Goal: Task Accomplishment & Management: Use online tool/utility

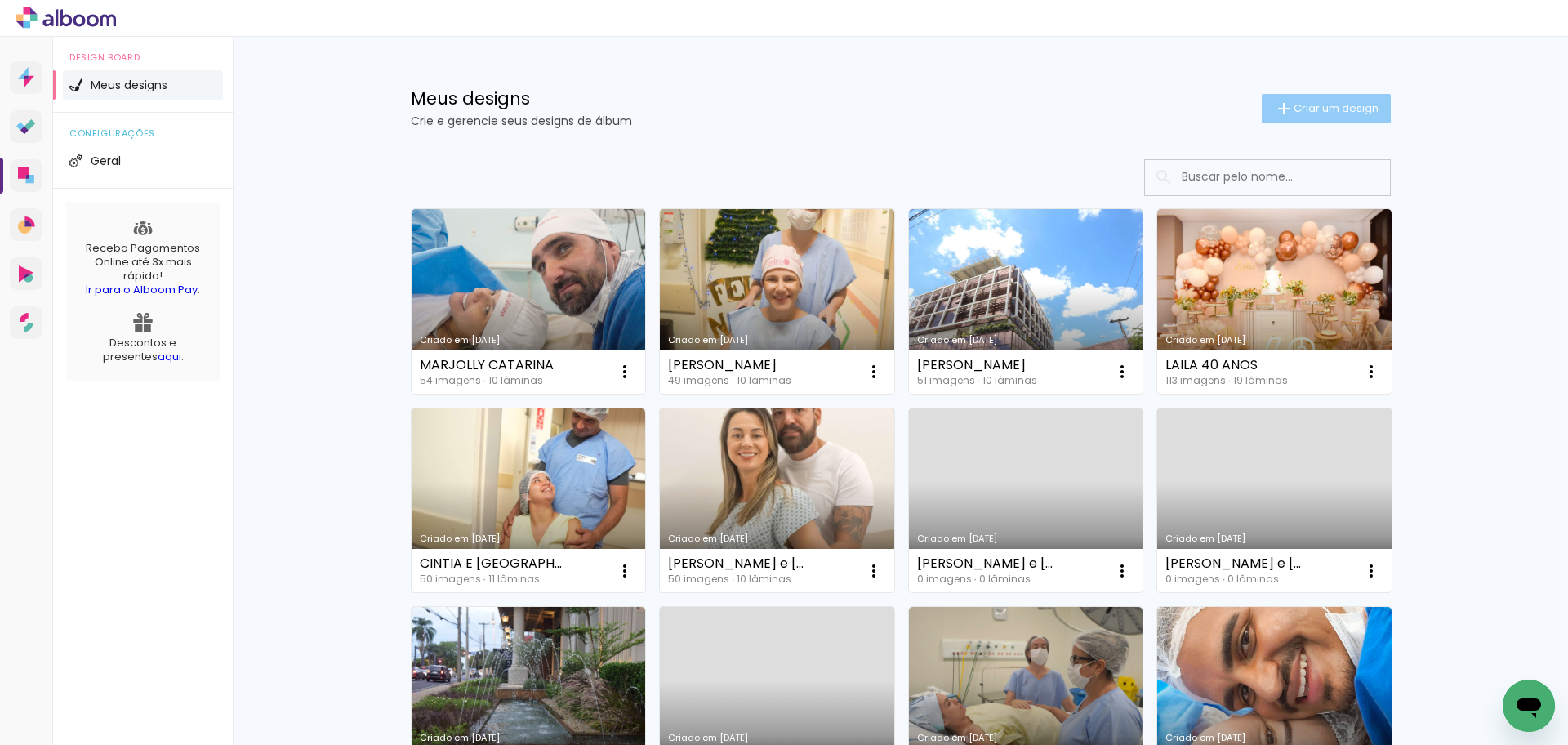
click at [1318, 103] on span "Criar um design" at bounding box center [1336, 109] width 85 height 11
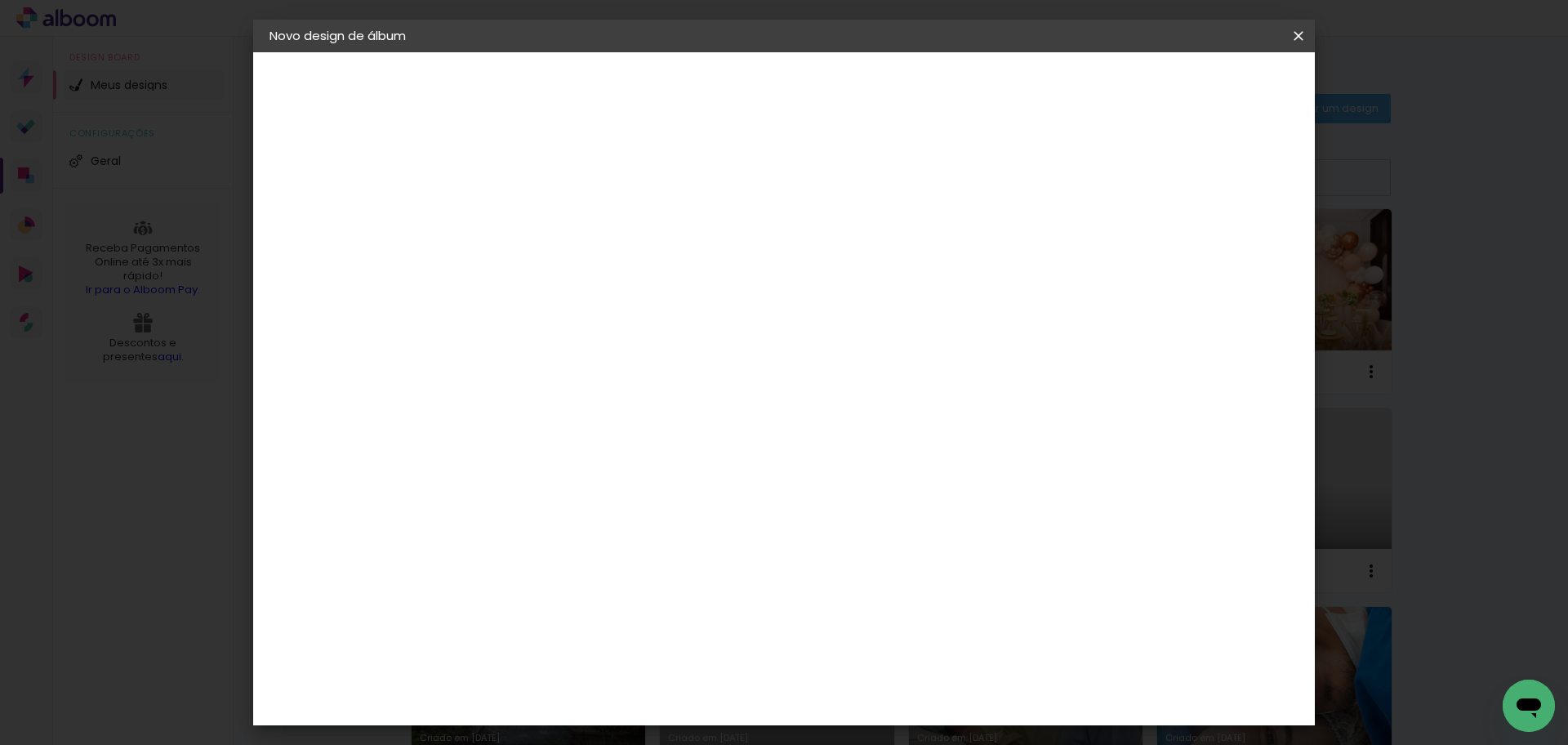
click at [537, 221] on input at bounding box center [537, 219] width 0 height 25
type input "lucas 6 zilo"
type paper-input "lucas 6 zilo"
click at [0, 0] on slot "Avançar" at bounding box center [0, 0] width 0 height 0
click at [0, 0] on slot "Tamanho Livre" at bounding box center [0, 0] width 0 height 0
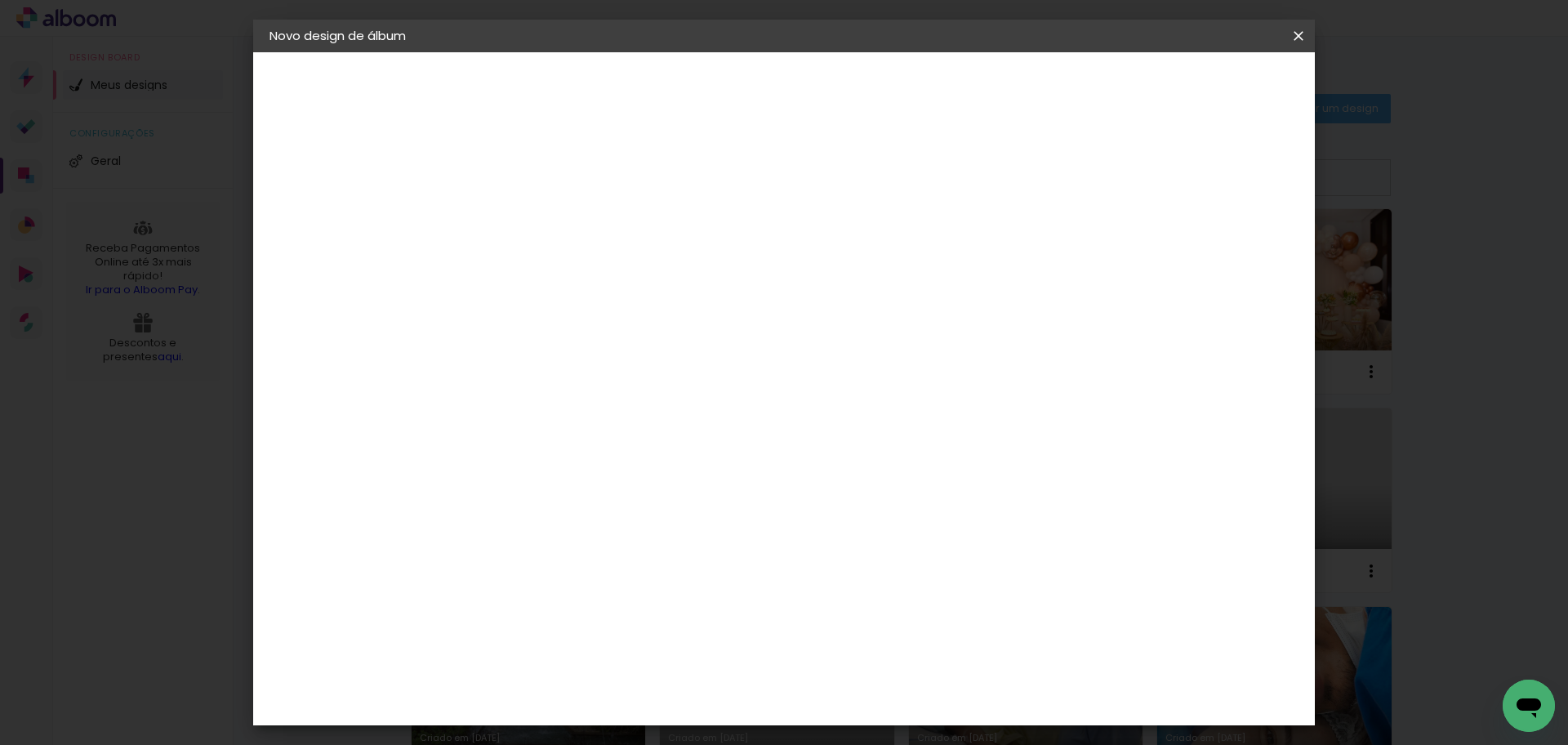
click at [0, 0] on slot "Avançar" at bounding box center [0, 0] width 0 height 0
drag, startPoint x: 495, startPoint y: 470, endPoint x: 485, endPoint y: 469, distance: 10.0
click at [485, 469] on input "30" at bounding box center [485, 464] width 43 height 25
type input "20"
type paper-input "20"
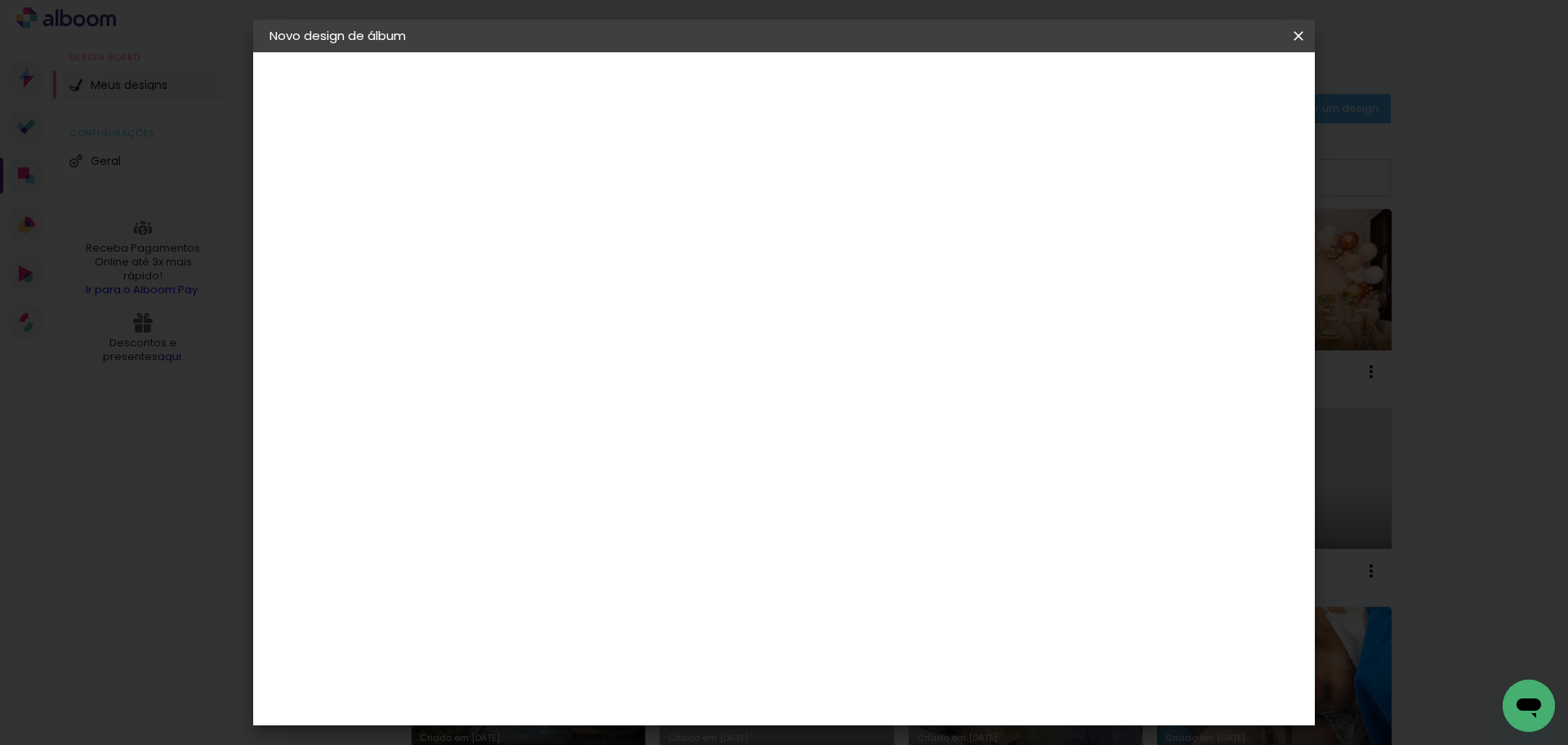
click at [876, 574] on input "60" at bounding box center [875, 574] width 43 height 25
type input "50"
type paper-input "50"
click at [1197, 82] on span "Iniciar design" at bounding box center [1159, 86] width 74 height 12
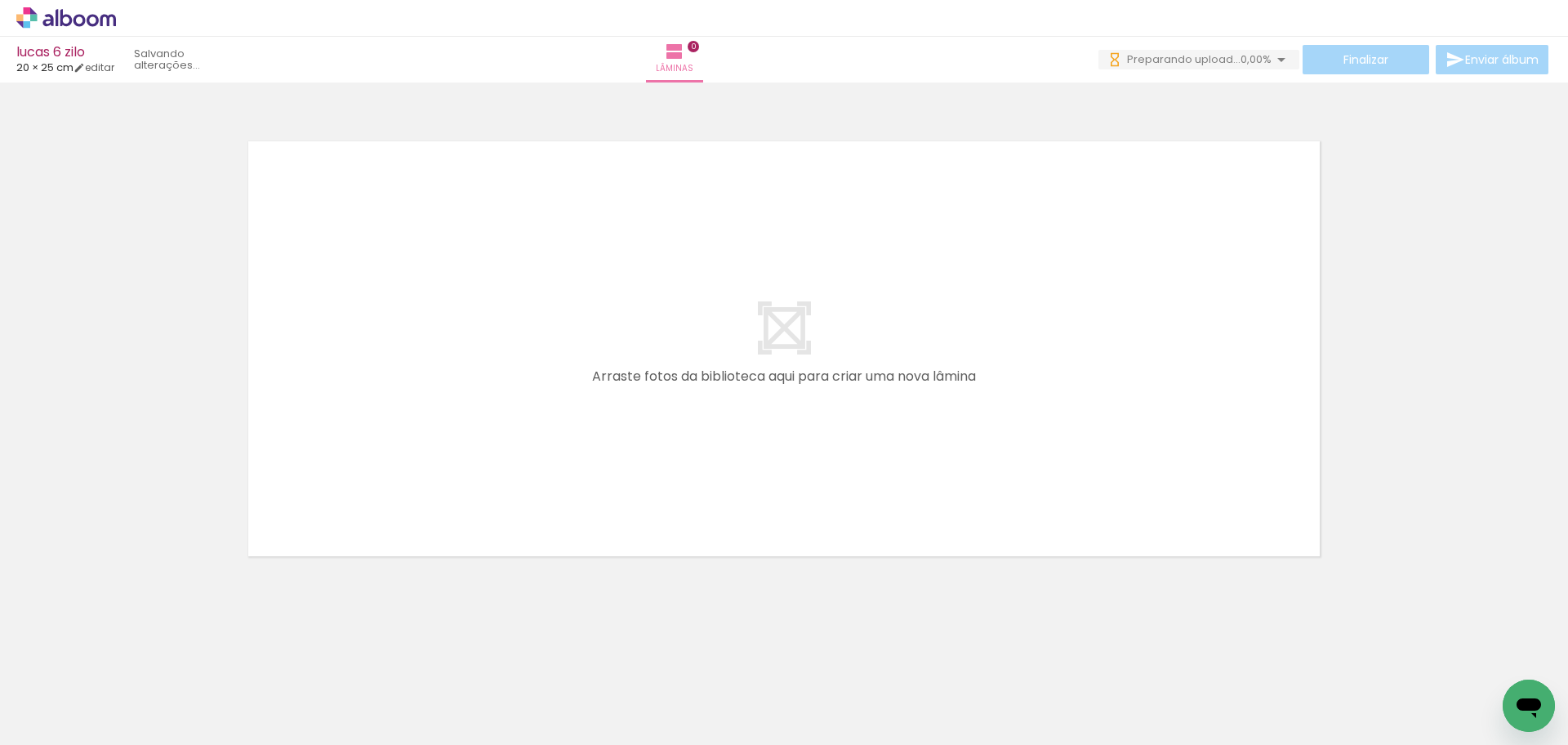
click at [60, 696] on input "Todas as fotos" at bounding box center [46, 695] width 62 height 14
click at [0, 0] on slot "Não utilizadas" at bounding box center [0, 0] width 0 height 0
type input "Não utilizadas"
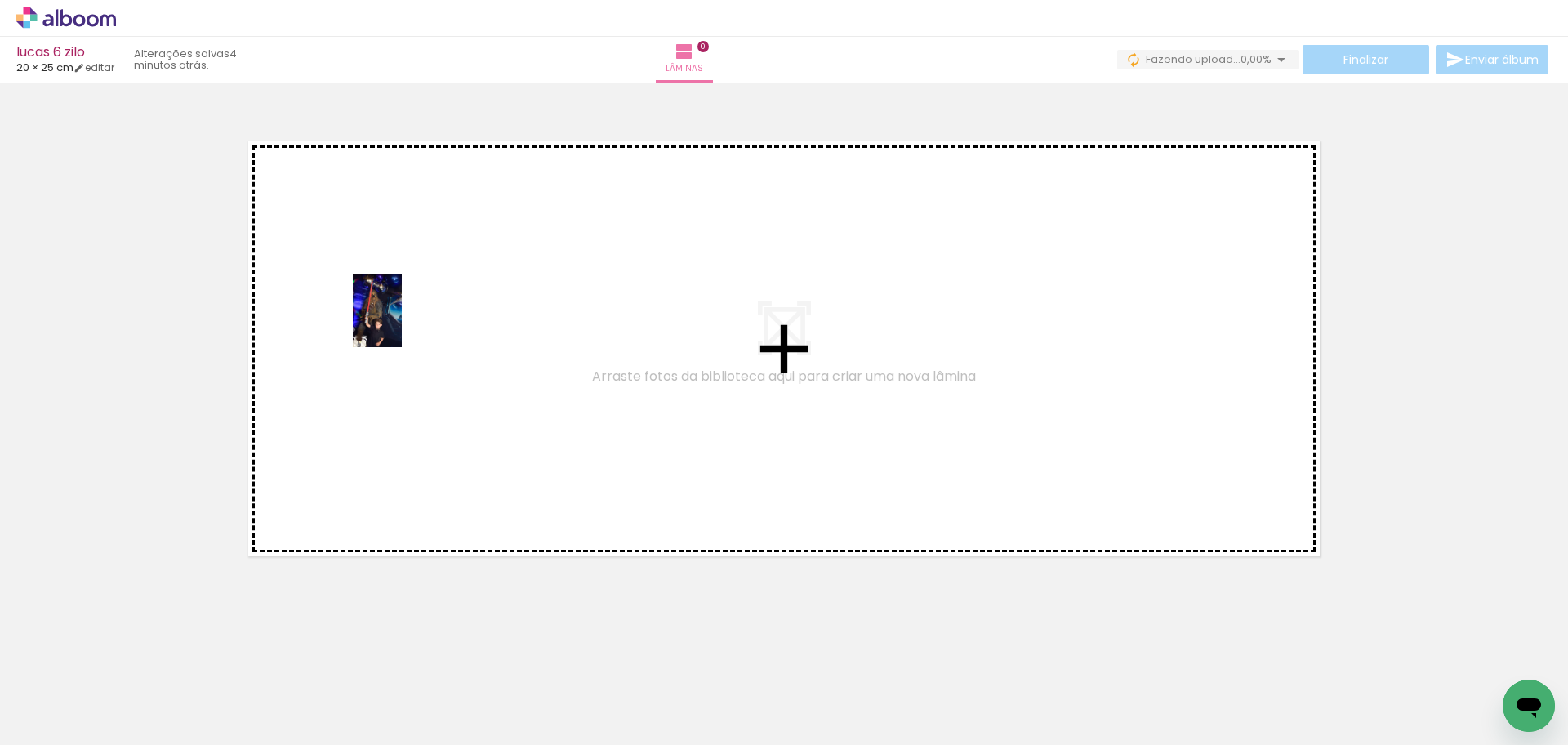
drag, startPoint x: 177, startPoint y: 674, endPoint x: 402, endPoint y: 322, distance: 417.8
click at [402, 322] on quentale-workspace at bounding box center [784, 372] width 1568 height 745
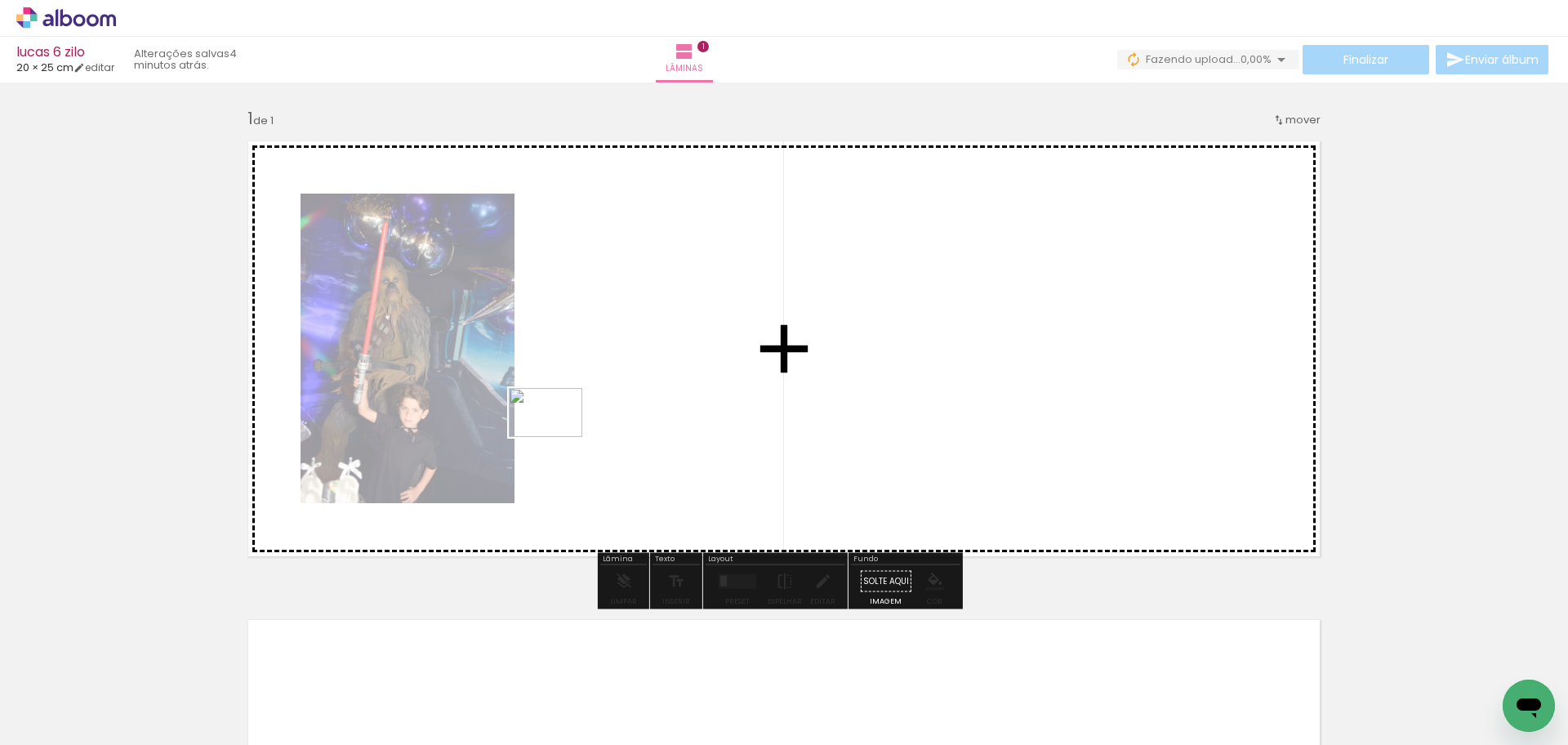
drag, startPoint x: 451, startPoint y: 509, endPoint x: 516, endPoint y: 480, distance: 71.2
click at [559, 437] on quentale-workspace at bounding box center [784, 372] width 1568 height 745
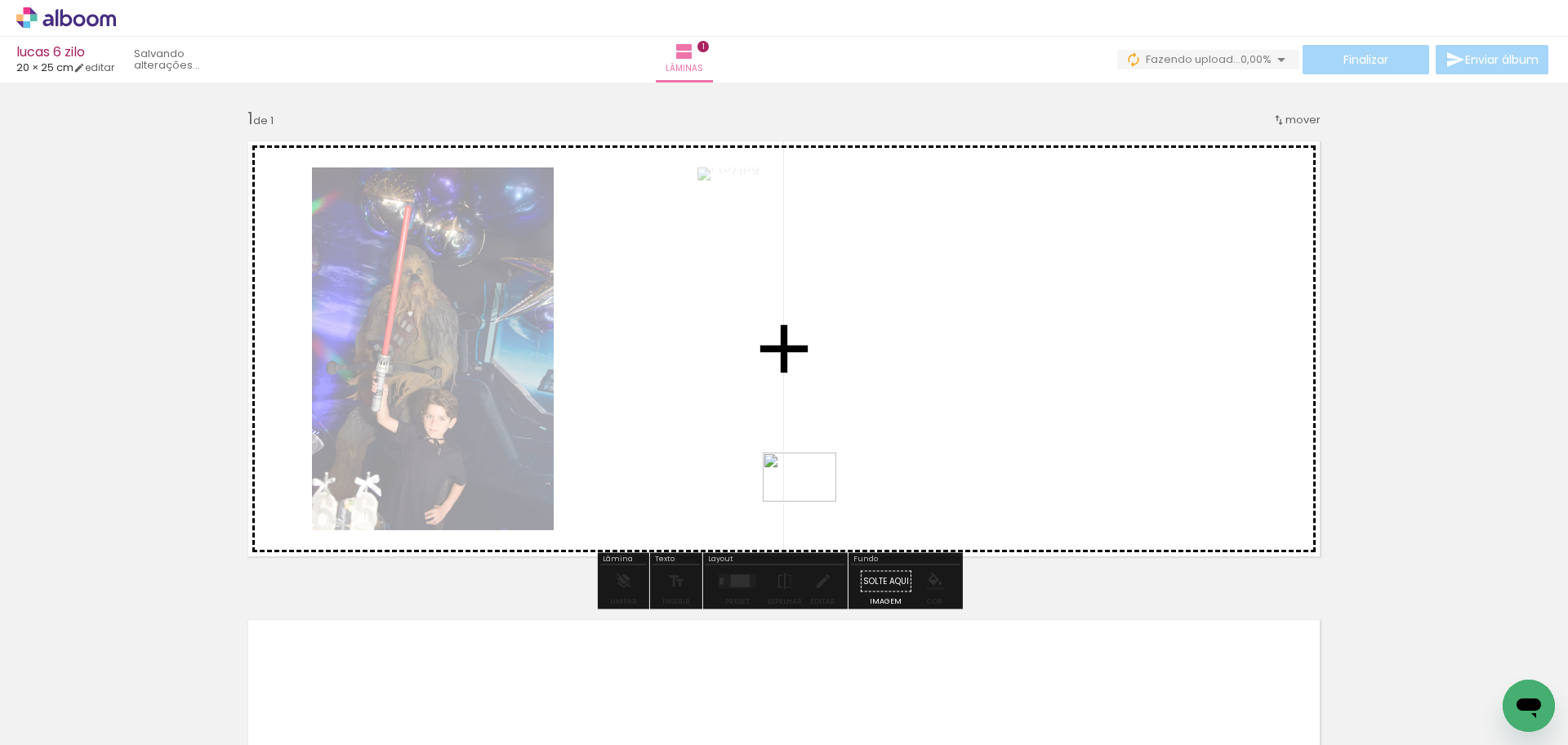
drag, startPoint x: 401, startPoint y: 618, endPoint x: 812, endPoint y: 501, distance: 427.3
click at [812, 501] on quentale-workspace at bounding box center [784, 372] width 1568 height 745
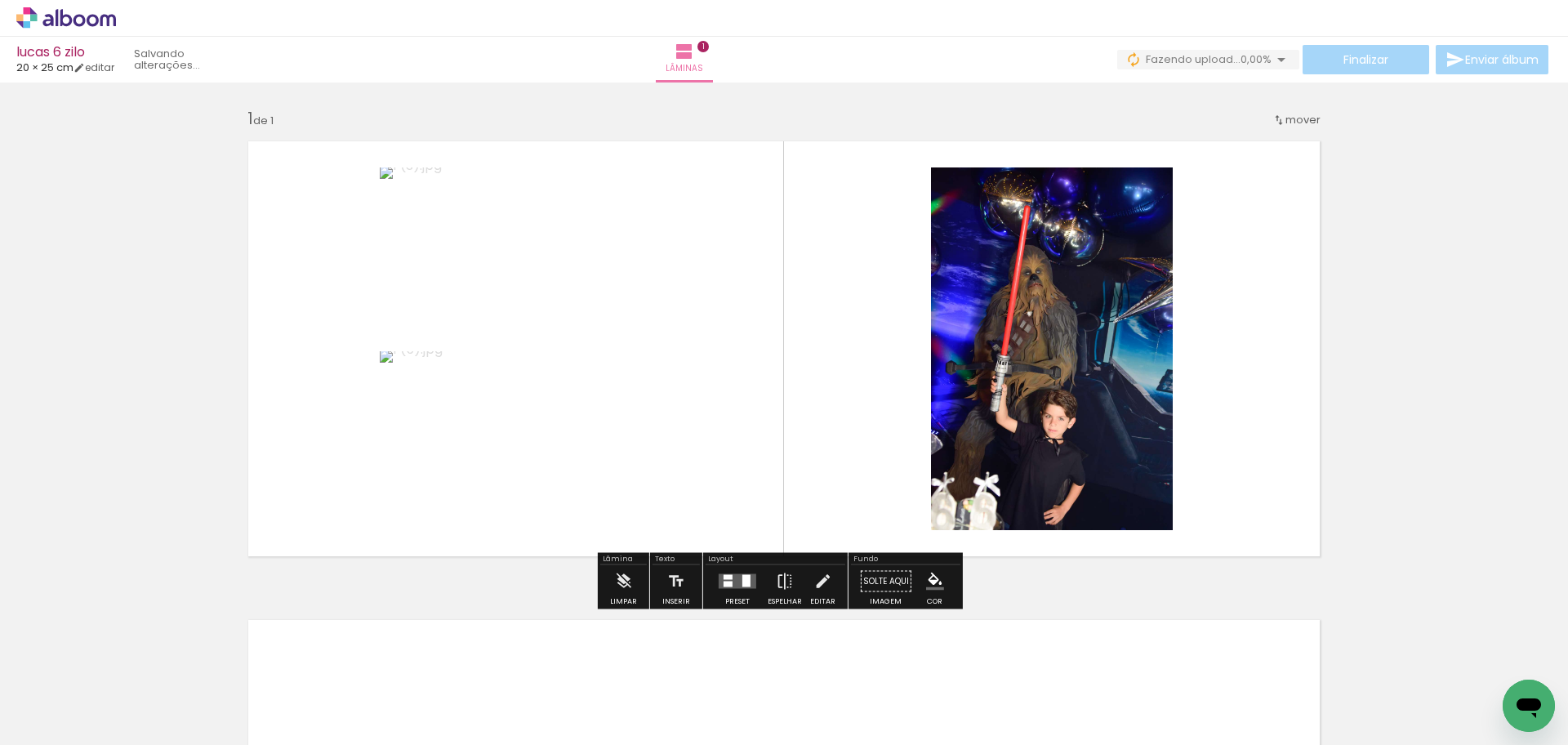
click at [733, 580] on quentale-layouter at bounding box center [737, 581] width 37 height 15
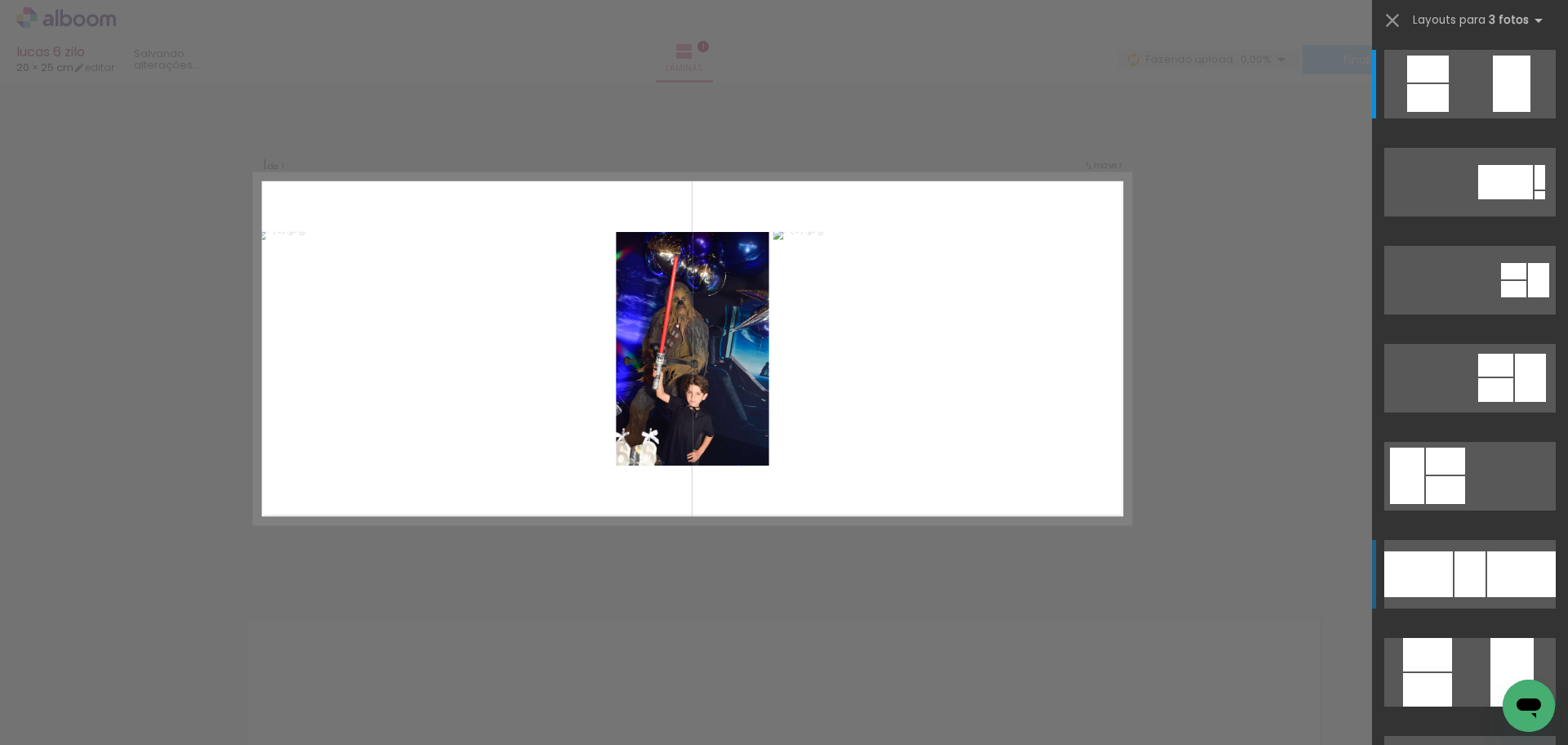
click at [1480, 564] on quentale-layouter at bounding box center [1470, 573] width 172 height 69
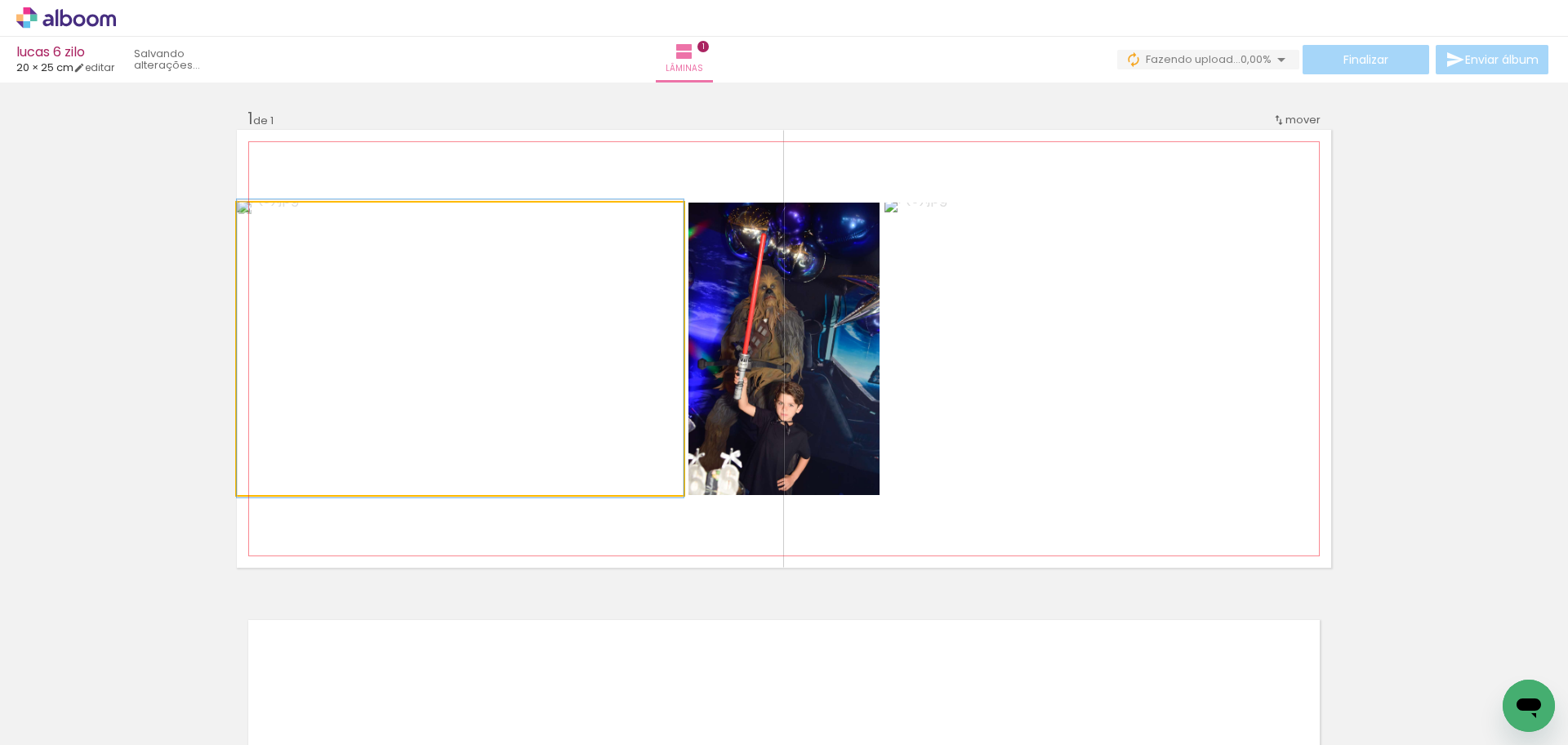
click at [517, 393] on quentale-photo at bounding box center [460, 349] width 447 height 292
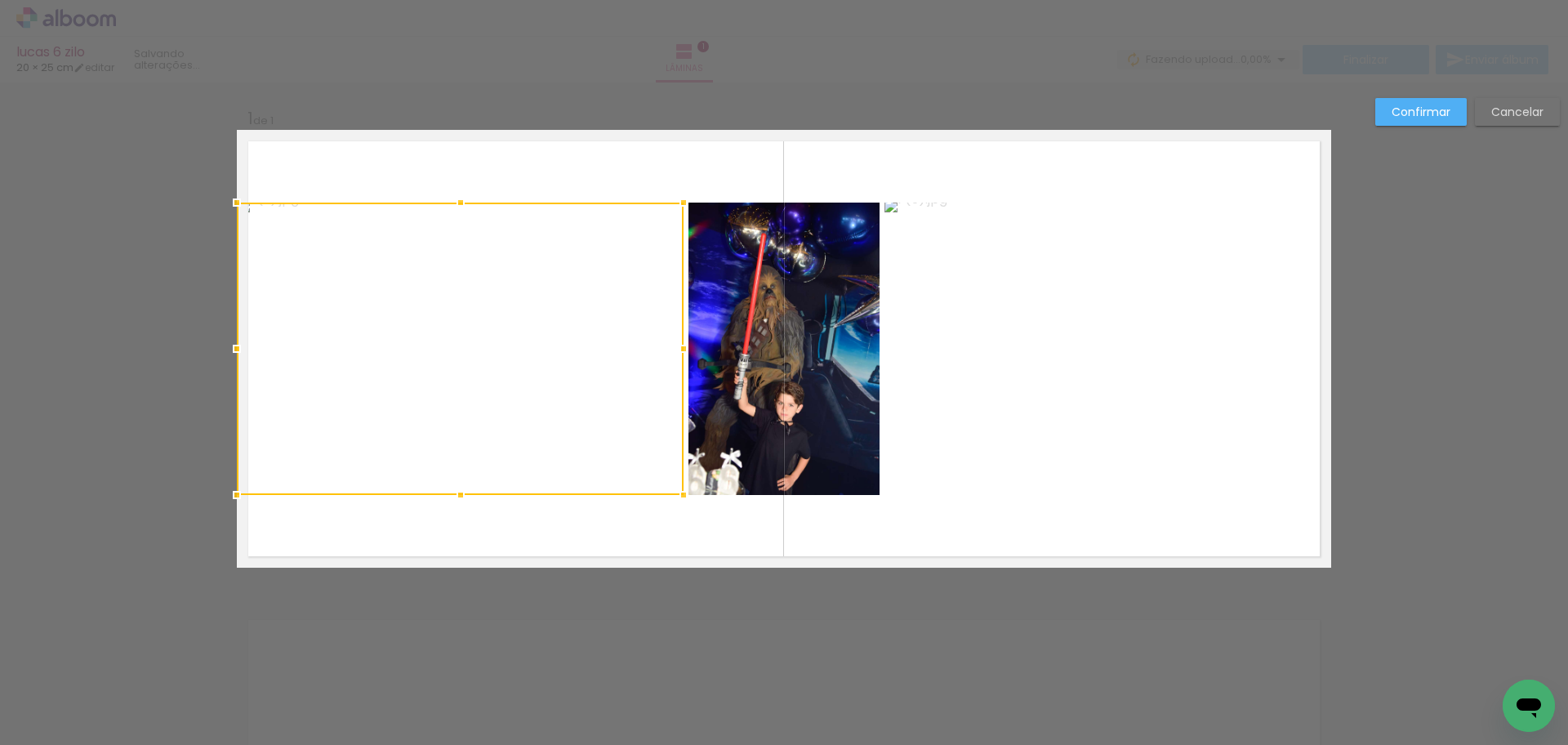
click at [711, 169] on quentale-layouter at bounding box center [784, 349] width 1094 height 438
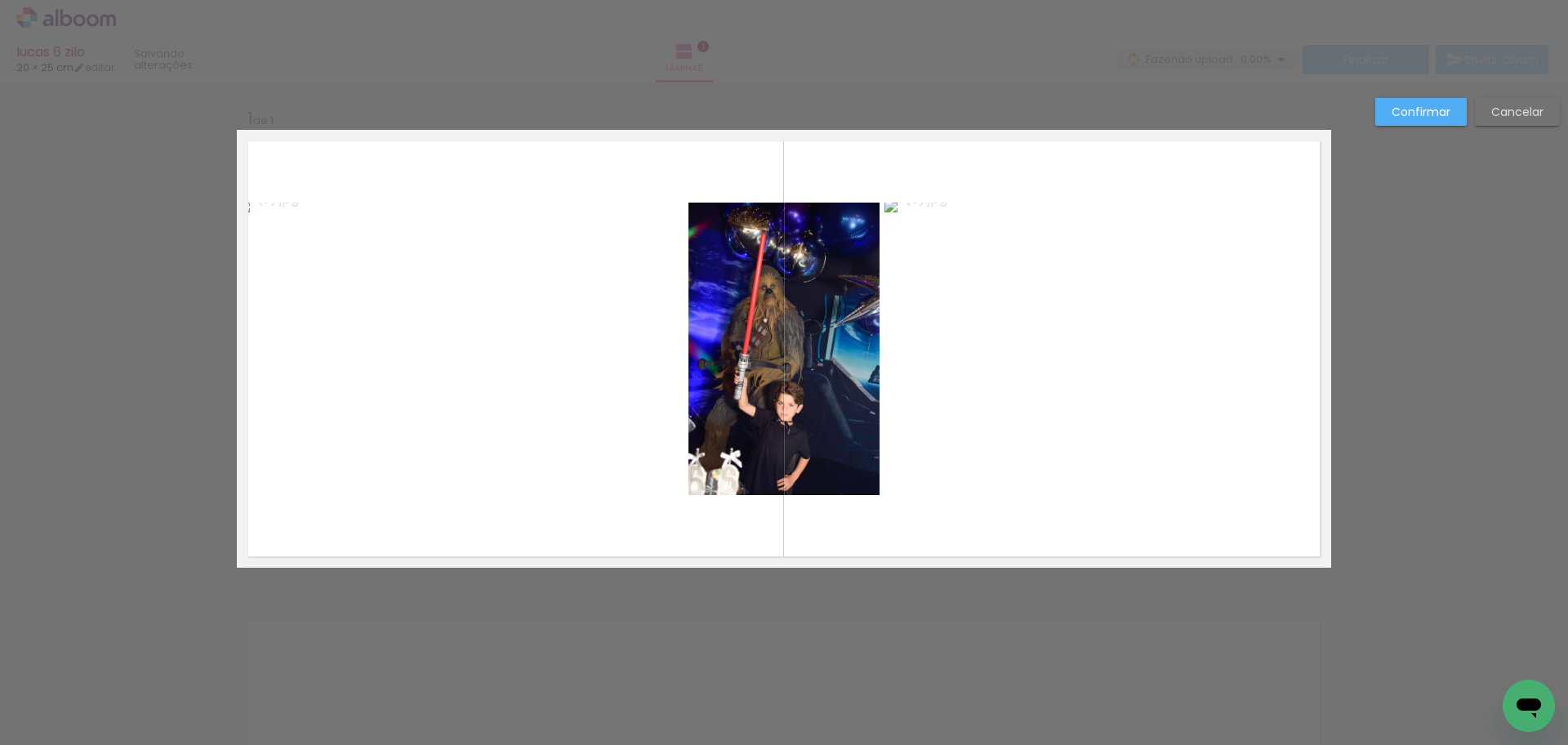
click at [454, 368] on quentale-photo at bounding box center [460, 349] width 447 height 292
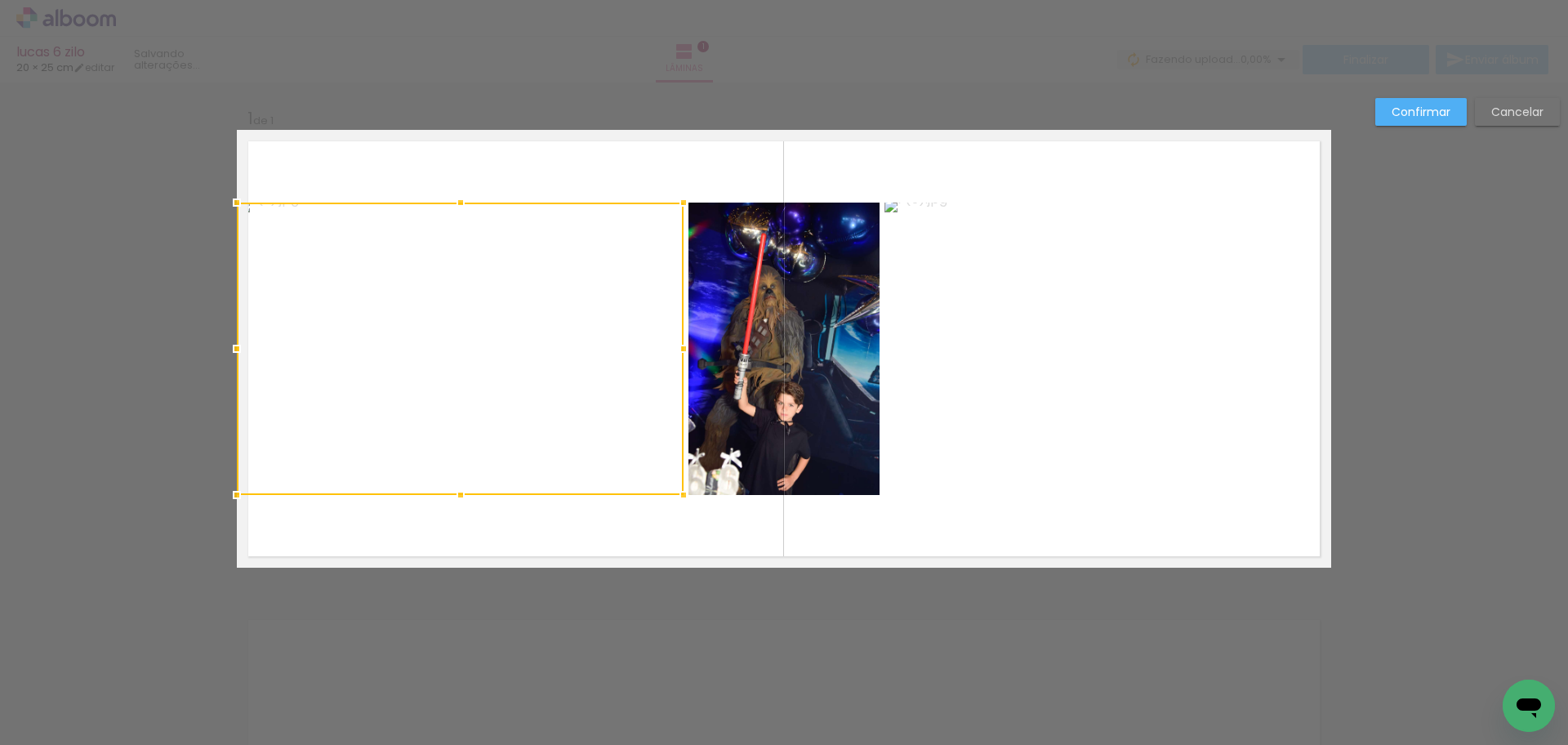
click at [454, 368] on div at bounding box center [460, 349] width 447 height 292
drag, startPoint x: 233, startPoint y: 347, endPoint x: 334, endPoint y: 368, distance: 103.2
click at [337, 368] on div at bounding box center [510, 349] width 346 height 292
click at [1201, 404] on quentale-photo at bounding box center [1109, 349] width 447 height 292
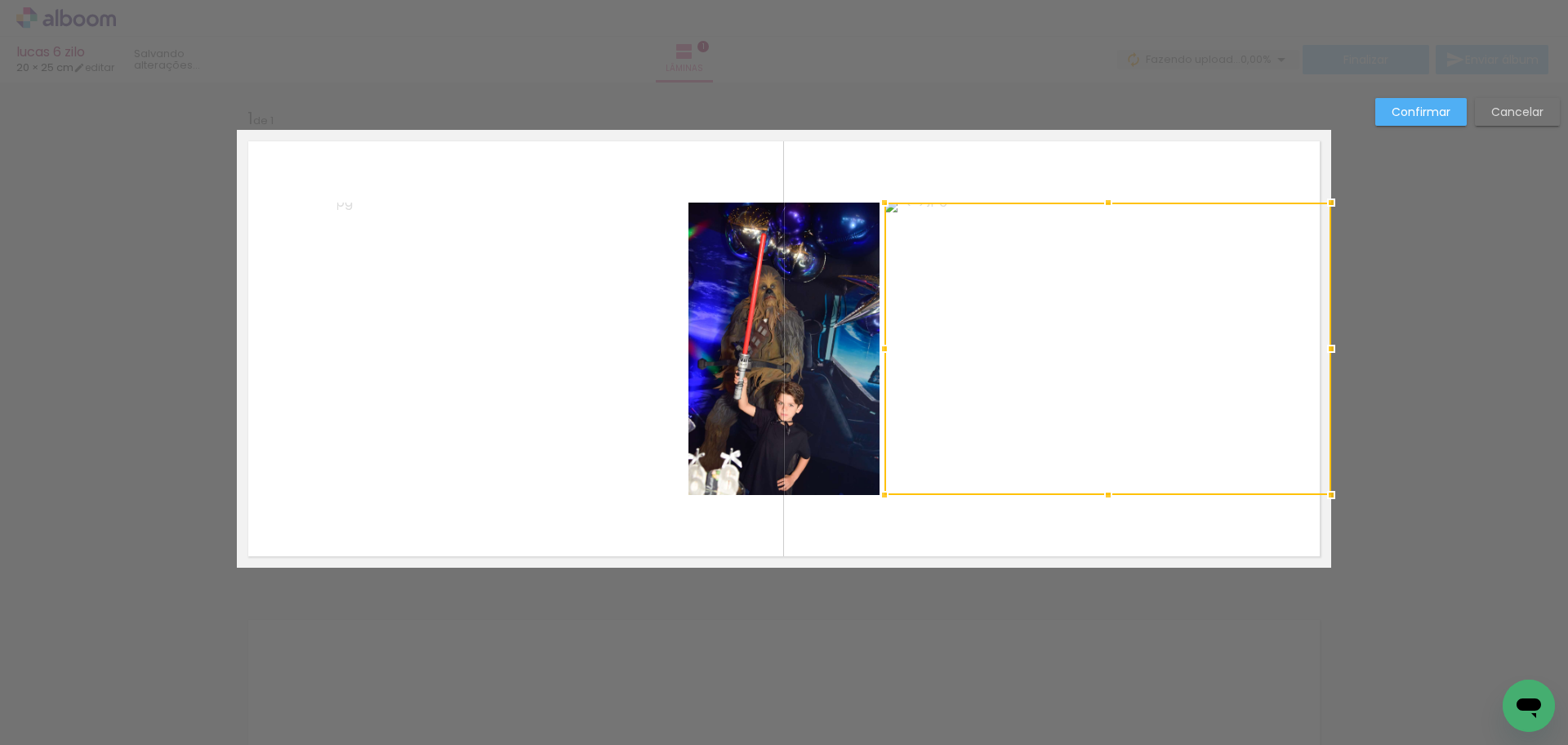
click at [1201, 404] on div at bounding box center [1109, 349] width 447 height 292
drag, startPoint x: 1326, startPoint y: 353, endPoint x: 1205, endPoint y: 356, distance: 121.0
click at [1205, 356] on div at bounding box center [1210, 348] width 33 height 33
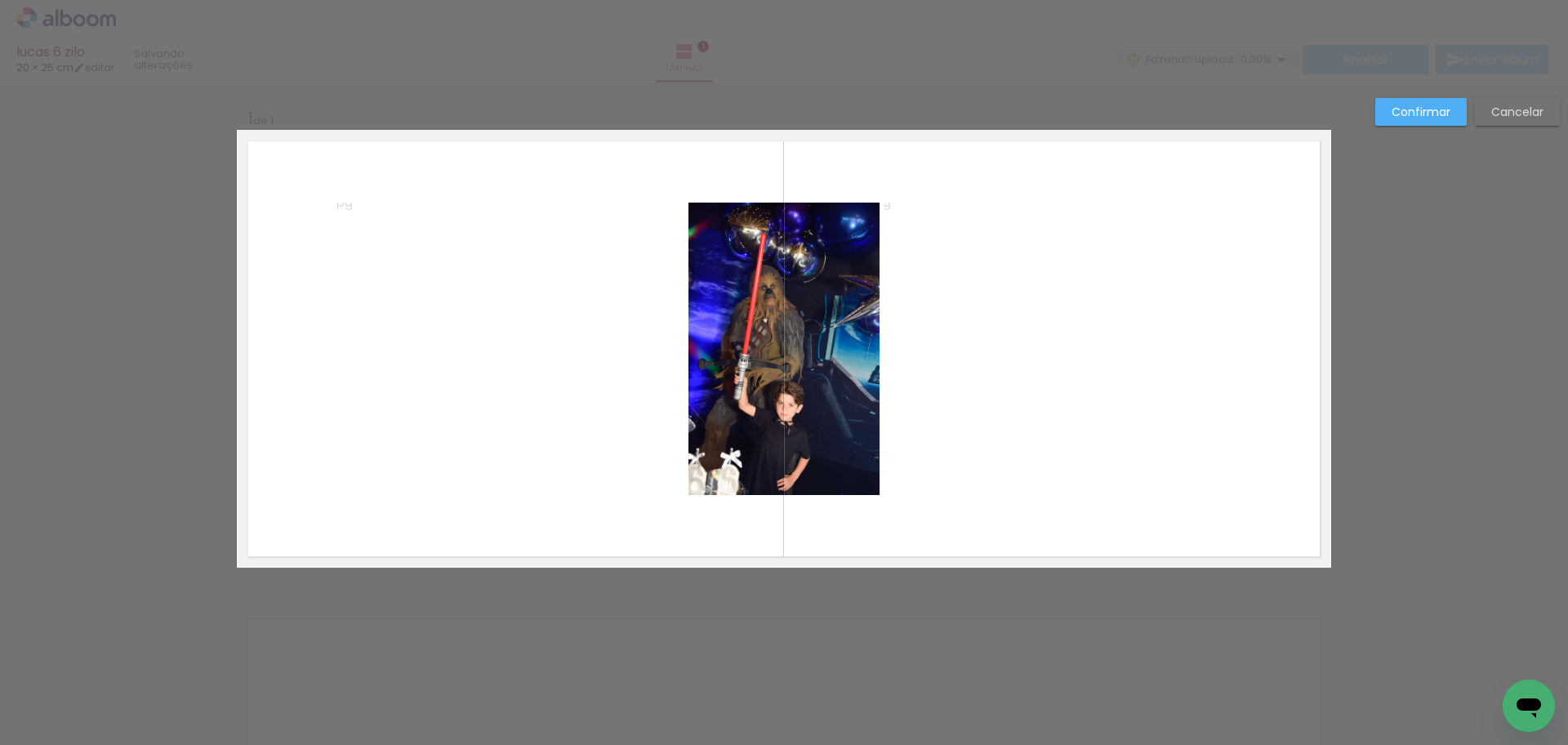
click at [1107, 409] on quentale-photo at bounding box center [1048, 349] width 326 height 292
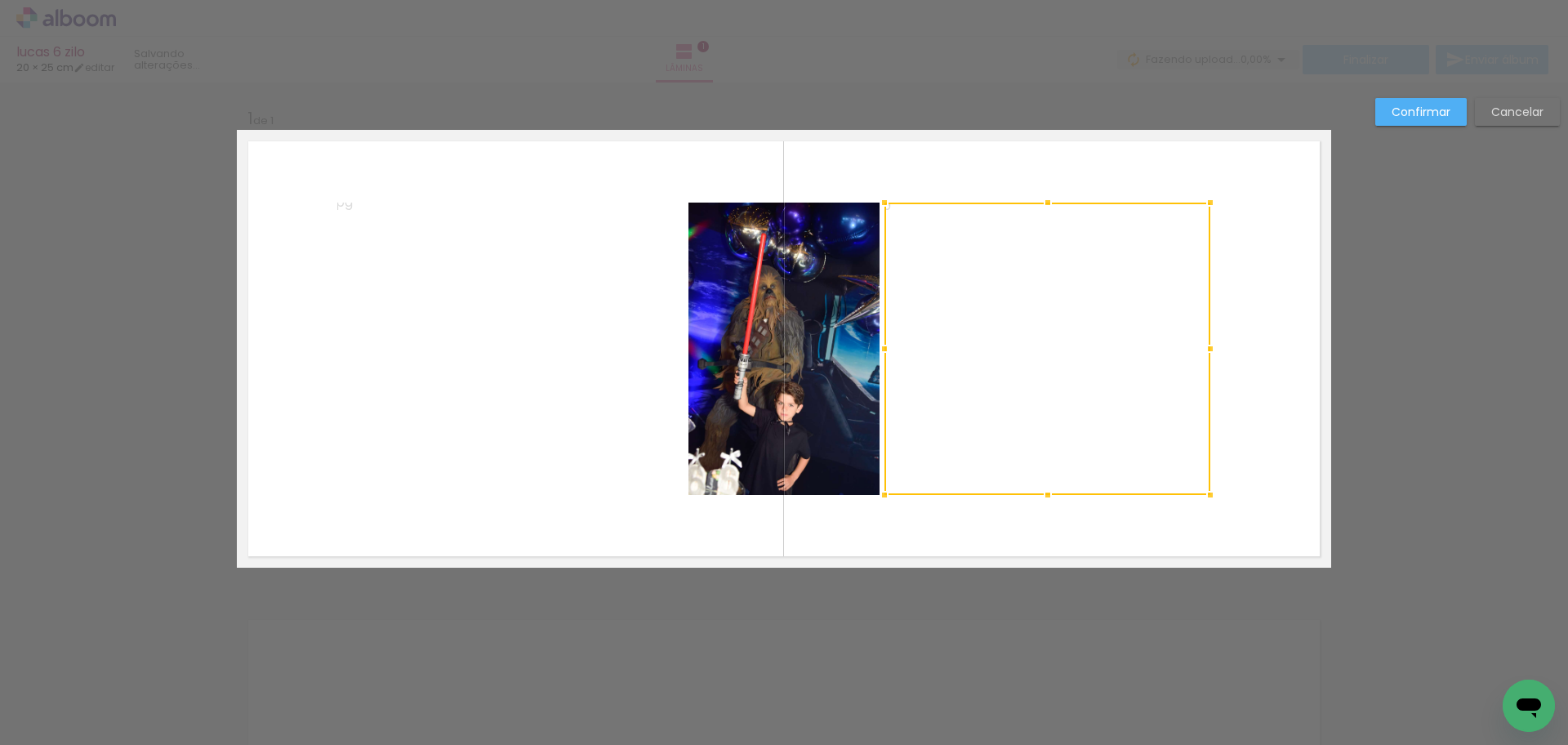
click at [1107, 409] on div at bounding box center [1048, 349] width 326 height 292
drag, startPoint x: 1209, startPoint y: 354, endPoint x: 1228, endPoint y: 357, distance: 19.2
click at [1228, 357] on div at bounding box center [1231, 348] width 33 height 33
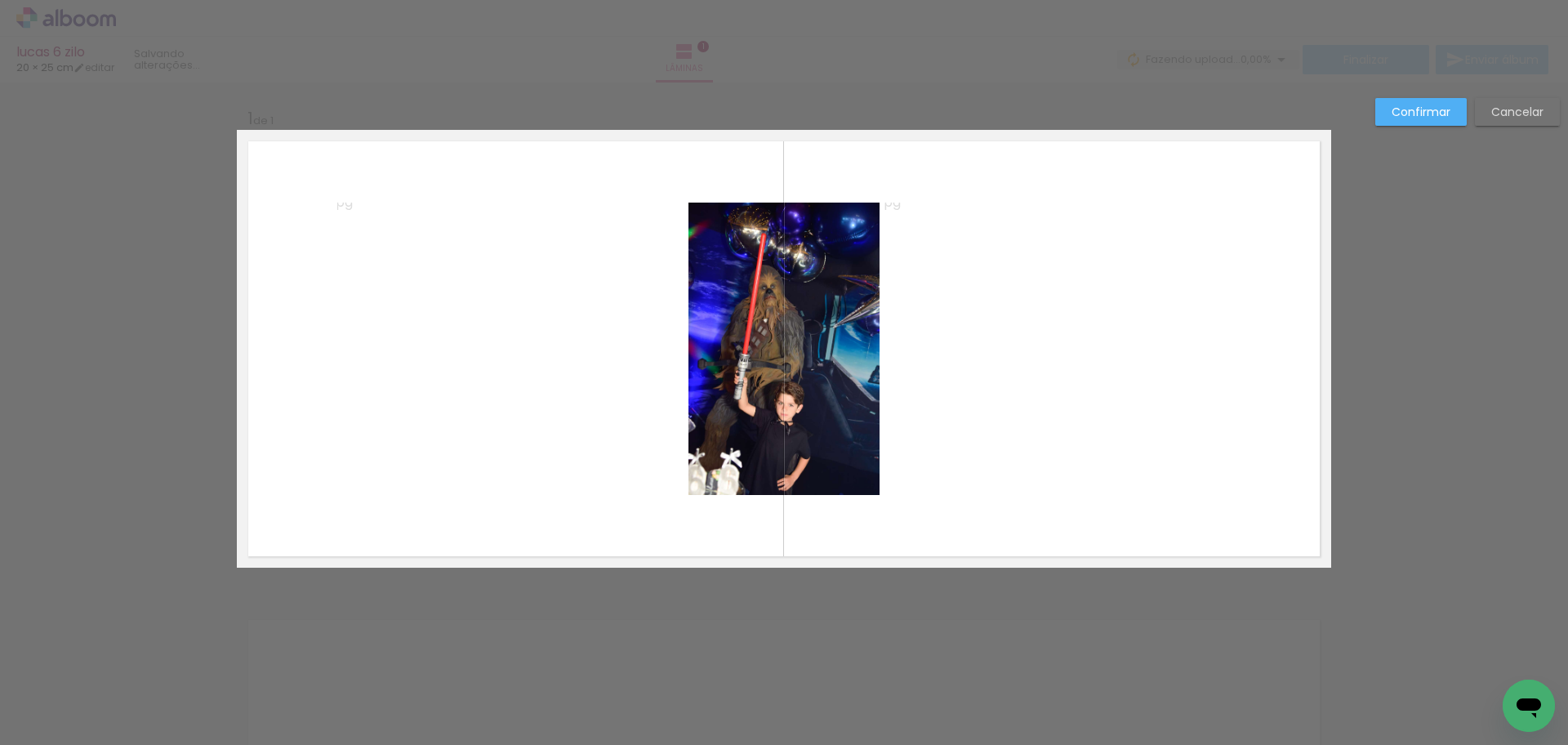
click at [612, 398] on quentale-photo at bounding box center [510, 349] width 346 height 292
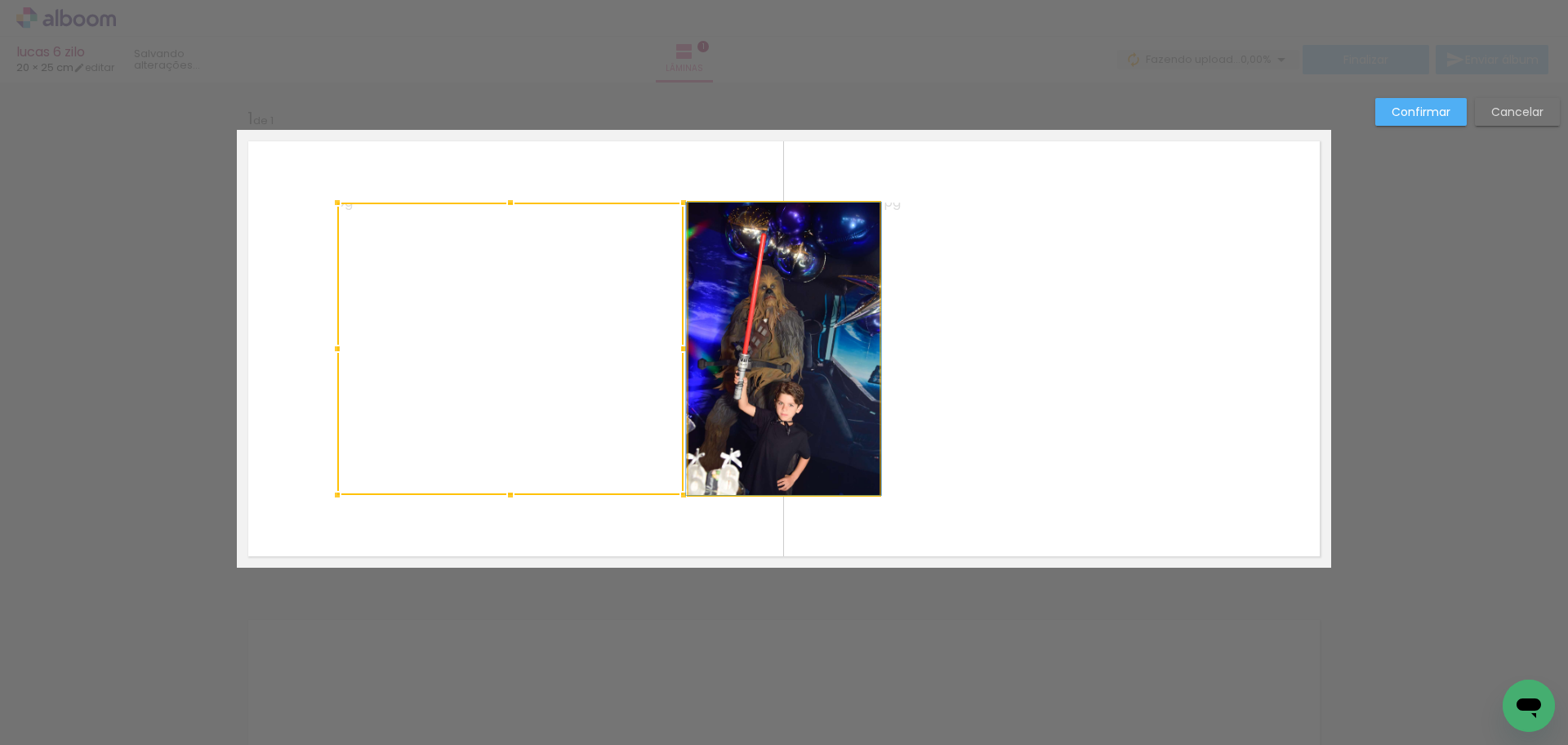
click at [769, 418] on quentale-photo at bounding box center [784, 349] width 191 height 292
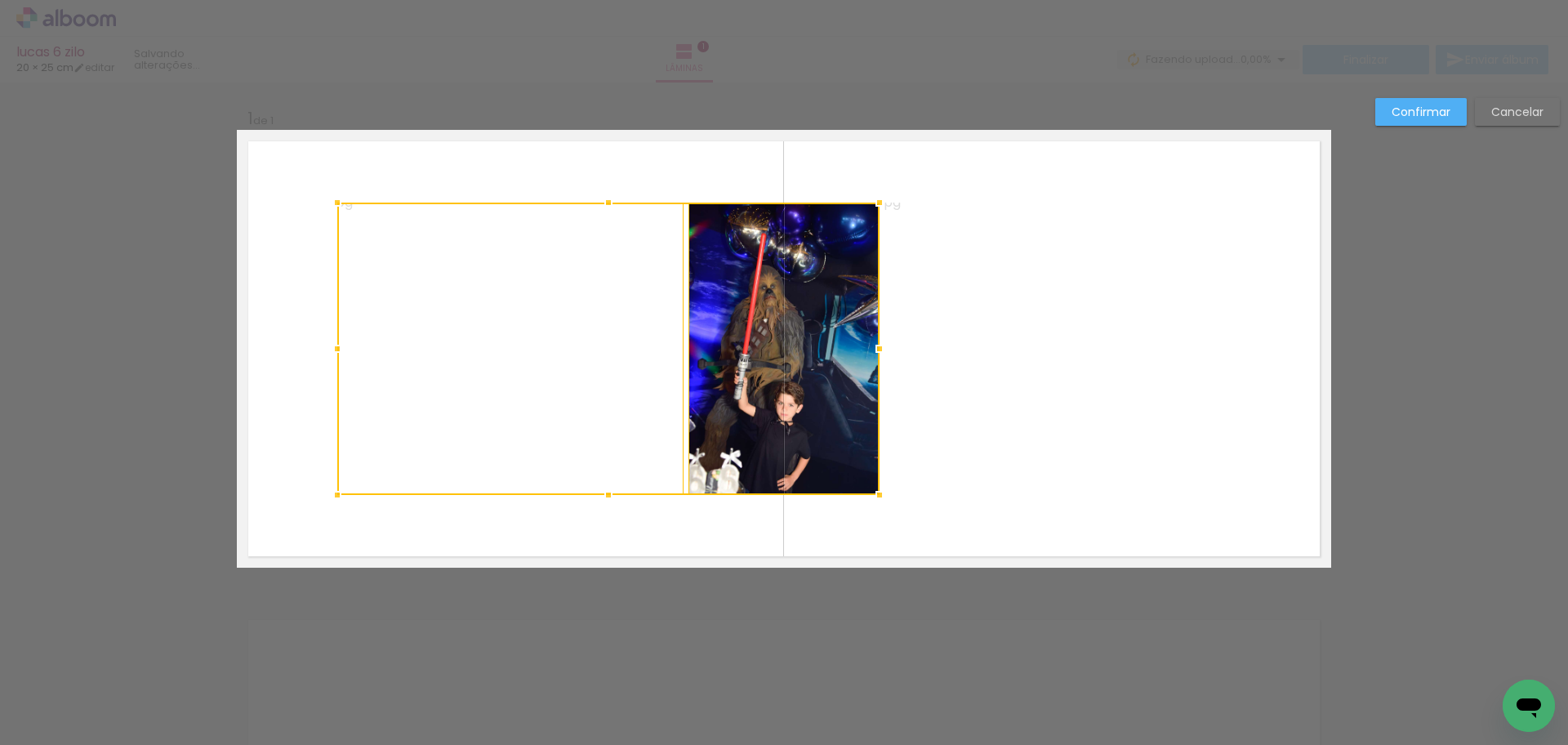
click at [974, 418] on quentale-photo at bounding box center [1058, 349] width 346 height 292
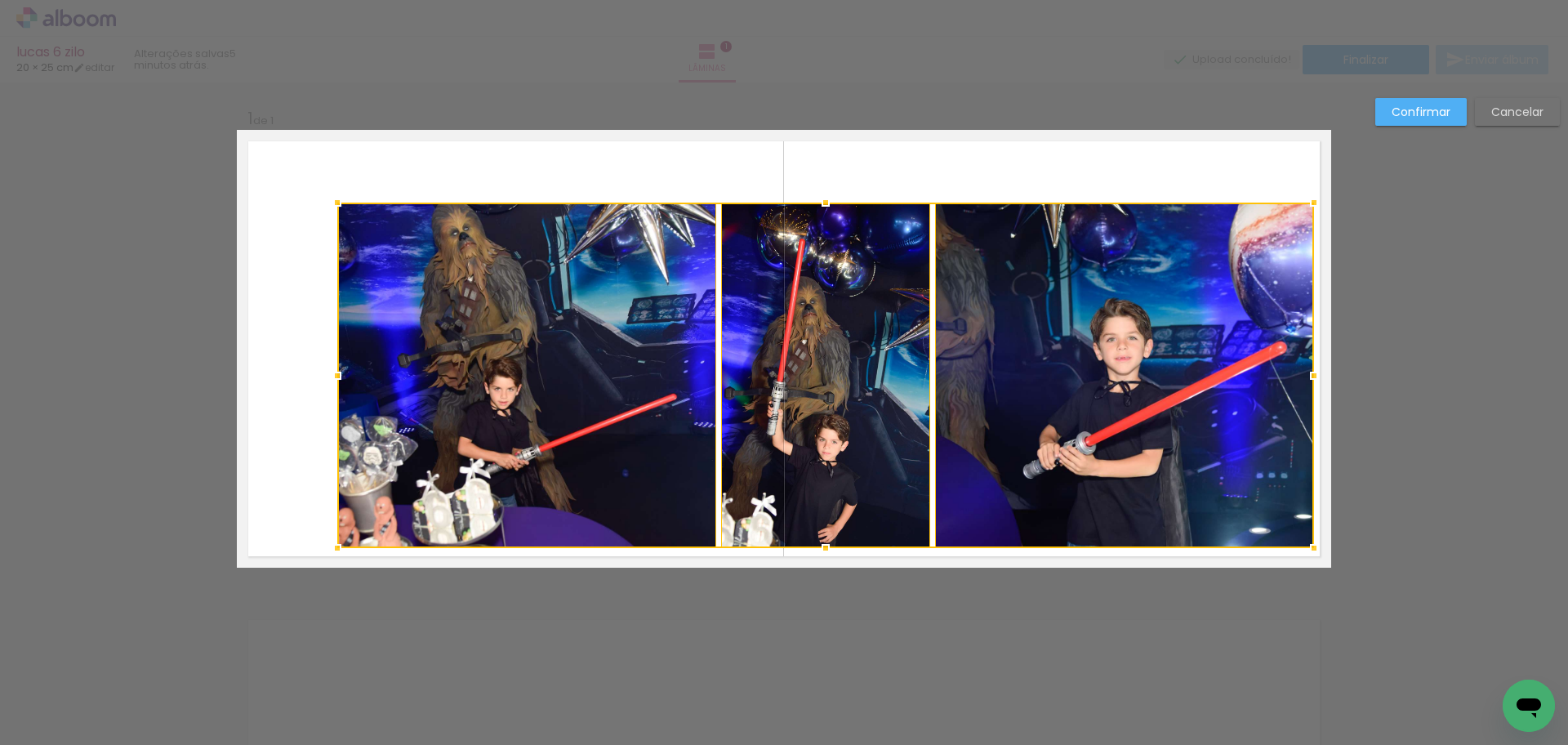
drag, startPoint x: 1229, startPoint y: 496, endPoint x: 1313, endPoint y: 549, distance: 99.3
click at [1313, 549] on div at bounding box center [1314, 547] width 33 height 33
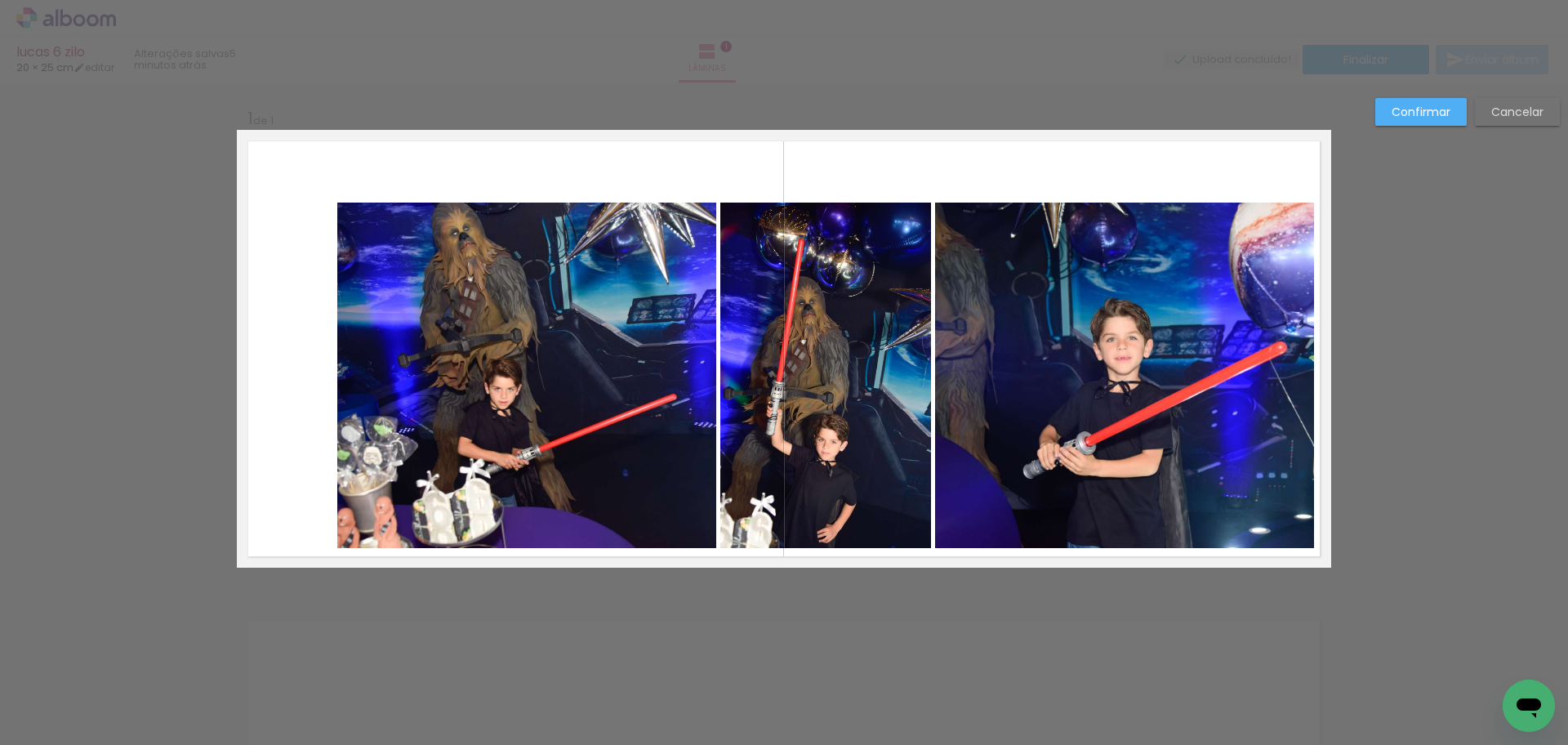
click at [615, 383] on quentale-photo at bounding box center [527, 376] width 379 height 345
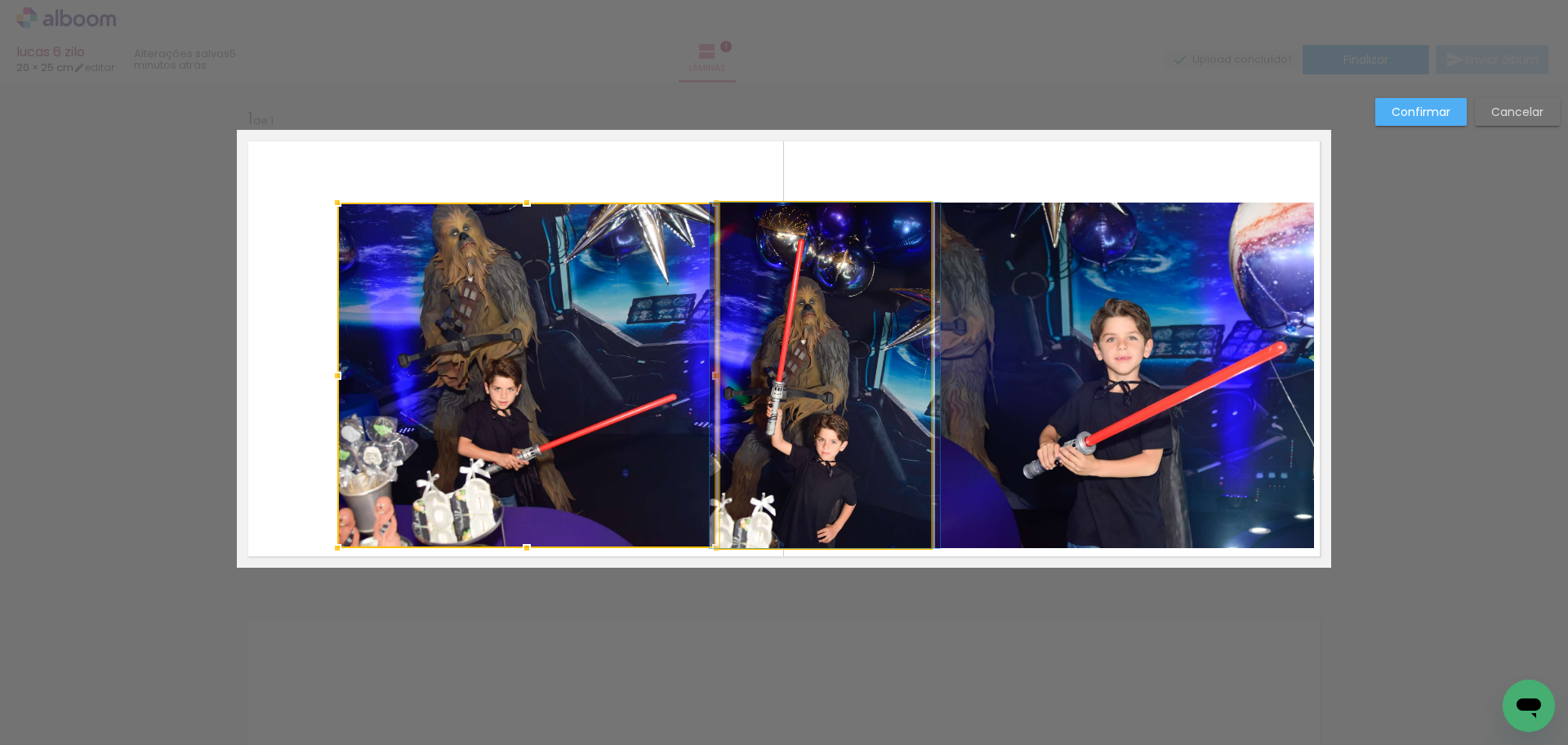
click at [883, 388] on quentale-photo at bounding box center [825, 376] width 210 height 345
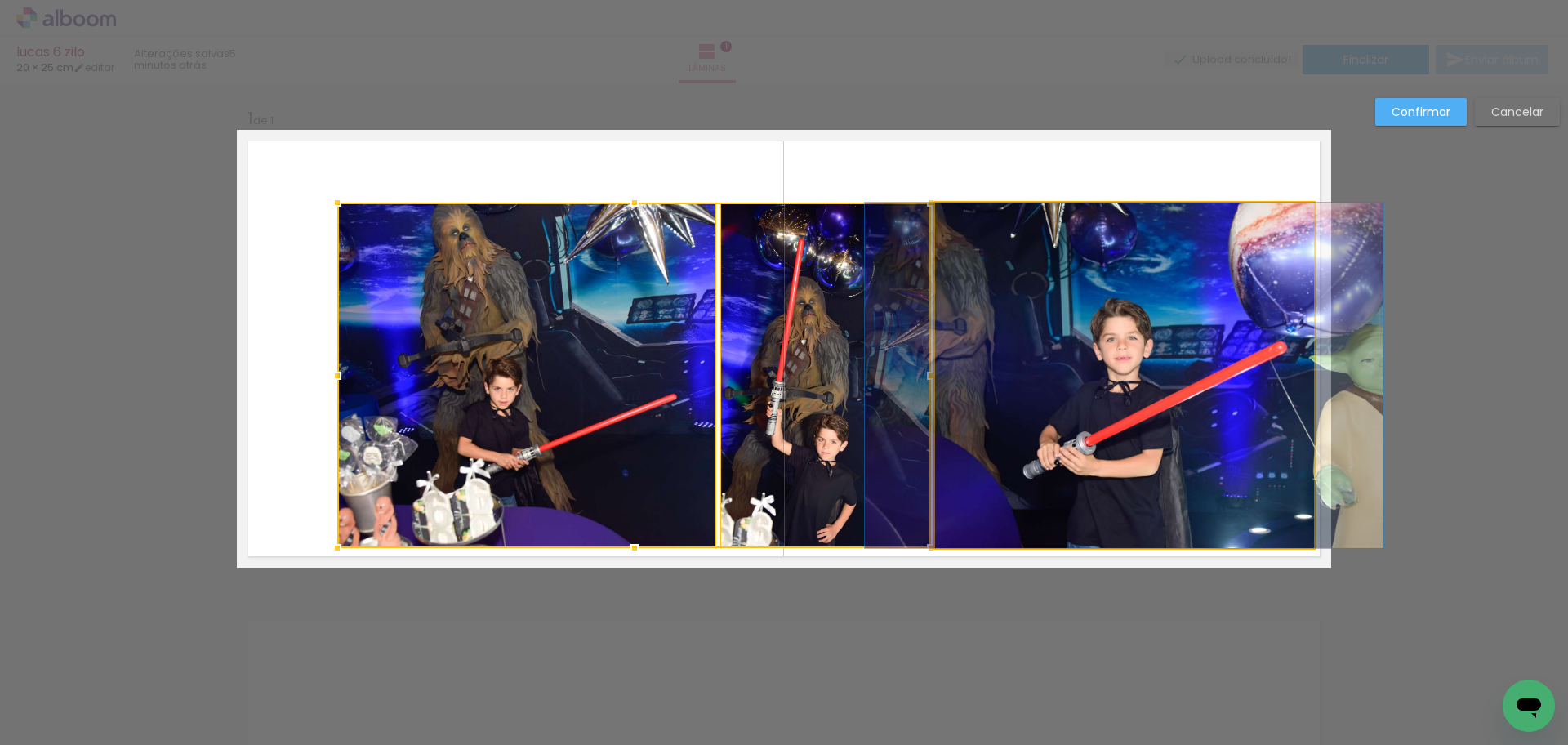
click at [1141, 394] on quentale-photo at bounding box center [1125, 376] width 379 height 345
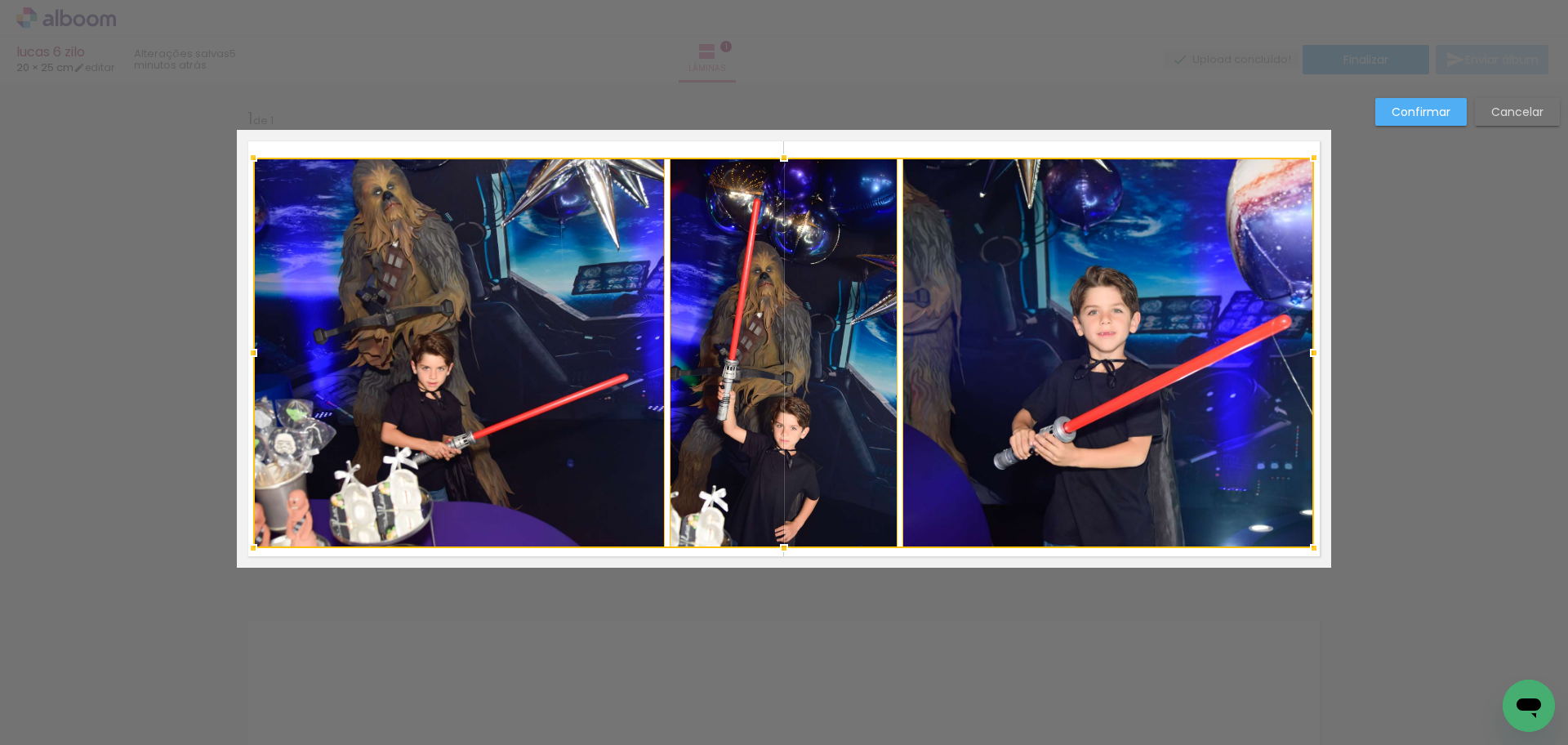
drag, startPoint x: 316, startPoint y: 192, endPoint x: 250, endPoint y: 158, distance: 74.2
click at [250, 158] on div at bounding box center [253, 158] width 33 height 33
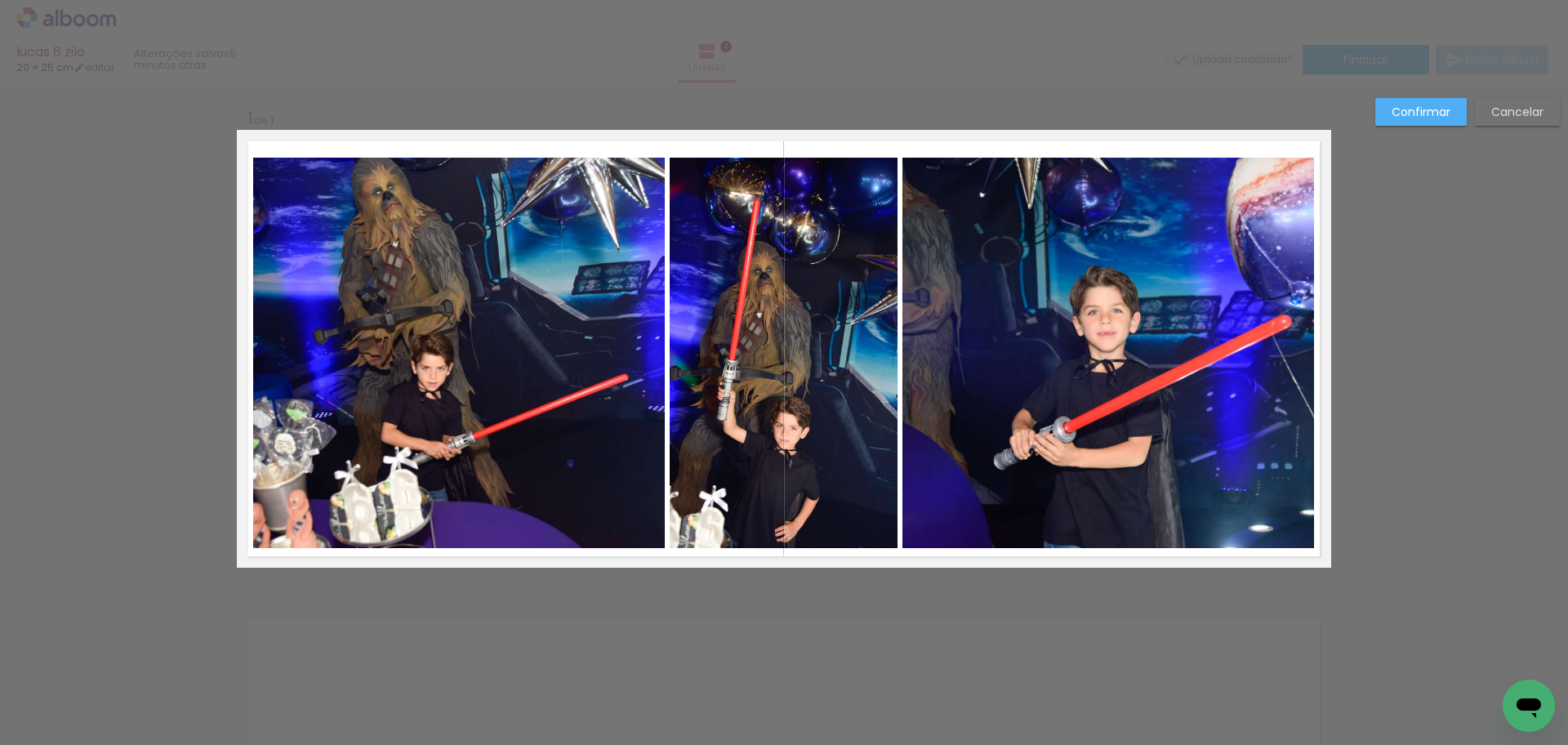
click at [341, 304] on quentale-photo at bounding box center [459, 352] width 411 height 391
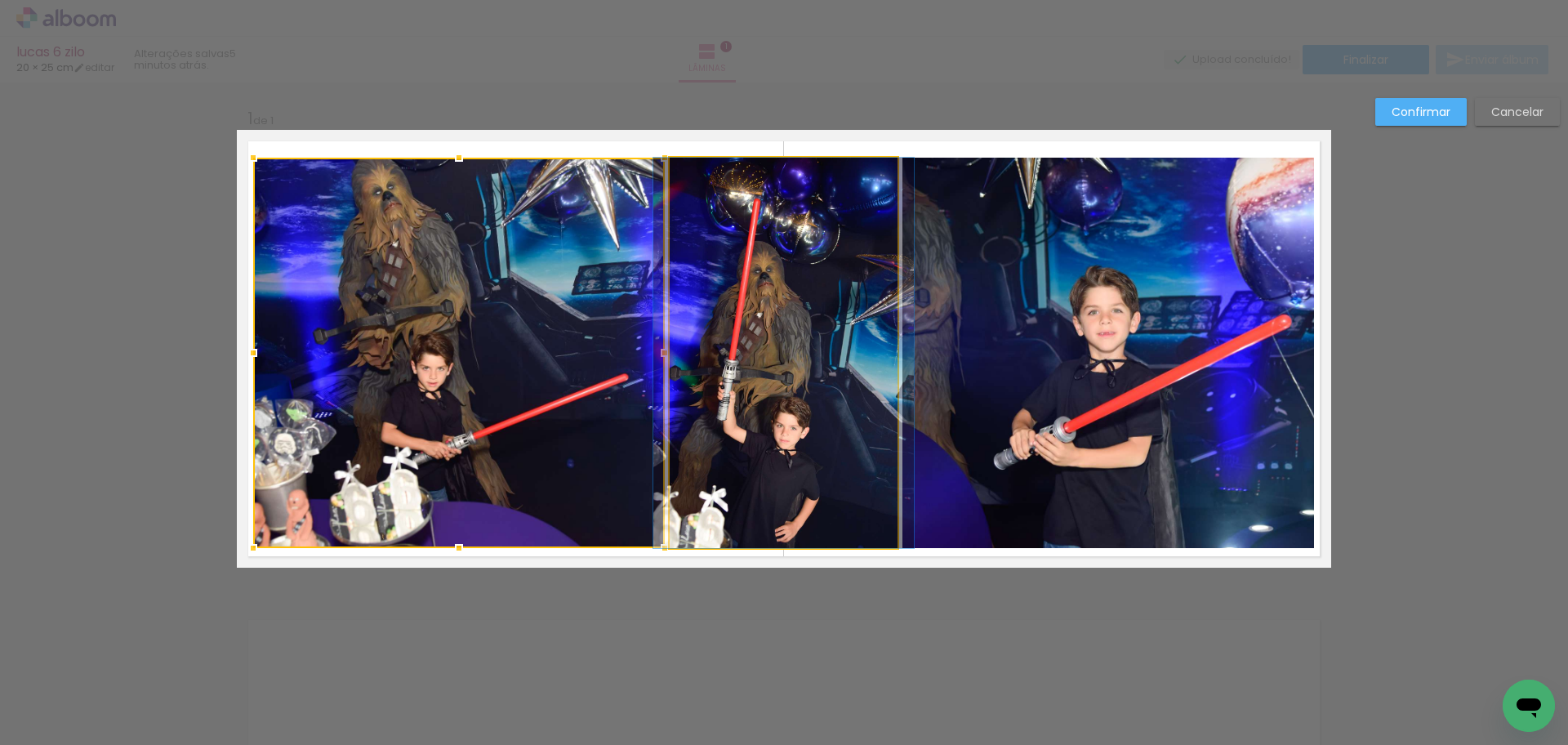
click at [731, 367] on quentale-photo at bounding box center [784, 352] width 229 height 391
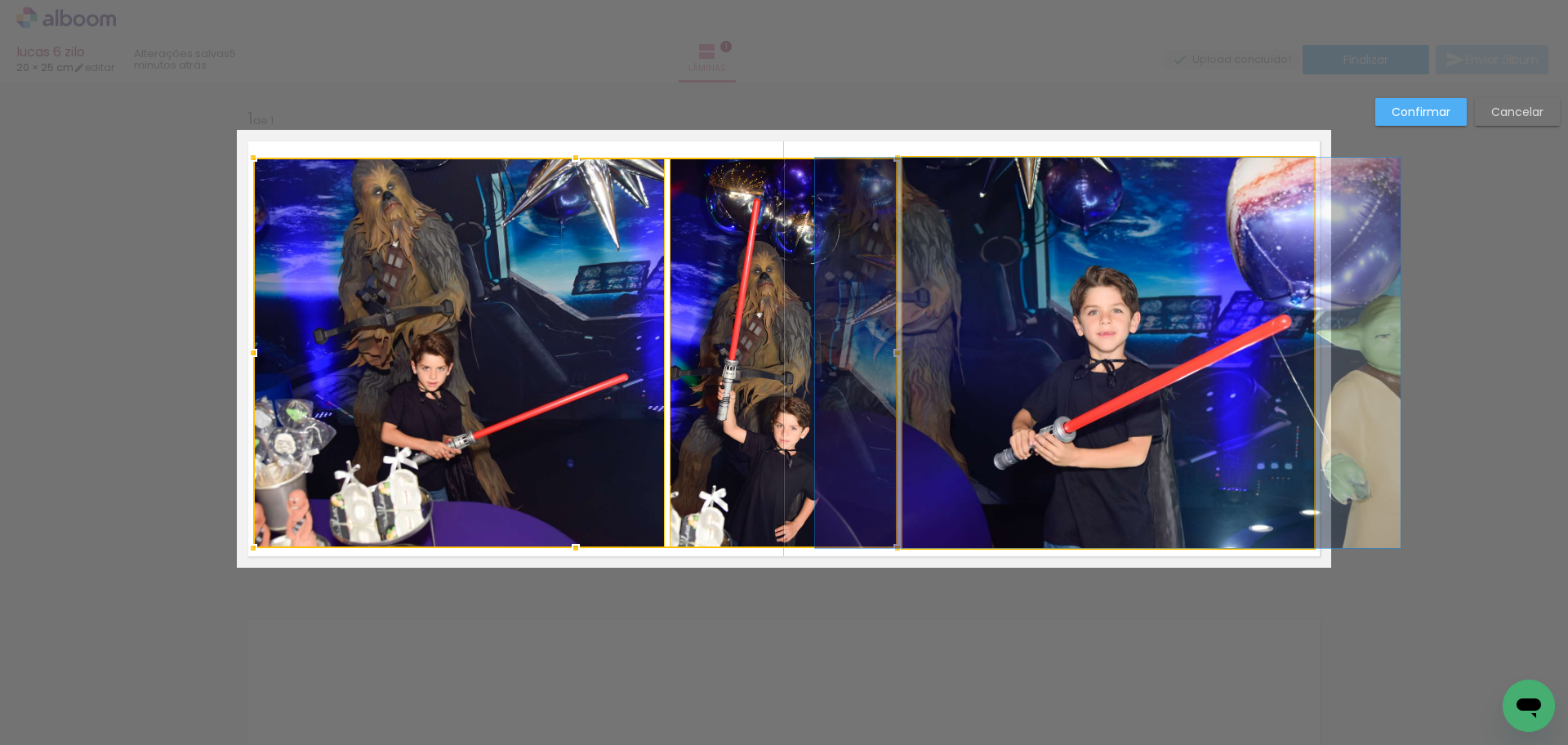
click at [1048, 394] on quentale-photo at bounding box center [1109, 352] width 411 height 391
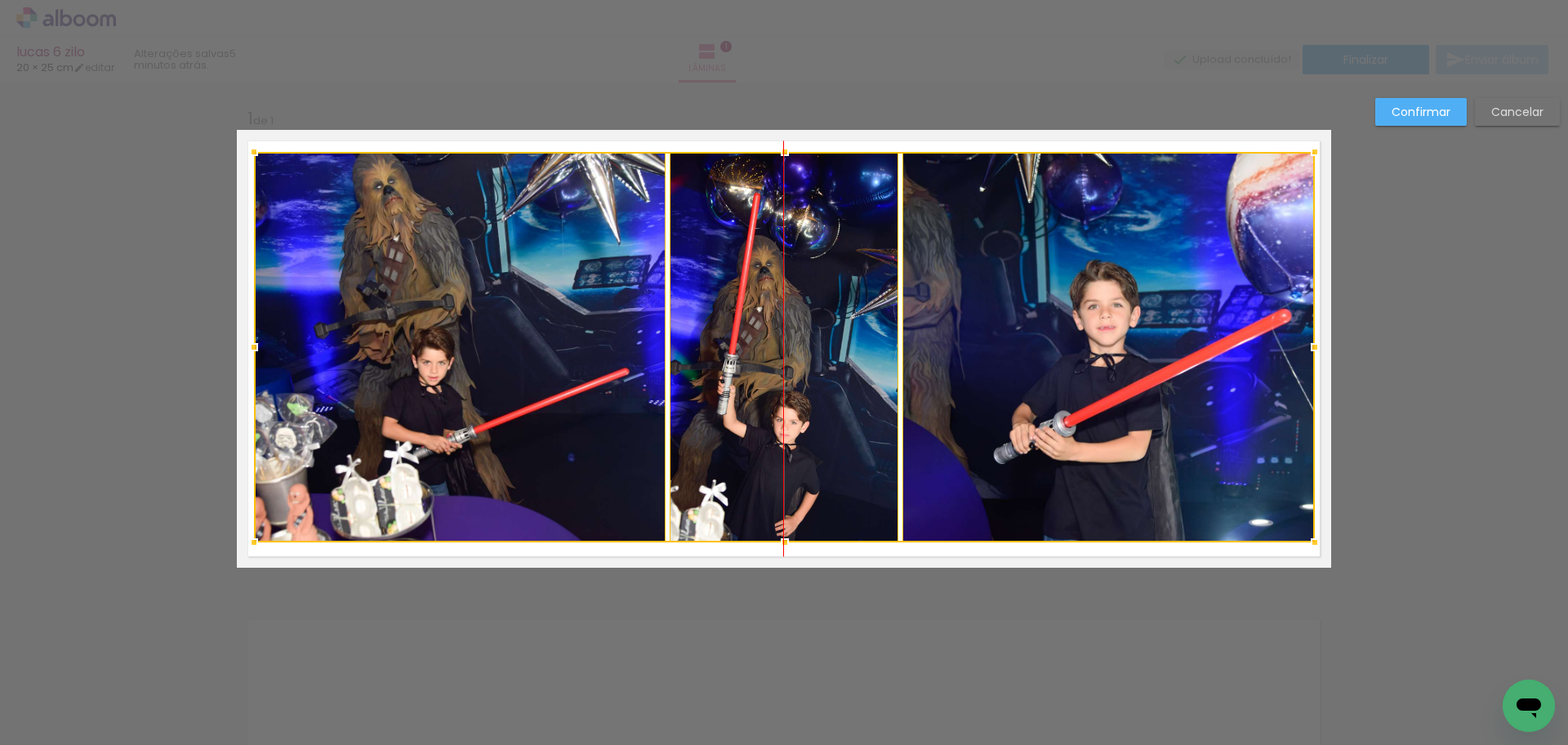
click at [1079, 401] on div at bounding box center [784, 347] width 1061 height 391
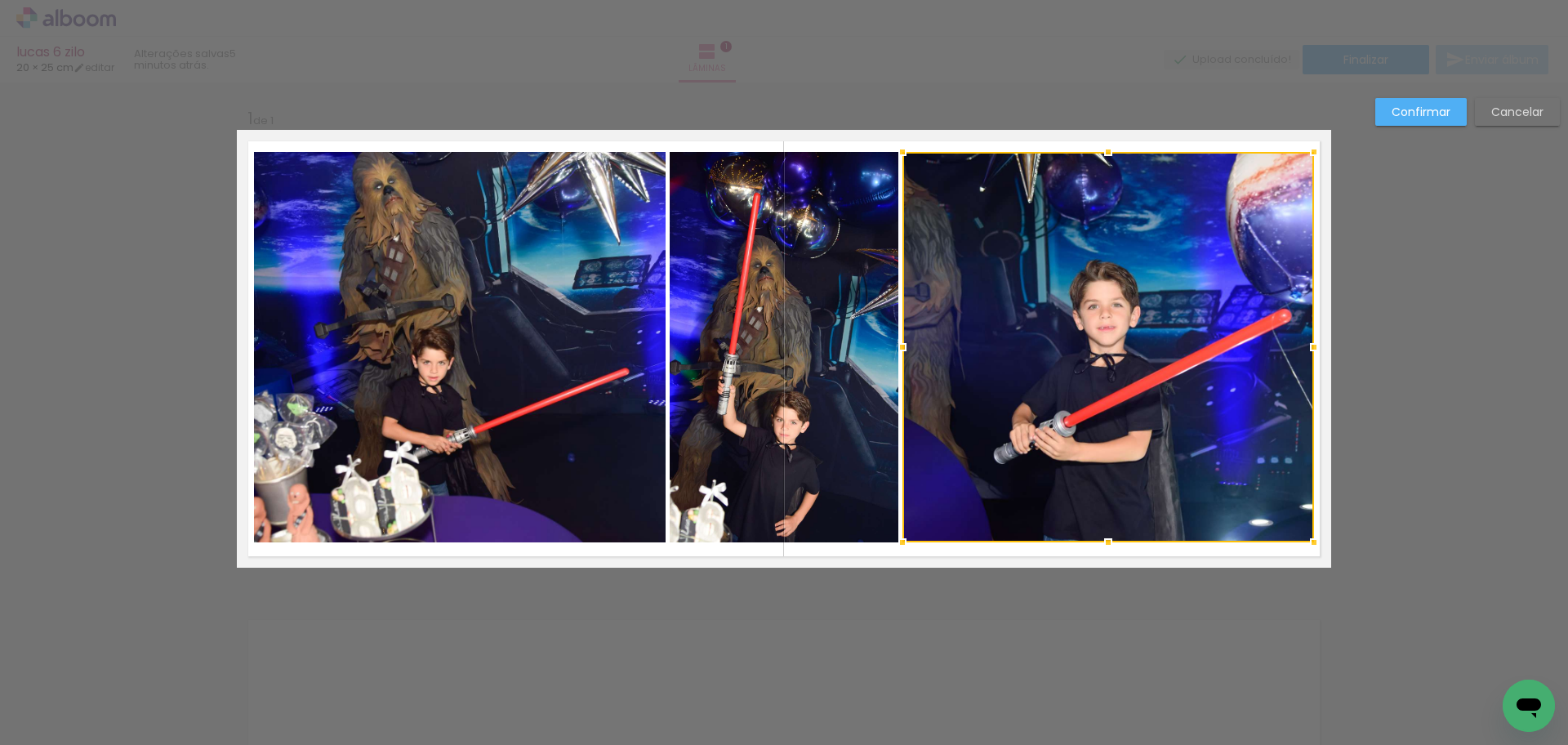
click at [1076, 398] on div at bounding box center [1109, 347] width 411 height 391
click at [571, 327] on quentale-photo at bounding box center [459, 347] width 411 height 391
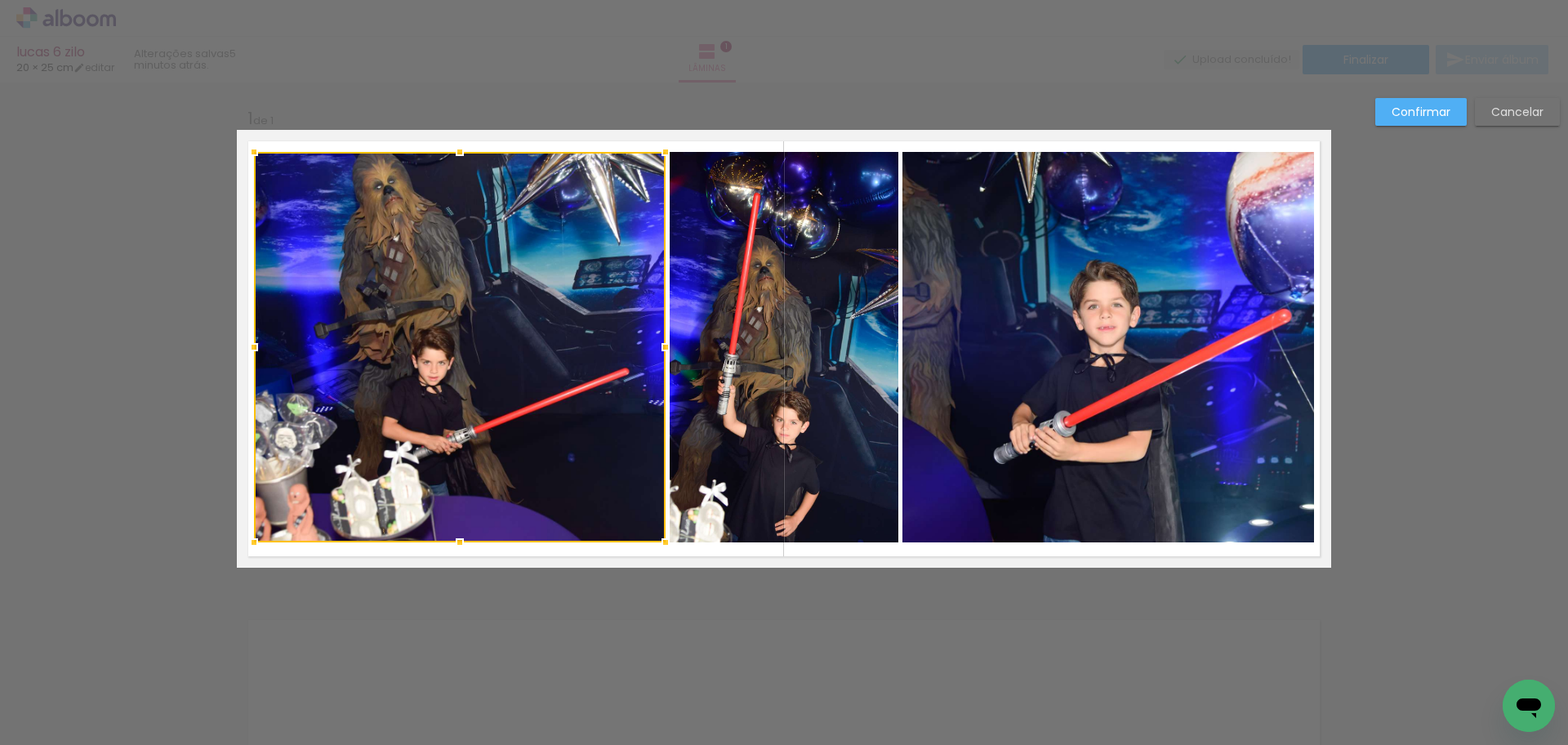
click at [800, 369] on quentale-photo at bounding box center [784, 347] width 229 height 391
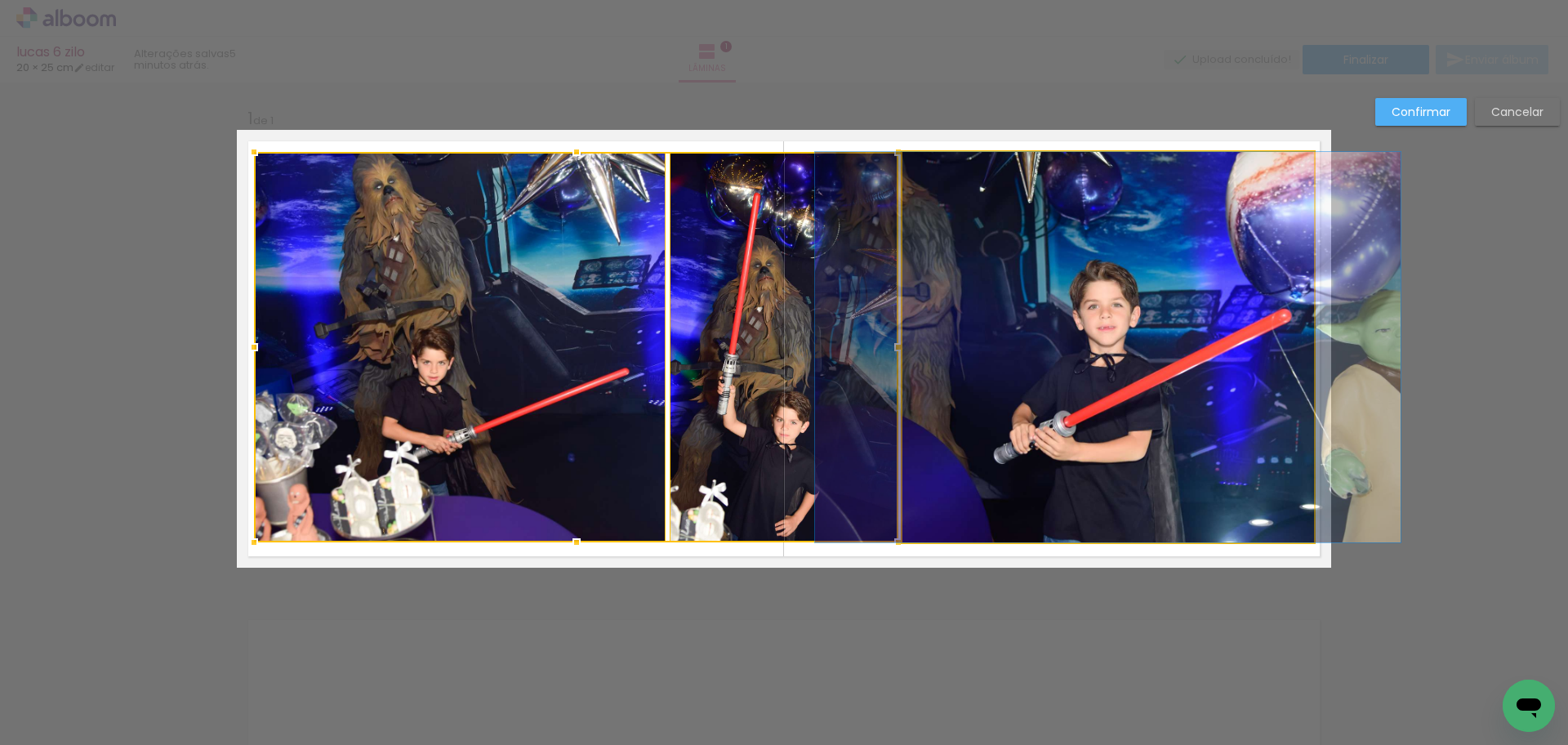
click at [1133, 377] on quentale-photo at bounding box center [1109, 347] width 411 height 391
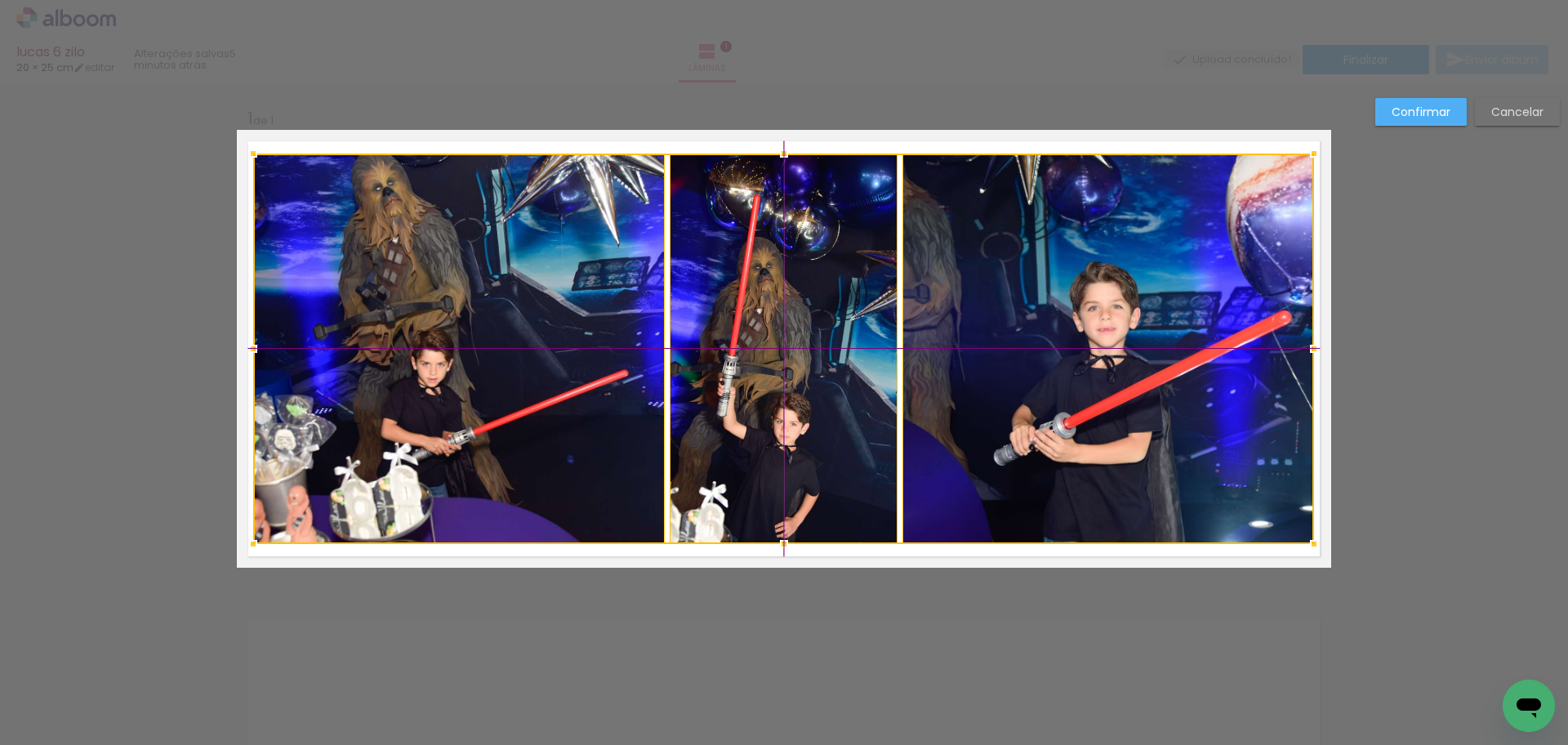
click at [1132, 381] on div at bounding box center [784, 348] width 1061 height 391
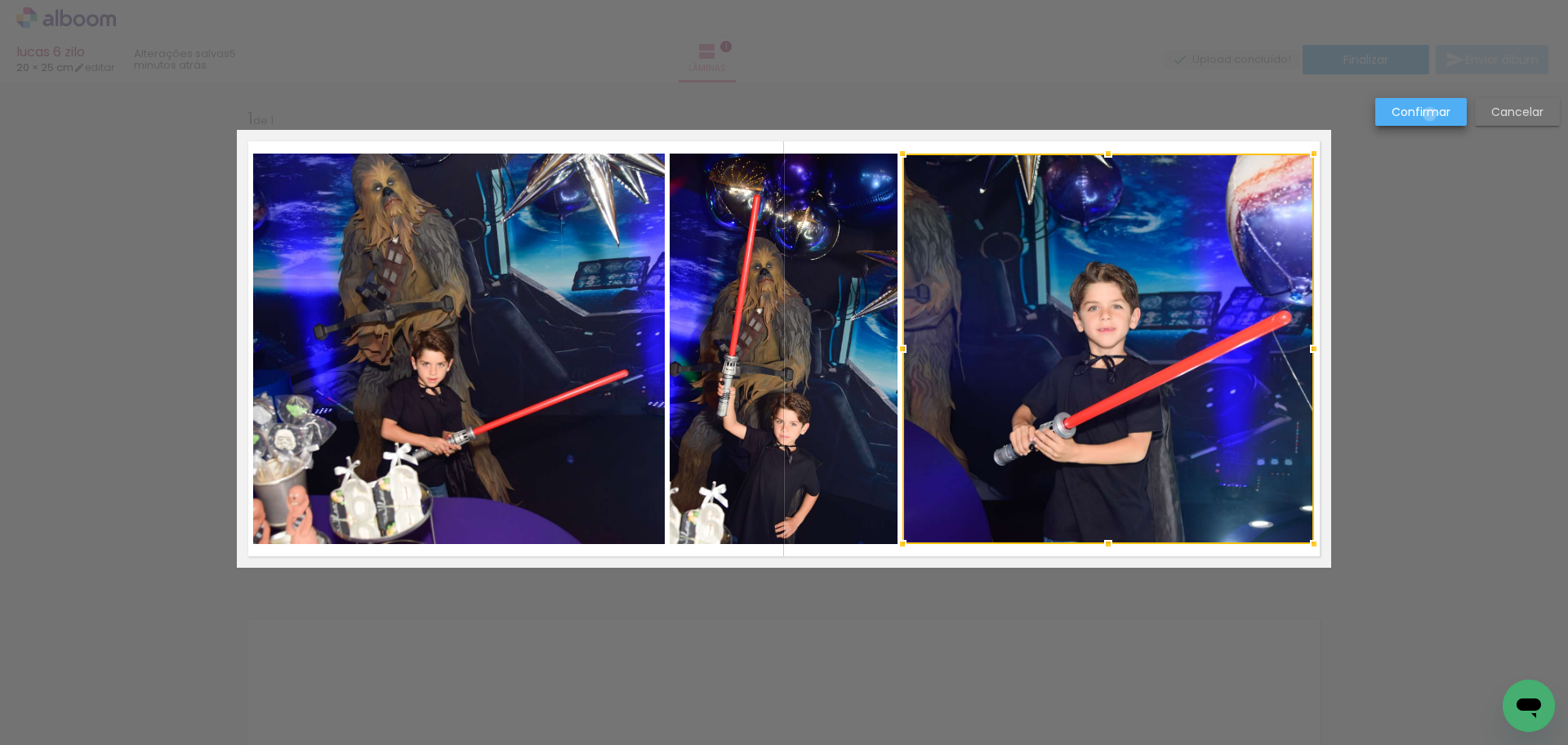
click at [0, 0] on slot "Confirmar" at bounding box center [0, 0] width 0 height 0
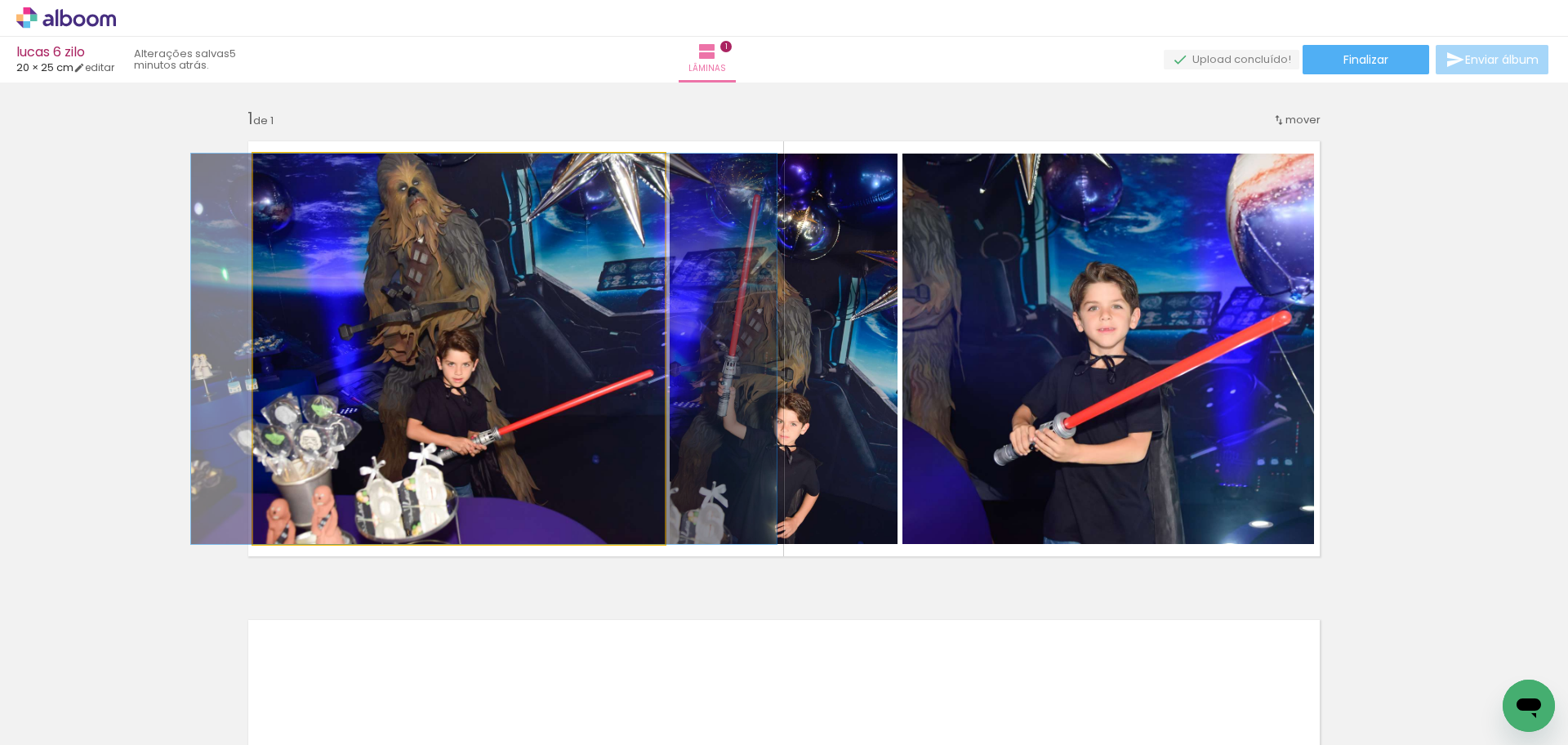
drag, startPoint x: 491, startPoint y: 382, endPoint x: 516, endPoint y: 387, distance: 25.5
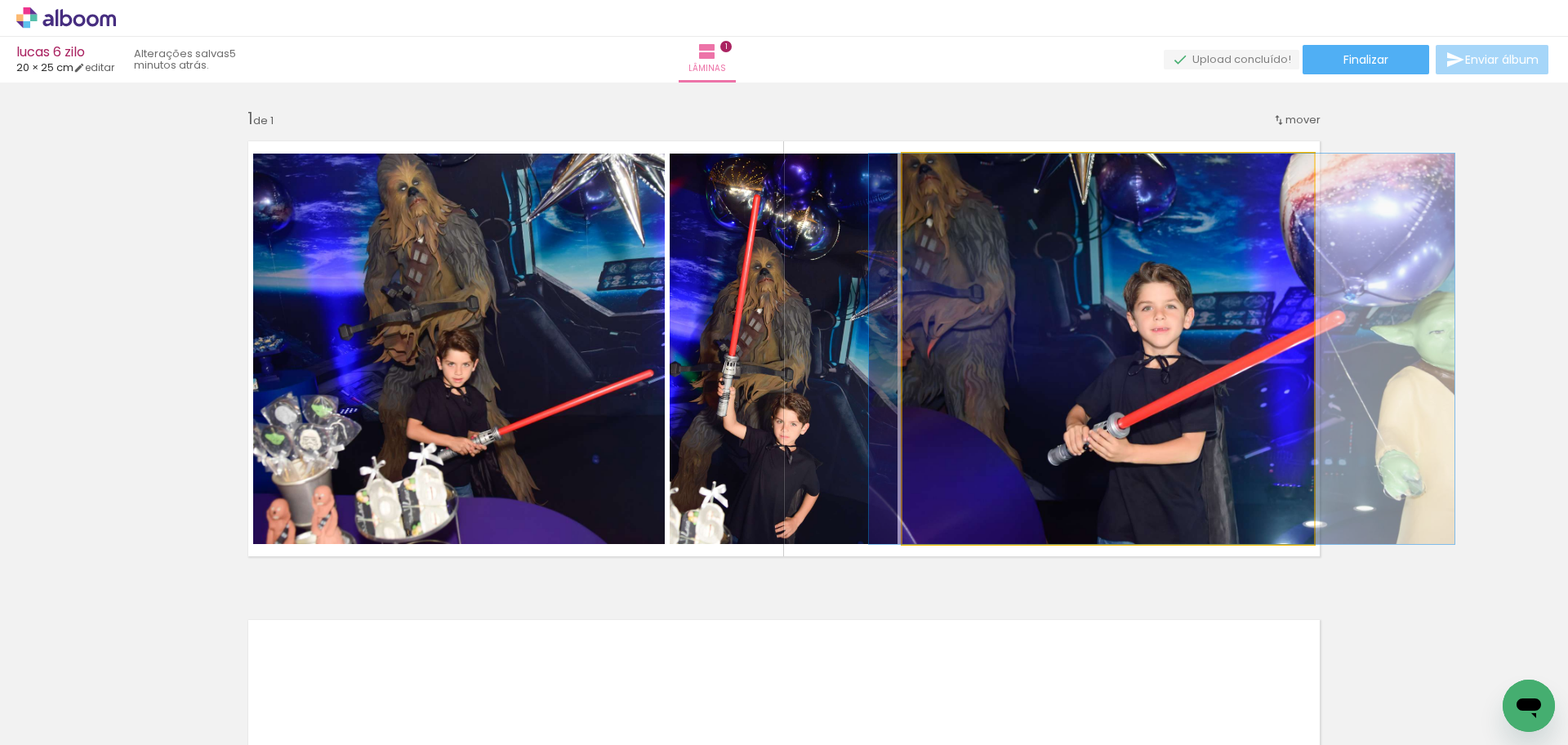
drag, startPoint x: 1084, startPoint y: 393, endPoint x: 1138, endPoint y: 391, distance: 54.0
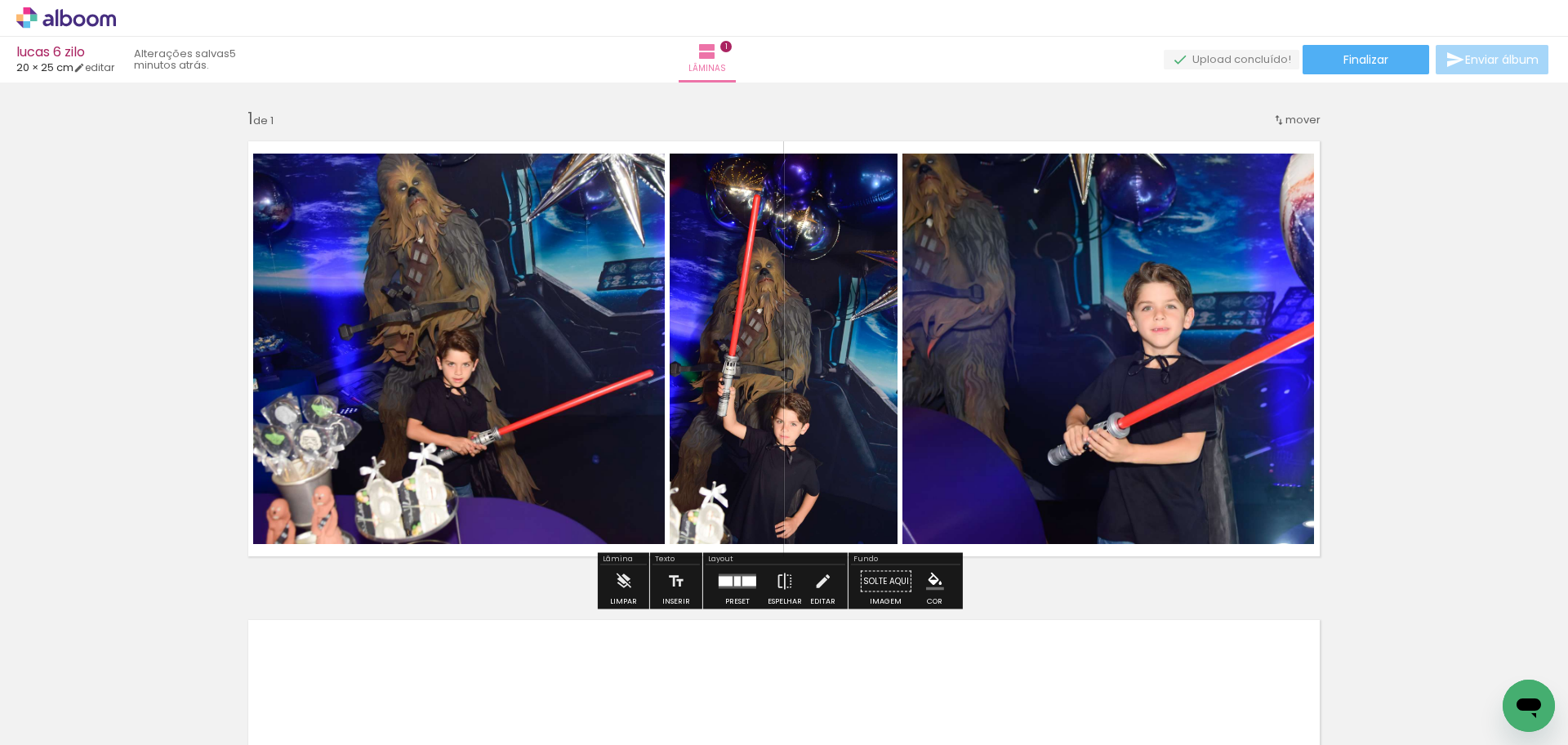
click at [1442, 245] on div "Inserir lâmina 1 de 1" at bounding box center [784, 567] width 1568 height 958
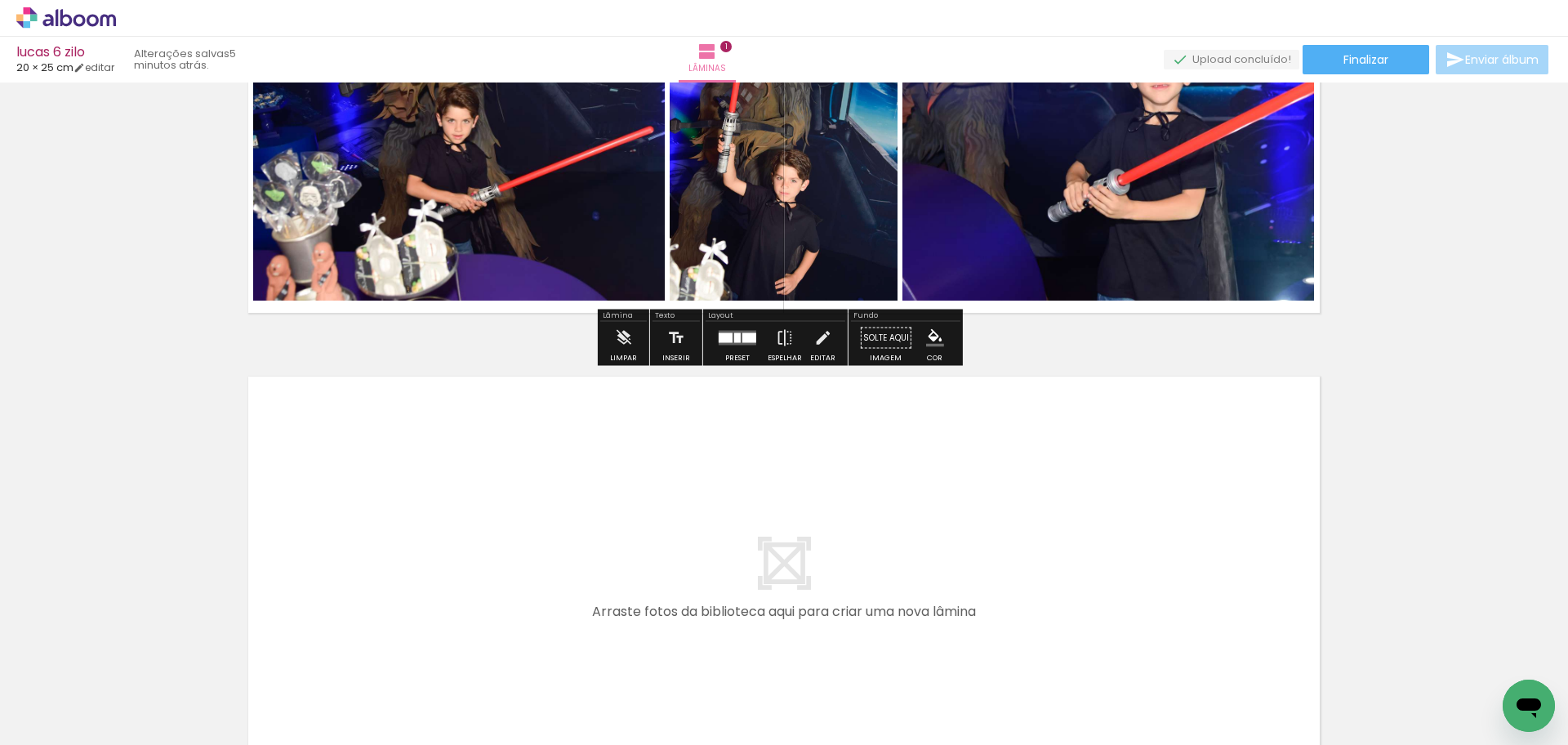
scroll to position [245, 0]
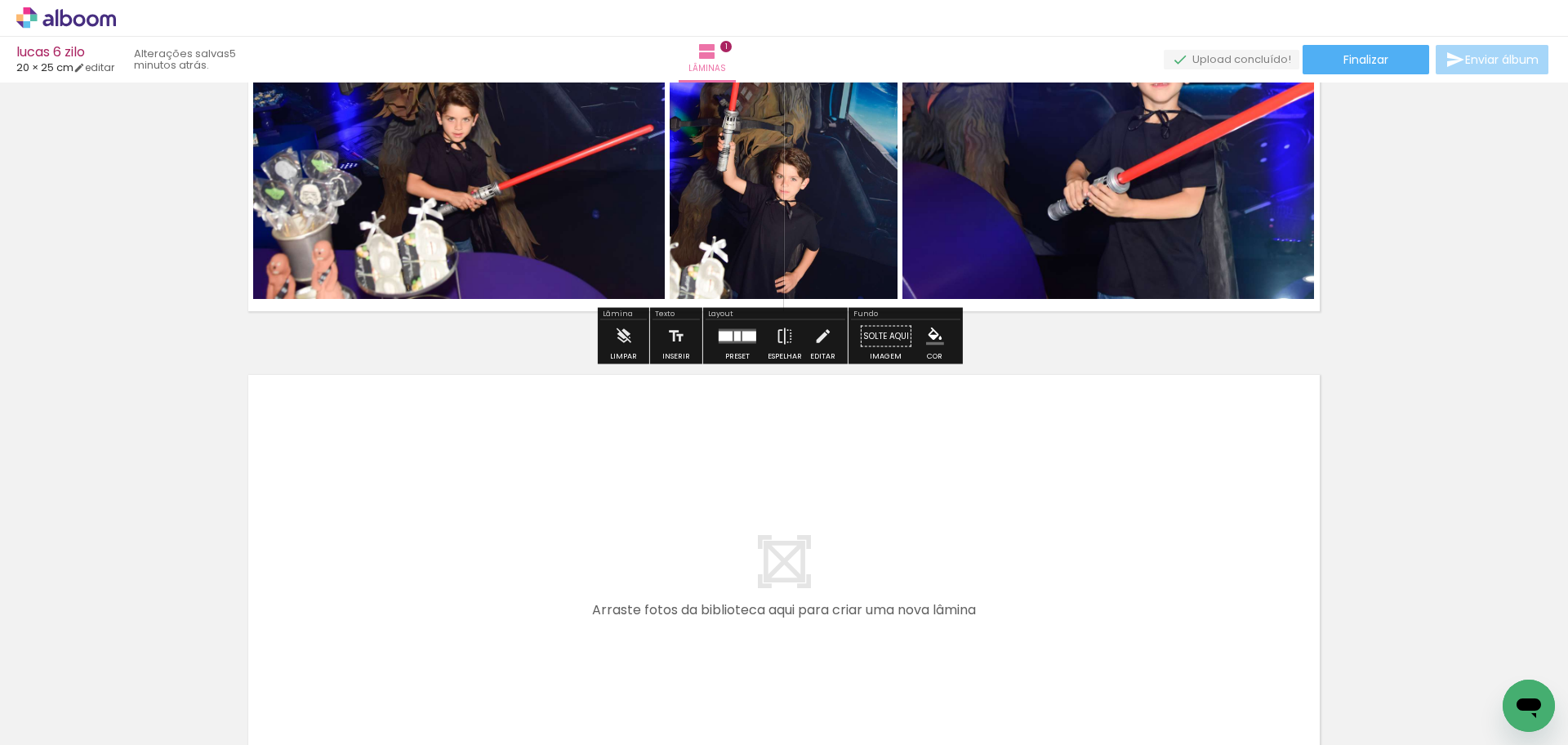
click at [537, 497] on quentale-layouter at bounding box center [784, 582] width 1094 height 438
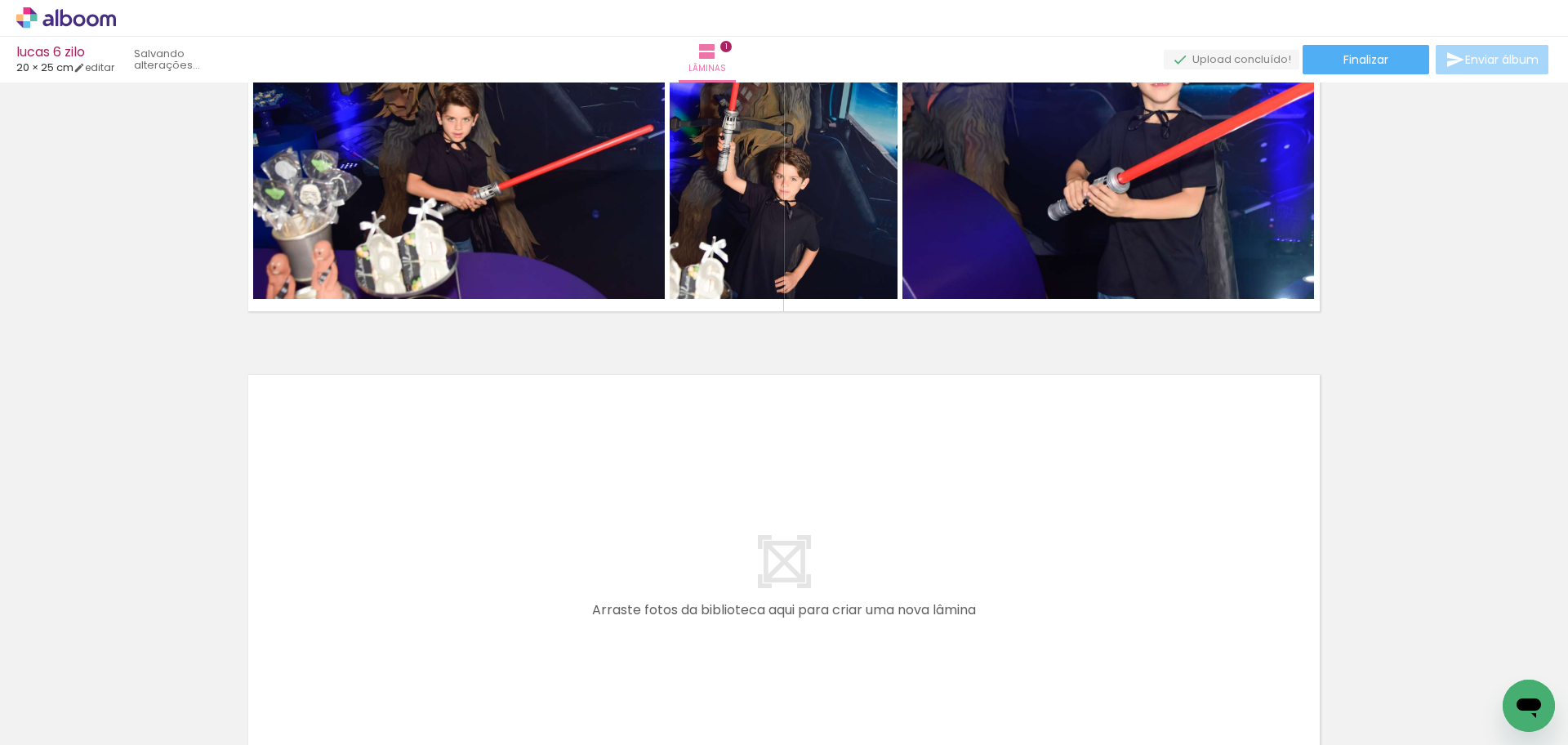
scroll to position [0, 0]
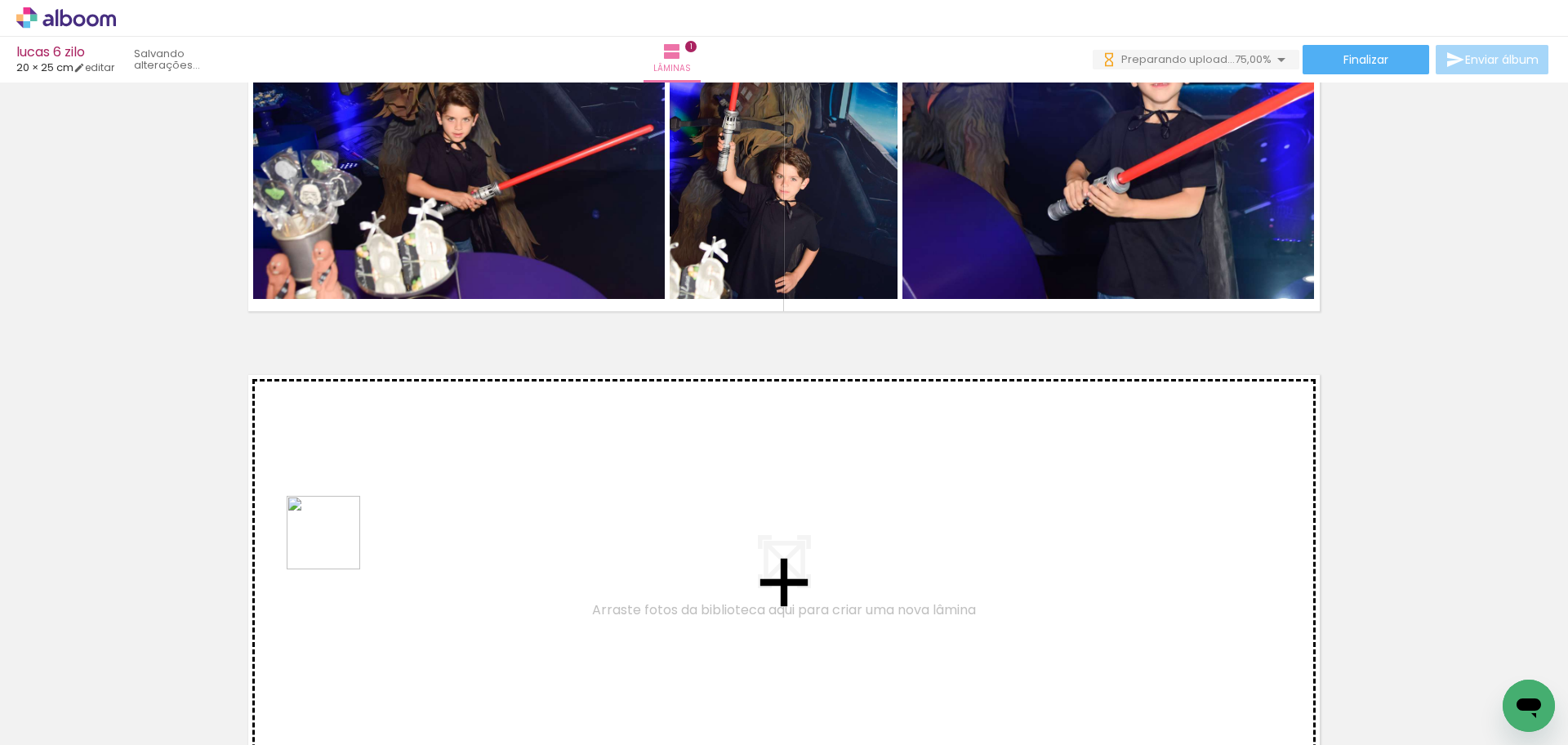
click at [338, 545] on quentale-workspace at bounding box center [784, 372] width 1568 height 745
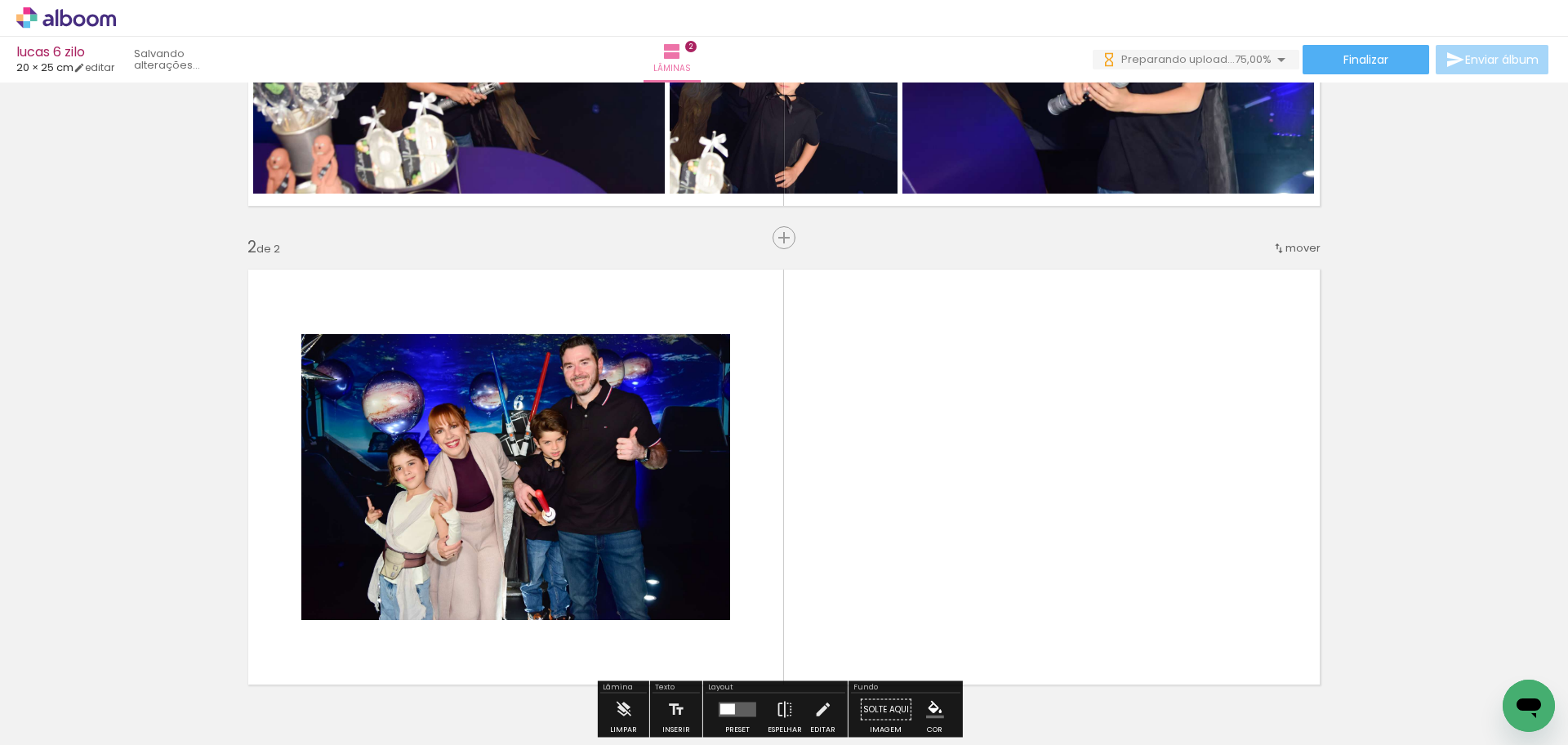
scroll to position [465, 0]
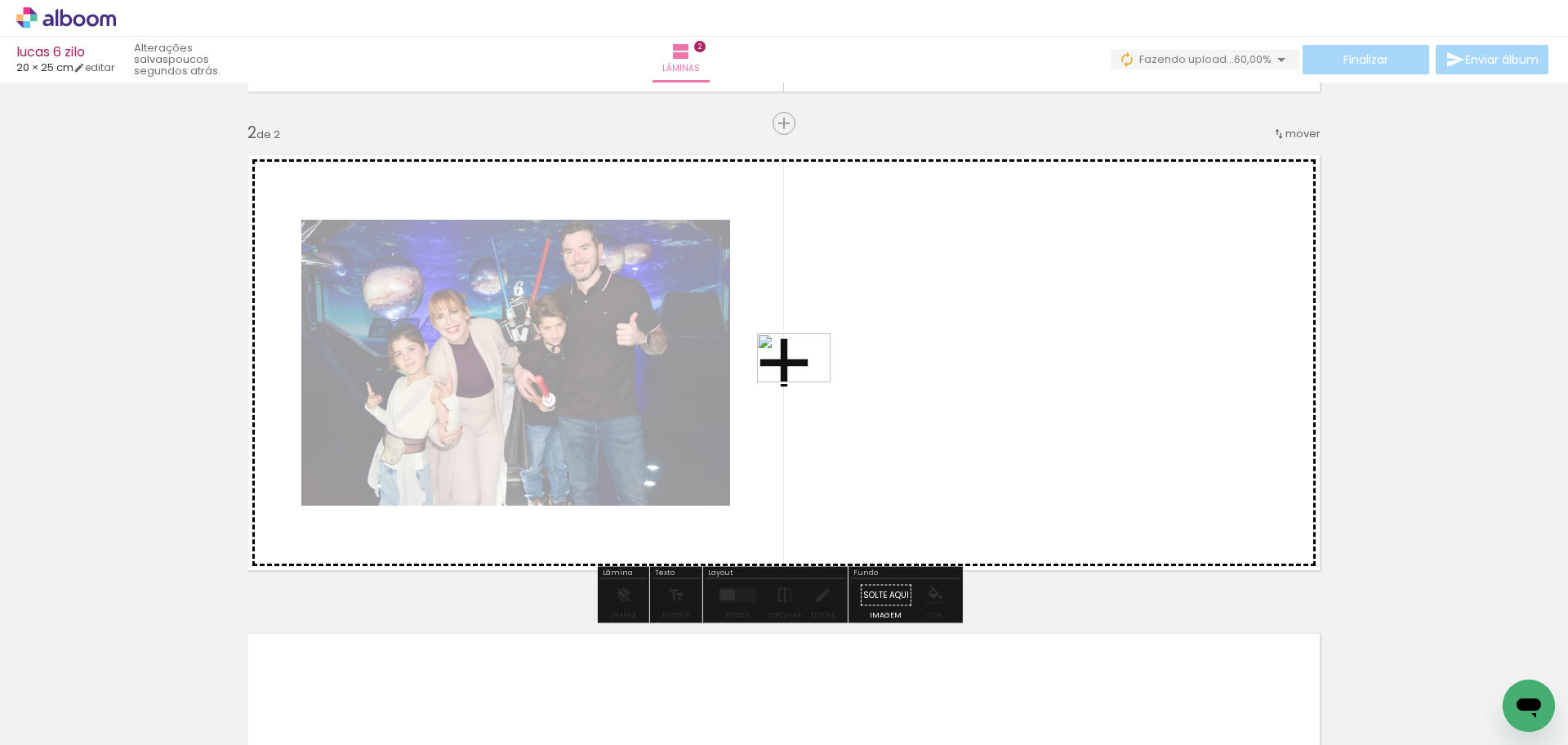
drag, startPoint x: 589, startPoint y: 498, endPoint x: 809, endPoint y: 381, distance: 249.2
click at [809, 381] on quentale-workspace at bounding box center [784, 372] width 1568 height 745
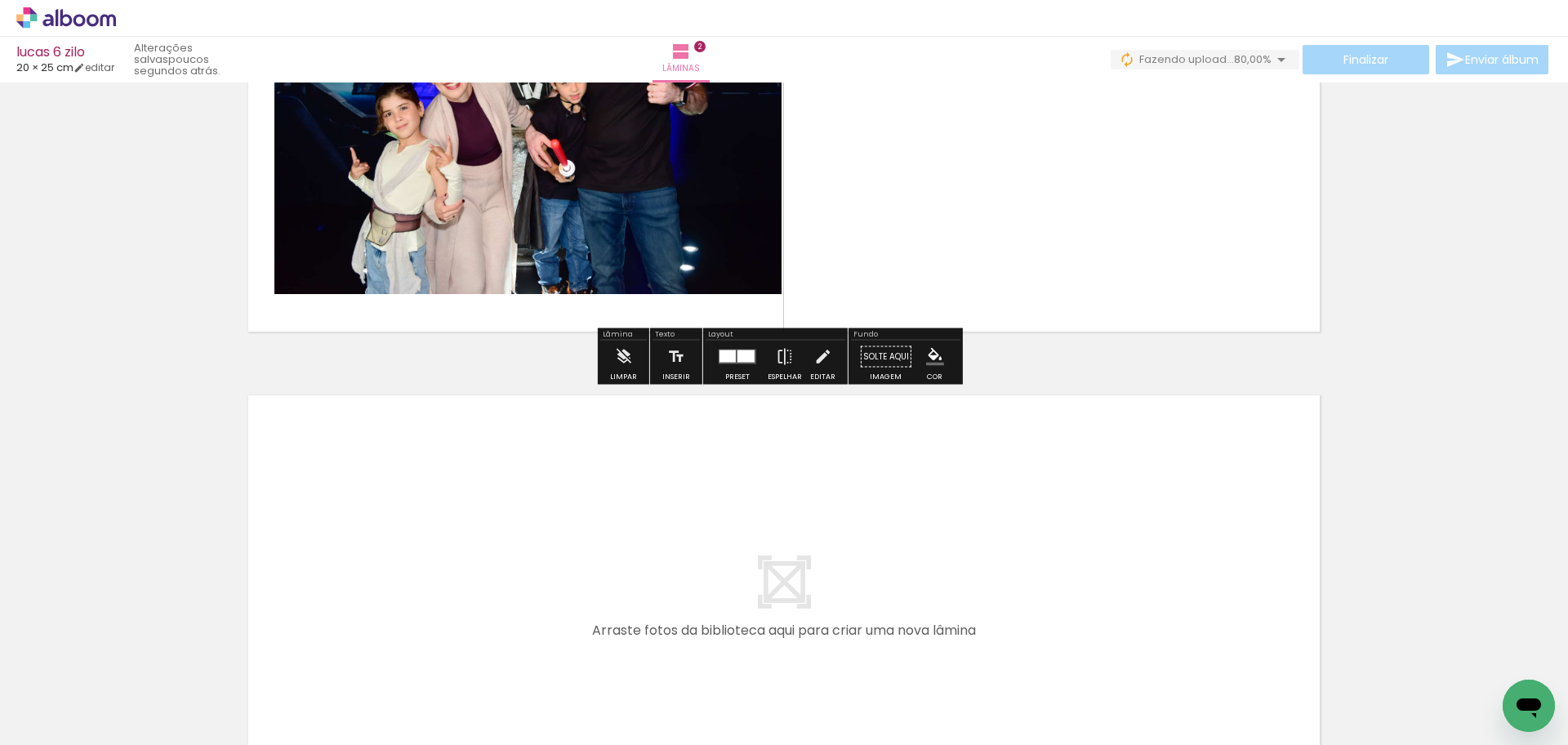
scroll to position [709, 0]
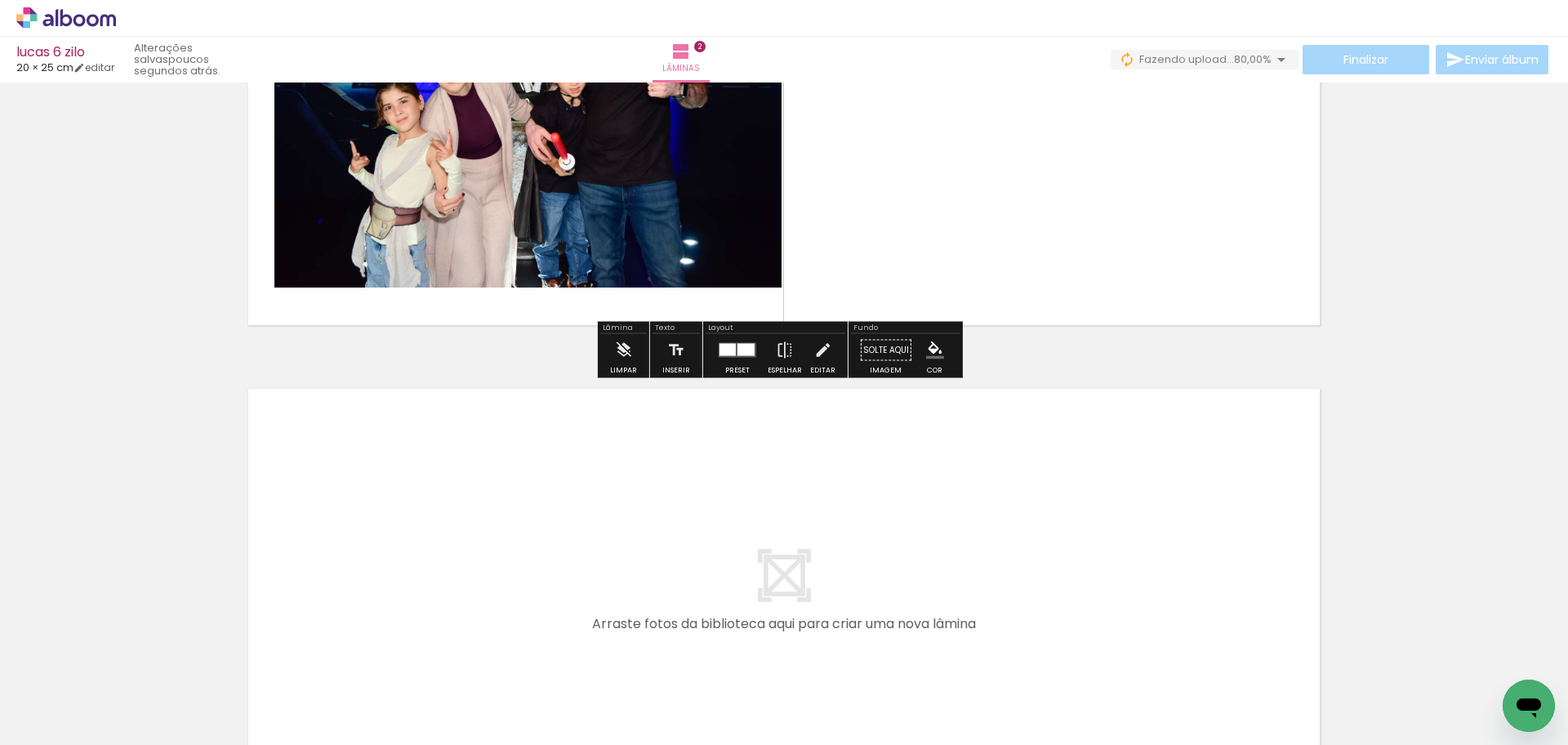
click at [575, 482] on quentale-layouter at bounding box center [784, 596] width 1094 height 438
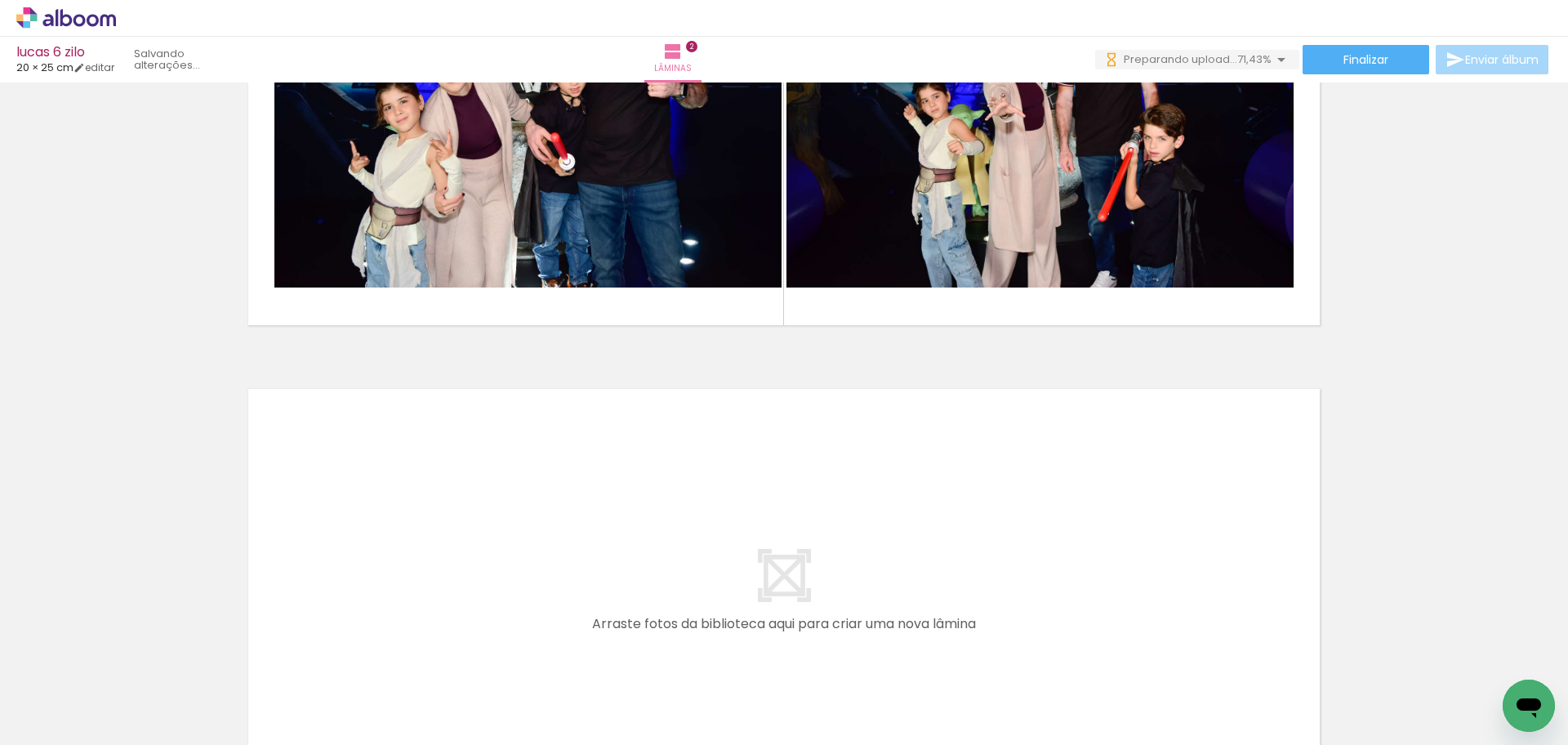
scroll to position [0, 0]
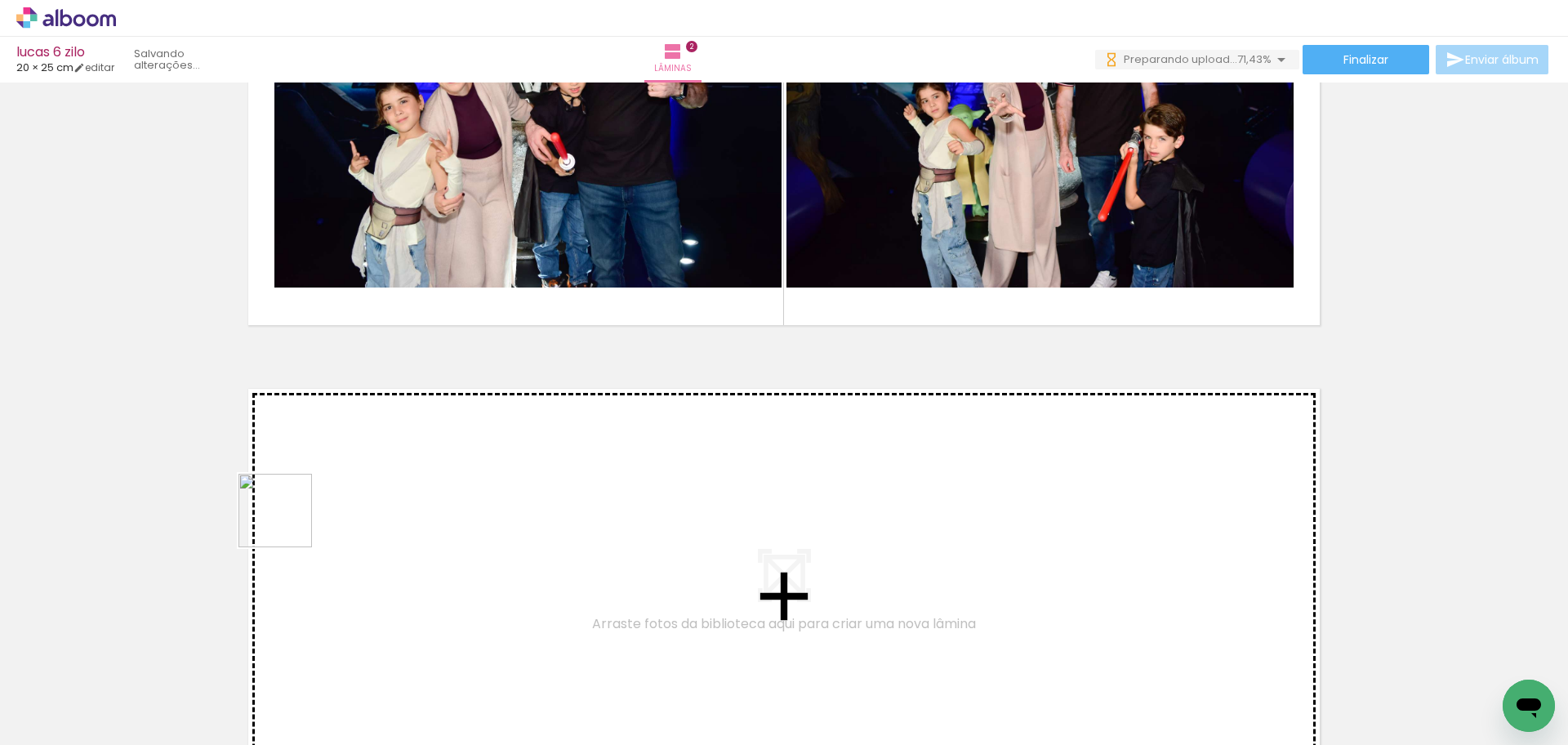
drag, startPoint x: 261, startPoint y: 572, endPoint x: 288, endPoint y: 522, distance: 56.8
click at [288, 522] on quentale-workspace at bounding box center [784, 372] width 1568 height 745
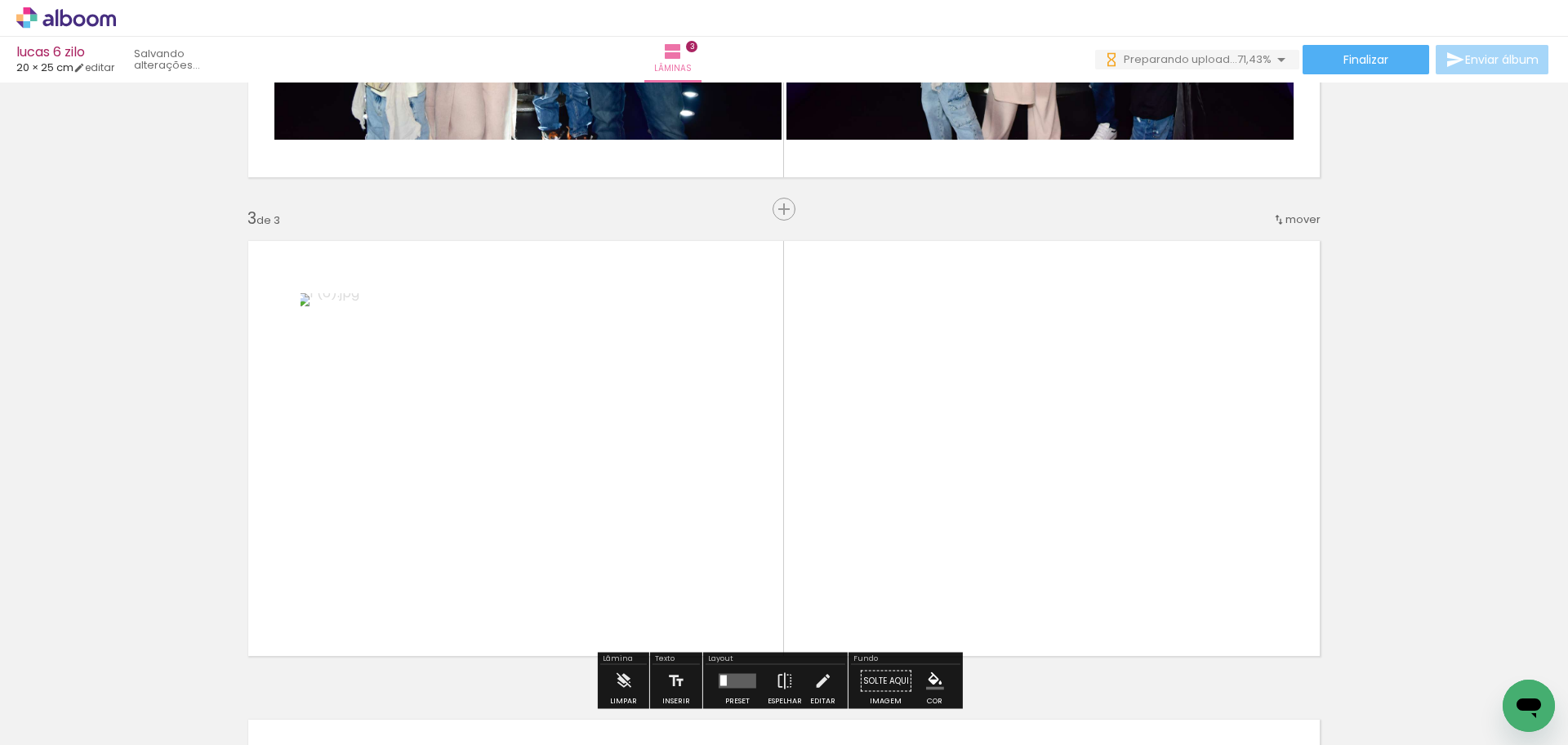
scroll to position [943, 0]
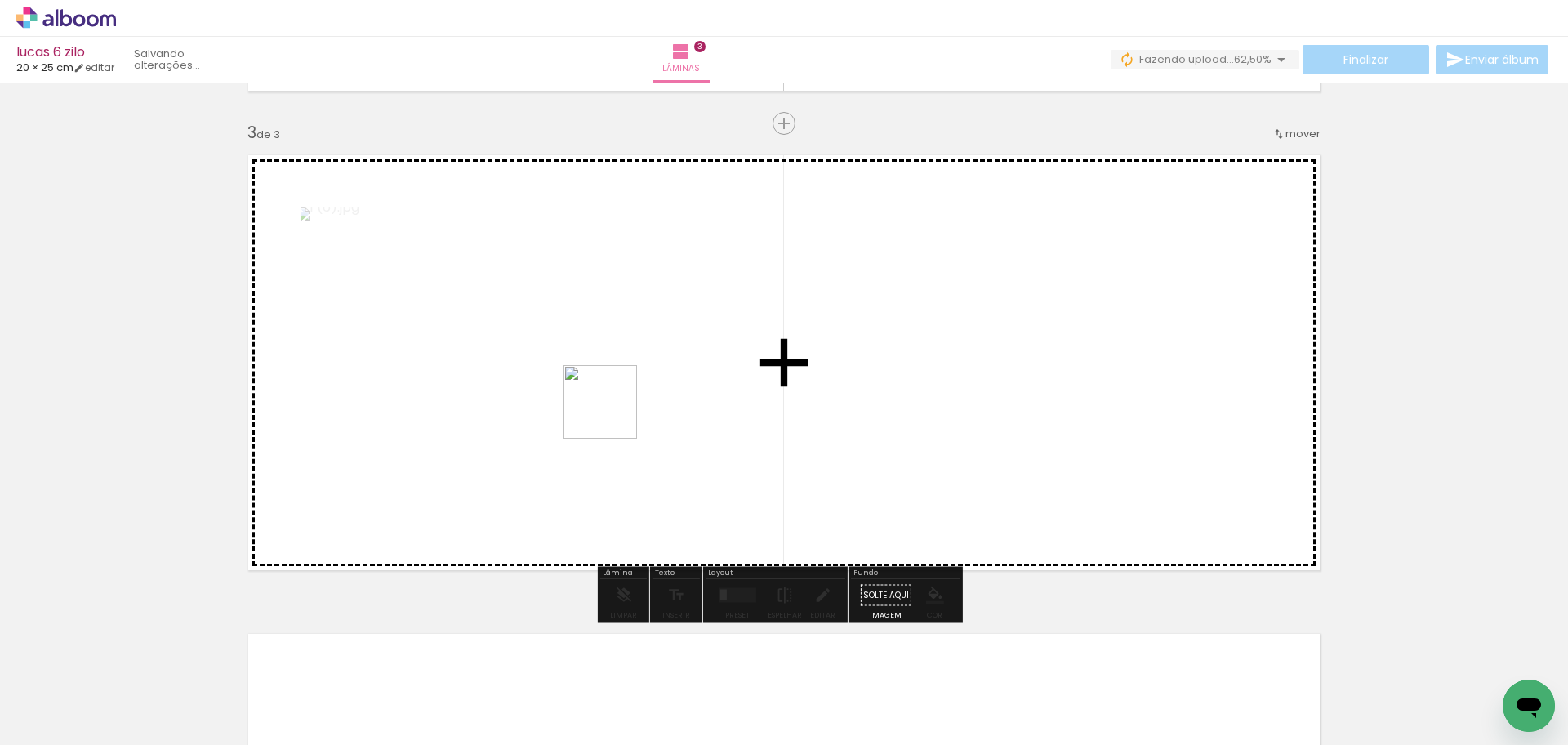
drag, startPoint x: 605, startPoint y: 421, endPoint x: 613, endPoint y: 414, distance: 10.6
click at [613, 414] on quentale-workspace at bounding box center [784, 372] width 1568 height 745
drag, startPoint x: 173, startPoint y: 694, endPoint x: 856, endPoint y: 463, distance: 721.0
click at [856, 463] on quentale-workspace at bounding box center [784, 372] width 1568 height 745
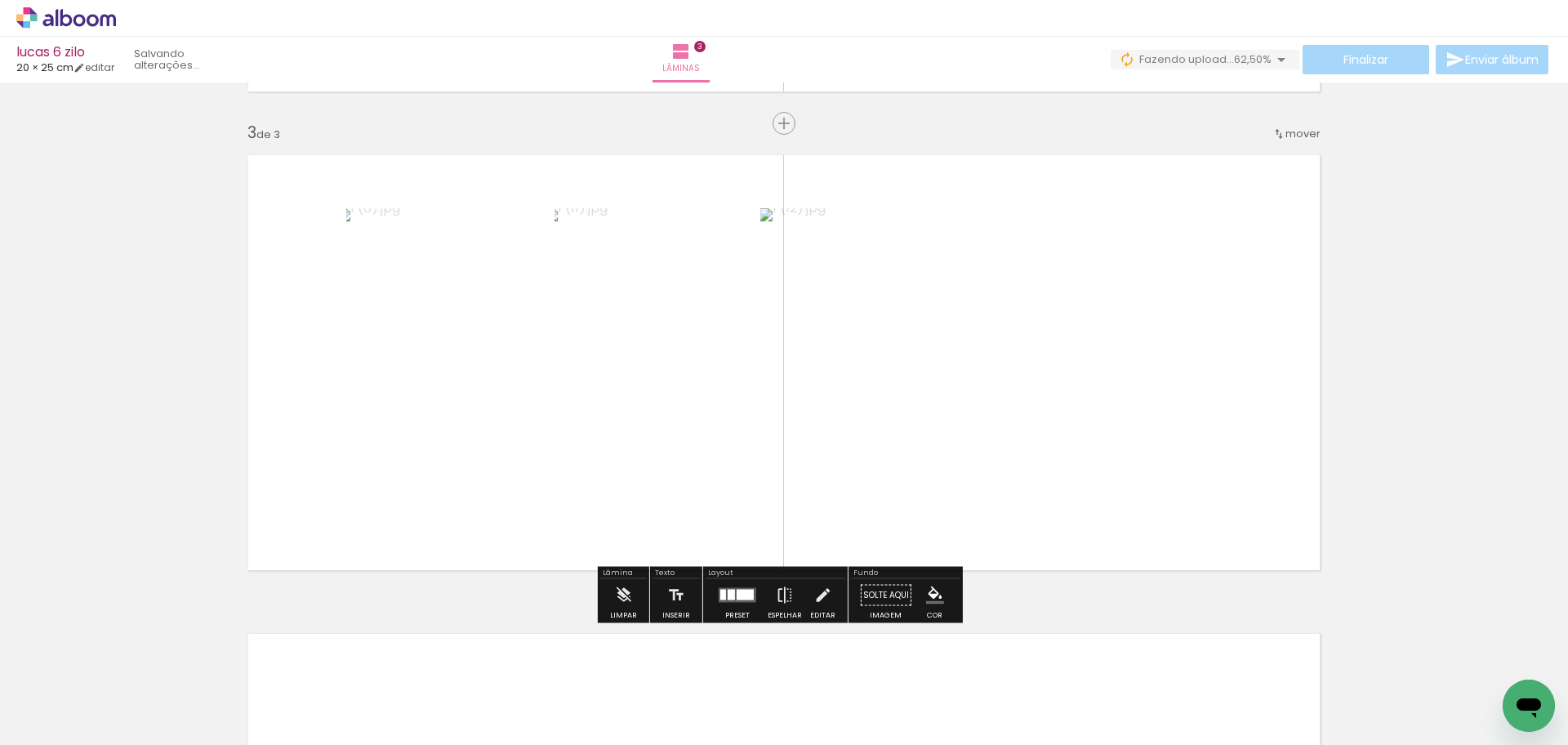
click at [409, 415] on quentale-photo at bounding box center [448, 362] width 203 height 309
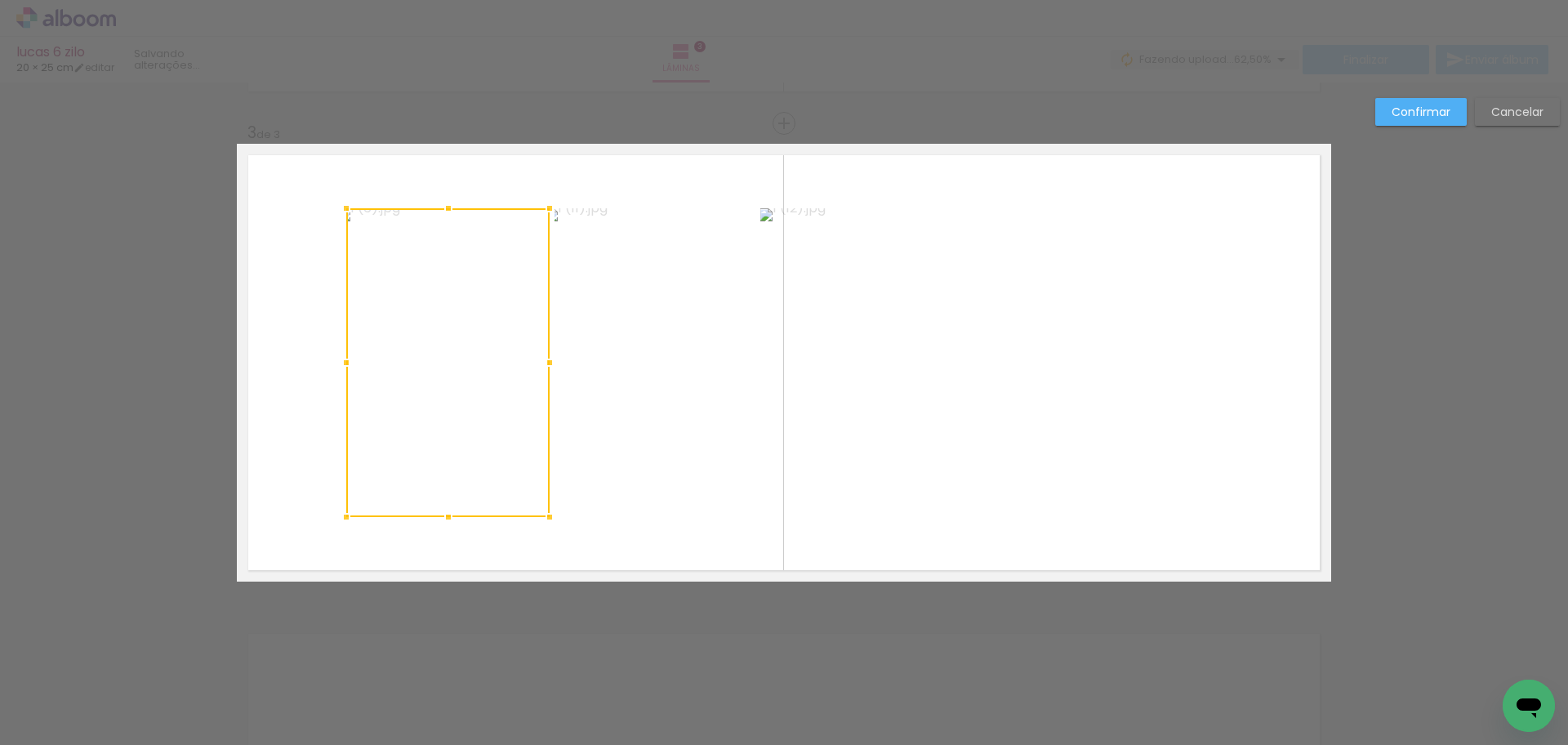
click at [670, 429] on quentale-photo at bounding box center [655, 362] width 201 height 309
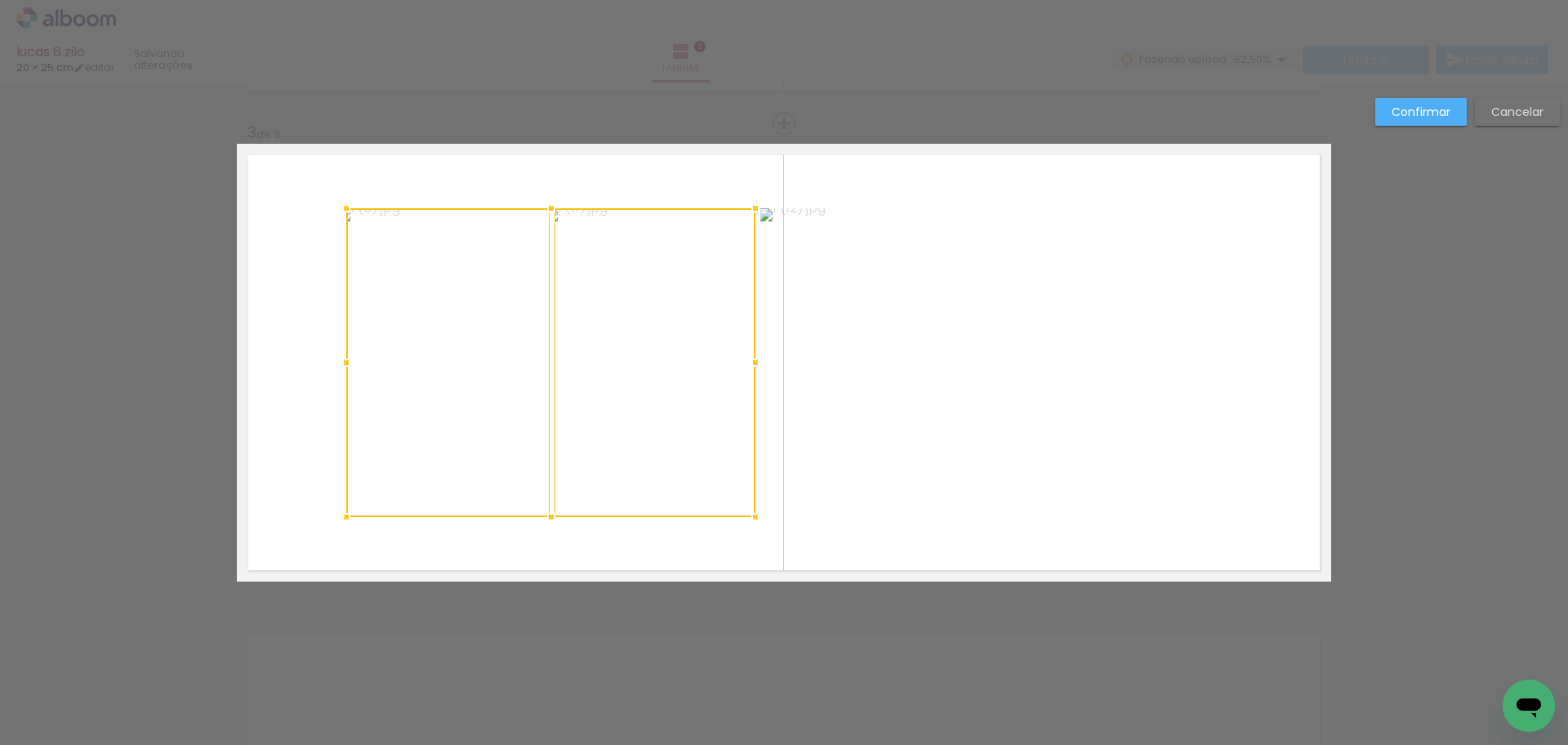
click at [1158, 429] on quentale-photo at bounding box center [991, 362] width 461 height 309
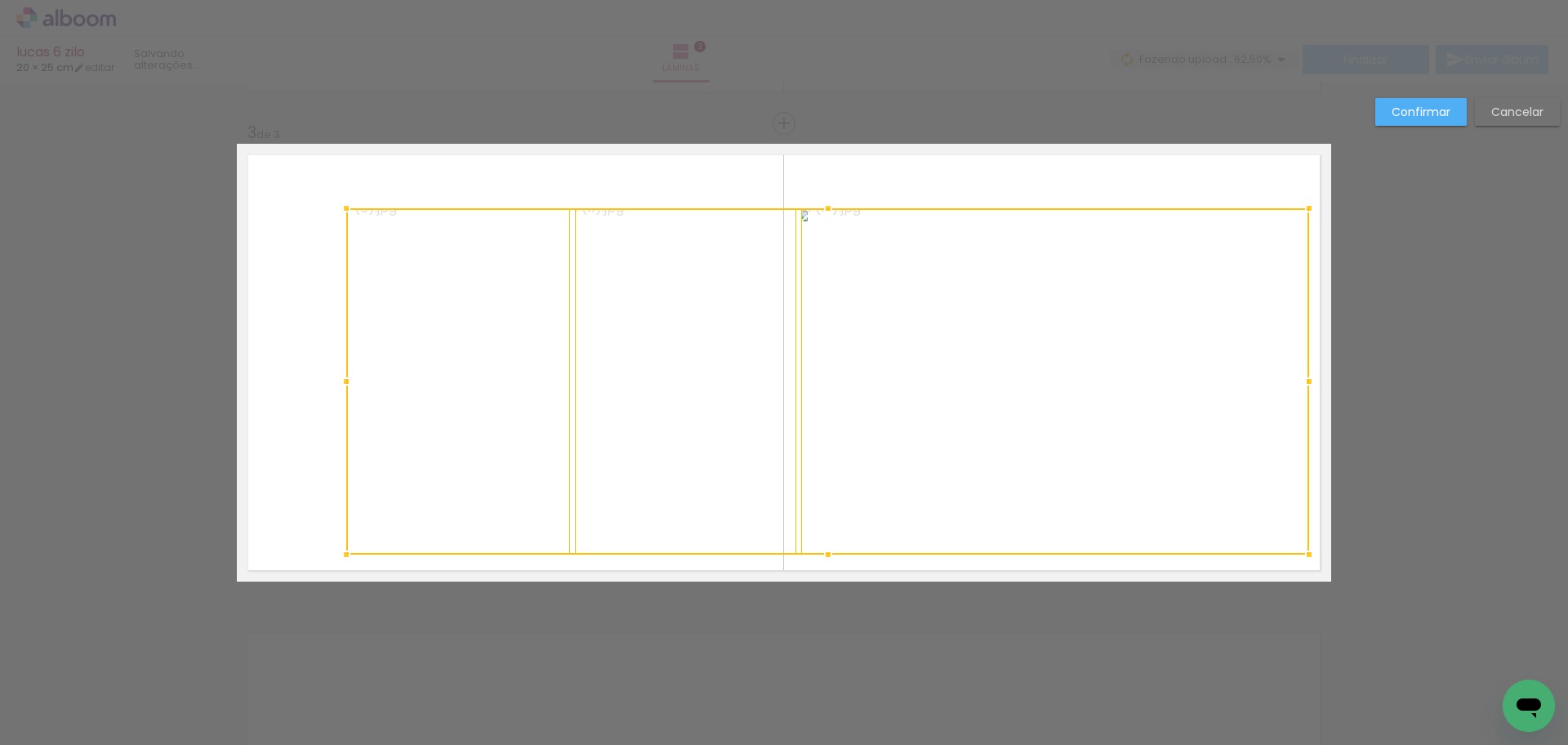
drag, startPoint x: 1217, startPoint y: 518, endPoint x: 1306, endPoint y: 555, distance: 96.4
click at [1306, 555] on div at bounding box center [1309, 555] width 33 height 33
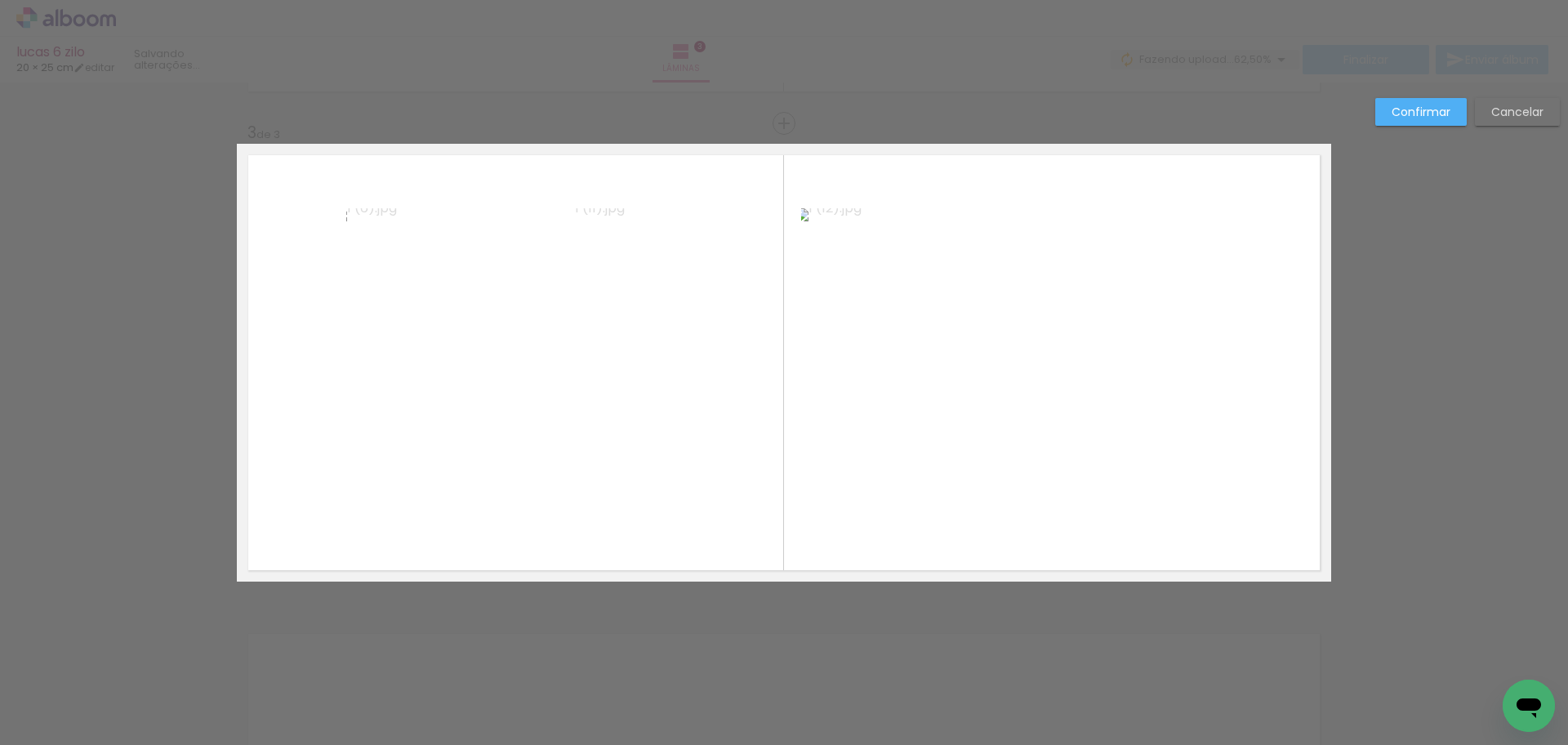
click at [392, 368] on quentale-photo at bounding box center [458, 381] width 223 height 346
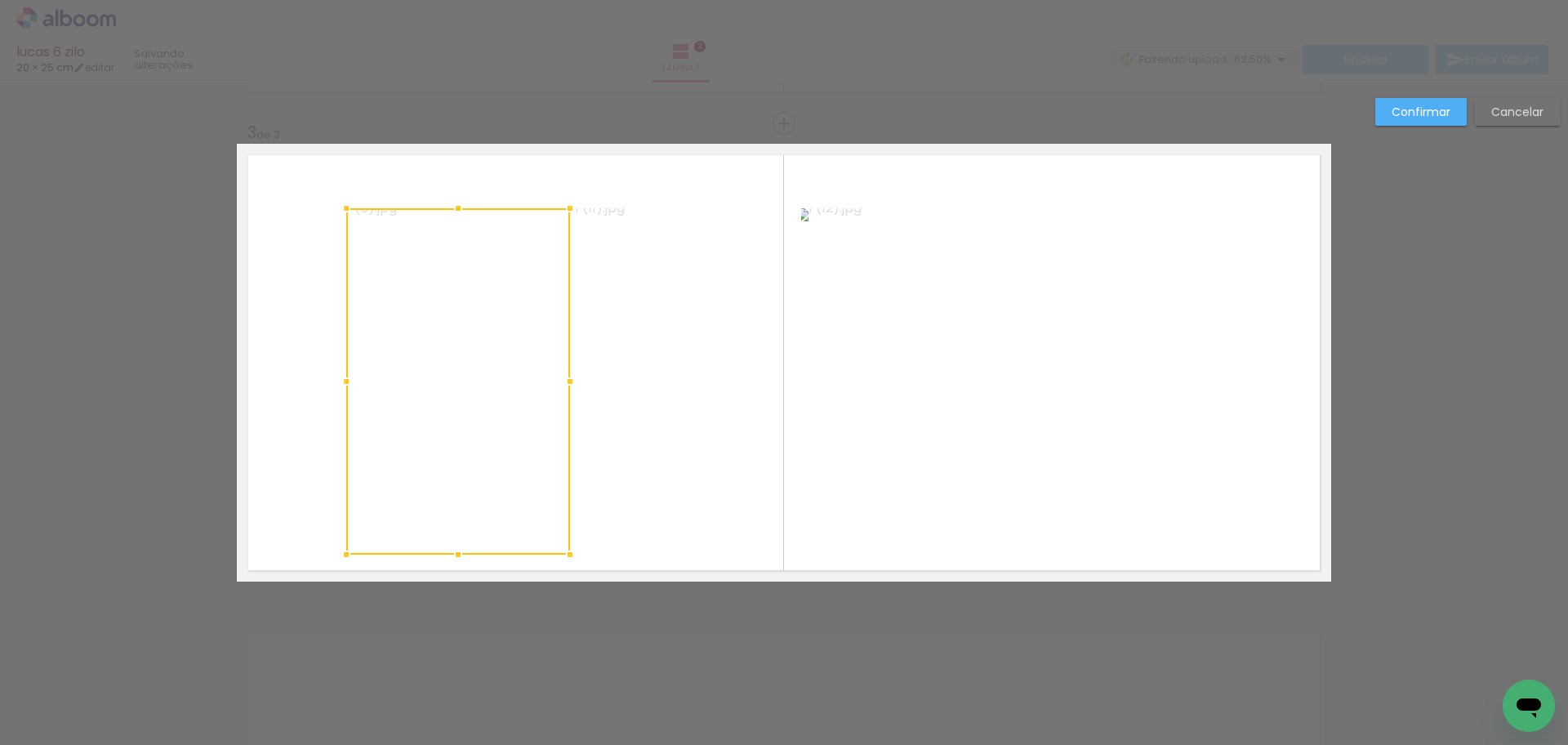
click at [747, 417] on quentale-photo at bounding box center [687, 381] width 223 height 346
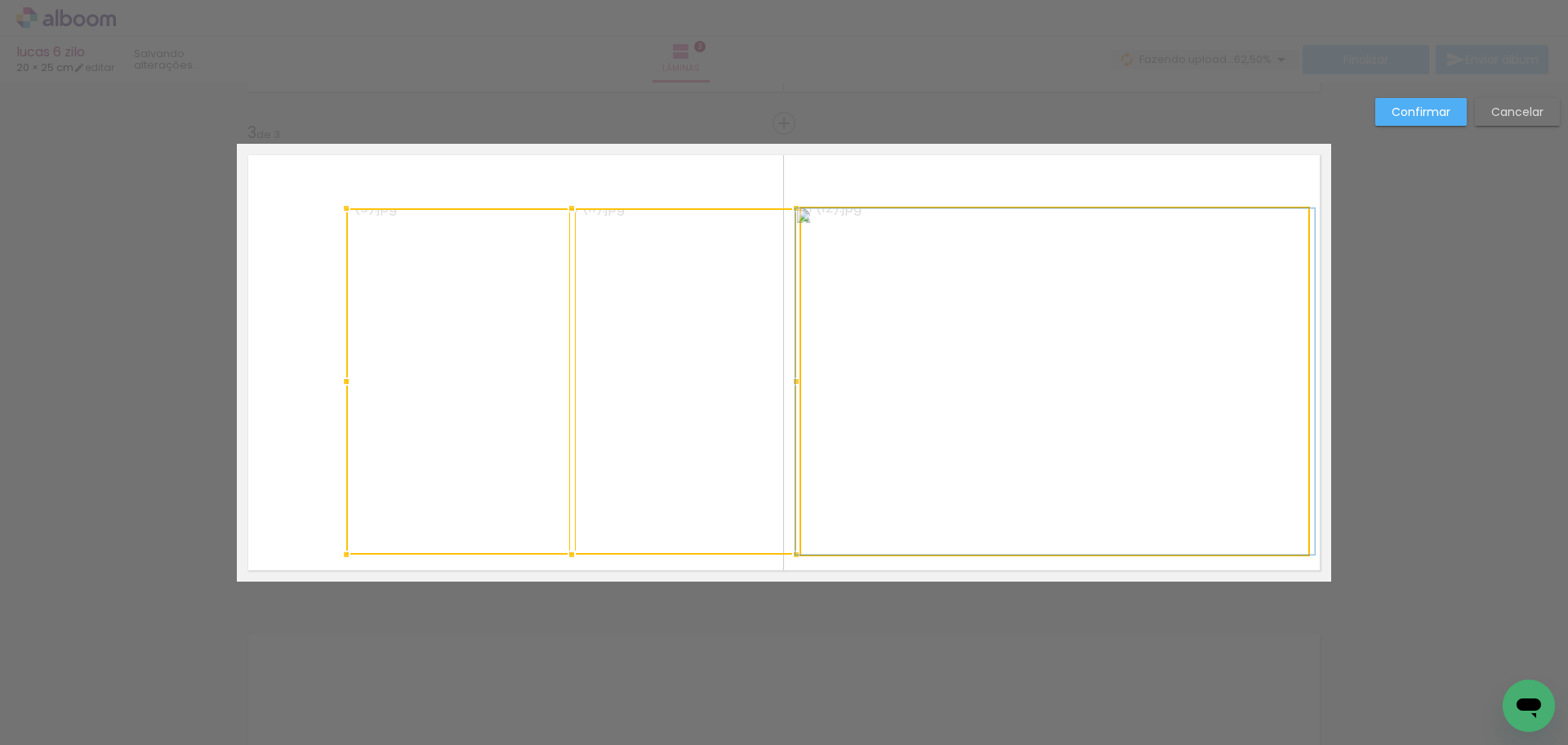
click at [1133, 430] on quentale-photo at bounding box center [1055, 381] width 508 height 346
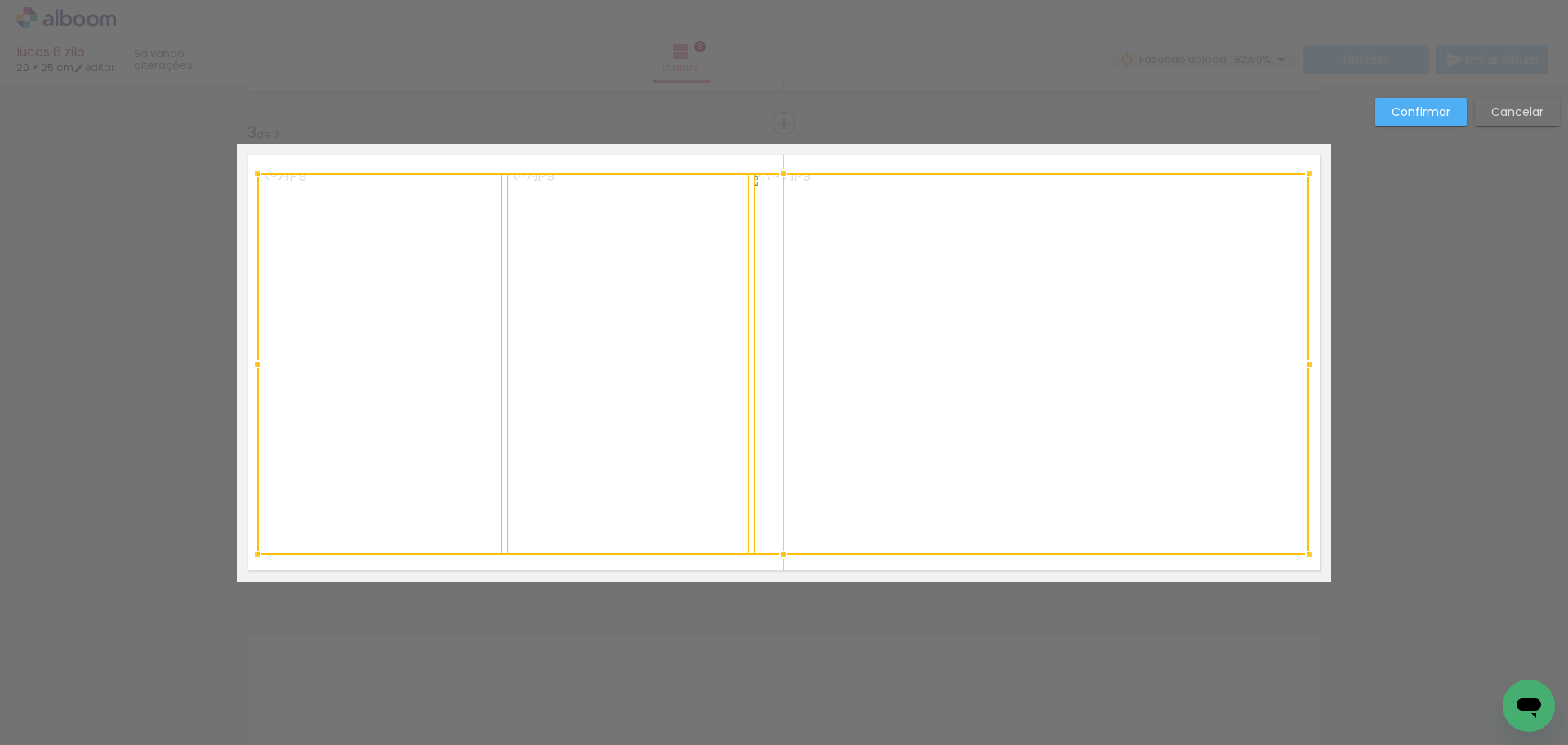
drag, startPoint x: 338, startPoint y: 208, endPoint x: 249, endPoint y: 173, distance: 95.6
click at [249, 173] on div at bounding box center [257, 173] width 33 height 33
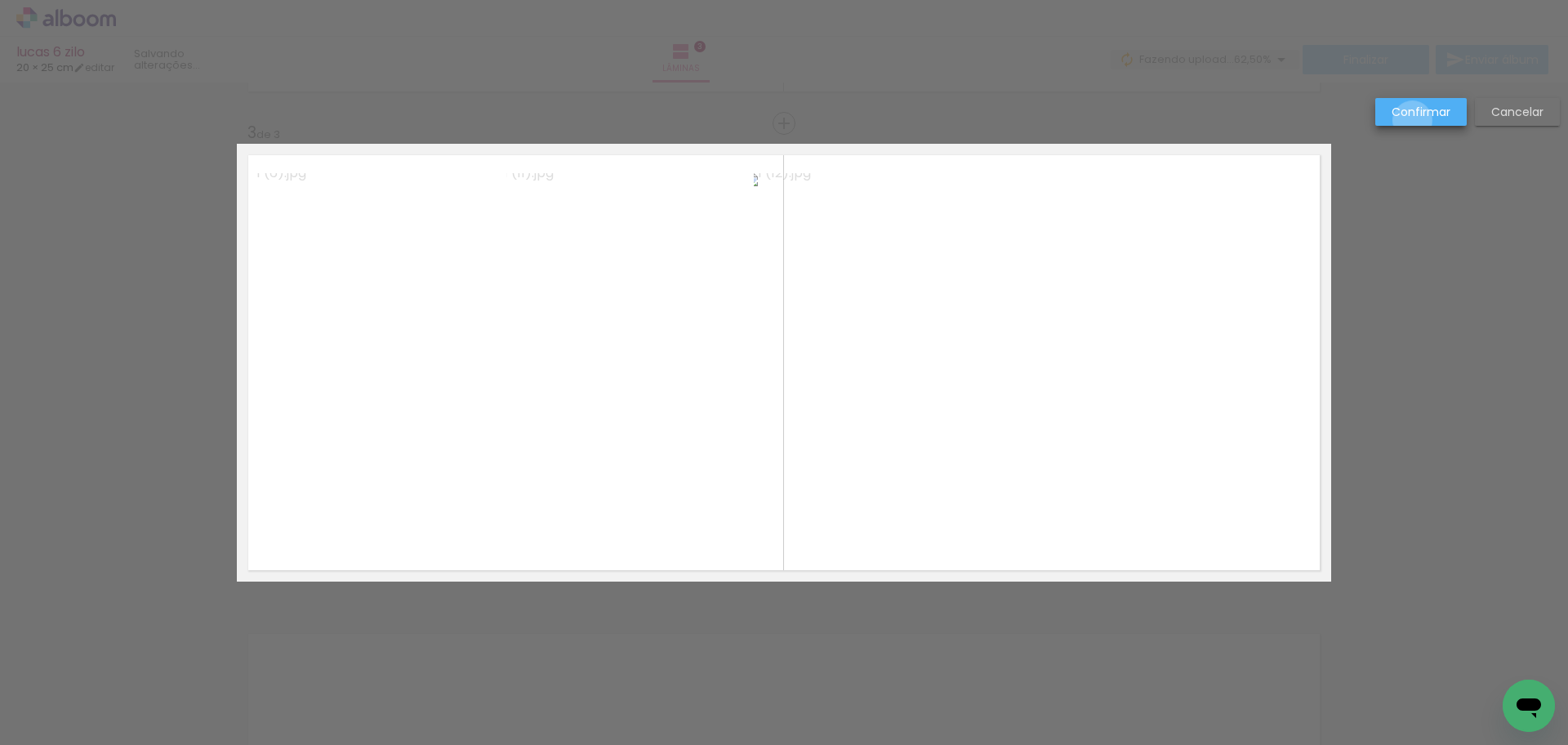
click at [1415, 121] on paper-button "Confirmar" at bounding box center [1421, 111] width 92 height 28
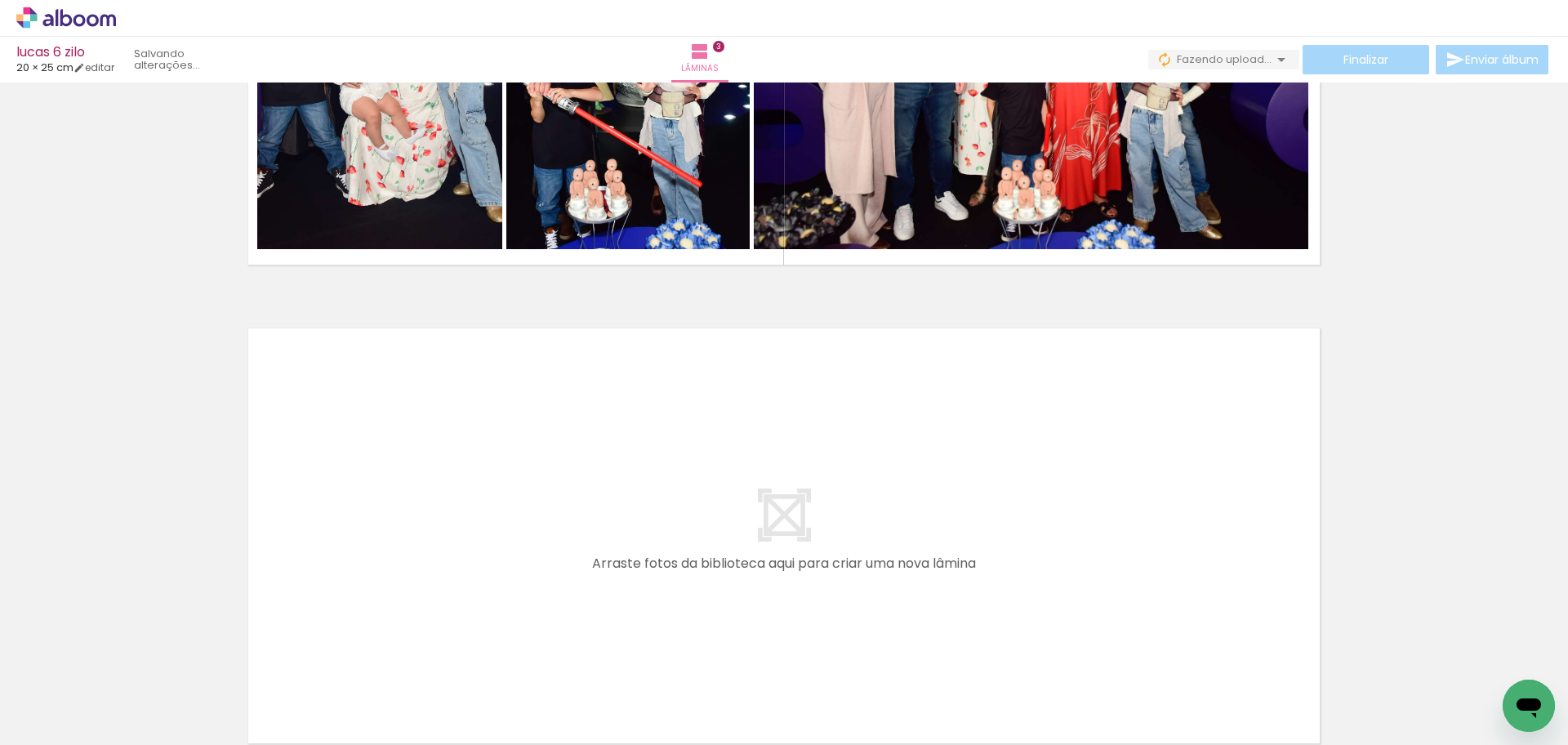
scroll to position [1270, 0]
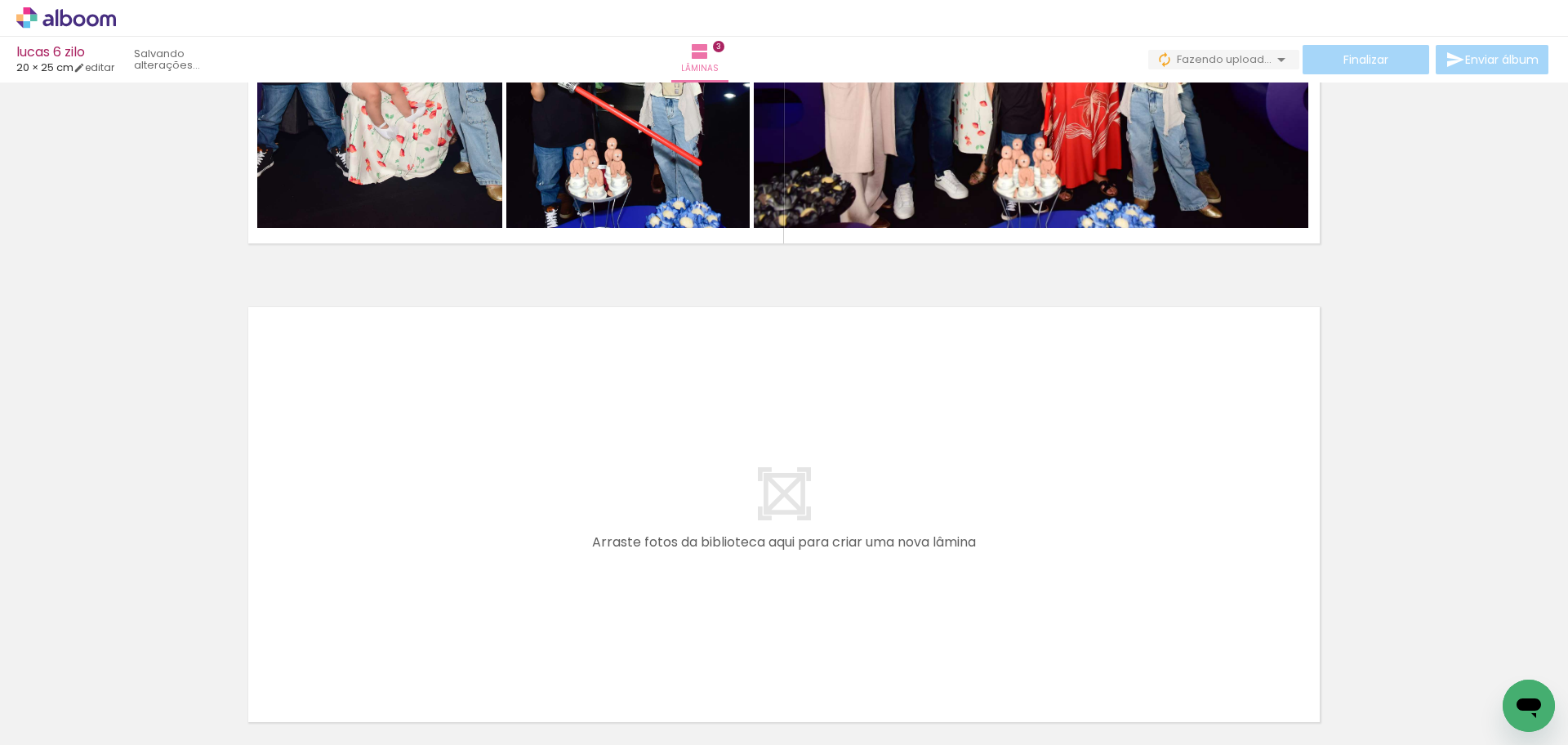
click at [716, 489] on quentale-layouter at bounding box center [784, 514] width 1094 height 438
drag, startPoint x: 333, startPoint y: 566, endPoint x: 414, endPoint y: 492, distance: 109.7
click at [414, 492] on quentale-layouter at bounding box center [784, 514] width 1094 height 438
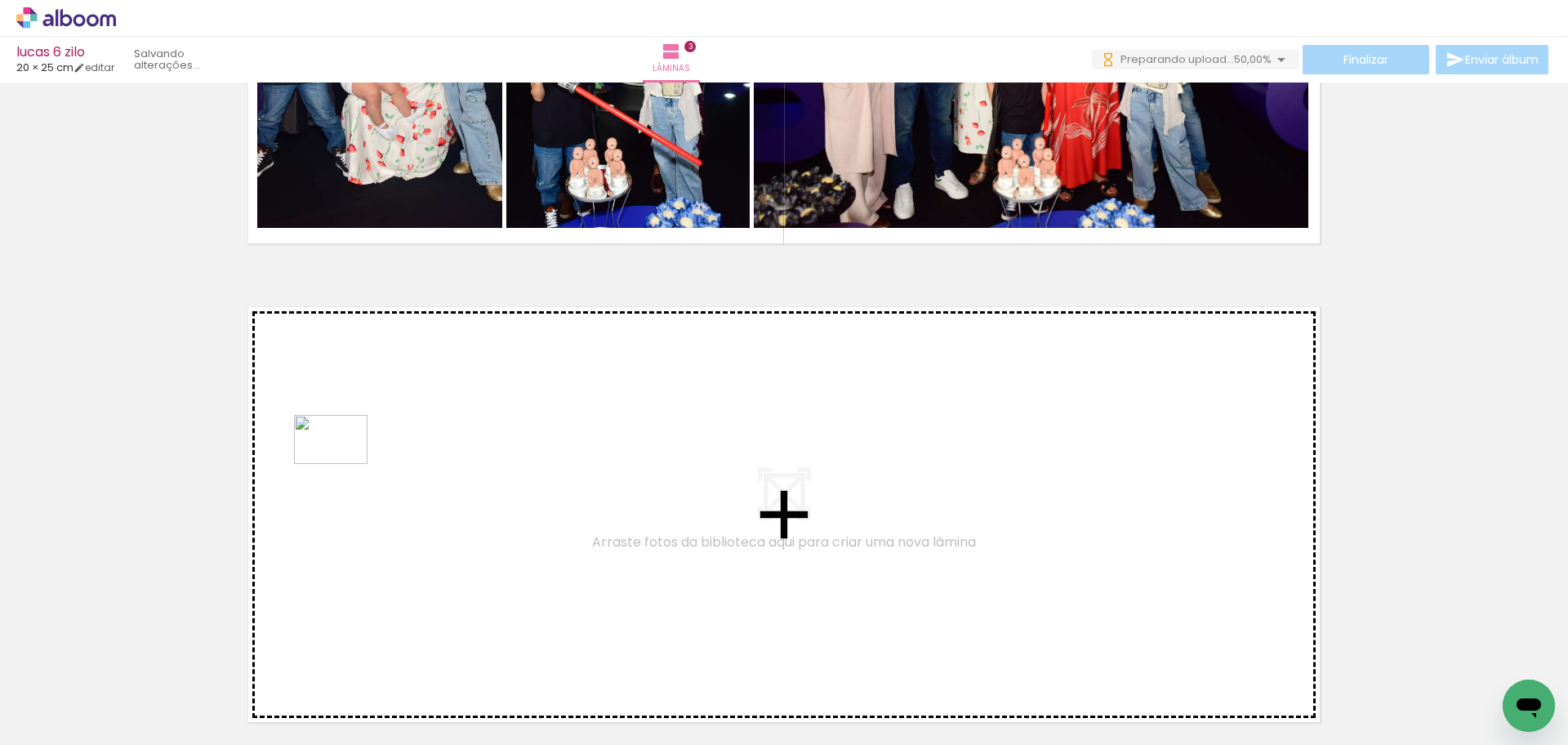
drag, startPoint x: 193, startPoint y: 668, endPoint x: 343, endPoint y: 464, distance: 253.2
click at [343, 464] on quentale-workspace at bounding box center [784, 372] width 1568 height 745
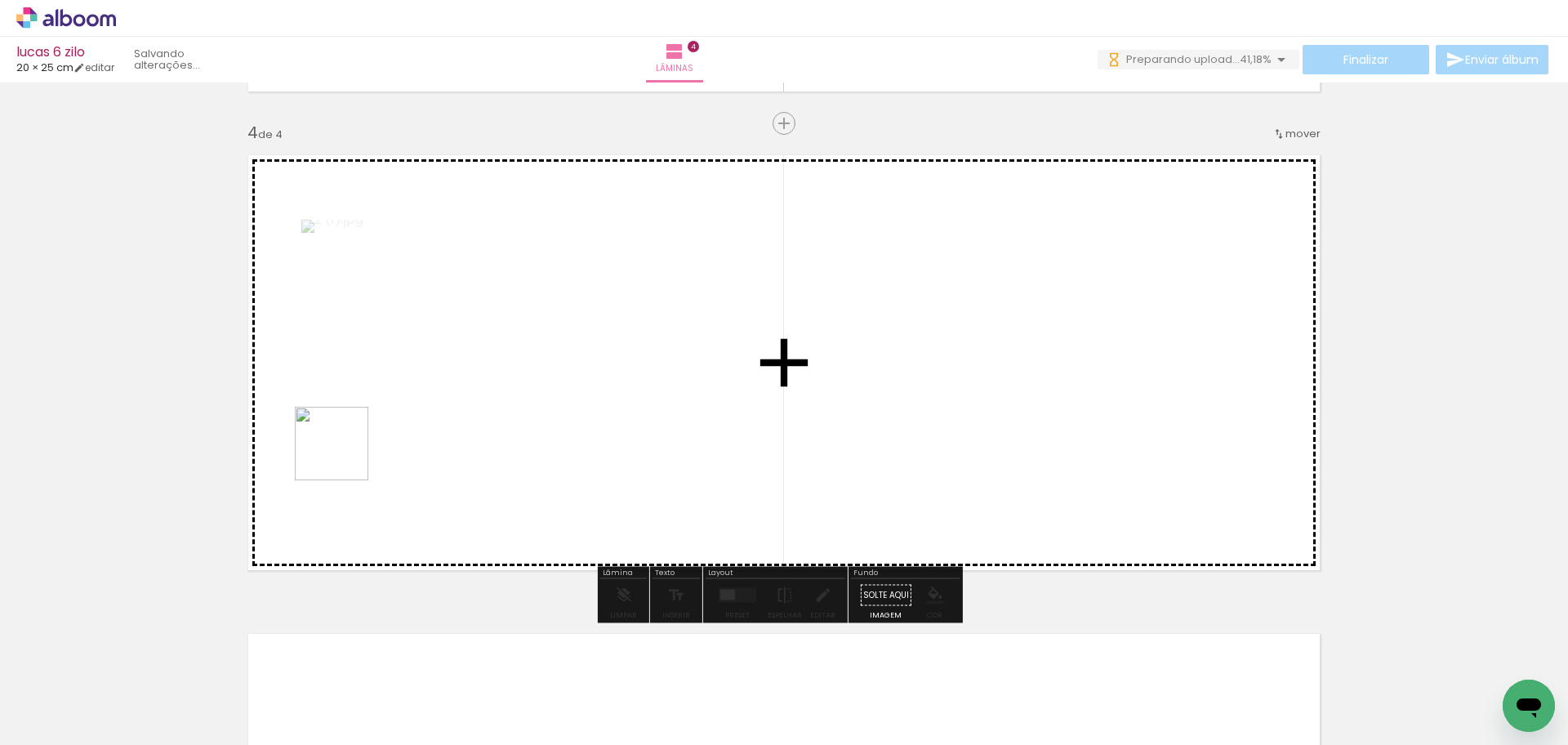
drag, startPoint x: 336, startPoint y: 477, endPoint x: 344, endPoint y: 456, distance: 22.5
click at [344, 456] on quentale-workspace at bounding box center [784, 372] width 1568 height 745
drag, startPoint x: 183, startPoint y: 691, endPoint x: 369, endPoint y: 458, distance: 298.1
click at [369, 458] on quentale-workspace at bounding box center [784, 372] width 1568 height 745
drag, startPoint x: 183, startPoint y: 686, endPoint x: 242, endPoint y: 638, distance: 76.1
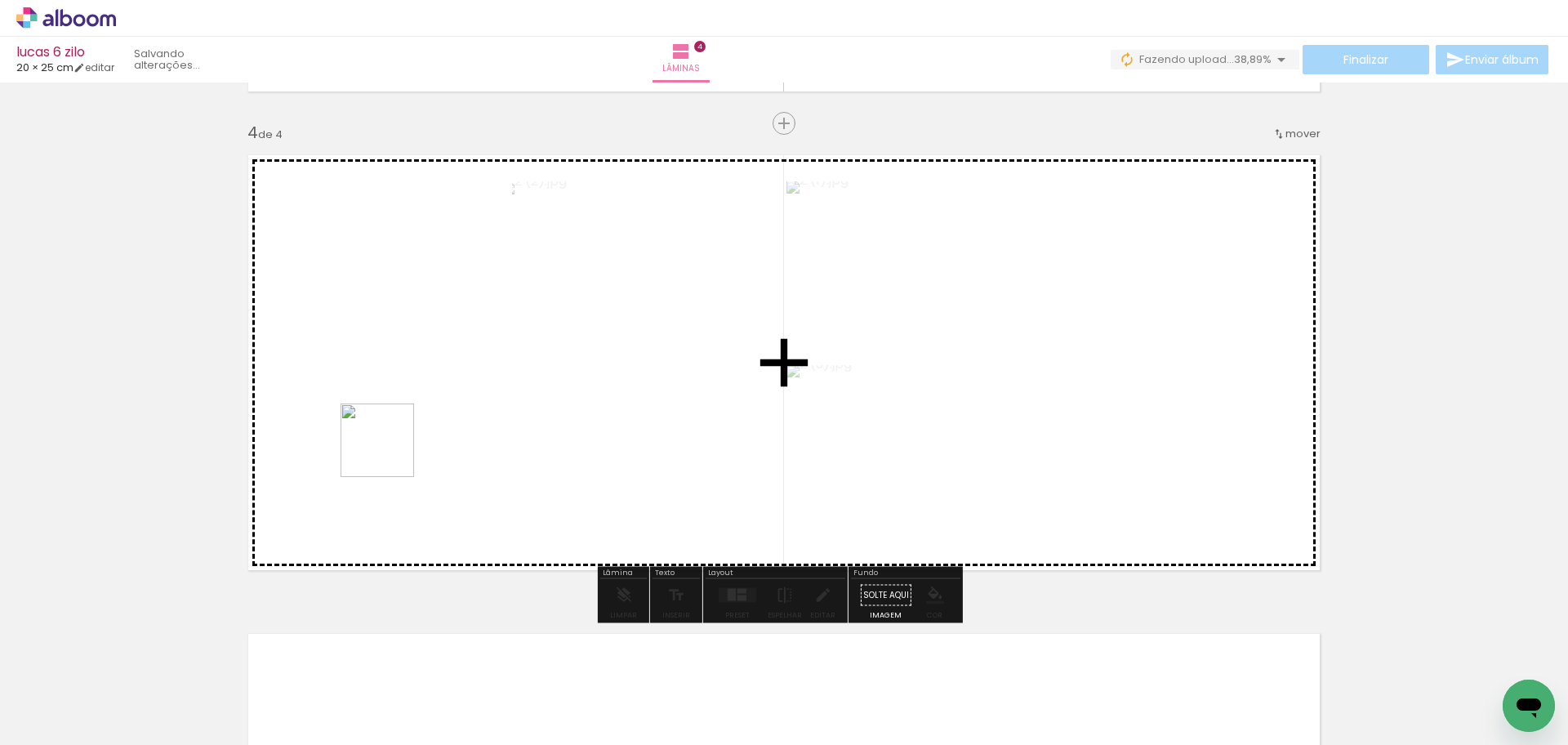
click at [393, 447] on quentale-workspace at bounding box center [784, 372] width 1568 height 745
drag, startPoint x: 176, startPoint y: 685, endPoint x: 418, endPoint y: 401, distance: 373.1
click at [418, 401] on quentale-workspace at bounding box center [784, 372] width 1568 height 745
drag, startPoint x: 177, startPoint y: 681, endPoint x: 438, endPoint y: 430, distance: 362.1
click at [438, 430] on quentale-workspace at bounding box center [784, 372] width 1568 height 745
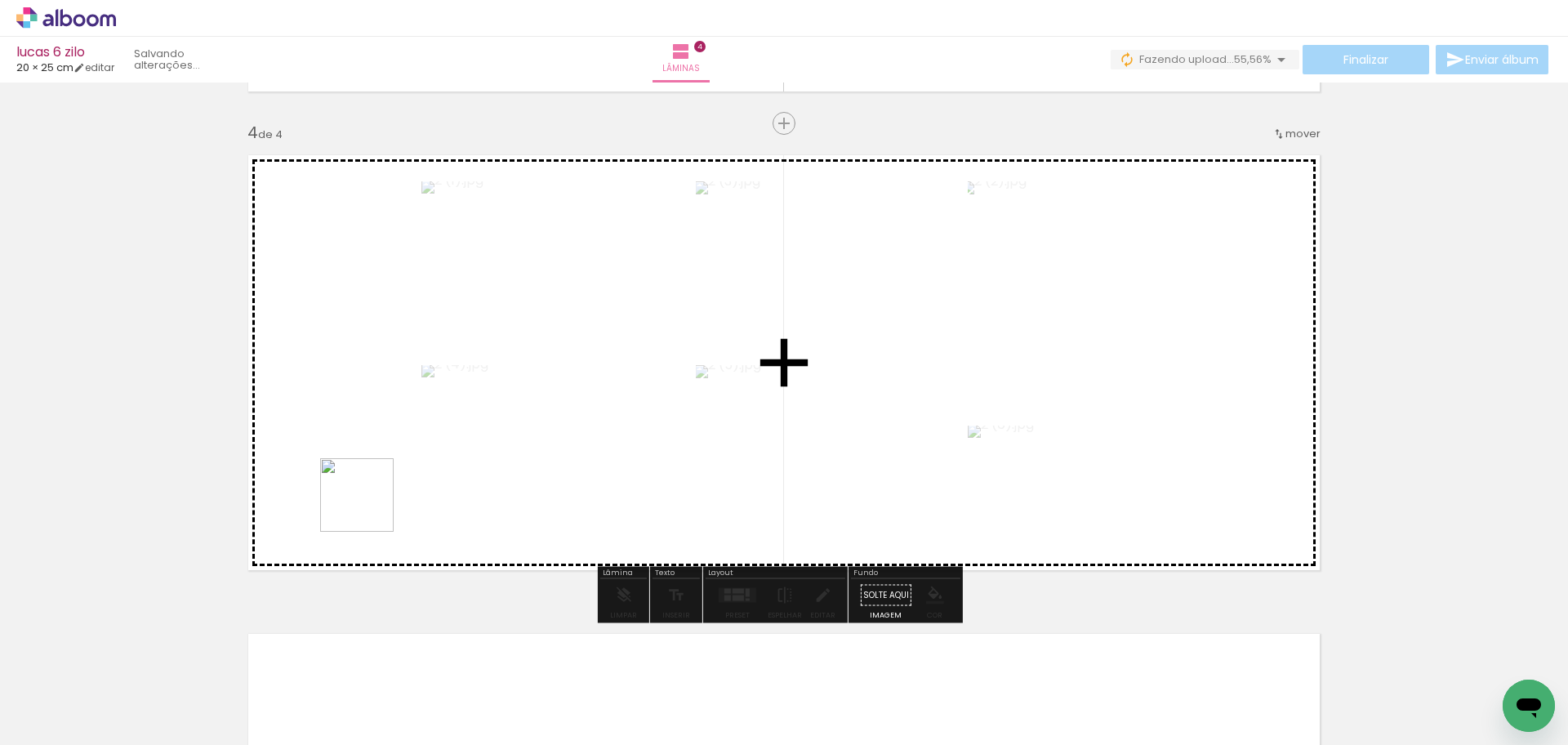
drag, startPoint x: 172, startPoint y: 687, endPoint x: 256, endPoint y: 669, distance: 85.9
click at [404, 460] on quentale-workspace at bounding box center [784, 372] width 1568 height 745
drag, startPoint x: 260, startPoint y: 599, endPoint x: 449, endPoint y: 416, distance: 263.1
click at [449, 416] on quentale-workspace at bounding box center [784, 372] width 1568 height 745
drag, startPoint x: 200, startPoint y: 670, endPoint x: 410, endPoint y: 474, distance: 287.3
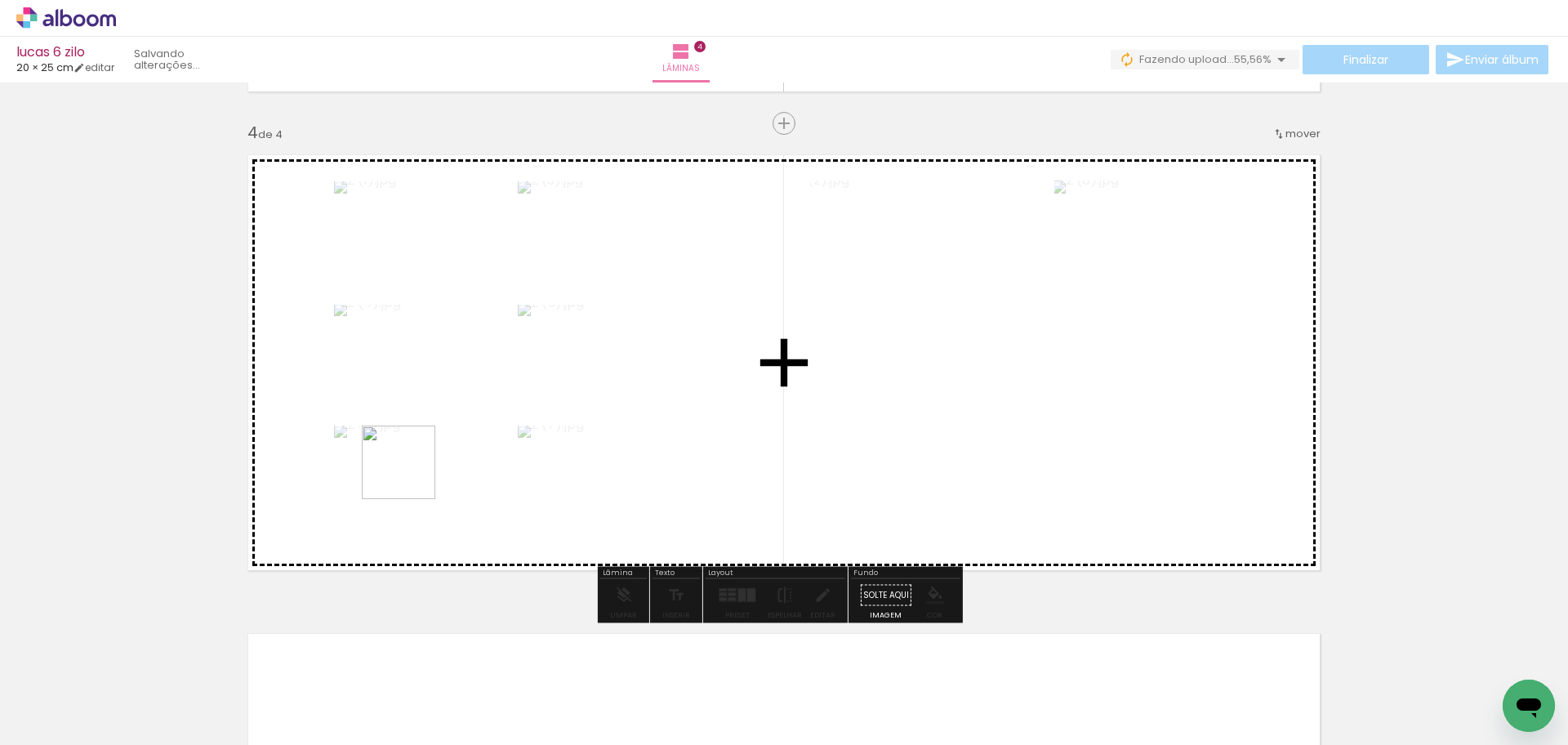
click at [410, 474] on quentale-workspace at bounding box center [784, 372] width 1568 height 745
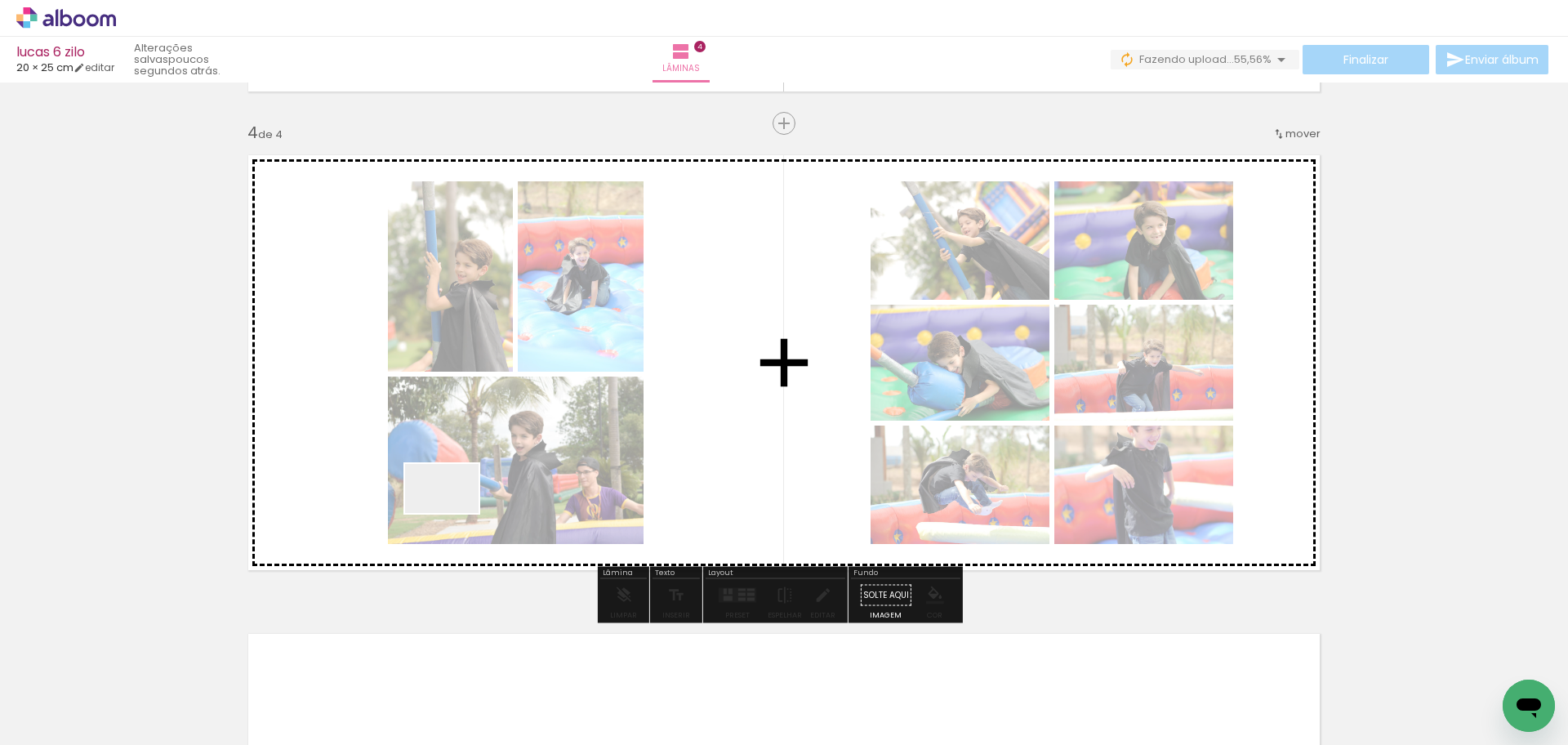
drag, startPoint x: 175, startPoint y: 695, endPoint x: 470, endPoint y: 506, distance: 350.4
click at [470, 506] on quentale-workspace at bounding box center [784, 372] width 1568 height 745
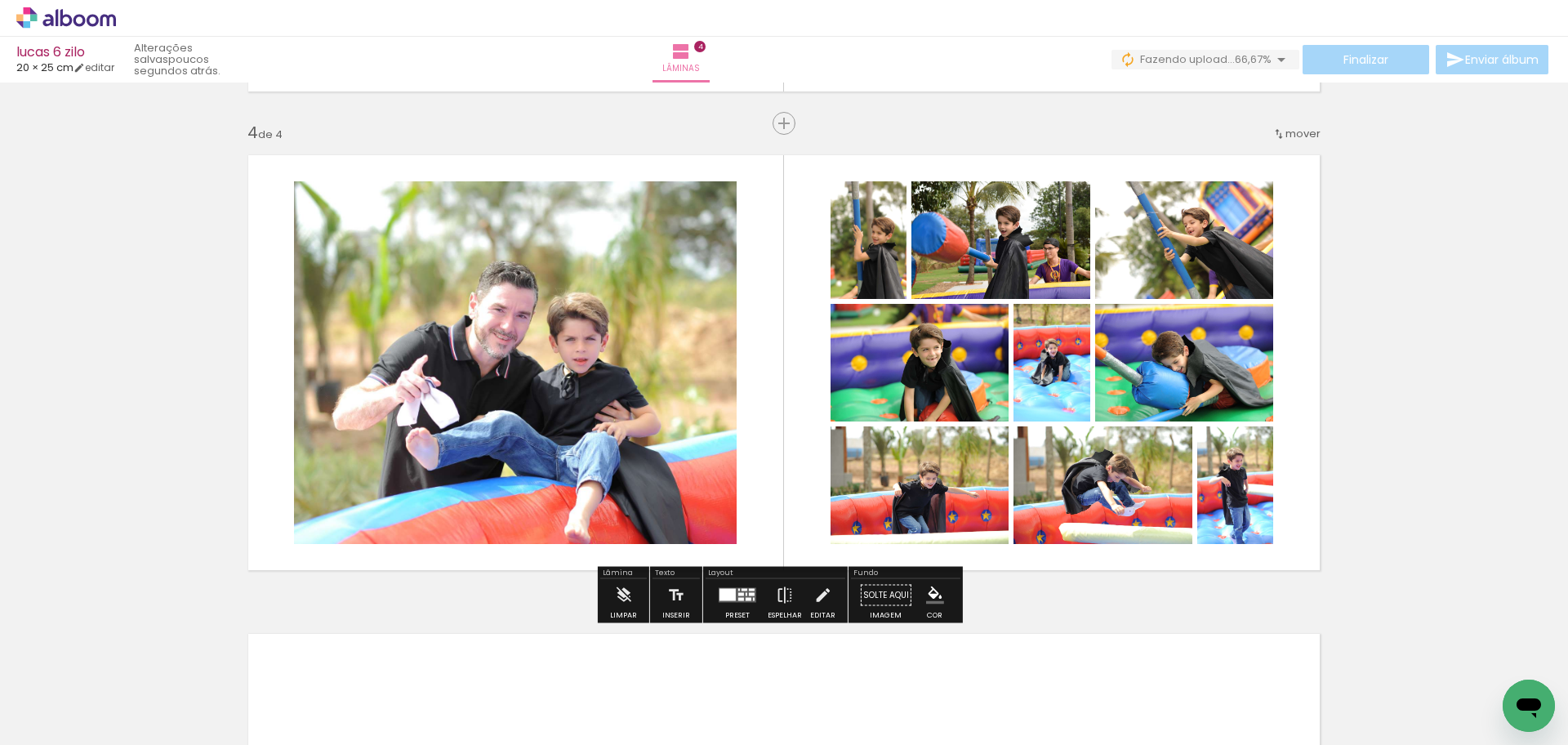
click at [727, 598] on div at bounding box center [727, 595] width 16 height 12
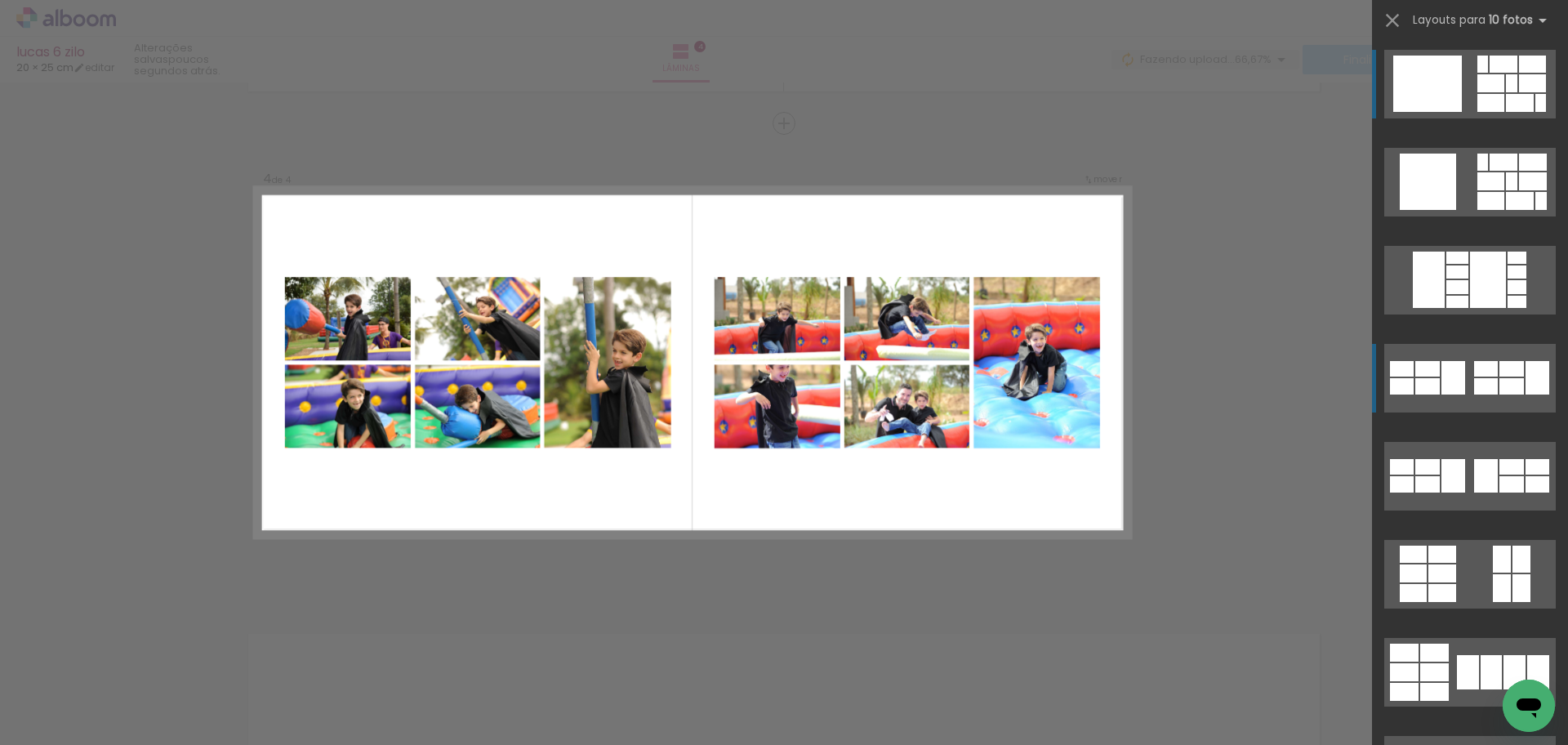
click at [1518, 373] on div at bounding box center [1512, 368] width 25 height 15
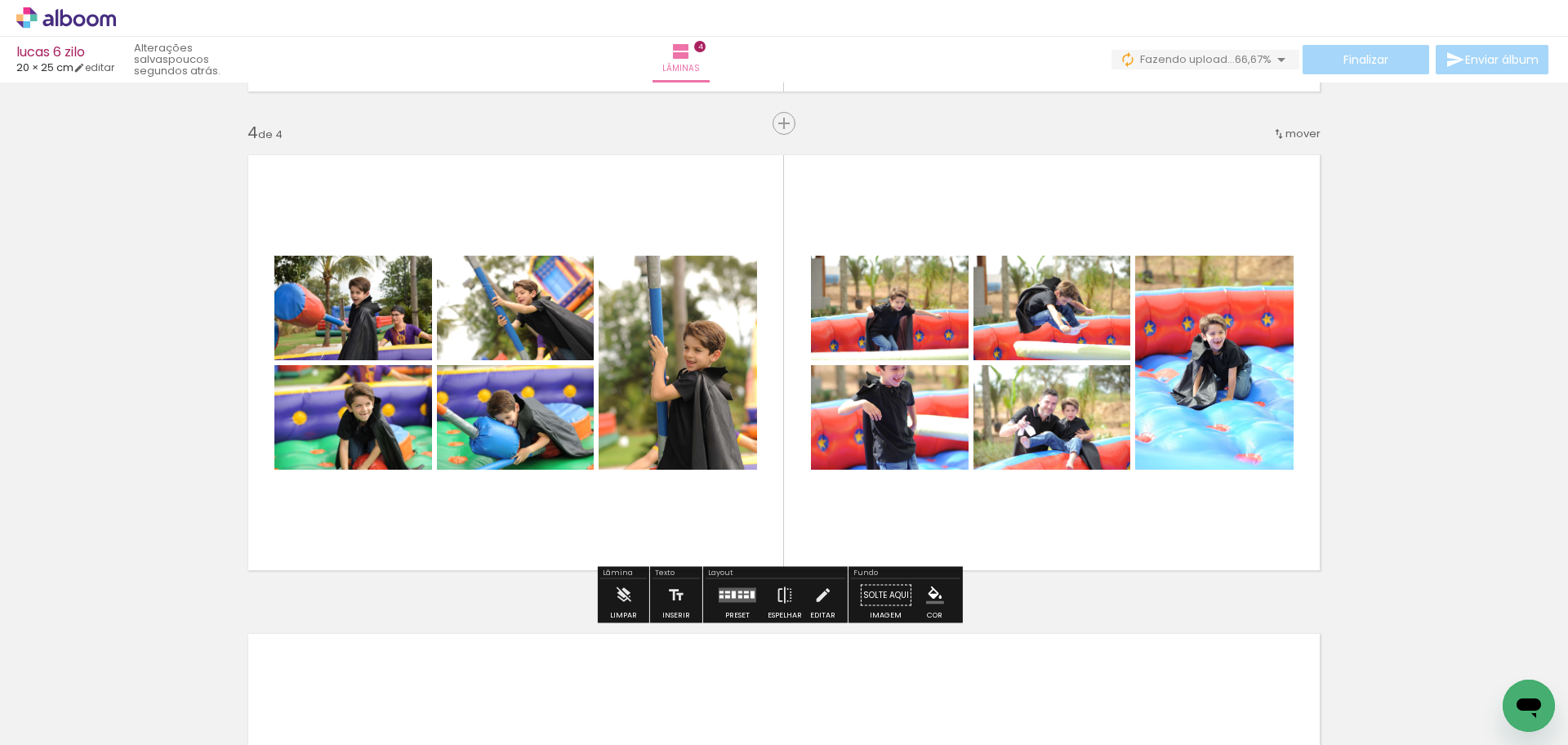
click at [721, 599] on quentale-layouter at bounding box center [737, 595] width 37 height 15
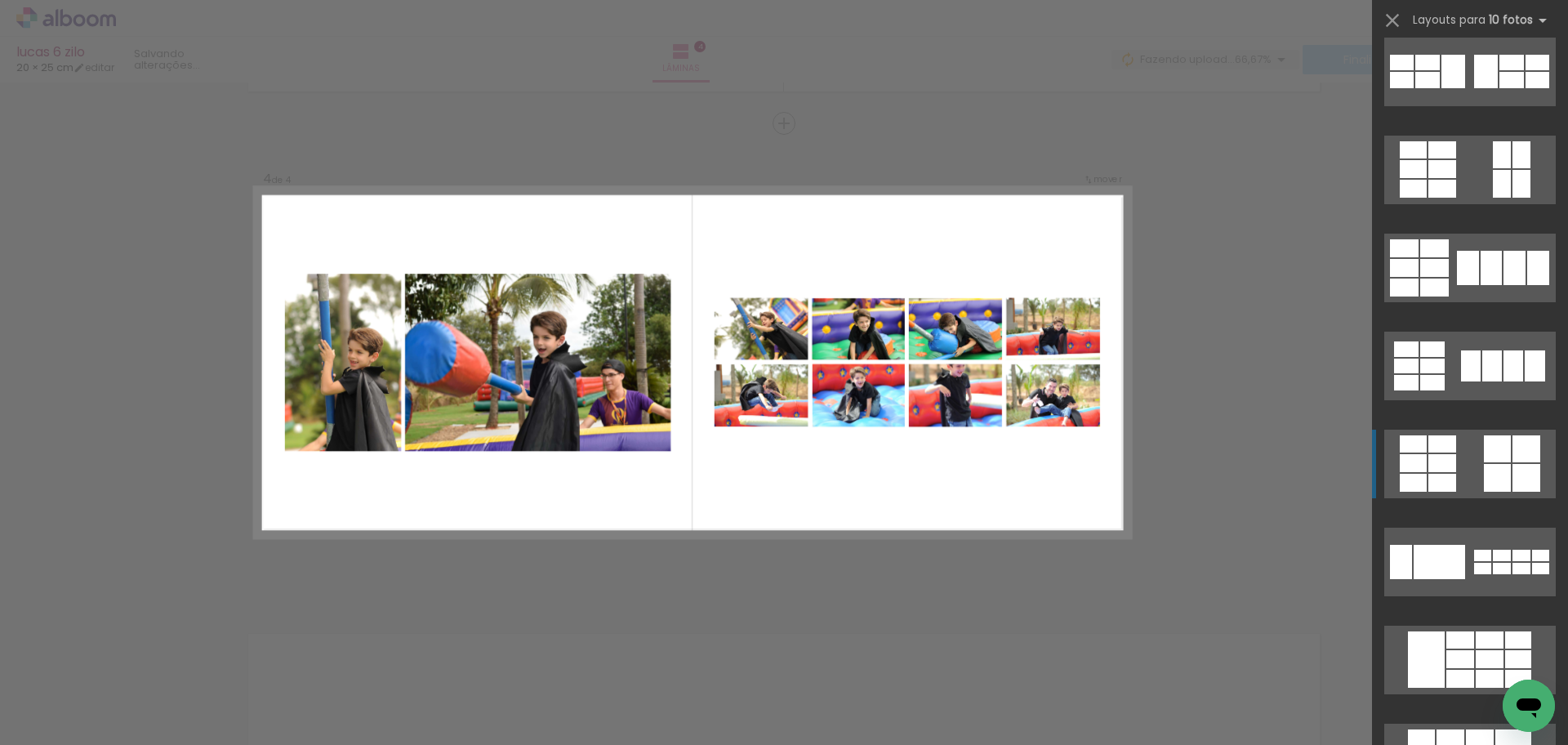
scroll to position [539, 0]
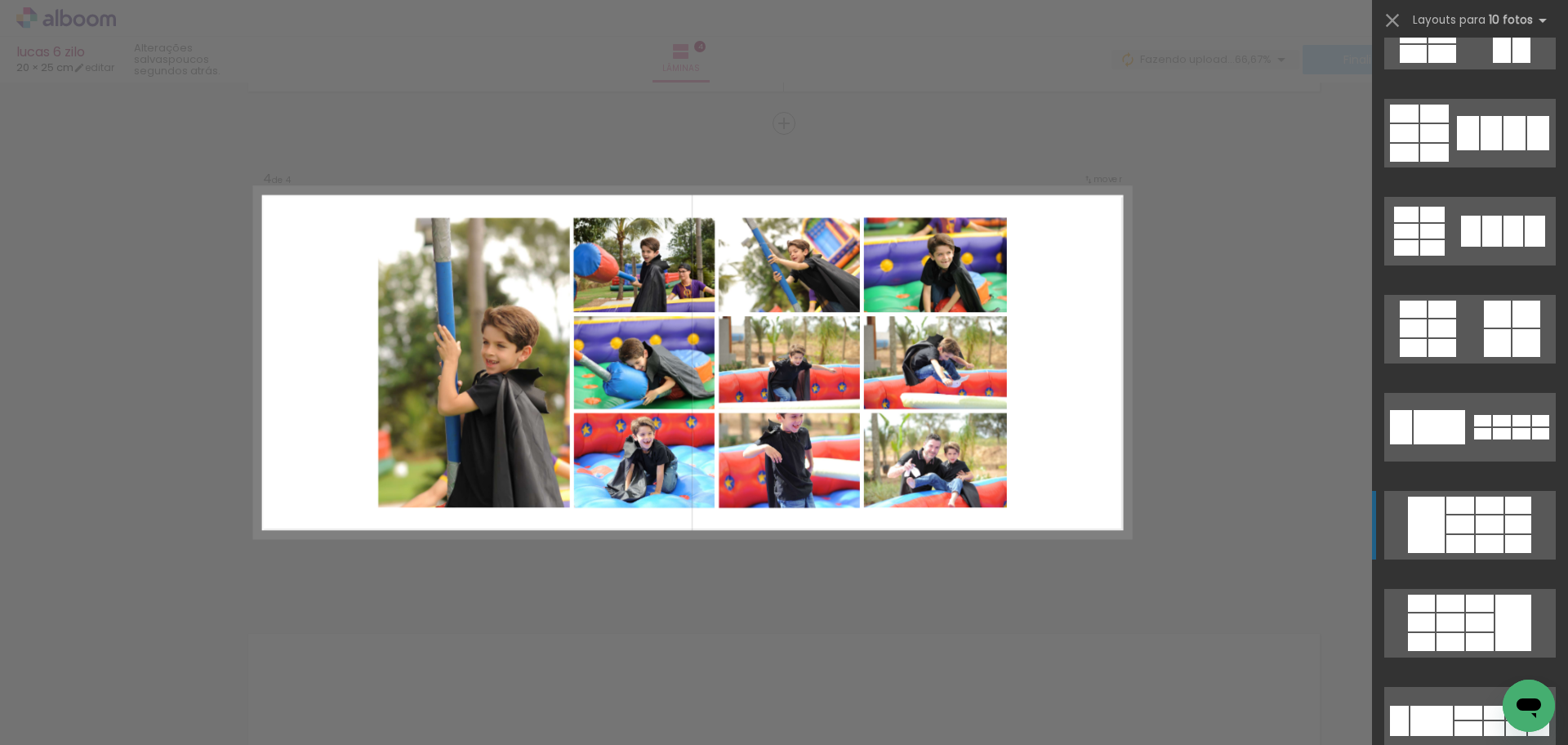
click at [1489, 532] on div at bounding box center [1490, 524] width 28 height 18
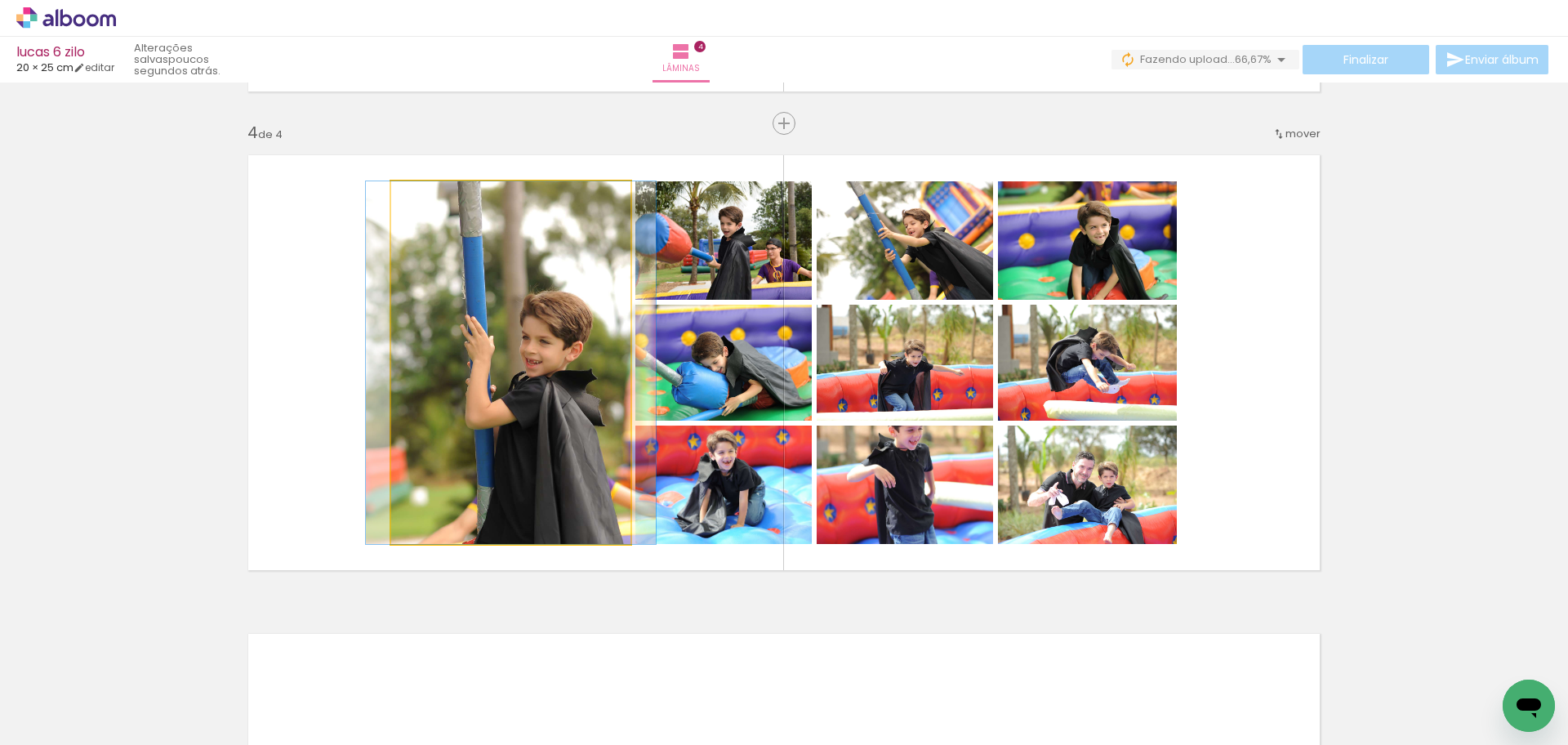
click at [459, 466] on quentale-photo at bounding box center [510, 362] width 240 height 362
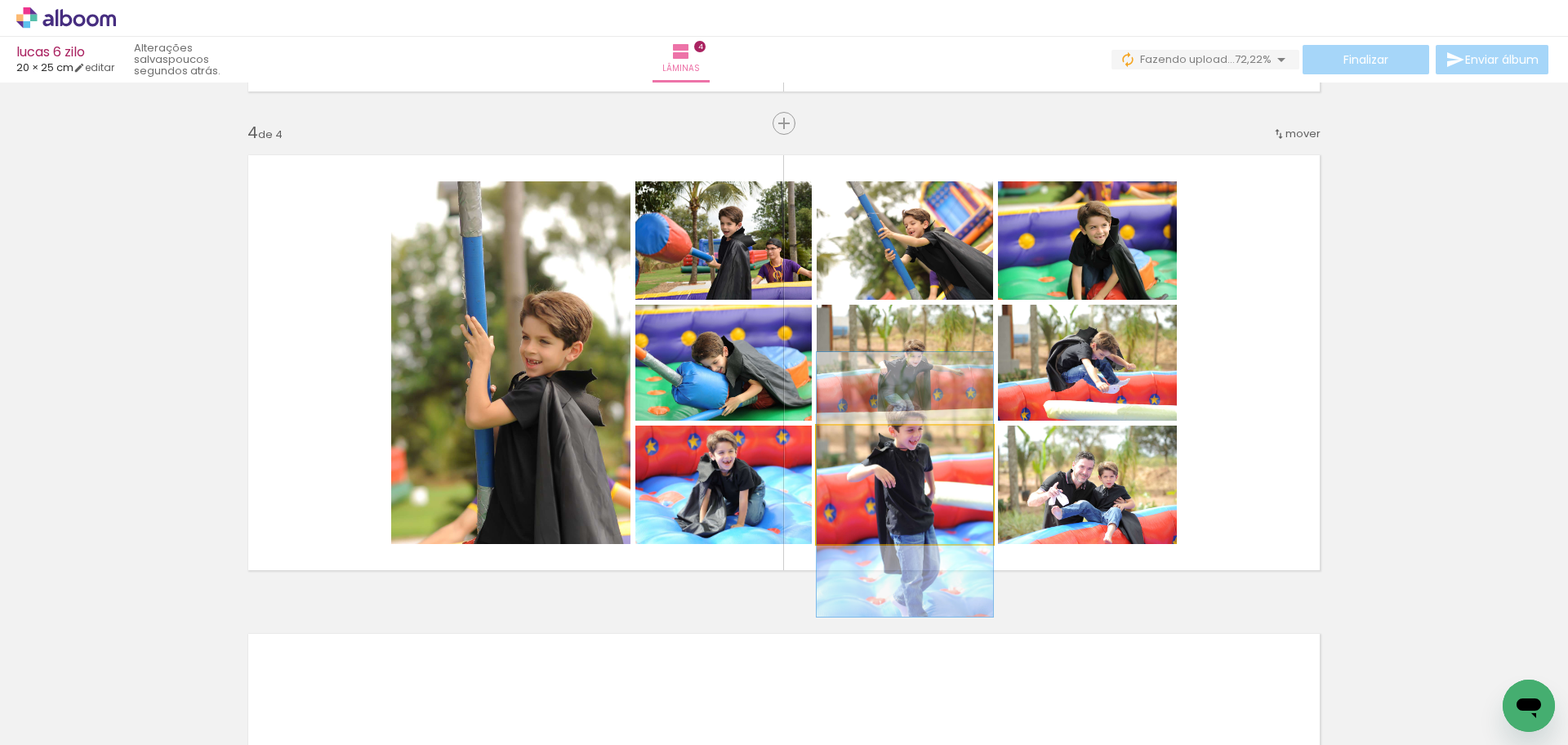
click at [965, 484] on quentale-photo at bounding box center [905, 484] width 176 height 118
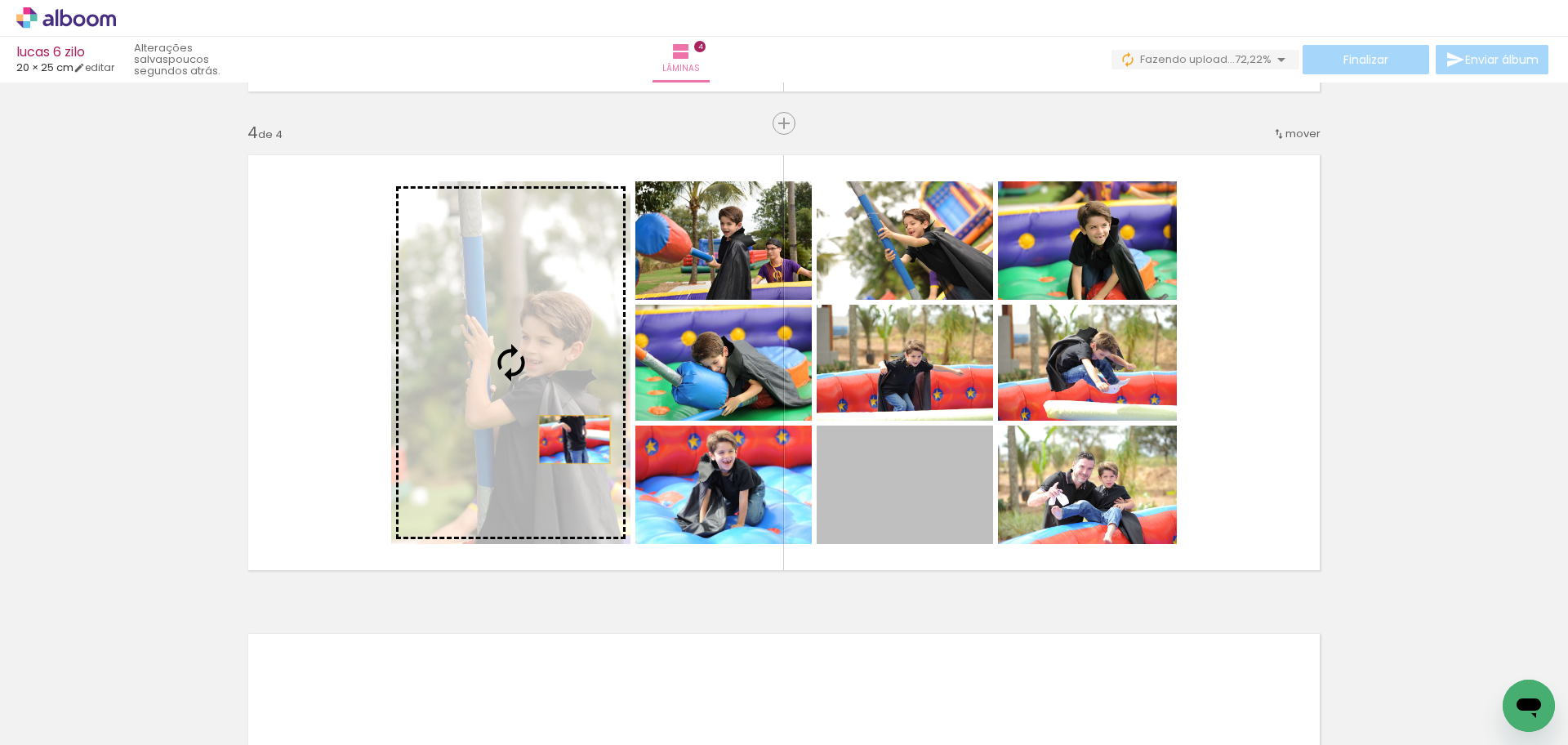
drag, startPoint x: 946, startPoint y: 511, endPoint x: 562, endPoint y: 440, distance: 390.5
click at [0, 0] on slot at bounding box center [0, 0] width 0 height 0
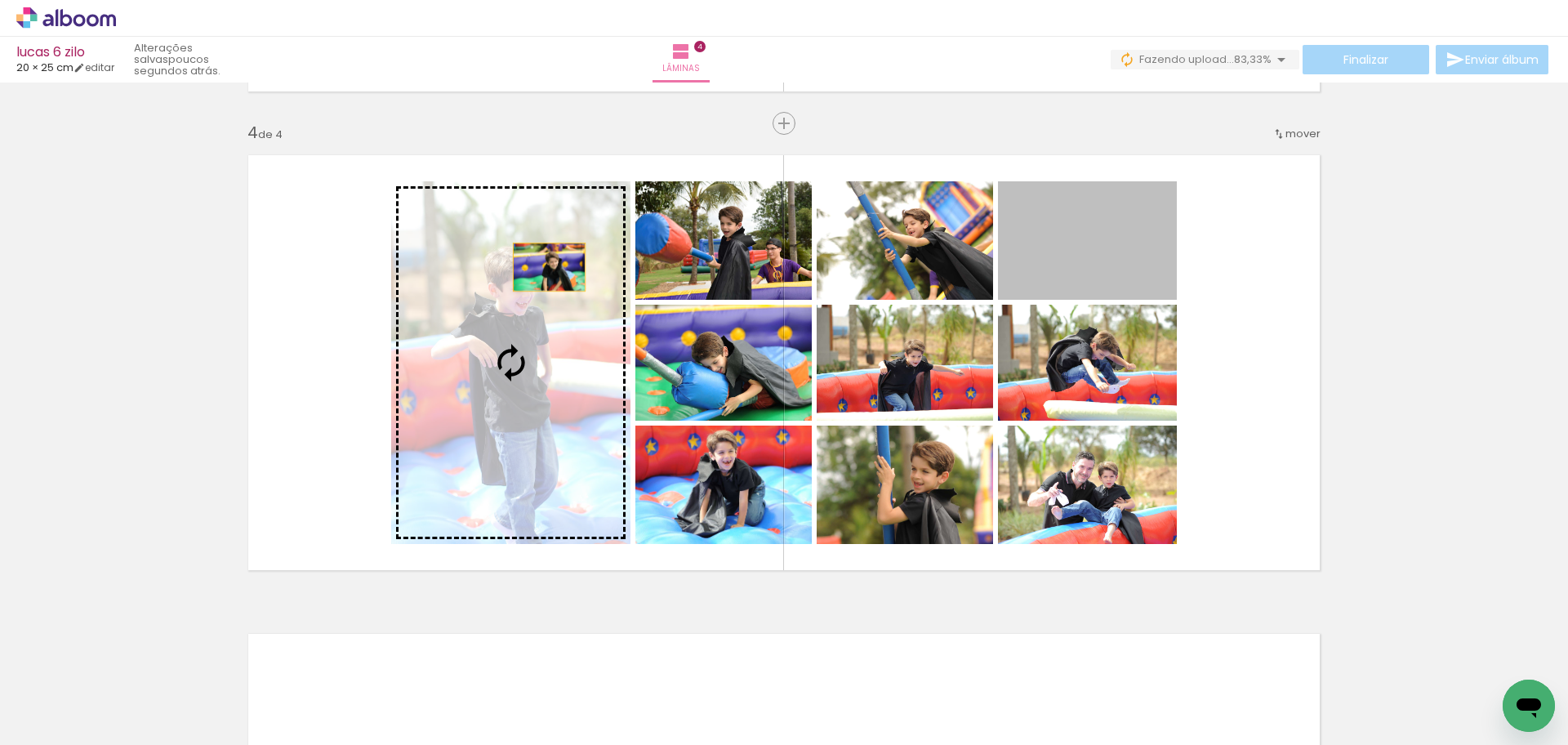
drag, startPoint x: 1117, startPoint y: 256, endPoint x: 509, endPoint y: 272, distance: 608.2
click at [0, 0] on slot at bounding box center [0, 0] width 0 height 0
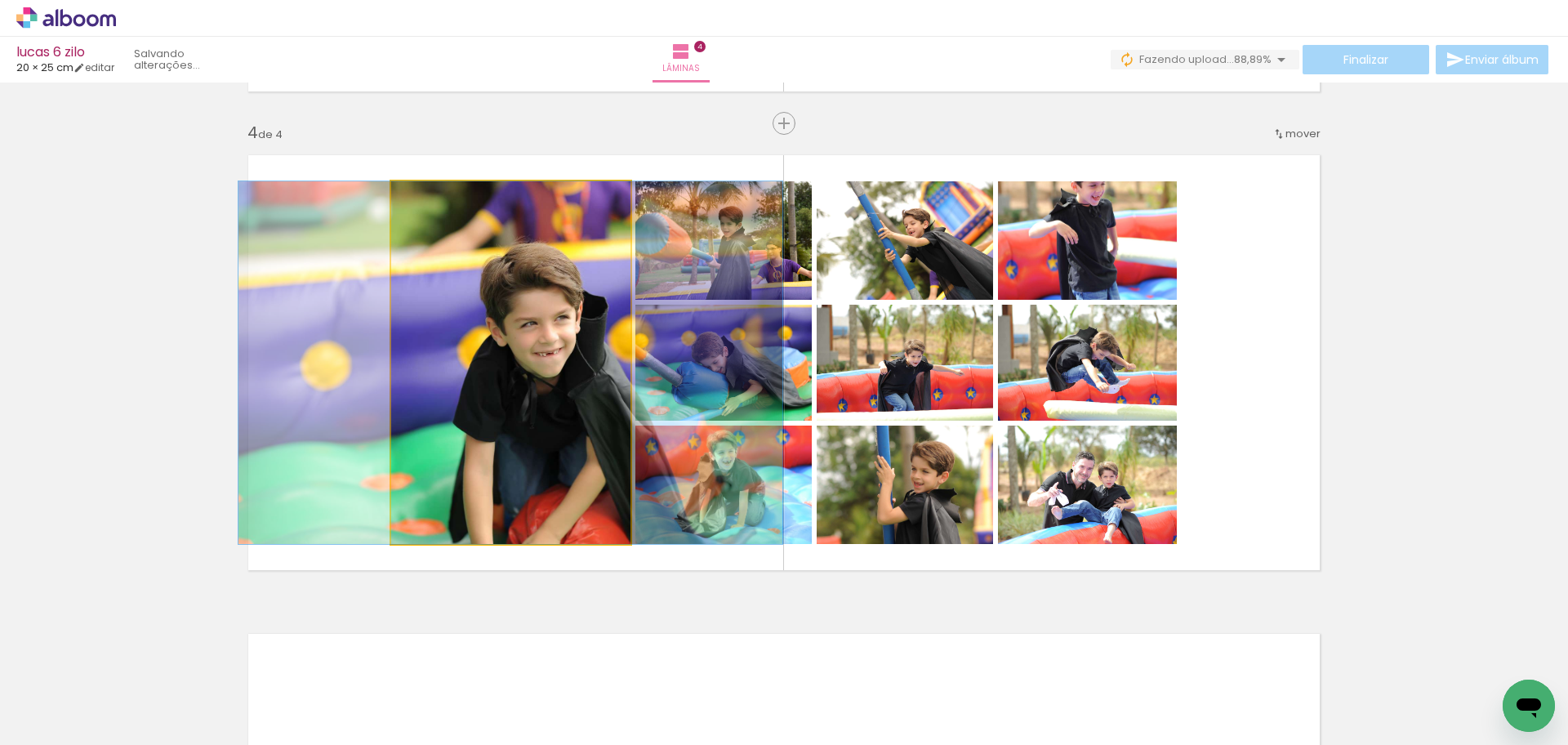
click at [492, 441] on quentale-photo at bounding box center [510, 362] width 240 height 362
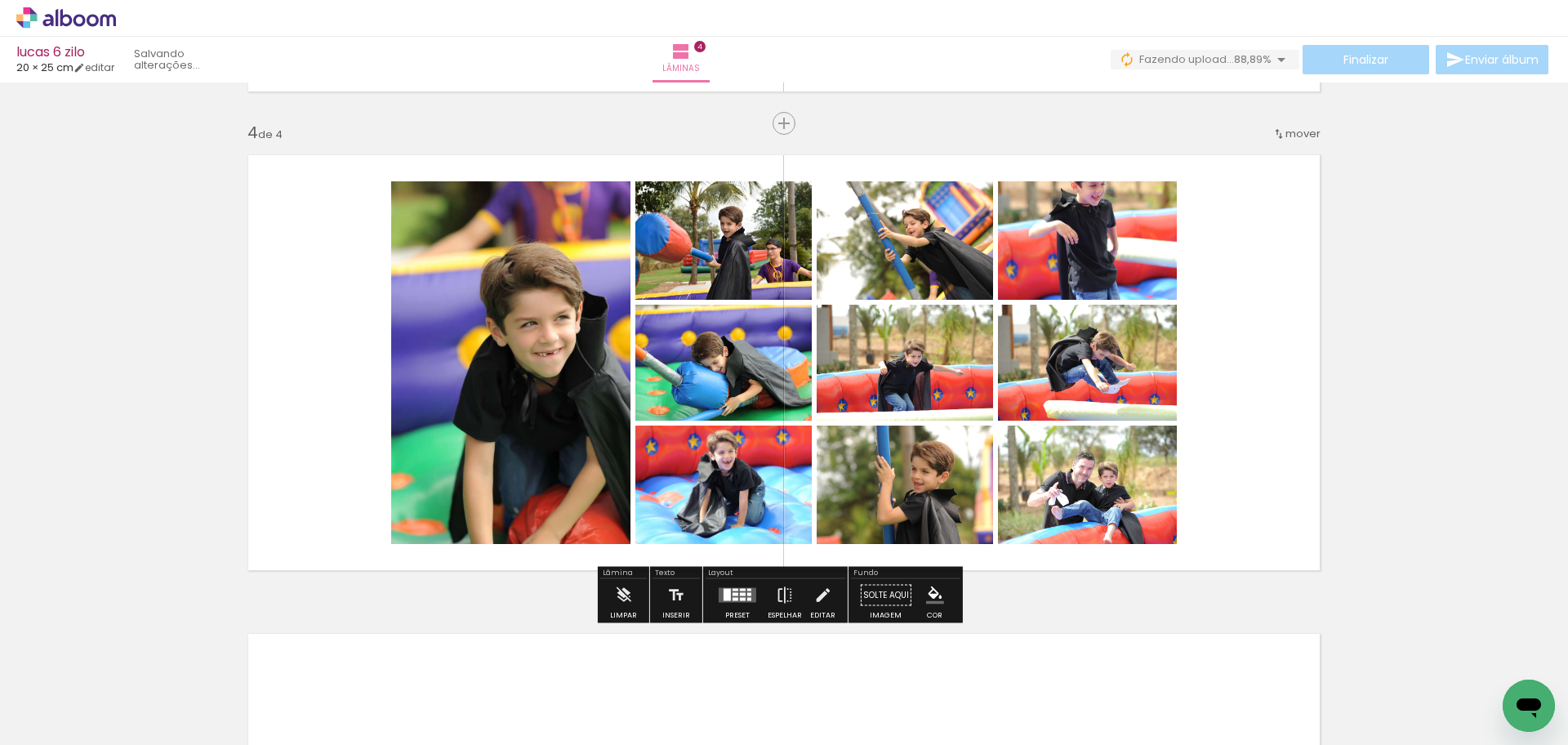
click at [492, 441] on quentale-photo at bounding box center [510, 362] width 240 height 362
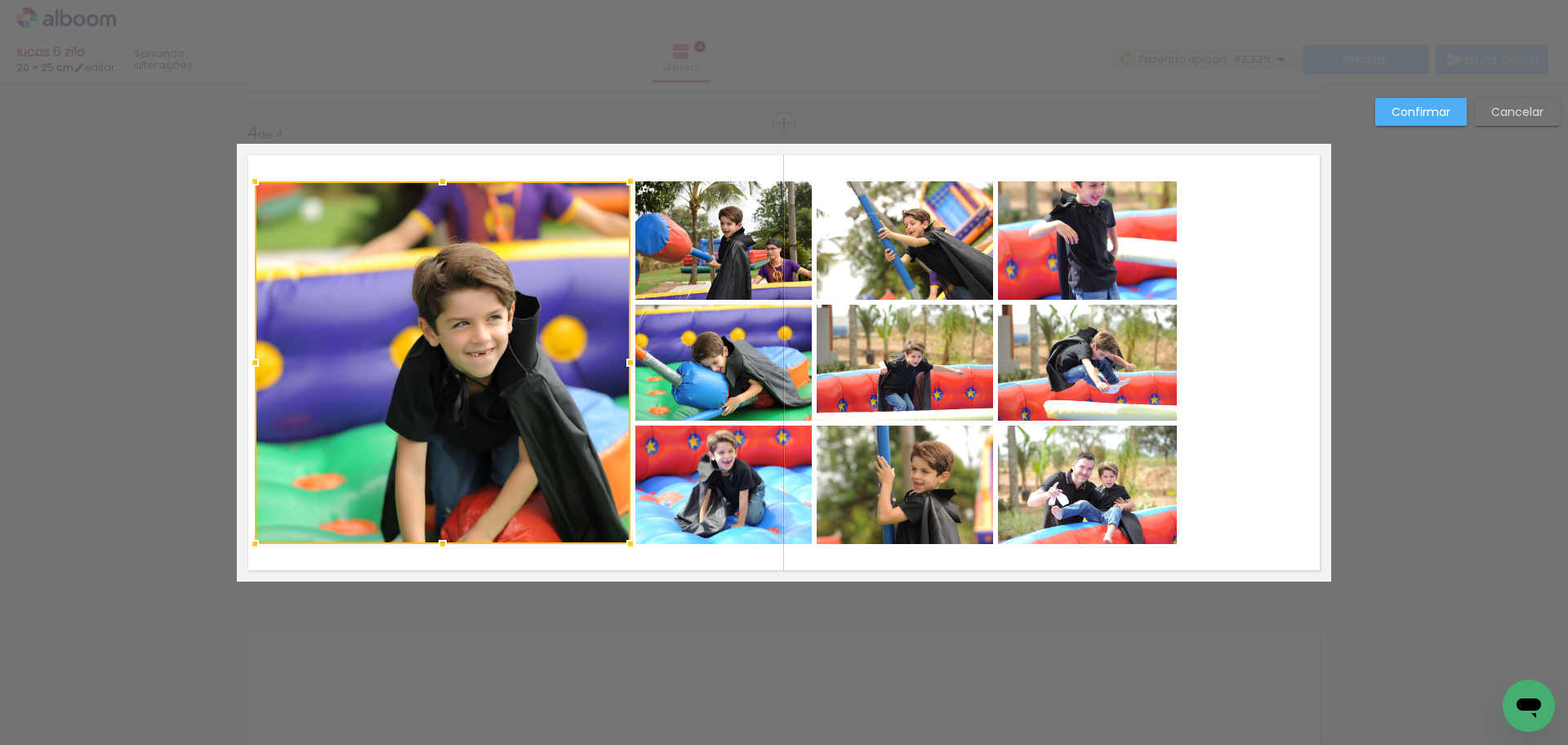
drag, startPoint x: 362, startPoint y: 368, endPoint x: 248, endPoint y: 368, distance: 114.0
click at [248, 368] on div at bounding box center [255, 362] width 33 height 33
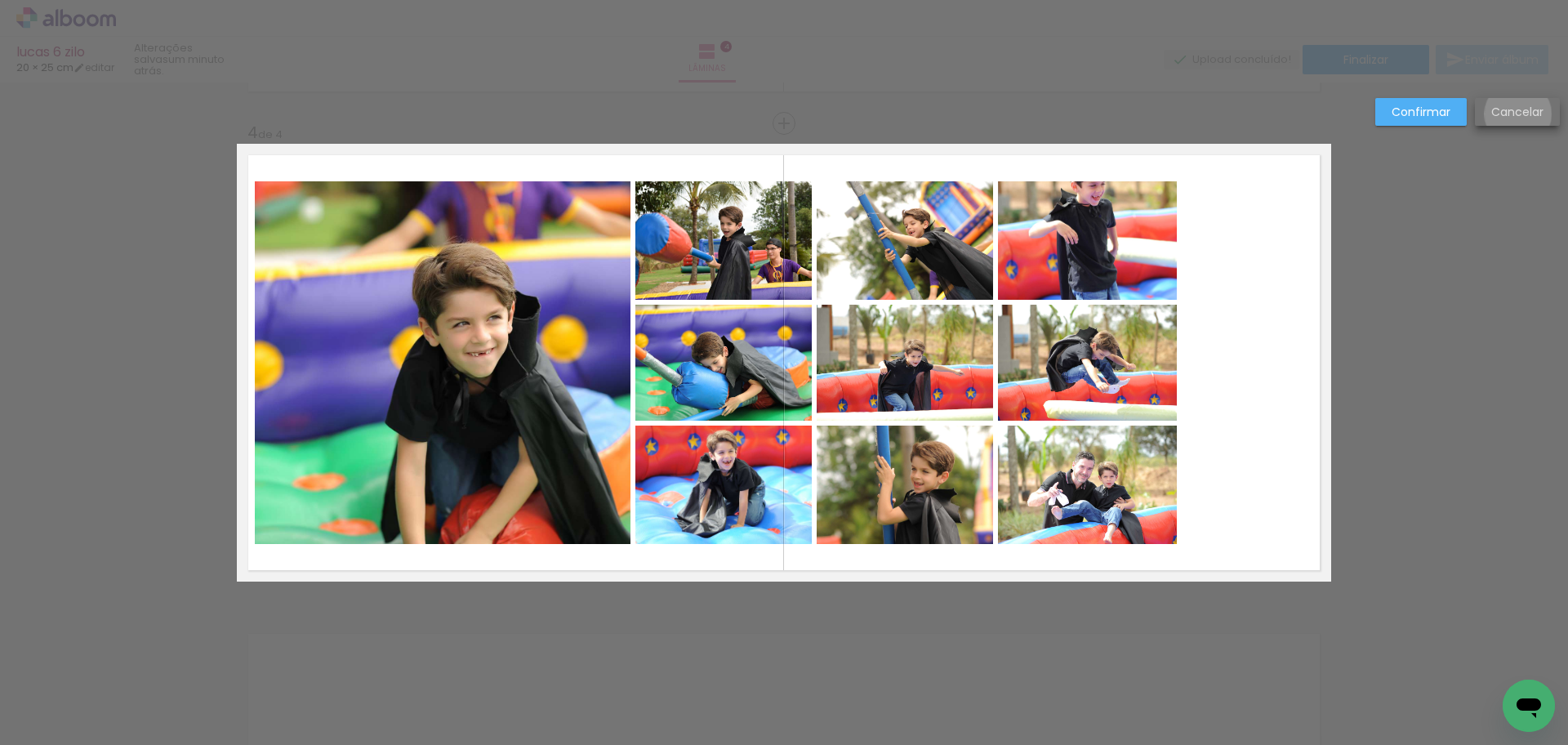
click at [0, 0] on slot "Cancelar" at bounding box center [0, 0] width 0 height 0
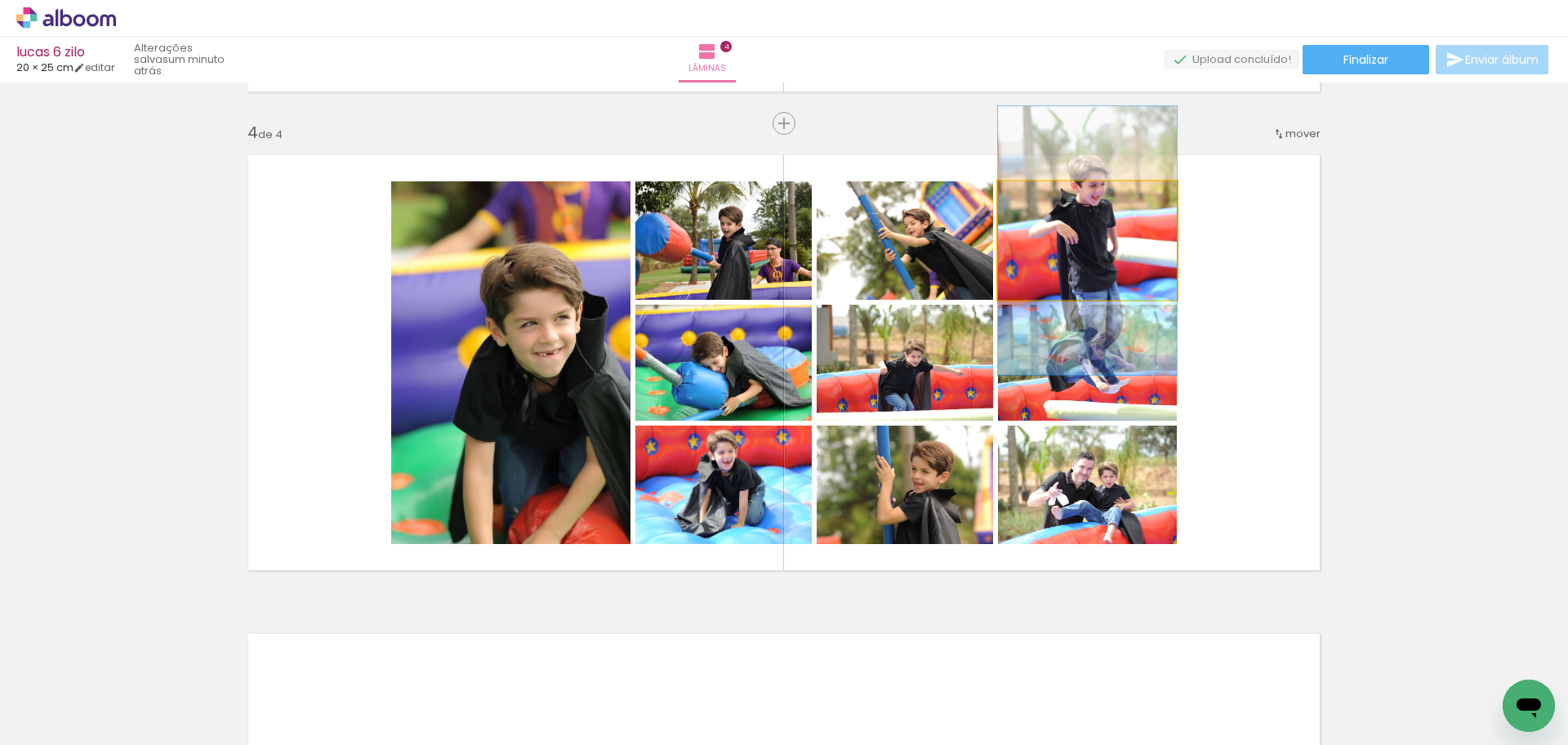
click at [1100, 239] on quentale-photo at bounding box center [1087, 240] width 179 height 118
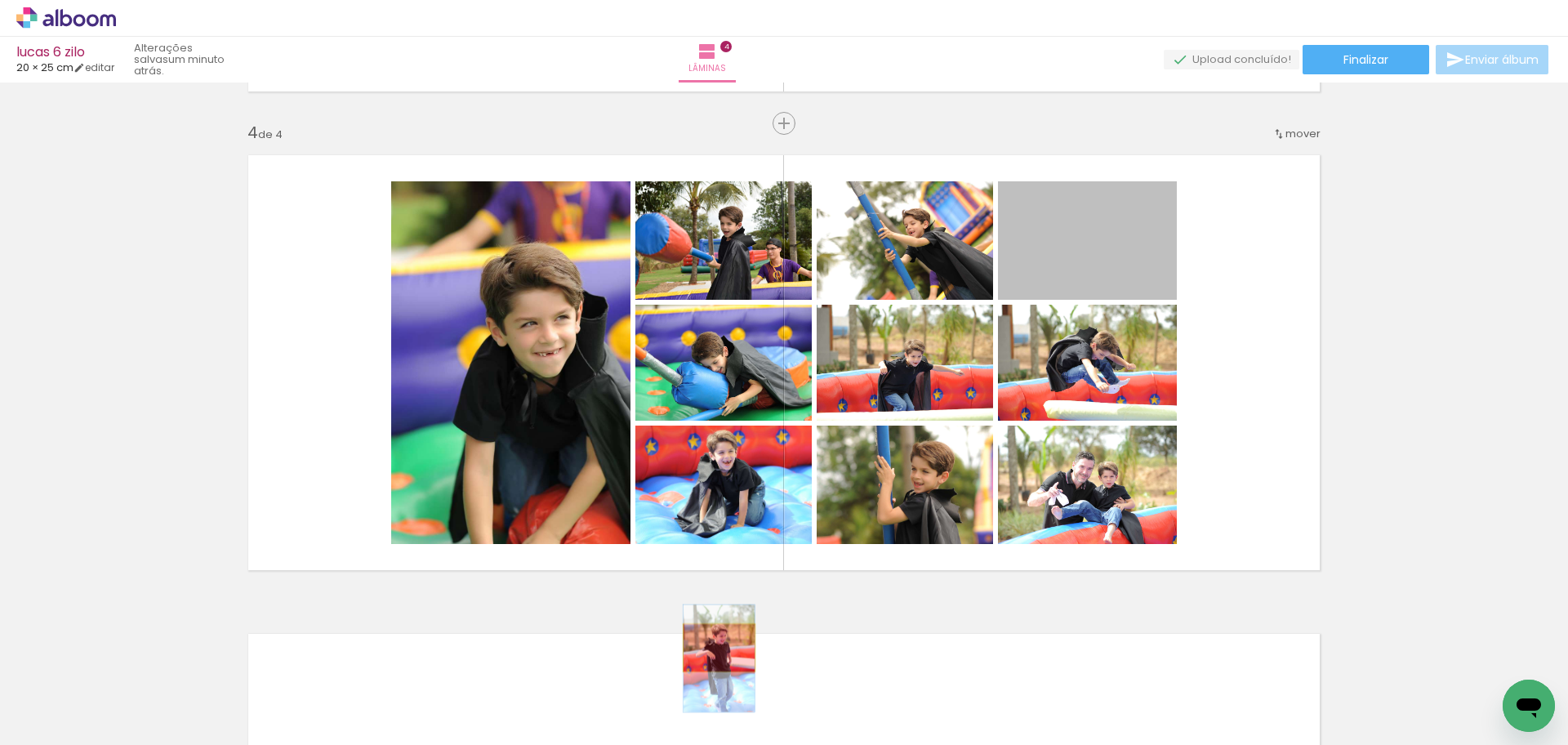
drag, startPoint x: 1113, startPoint y: 272, endPoint x: 713, endPoint y: 648, distance: 549.0
click at [713, 648] on quentale-workspace at bounding box center [784, 372] width 1568 height 745
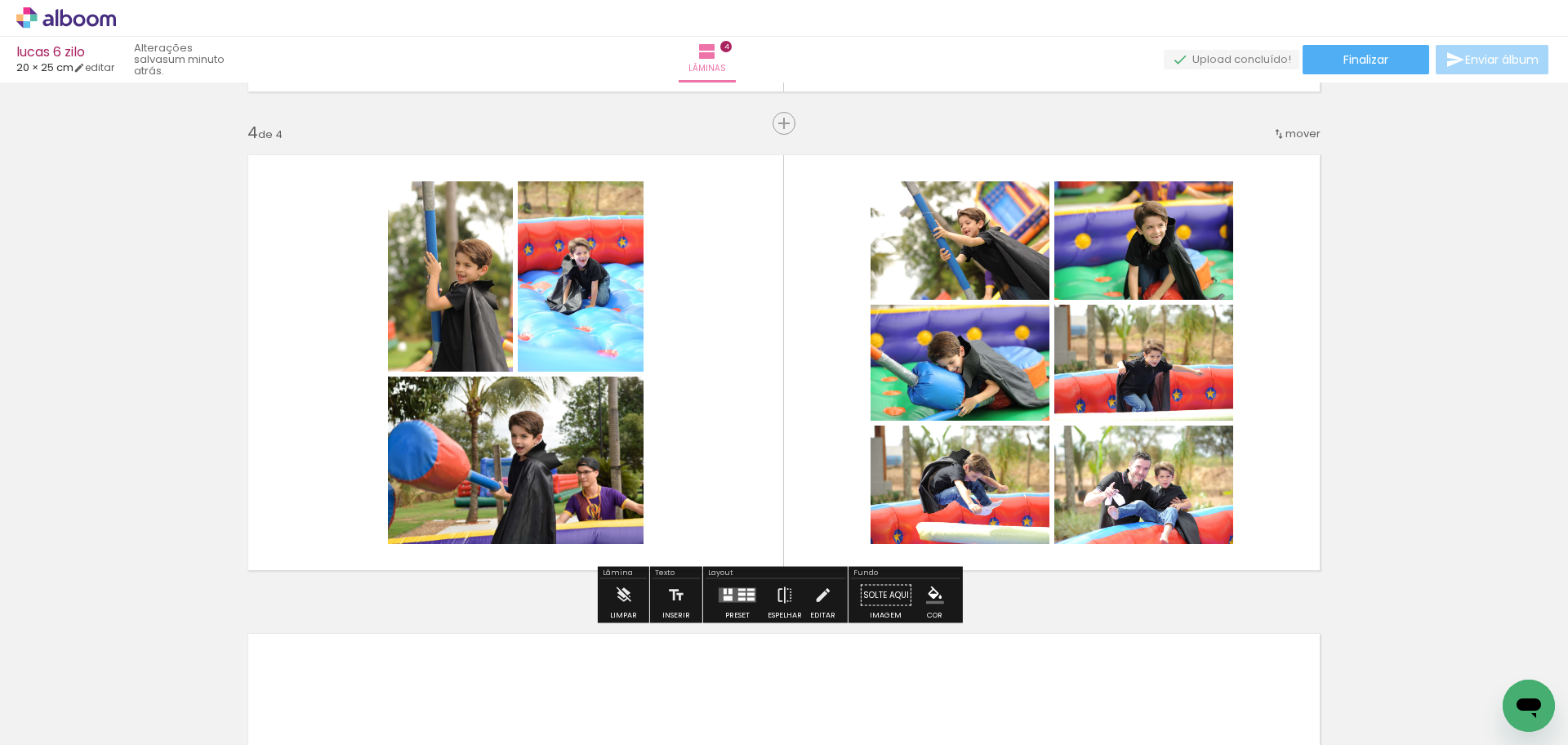
click at [737, 596] on quentale-layouter at bounding box center [737, 595] width 37 height 15
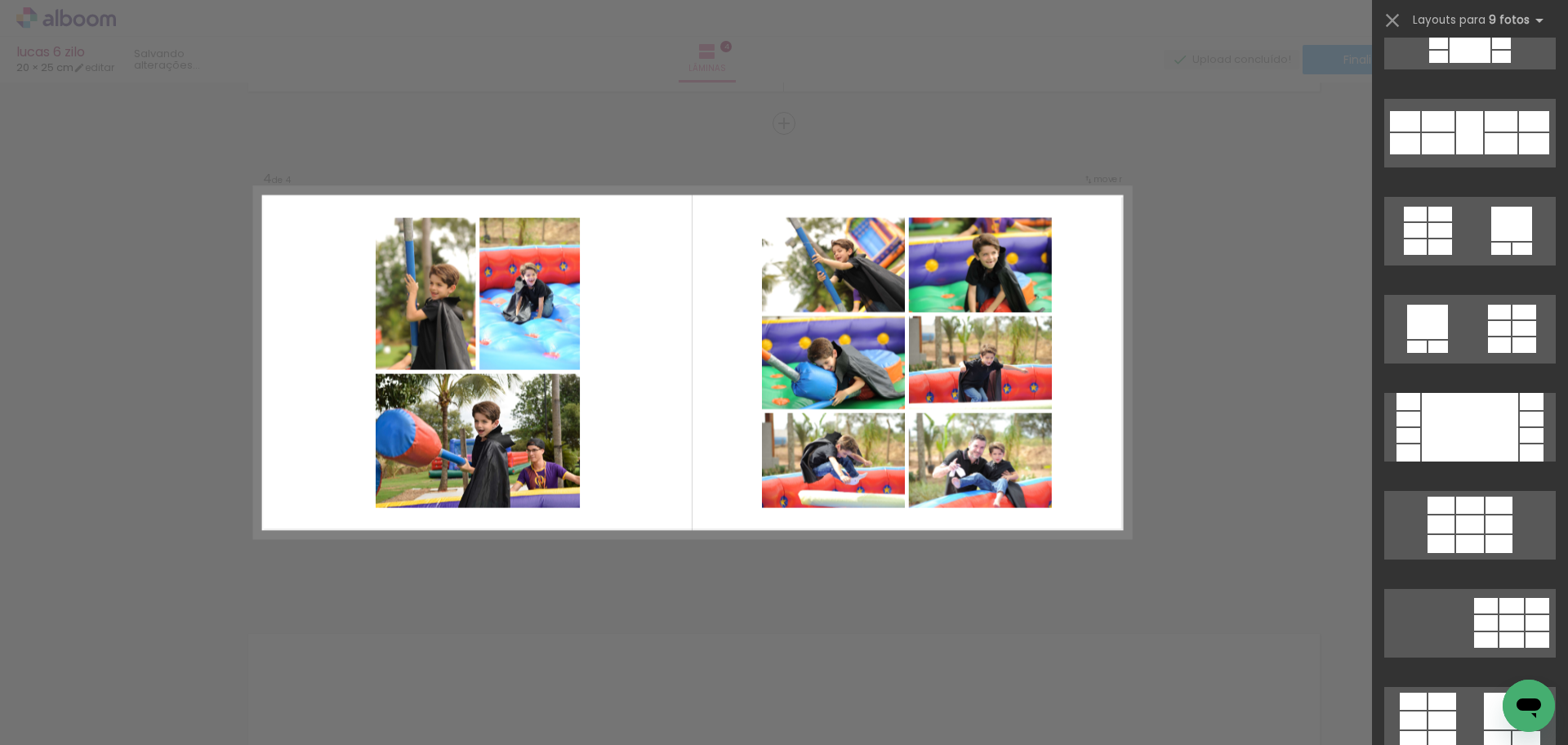
scroll to position [0, 0]
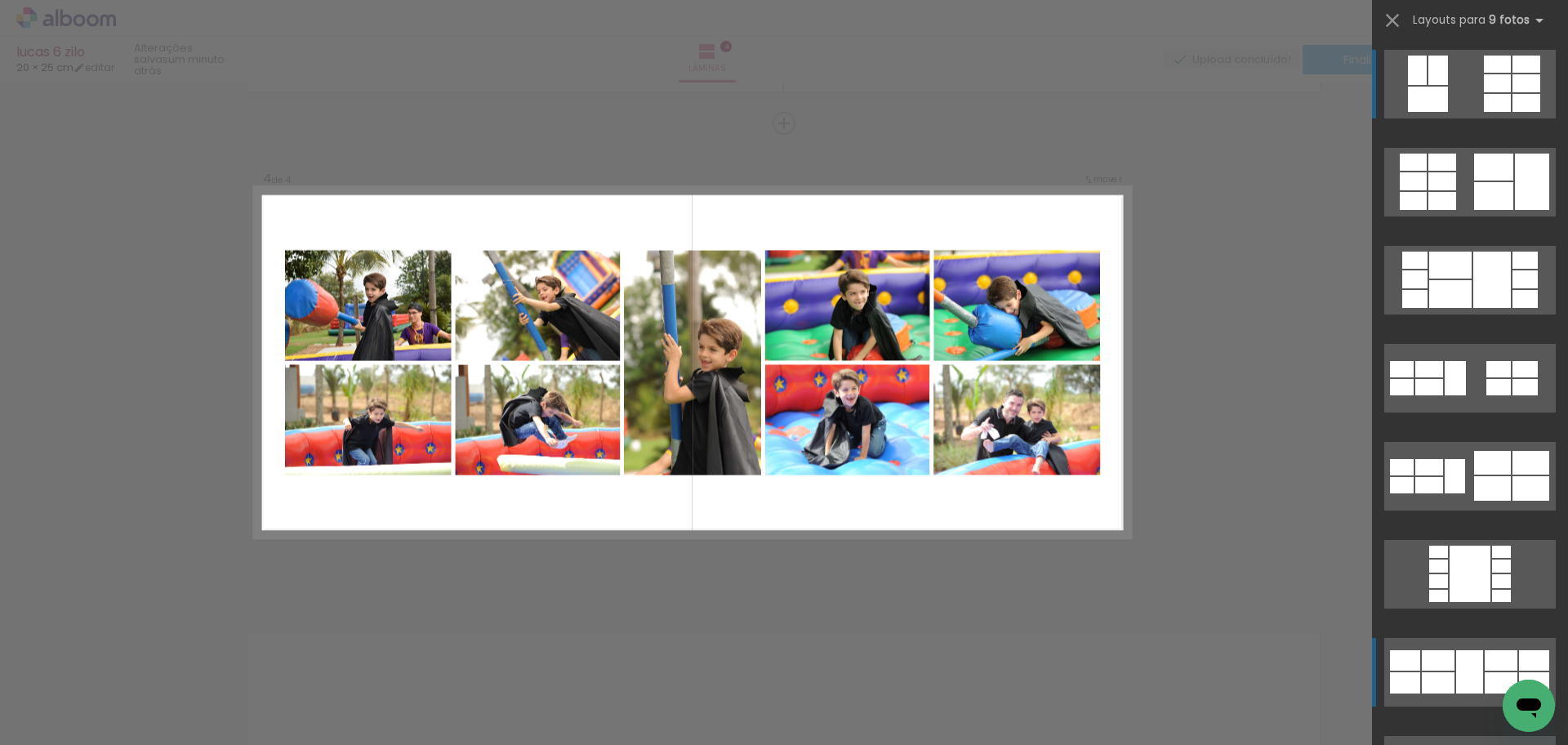
click at [1489, 664] on div at bounding box center [1501, 660] width 33 height 20
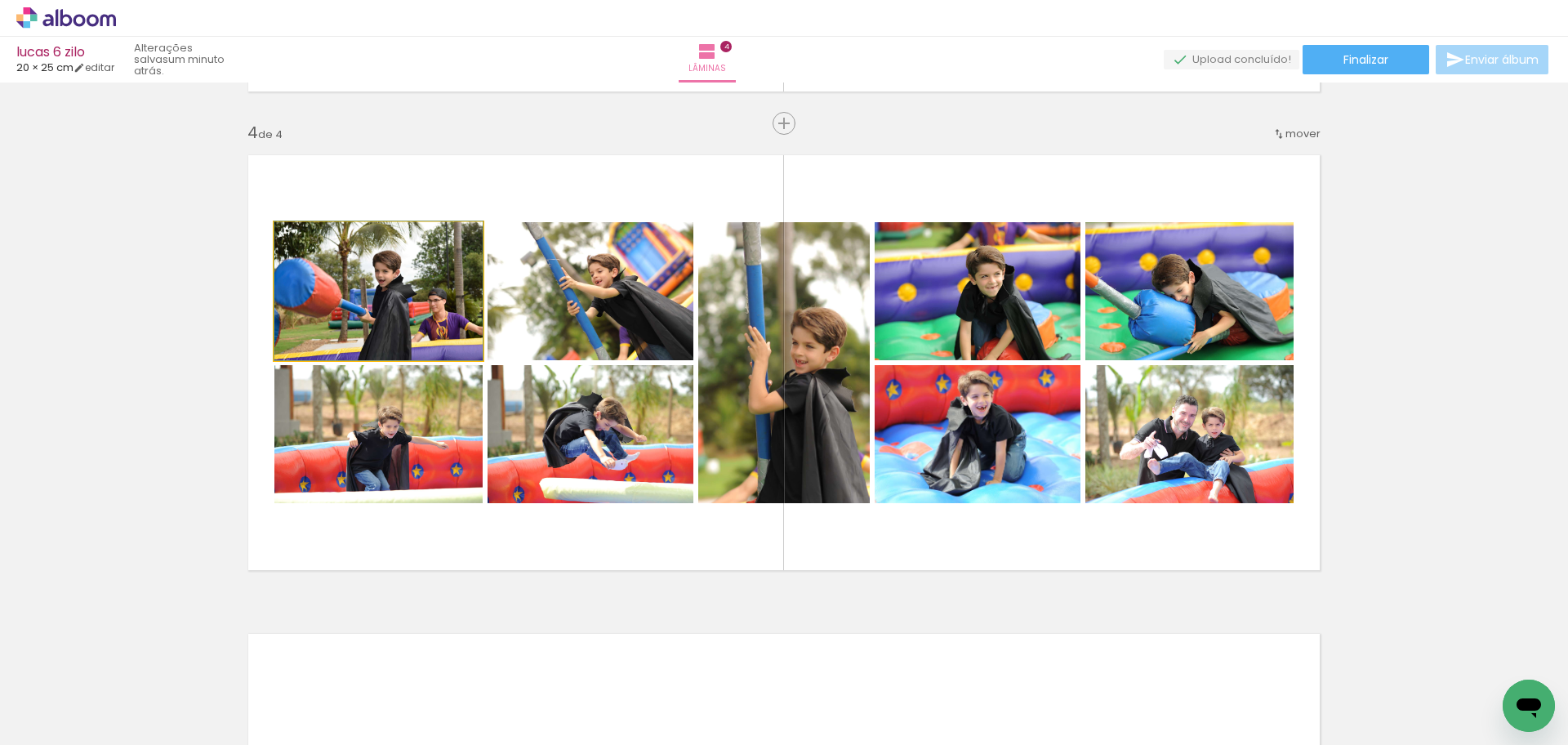
click at [401, 341] on quentale-photo at bounding box center [378, 291] width 208 height 138
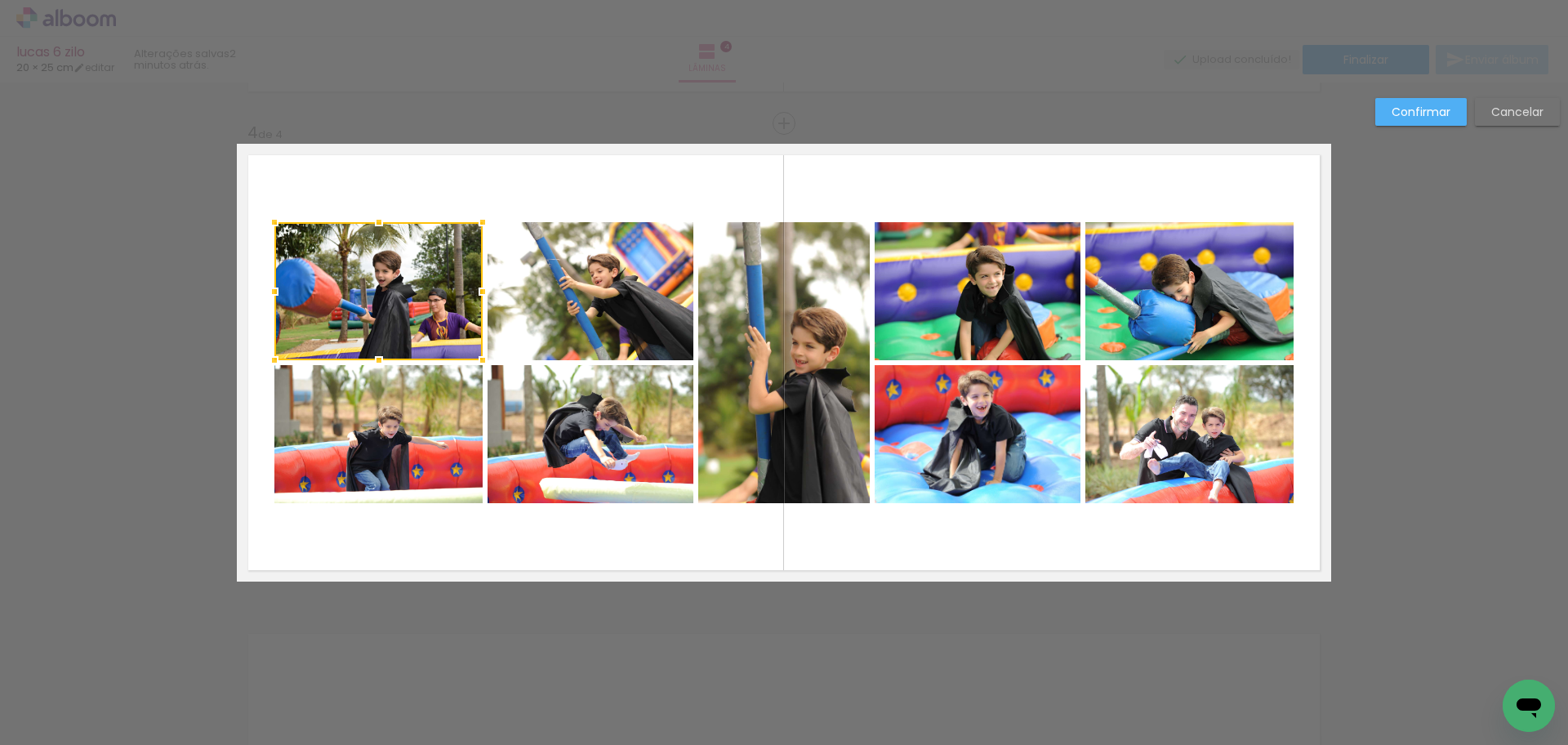
click at [393, 423] on quentale-photo at bounding box center [378, 433] width 208 height 138
click at [585, 440] on quentale-photo at bounding box center [590, 433] width 206 height 138
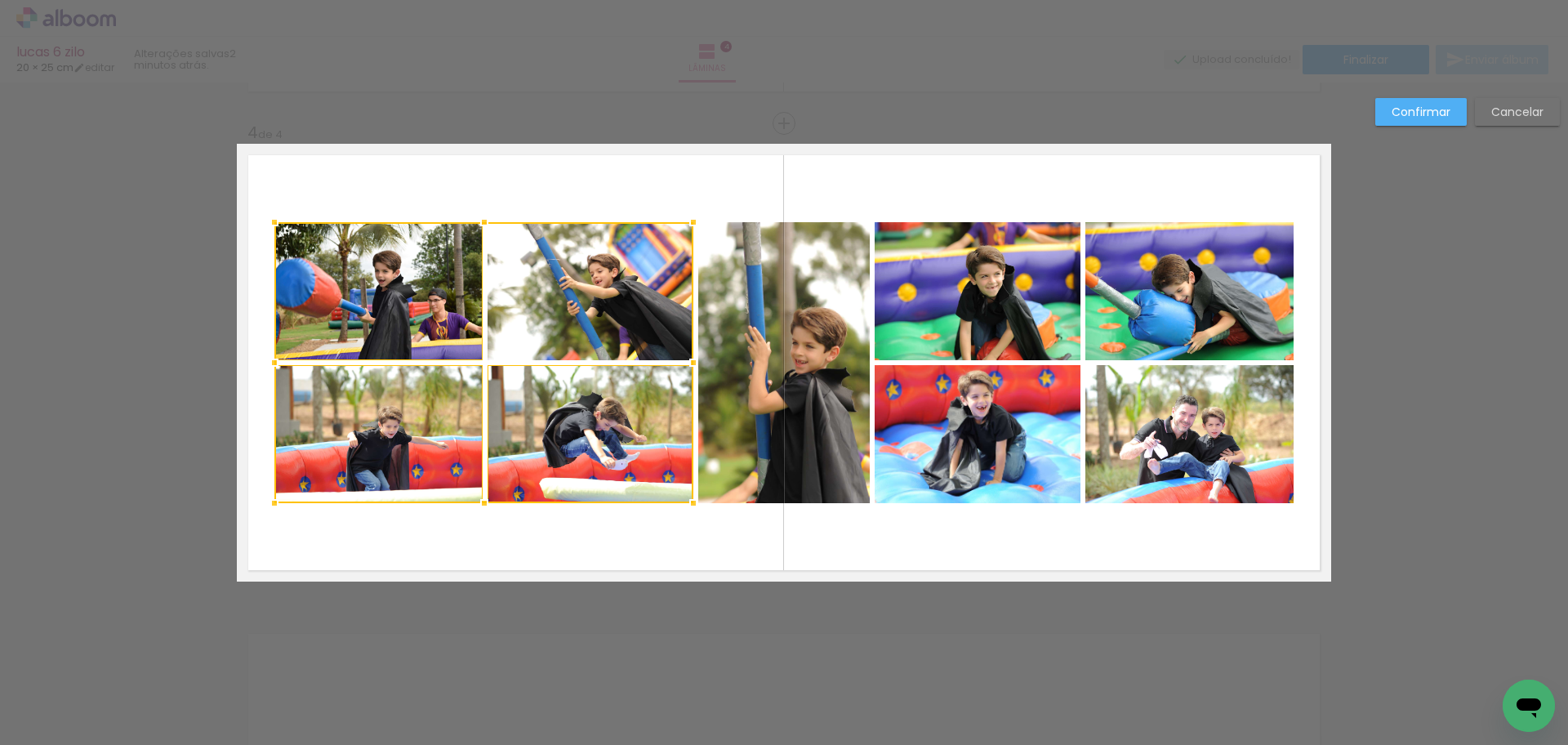
click at [611, 320] on div at bounding box center [483, 363] width 419 height 281
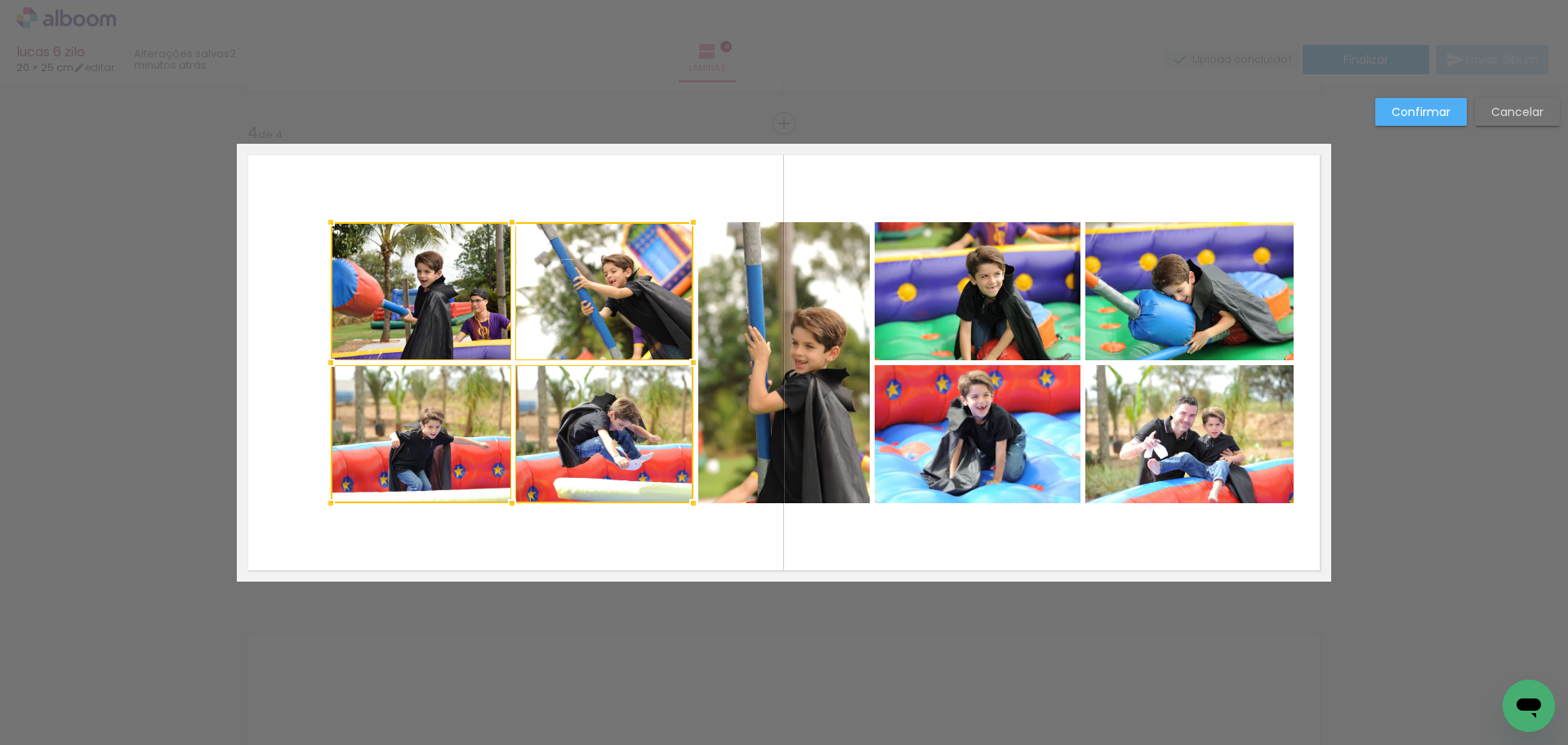
drag, startPoint x: 270, startPoint y: 367, endPoint x: 326, endPoint y: 379, distance: 57.3
click at [331, 379] on div at bounding box center [512, 363] width 362 height 281
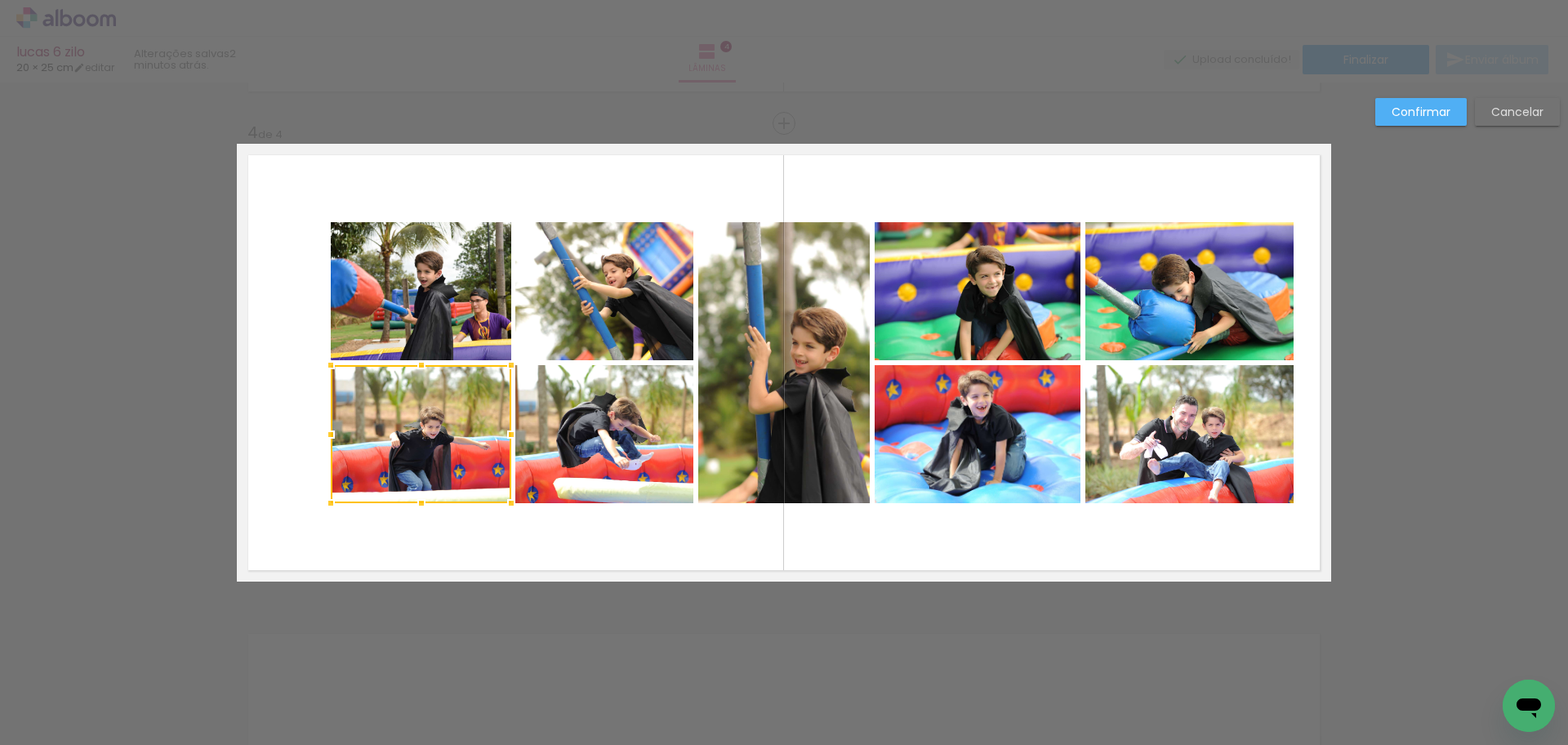
click at [963, 298] on quentale-photo at bounding box center [978, 291] width 206 height 138
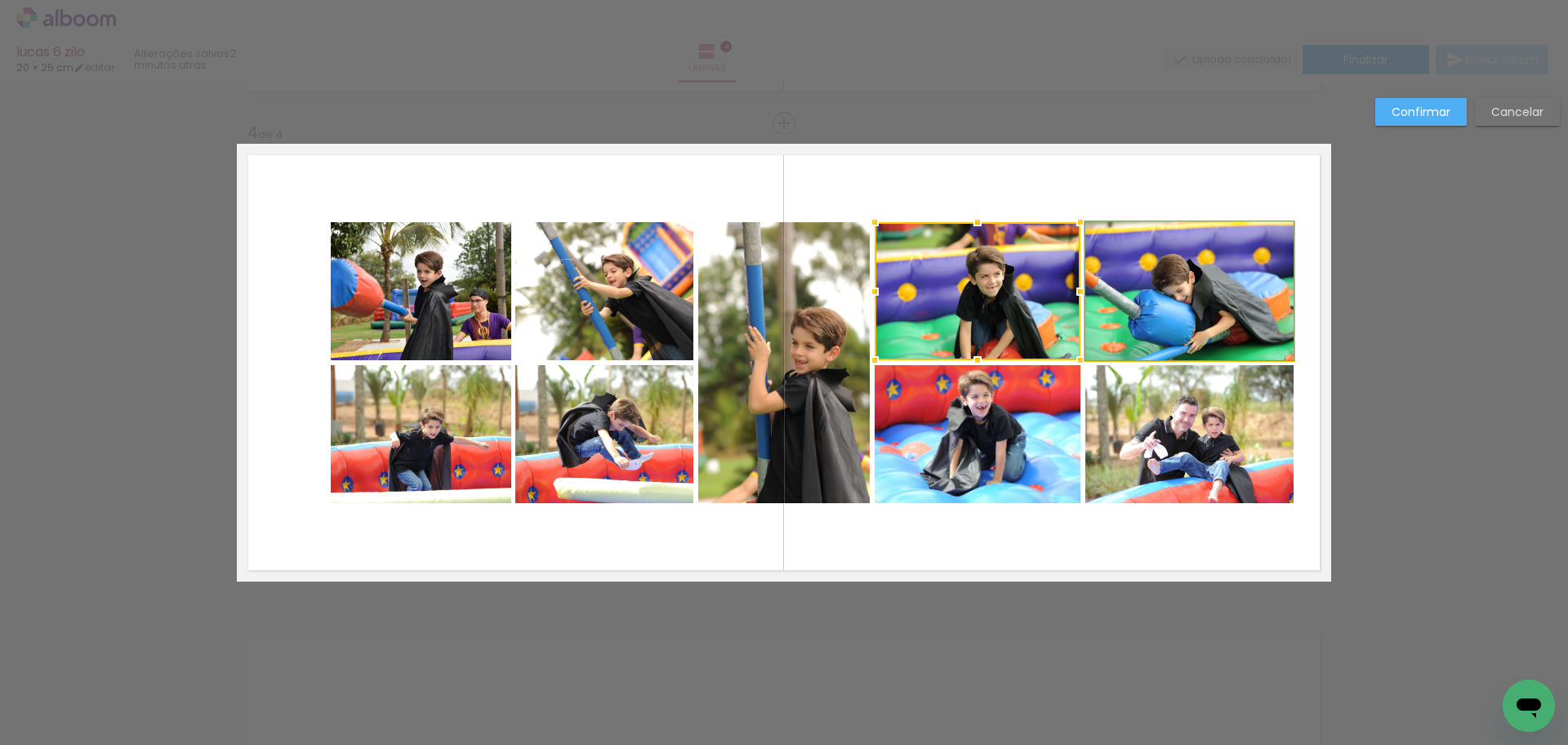
click at [1212, 301] on quentale-photo at bounding box center [1190, 291] width 208 height 138
click at [1035, 440] on quentale-photo at bounding box center [978, 433] width 206 height 138
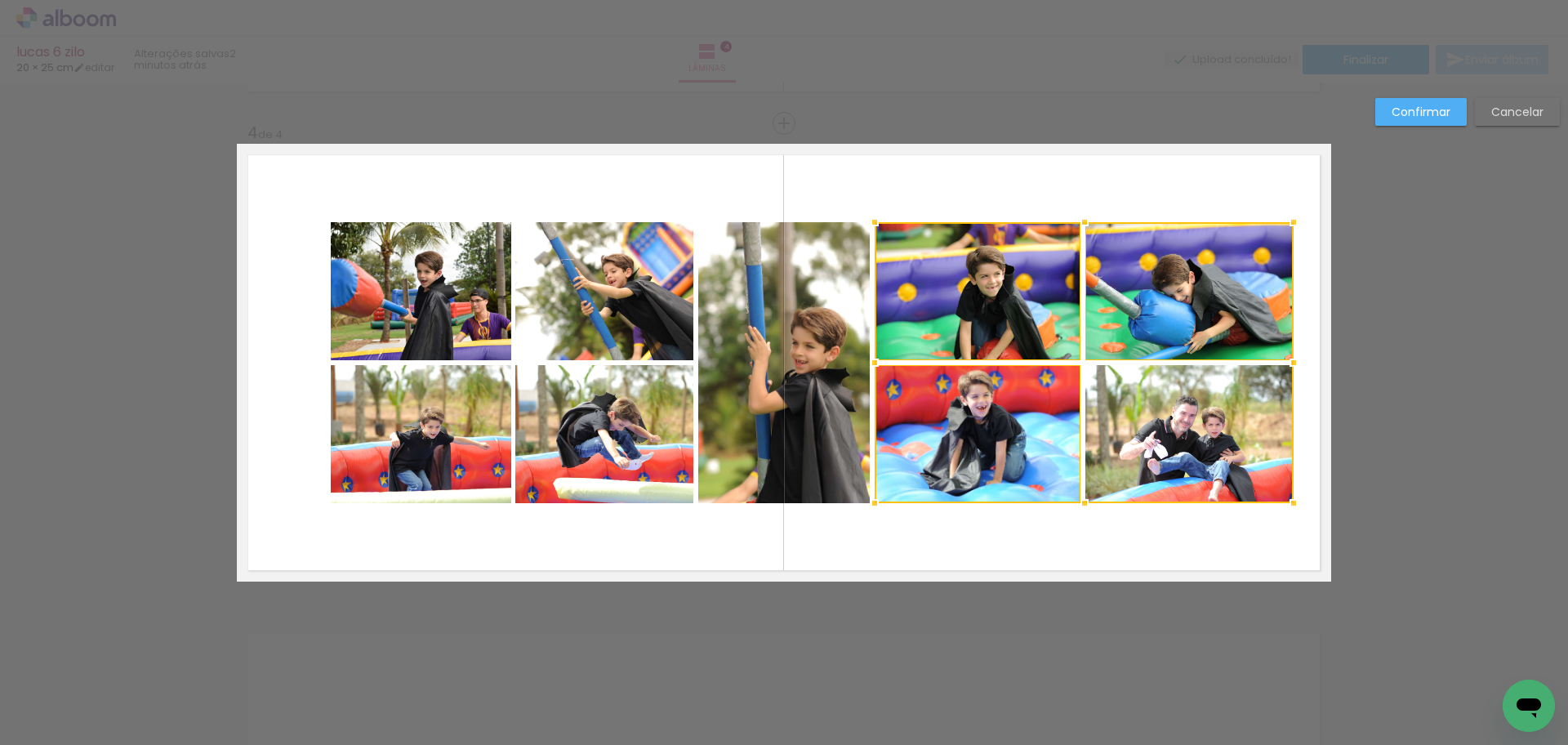
click at [1160, 454] on div at bounding box center [1085, 363] width 419 height 281
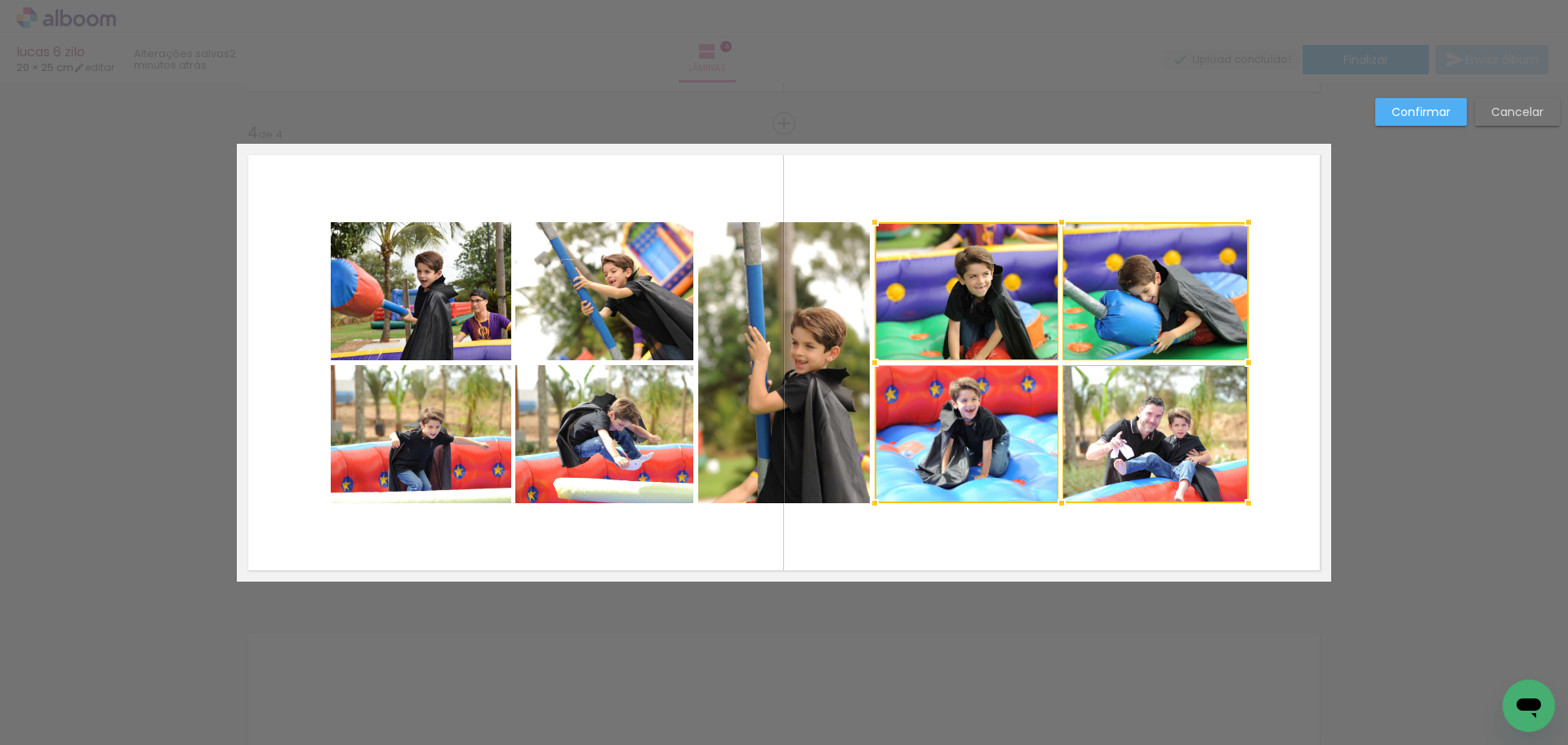
drag, startPoint x: 1286, startPoint y: 369, endPoint x: 1241, endPoint y: 368, distance: 45.0
click at [1241, 368] on div at bounding box center [1248, 362] width 33 height 33
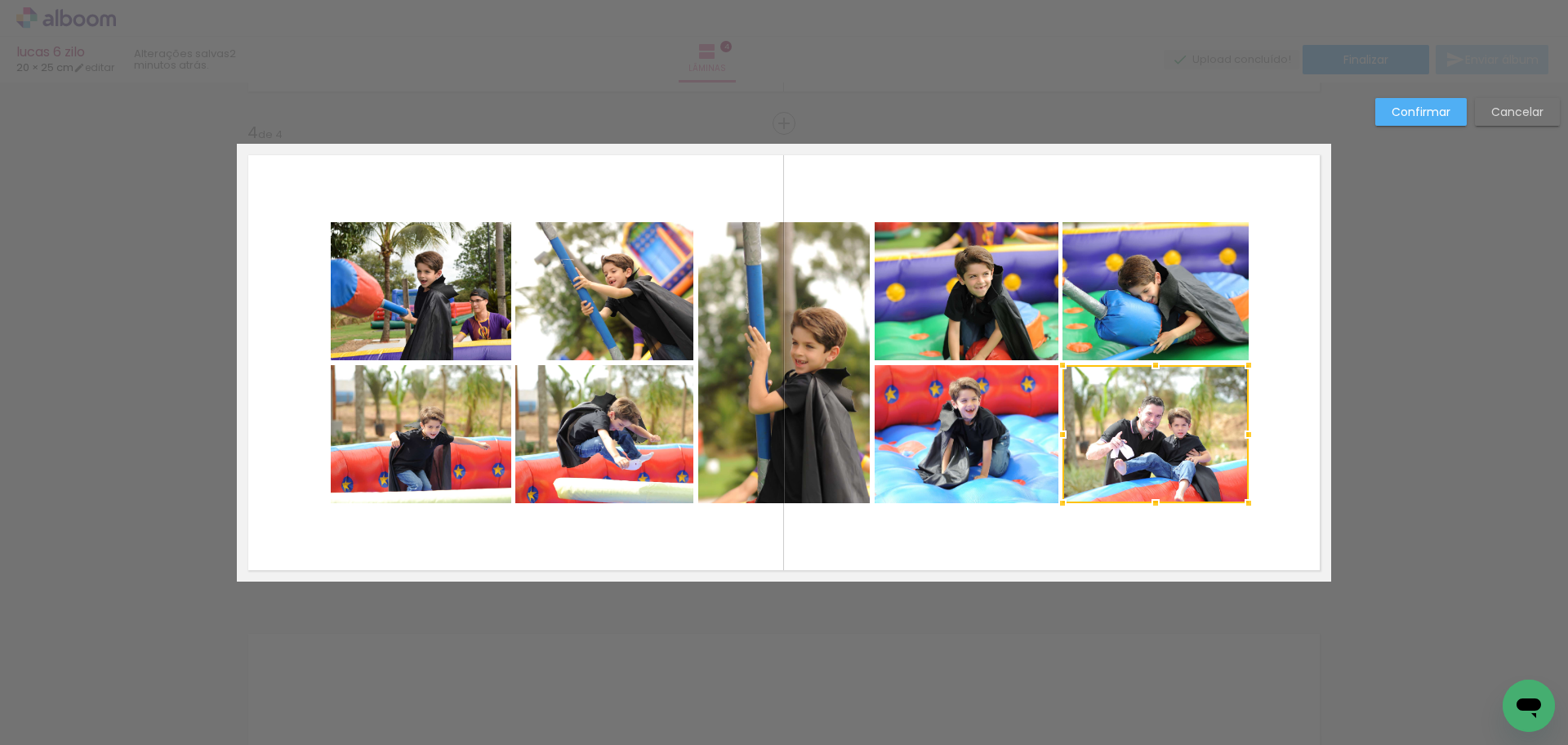
click at [378, 292] on quentale-photo at bounding box center [421, 291] width 181 height 138
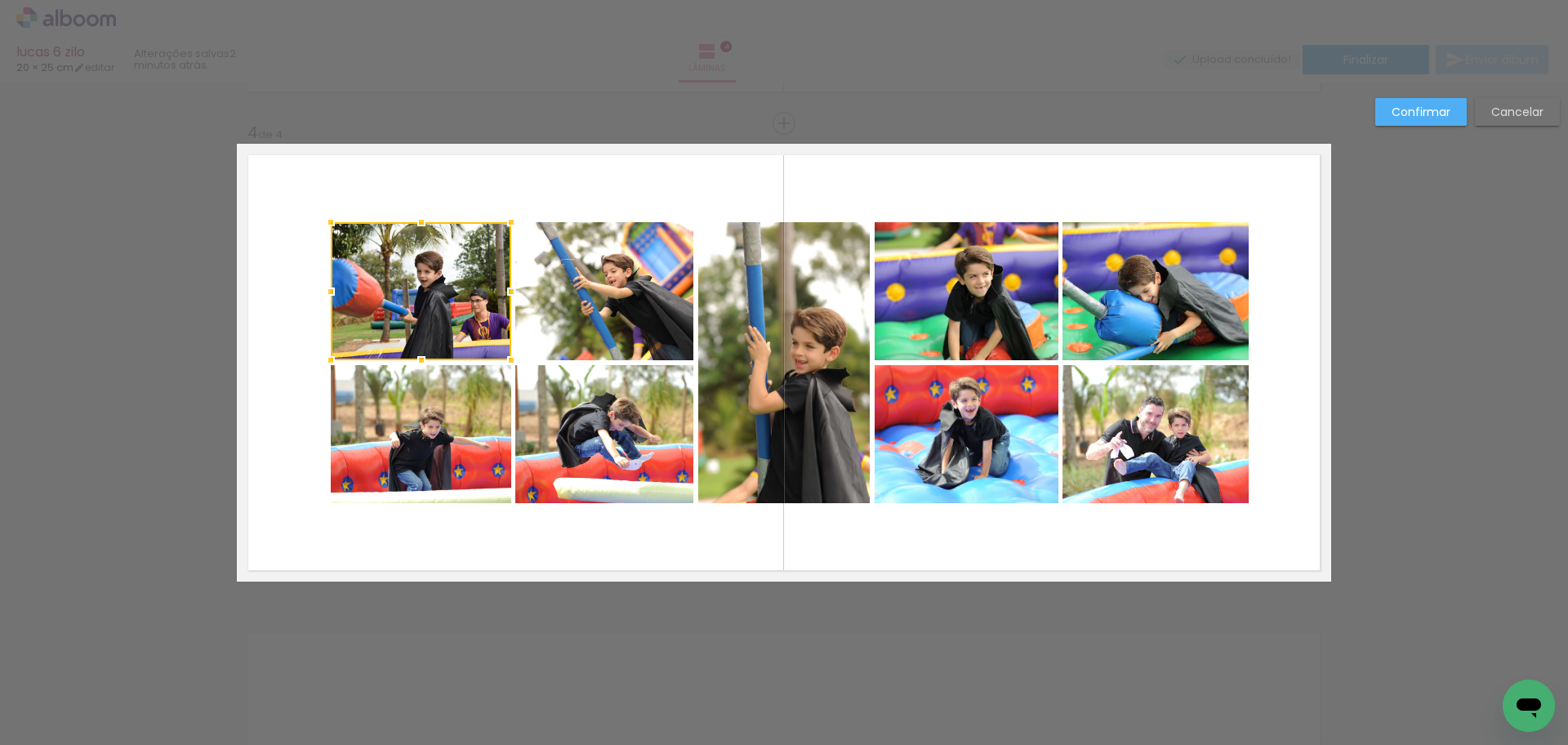
click at [378, 292] on div at bounding box center [421, 291] width 181 height 138
click at [411, 457] on quentale-photo at bounding box center [421, 433] width 181 height 138
click at [604, 292] on quentale-photo at bounding box center [605, 291] width 178 height 138
click at [613, 462] on div at bounding box center [512, 363] width 362 height 281
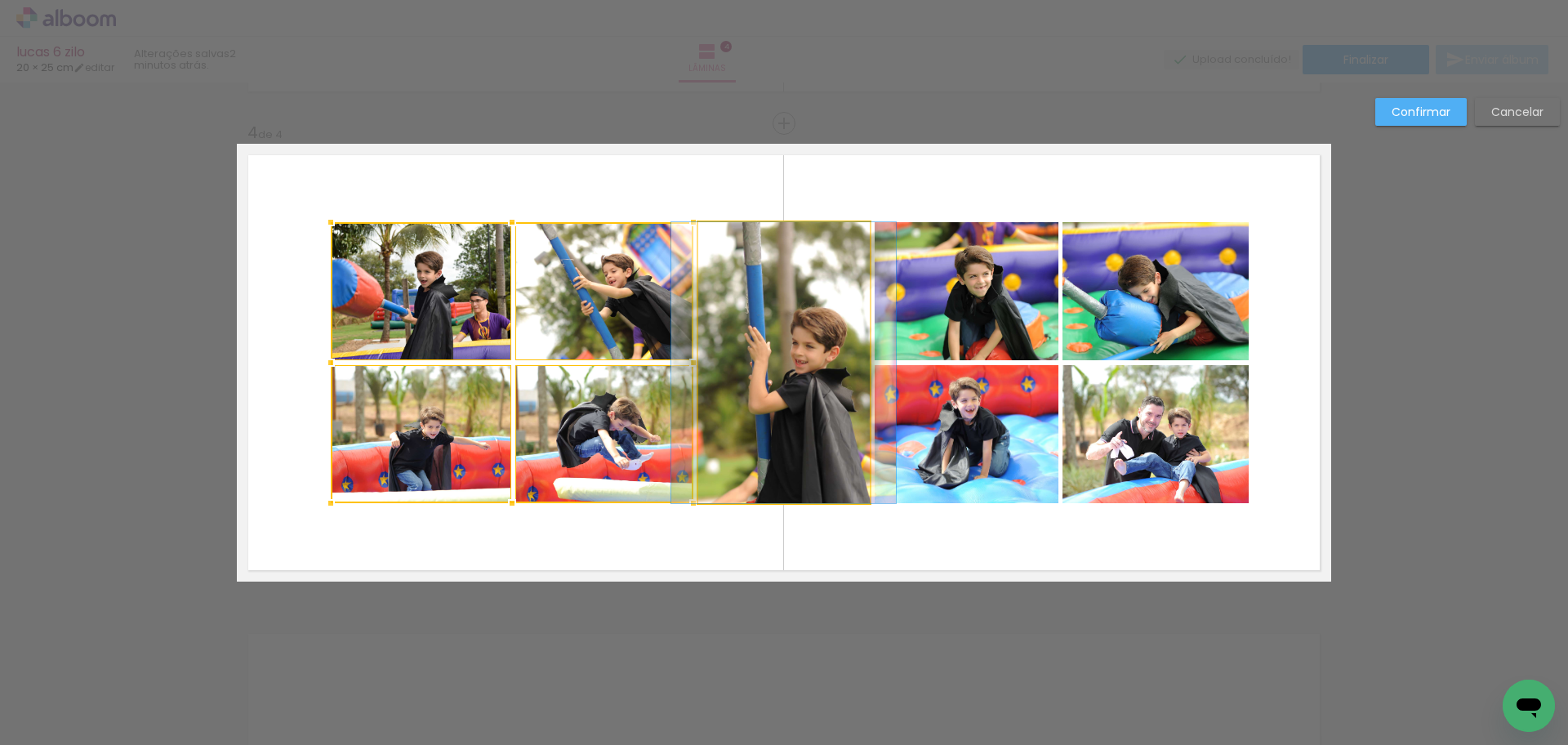
click at [793, 427] on quentale-photo at bounding box center [784, 363] width 172 height 281
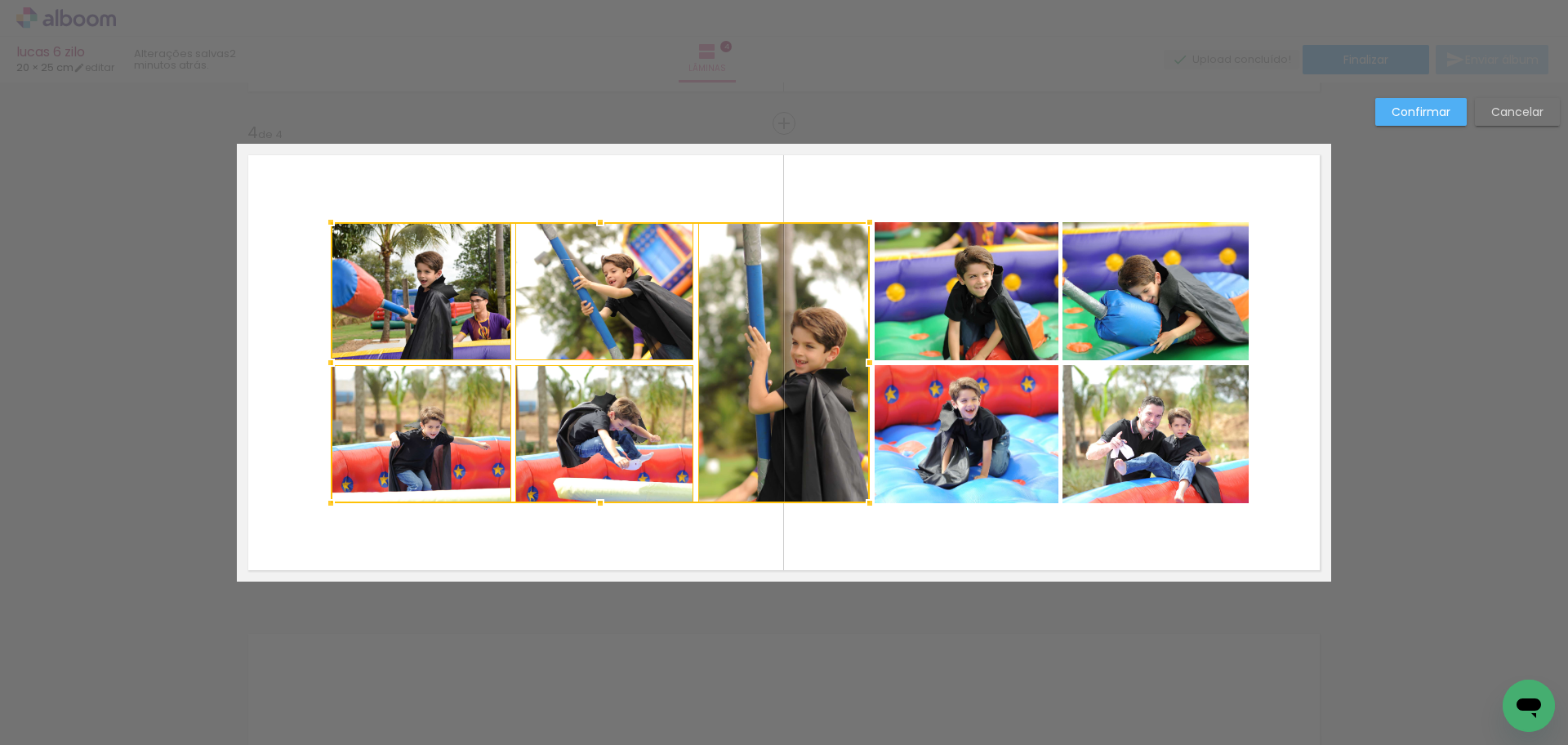
click at [955, 323] on quentale-photo at bounding box center [967, 291] width 183 height 138
click at [983, 448] on div at bounding box center [695, 363] width 727 height 281
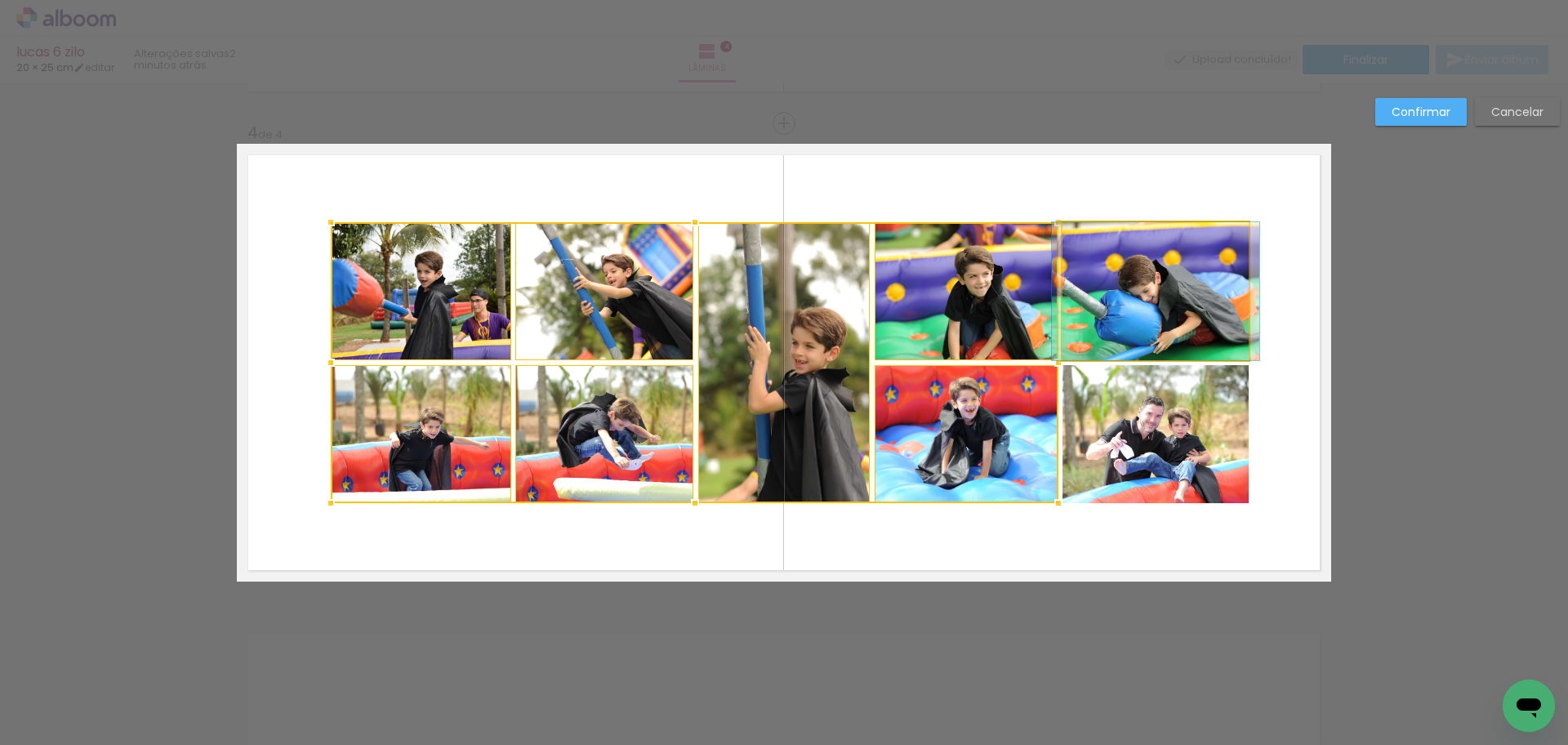
click at [1133, 314] on quentale-photo at bounding box center [1156, 291] width 186 height 138
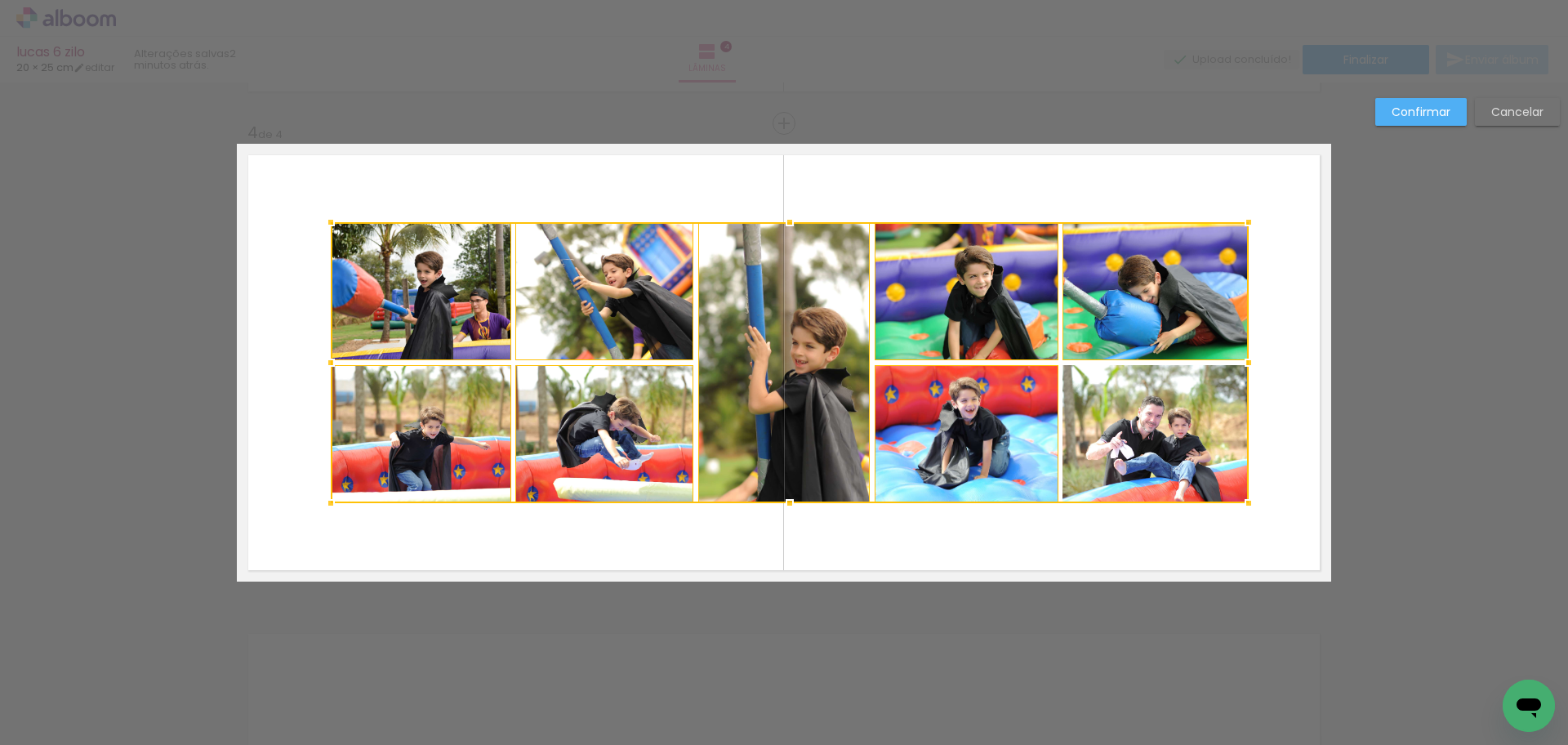
click at [1136, 434] on div at bounding box center [790, 363] width 918 height 281
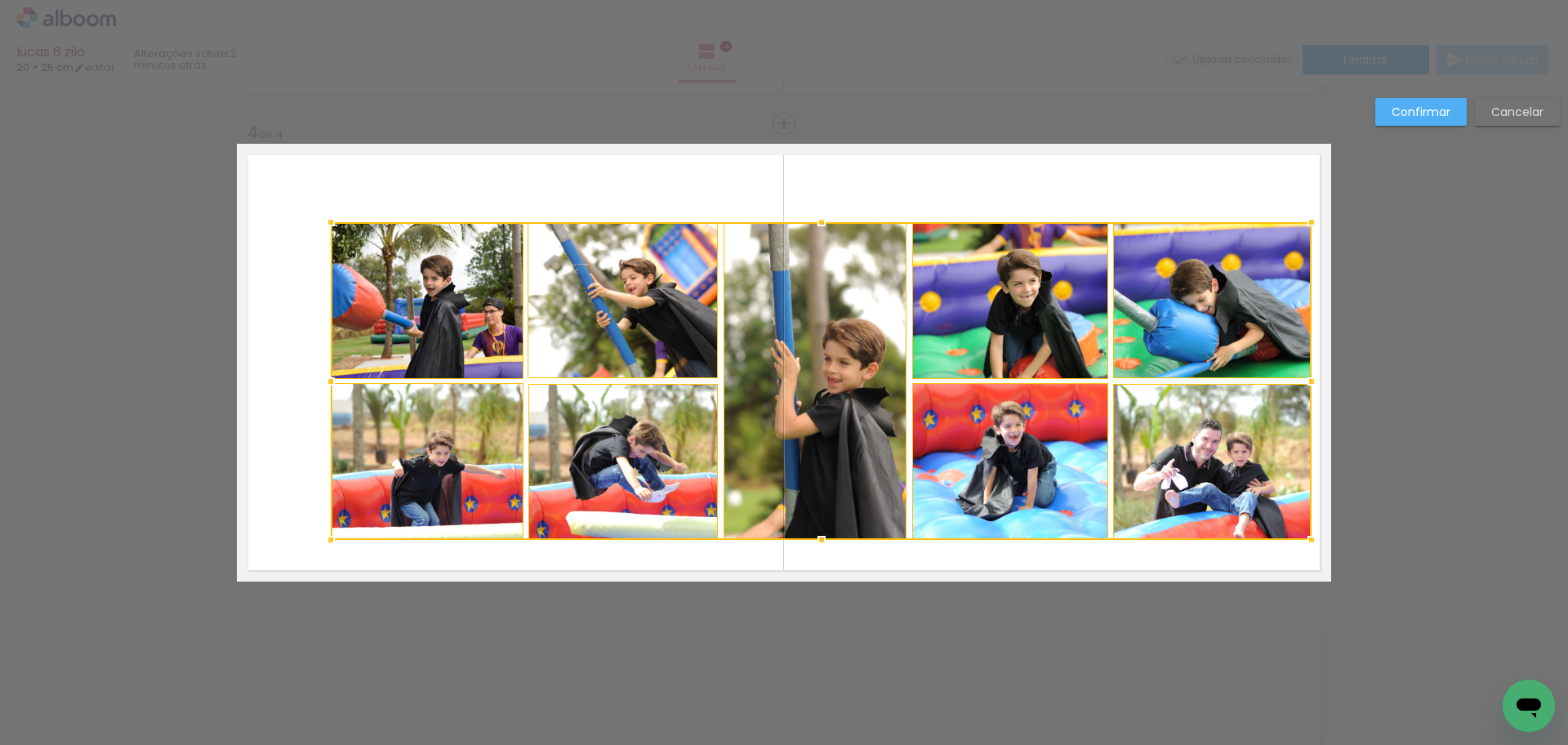
drag, startPoint x: 1269, startPoint y: 519, endPoint x: 1311, endPoint y: 547, distance: 50.5
click at [1311, 547] on div at bounding box center [1312, 539] width 33 height 33
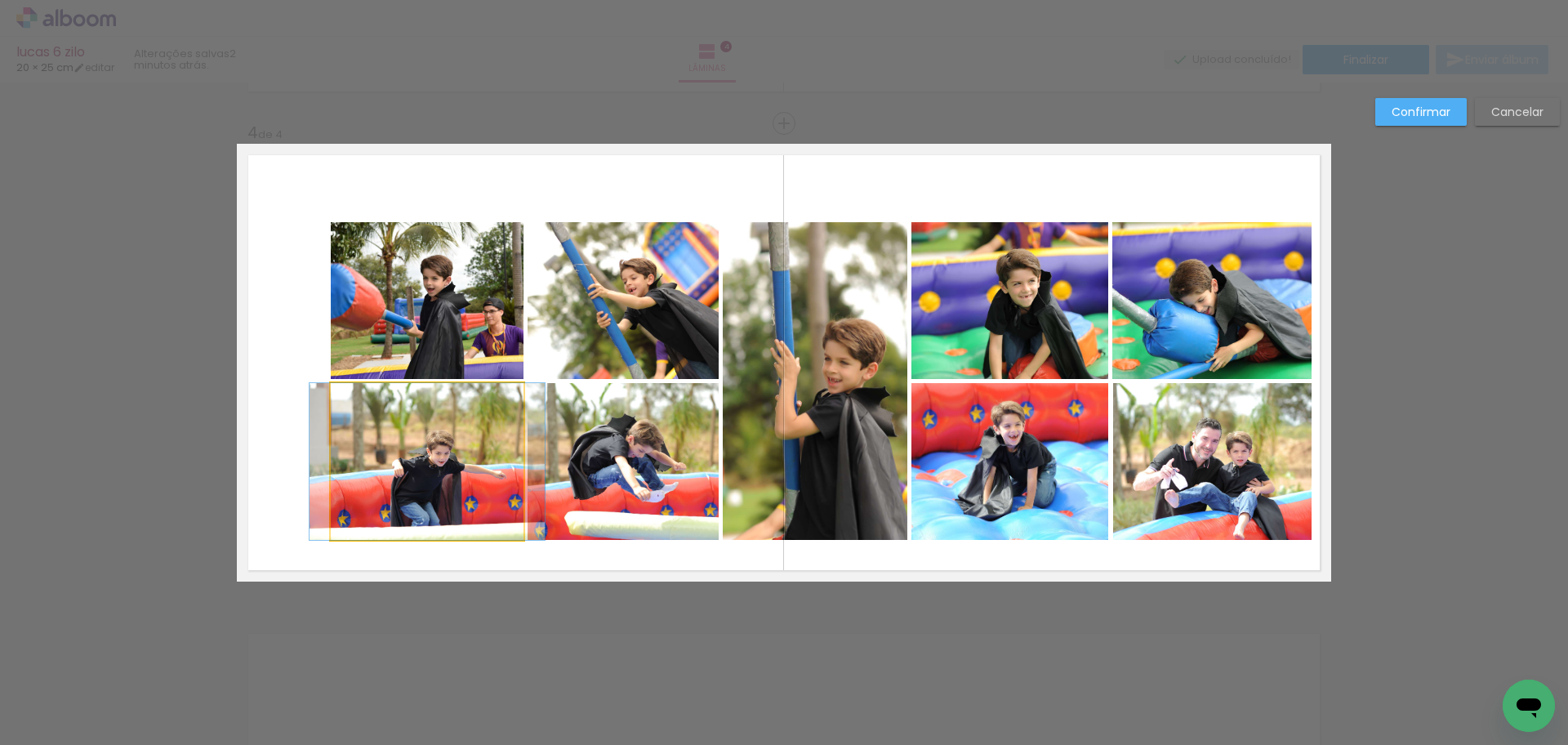
click at [410, 433] on quentale-photo at bounding box center [427, 461] width 193 height 157
click at [418, 287] on quentale-photo at bounding box center [427, 301] width 193 height 157
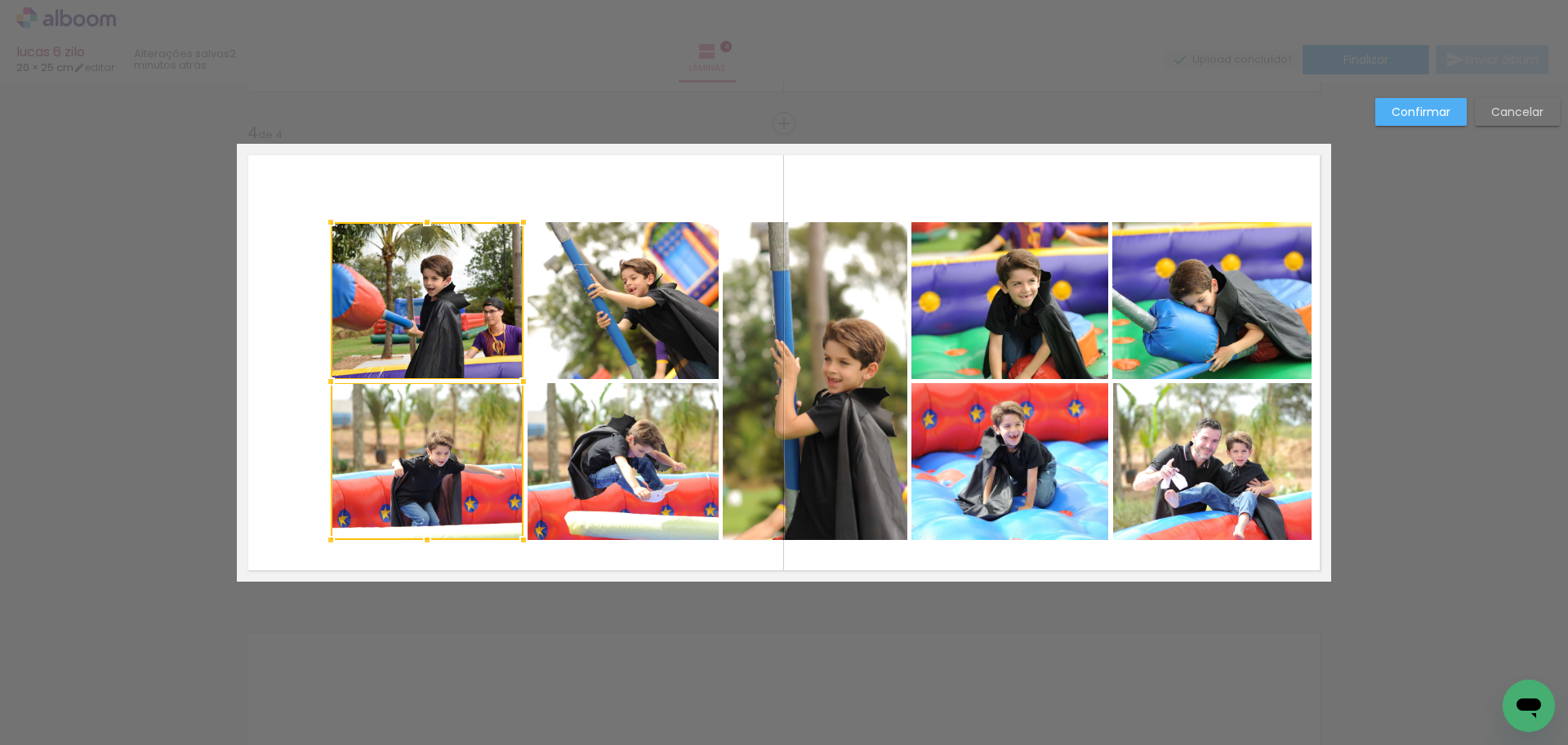
click at [579, 291] on quentale-photo at bounding box center [623, 301] width 191 height 157
click at [656, 482] on div at bounding box center [525, 381] width 388 height 318
click at [790, 479] on quentale-photo at bounding box center [815, 381] width 184 height 318
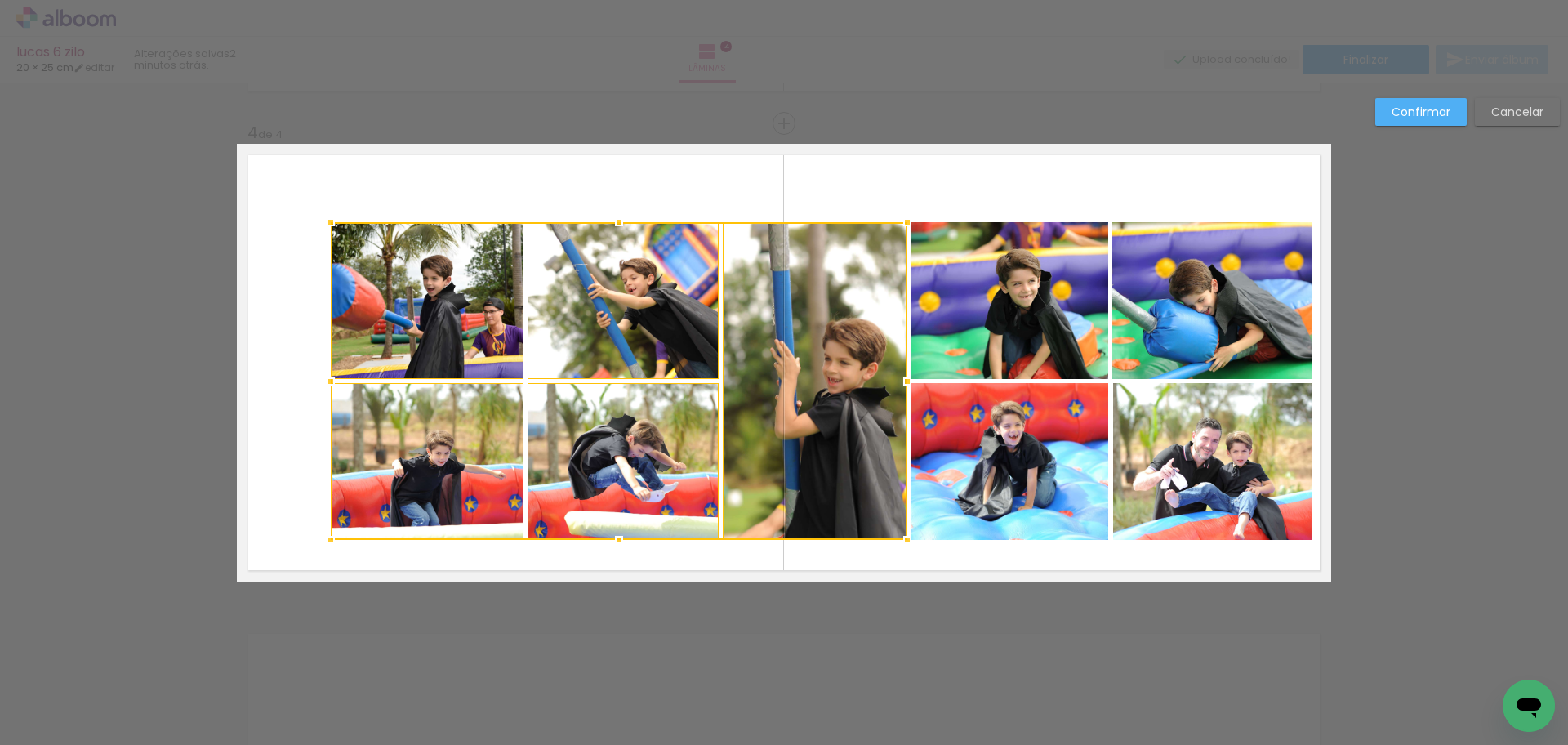
click at [979, 355] on quentale-photo at bounding box center [1010, 301] width 197 height 157
click at [993, 481] on div at bounding box center [719, 381] width 777 height 318
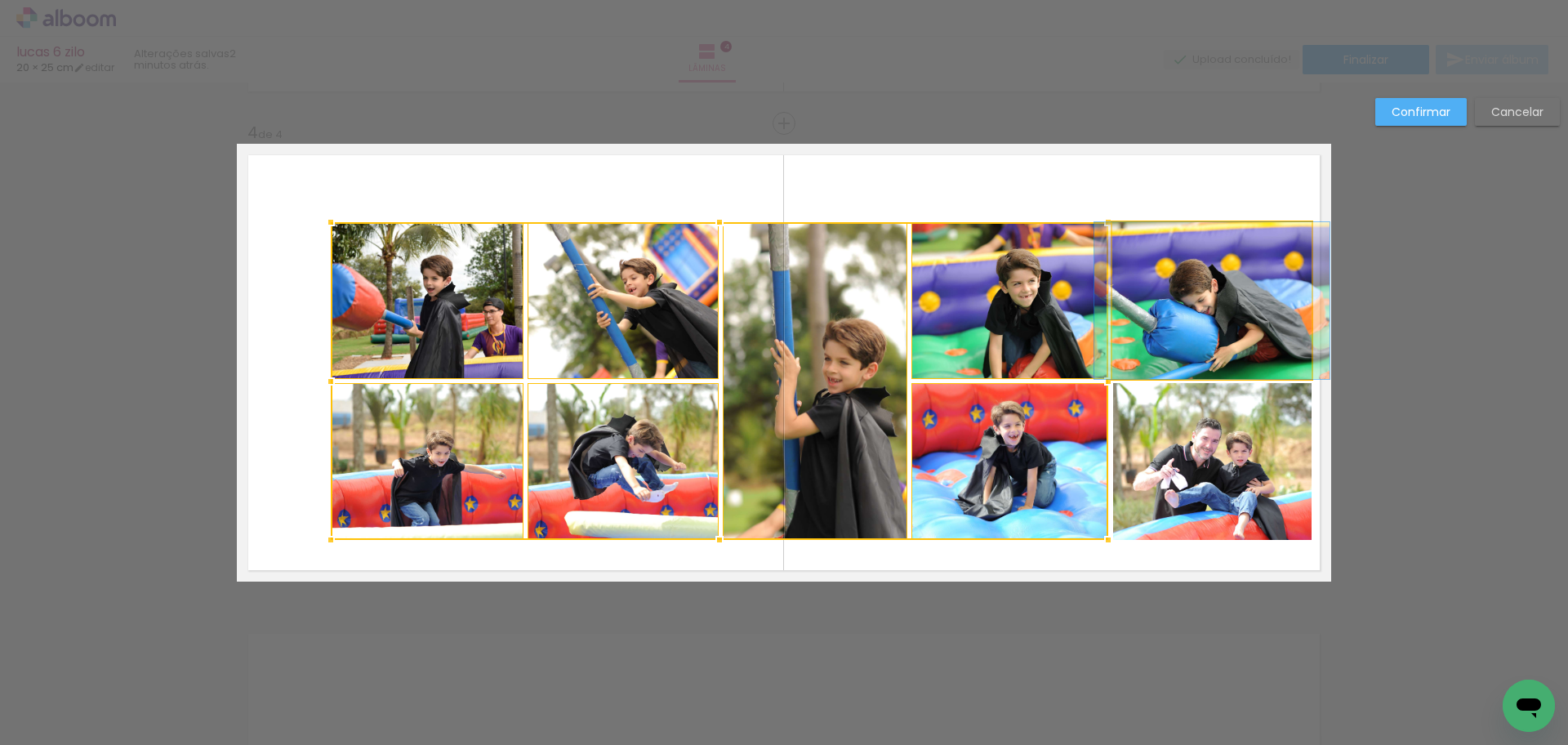
click at [1222, 300] on quentale-photo at bounding box center [1213, 301] width 199 height 157
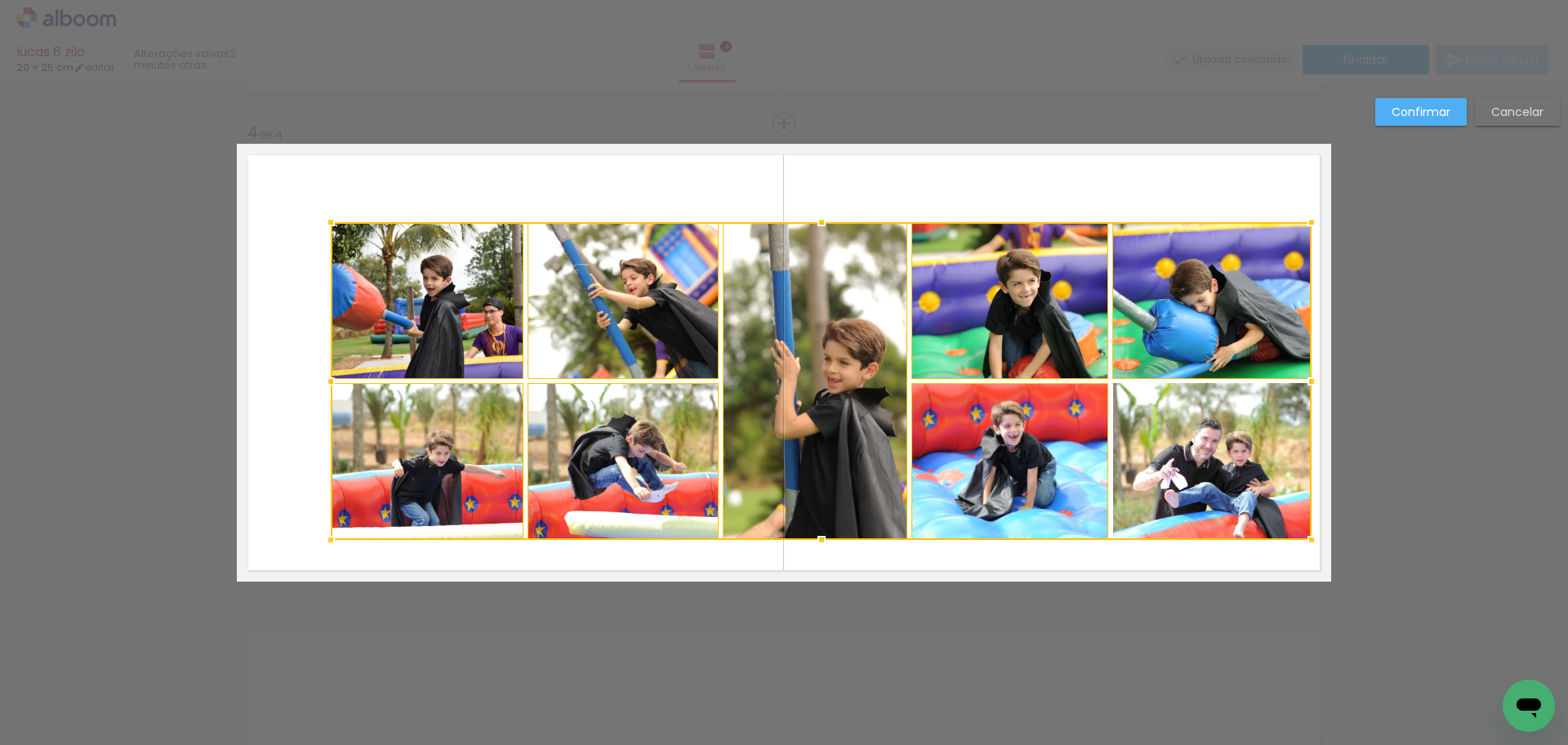
click at [1205, 451] on div at bounding box center [822, 381] width 981 height 318
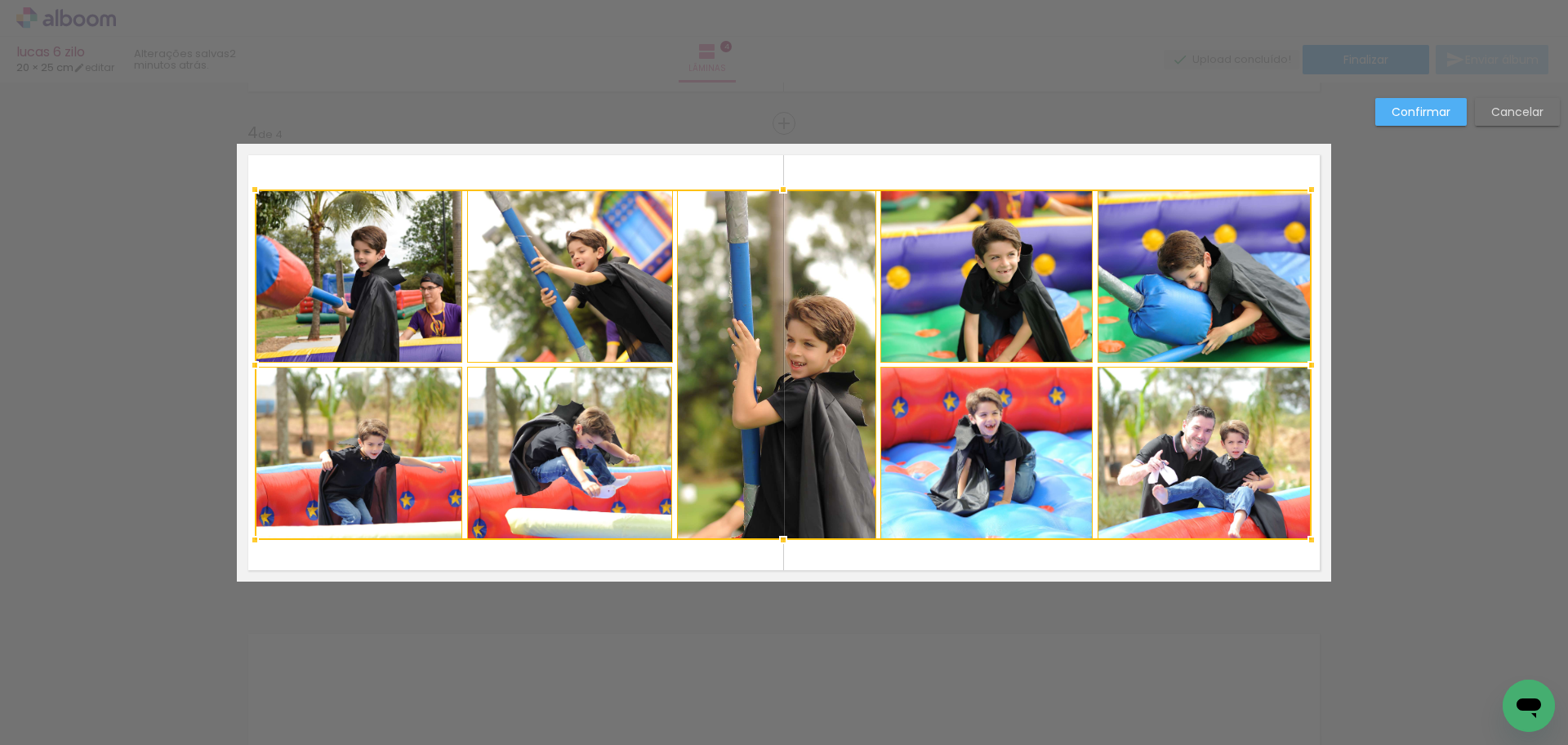
drag, startPoint x: 322, startPoint y: 223, endPoint x: 247, endPoint y: 190, distance: 81.9
click at [247, 190] on div at bounding box center [255, 189] width 33 height 33
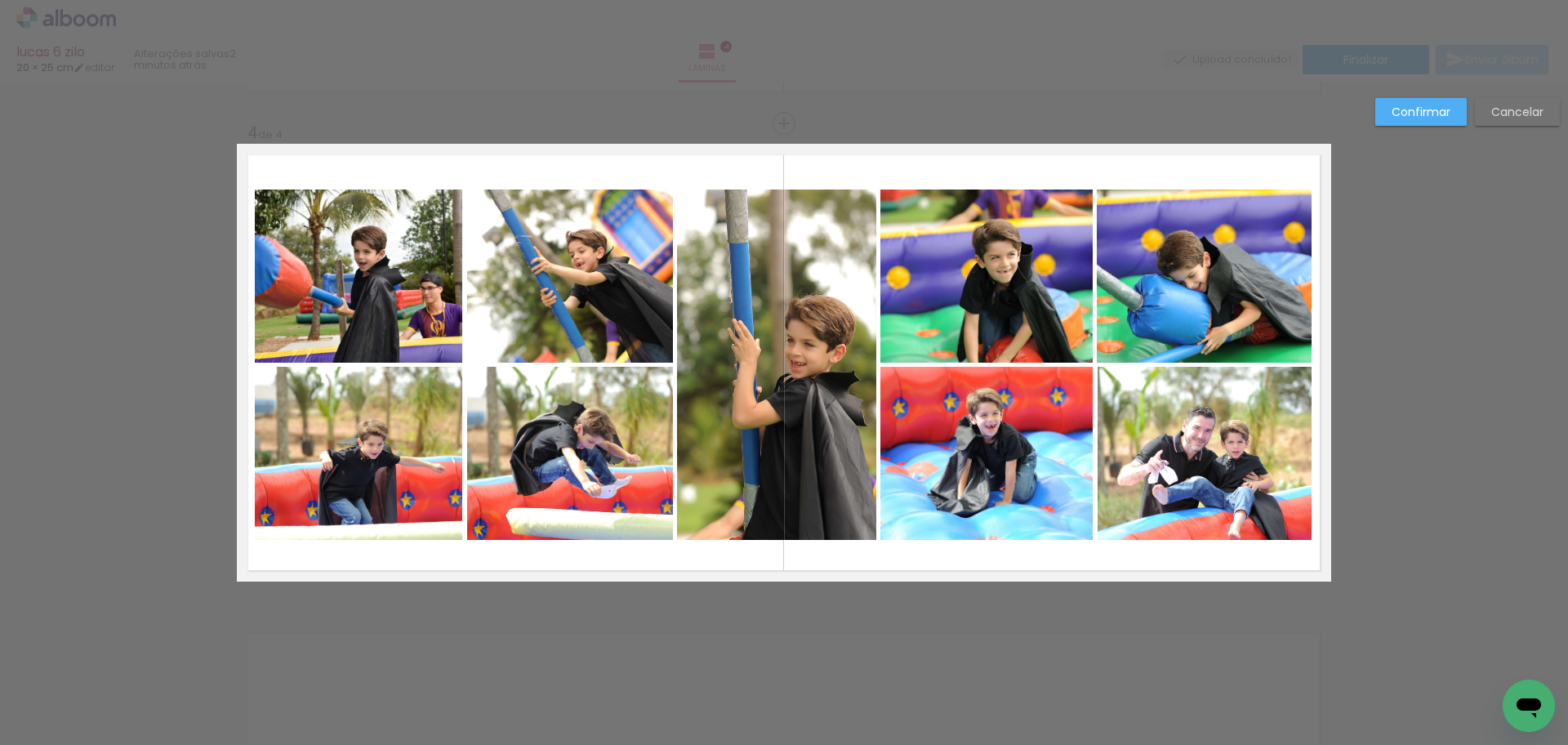
click at [0, 0] on slot "Confirmar" at bounding box center [0, 0] width 0 height 0
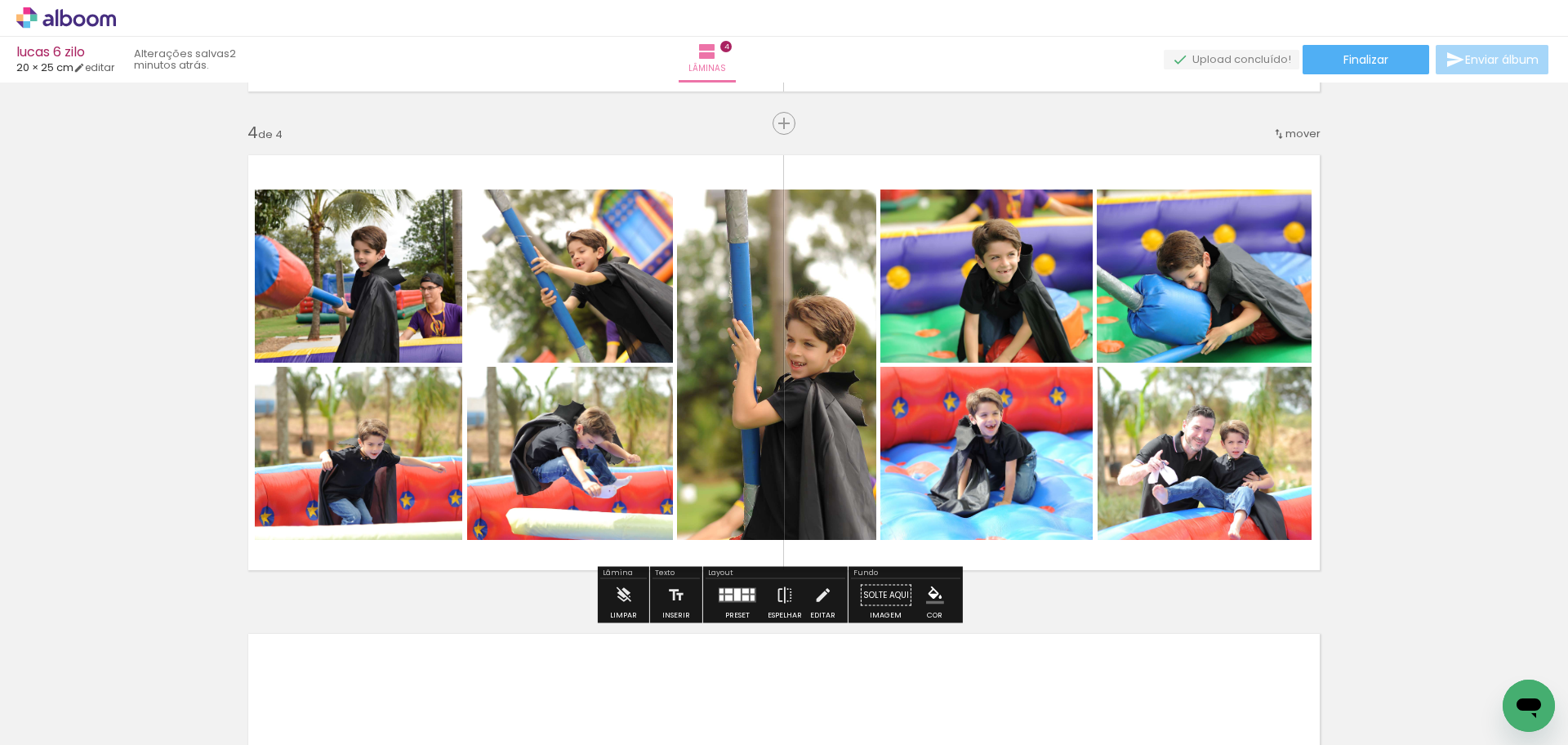
scroll to position [1585, 0]
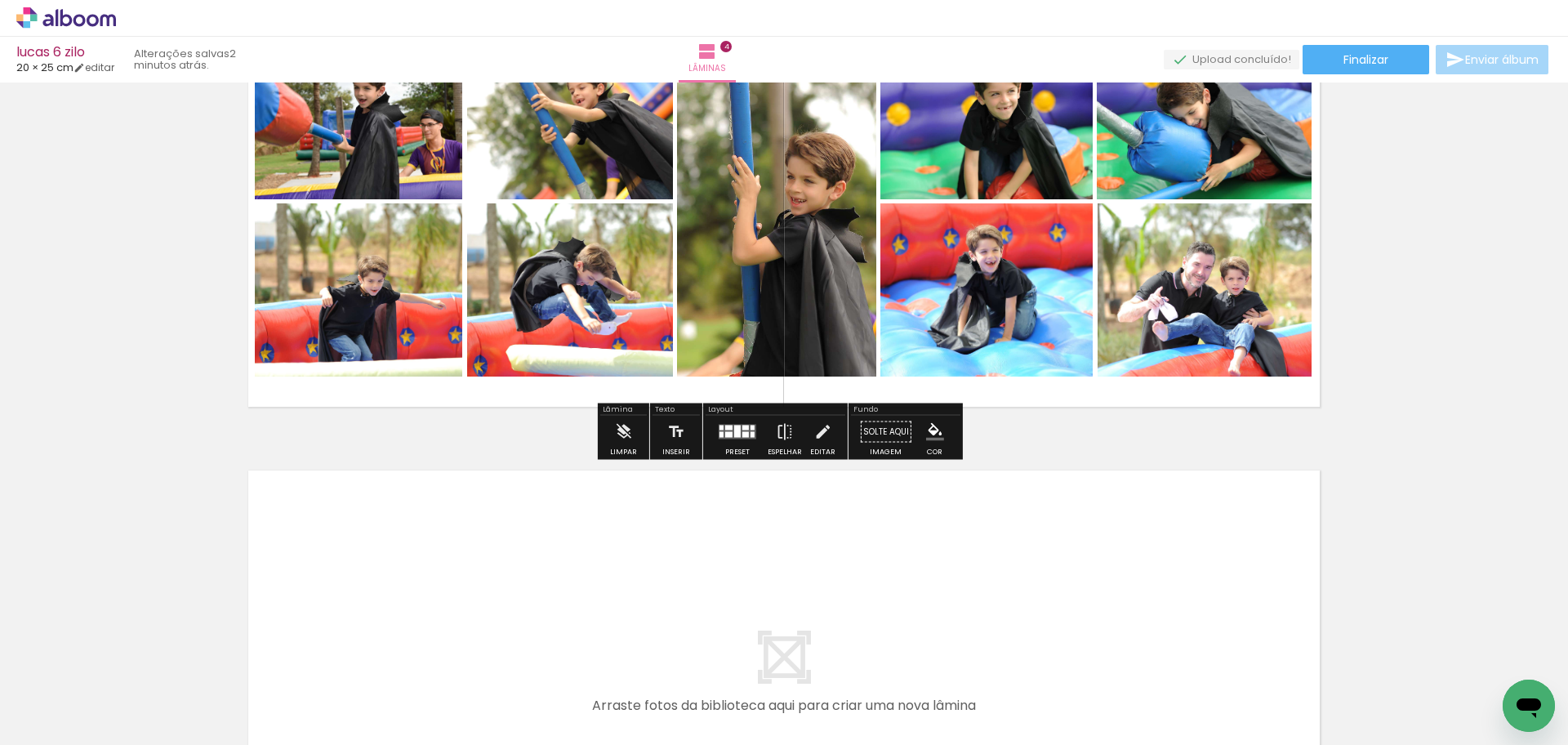
click at [127, 654] on iron-icon at bounding box center [127, 656] width 17 height 17
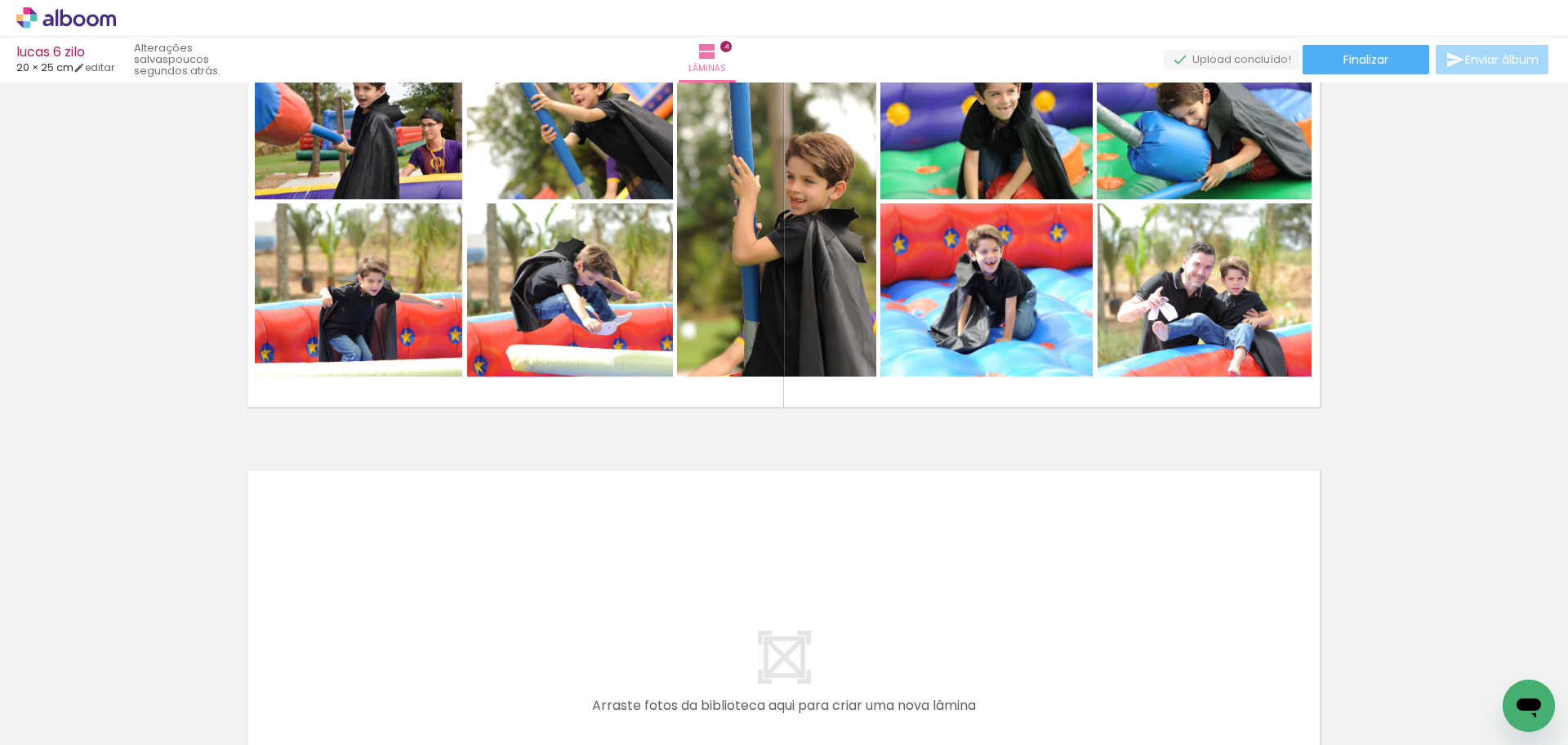
click at [638, 606] on quentale-layouter at bounding box center [784, 678] width 1094 height 438
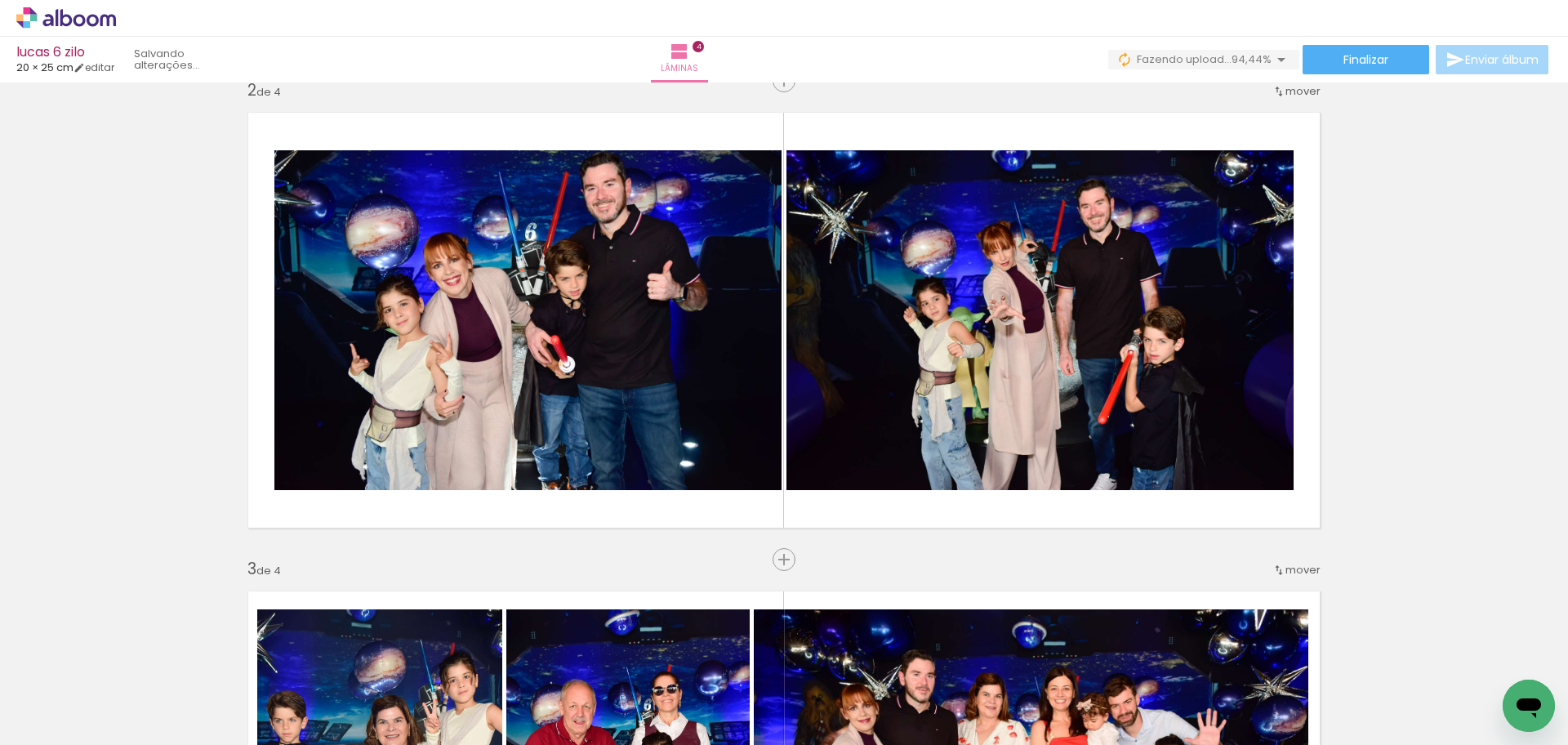
scroll to position [441, 0]
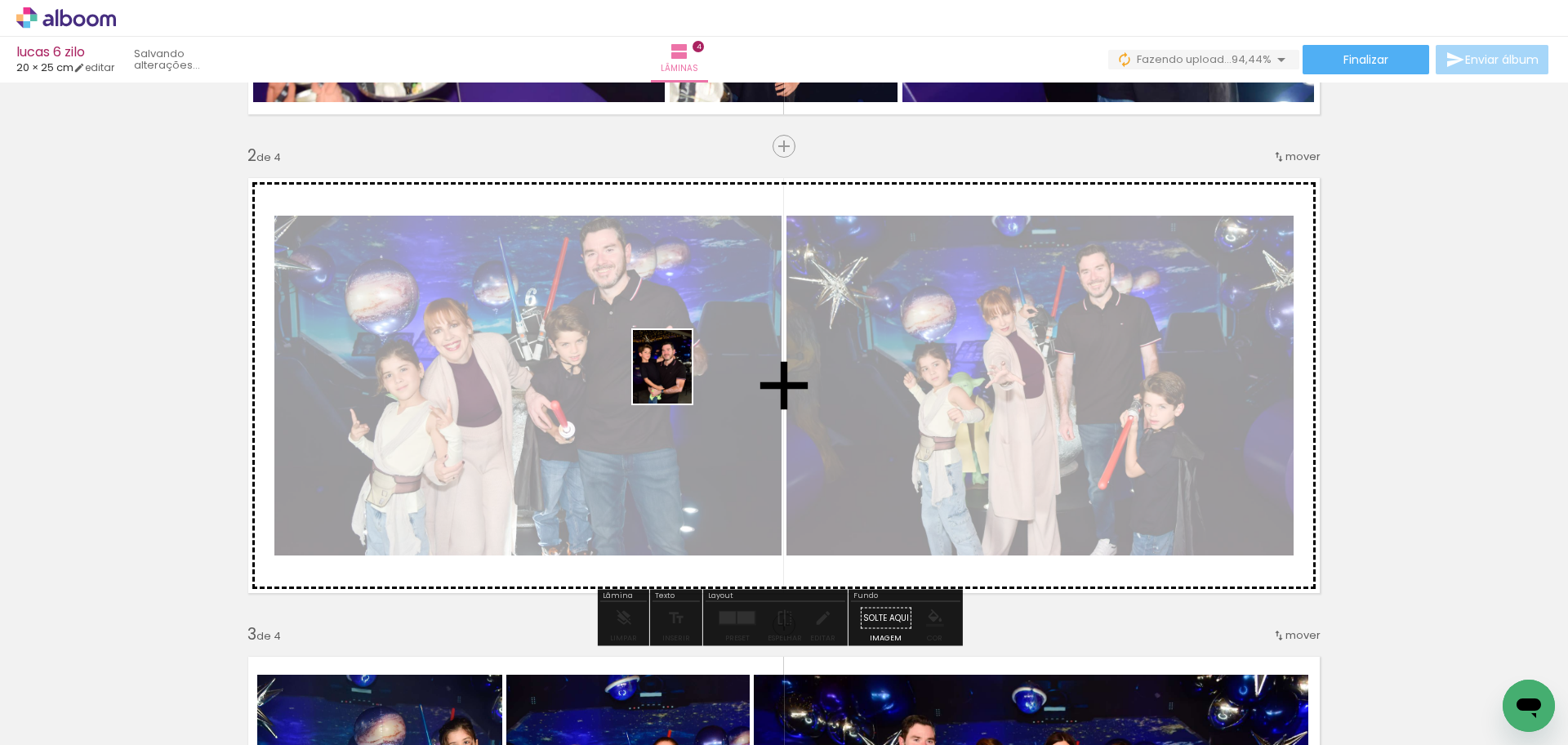
drag, startPoint x: 274, startPoint y: 628, endPoint x: 682, endPoint y: 379, distance: 478.0
click at [682, 379] on quentale-workspace at bounding box center [784, 372] width 1568 height 745
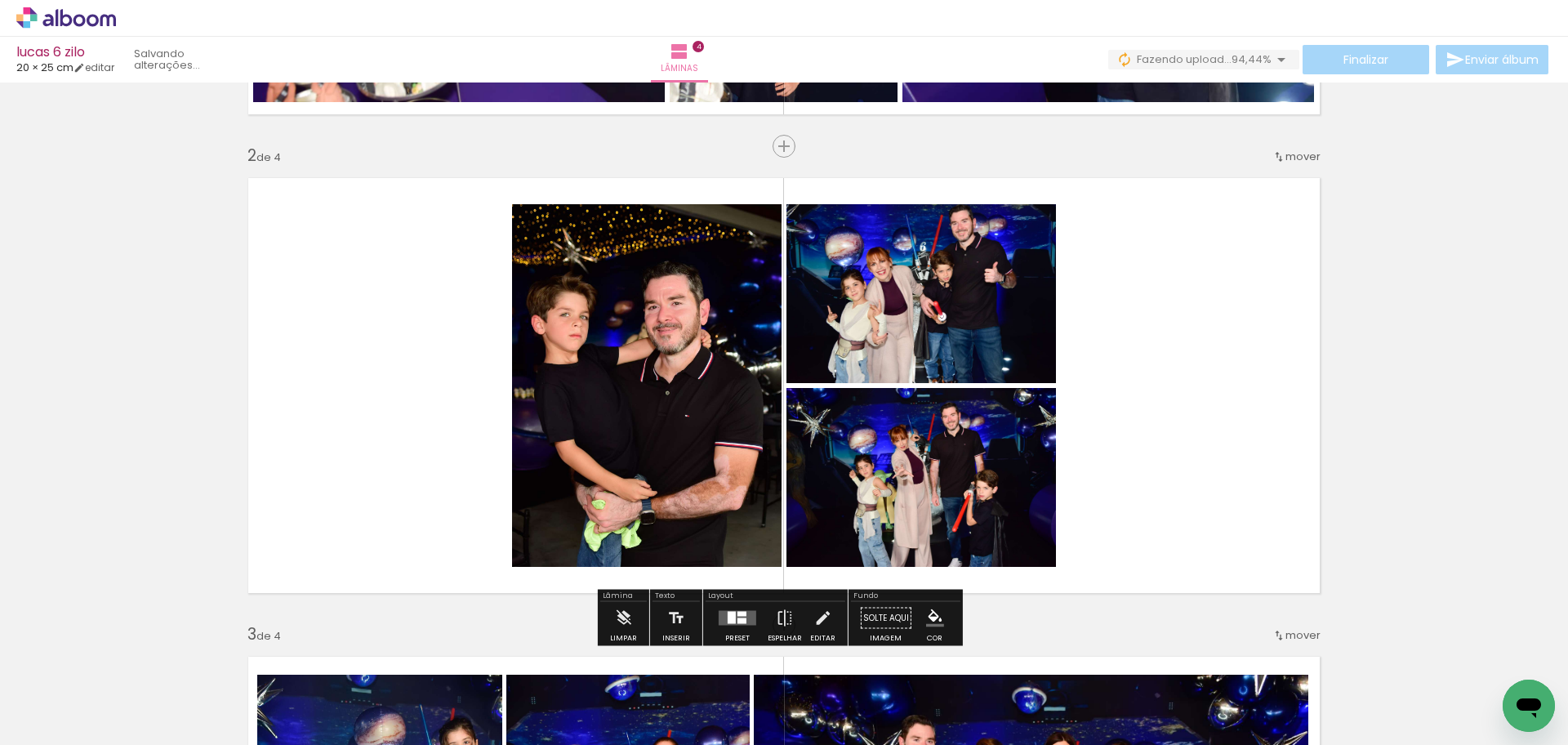
click at [732, 619] on div at bounding box center [731, 618] width 8 height 12
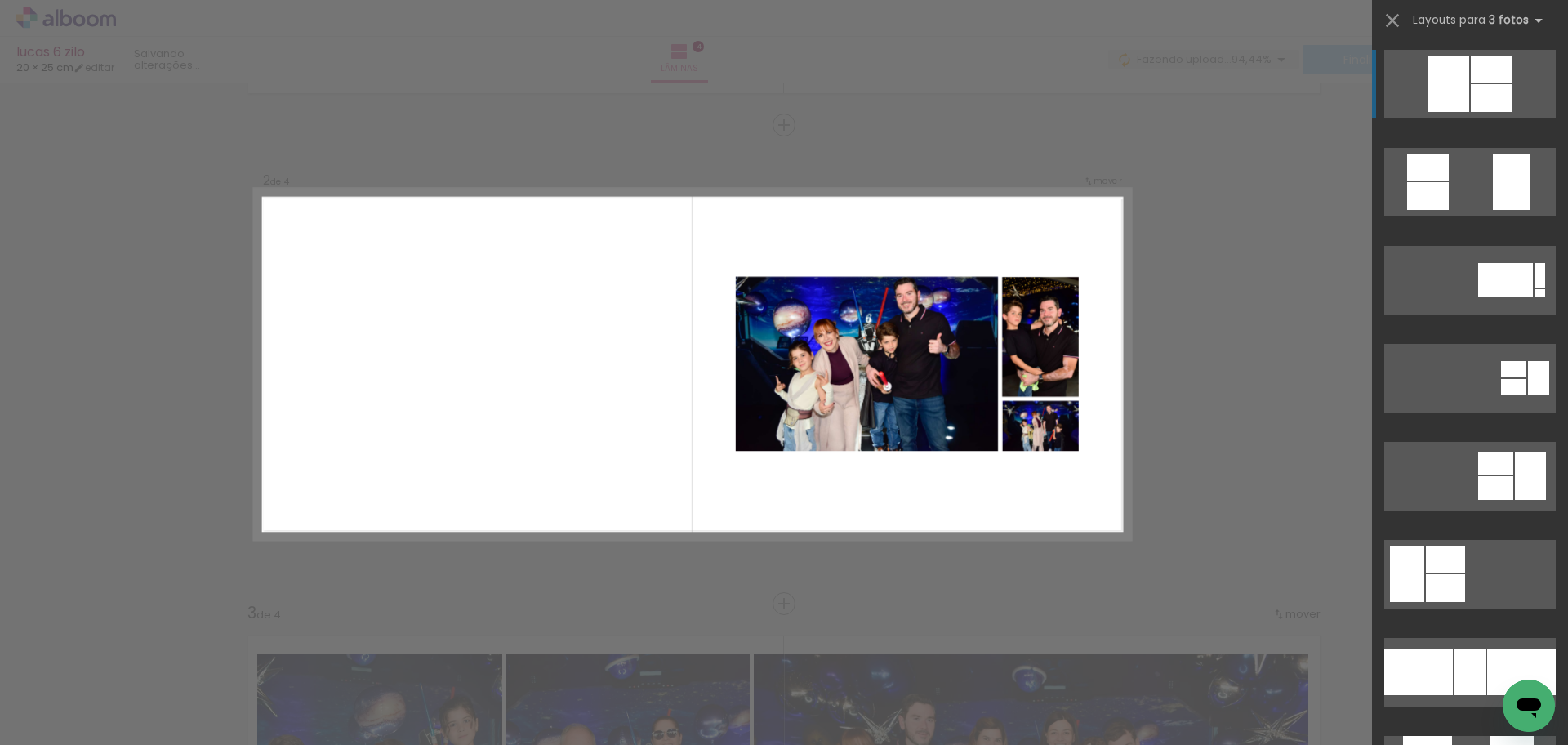
scroll to position [465, 0]
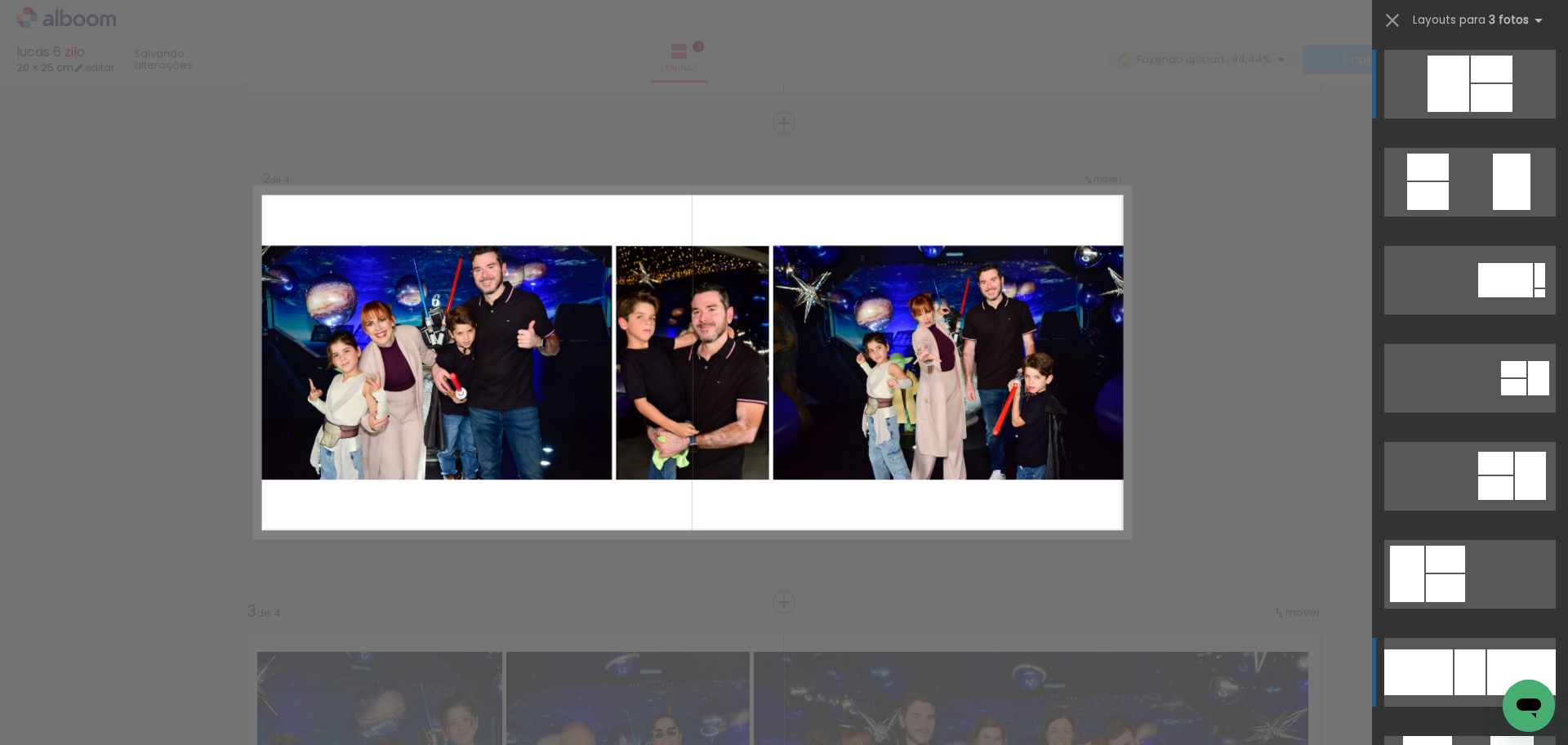
click at [1488, 663] on div at bounding box center [1522, 671] width 69 height 45
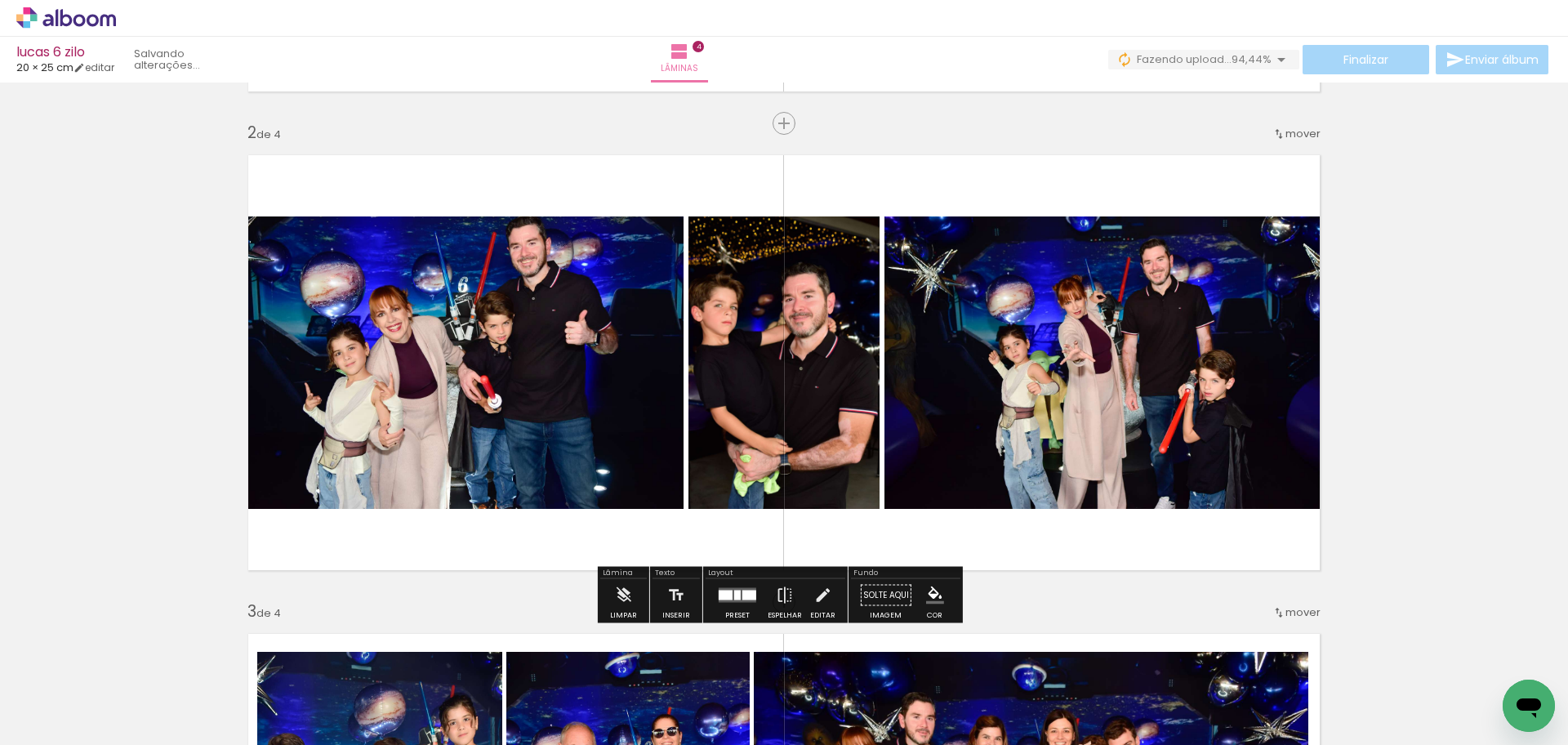
click at [511, 407] on quentale-photo at bounding box center [460, 362] width 447 height 292
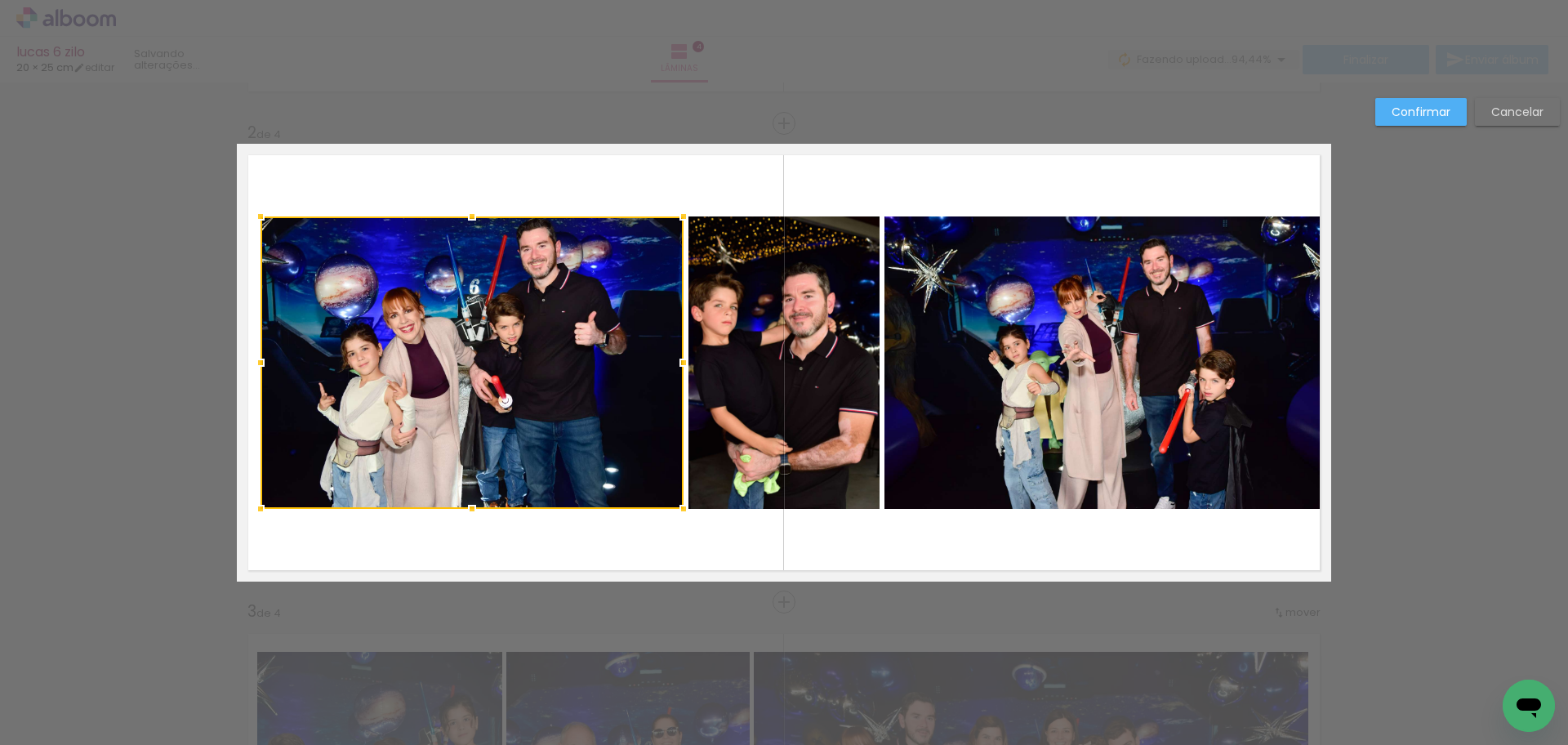
drag, startPoint x: 228, startPoint y: 361, endPoint x: 252, endPoint y: 367, distance: 24.7
click at [252, 367] on div at bounding box center [260, 362] width 33 height 33
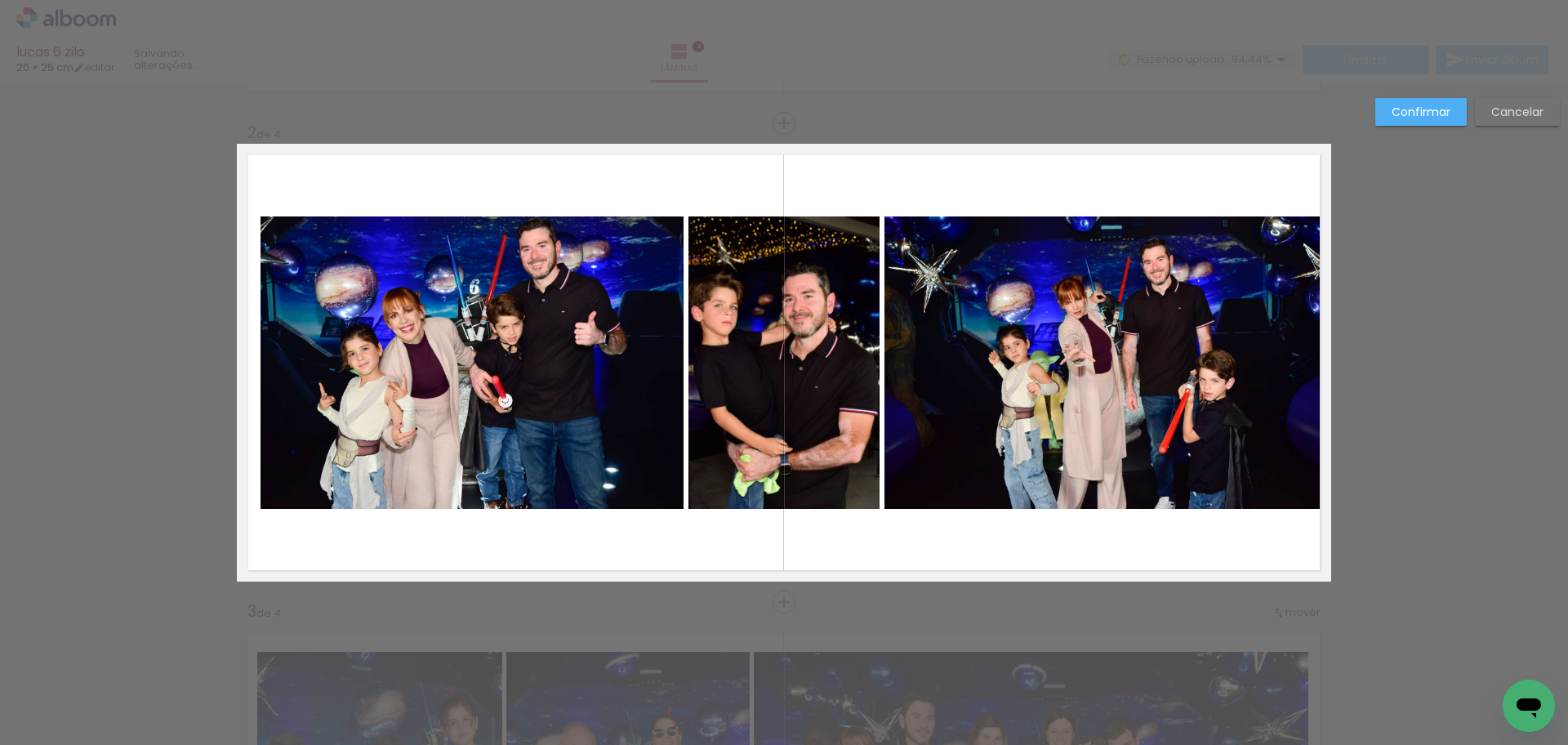
click at [1019, 389] on quentale-photo at bounding box center [1109, 362] width 447 height 292
click at [684, 389] on div at bounding box center [472, 362] width 423 height 292
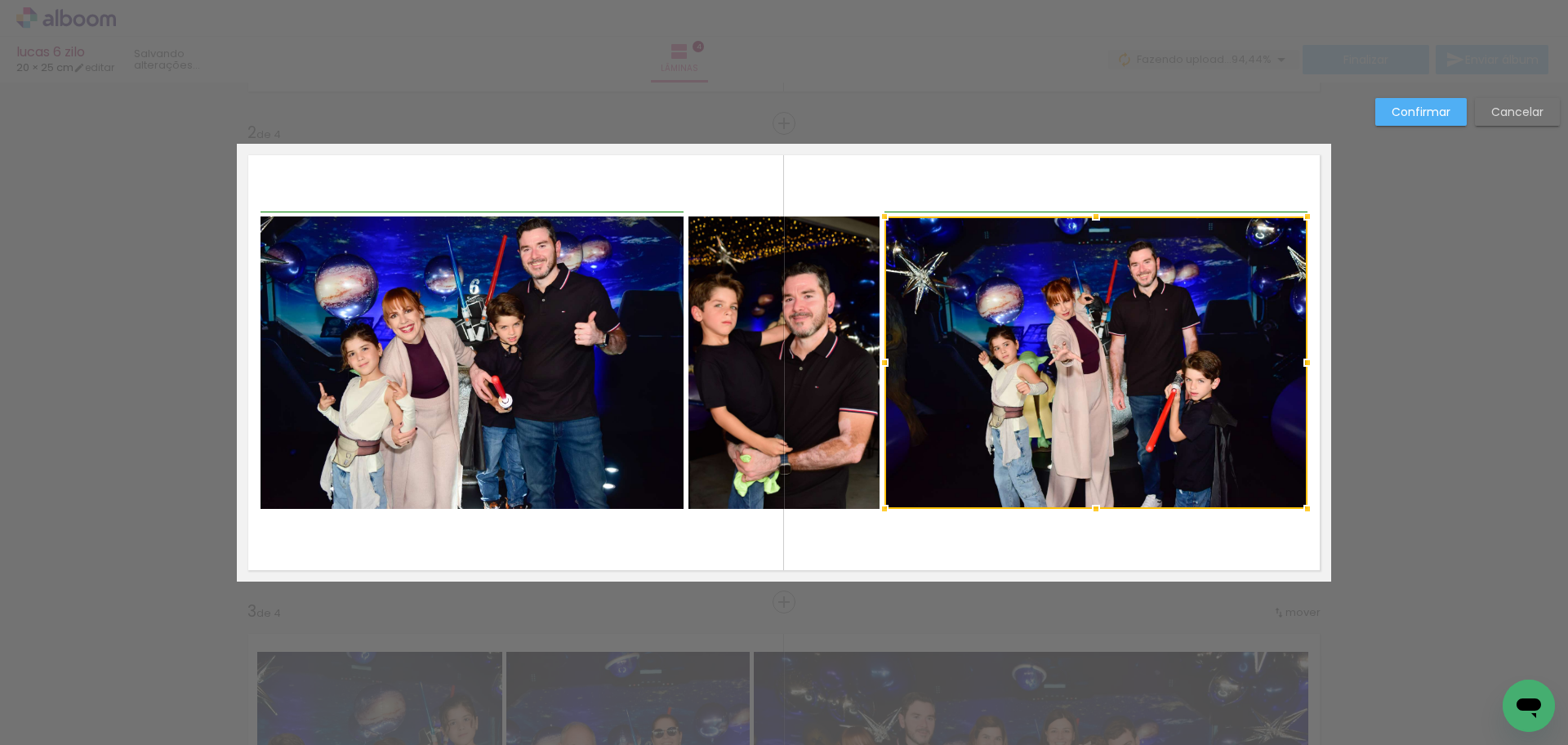
drag, startPoint x: 1328, startPoint y: 363, endPoint x: 1303, endPoint y: 362, distance: 25.0
click at [1303, 362] on div at bounding box center [1307, 362] width 33 height 33
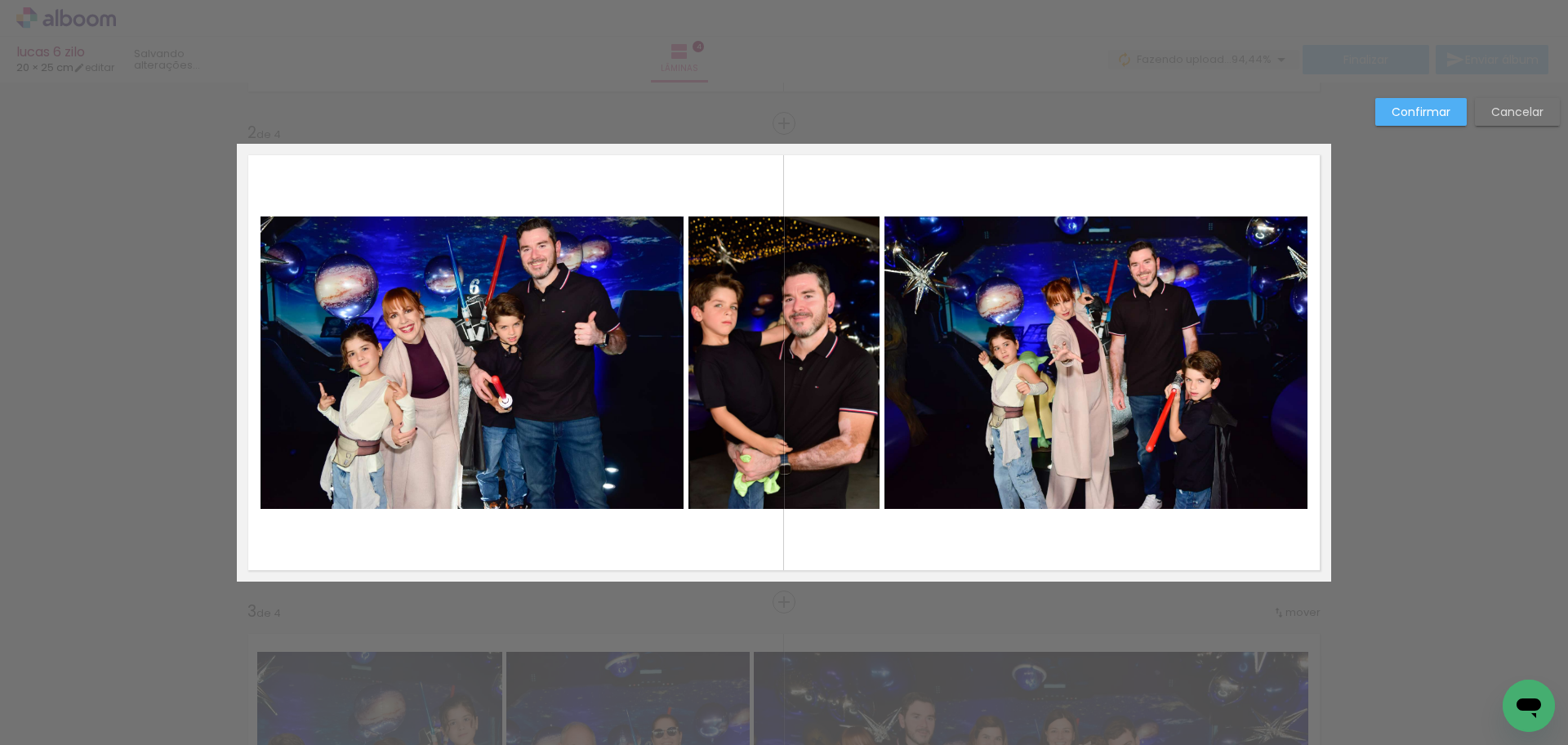
click at [554, 408] on quentale-photo at bounding box center [472, 362] width 423 height 292
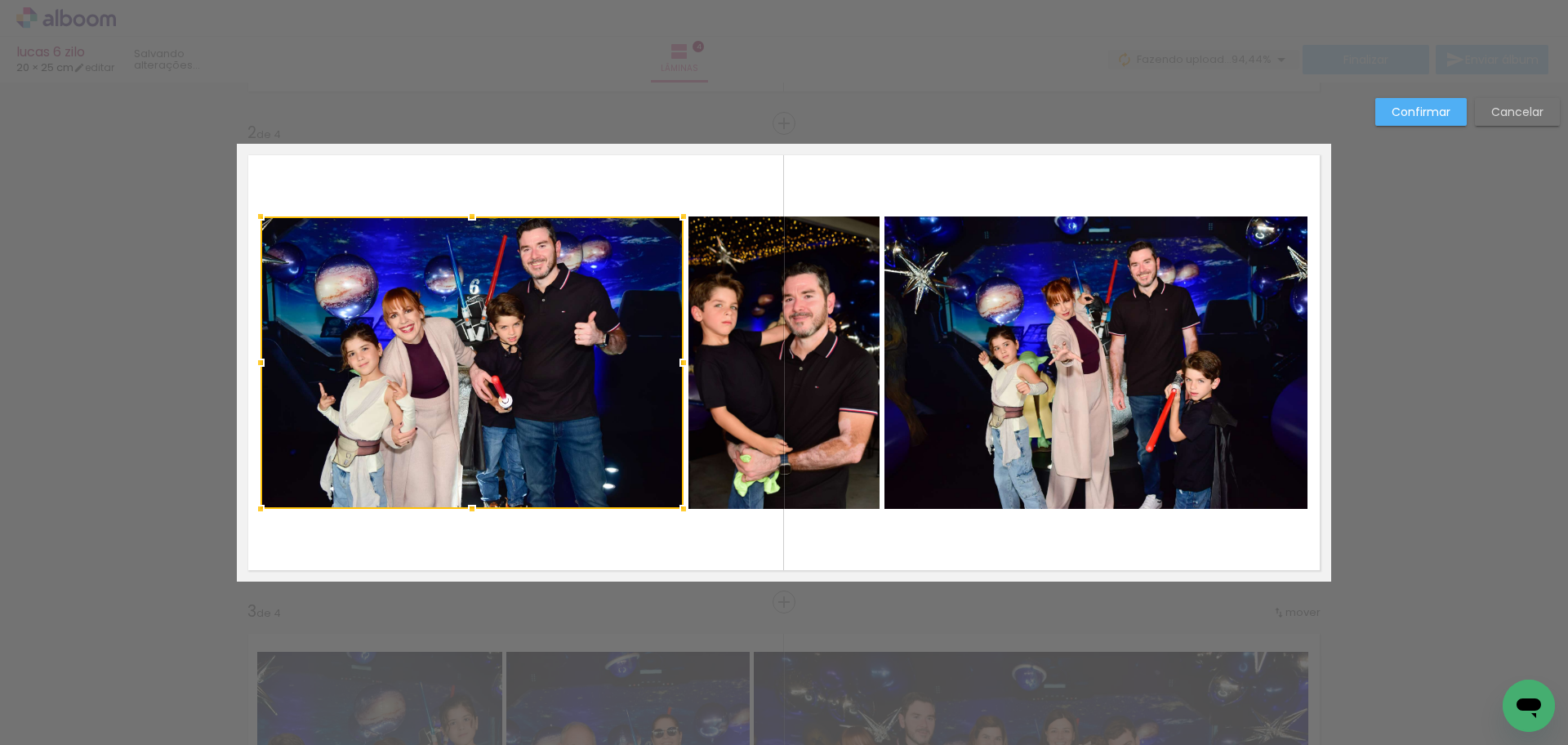
click at [554, 408] on div at bounding box center [472, 362] width 423 height 292
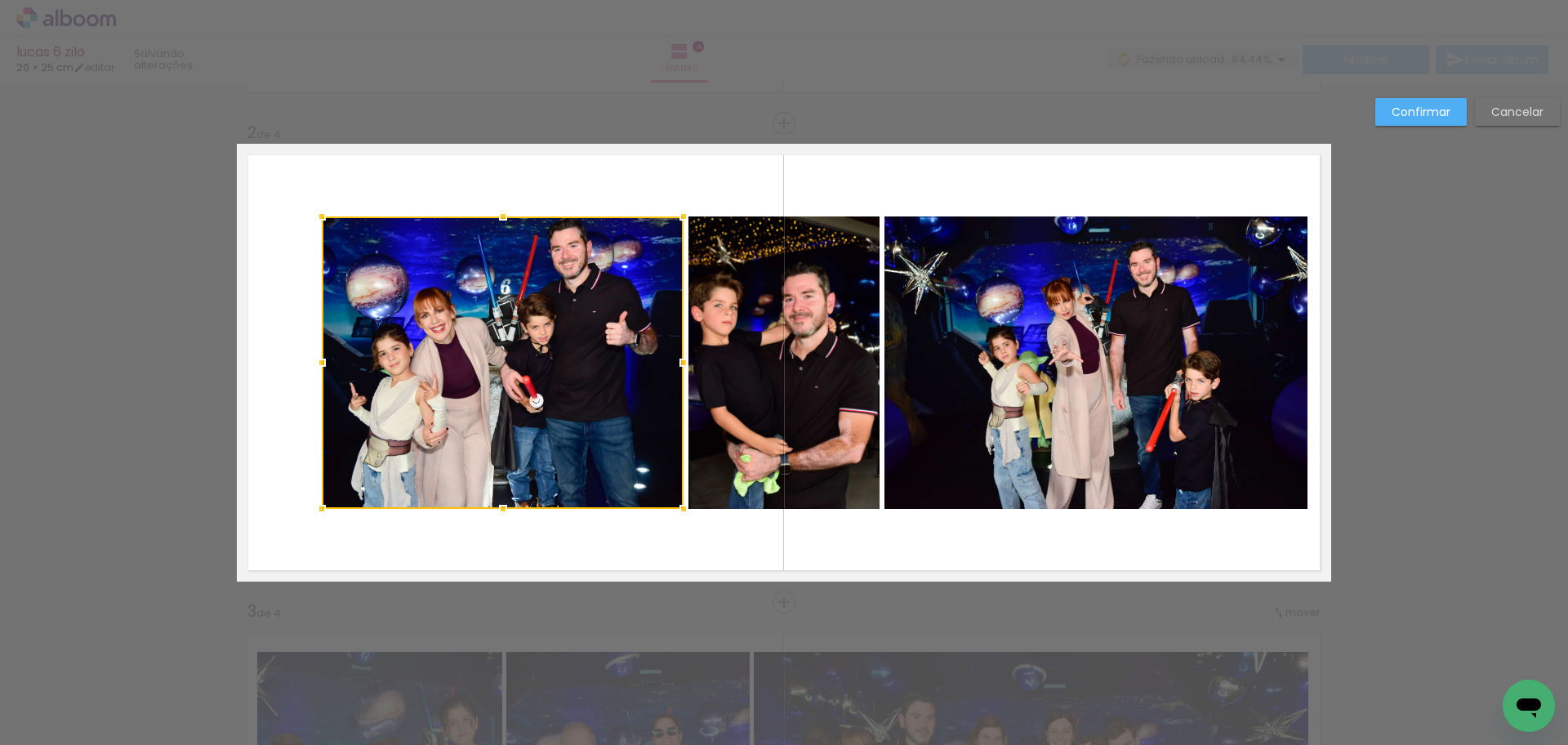
drag, startPoint x: 271, startPoint y: 367, endPoint x: 319, endPoint y: 381, distance: 50.0
click at [321, 381] on div at bounding box center [502, 362] width 362 height 292
click at [1050, 458] on quentale-photo at bounding box center [1096, 362] width 423 height 292
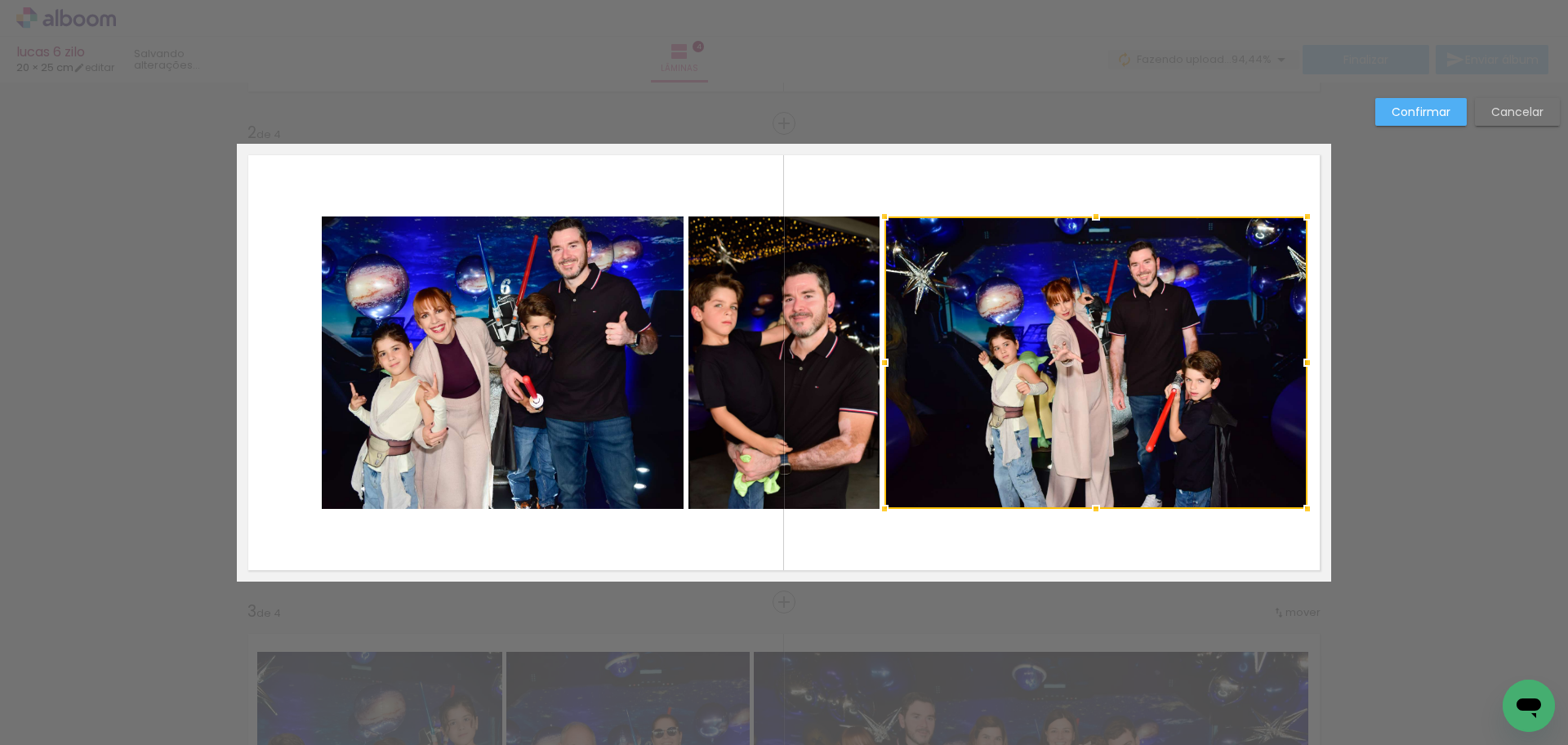
click at [1050, 458] on div at bounding box center [1096, 362] width 423 height 292
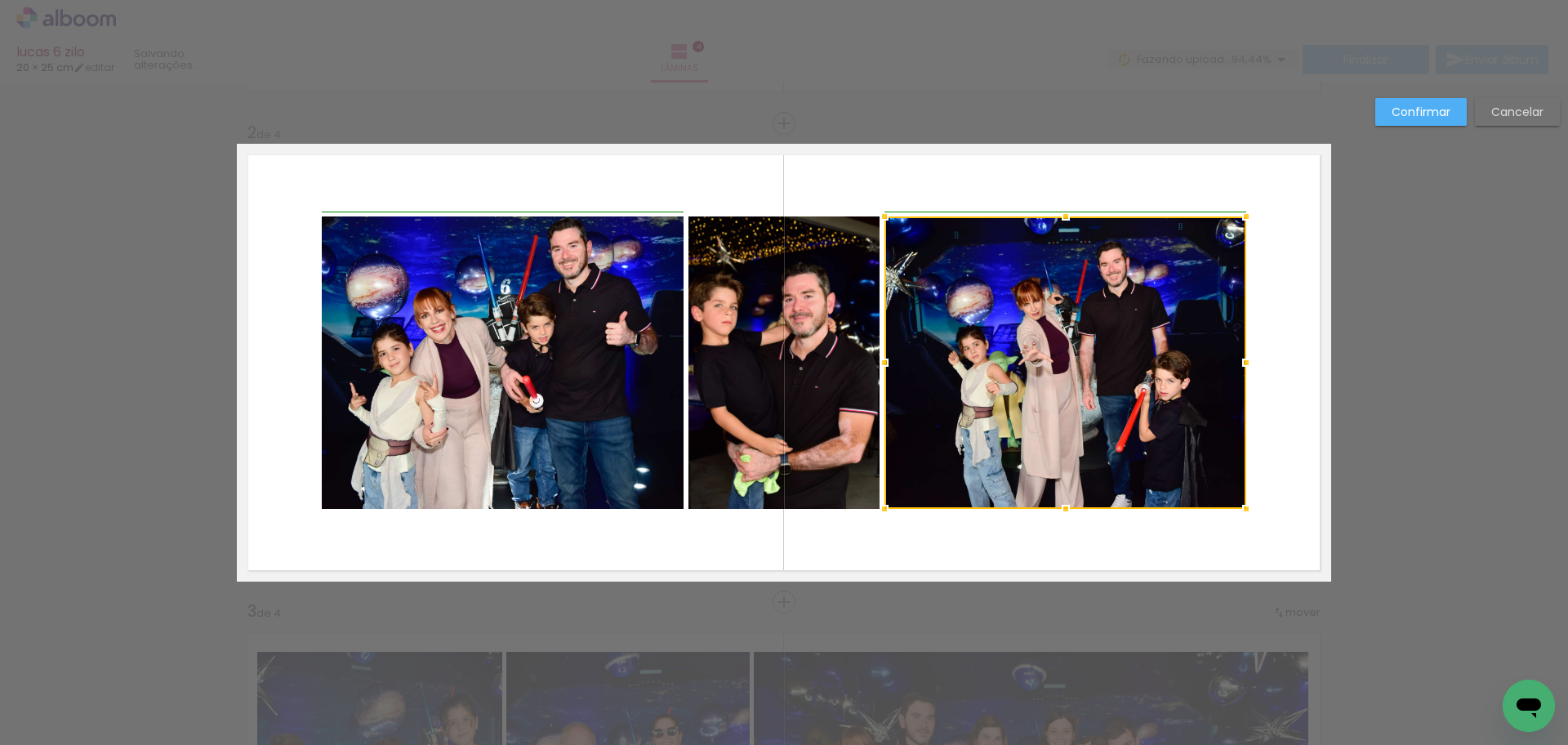
drag, startPoint x: 1298, startPoint y: 371, endPoint x: 1238, endPoint y: 381, distance: 60.8
click at [1238, 381] on div at bounding box center [1066, 362] width 362 height 292
click at [492, 421] on quentale-photo at bounding box center [502, 362] width 362 height 292
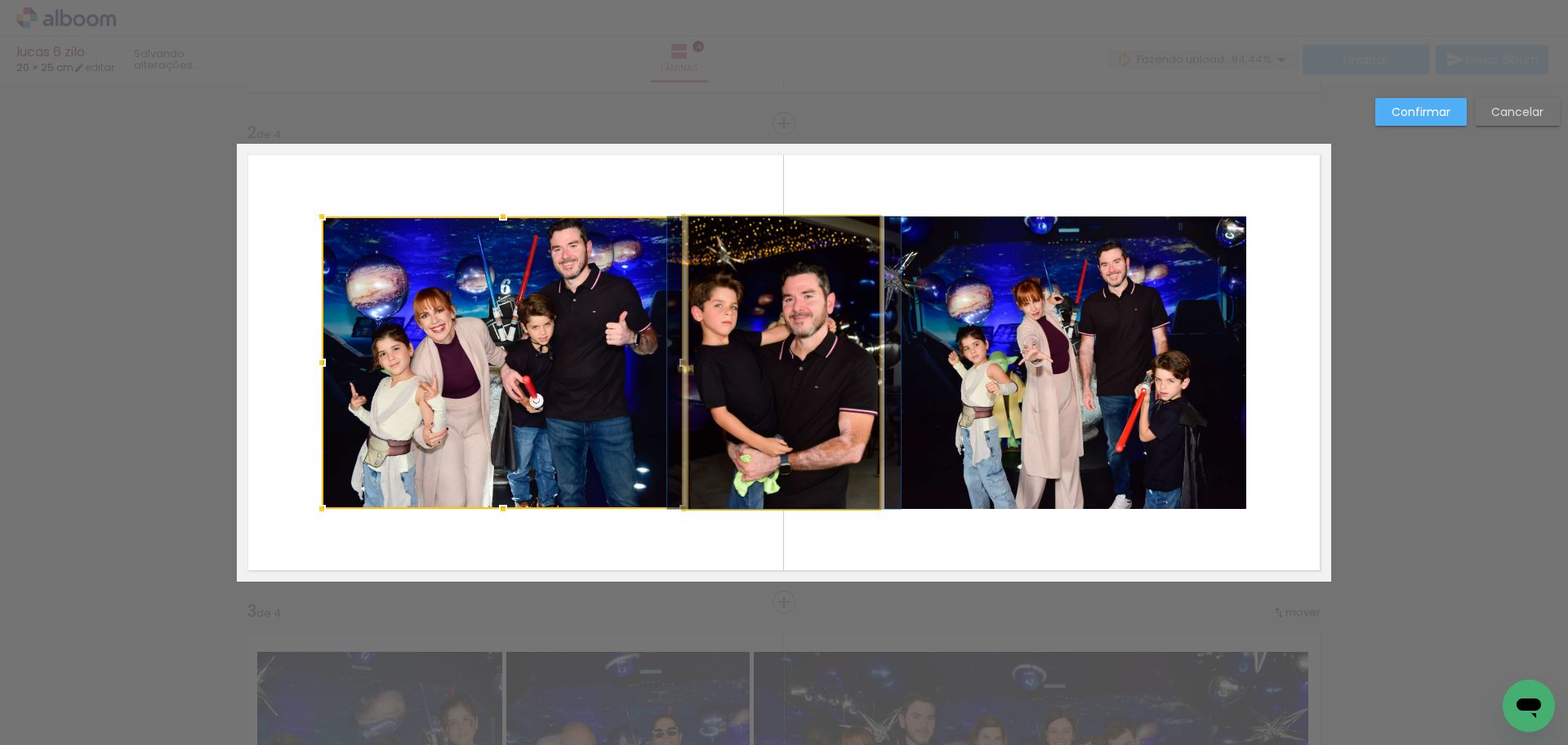
click at [760, 425] on quentale-photo at bounding box center [784, 362] width 191 height 292
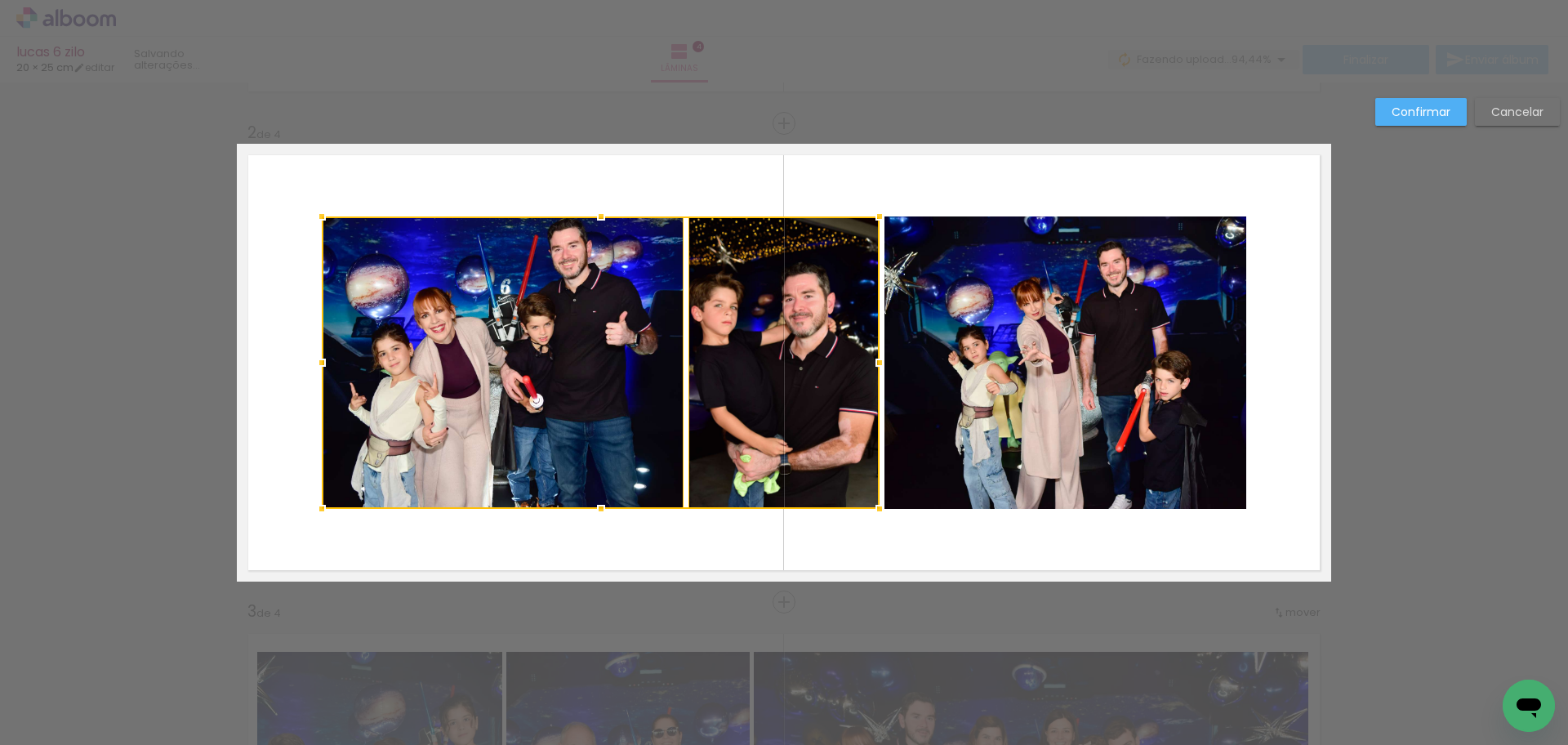
click at [1098, 430] on quentale-photo at bounding box center [1066, 362] width 362 height 292
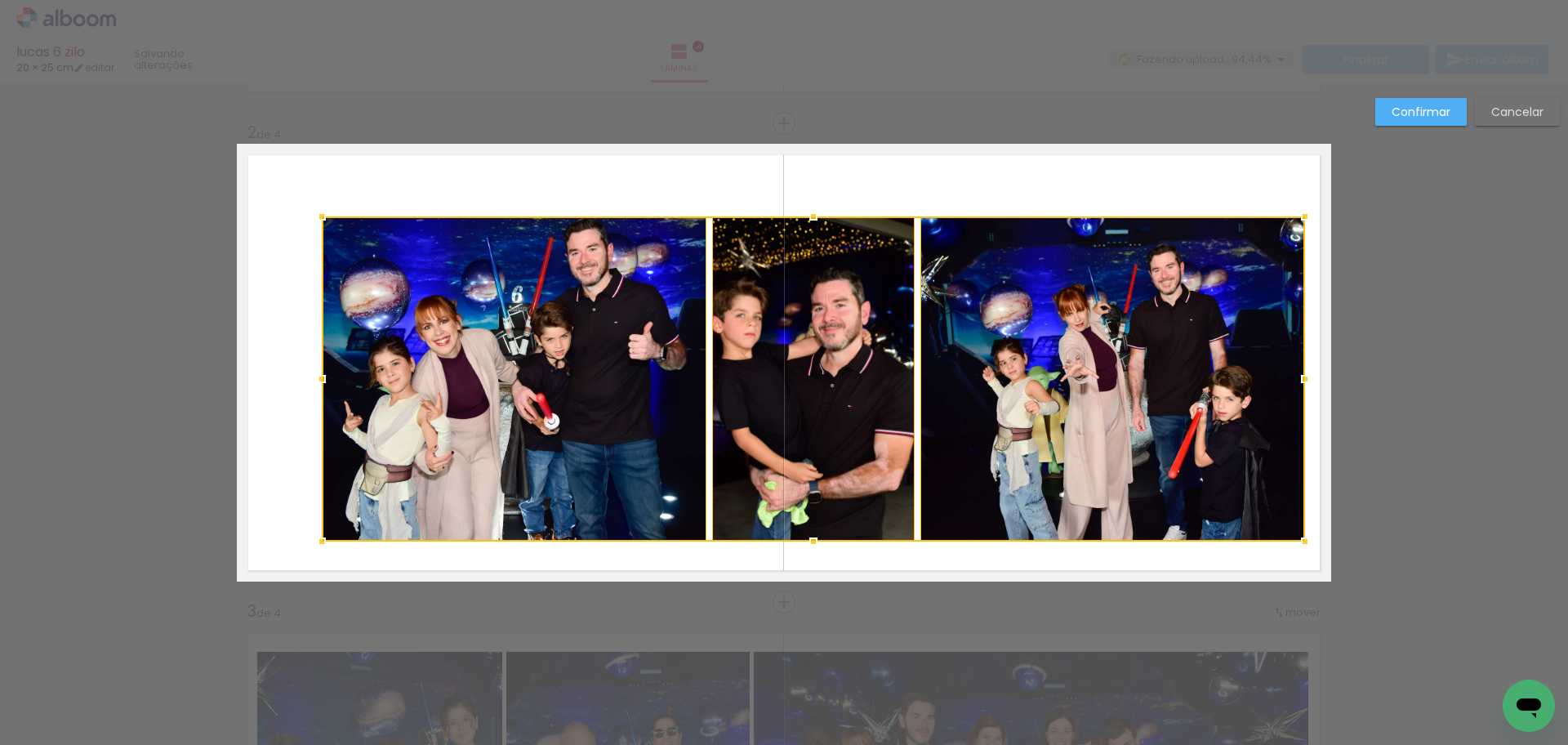
drag, startPoint x: 1256, startPoint y: 518, endPoint x: 1301, endPoint y: 541, distance: 50.5
click at [1301, 541] on div at bounding box center [1305, 541] width 33 height 33
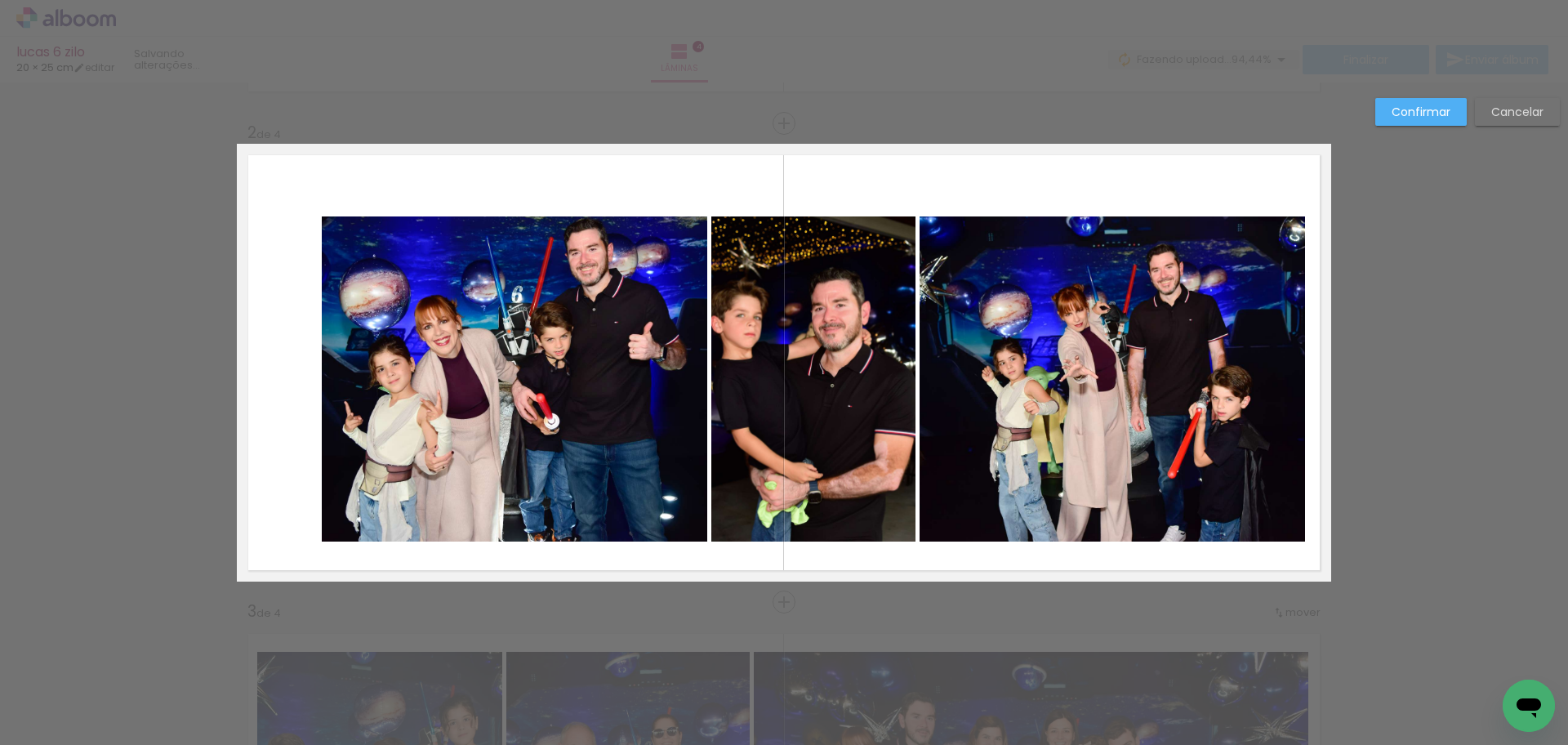
click at [584, 436] on quentale-photo at bounding box center [514, 378] width 386 height 325
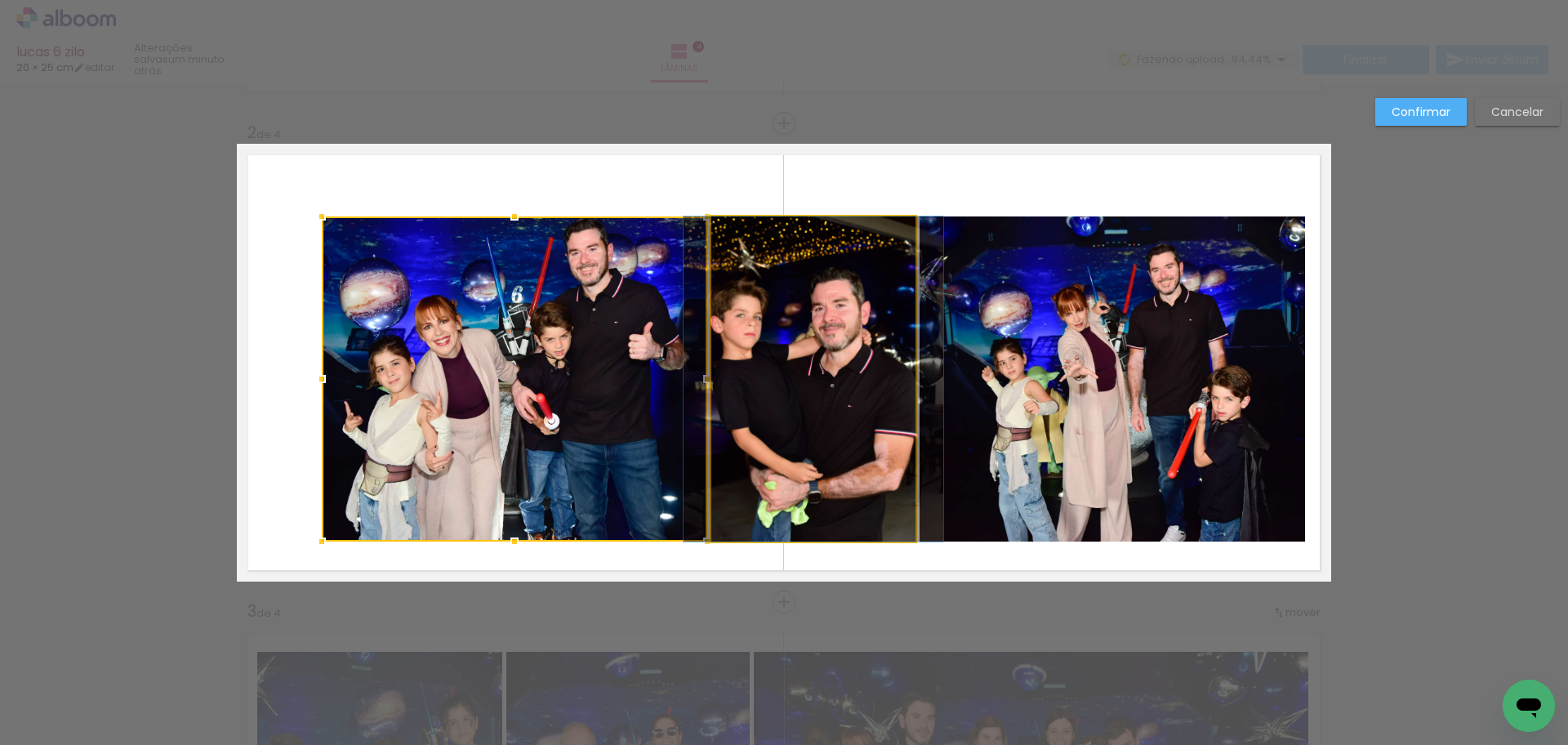
click at [798, 440] on quentale-photo at bounding box center [813, 378] width 204 height 325
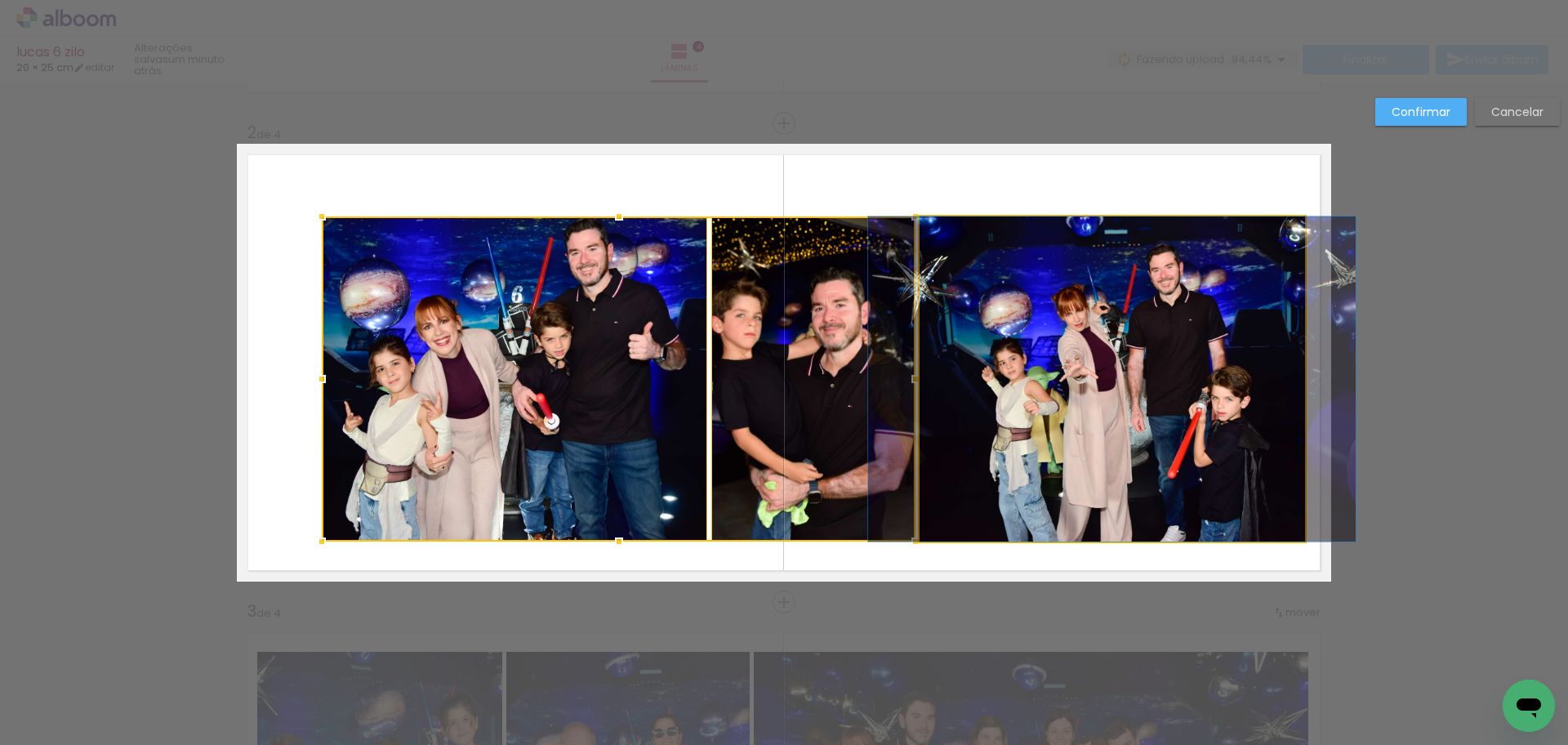
click at [1109, 445] on quentale-photo at bounding box center [1112, 378] width 386 height 325
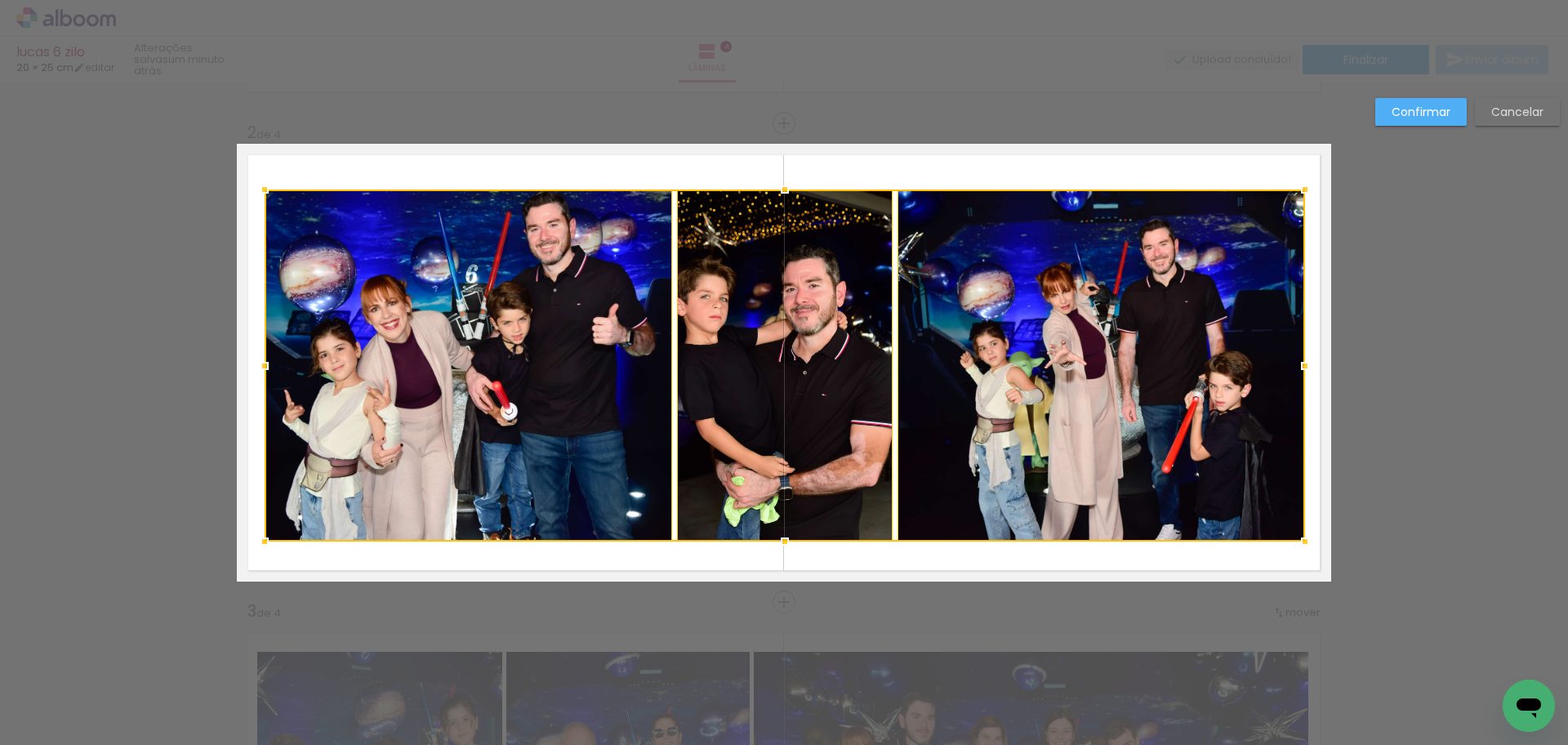
drag, startPoint x: 314, startPoint y: 218, endPoint x: 257, endPoint y: 191, distance: 63.1
click at [257, 191] on div at bounding box center [264, 189] width 33 height 33
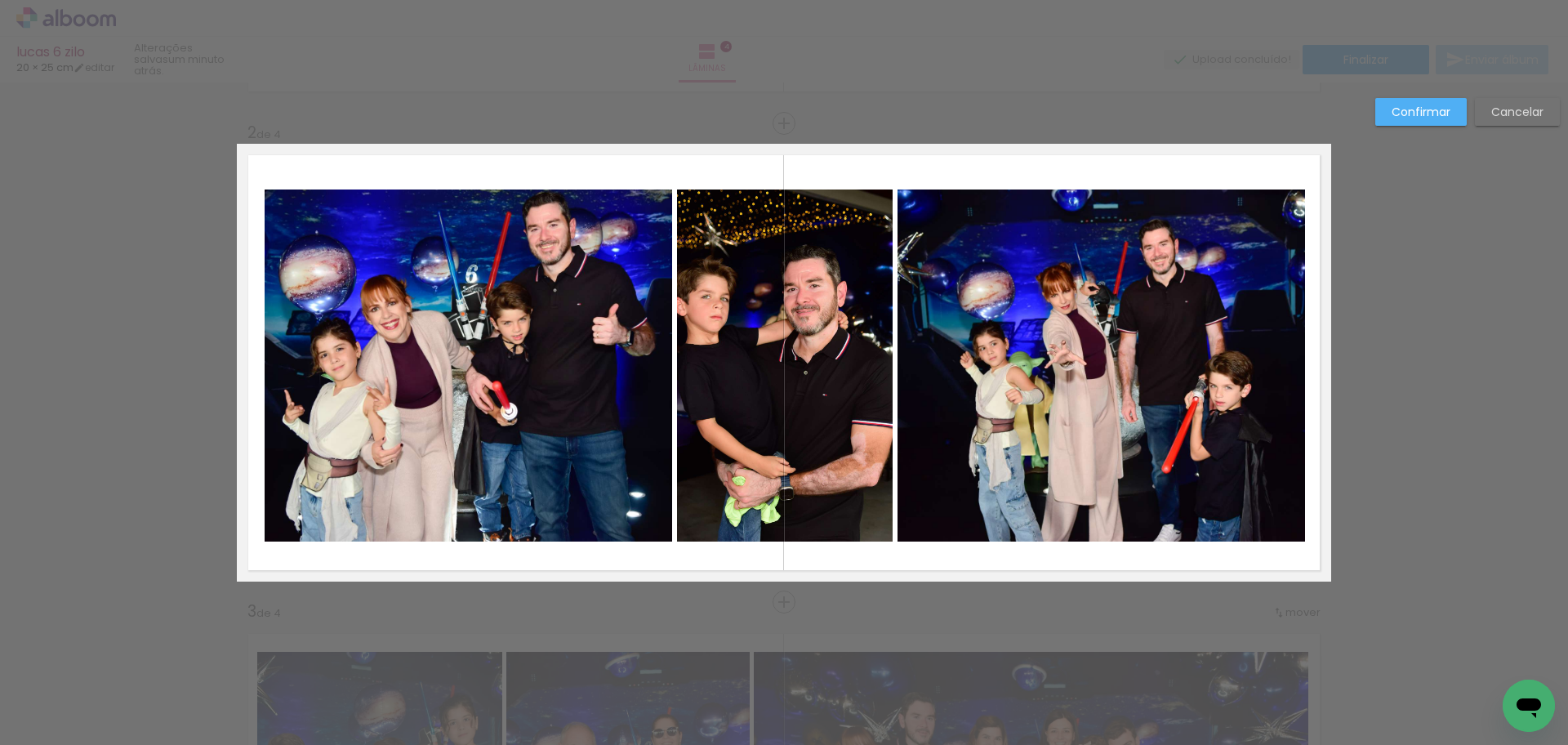
click at [0, 0] on slot "Confirmar" at bounding box center [0, 0] width 0 height 0
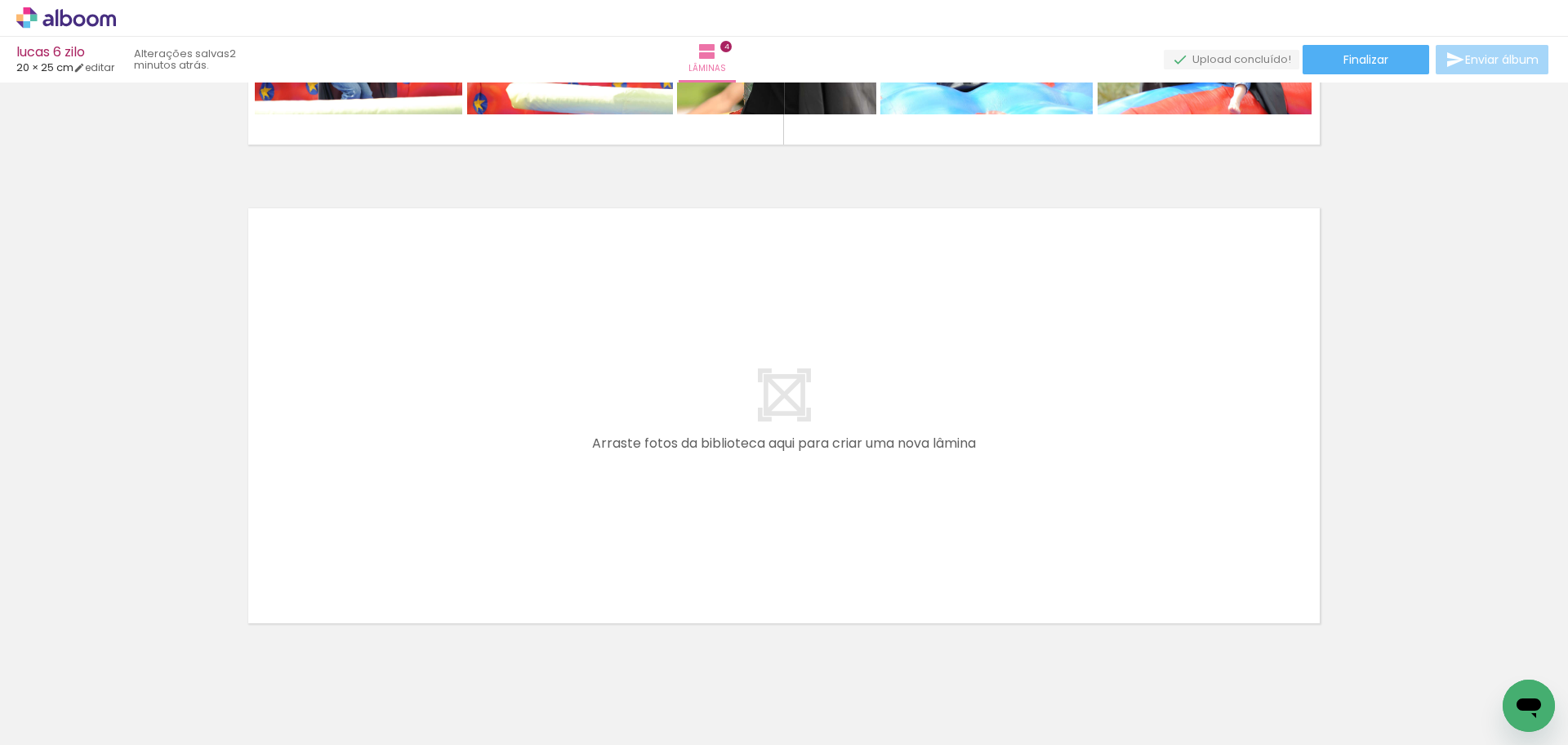
scroll to position [1853, 0]
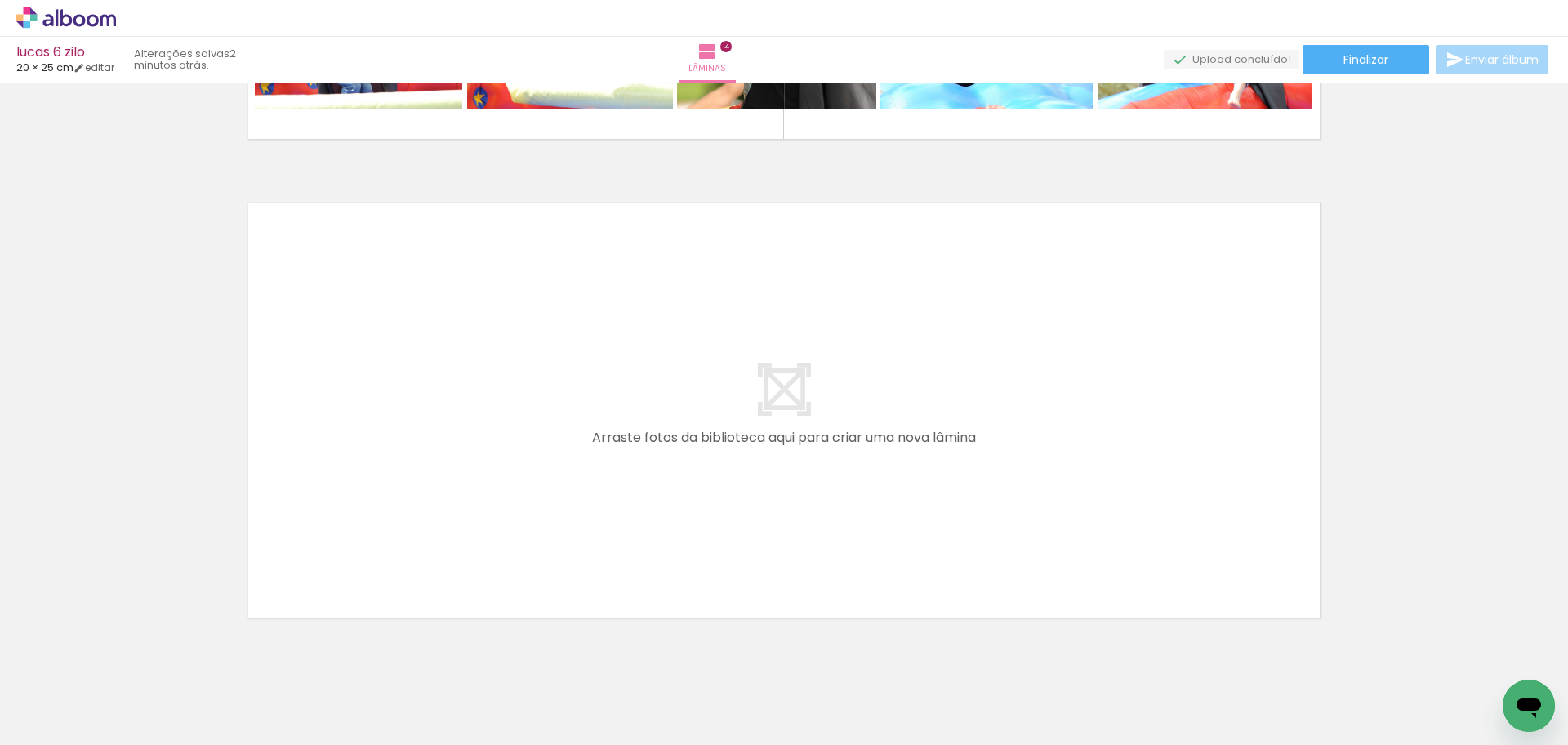
click at [808, 509] on quentale-layouter at bounding box center [784, 410] width 1094 height 438
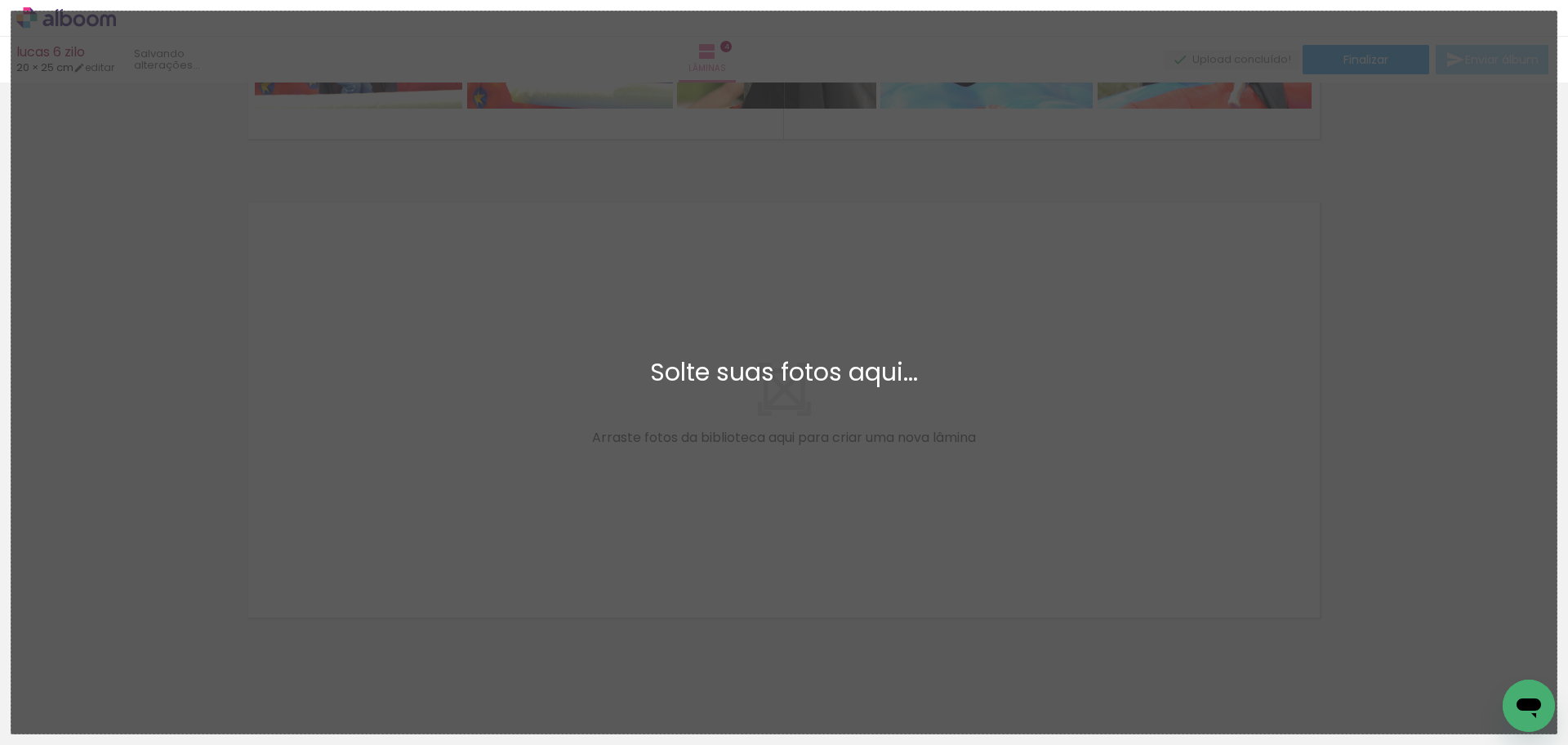
scroll to position [0, 0]
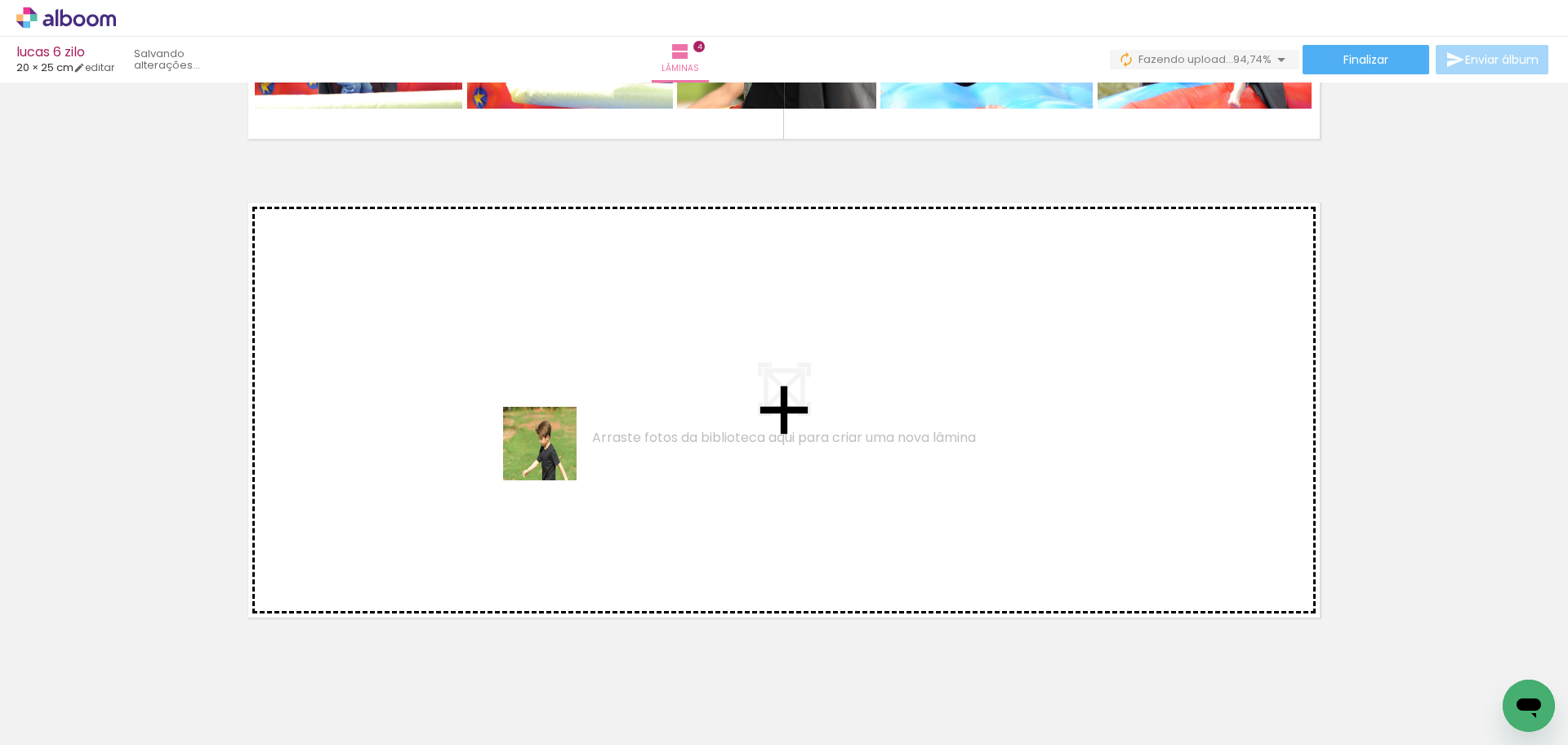
drag, startPoint x: 326, startPoint y: 600, endPoint x: 619, endPoint y: 420, distance: 343.9
click at [619, 420] on quentale-workspace at bounding box center [784, 372] width 1568 height 745
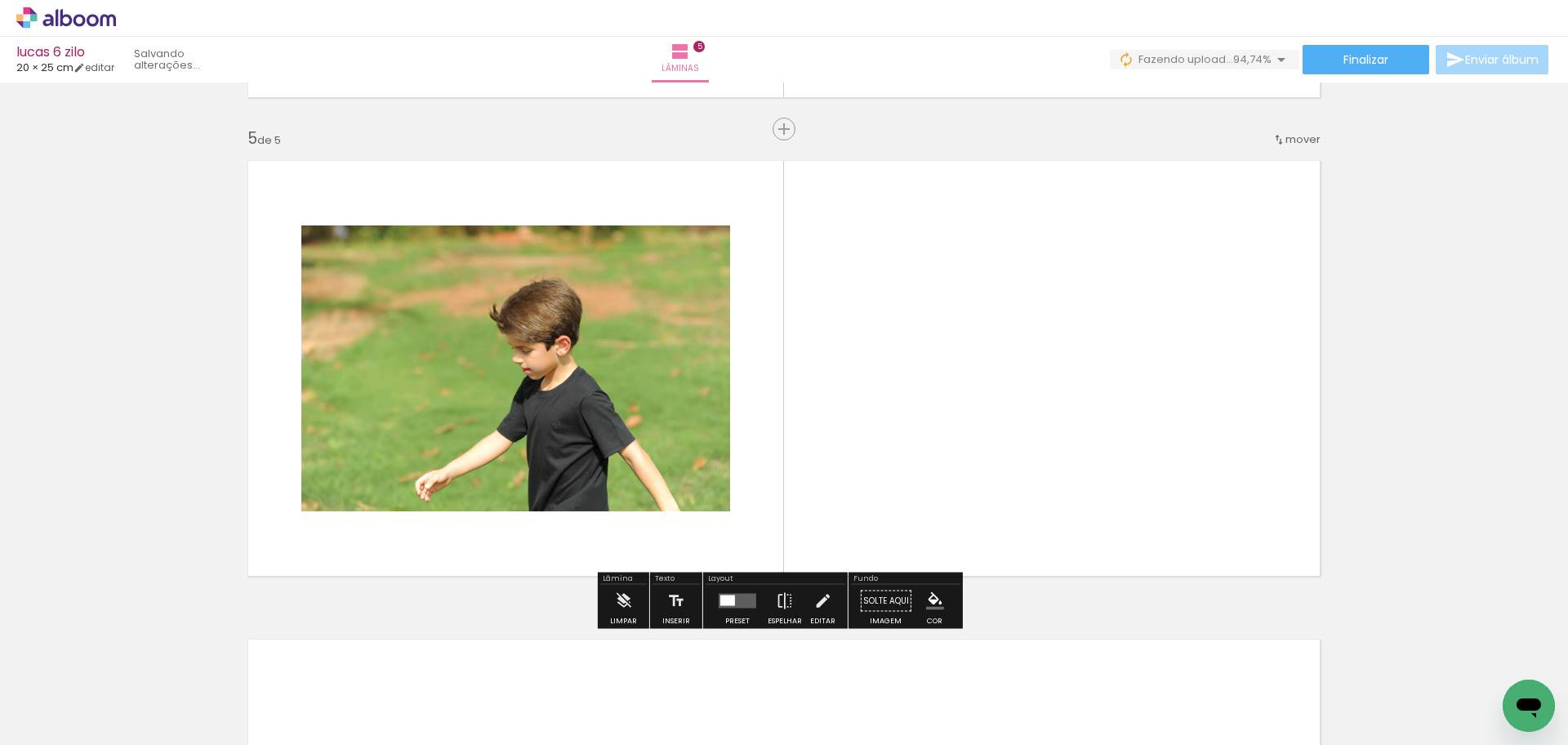
scroll to position [1900, 0]
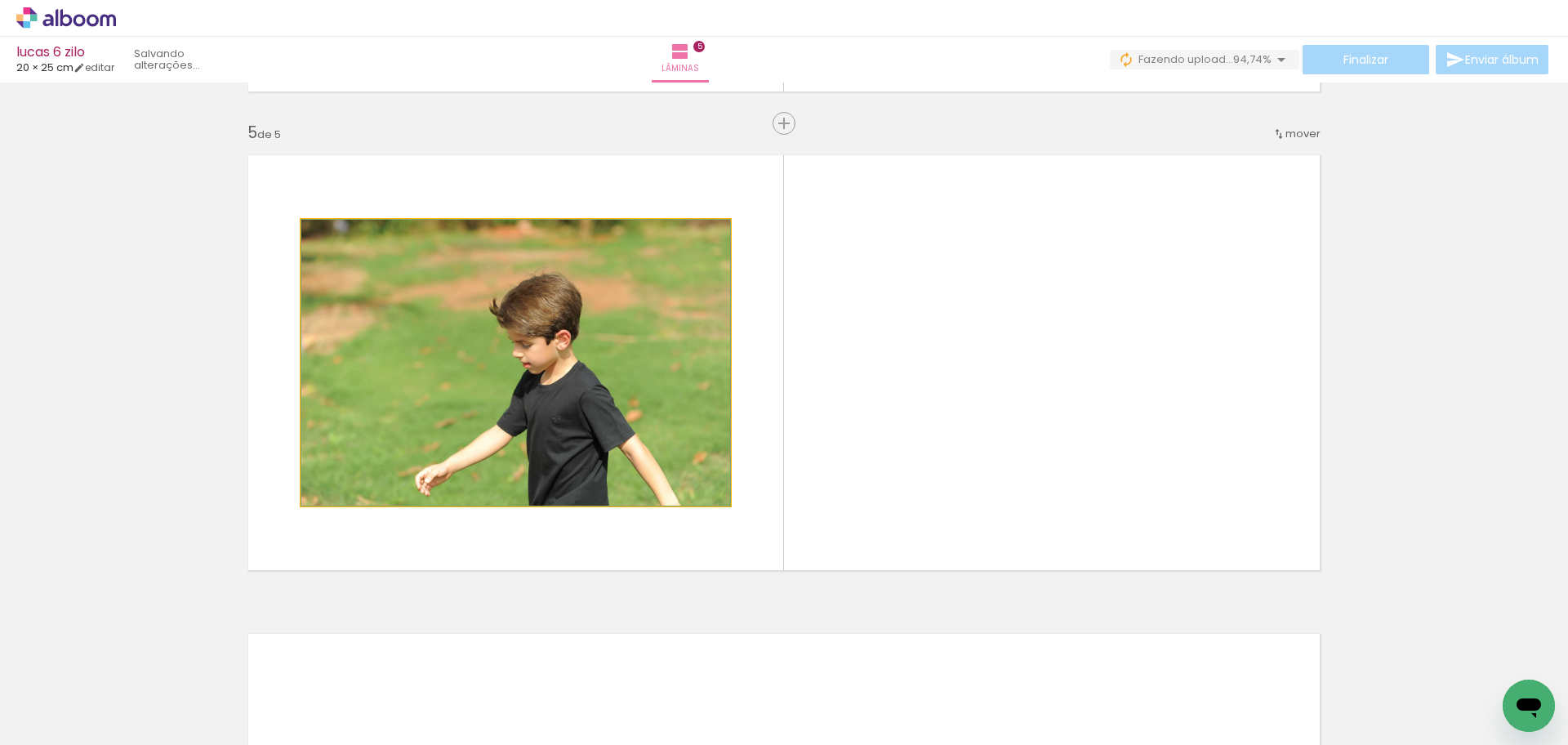
drag, startPoint x: 616, startPoint y: 400, endPoint x: 574, endPoint y: 369, distance: 52.2
drag, startPoint x: 608, startPoint y: 421, endPoint x: 572, endPoint y: 402, distance: 40.7
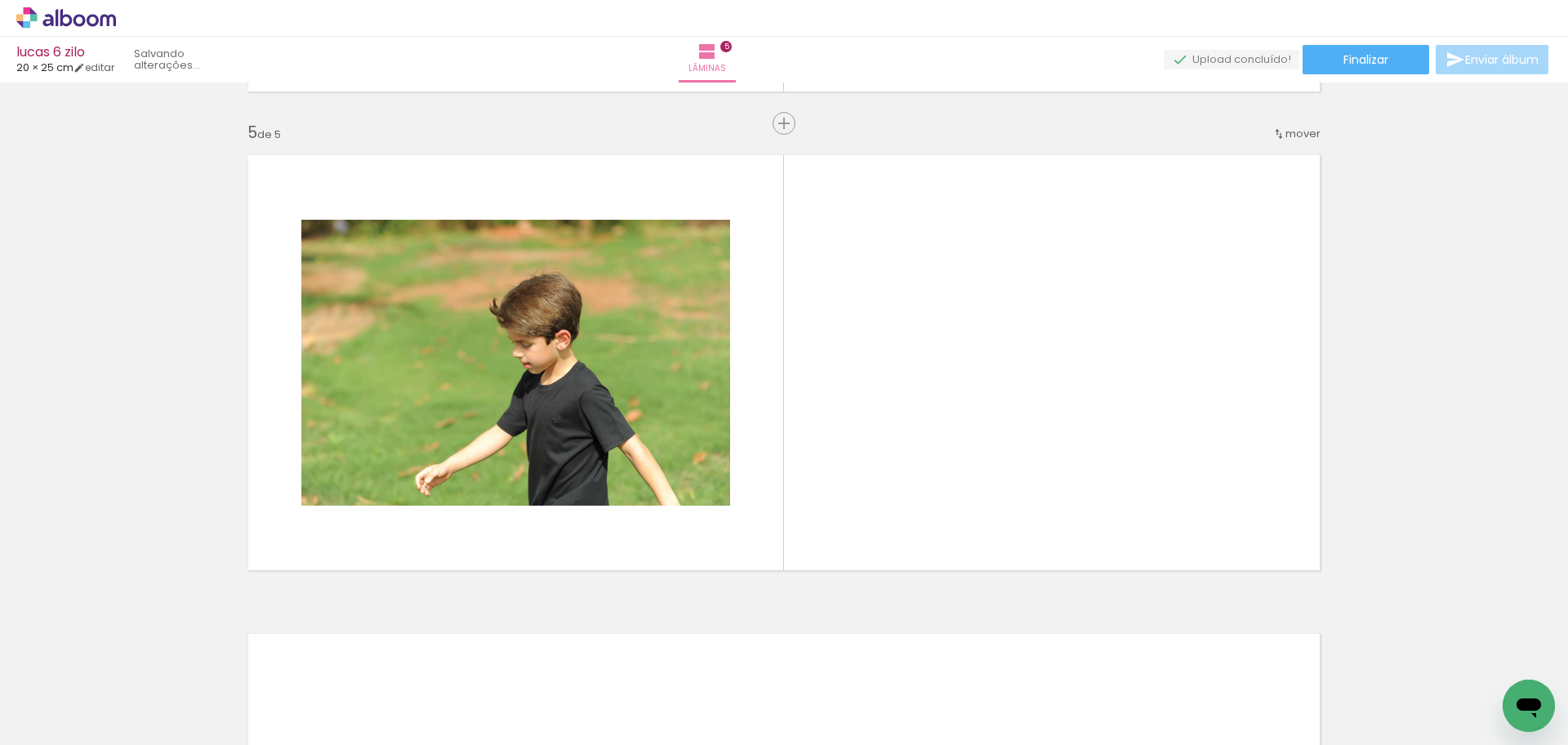
scroll to position [0, 0]
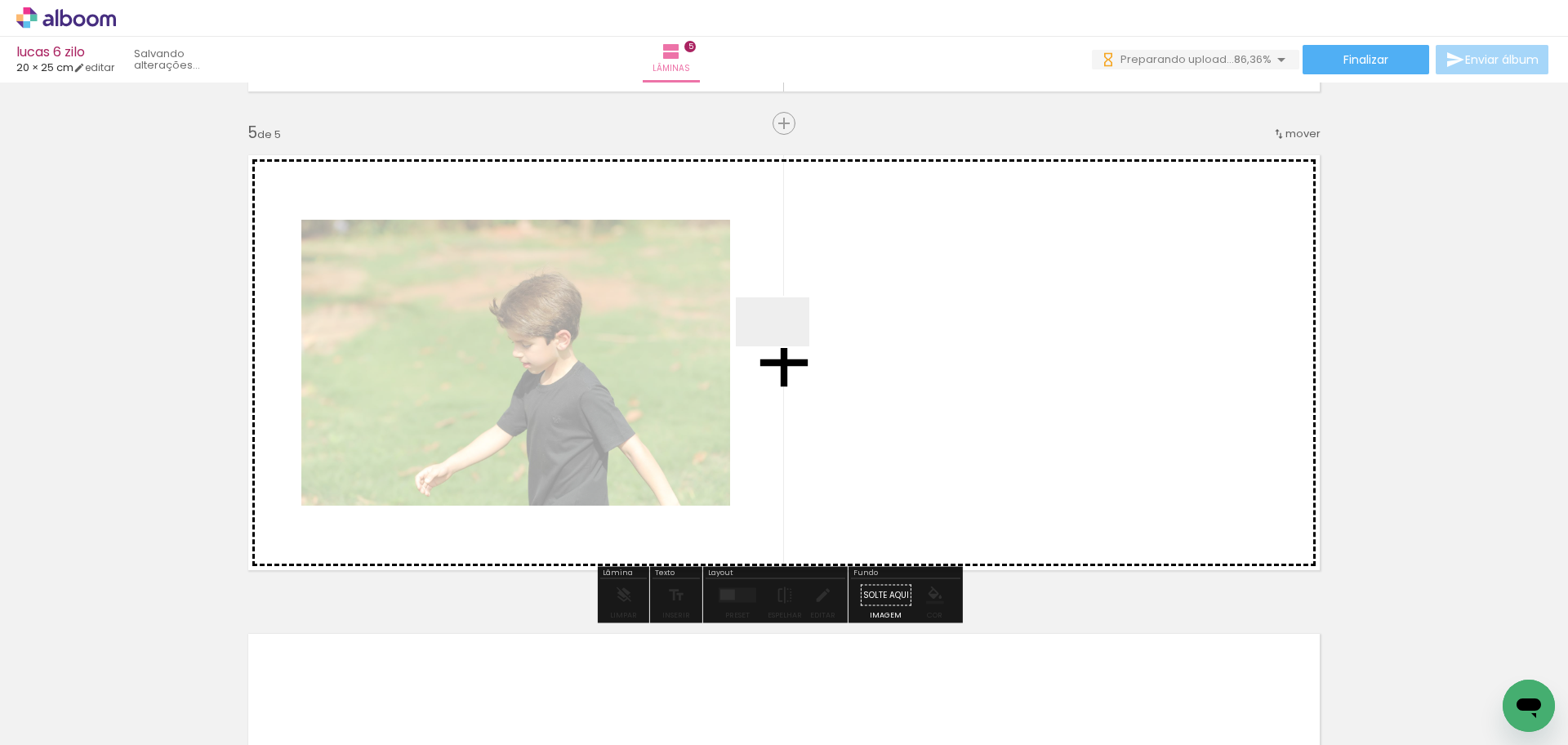
drag, startPoint x: 689, startPoint y: 409, endPoint x: 786, endPoint y: 346, distance: 115.7
click at [786, 346] on quentale-workspace at bounding box center [784, 372] width 1568 height 745
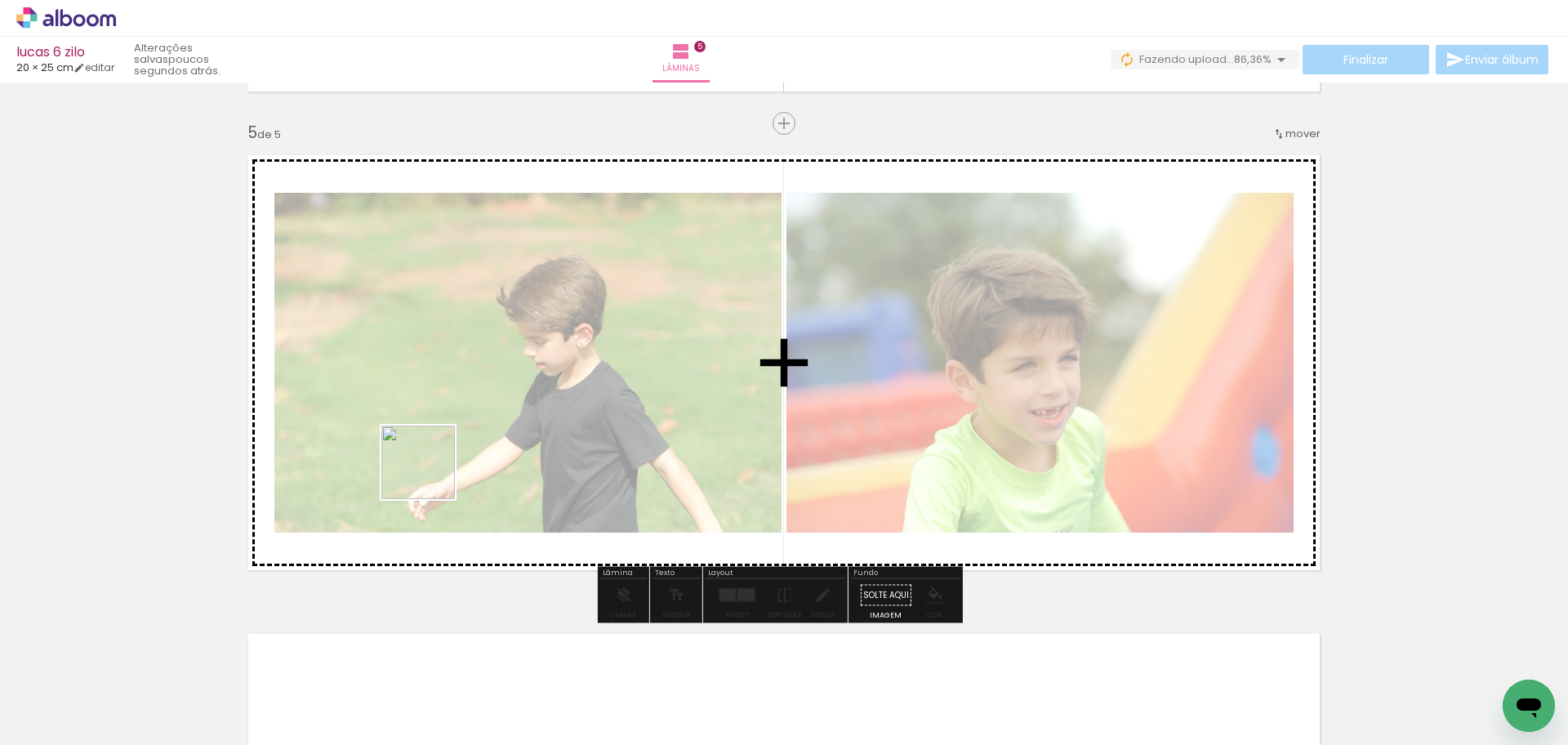
drag, startPoint x: 171, startPoint y: 693, endPoint x: 445, endPoint y: 460, distance: 359.7
click at [445, 460] on quentale-workspace at bounding box center [784, 372] width 1568 height 745
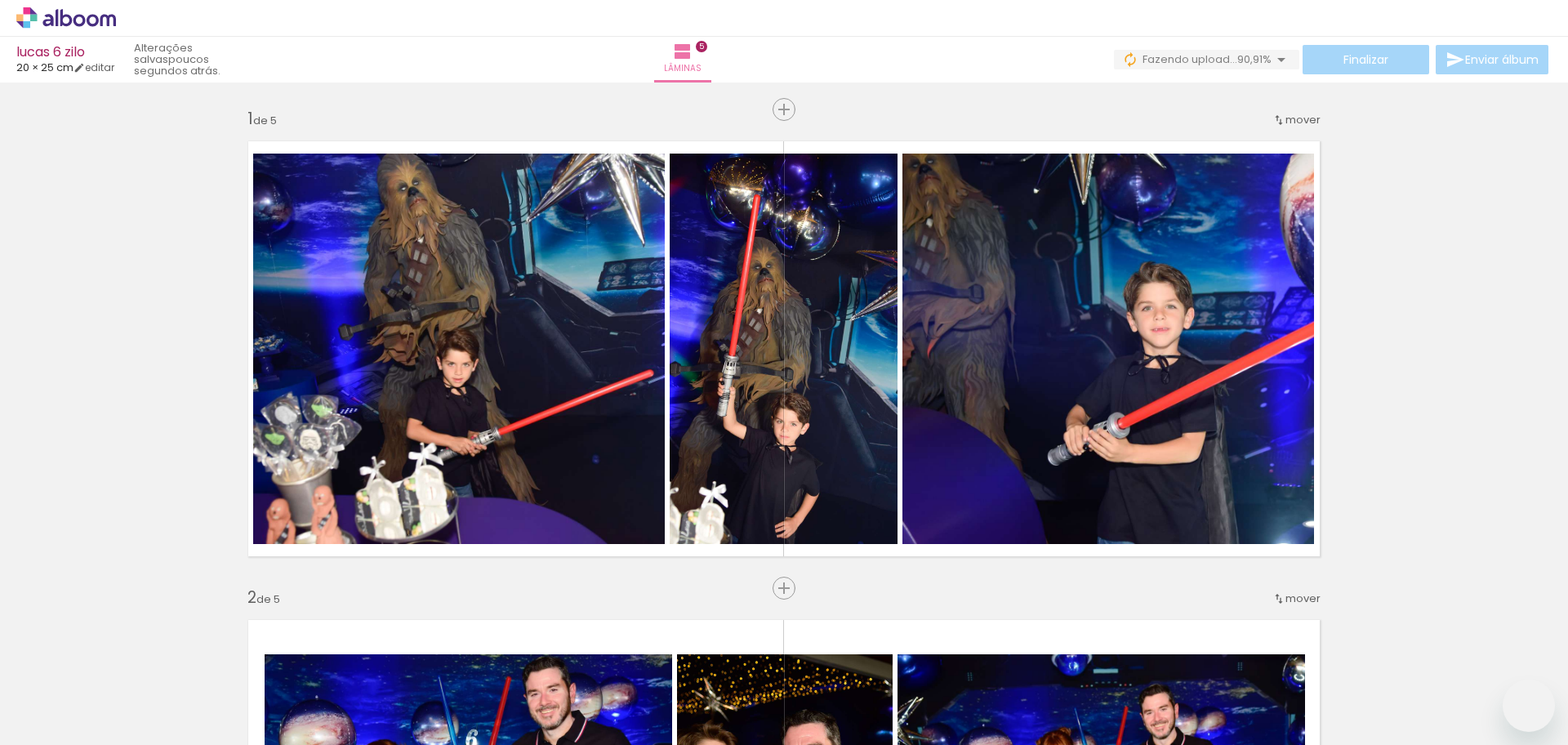
click at [774, 447] on quentale-workspace at bounding box center [784, 372] width 1568 height 745
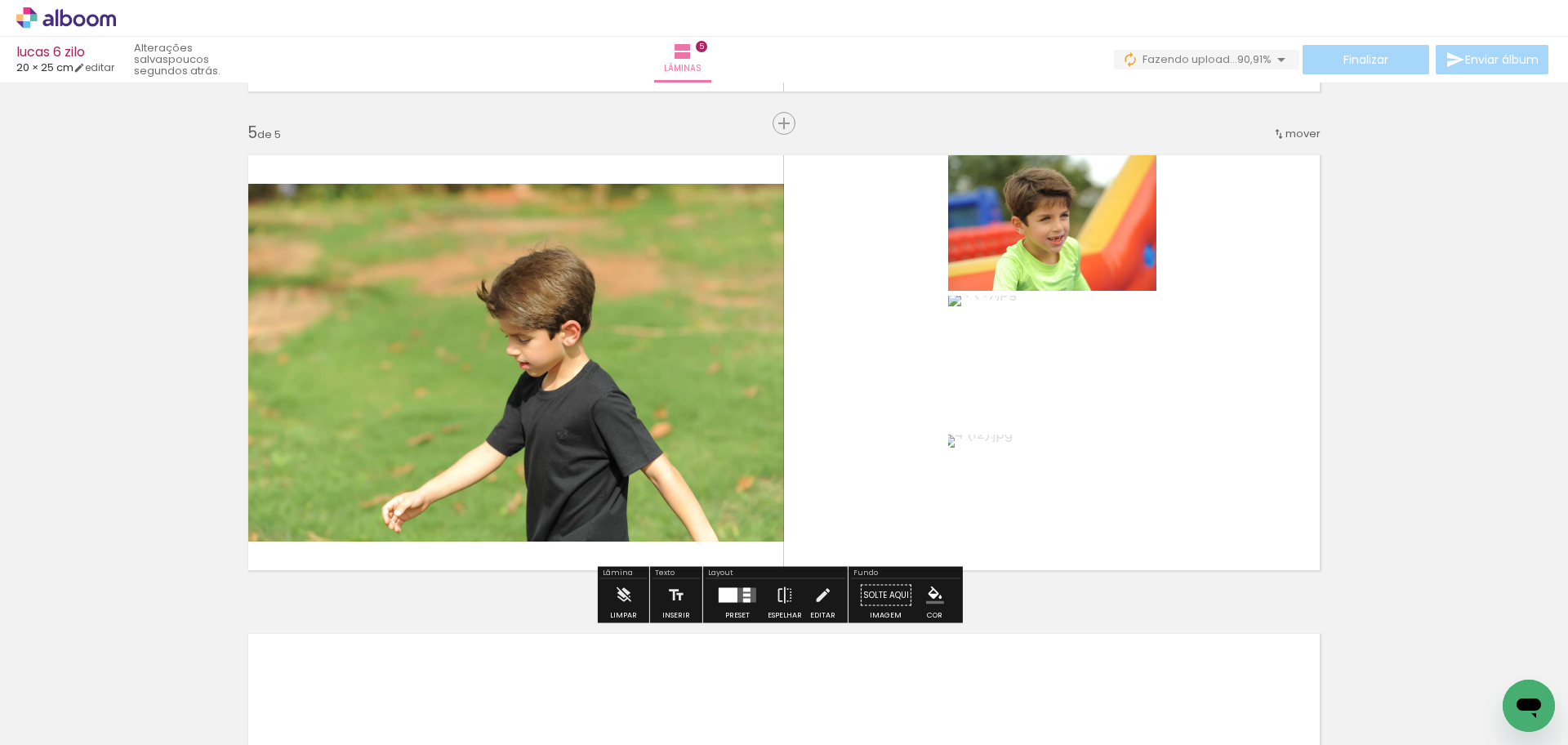
click at [735, 602] on quentale-layouter at bounding box center [737, 595] width 37 height 15
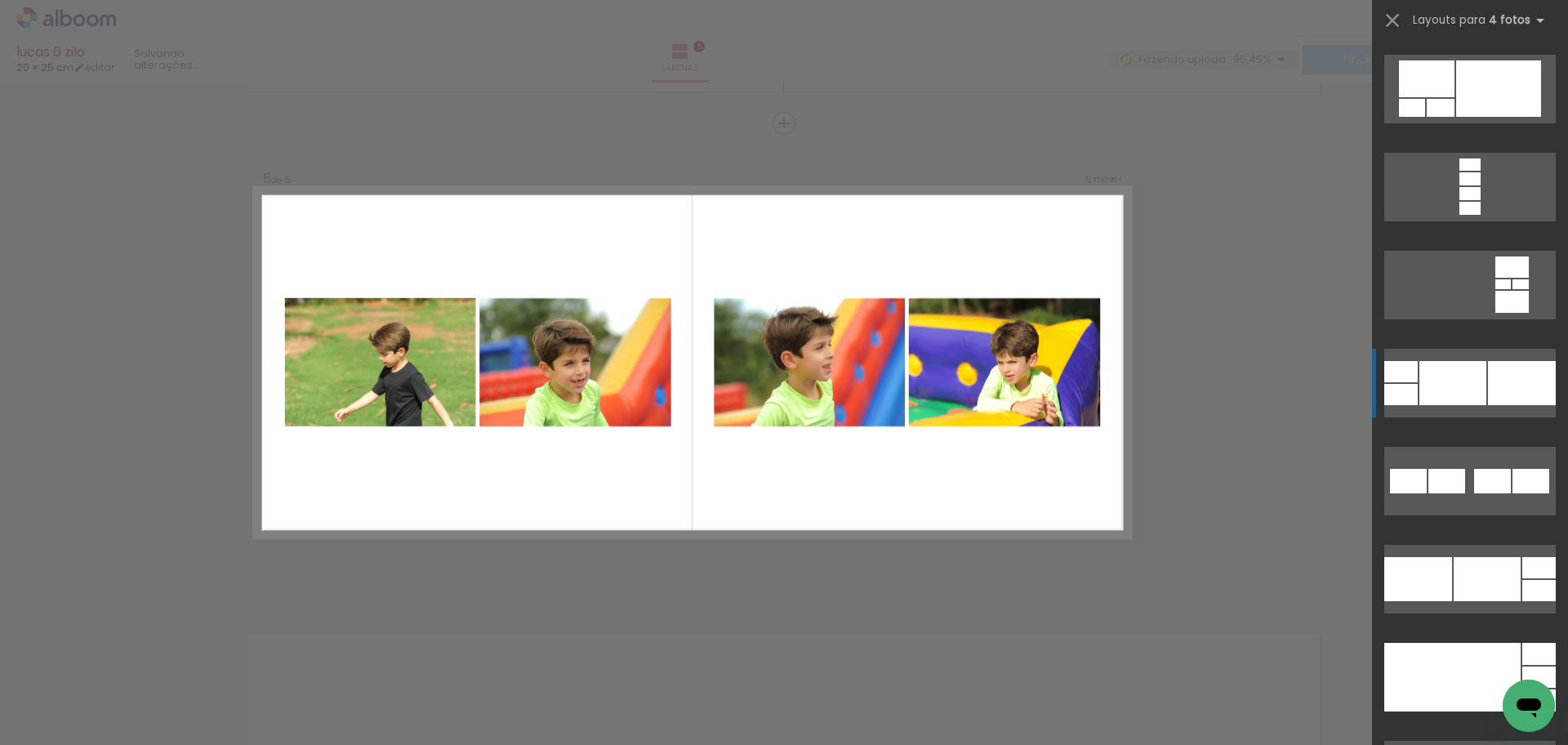
scroll to position [7186, 0]
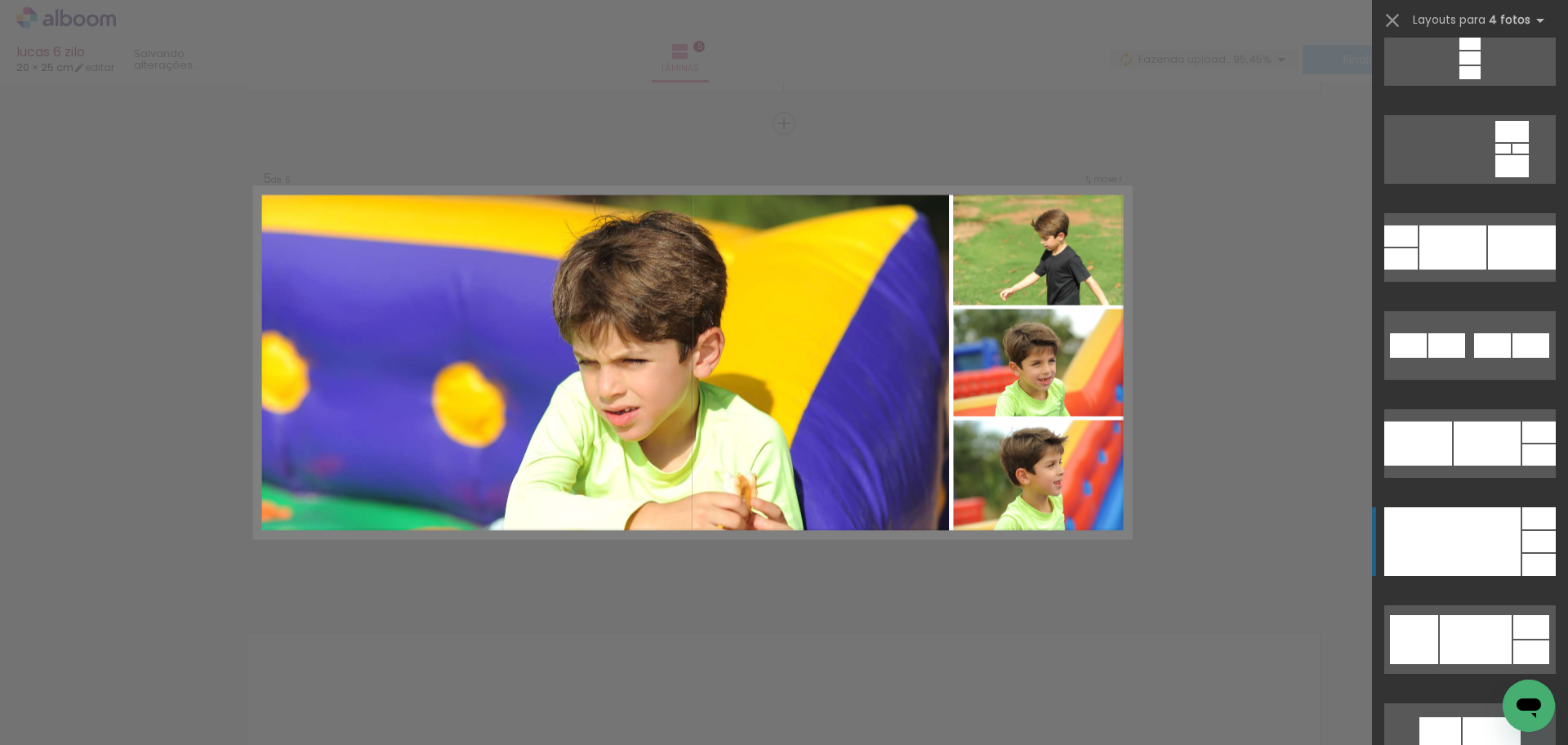
click at [1463, 534] on div at bounding box center [1452, 541] width 136 height 69
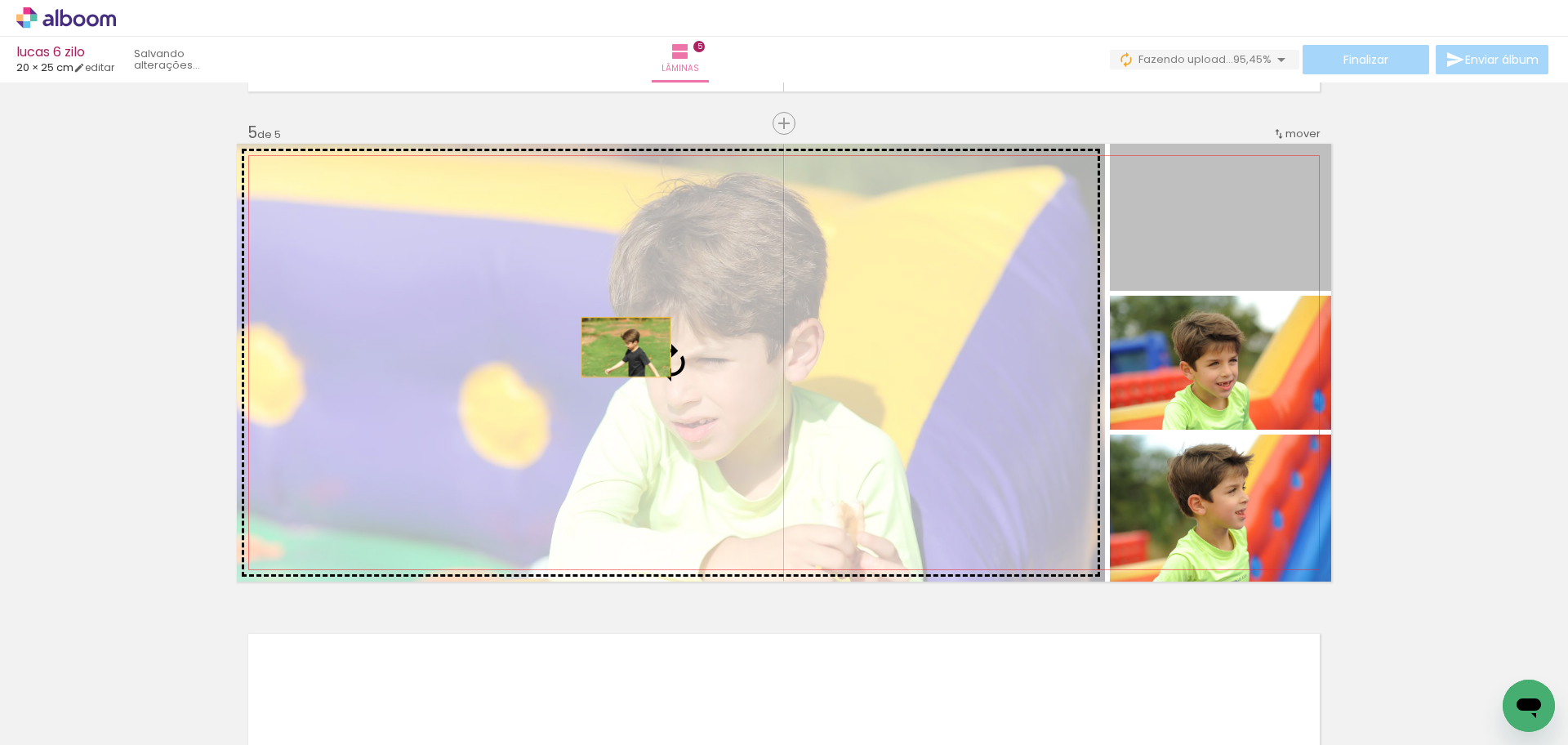
drag, startPoint x: 1174, startPoint y: 250, endPoint x: 615, endPoint y: 347, distance: 567.4
click at [0, 0] on slot at bounding box center [0, 0] width 0 height 0
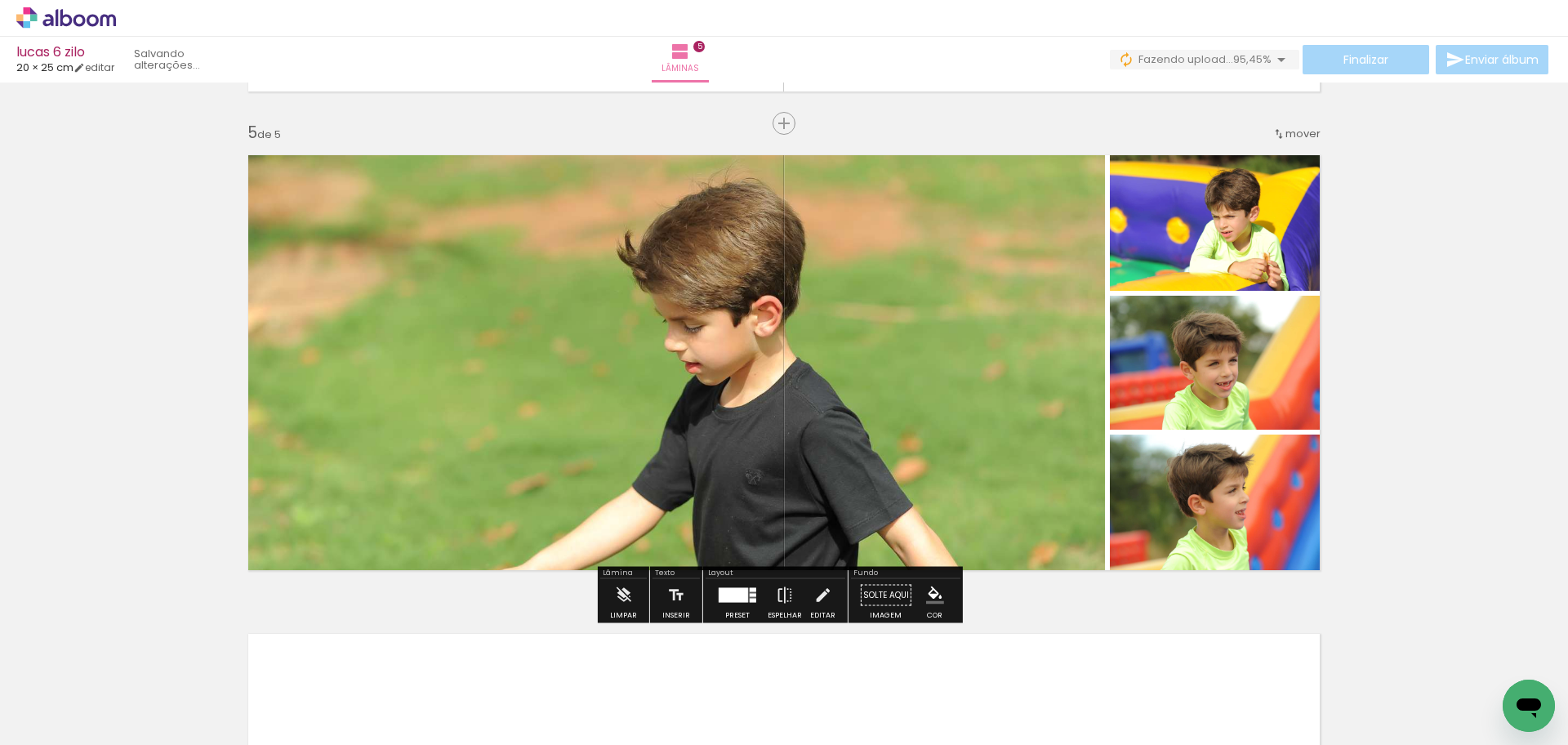
click at [349, 339] on quentale-photo at bounding box center [670, 362] width 868 height 438
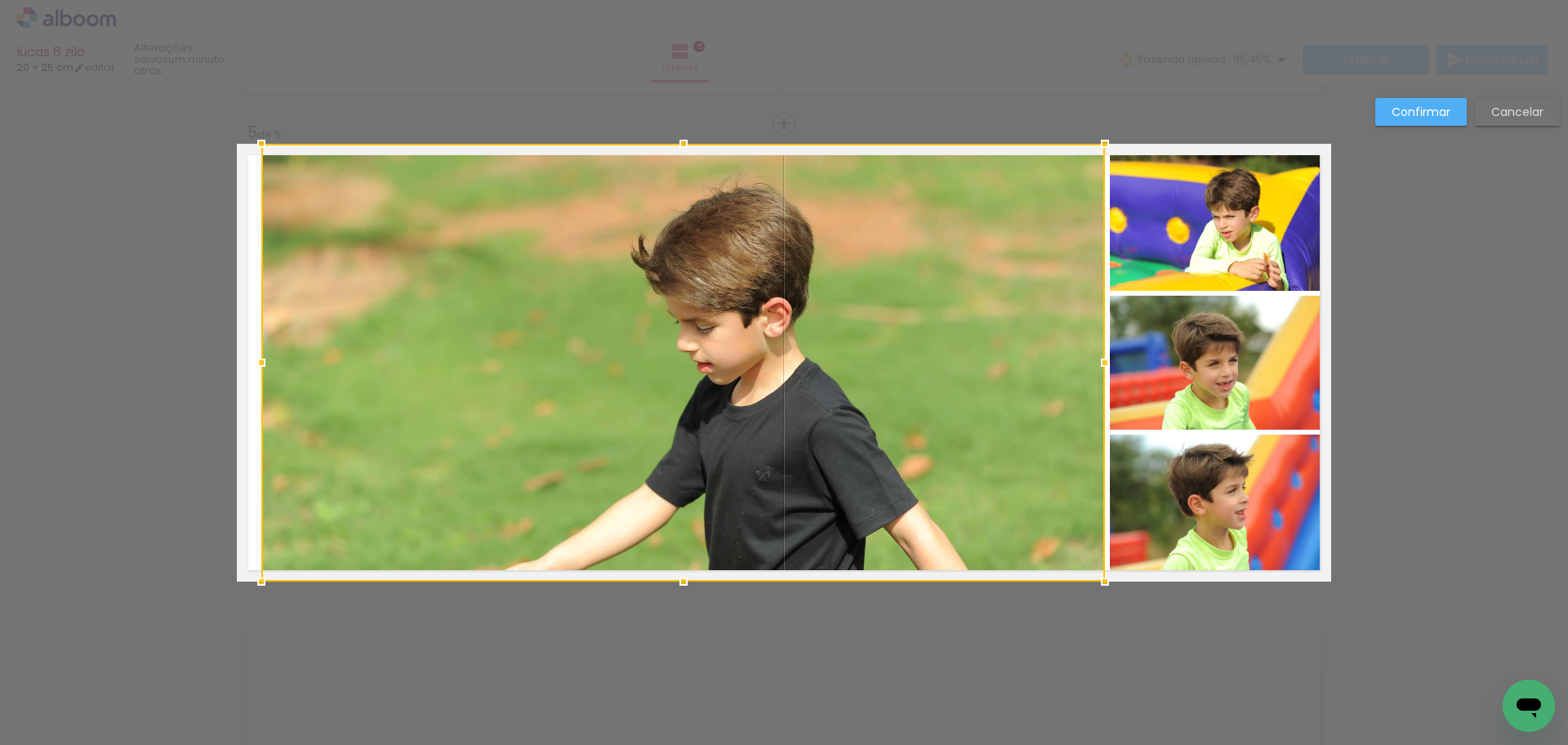
drag, startPoint x: 240, startPoint y: 362, endPoint x: 257, endPoint y: 368, distance: 18.0
click at [257, 368] on div at bounding box center [261, 362] width 33 height 33
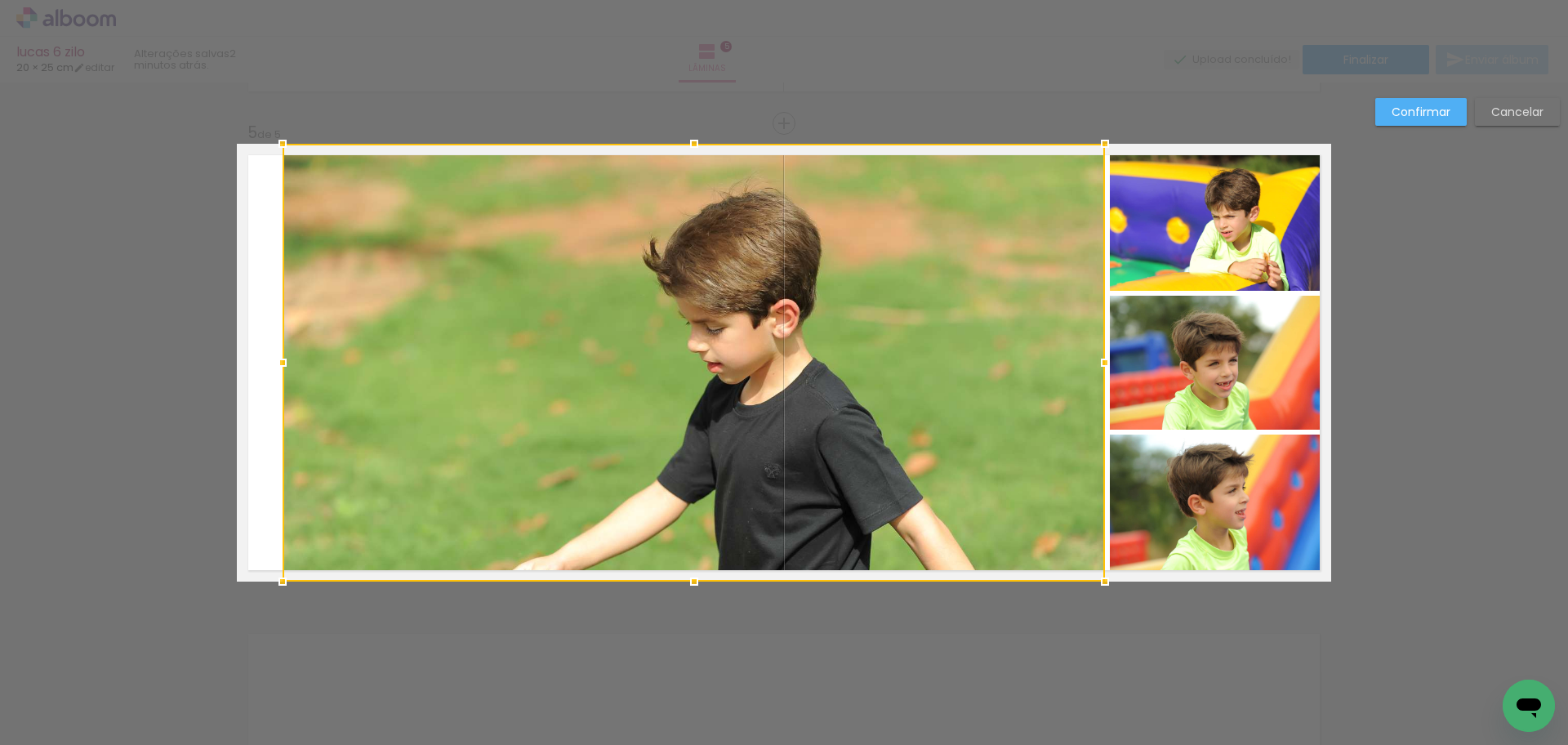
drag, startPoint x: 256, startPoint y: 366, endPoint x: 275, endPoint y: 370, distance: 19.4
click at [275, 370] on div at bounding box center [282, 362] width 33 height 33
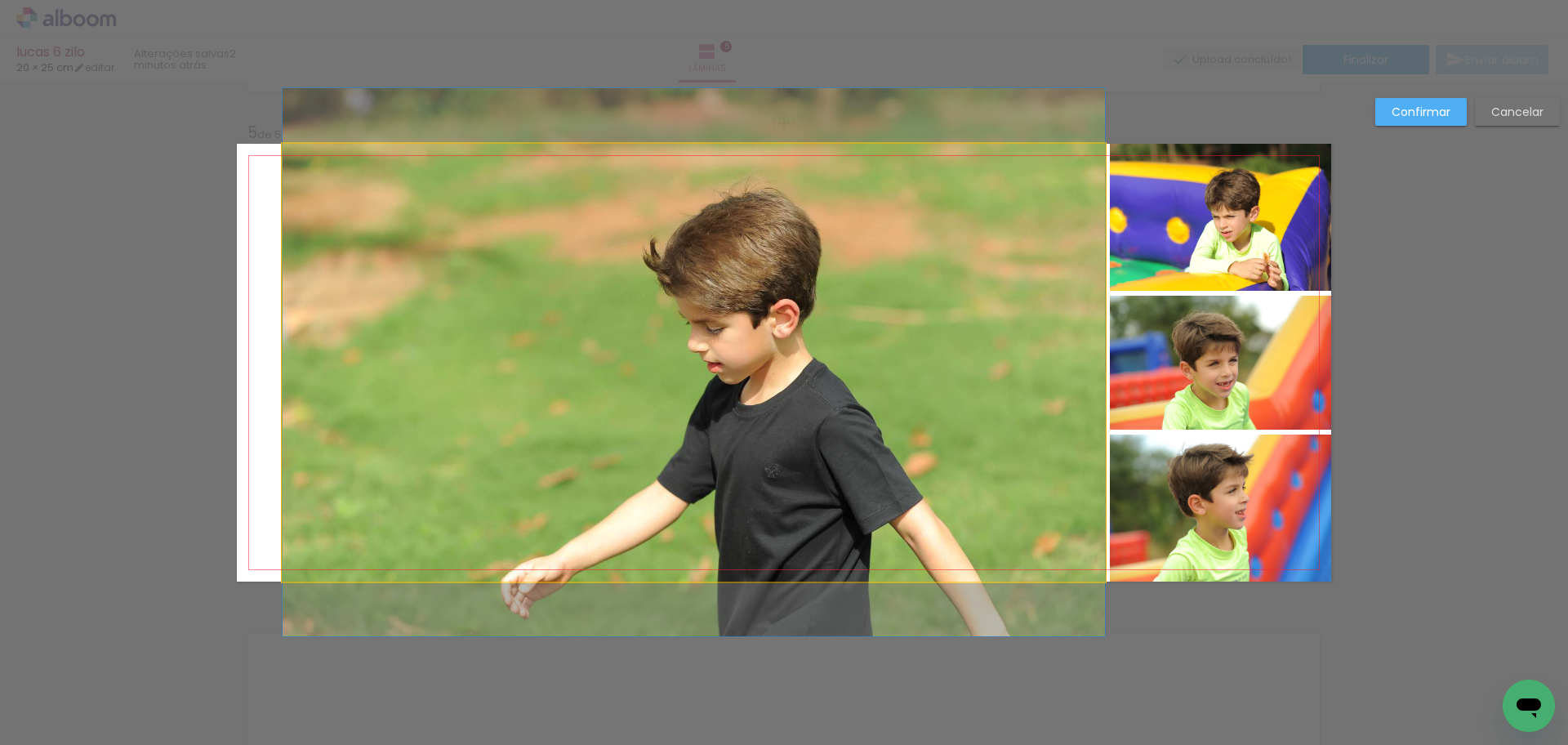
click at [698, 312] on quentale-photo at bounding box center [694, 362] width 823 height 438
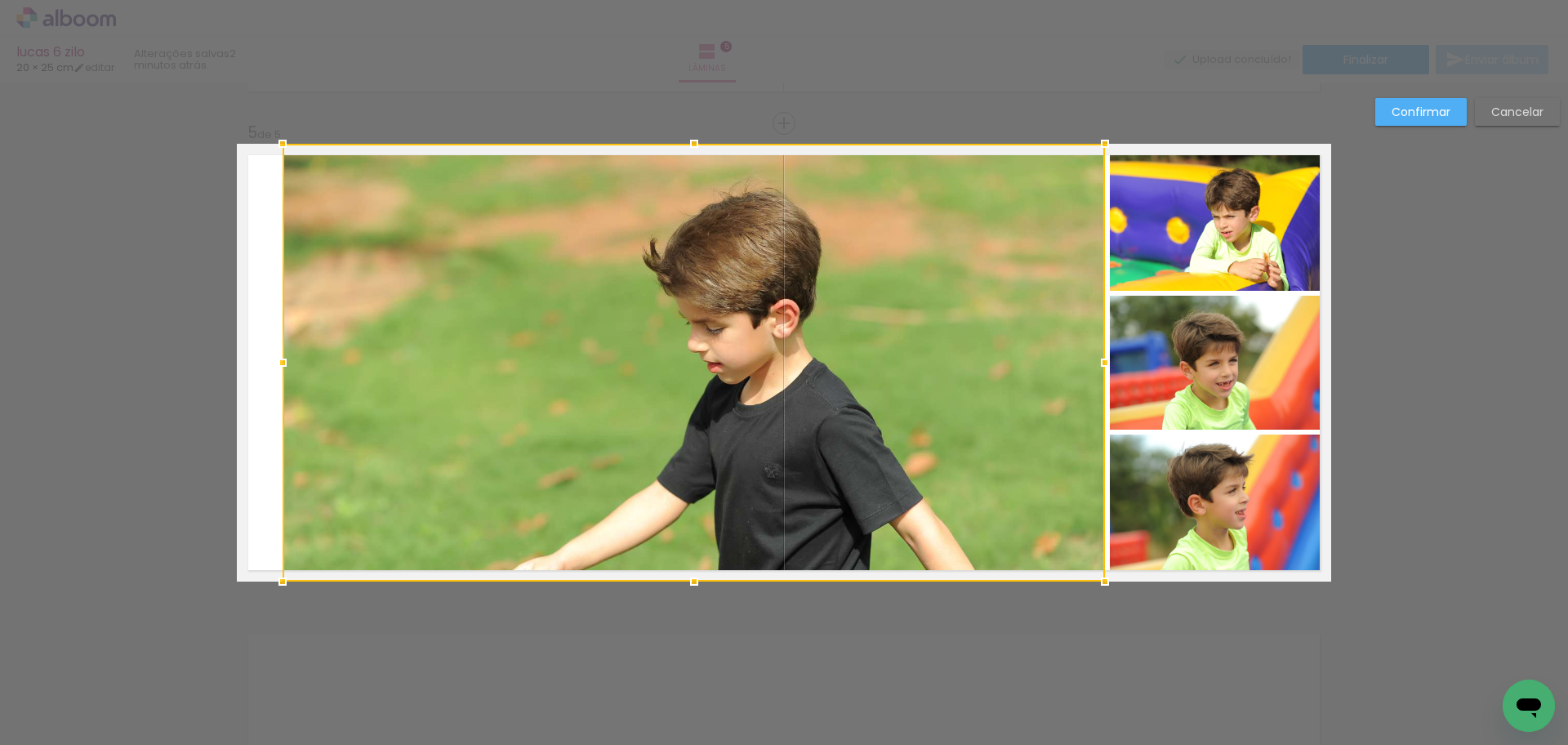
click at [698, 312] on div at bounding box center [694, 362] width 823 height 438
click at [1171, 203] on quentale-photo at bounding box center [1221, 216] width 222 height 147
click at [1202, 336] on div at bounding box center [807, 362] width 1049 height 438
click at [1195, 506] on div at bounding box center [807, 362] width 1049 height 438
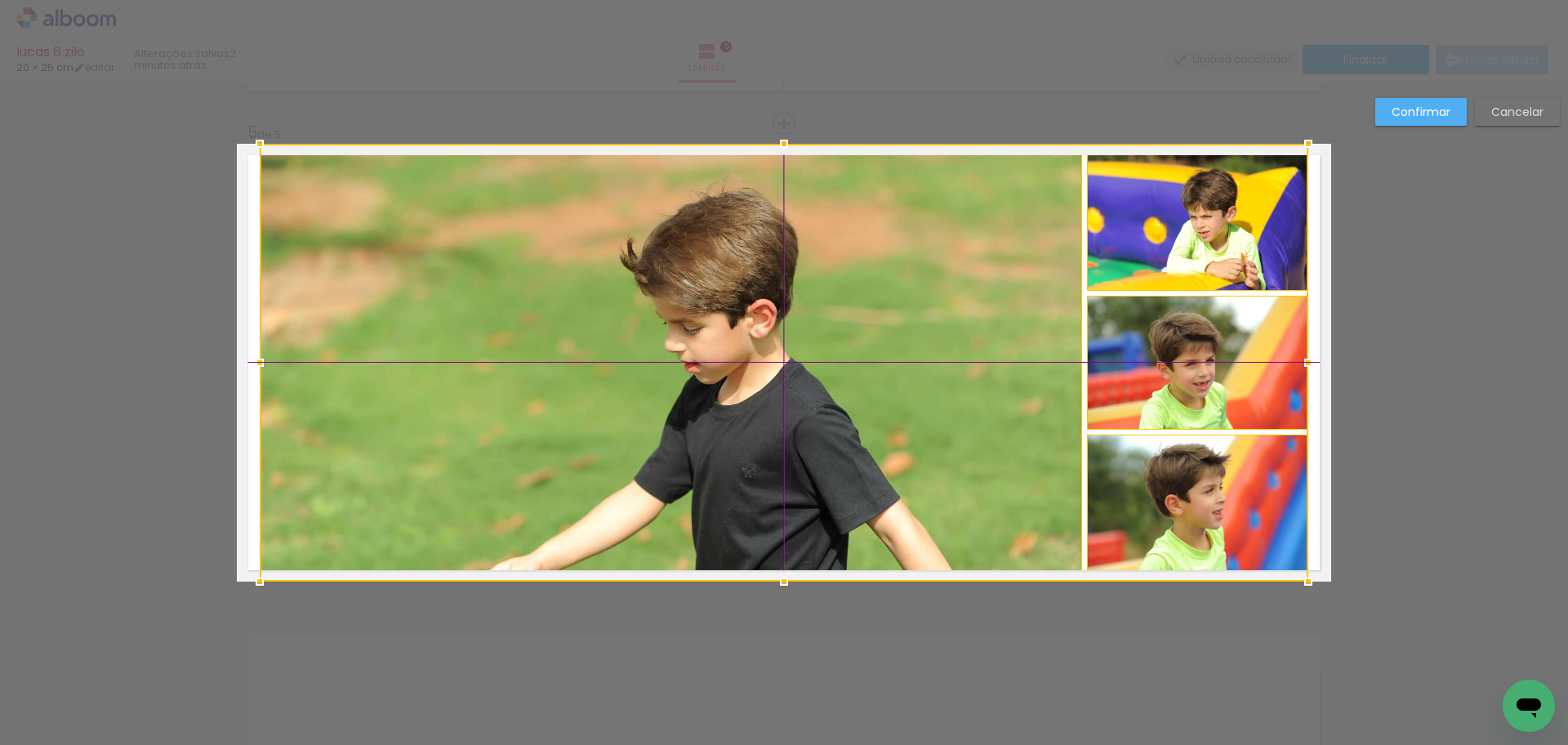
drag, startPoint x: 1192, startPoint y: 505, endPoint x: 1170, endPoint y: 503, distance: 22.1
click at [1170, 503] on div at bounding box center [784, 362] width 1049 height 438
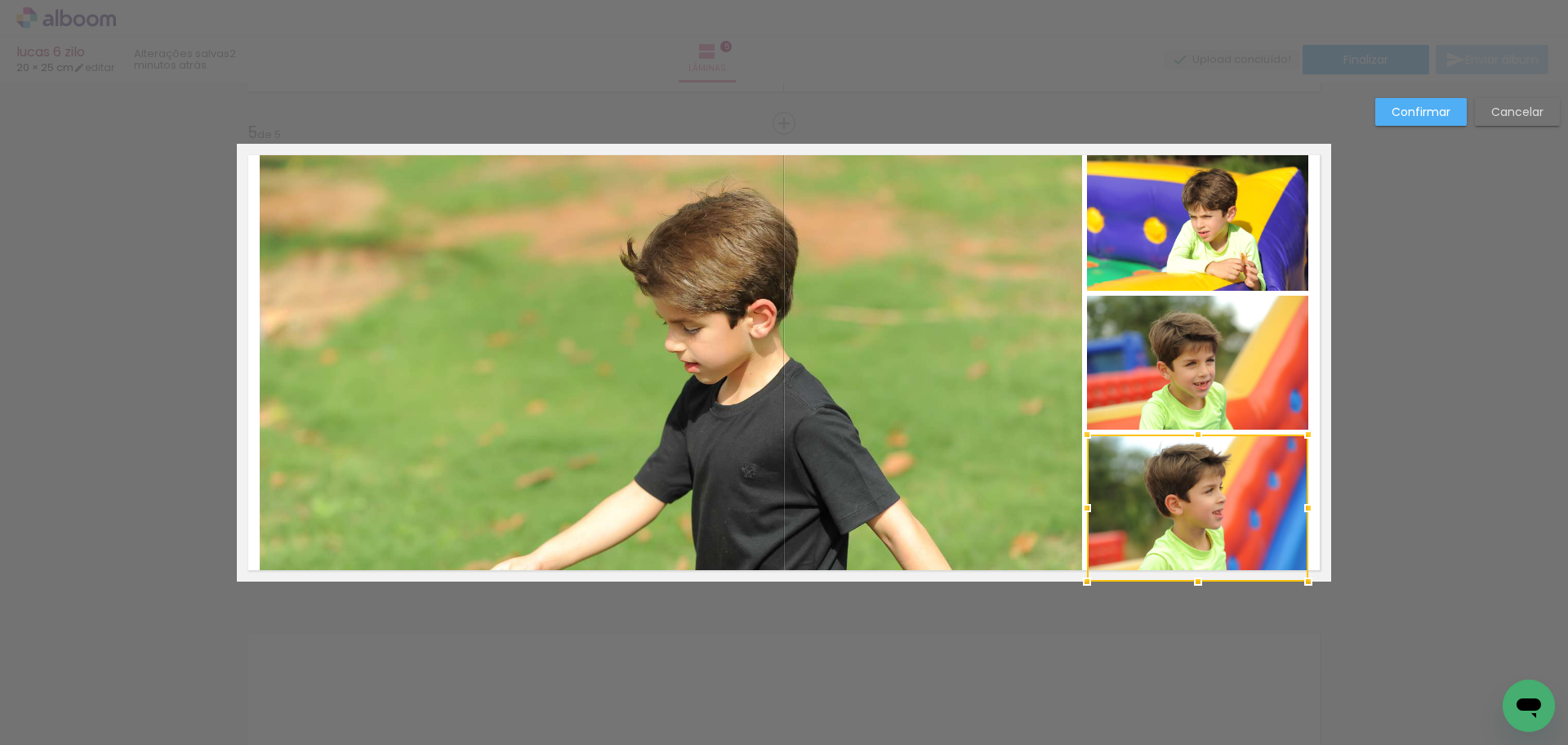
click at [0, 0] on slot "Confirmar" at bounding box center [0, 0] width 0 height 0
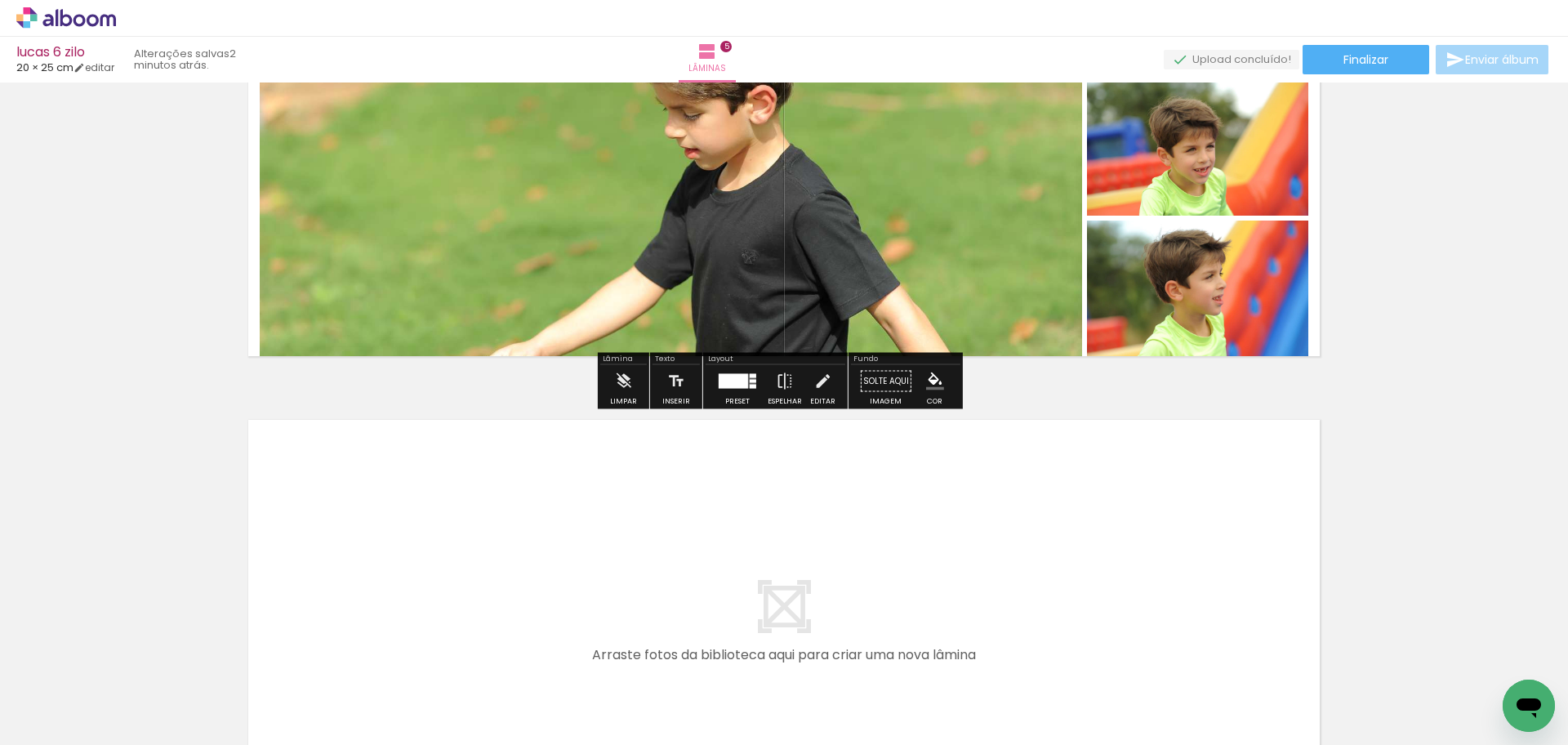
scroll to position [2145, 0]
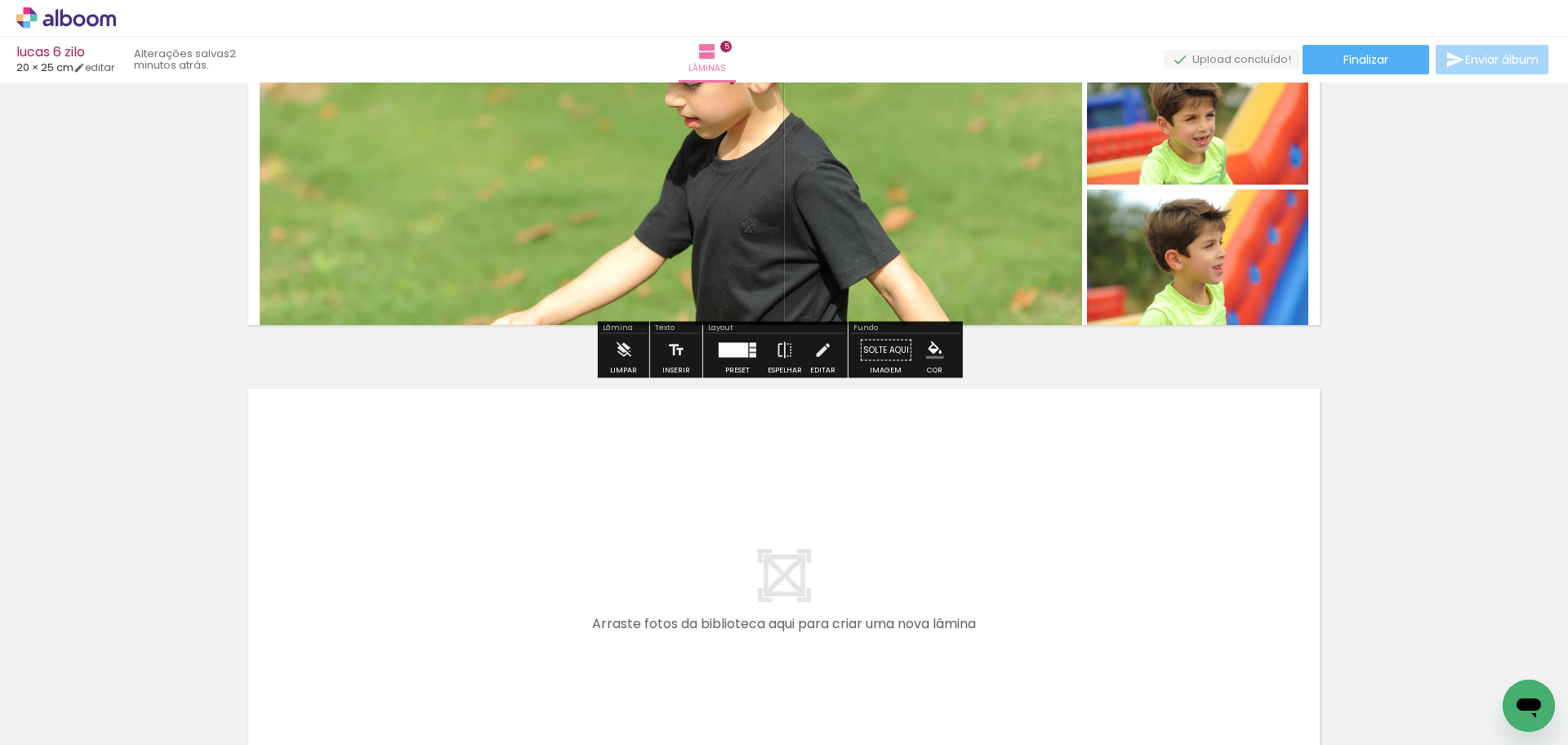
click at [596, 544] on quentale-layouter at bounding box center [784, 596] width 1094 height 438
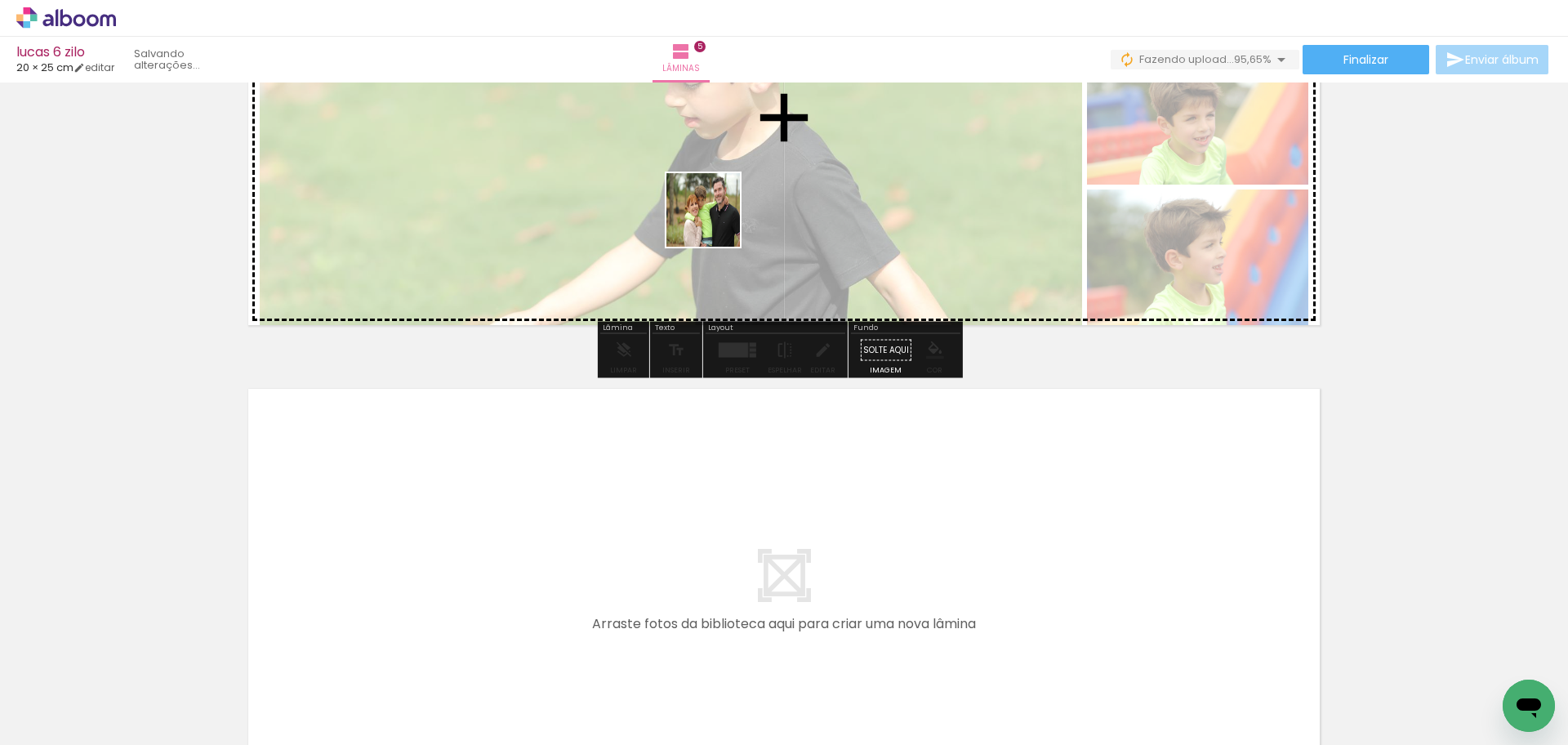
drag, startPoint x: 193, startPoint y: 692, endPoint x: 716, endPoint y: 223, distance: 702.5
click at [716, 223] on quentale-workspace at bounding box center [784, 372] width 1568 height 745
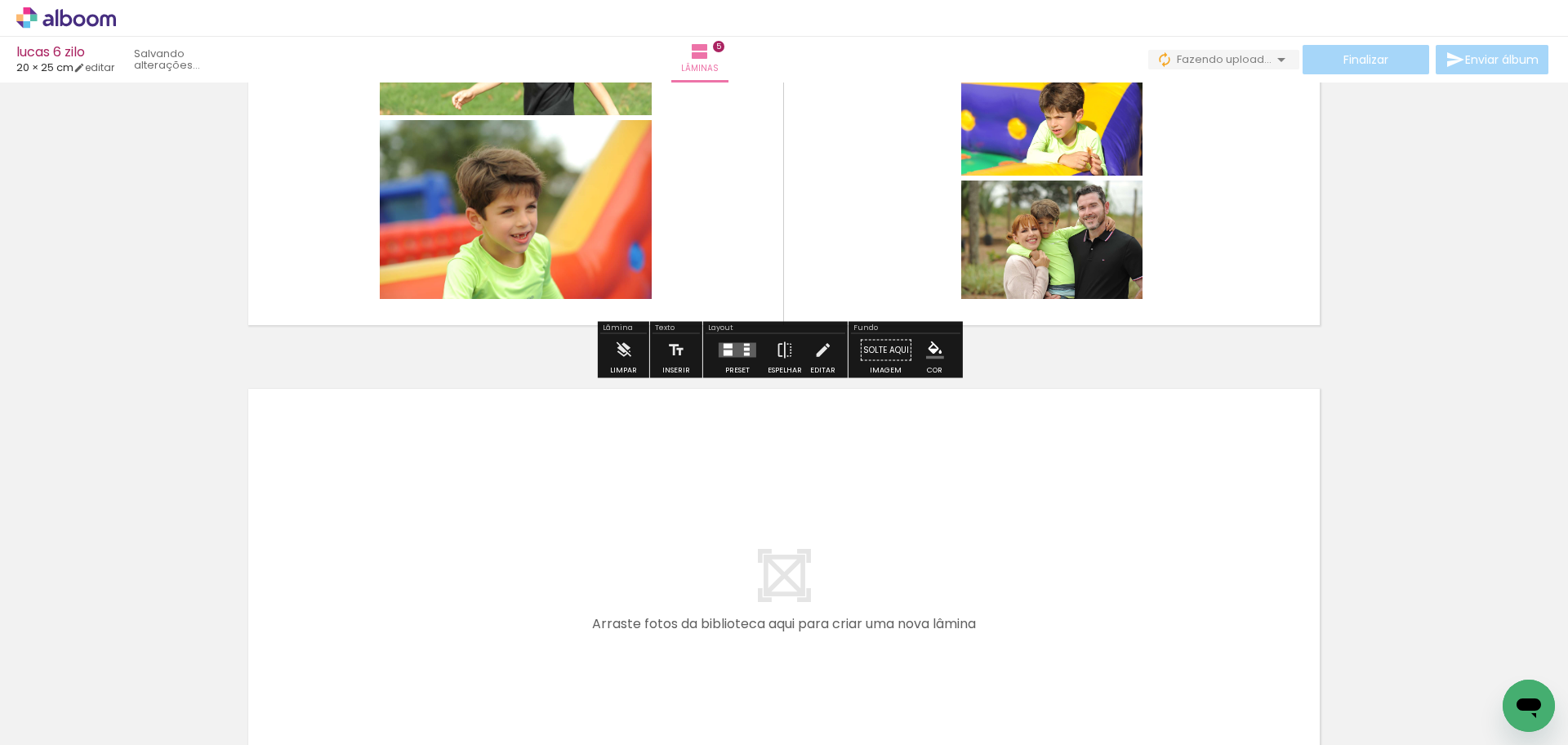
click at [744, 344] on div at bounding box center [747, 344] width 5 height 3
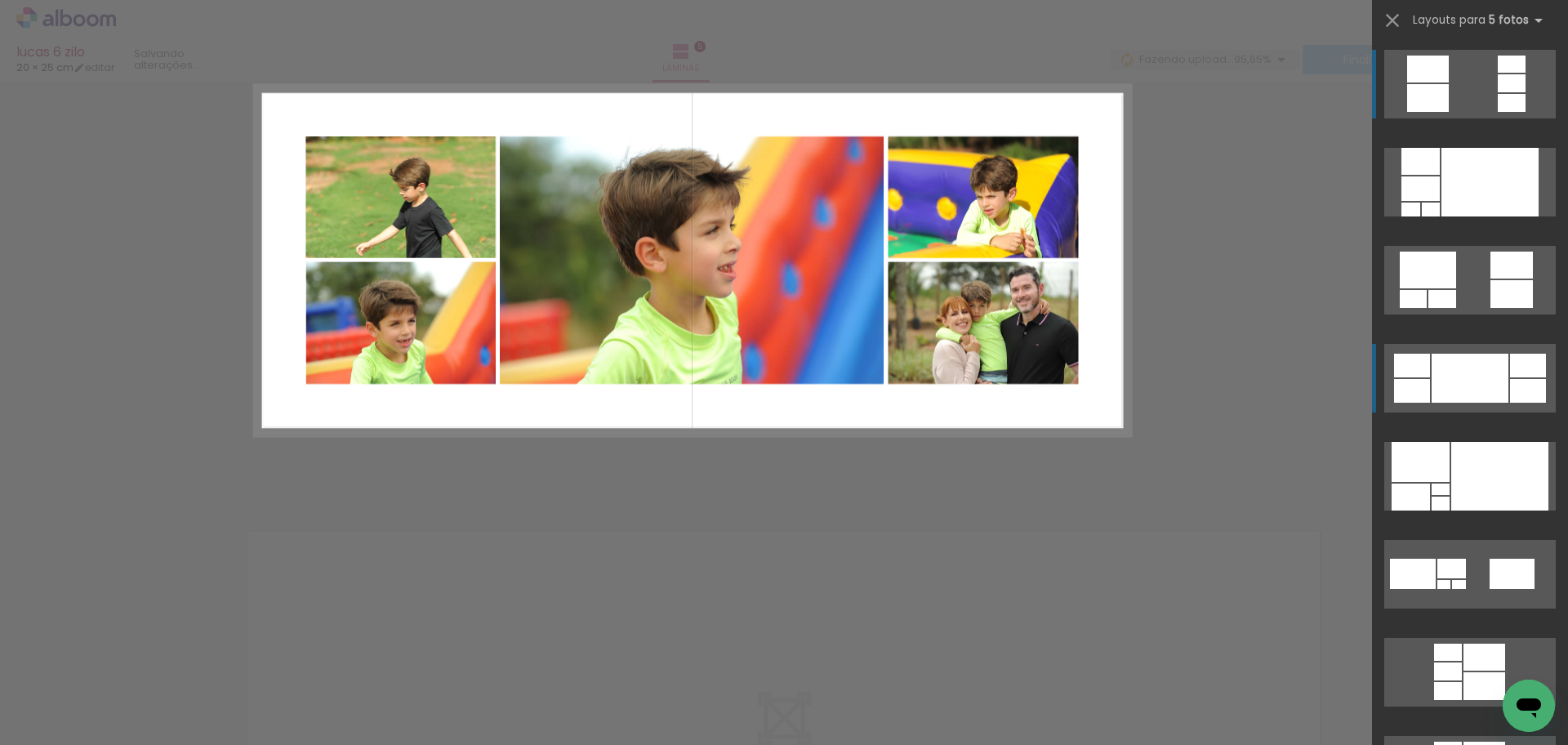
scroll to position [1900, 0]
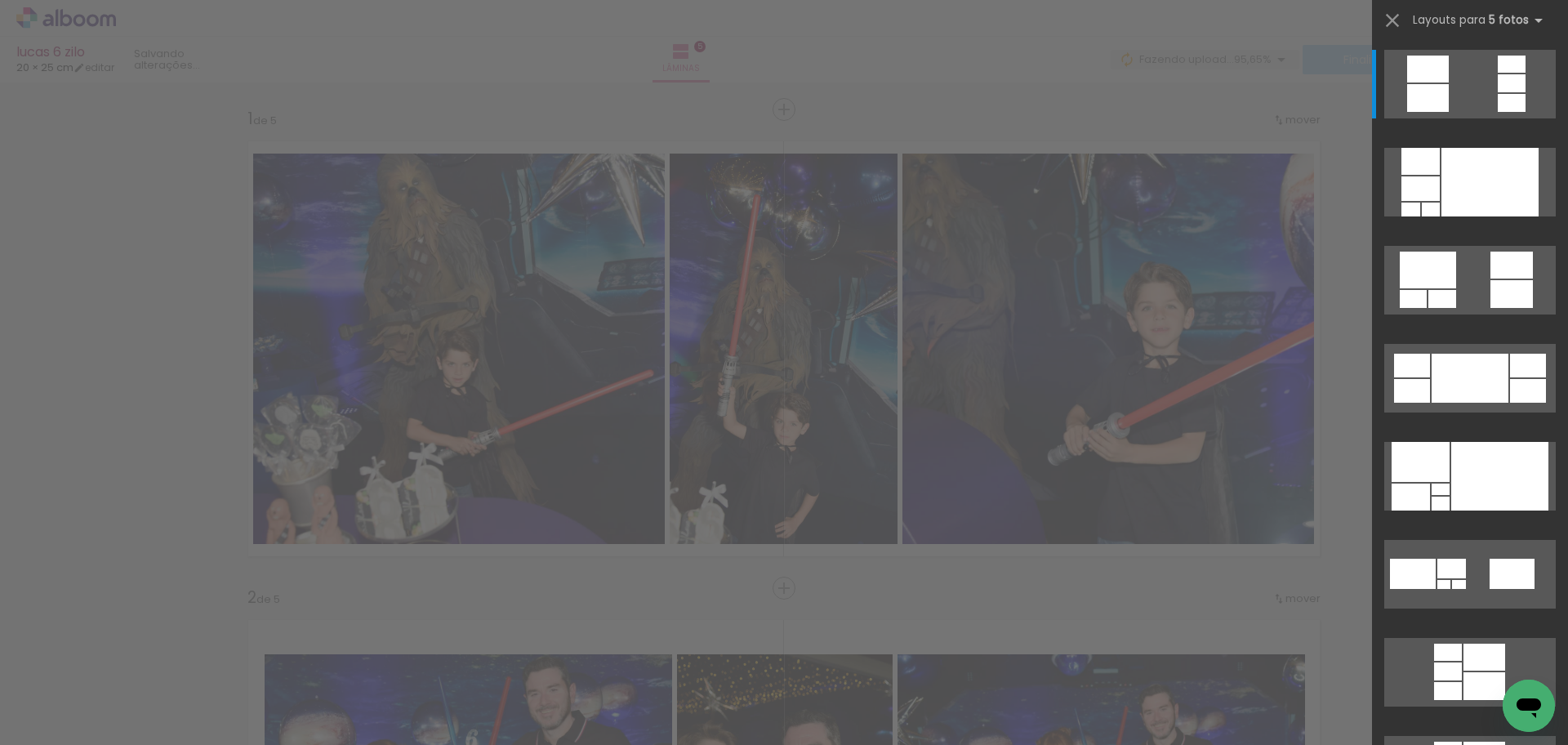
scroll to position [1900, 0]
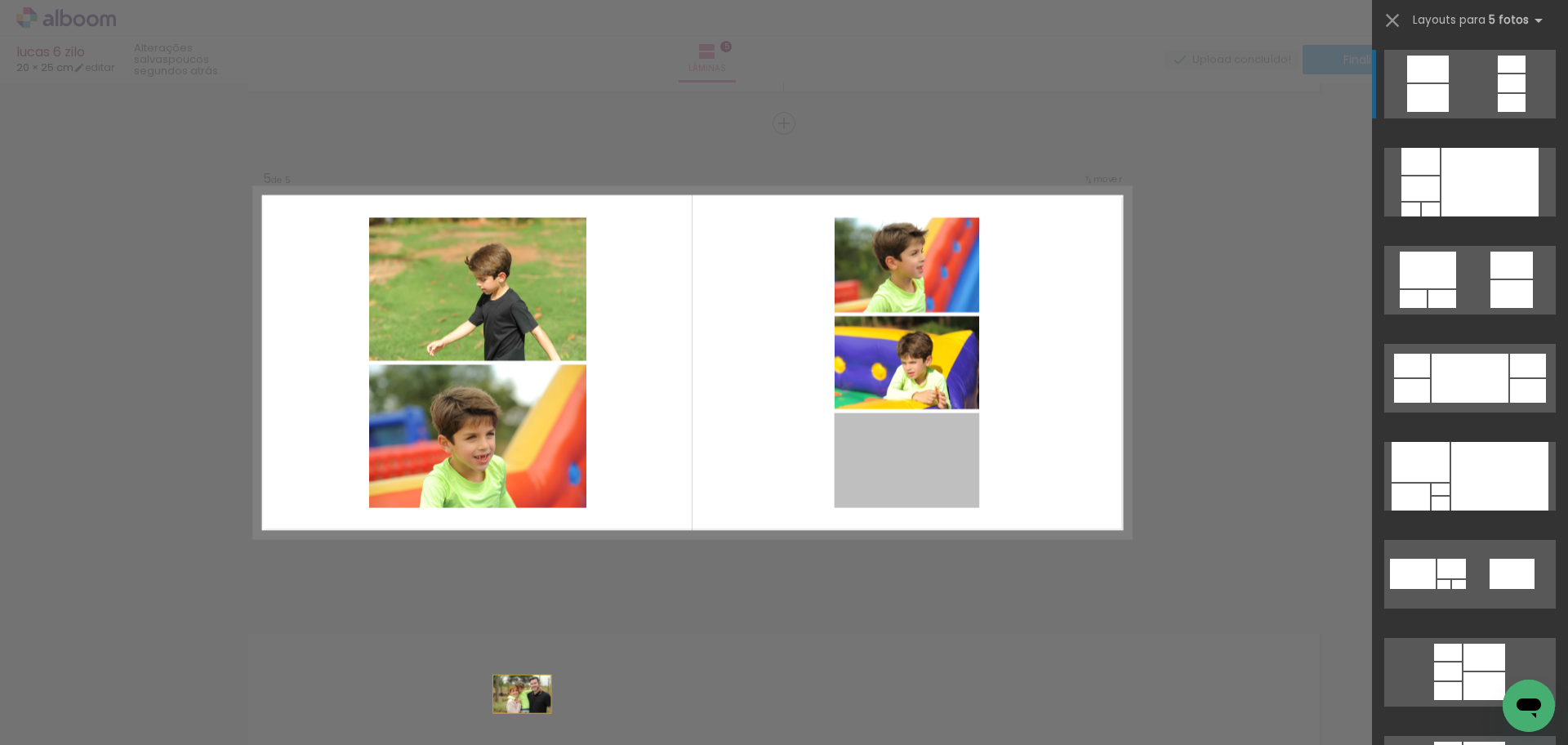
drag, startPoint x: 919, startPoint y: 476, endPoint x: 420, endPoint y: 752, distance: 570.2
click at [420, 744] on html "link( href="../../bower_components/polymer/polymer.html" rel="import" ) picture…" at bounding box center [784, 372] width 1568 height 745
drag, startPoint x: 883, startPoint y: 472, endPoint x: 654, endPoint y: 714, distance: 333.2
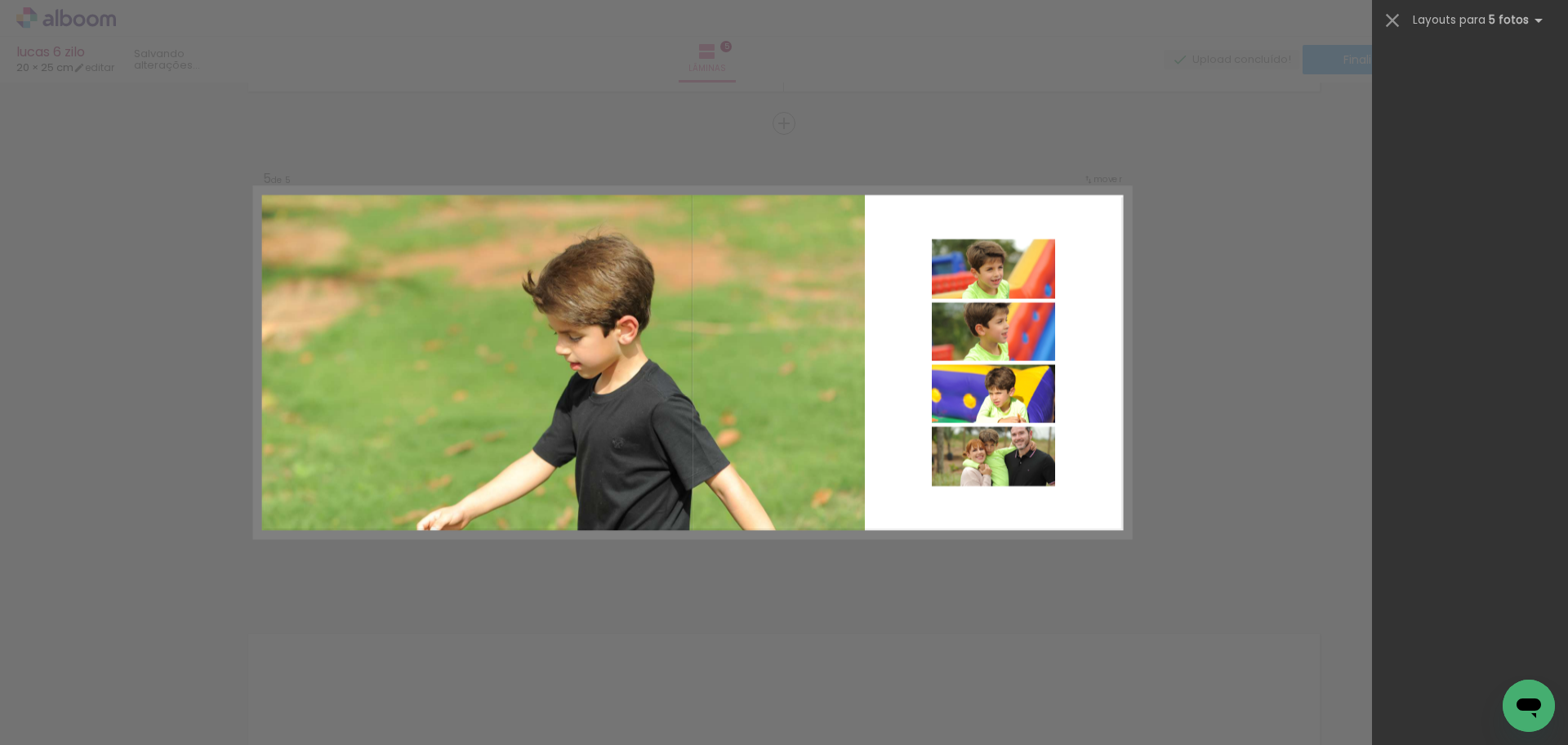
scroll to position [44956, 0]
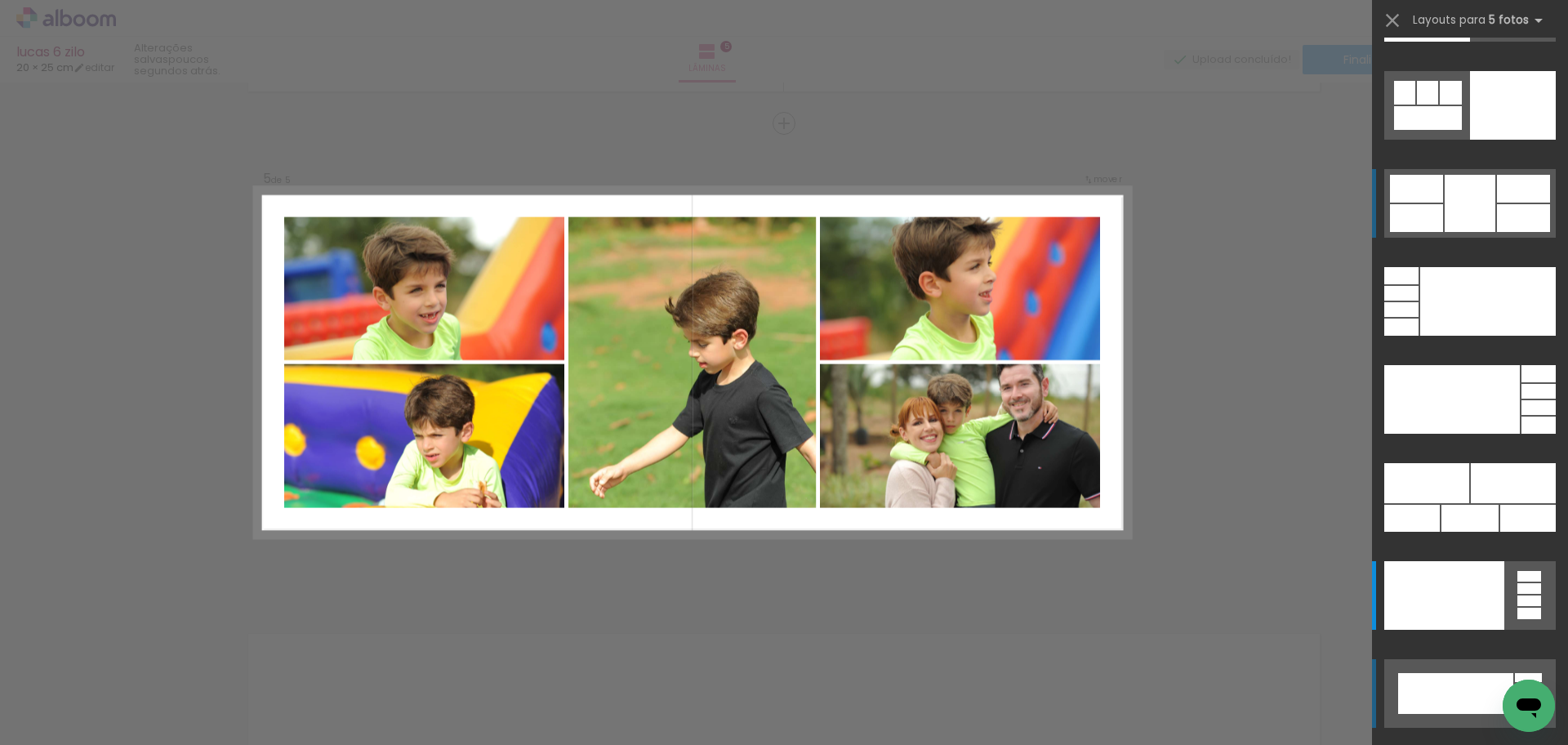
click at [1498, 188] on div at bounding box center [1524, 188] width 53 height 28
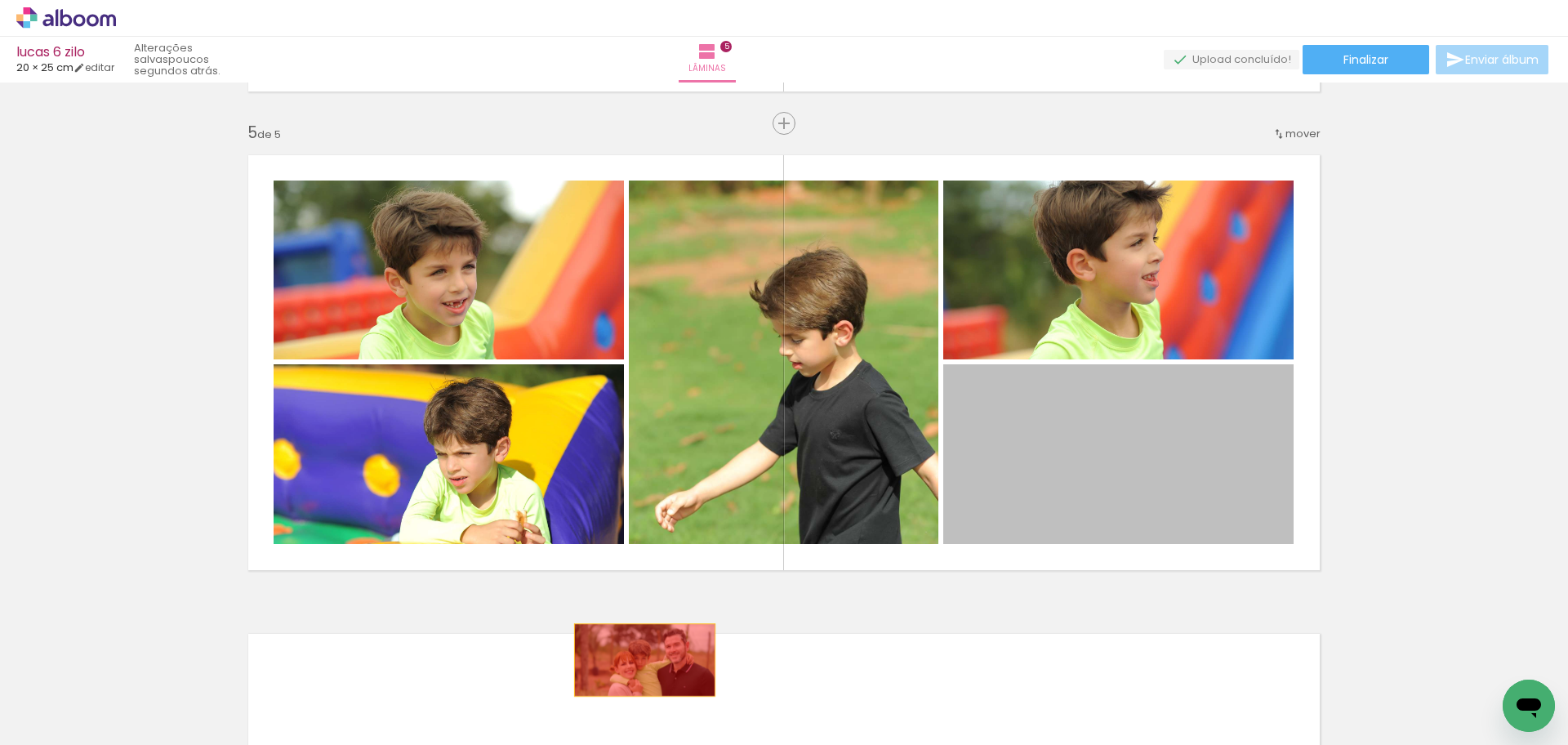
drag, startPoint x: 1193, startPoint y: 464, endPoint x: 638, endPoint y: 660, distance: 588.6
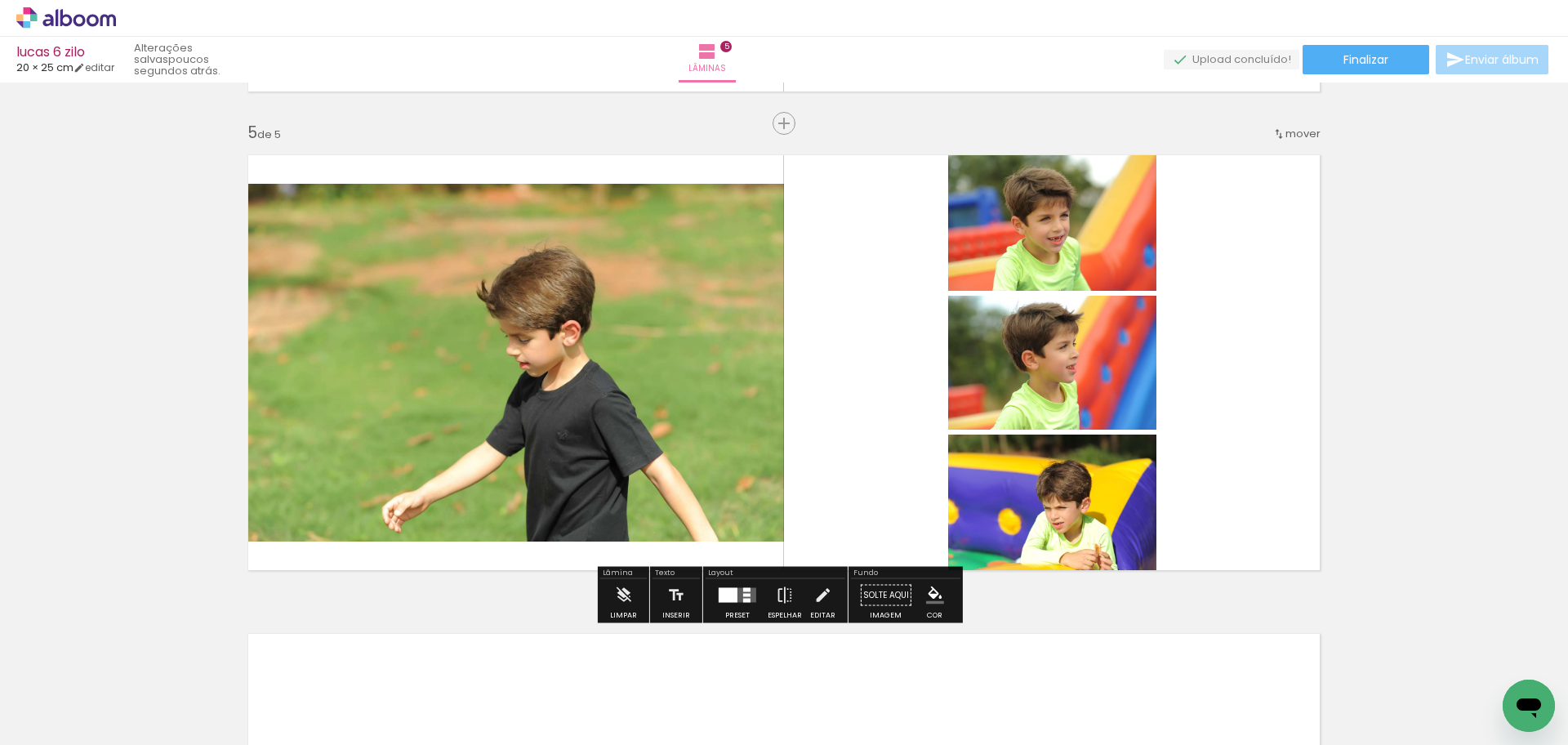
click at [743, 594] on div at bounding box center [747, 595] width 7 height 4
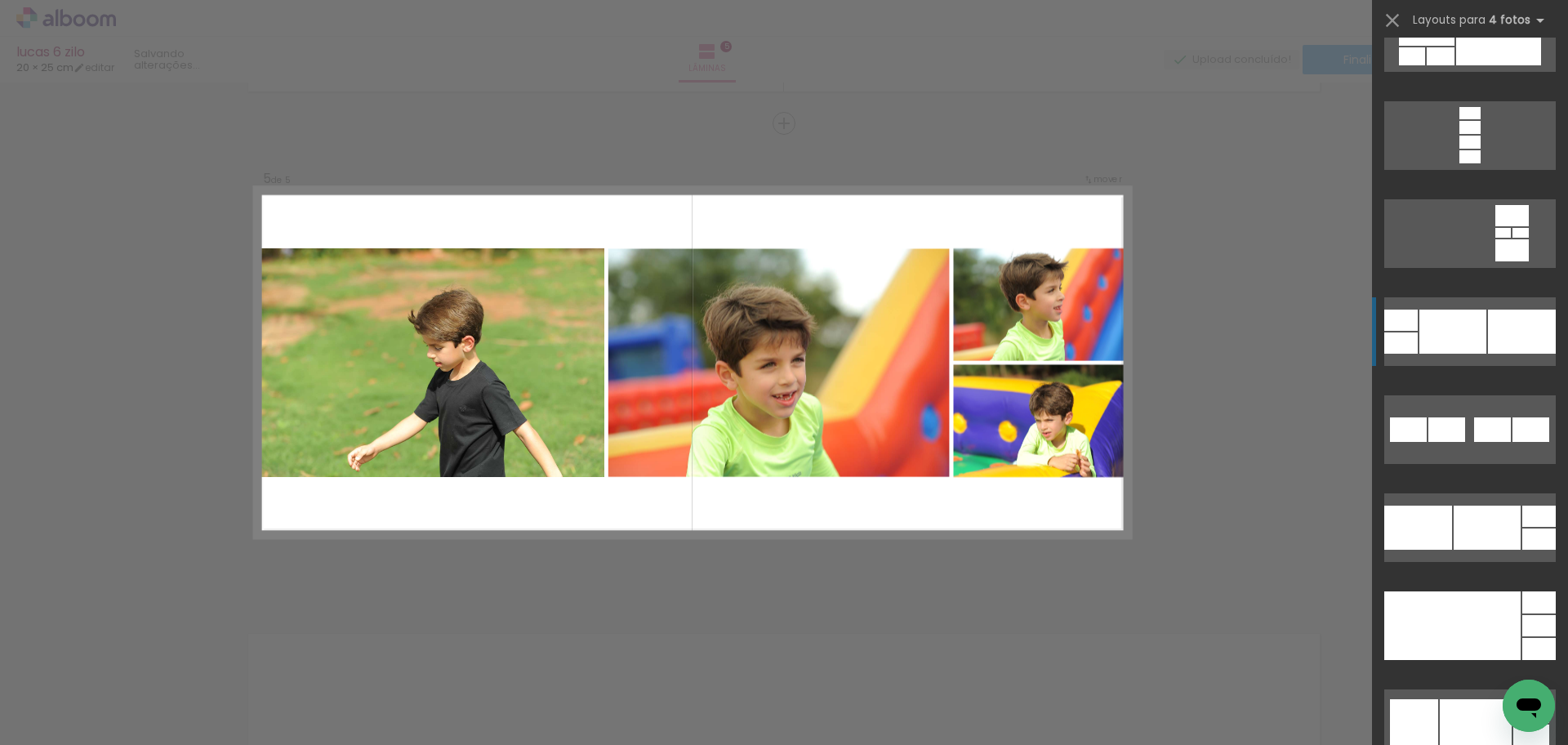
scroll to position [7105, 0]
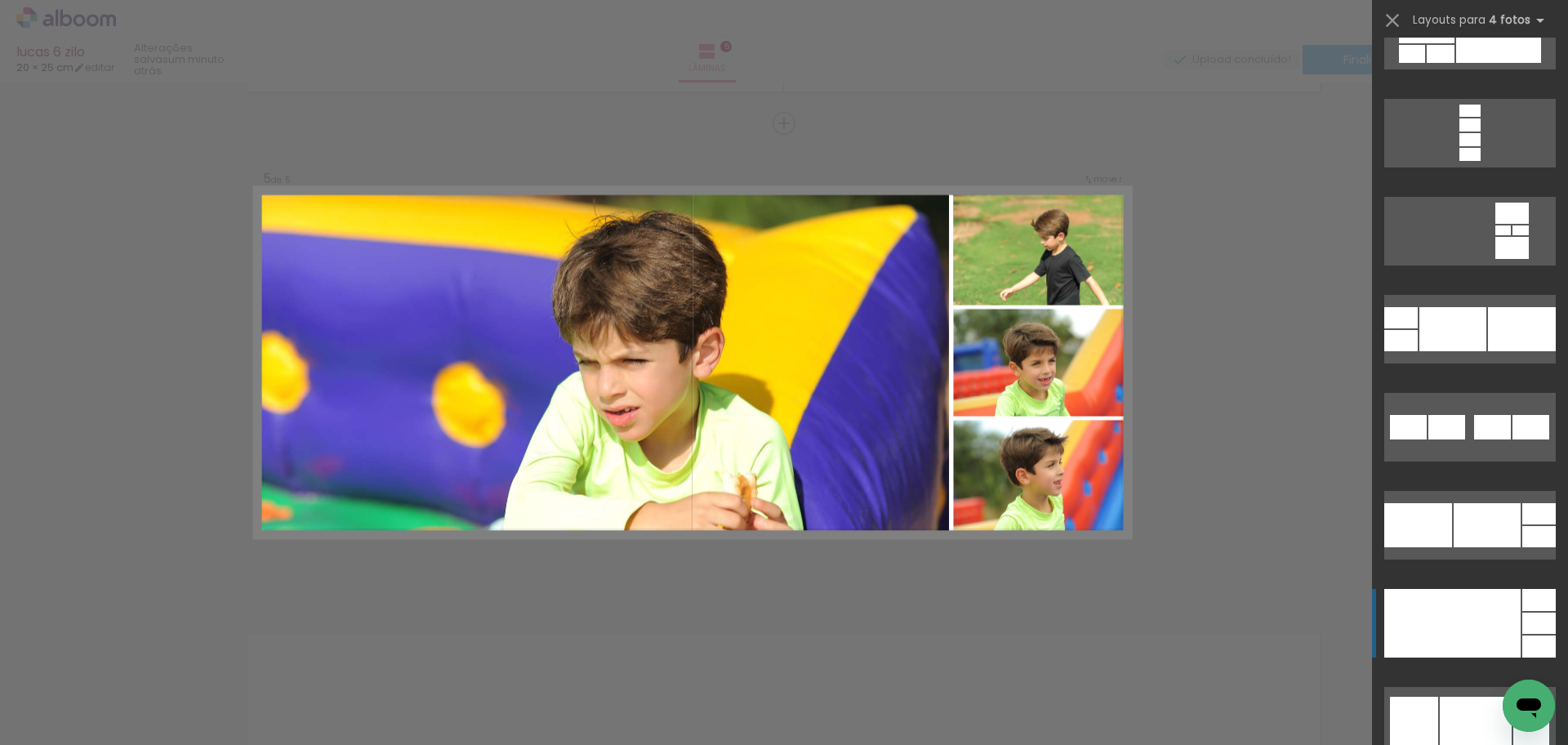
click at [1485, 610] on div at bounding box center [1452, 622] width 136 height 69
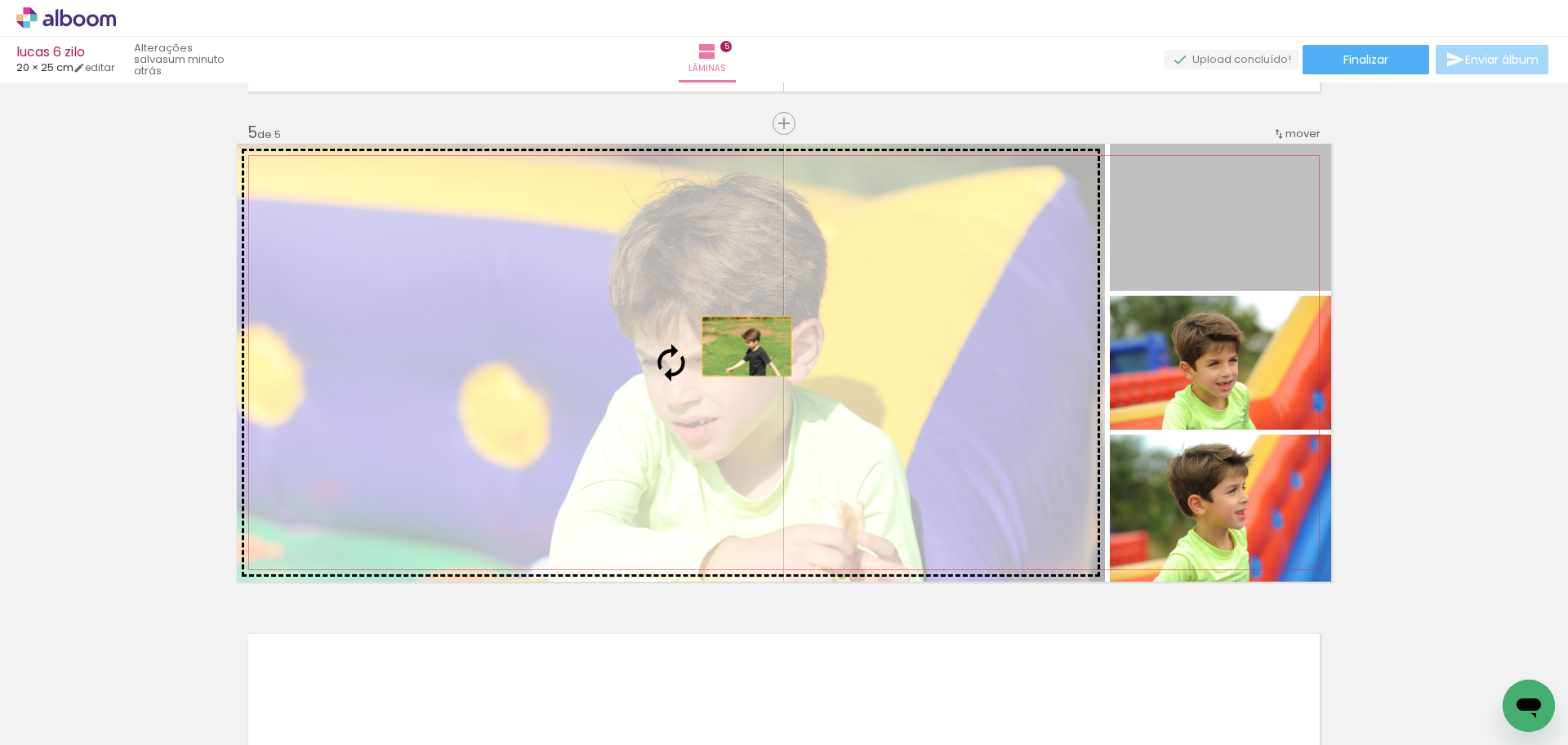
drag, startPoint x: 1066, startPoint y: 271, endPoint x: 737, endPoint y: 344, distance: 337.0
click at [0, 0] on slot at bounding box center [0, 0] width 0 height 0
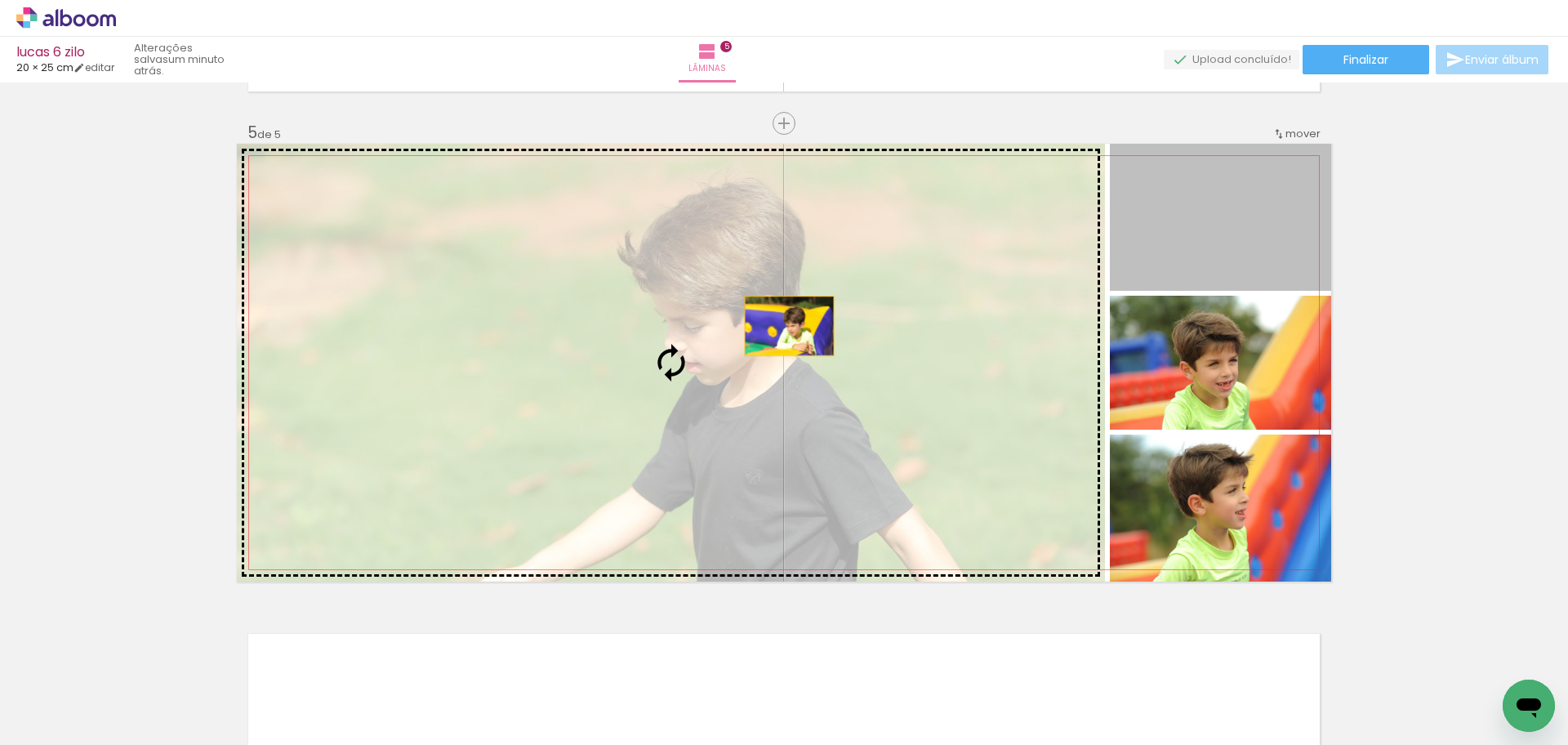
drag, startPoint x: 1198, startPoint y: 243, endPoint x: 653, endPoint y: 334, distance: 552.5
click at [0, 0] on slot at bounding box center [0, 0] width 0 height 0
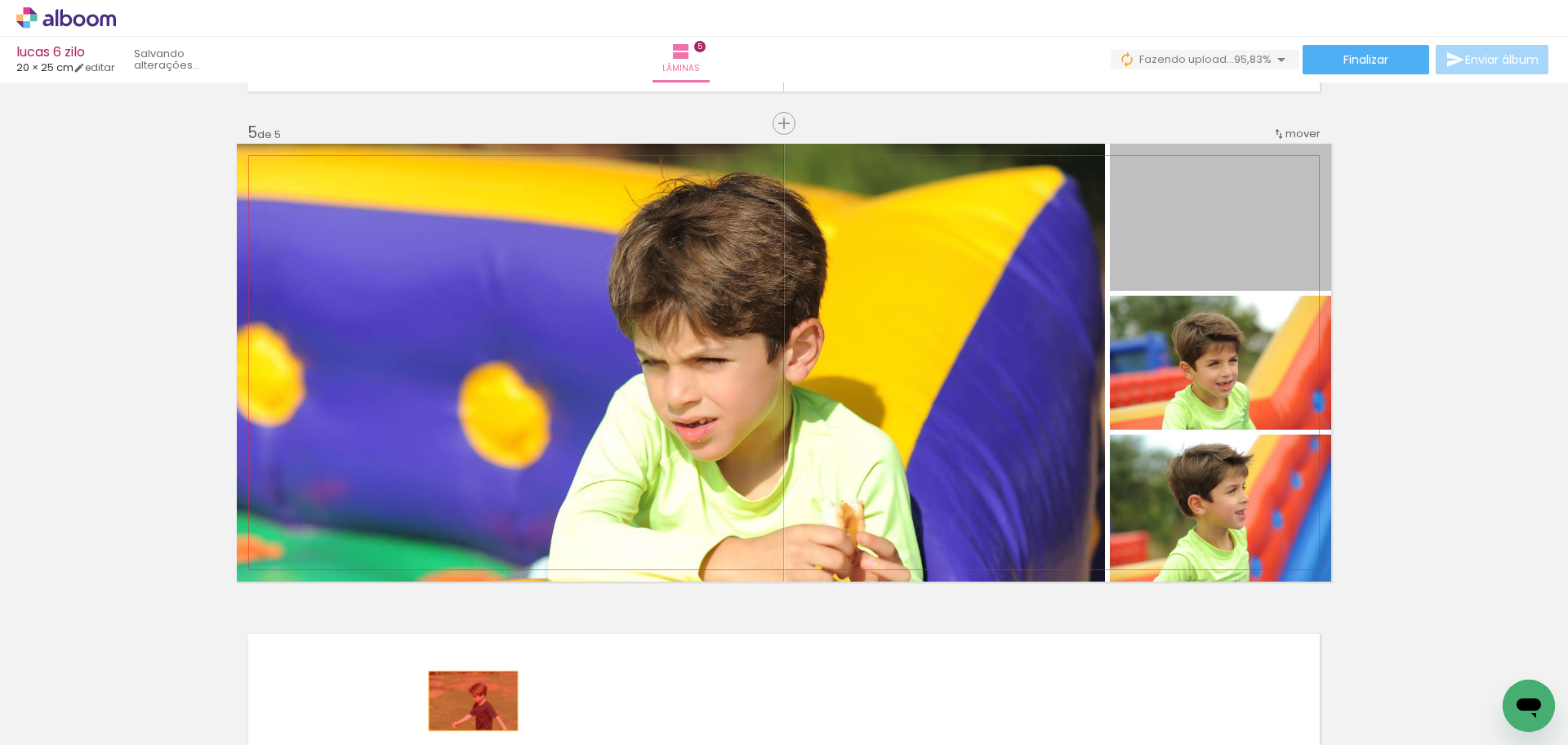
drag, startPoint x: 1189, startPoint y: 257, endPoint x: 467, endPoint y: 702, distance: 848.1
click at [467, 702] on quentale-workspace at bounding box center [784, 372] width 1568 height 745
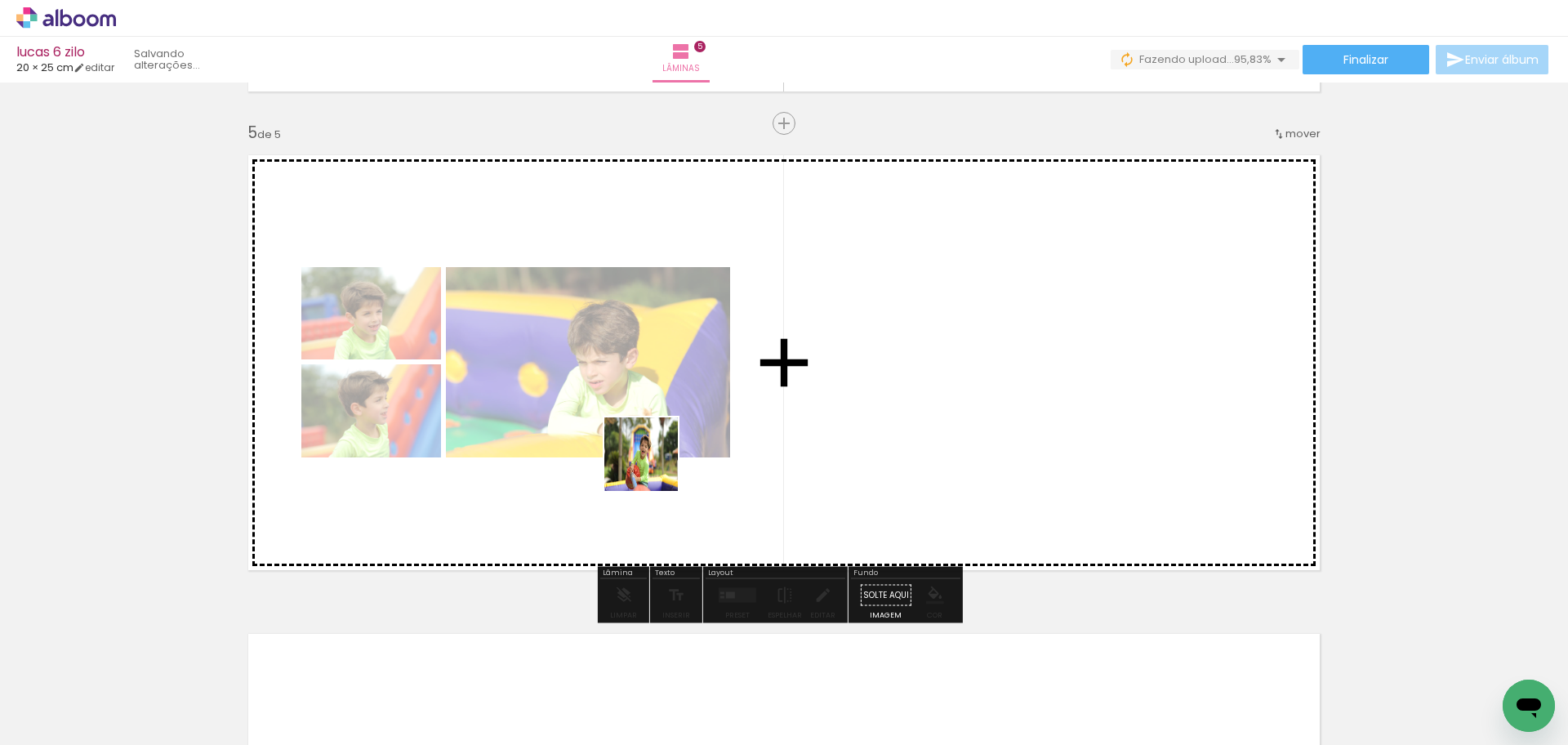
drag, startPoint x: 365, startPoint y: 703, endPoint x: 656, endPoint y: 465, distance: 375.9
click at [656, 465] on quentale-workspace at bounding box center [784, 372] width 1568 height 745
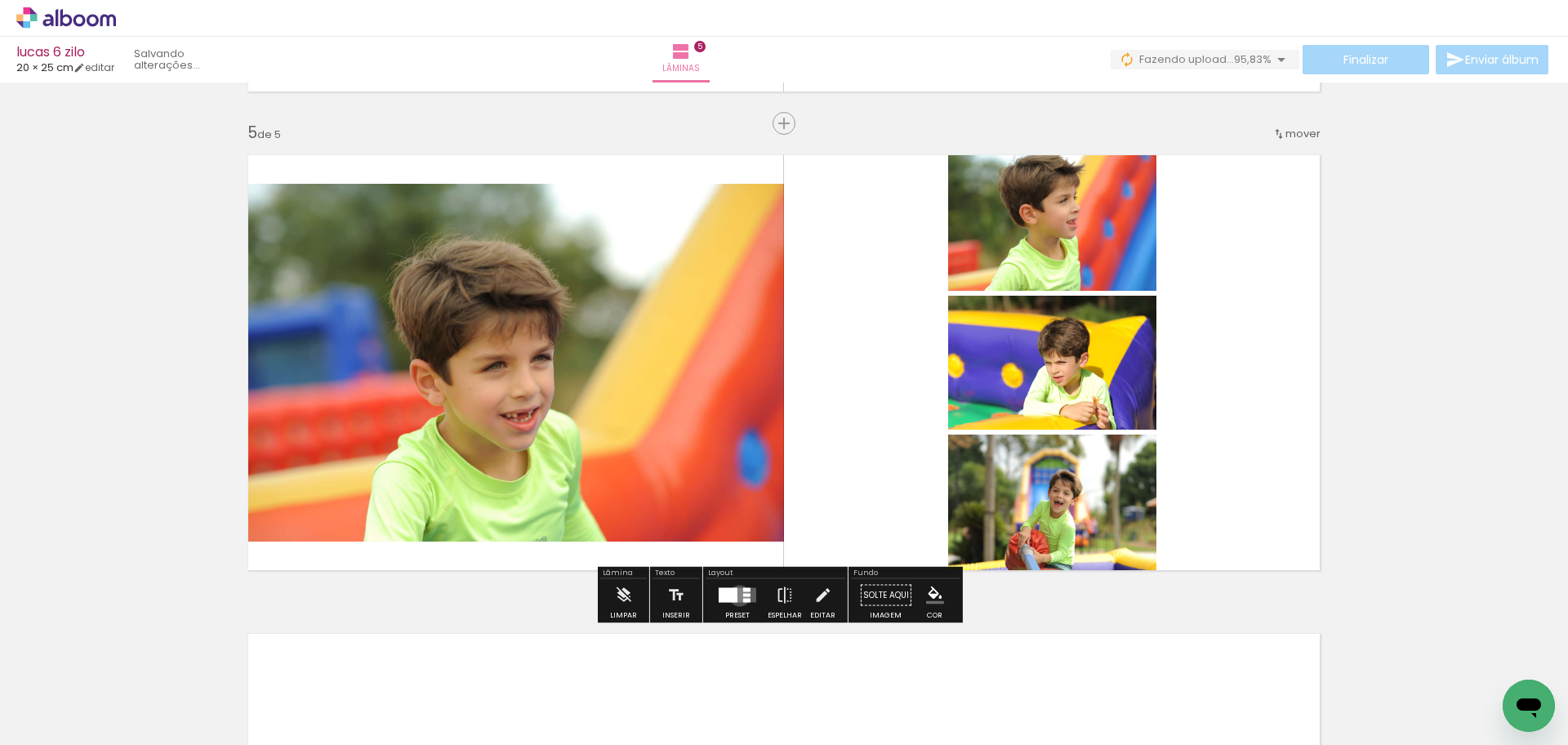
click at [736, 595] on quentale-layouter at bounding box center [737, 595] width 37 height 15
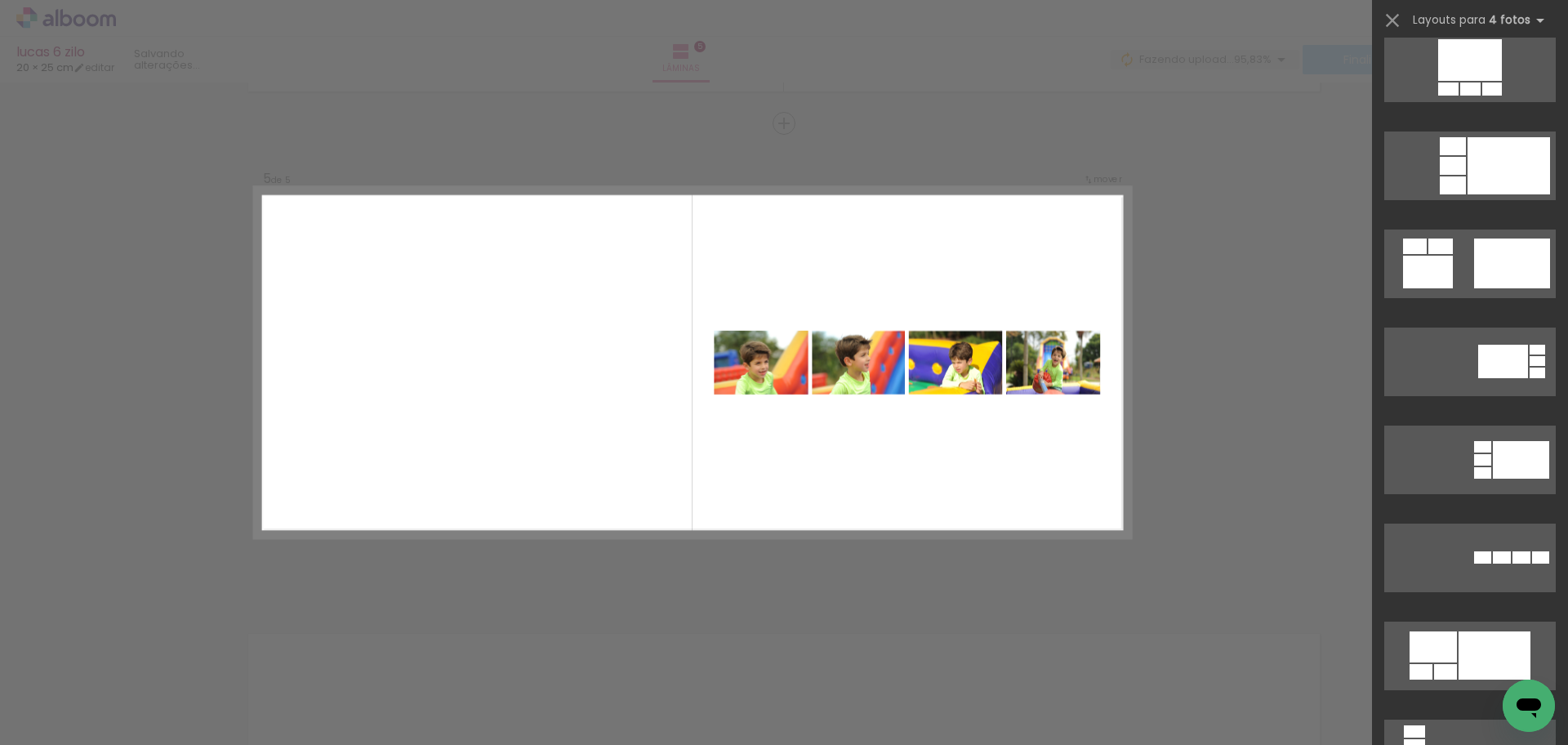
scroll to position [3012, 0]
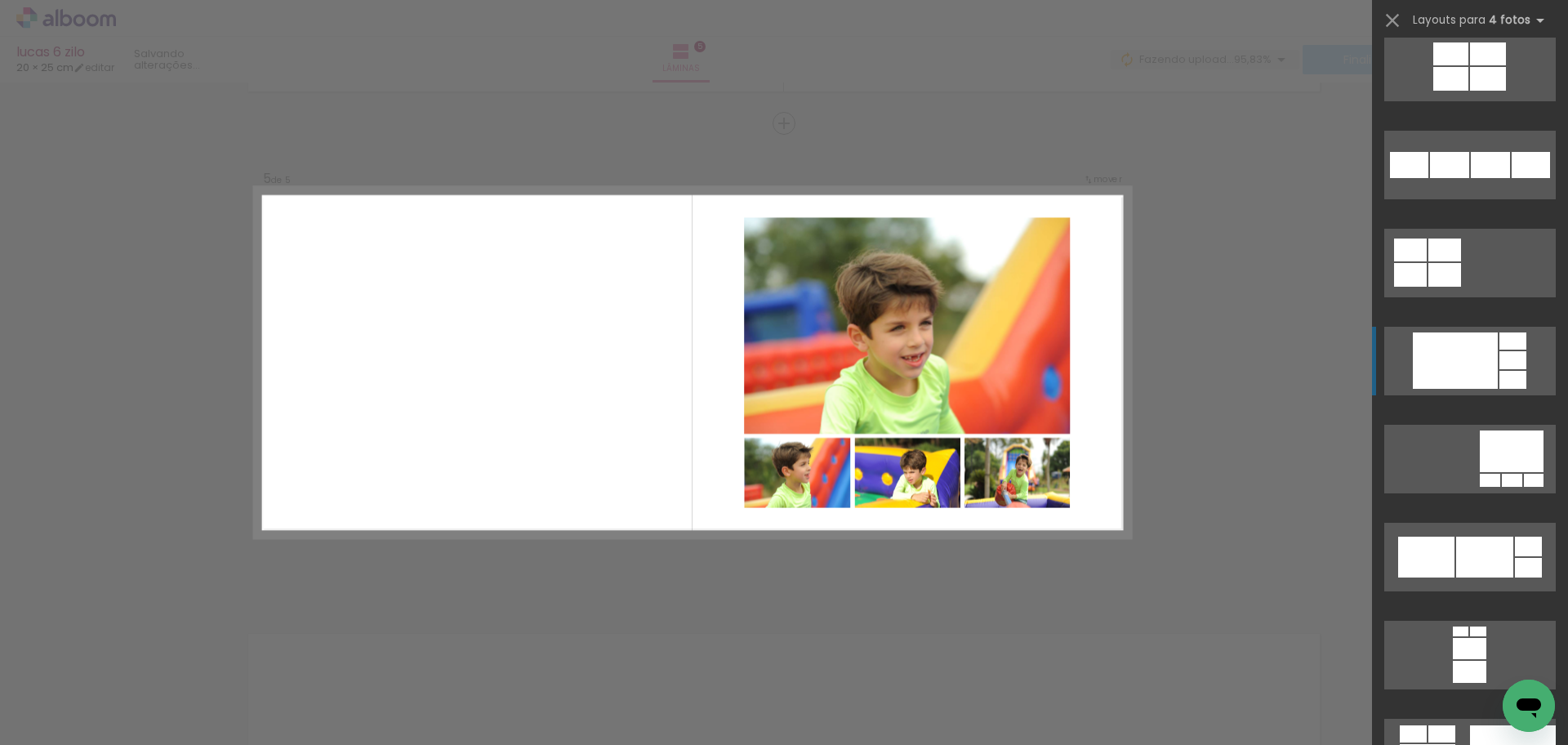
scroll to position [3756, 0]
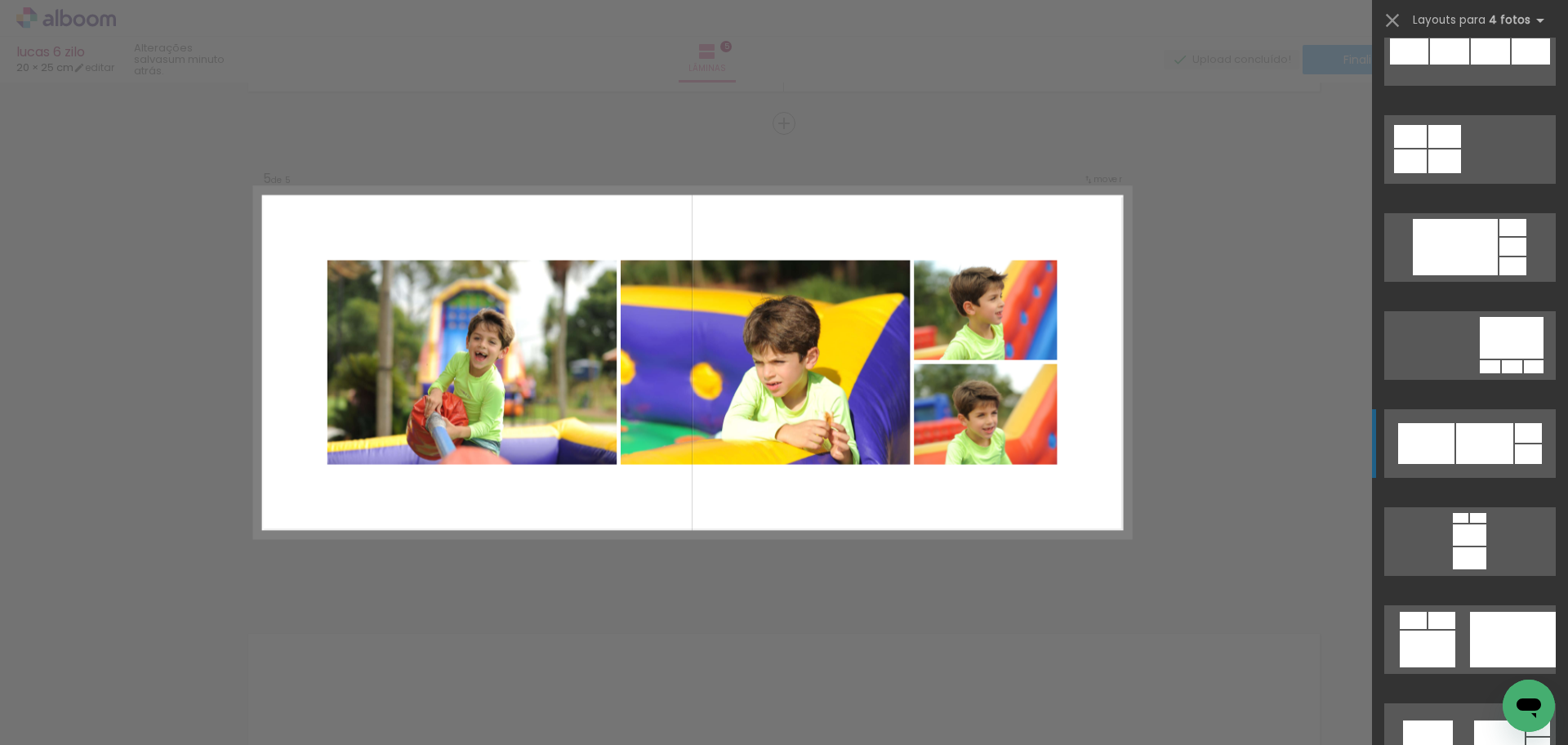
click at [1479, 439] on div at bounding box center [1485, 443] width 57 height 41
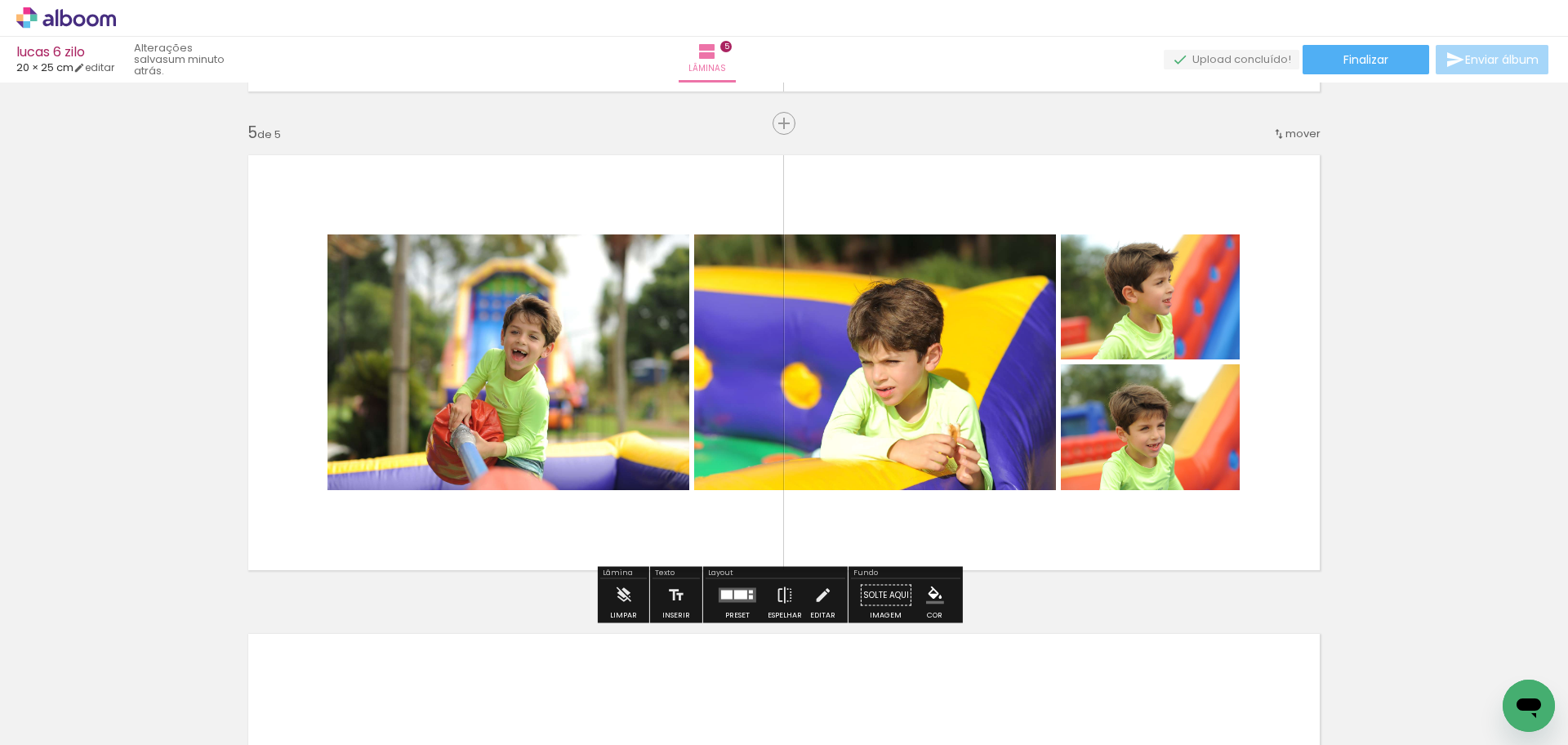
click at [460, 417] on quentale-photo at bounding box center [508, 361] width 362 height 255
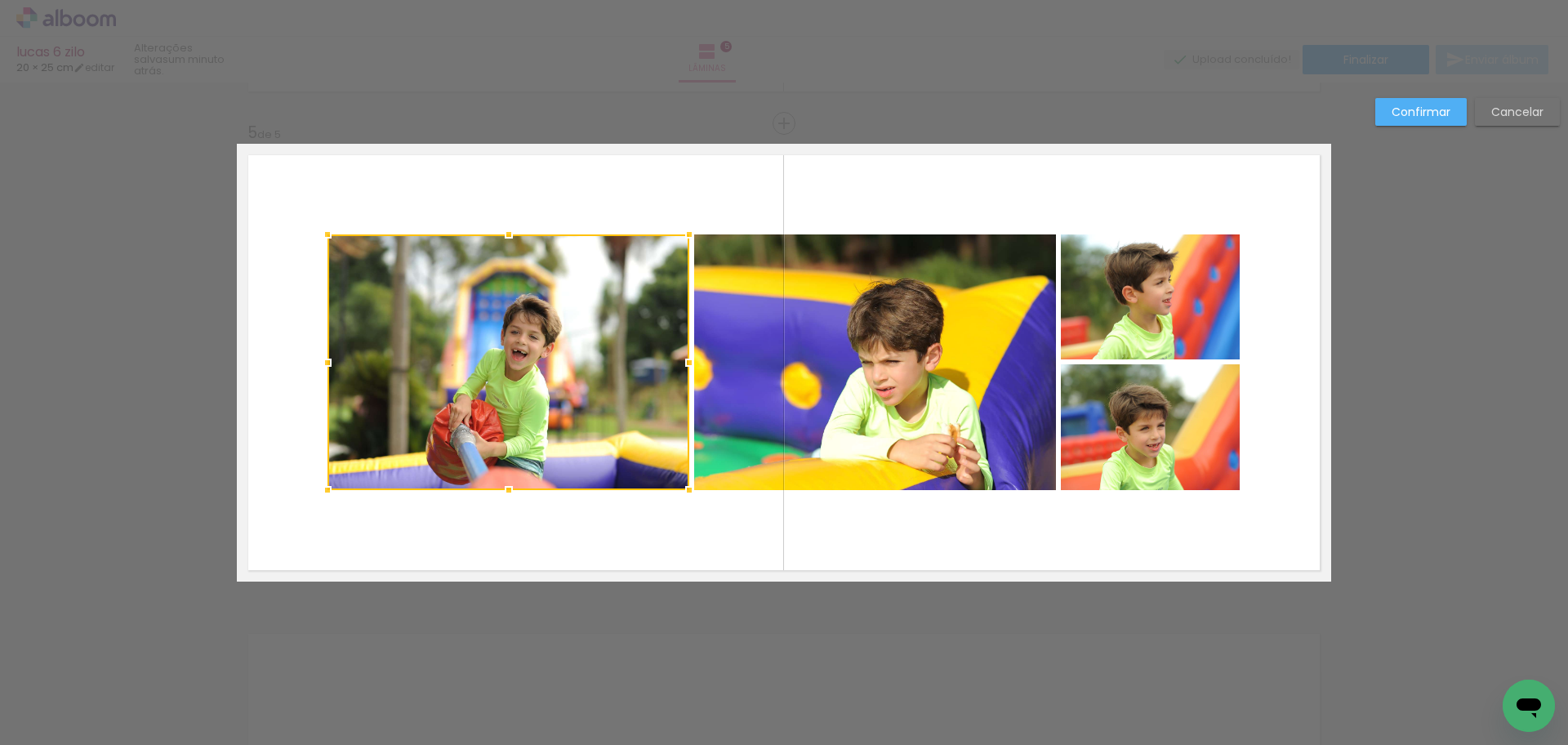
click at [784, 417] on quentale-photo at bounding box center [875, 361] width 362 height 255
click at [1133, 318] on quentale-photo at bounding box center [1150, 296] width 179 height 125
click at [1138, 410] on div at bounding box center [784, 361] width 913 height 255
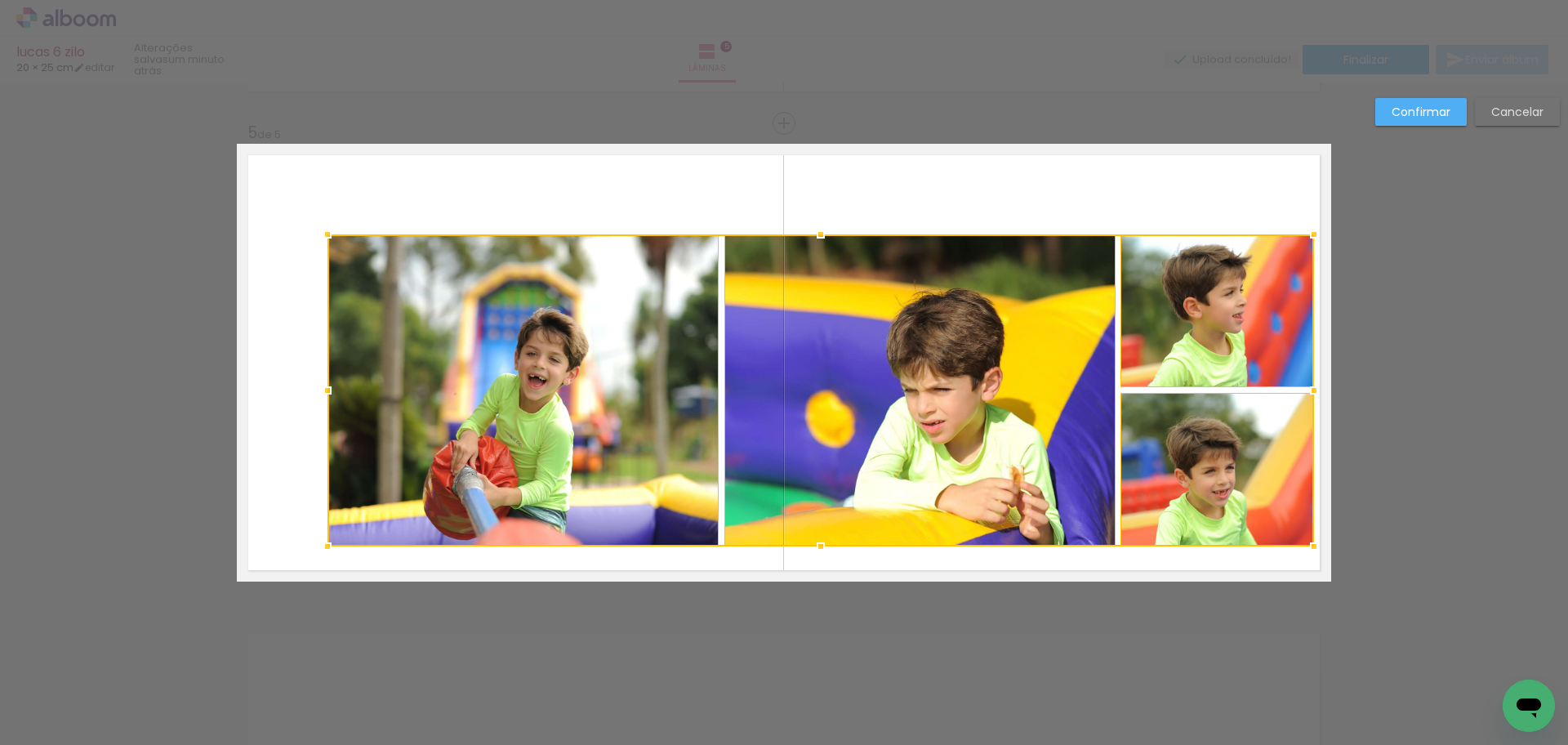
drag, startPoint x: 1232, startPoint y: 498, endPoint x: 1309, endPoint y: 556, distance: 96.4
click at [1309, 556] on div at bounding box center [1314, 546] width 33 height 33
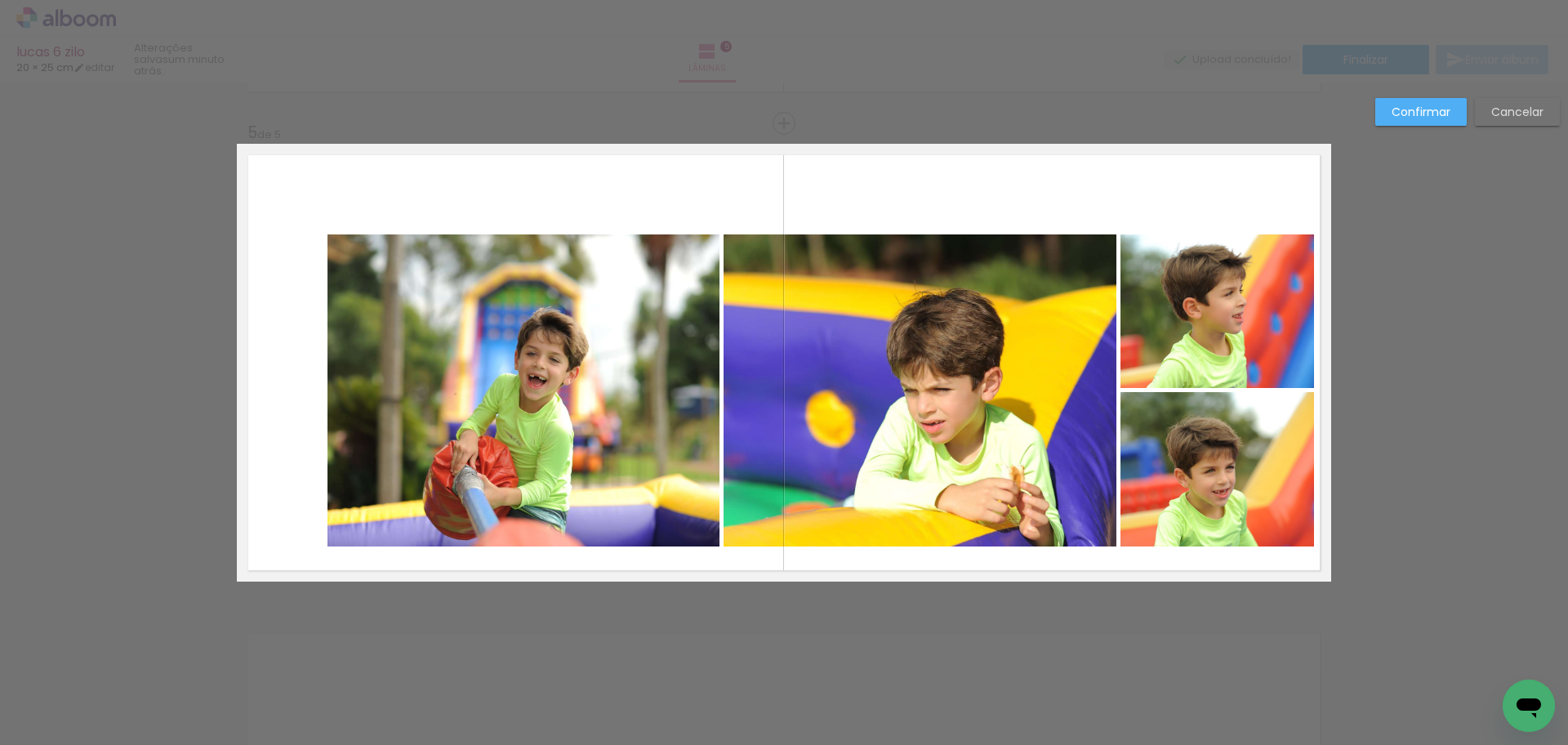
click at [558, 392] on quentale-photo at bounding box center [524, 390] width 392 height 312
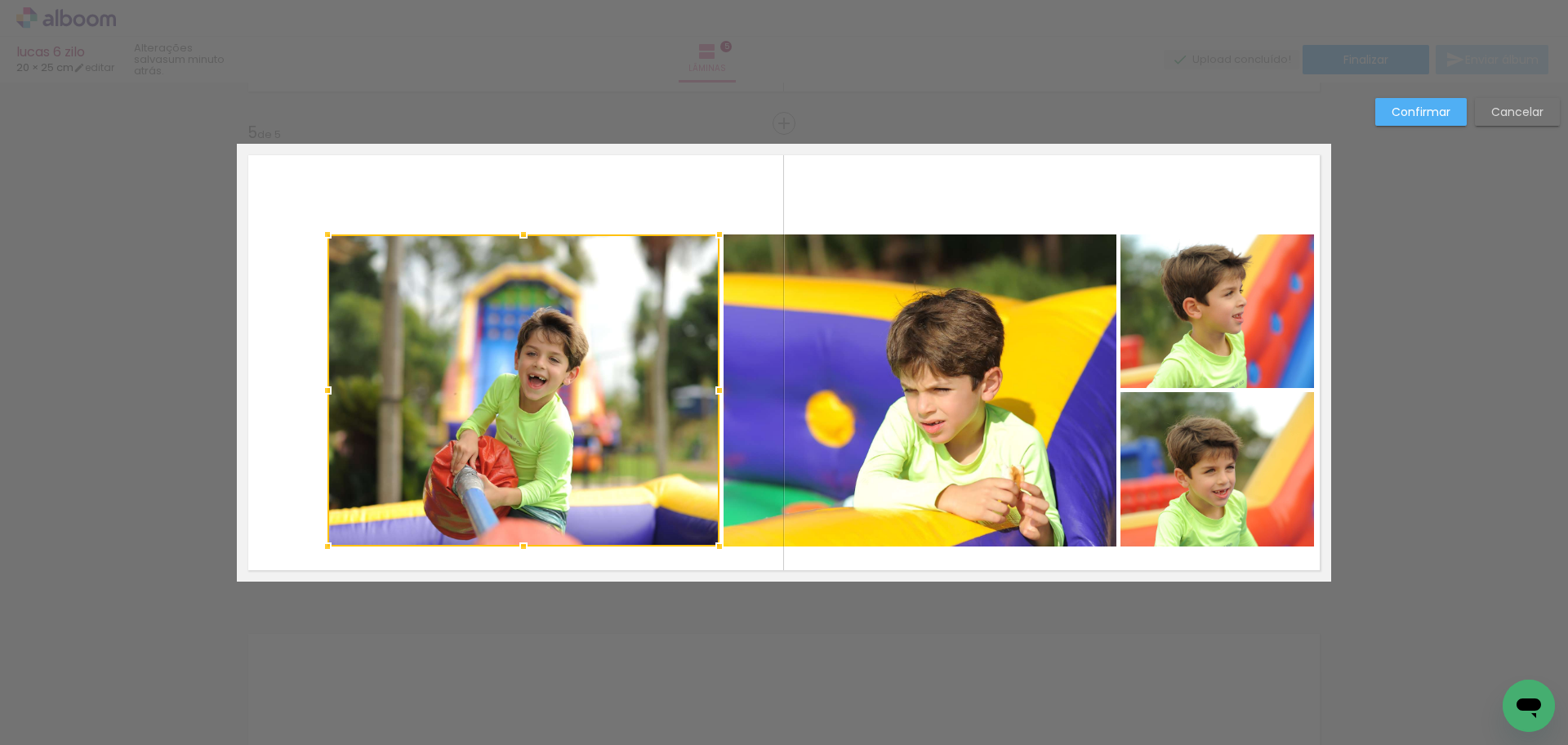
click at [875, 401] on quentale-photo at bounding box center [920, 390] width 393 height 312
click at [1262, 343] on quentale-photo at bounding box center [1217, 311] width 193 height 153
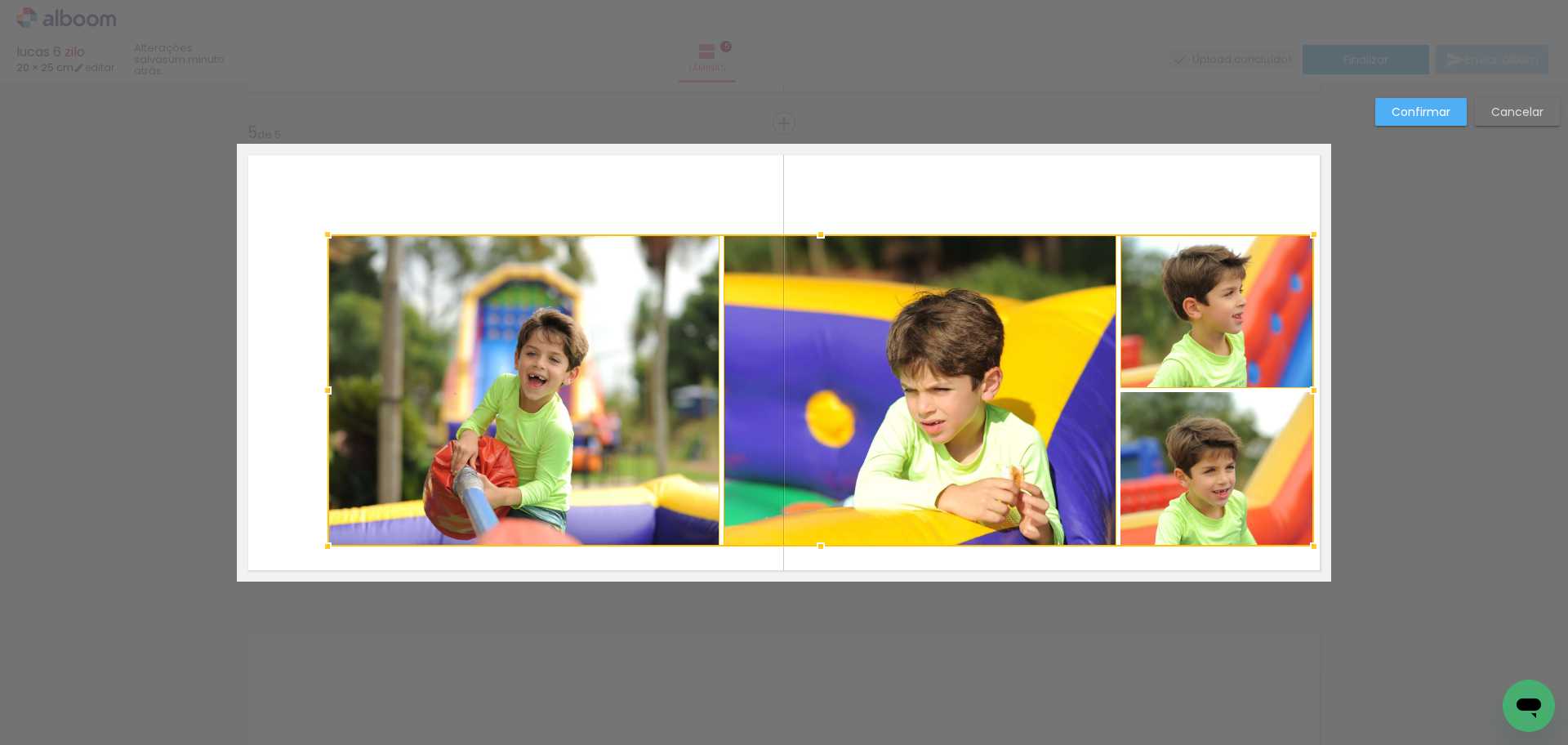
click at [1263, 466] on div at bounding box center [821, 390] width 987 height 312
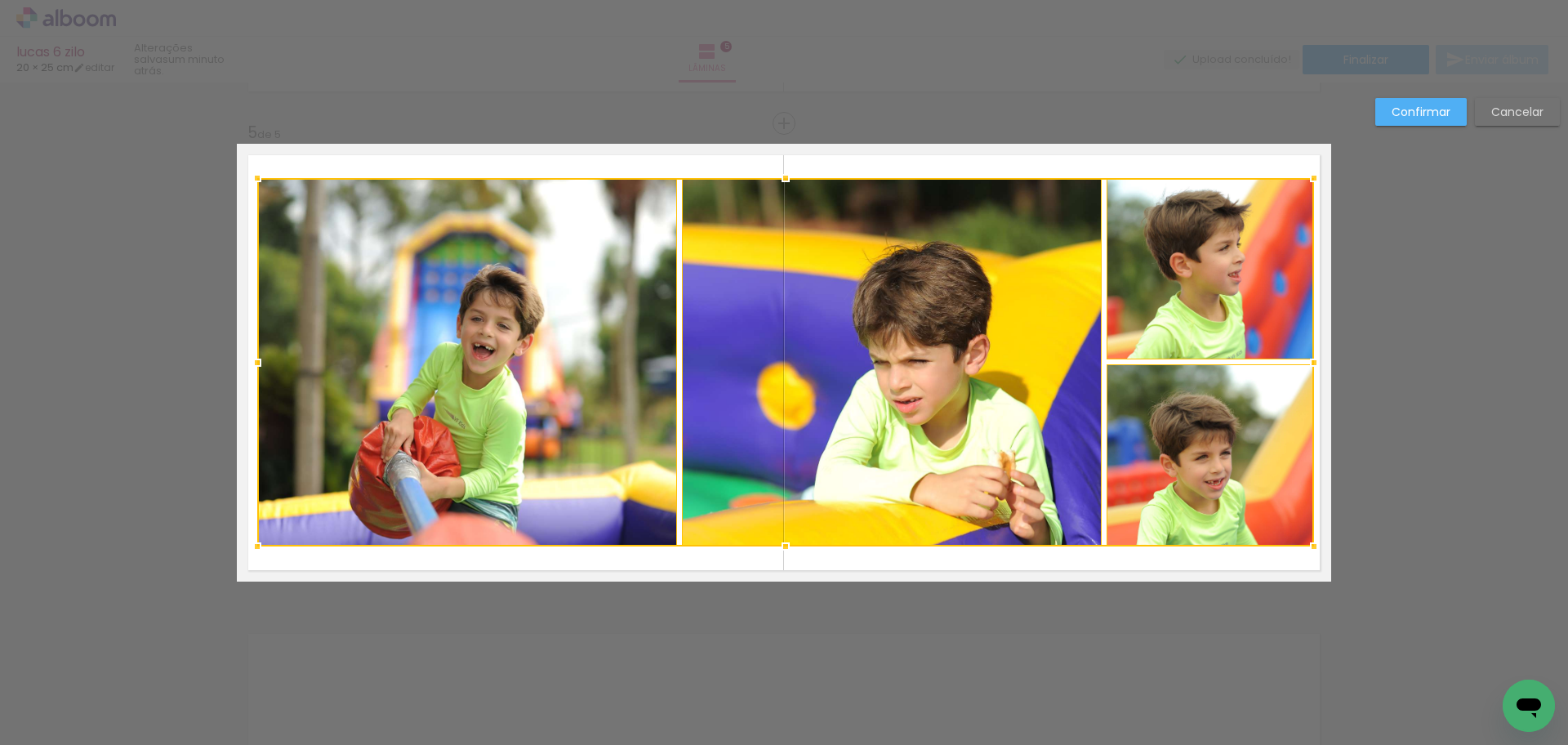
drag, startPoint x: 313, startPoint y: 233, endPoint x: 242, endPoint y: 177, distance: 90.4
click at [242, 177] on div at bounding box center [257, 178] width 33 height 33
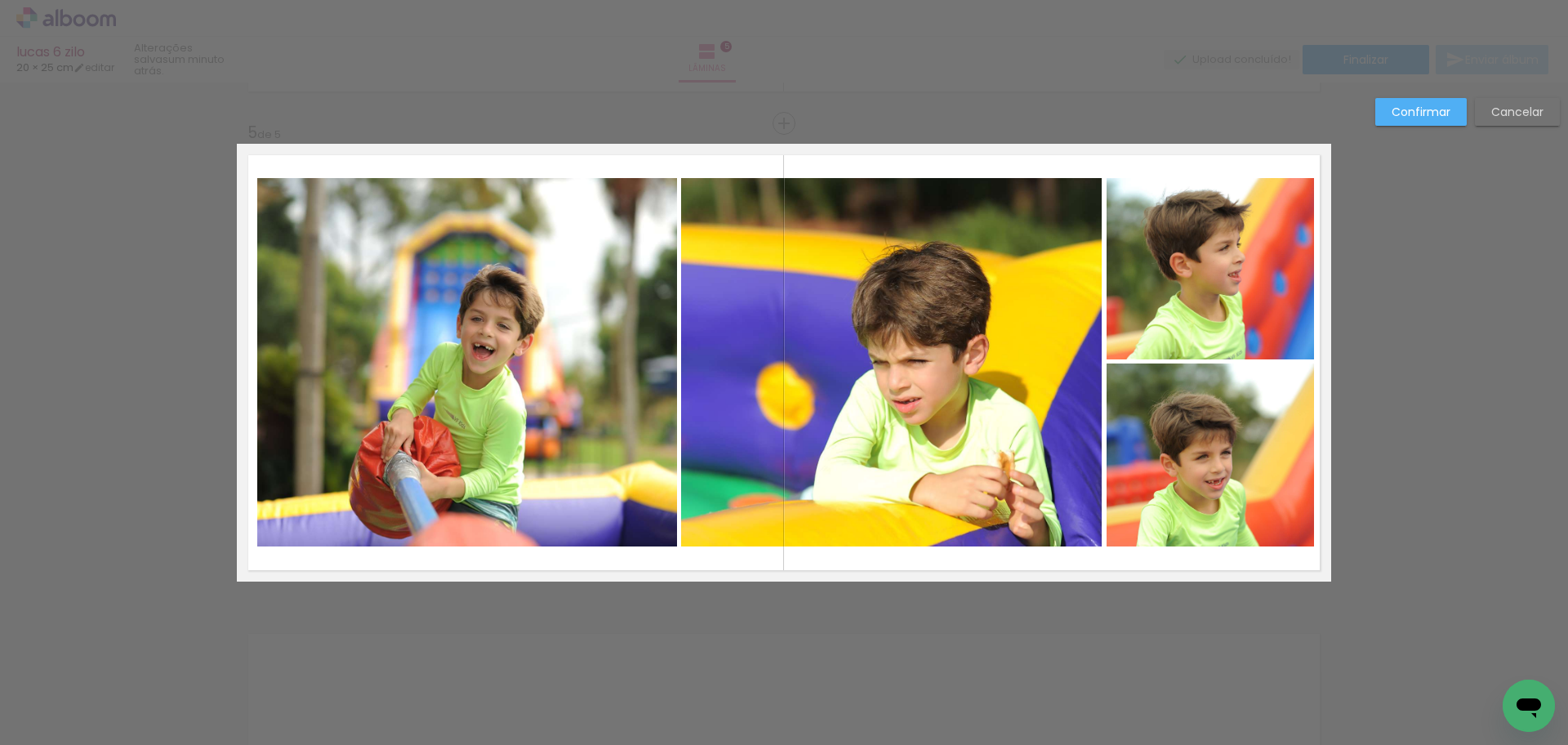
click at [0, 0] on slot "Confirmar" at bounding box center [0, 0] width 0 height 0
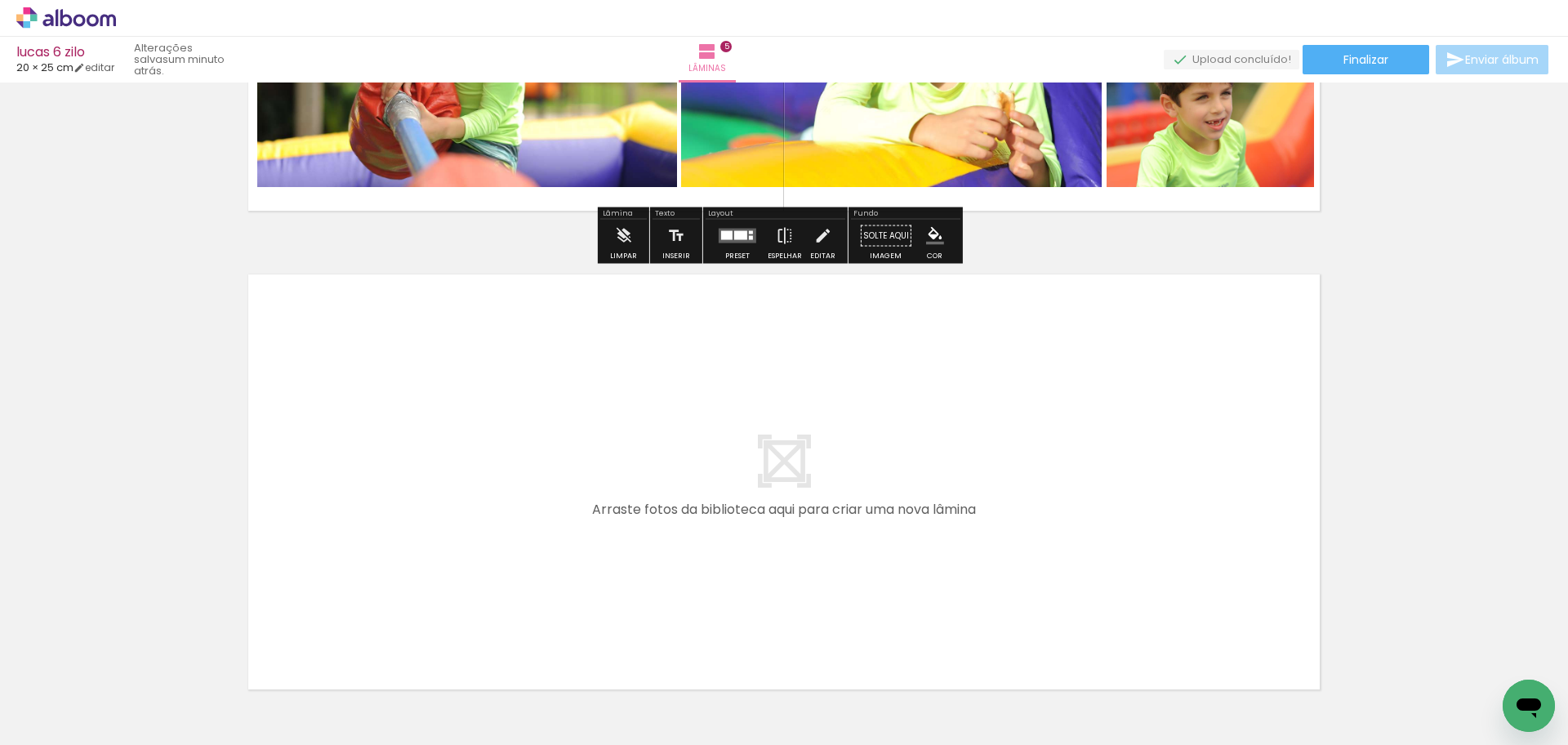
scroll to position [2309, 0]
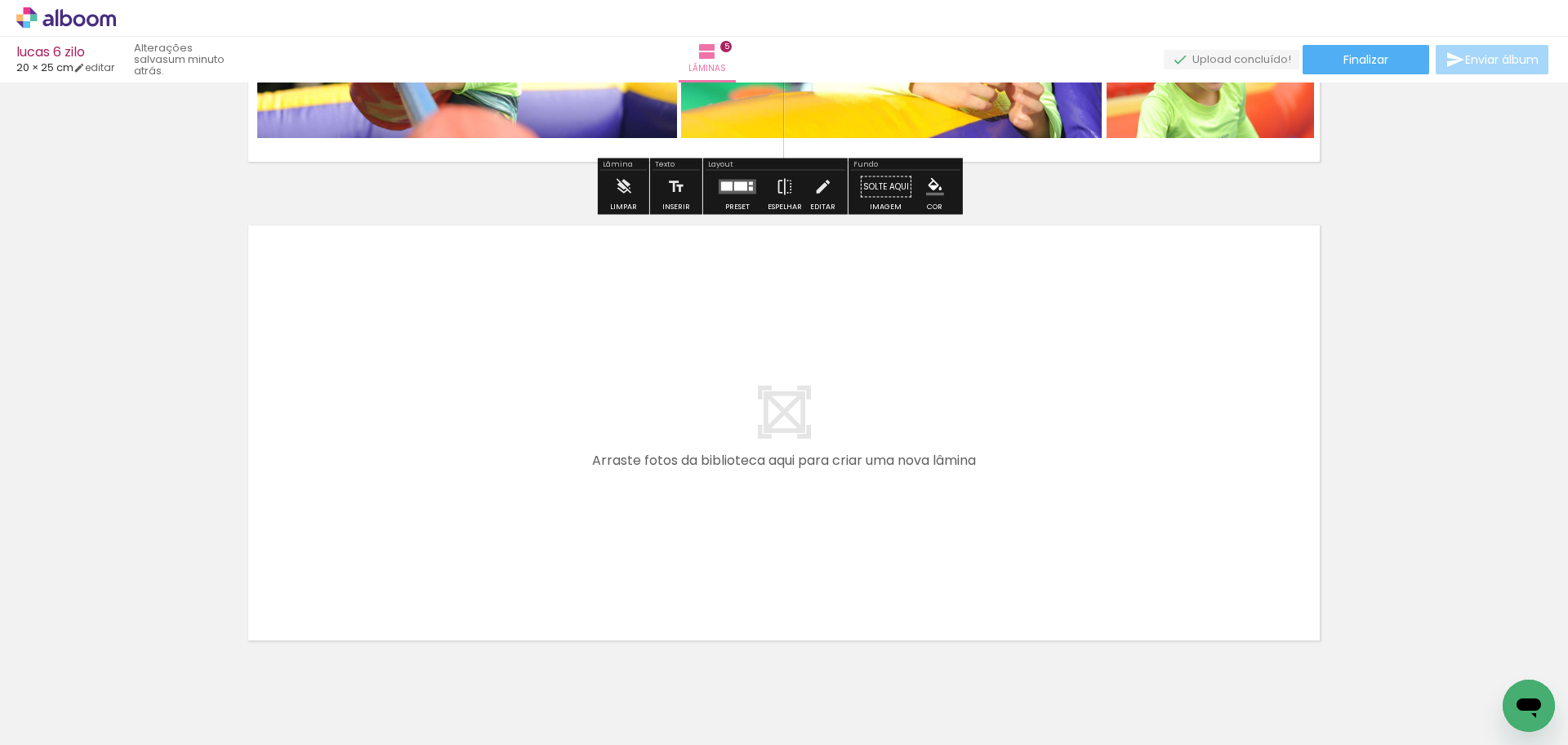
drag, startPoint x: 466, startPoint y: 520, endPoint x: 463, endPoint y: 571, distance: 51.1
click at [467, 520] on quentale-layouter at bounding box center [784, 433] width 1094 height 438
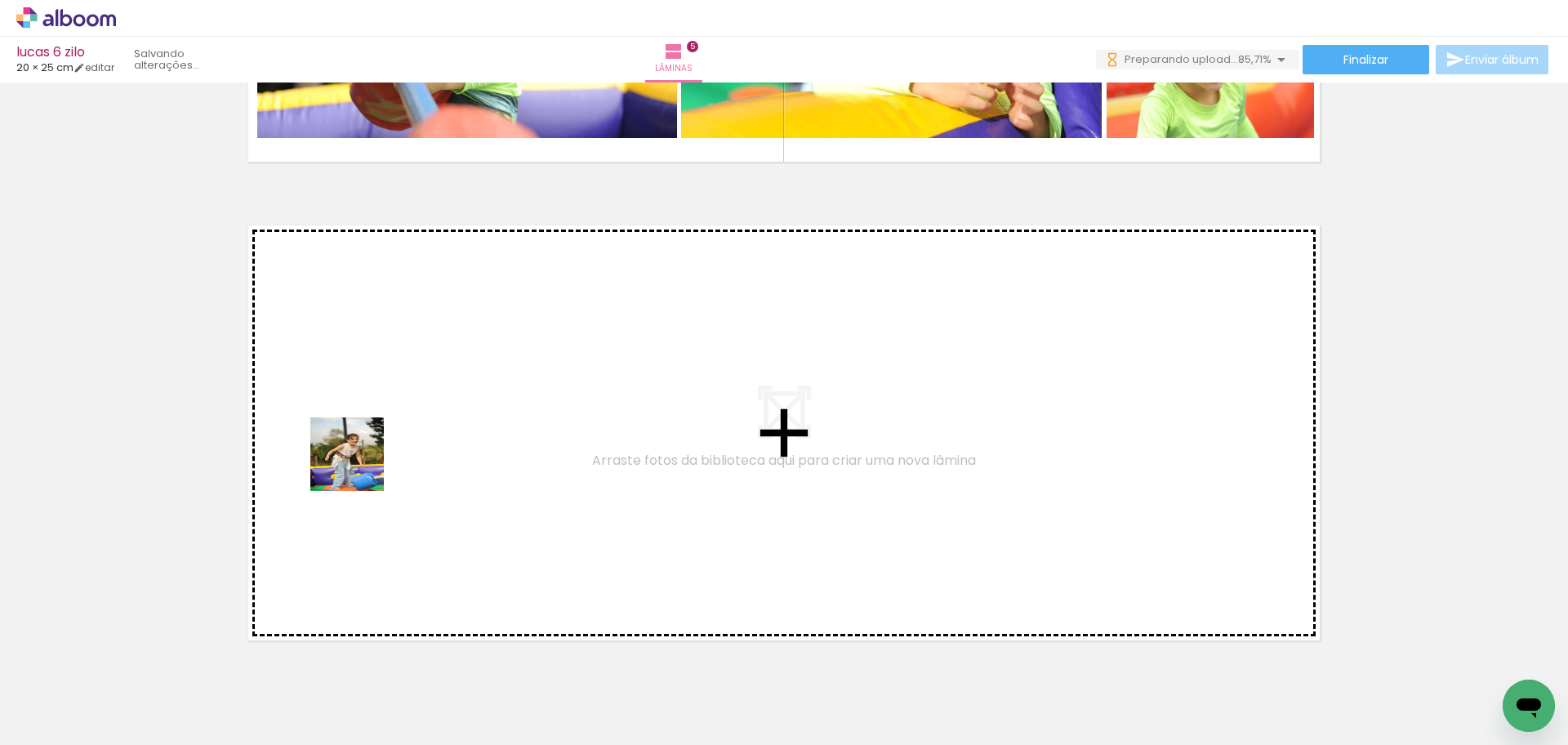
drag, startPoint x: 363, startPoint y: 568, endPoint x: 361, endPoint y: 457, distance: 111.0
click at [361, 457] on quentale-workspace at bounding box center [784, 372] width 1568 height 745
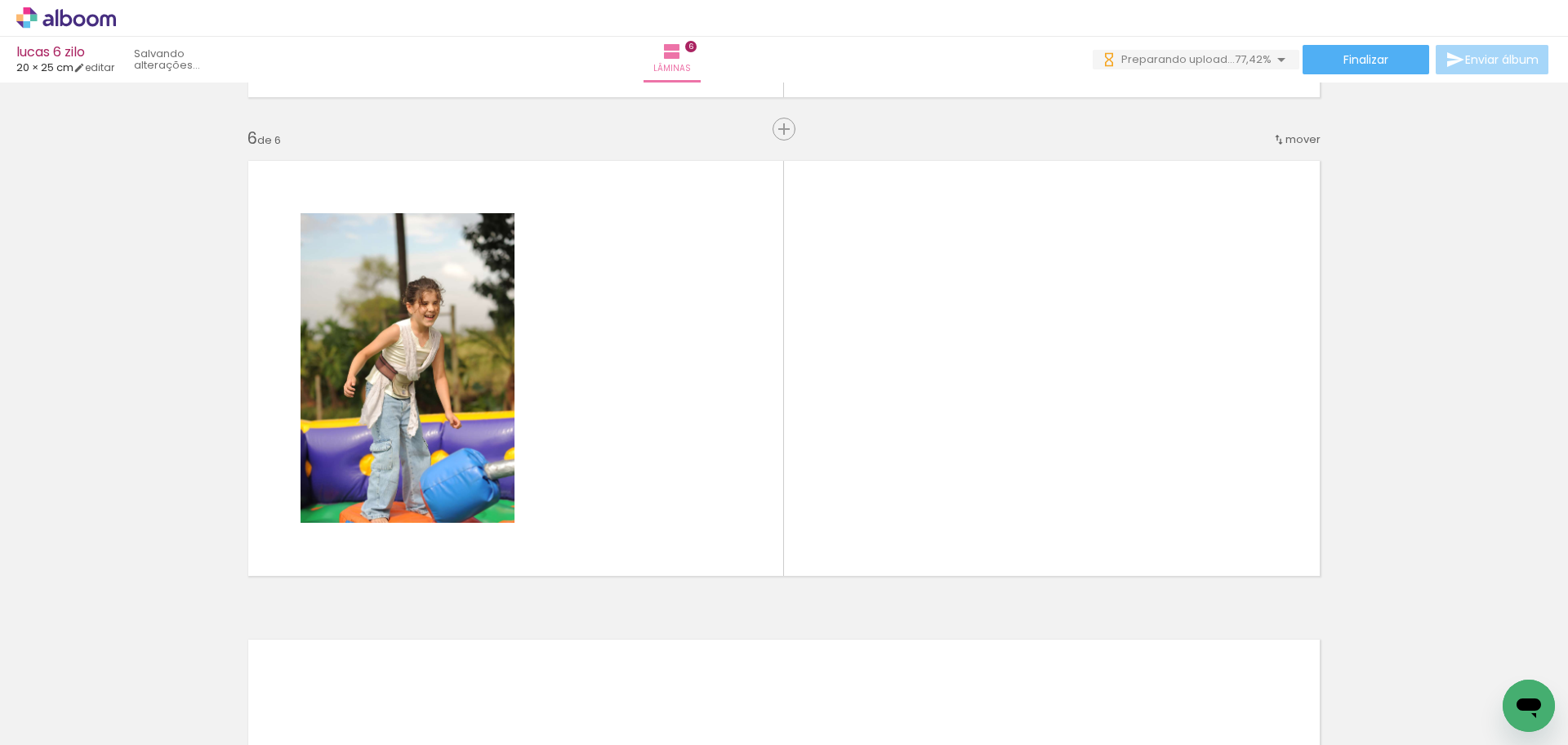
scroll to position [2378, 0]
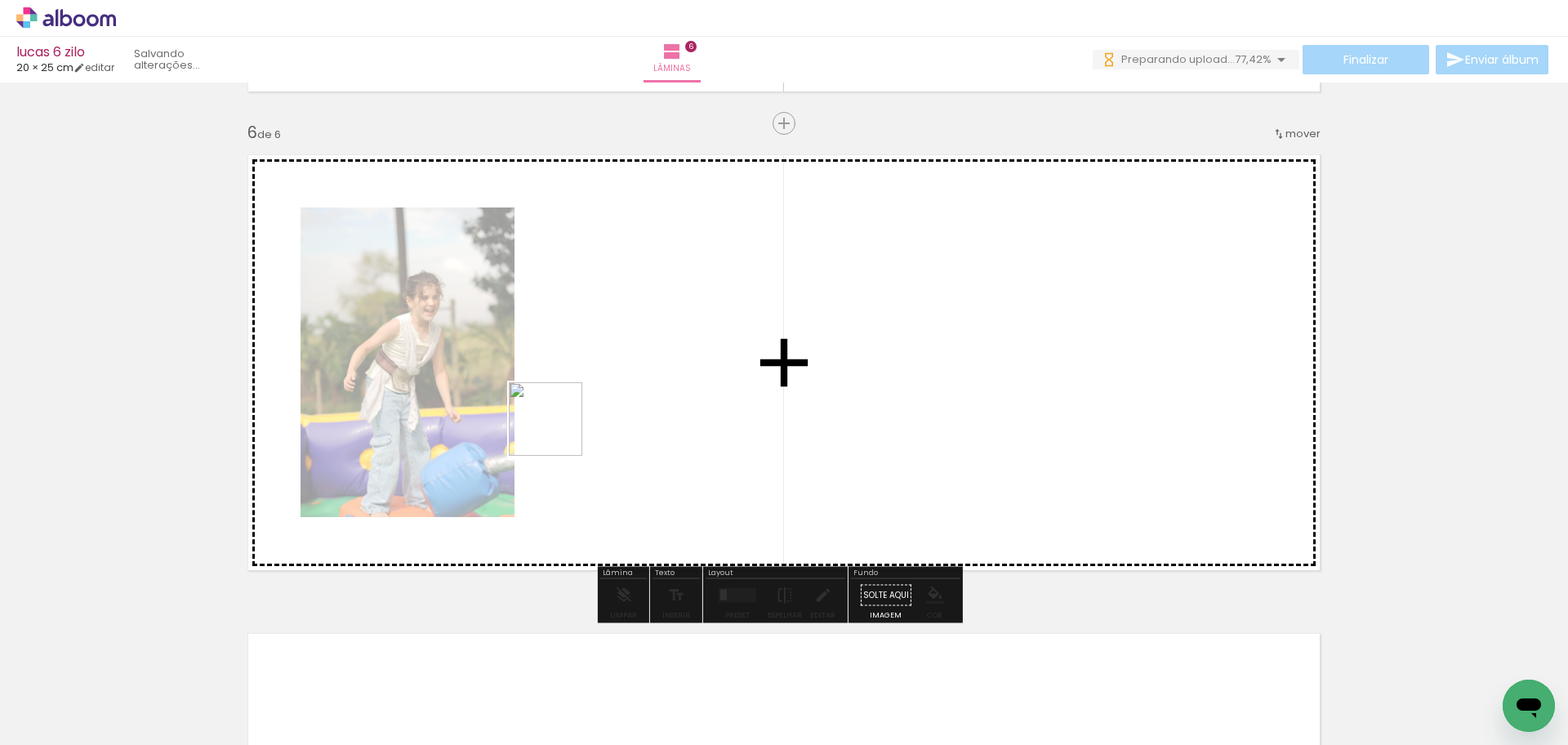
drag, startPoint x: 509, startPoint y: 496, endPoint x: 569, endPoint y: 418, distance: 98.4
click at [569, 418] on quentale-workspace at bounding box center [784, 372] width 1568 height 745
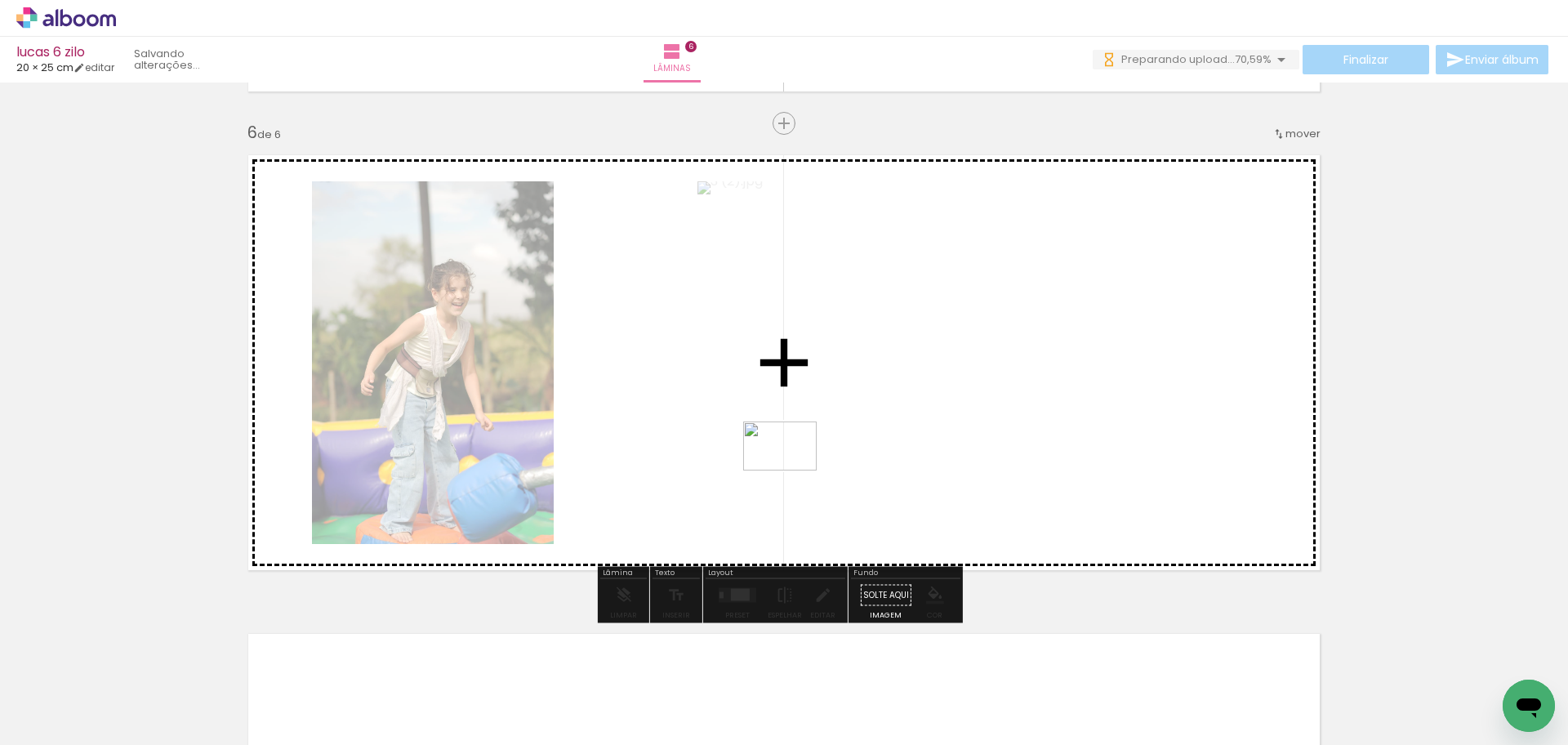
drag, startPoint x: 799, startPoint y: 687, endPoint x: 792, endPoint y: 470, distance: 217.1
click at [792, 470] on quentale-workspace at bounding box center [784, 372] width 1568 height 745
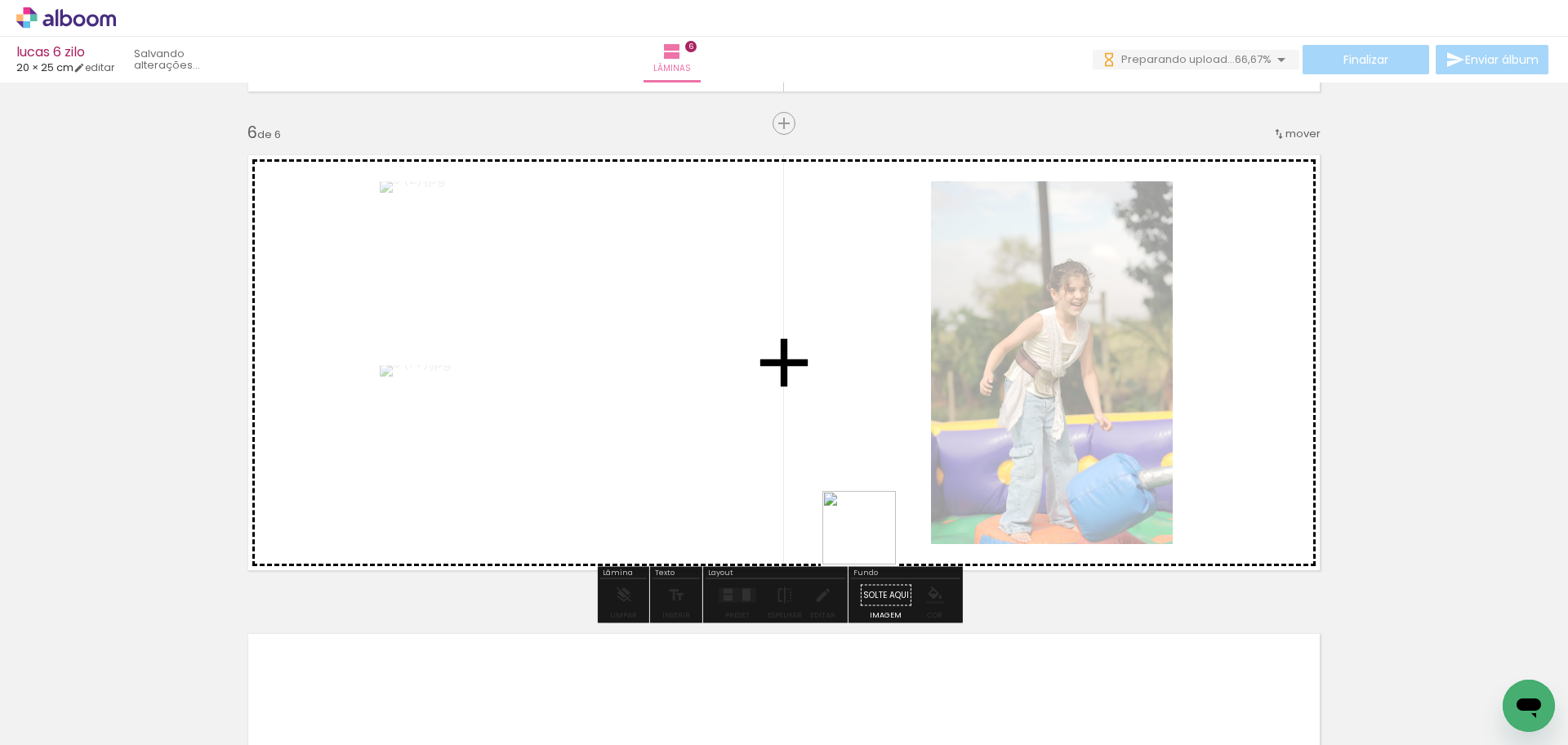
drag, startPoint x: 872, startPoint y: 539, endPoint x: 810, endPoint y: 430, distance: 125.4
click at [810, 430] on quentale-workspace at bounding box center [784, 372] width 1568 height 745
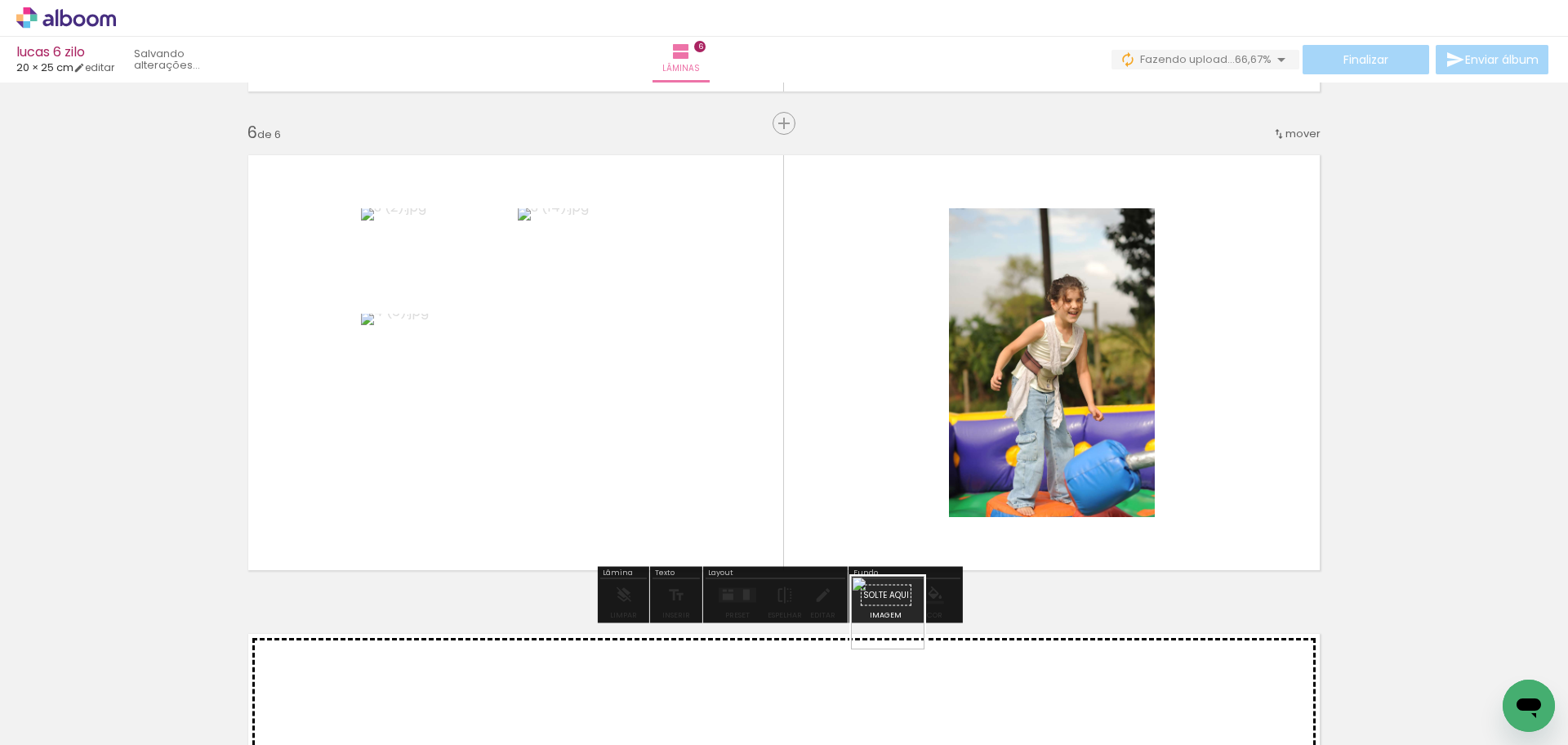
drag, startPoint x: 900, startPoint y: 625, endPoint x: 953, endPoint y: 432, distance: 200.1
click at [953, 432] on quentale-workspace at bounding box center [784, 372] width 1568 height 745
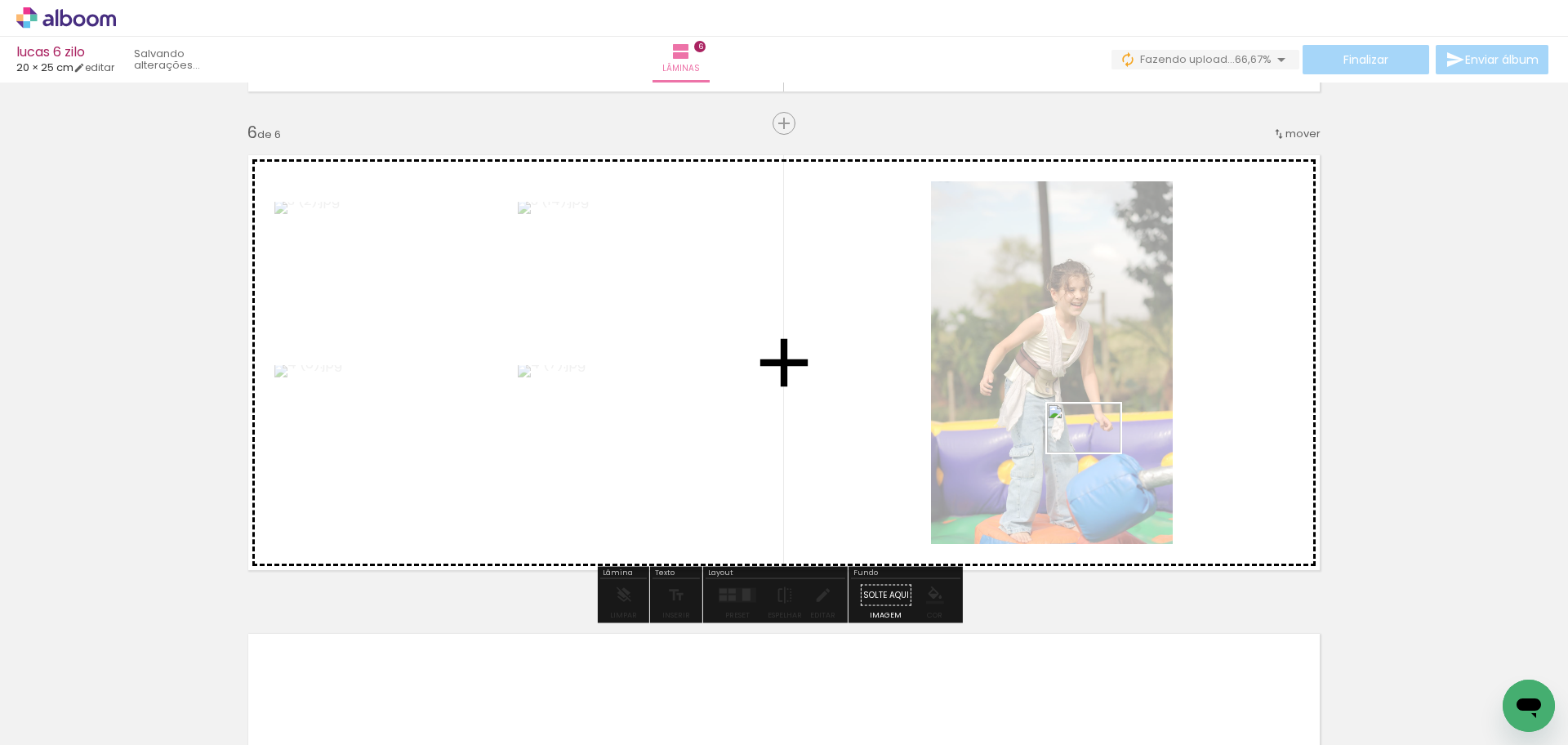
drag, startPoint x: 922, startPoint y: 692, endPoint x: 1096, endPoint y: 452, distance: 296.4
click at [1096, 452] on quentale-workspace at bounding box center [784, 372] width 1568 height 745
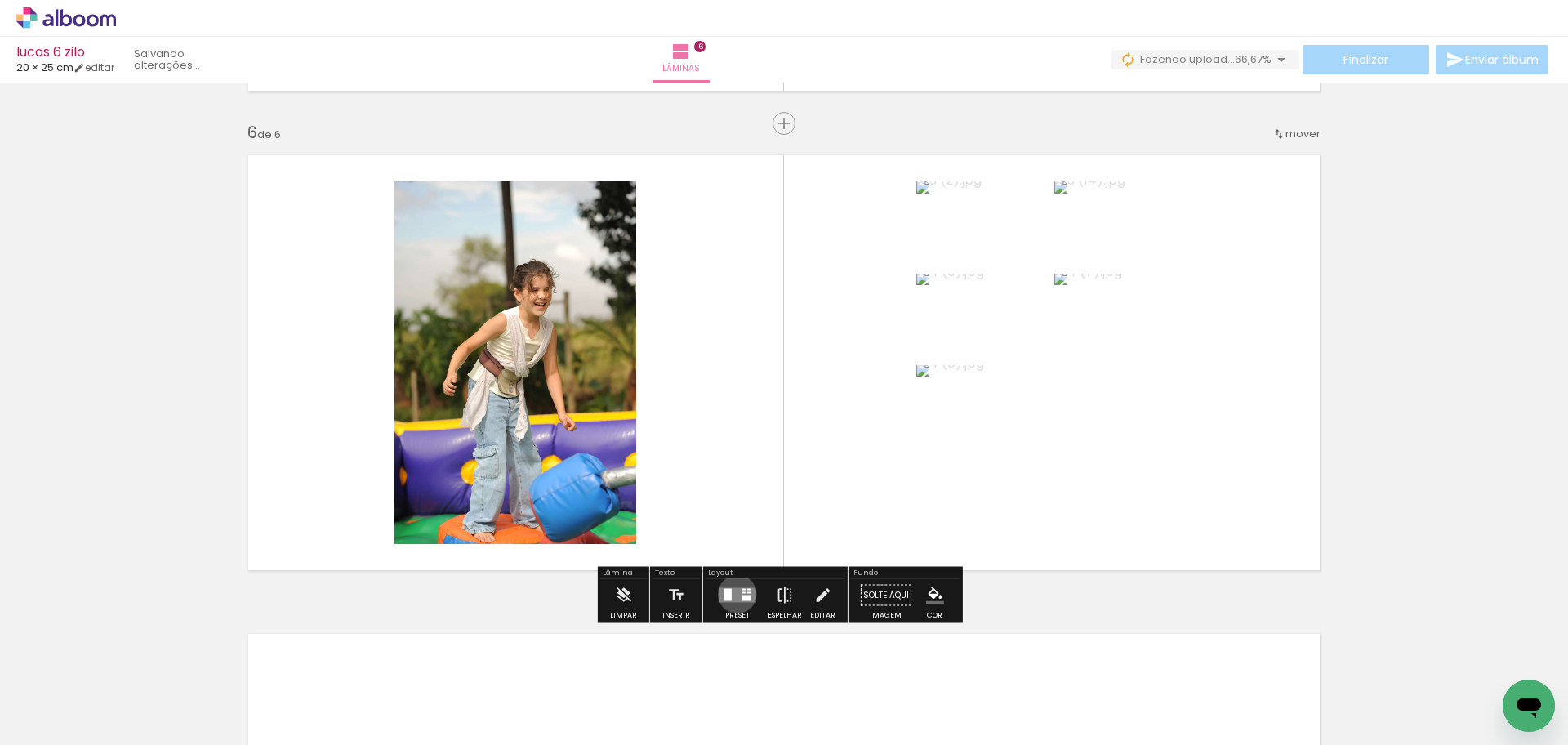
click at [735, 594] on quentale-layouter at bounding box center [737, 595] width 37 height 15
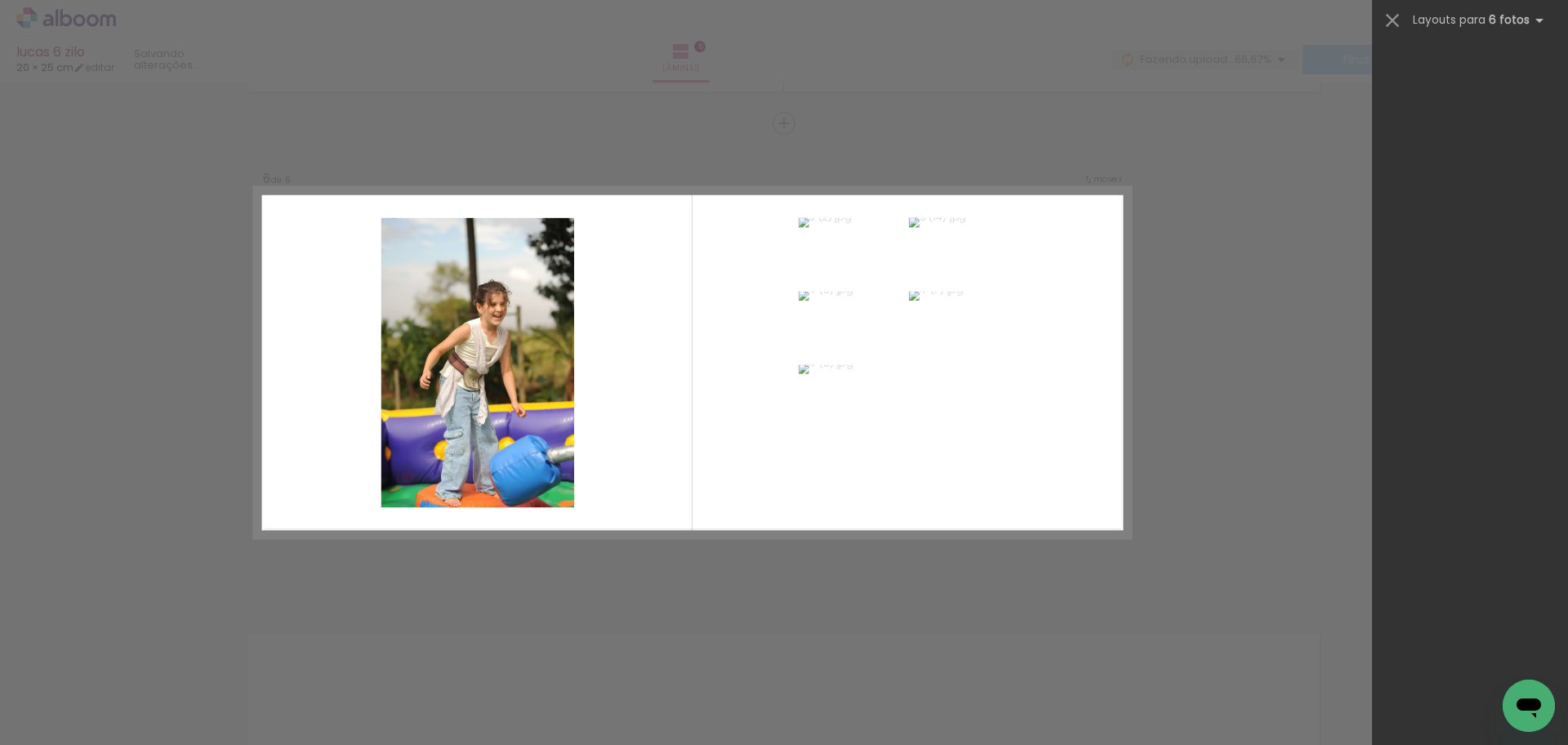
scroll to position [0, 0]
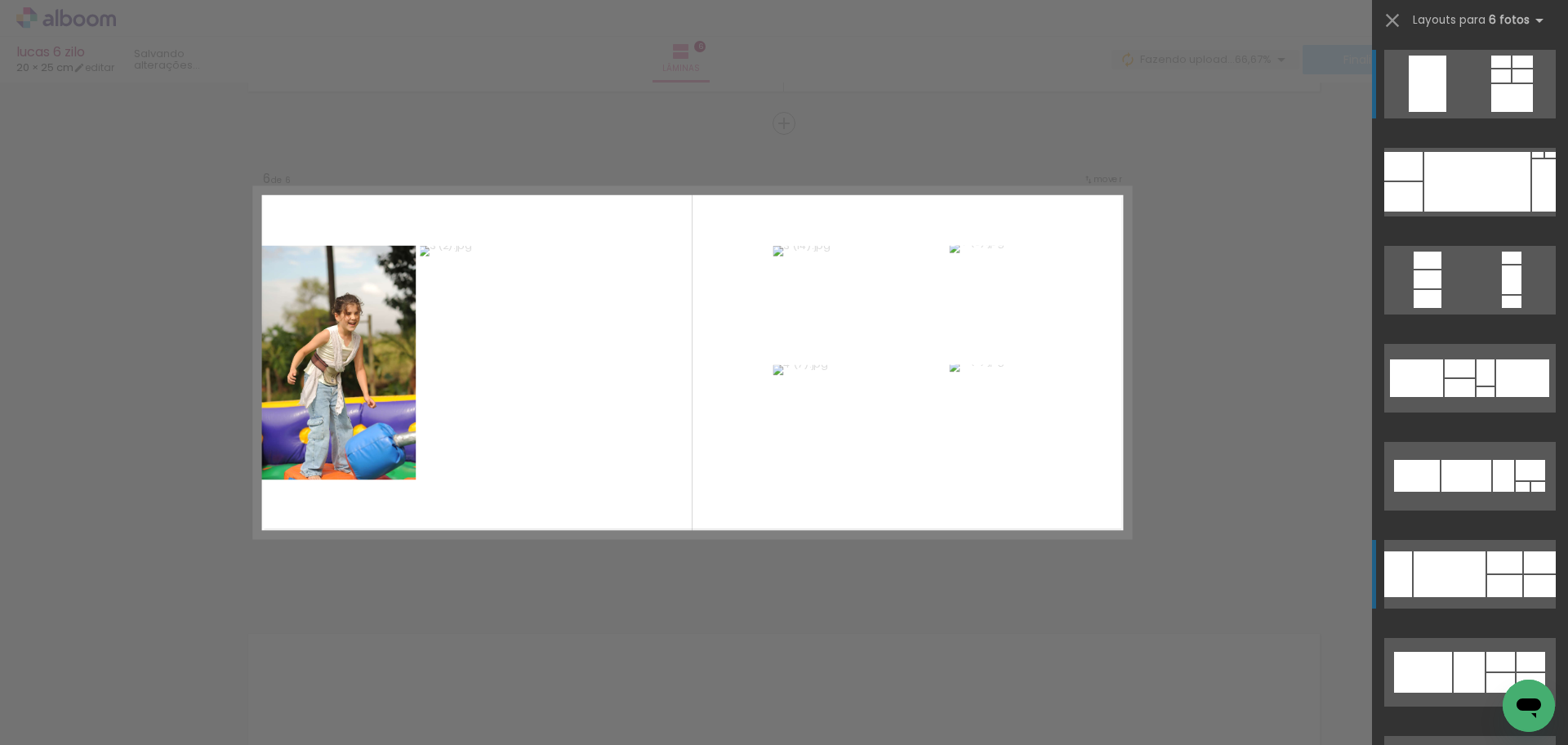
click at [1517, 575] on quentale-layouter at bounding box center [1470, 573] width 172 height 69
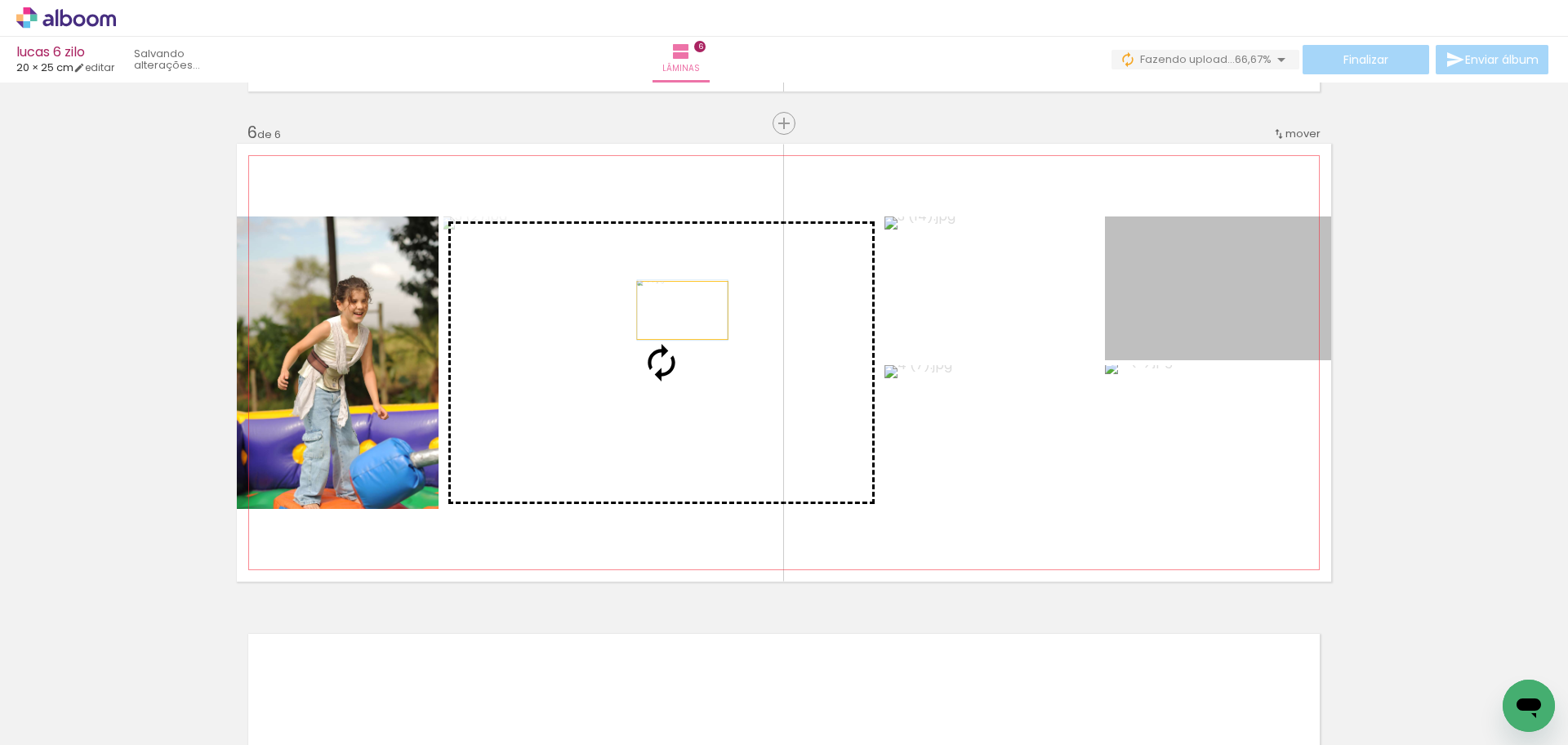
drag, startPoint x: 1257, startPoint y: 311, endPoint x: 677, endPoint y: 311, distance: 580.0
click at [0, 0] on slot at bounding box center [0, 0] width 0 height 0
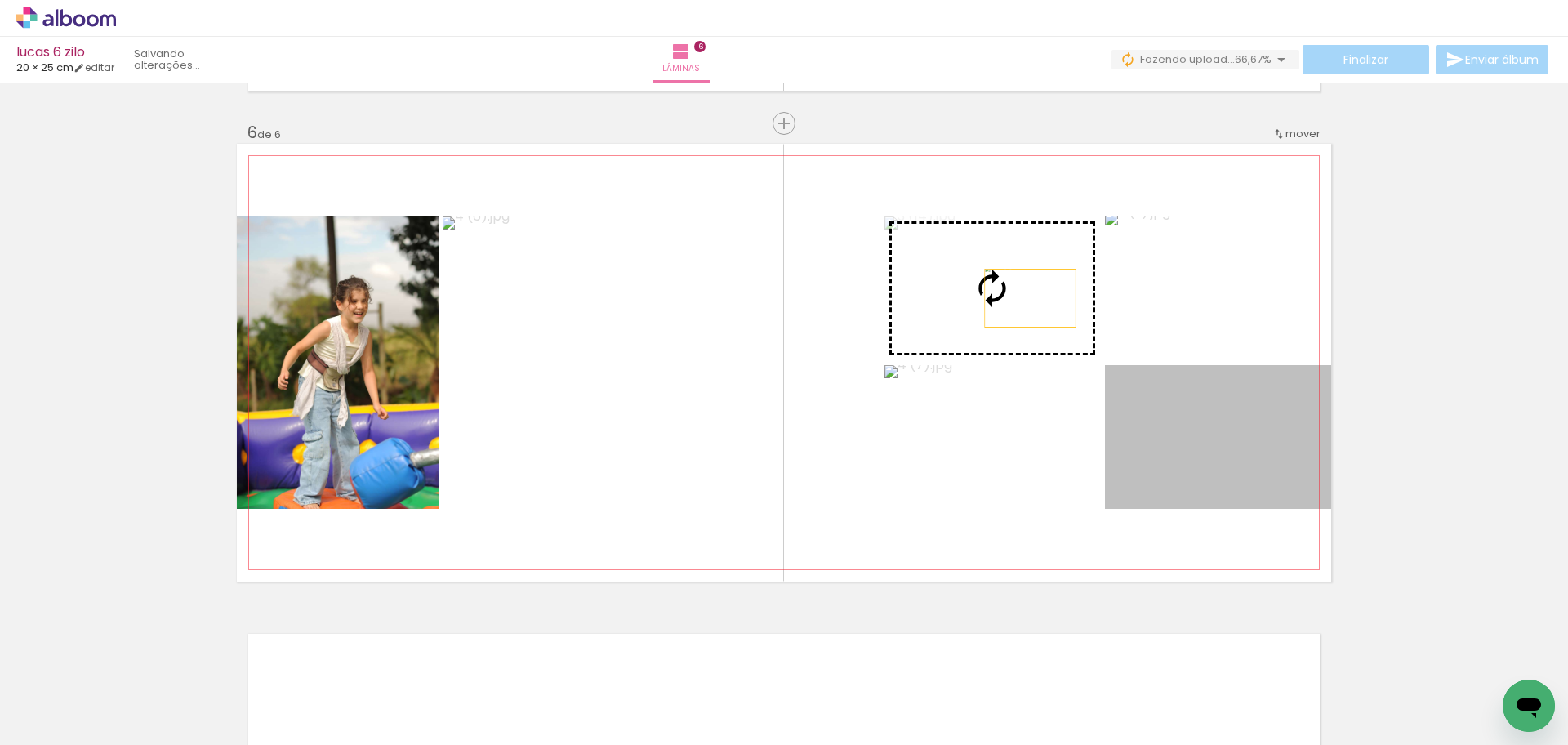
drag, startPoint x: 1215, startPoint y: 480, endPoint x: 1011, endPoint y: 288, distance: 280.1
click at [0, 0] on slot at bounding box center [0, 0] width 0 height 0
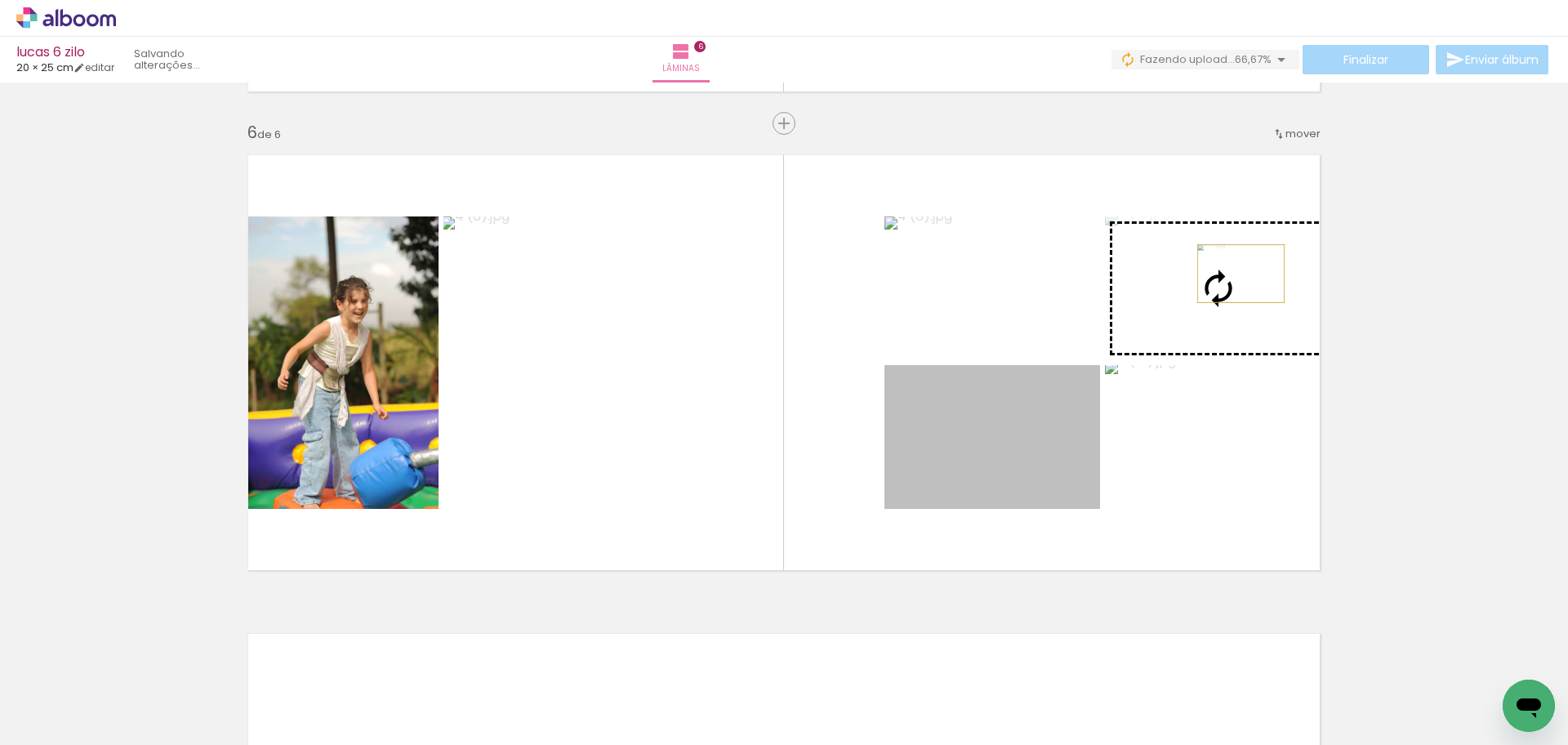
drag, startPoint x: 987, startPoint y: 453, endPoint x: 1235, endPoint y: 273, distance: 306.4
click at [0, 0] on slot at bounding box center [0, 0] width 0 height 0
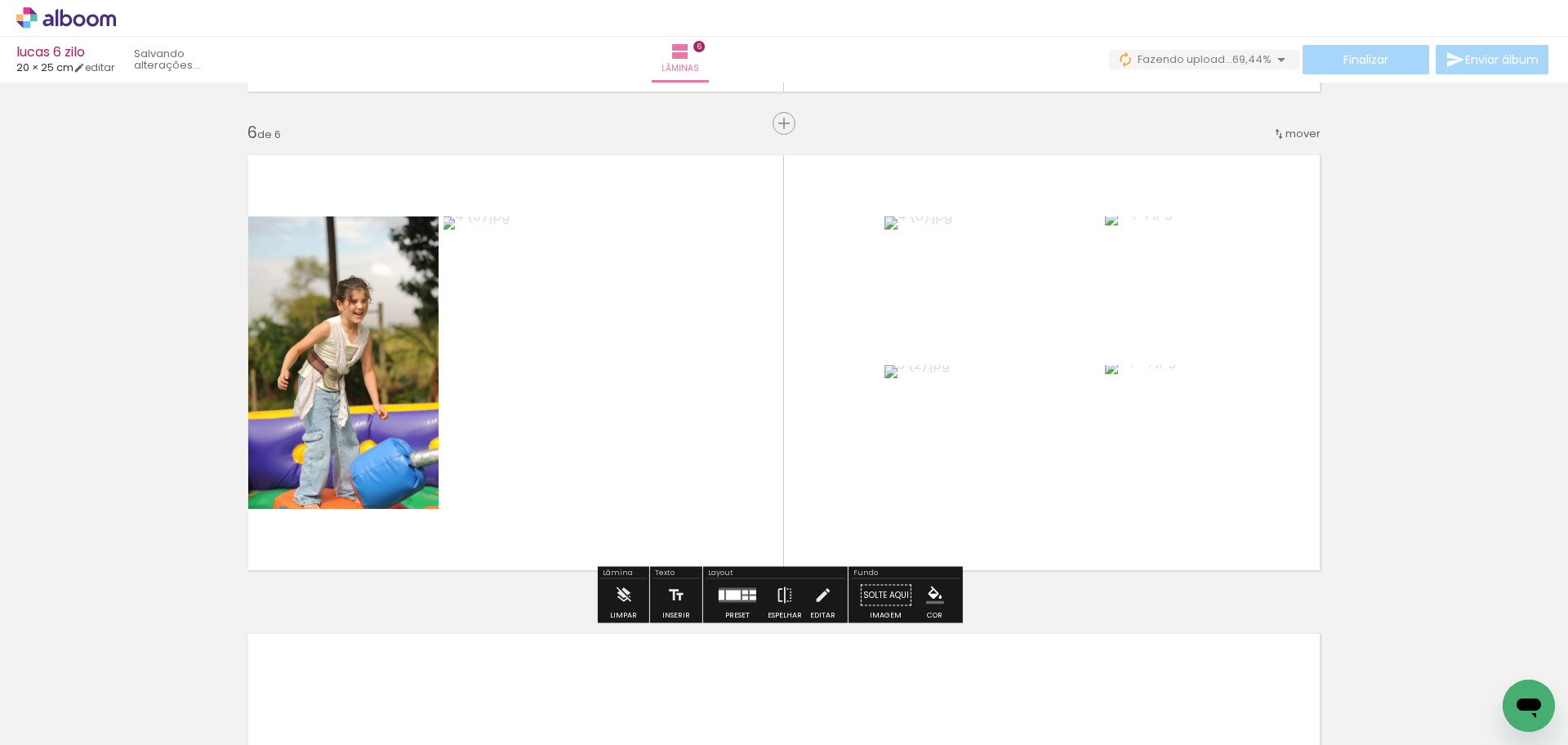
click at [735, 591] on div at bounding box center [734, 595] width 15 height 10
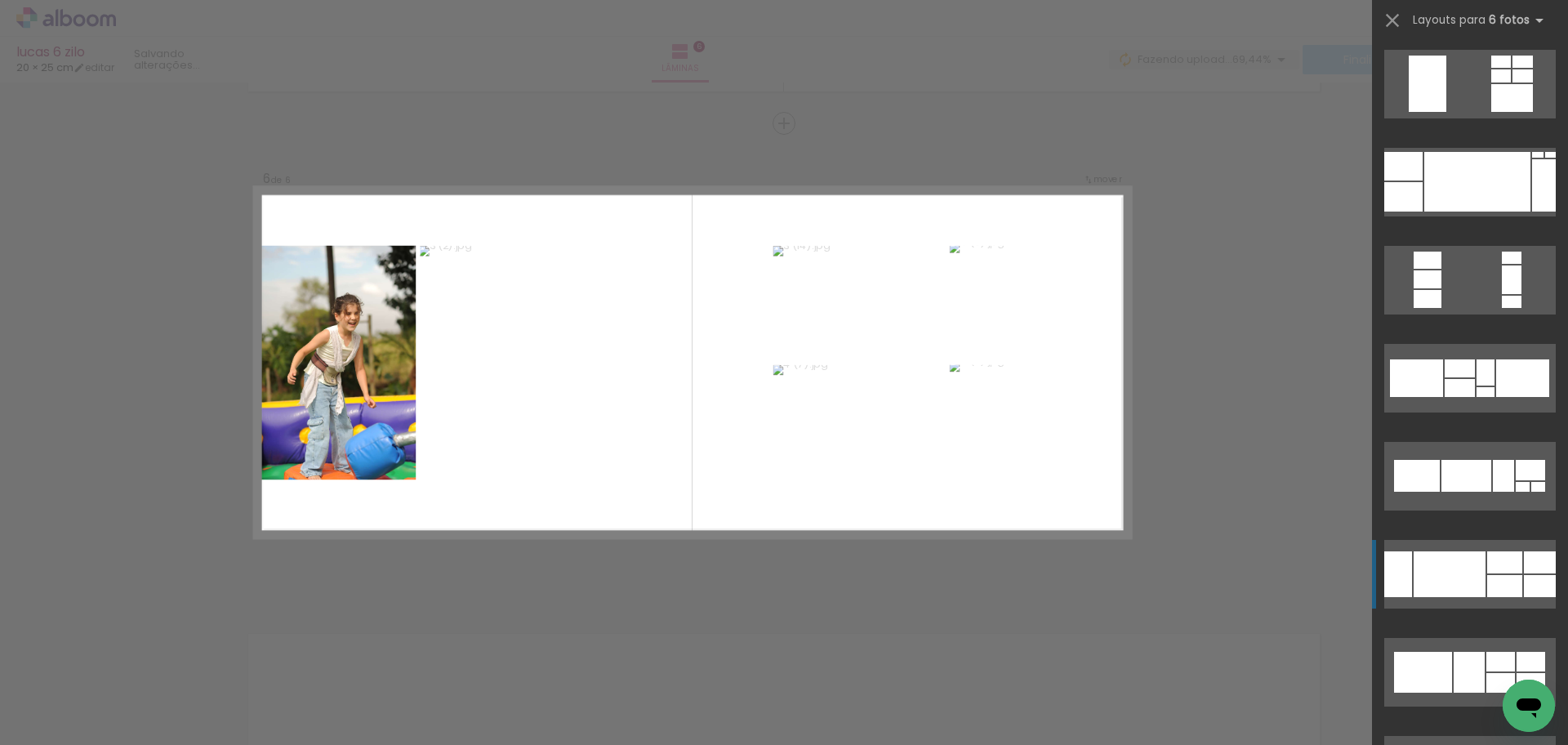
scroll to position [490, 0]
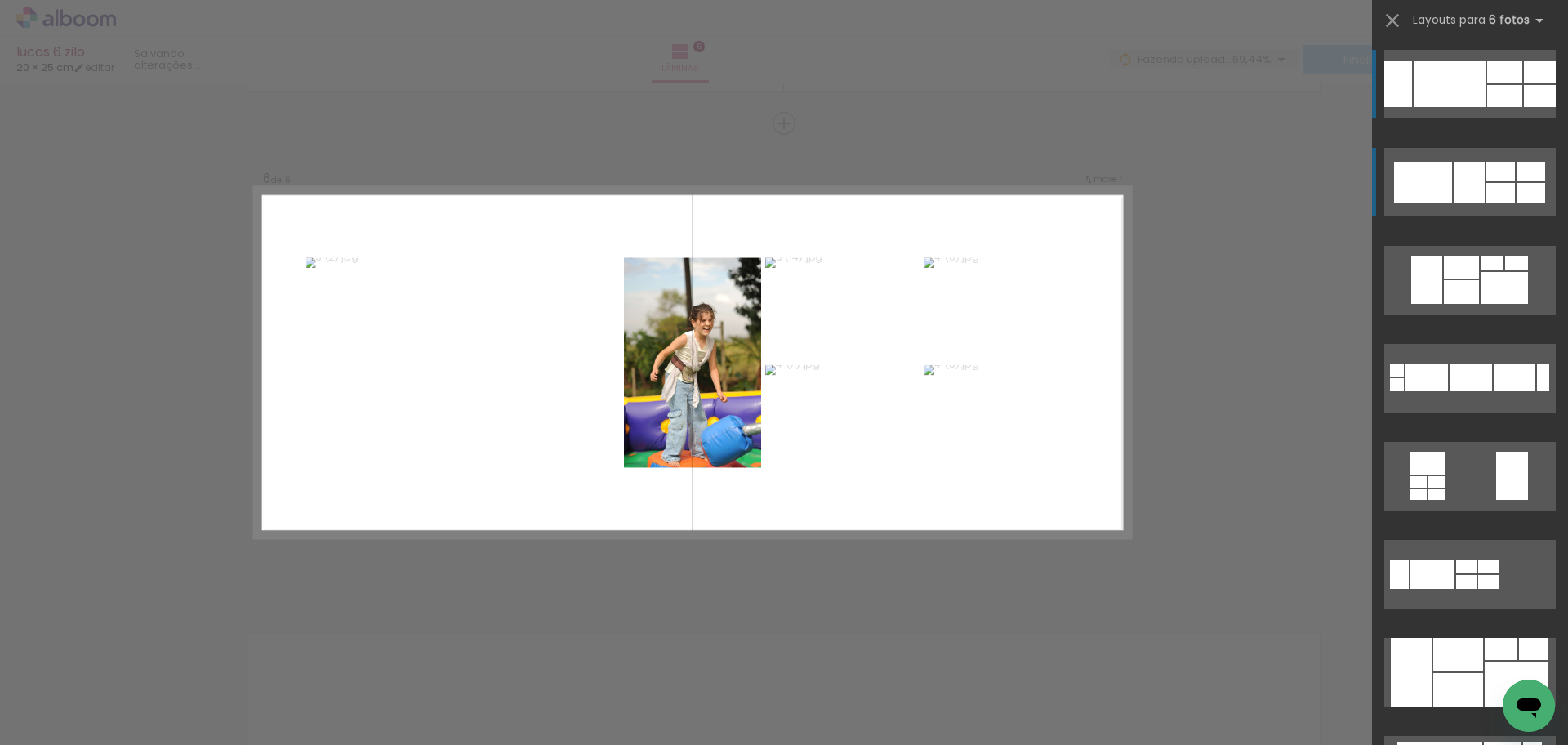
click at [1523, 187] on div at bounding box center [1531, 193] width 28 height 20
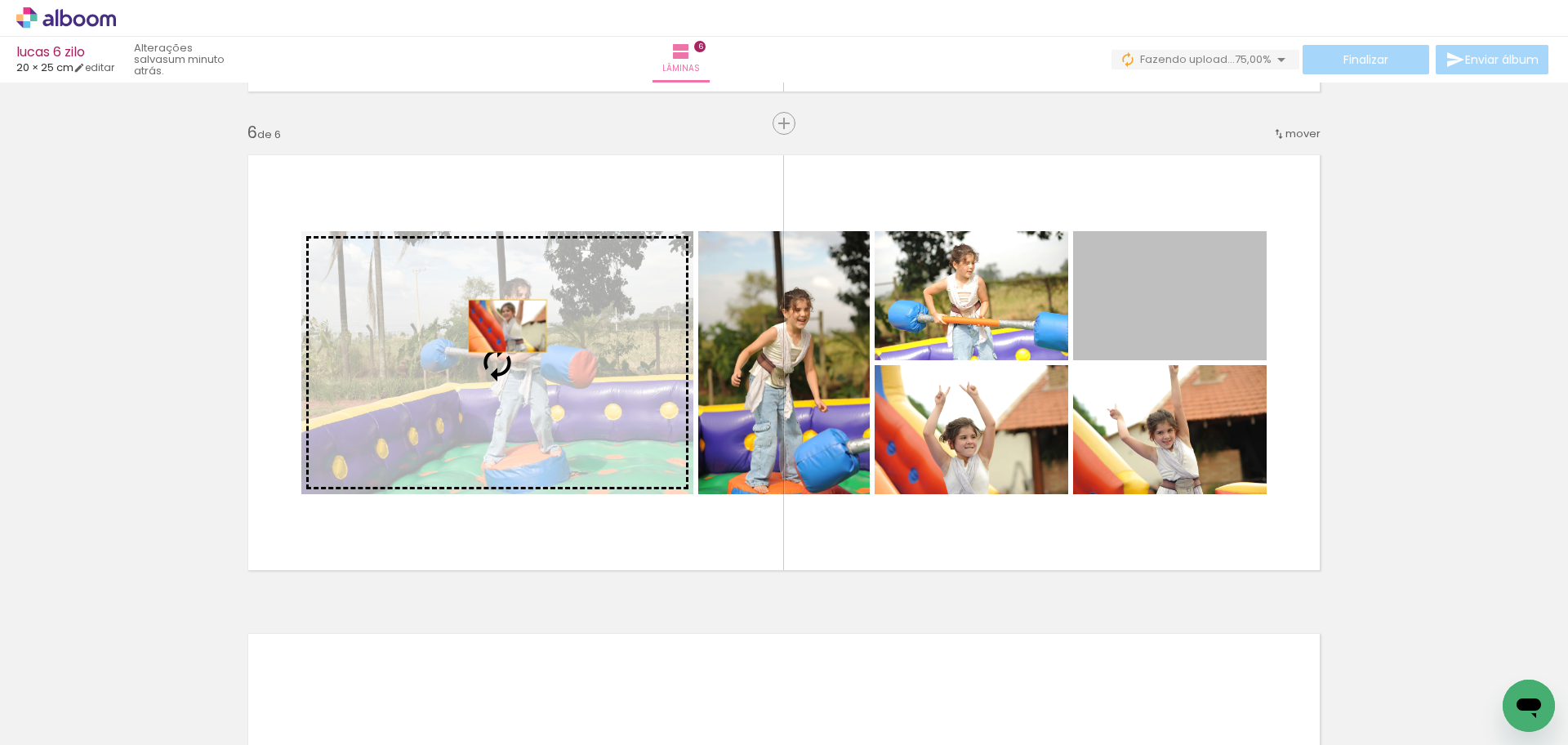
drag, startPoint x: 1164, startPoint y: 323, endPoint x: 500, endPoint y: 327, distance: 664.0
click at [0, 0] on slot at bounding box center [0, 0] width 0 height 0
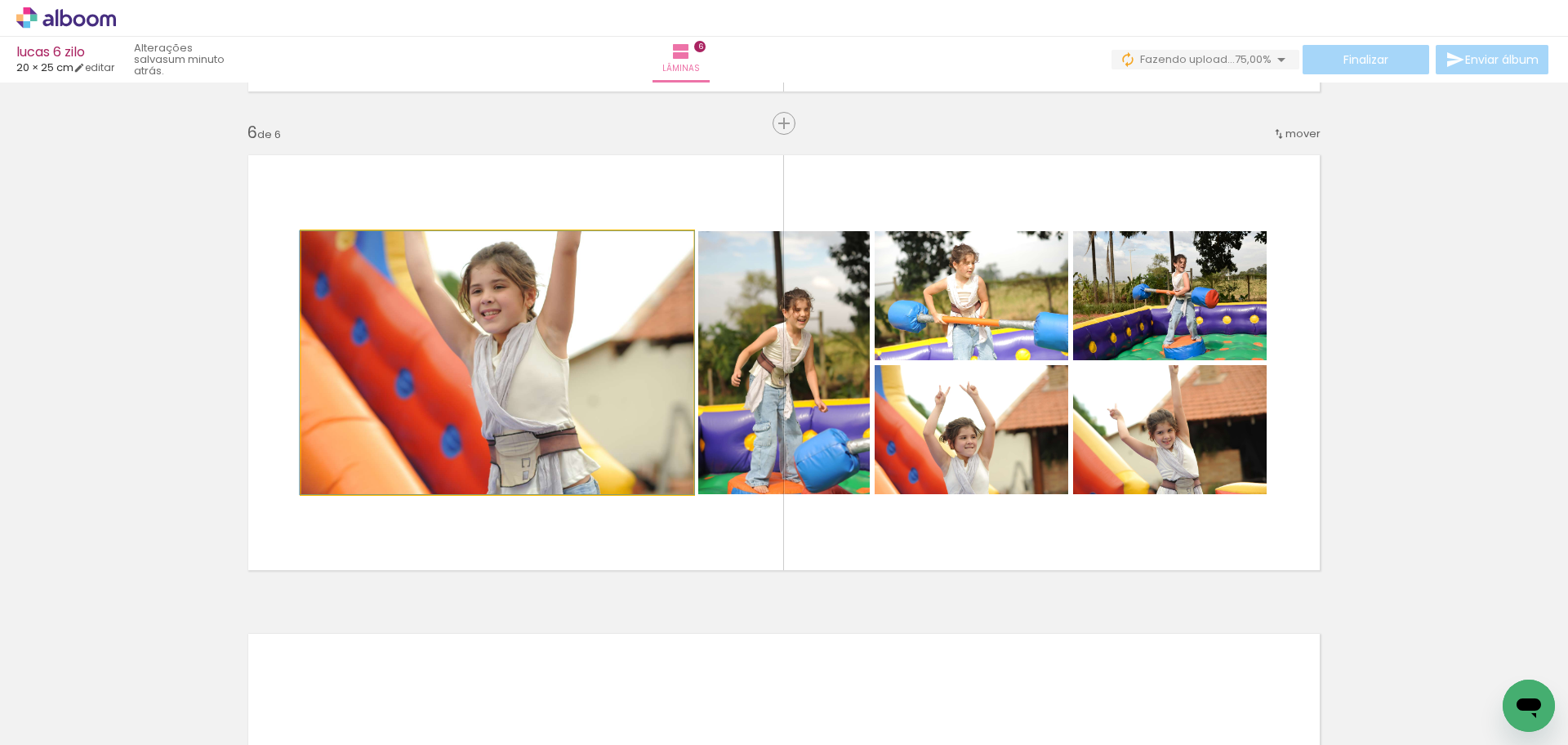
click at [498, 387] on quentale-photo at bounding box center [498, 362] width 392 height 263
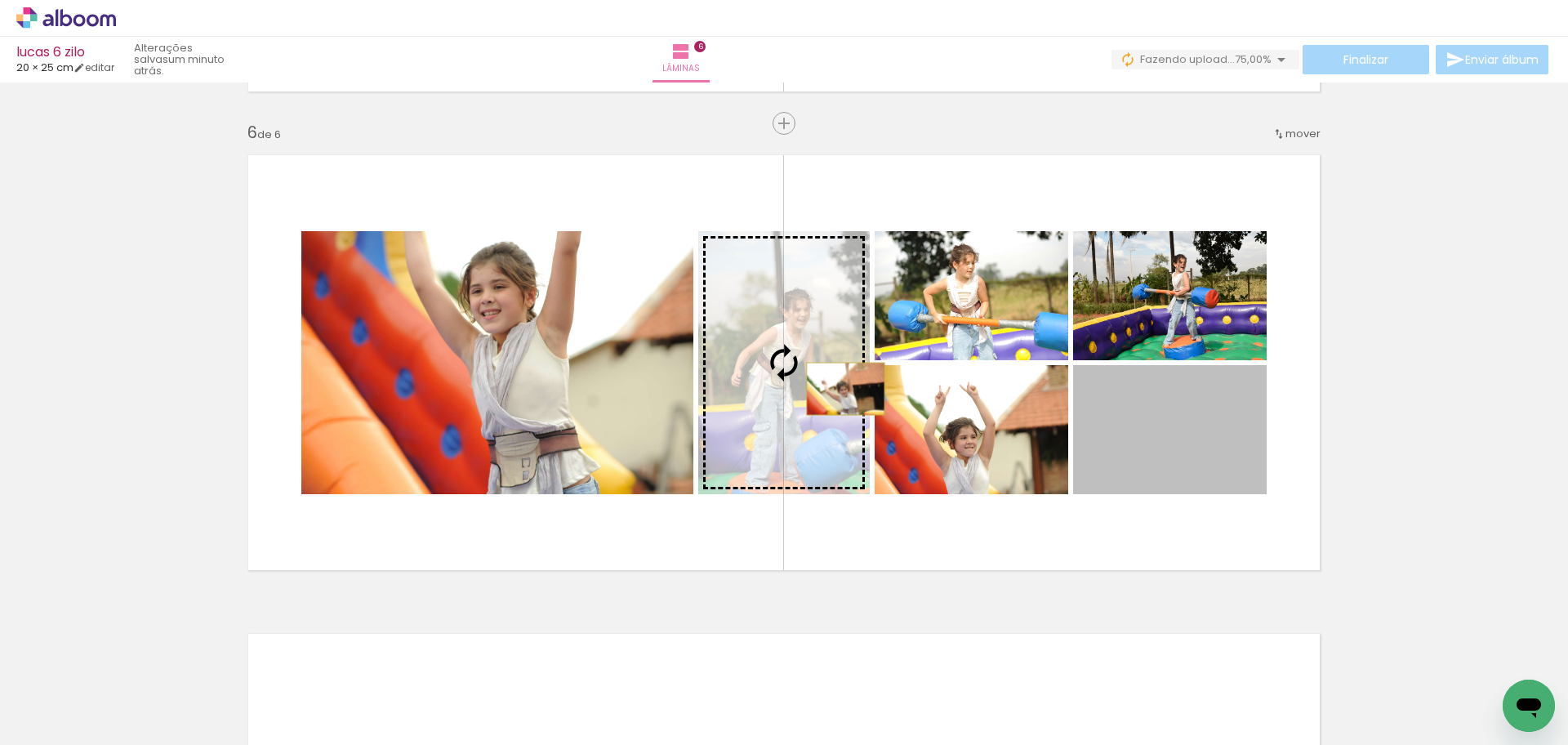
drag, startPoint x: 1189, startPoint y: 463, endPoint x: 835, endPoint y: 387, distance: 362.1
click at [0, 0] on slot at bounding box center [0, 0] width 0 height 0
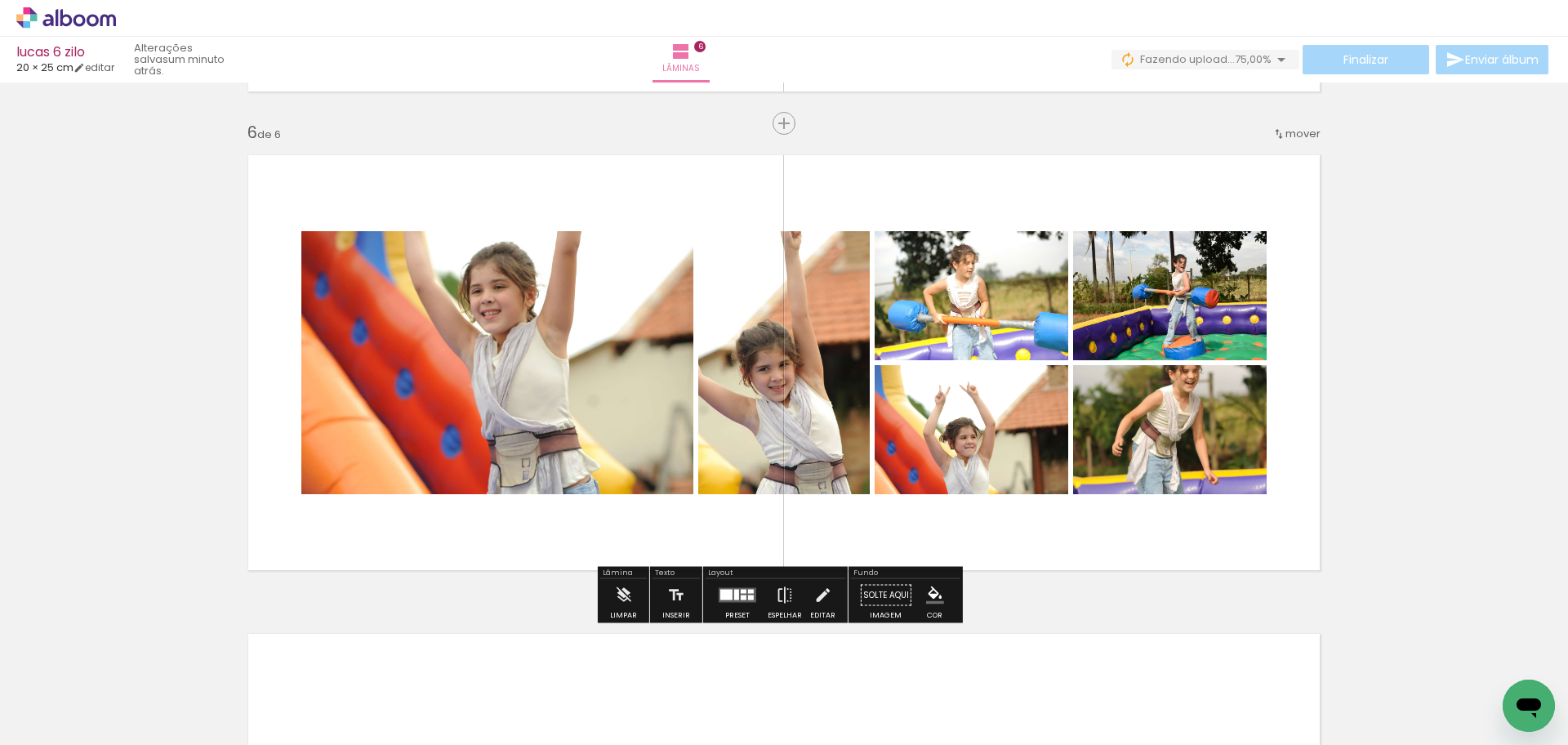
click at [460, 425] on quentale-photo at bounding box center [498, 362] width 392 height 263
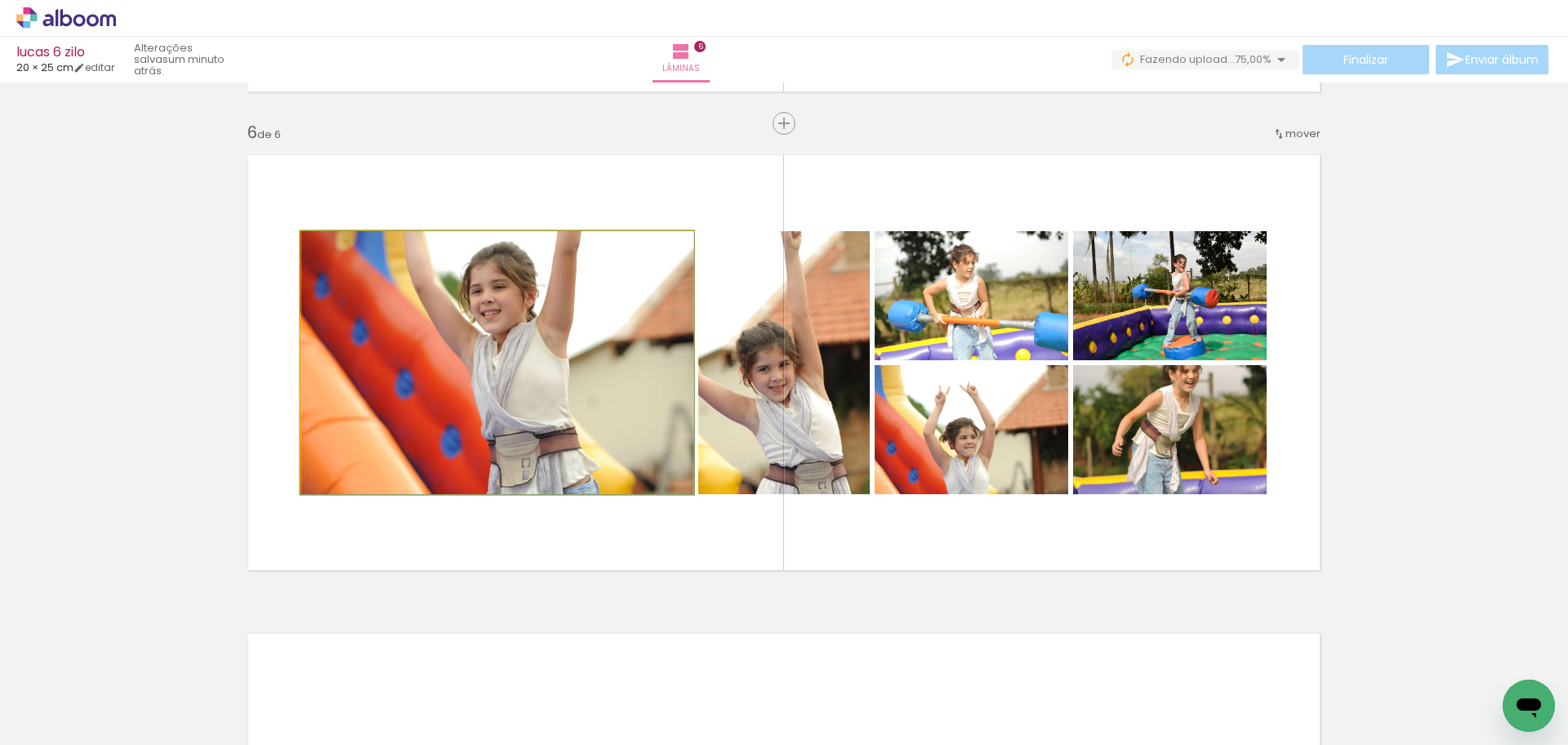
click at [460, 425] on quentale-photo at bounding box center [498, 362] width 392 height 263
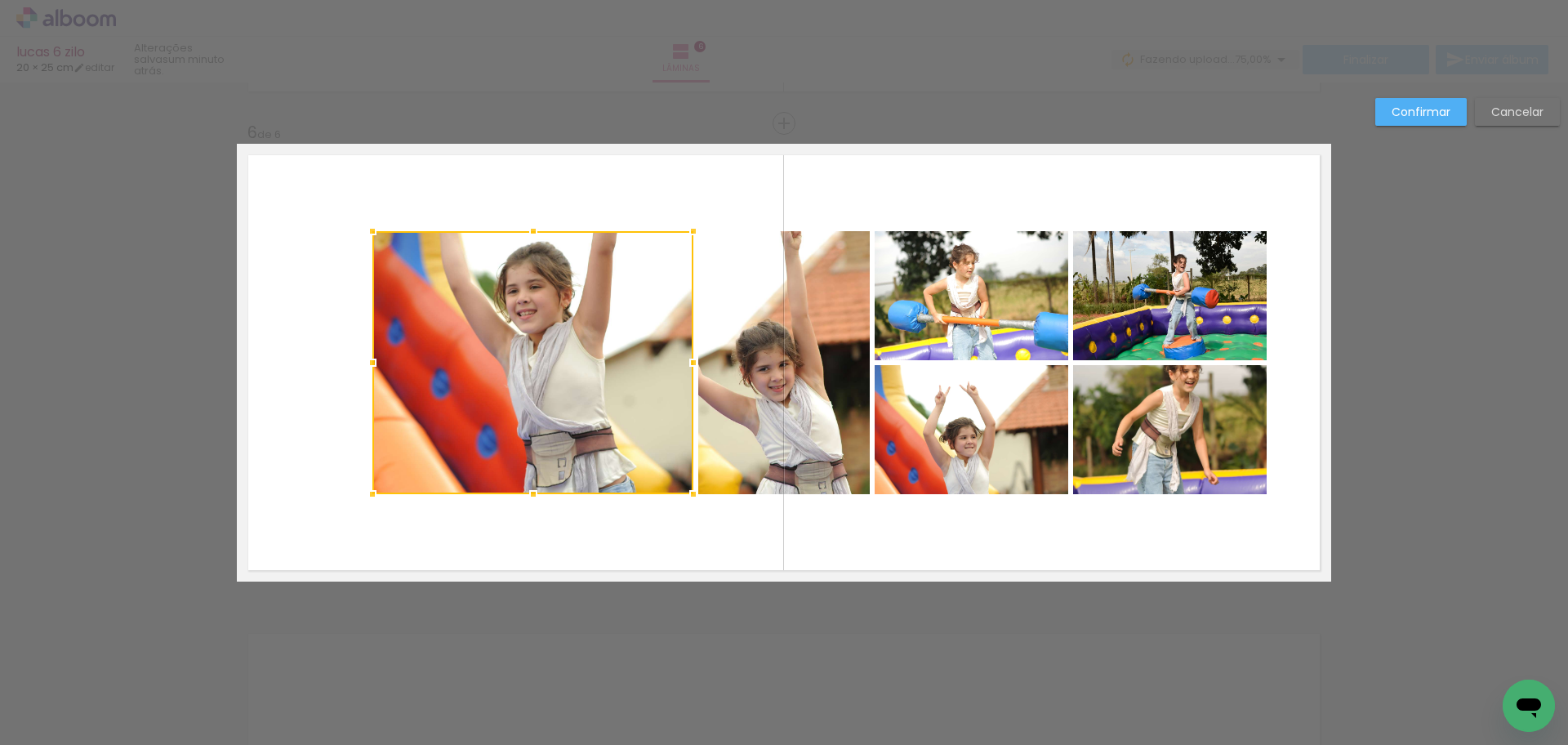
drag, startPoint x: 328, startPoint y: 364, endPoint x: 381, endPoint y: 371, distance: 53.5
click at [381, 371] on div at bounding box center [372, 362] width 33 height 33
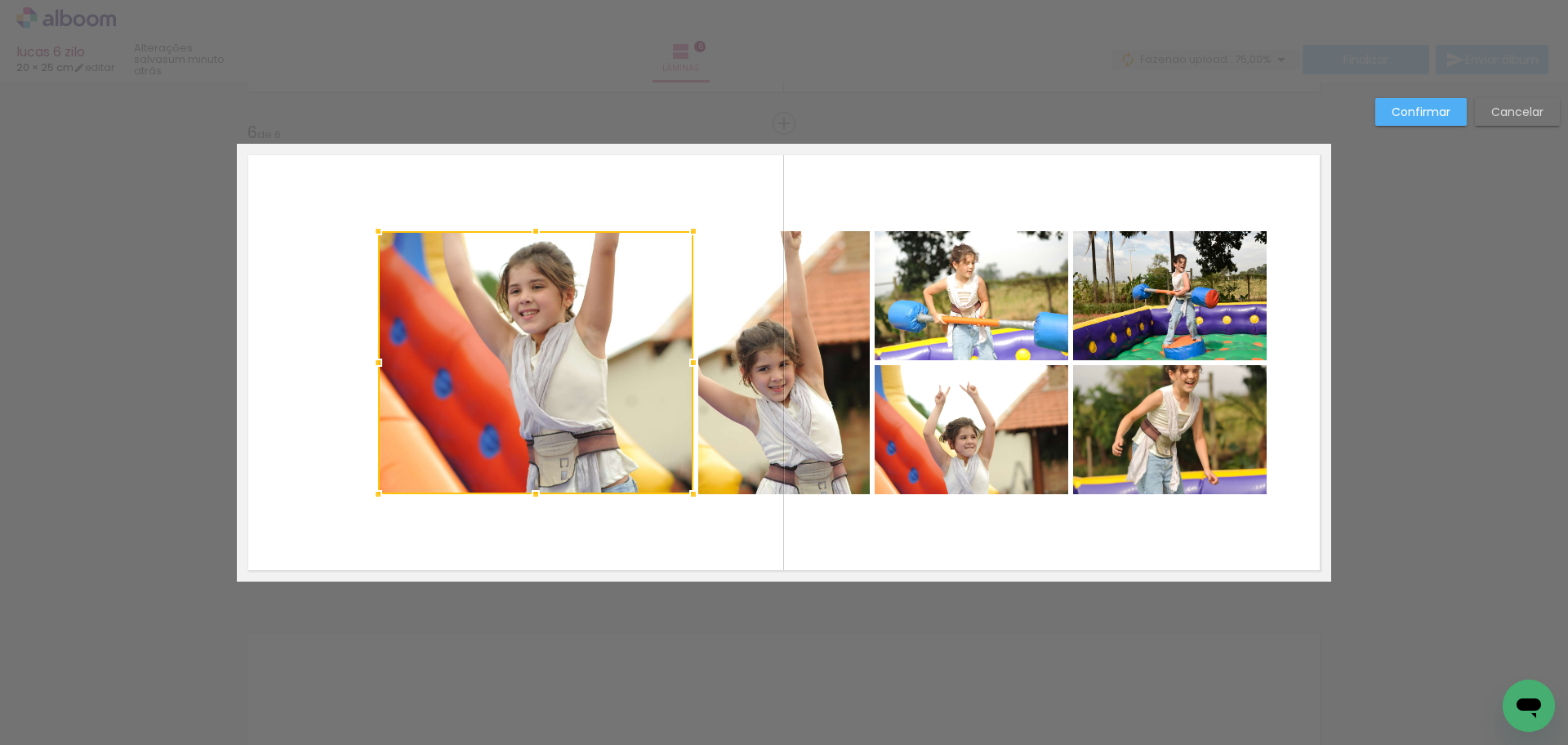
click at [766, 394] on quentale-photo at bounding box center [784, 362] width 172 height 263
click at [1005, 330] on quentale-photo at bounding box center [971, 296] width 193 height 129
click at [999, 470] on div at bounding box center [723, 362] width 690 height 263
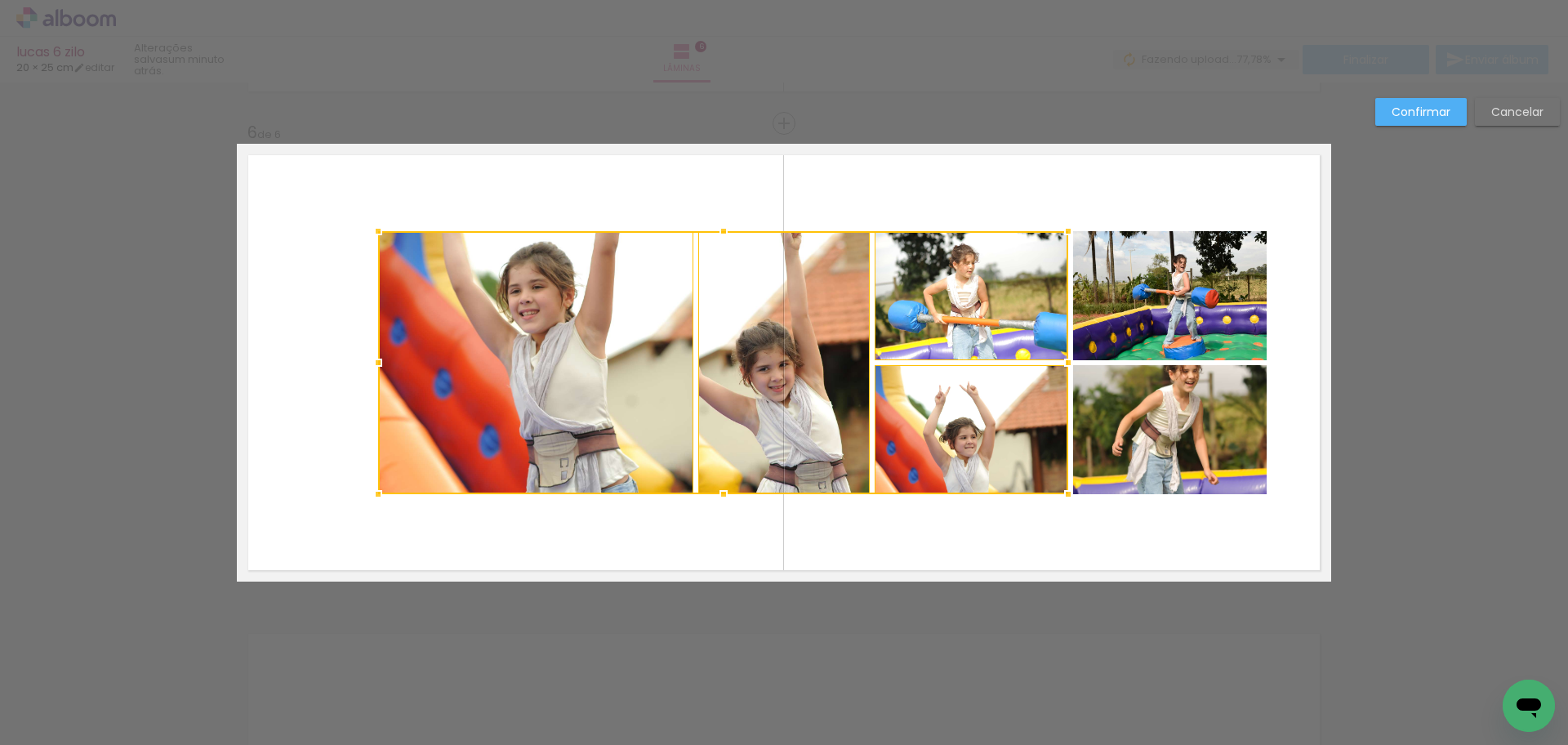
click at [1173, 449] on quentale-photo at bounding box center [1170, 429] width 193 height 129
click at [1174, 338] on div at bounding box center [823, 362] width 889 height 263
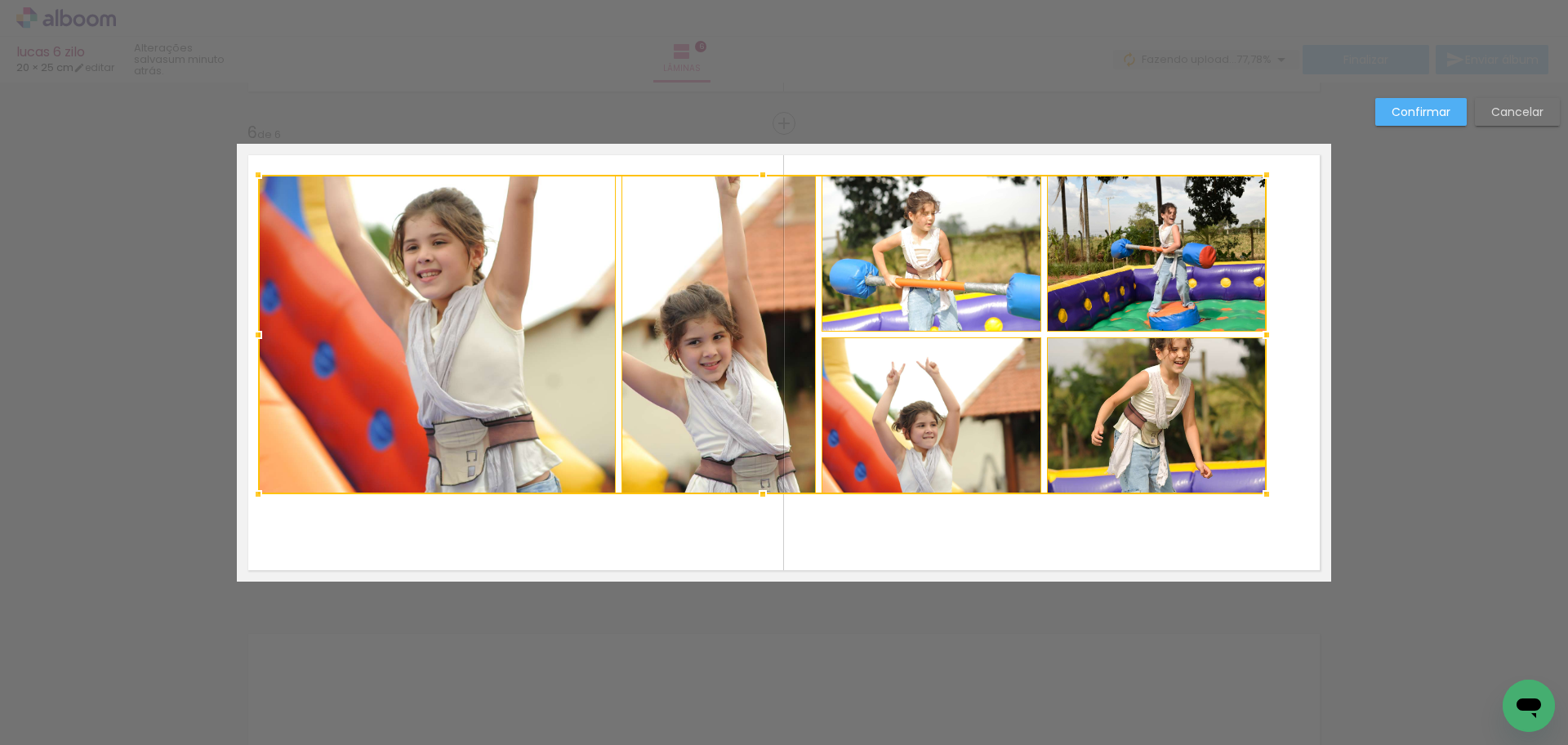
drag, startPoint x: 368, startPoint y: 230, endPoint x: 248, endPoint y: 173, distance: 132.8
click at [248, 173] on div at bounding box center [258, 174] width 33 height 33
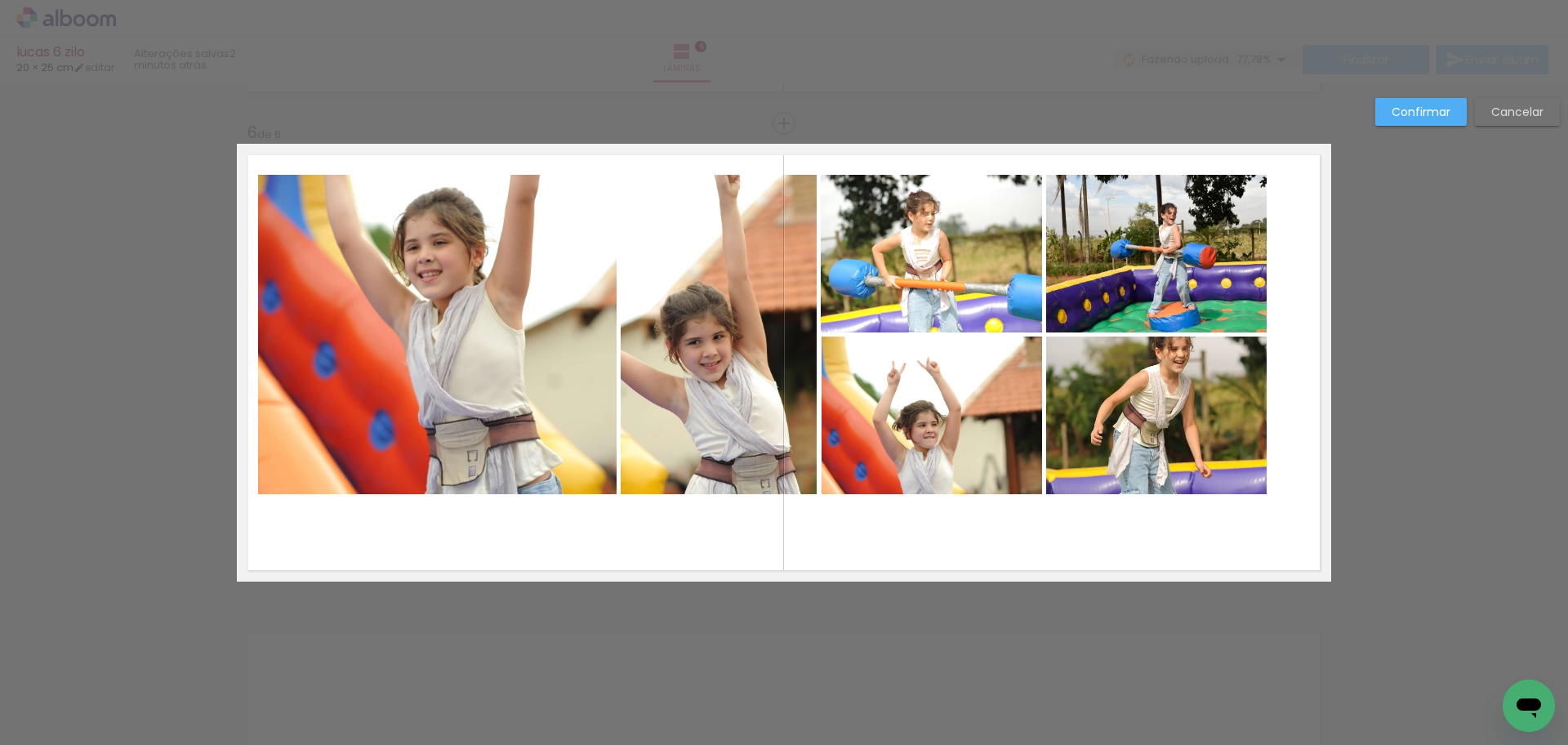
click at [341, 325] on quentale-photo at bounding box center [437, 334] width 359 height 320
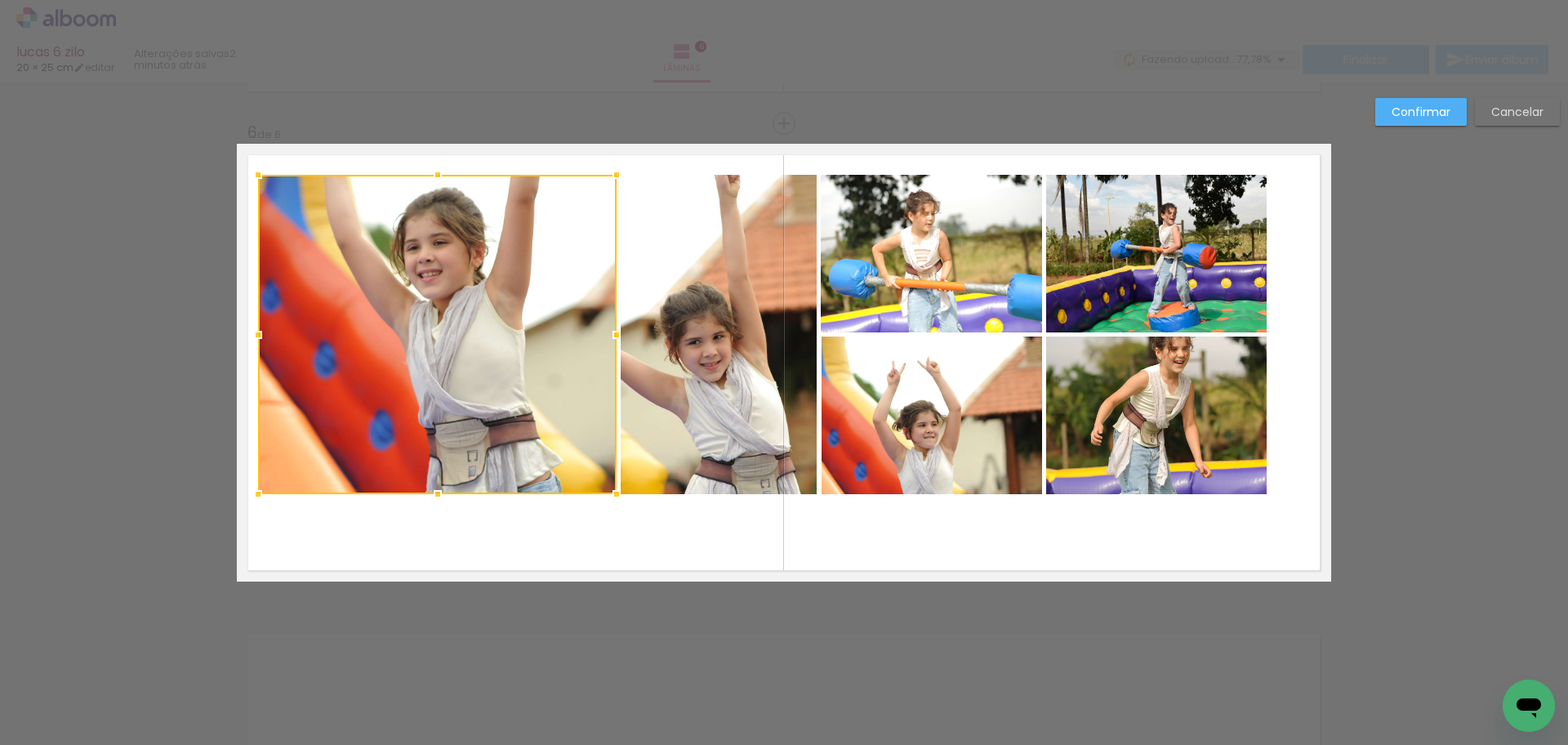
click at [677, 393] on quentale-photo at bounding box center [719, 334] width 196 height 320
click at [944, 288] on quentale-photo at bounding box center [931, 253] width 222 height 158
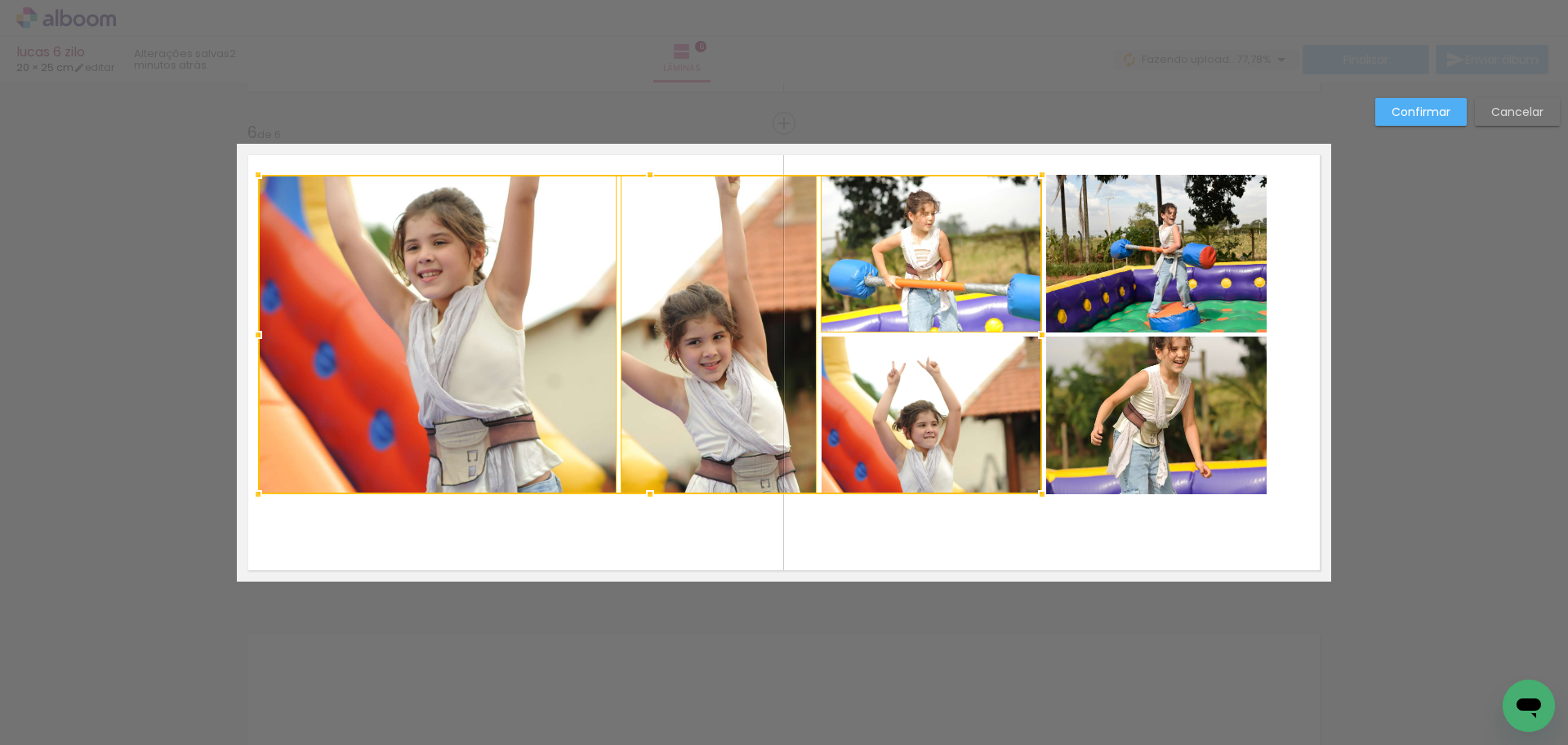
click at [943, 417] on div at bounding box center [650, 334] width 784 height 320
click at [1226, 282] on quentale-photo at bounding box center [1157, 253] width 221 height 158
click at [1224, 458] on div at bounding box center [762, 334] width 1009 height 320
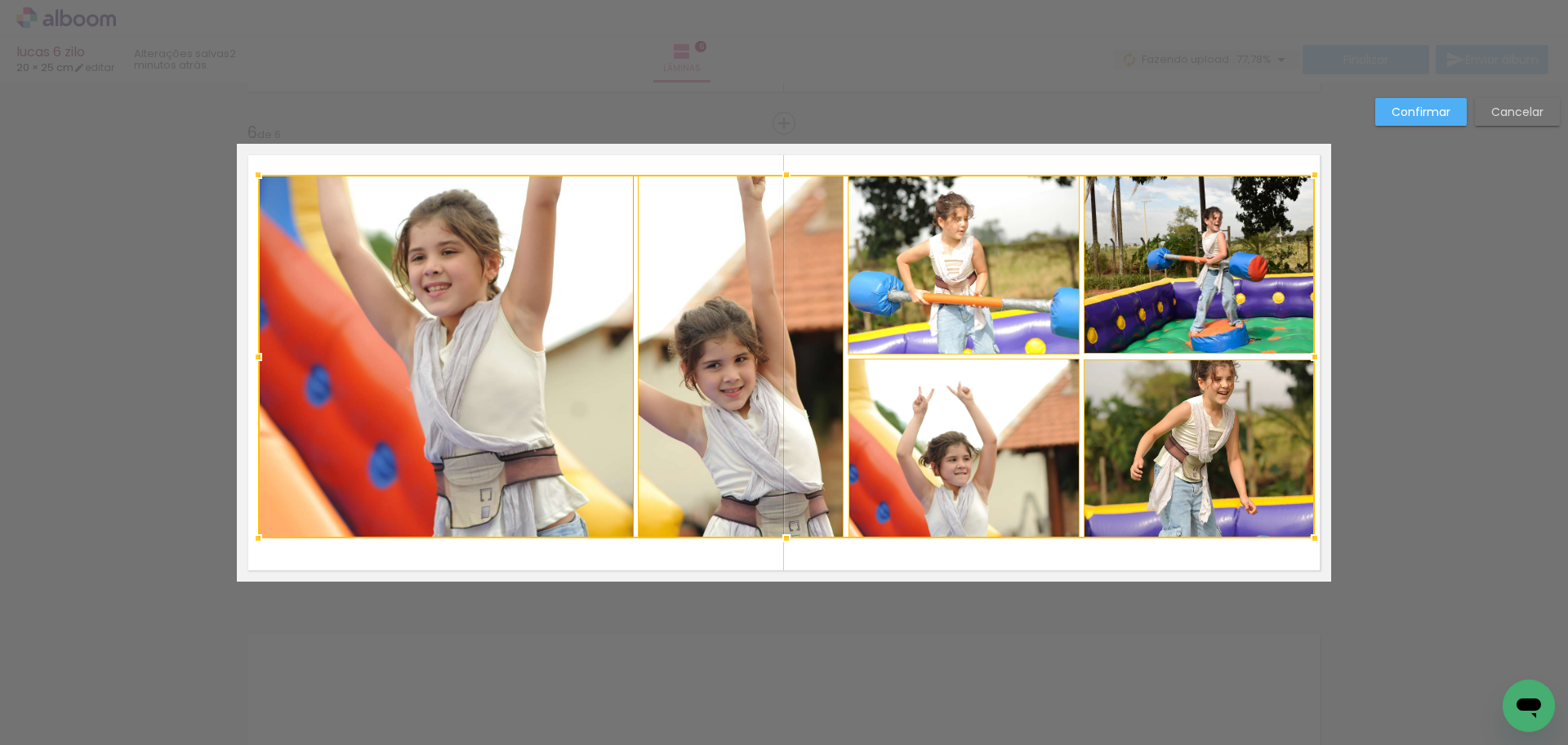
drag, startPoint x: 1275, startPoint y: 529, endPoint x: 468, endPoint y: 458, distance: 810.1
click at [1301, 545] on div at bounding box center [1315, 538] width 33 height 33
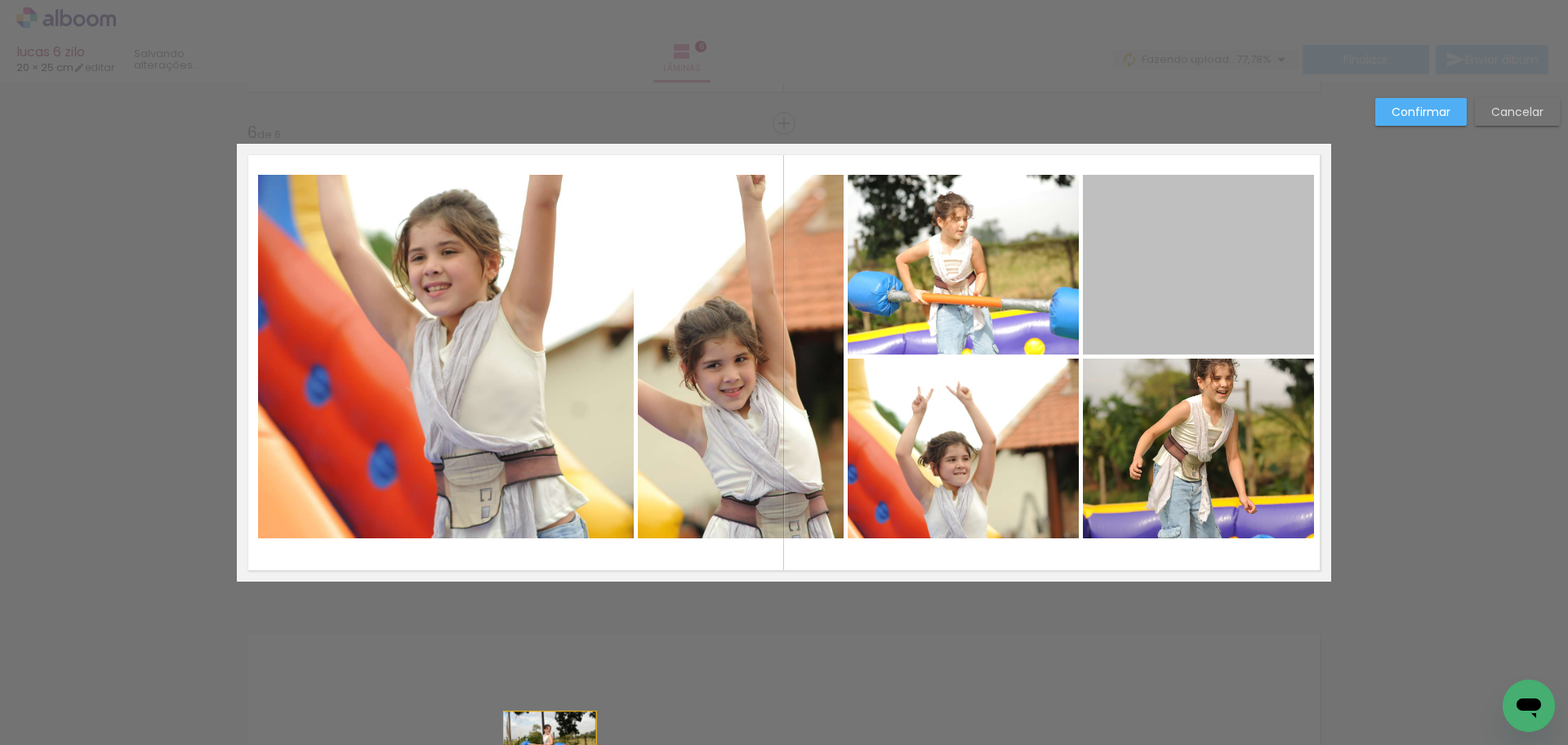
drag, startPoint x: 1173, startPoint y: 283, endPoint x: 545, endPoint y: 747, distance: 780.8
click at [545, 744] on html "link( href="../../bower_components/polymer/polymer.html" rel="import" ) picture…" at bounding box center [784, 372] width 1568 height 745
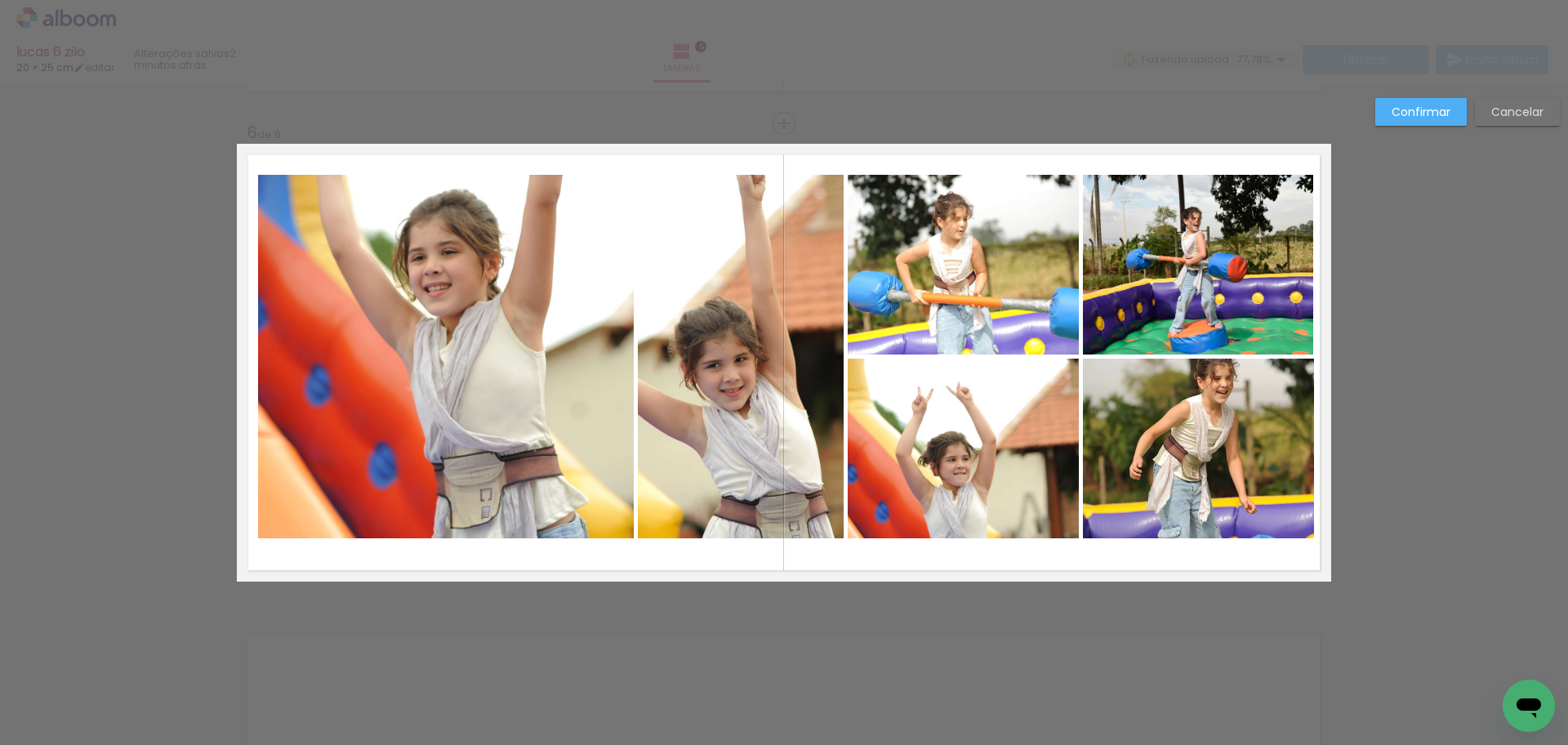
click at [0, 0] on slot "Confirmar" at bounding box center [0, 0] width 0 height 0
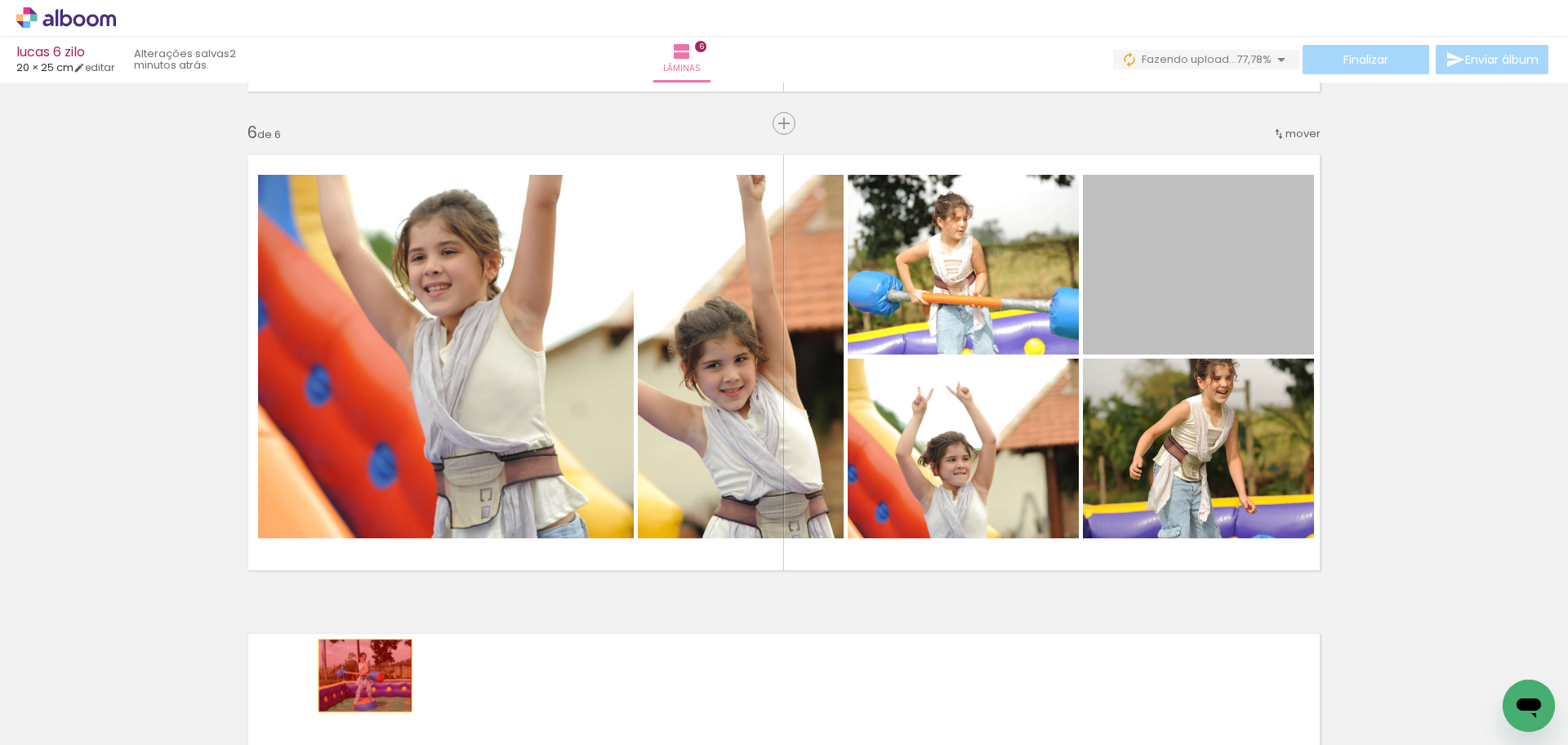
drag, startPoint x: 1187, startPoint y: 279, endPoint x: 369, endPoint y: 680, distance: 911.0
click at [366, 680] on quentale-workspace at bounding box center [784, 372] width 1568 height 745
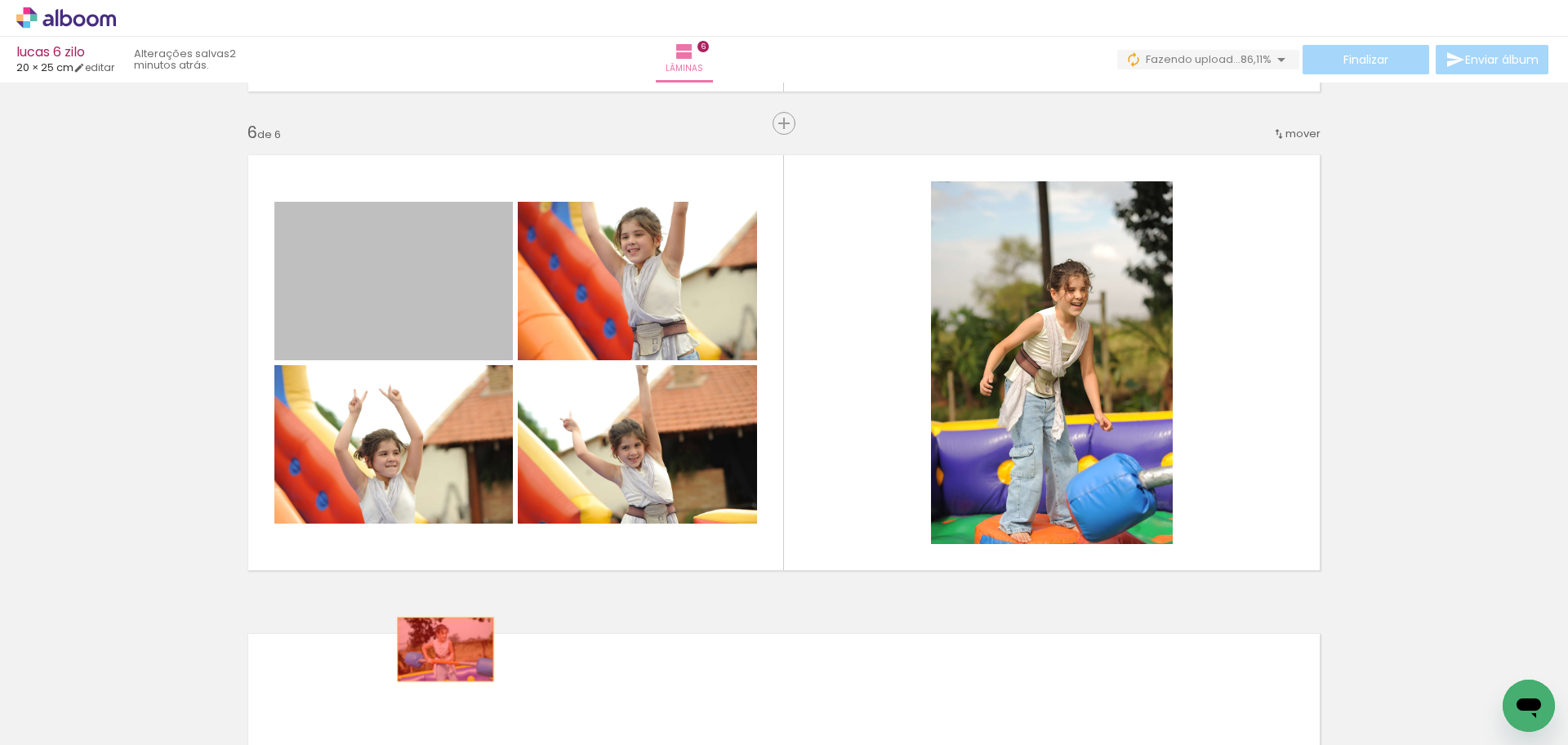
drag, startPoint x: 391, startPoint y: 291, endPoint x: 448, endPoint y: 651, distance: 364.5
click at [441, 649] on quentale-workspace at bounding box center [784, 372] width 1568 height 745
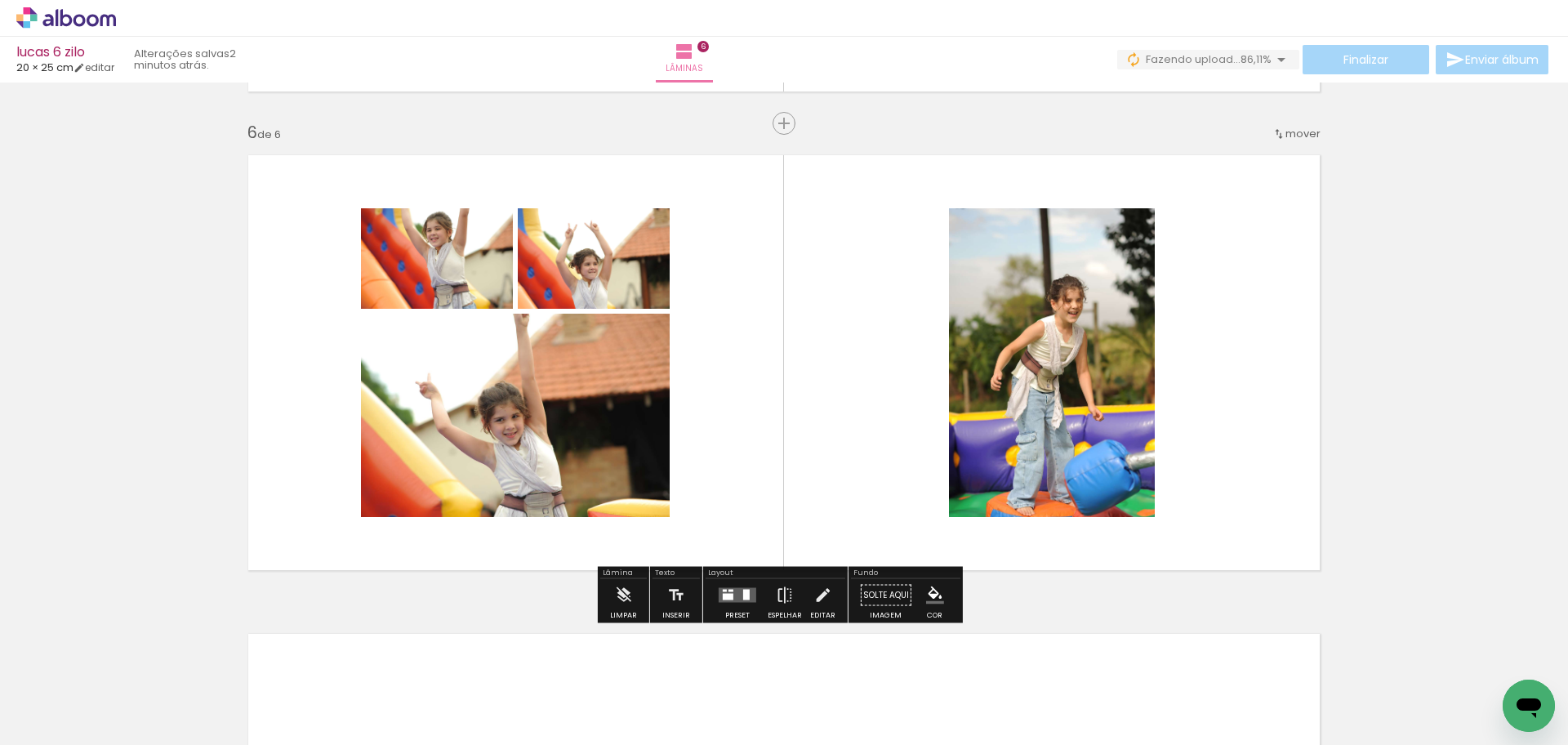
click at [737, 588] on quentale-layouter at bounding box center [737, 595] width 37 height 15
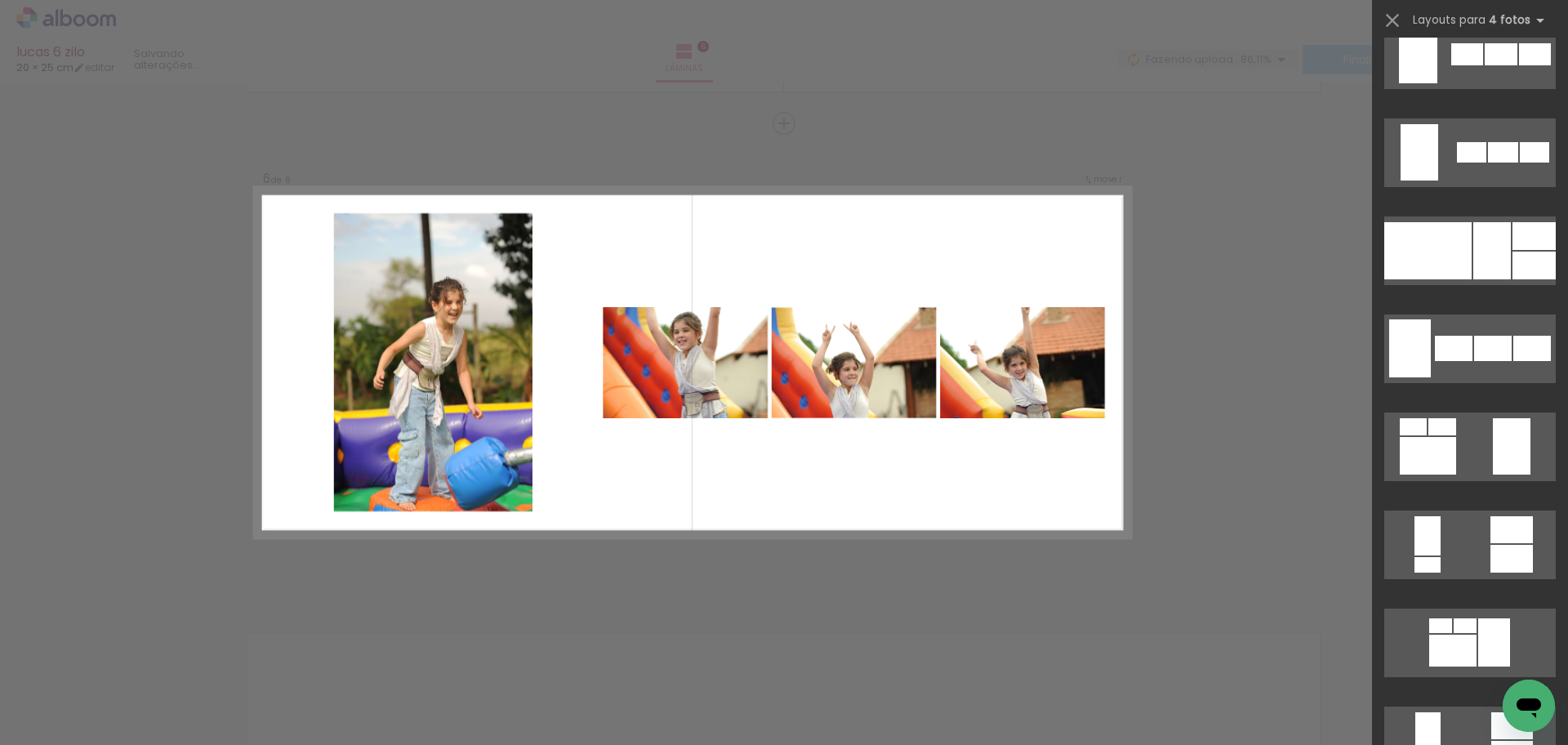
scroll to position [1225, 0]
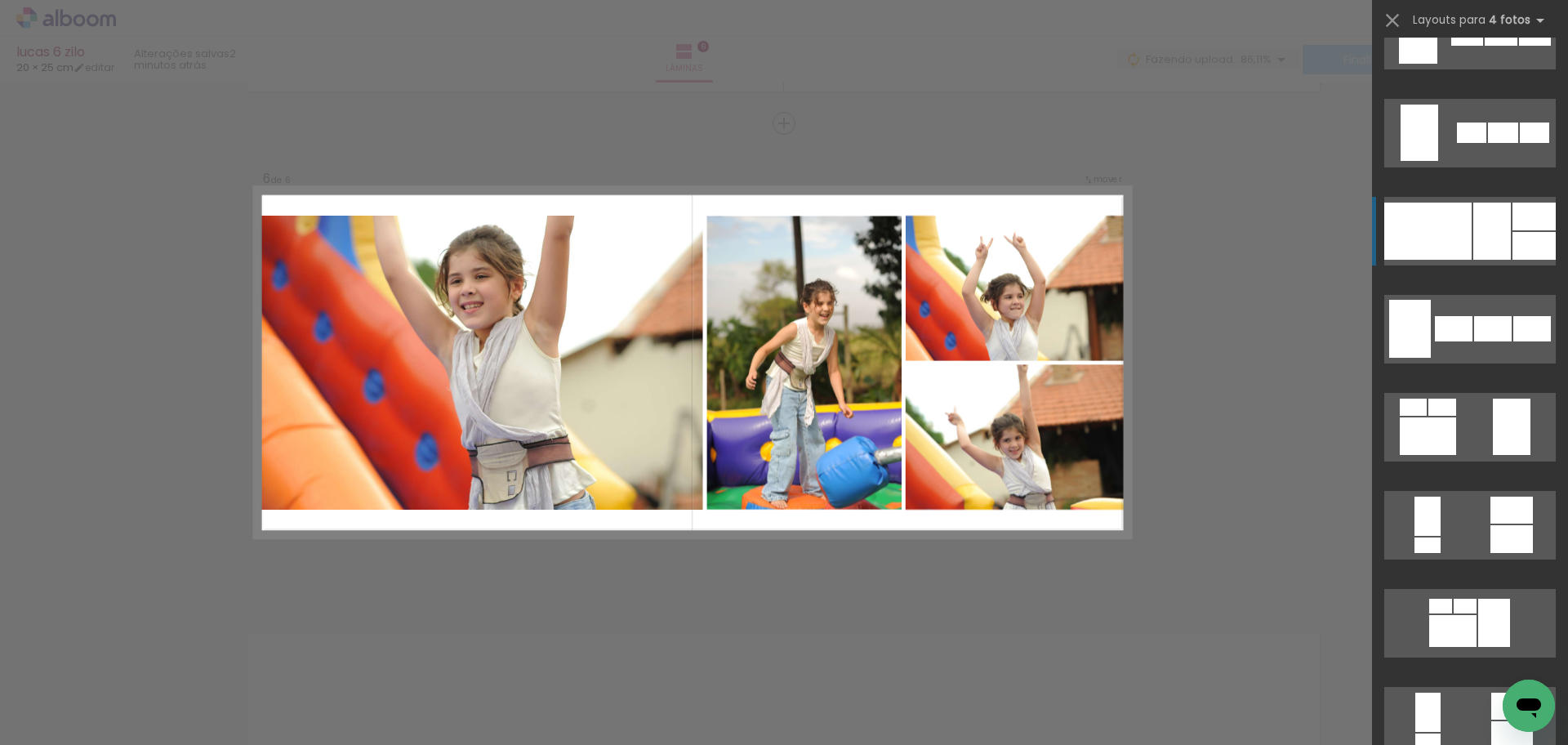
click at [1524, 239] on div at bounding box center [1534, 246] width 44 height 28
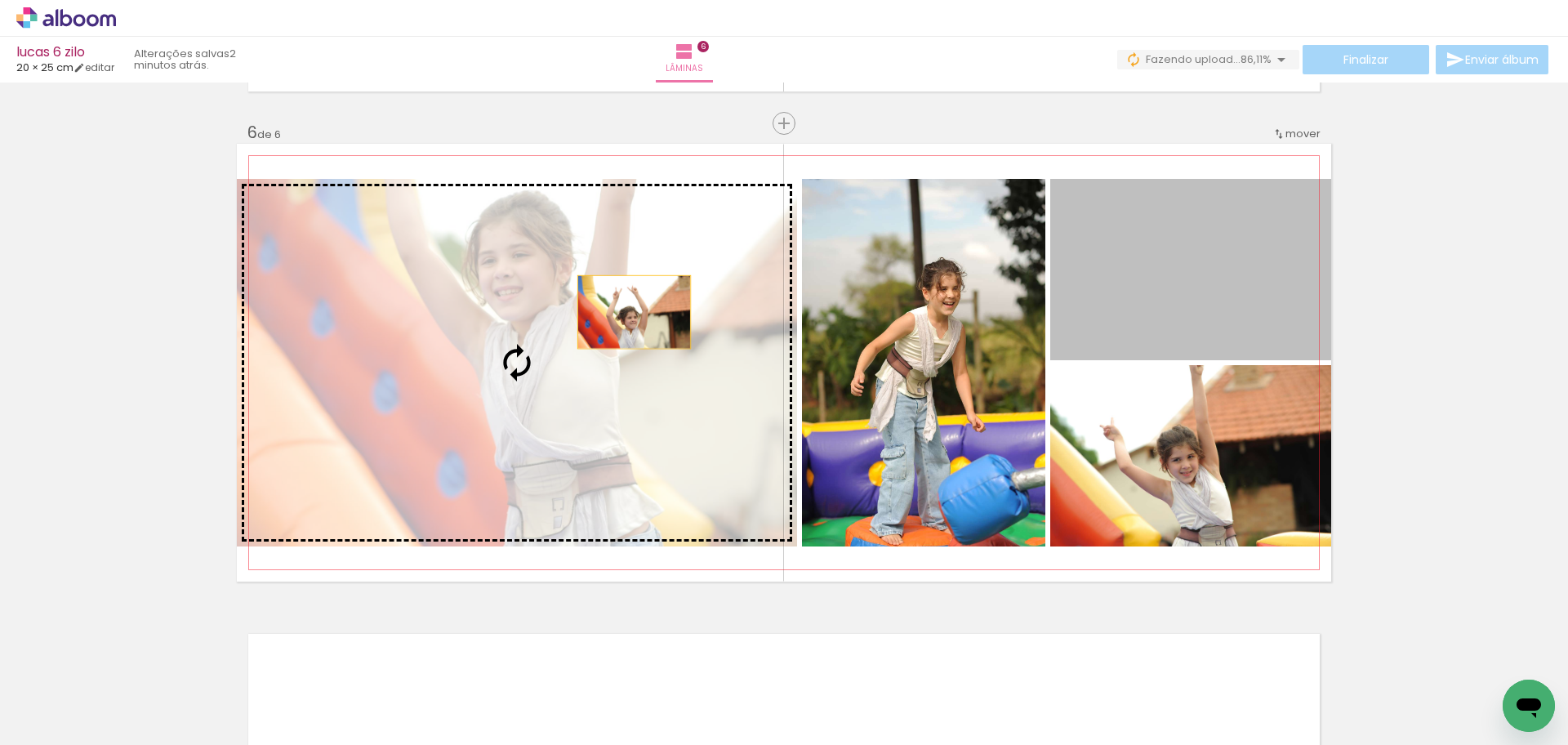
drag, startPoint x: 1167, startPoint y: 309, endPoint x: 544, endPoint y: 316, distance: 623.0
click at [0, 0] on slot at bounding box center [0, 0] width 0 height 0
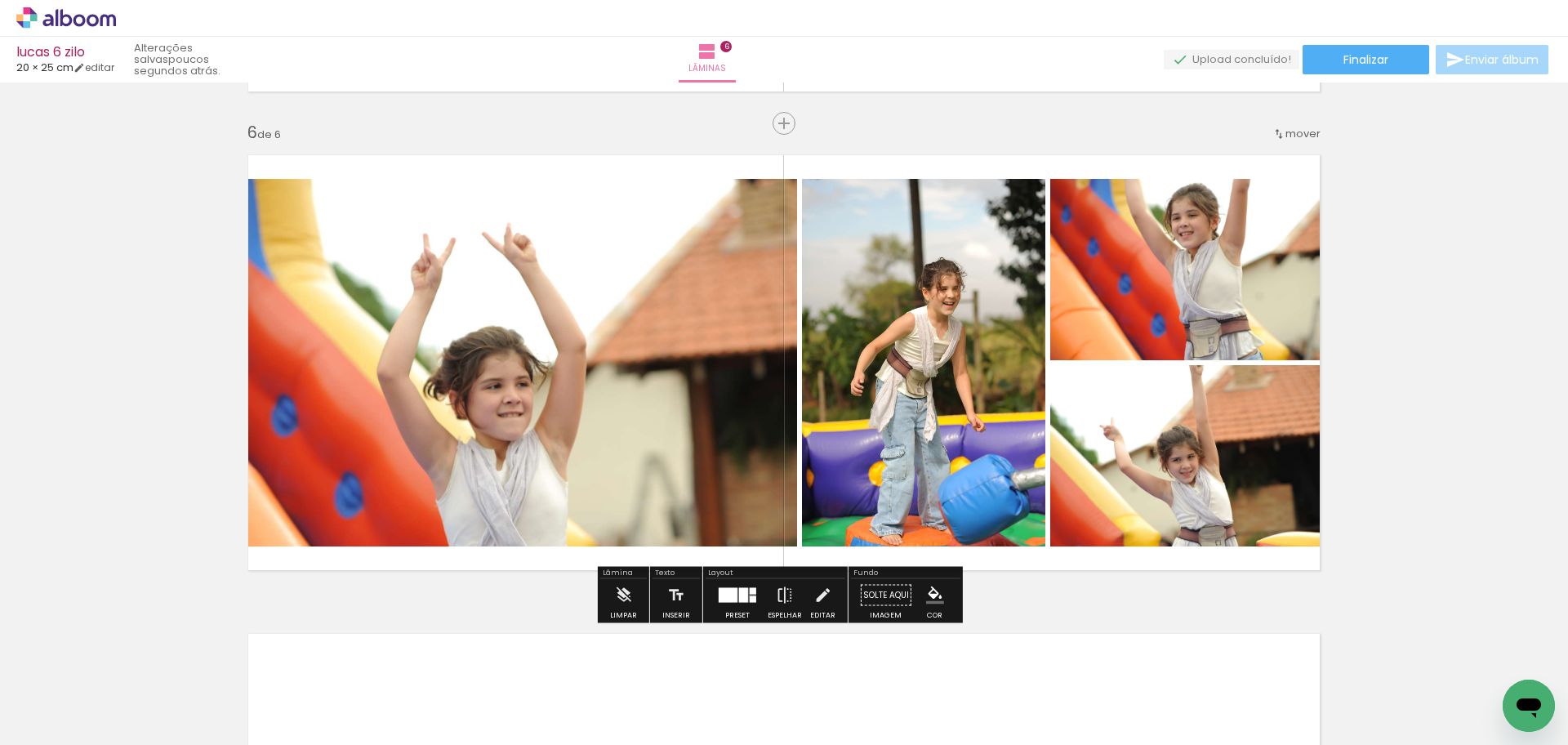
scroll to position [1225, 0]
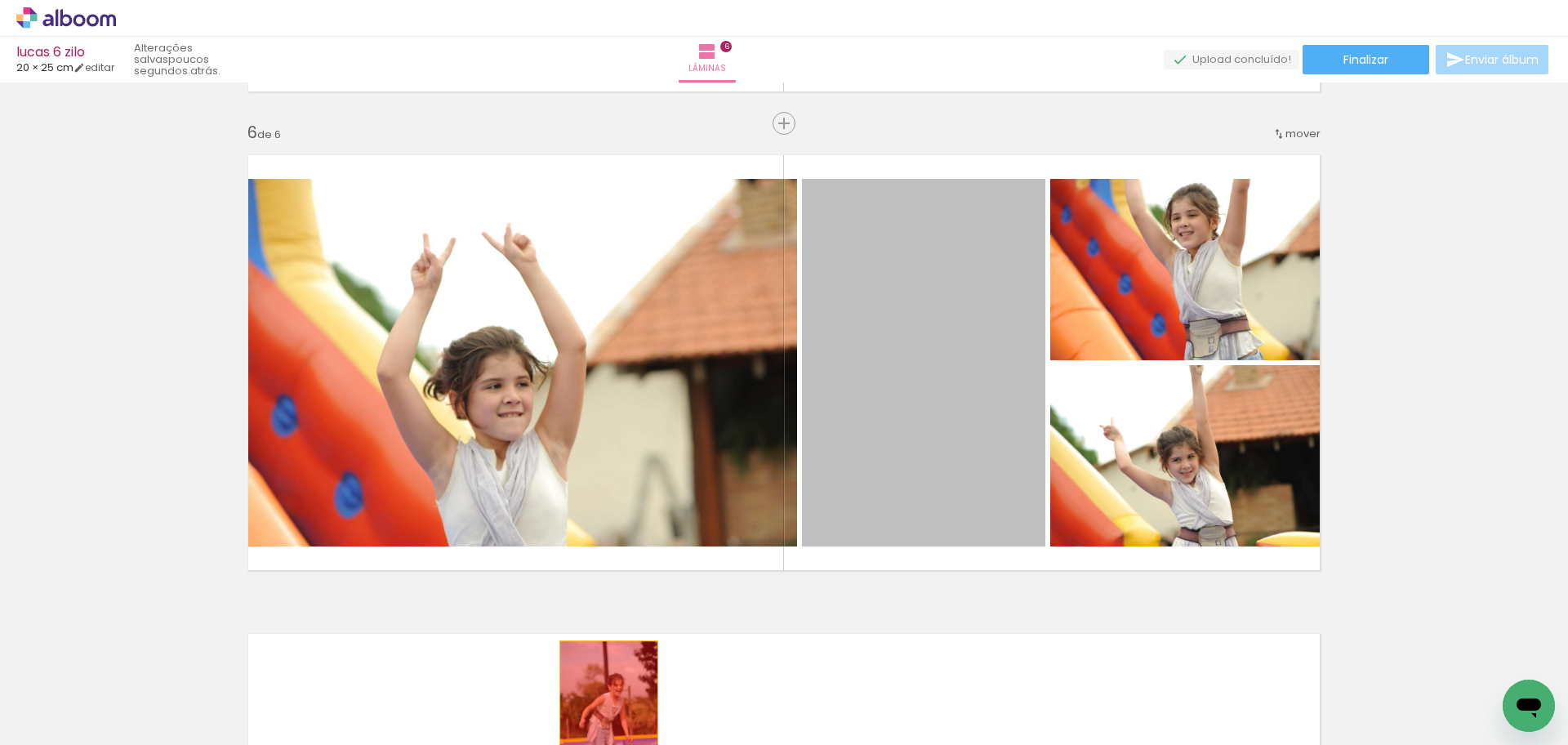
drag, startPoint x: 946, startPoint y: 435, endPoint x: 603, endPoint y: 715, distance: 442.8
click at [603, 715] on quentale-workspace at bounding box center [784, 372] width 1568 height 745
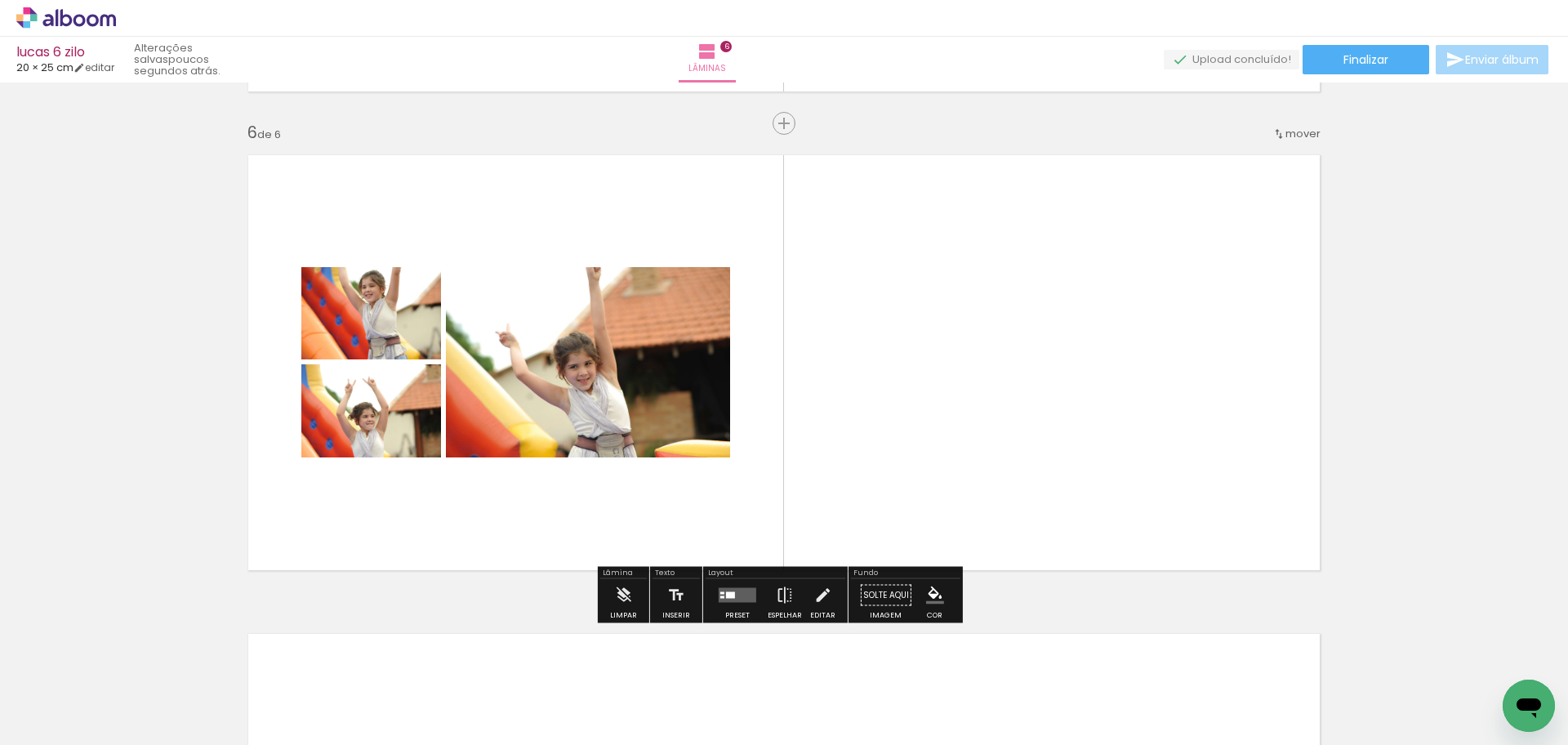
click at [736, 584] on div at bounding box center [738, 595] width 45 height 33
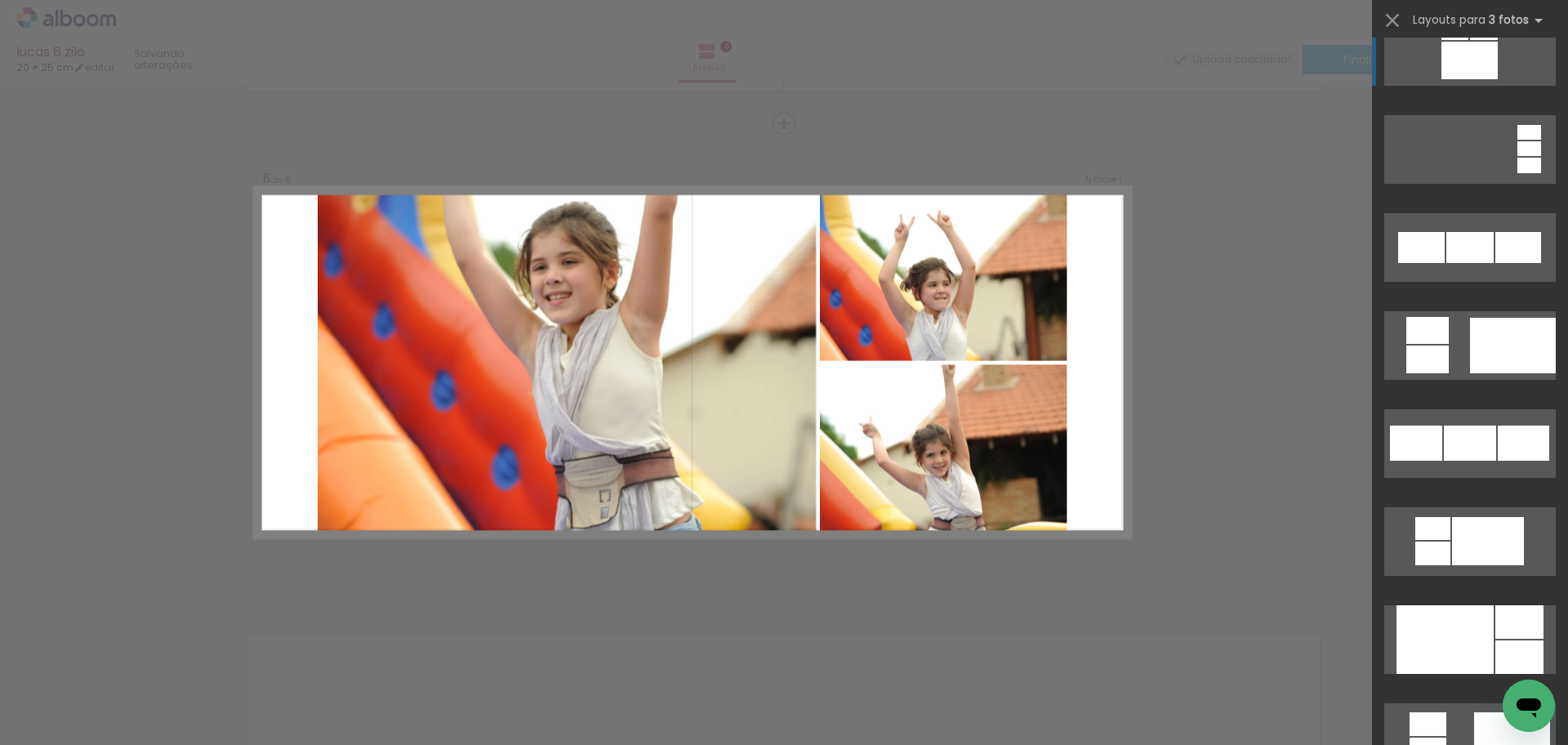
scroll to position [1389, 0]
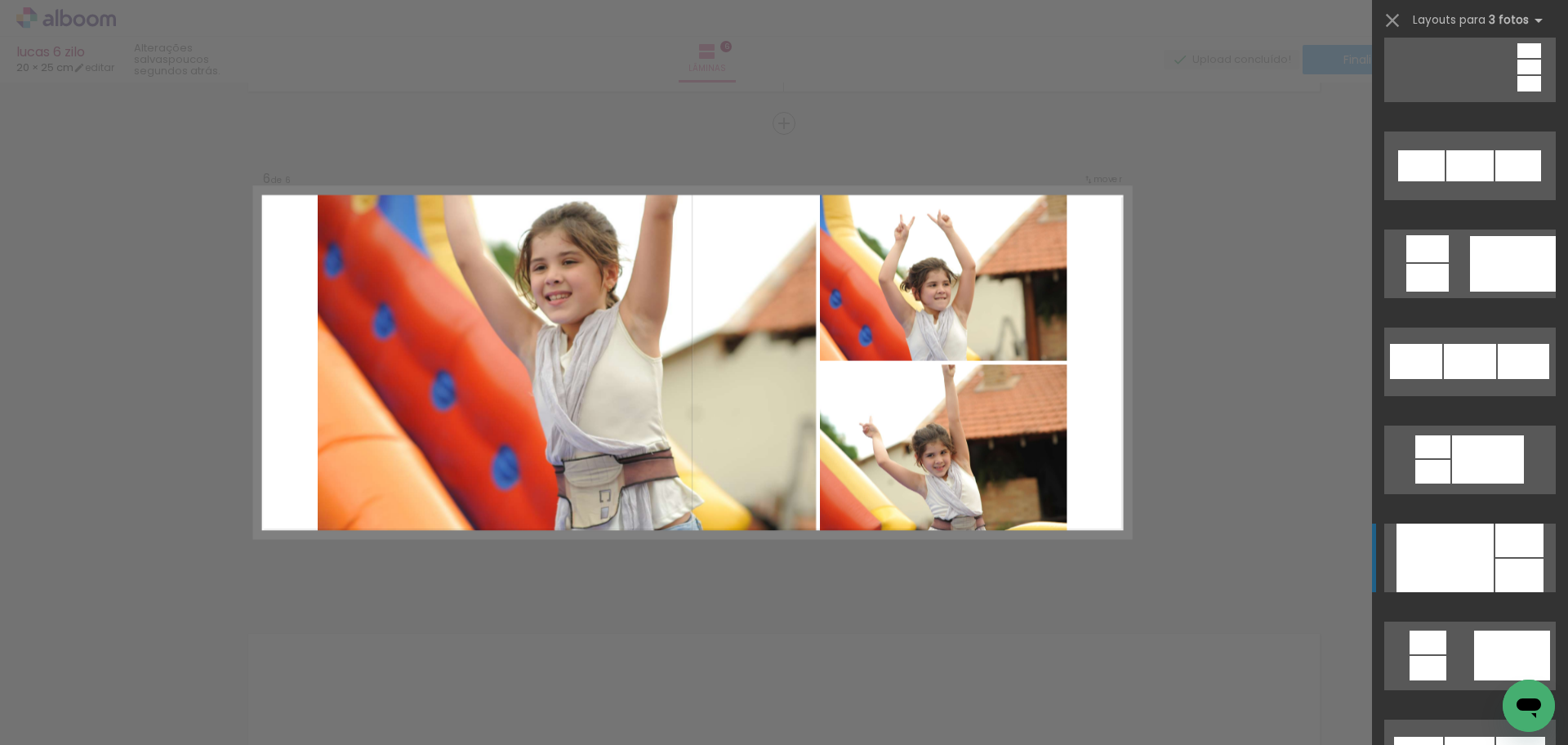
click at [1519, 569] on div at bounding box center [1520, 576] width 48 height 34
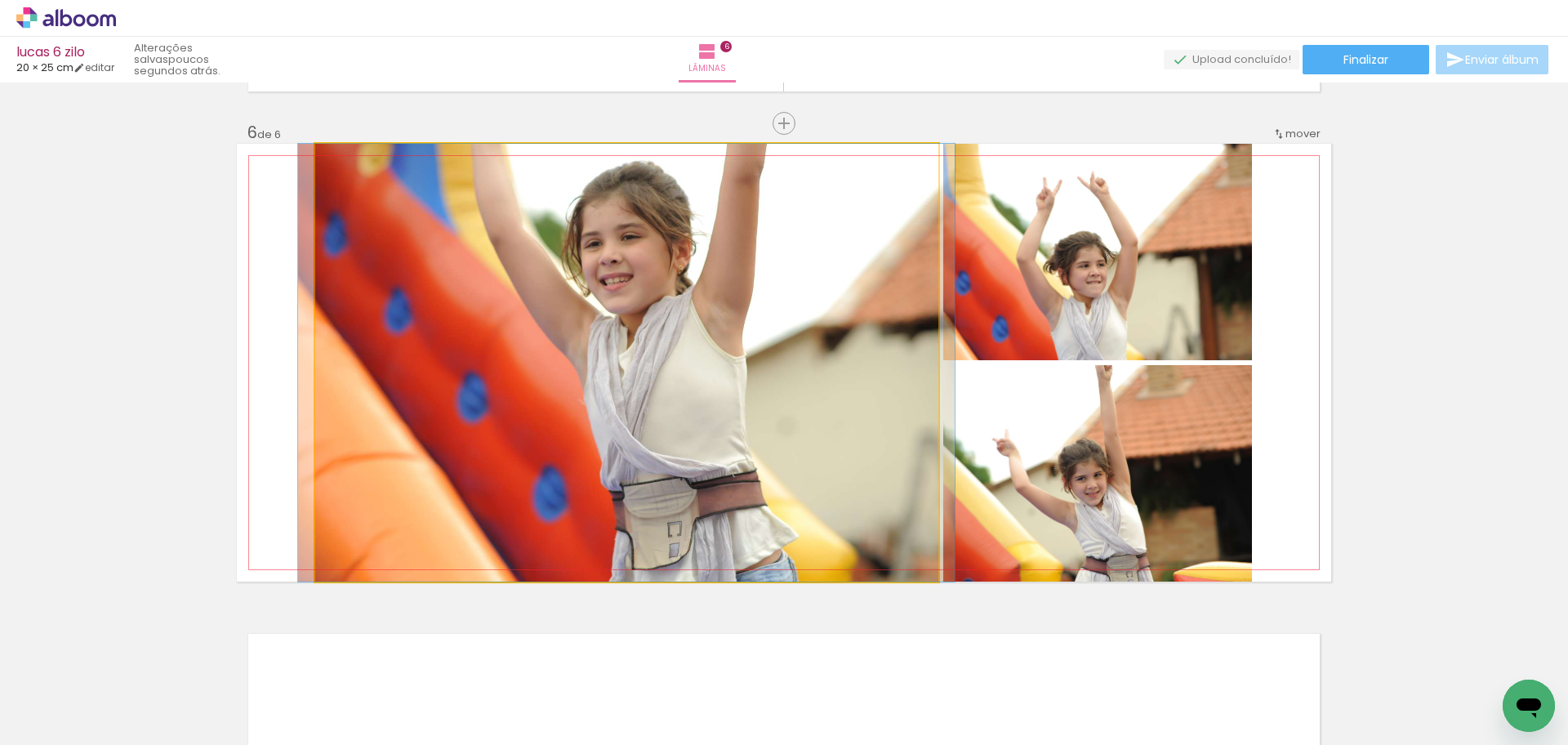
click at [760, 475] on quentale-photo at bounding box center [627, 362] width 623 height 438
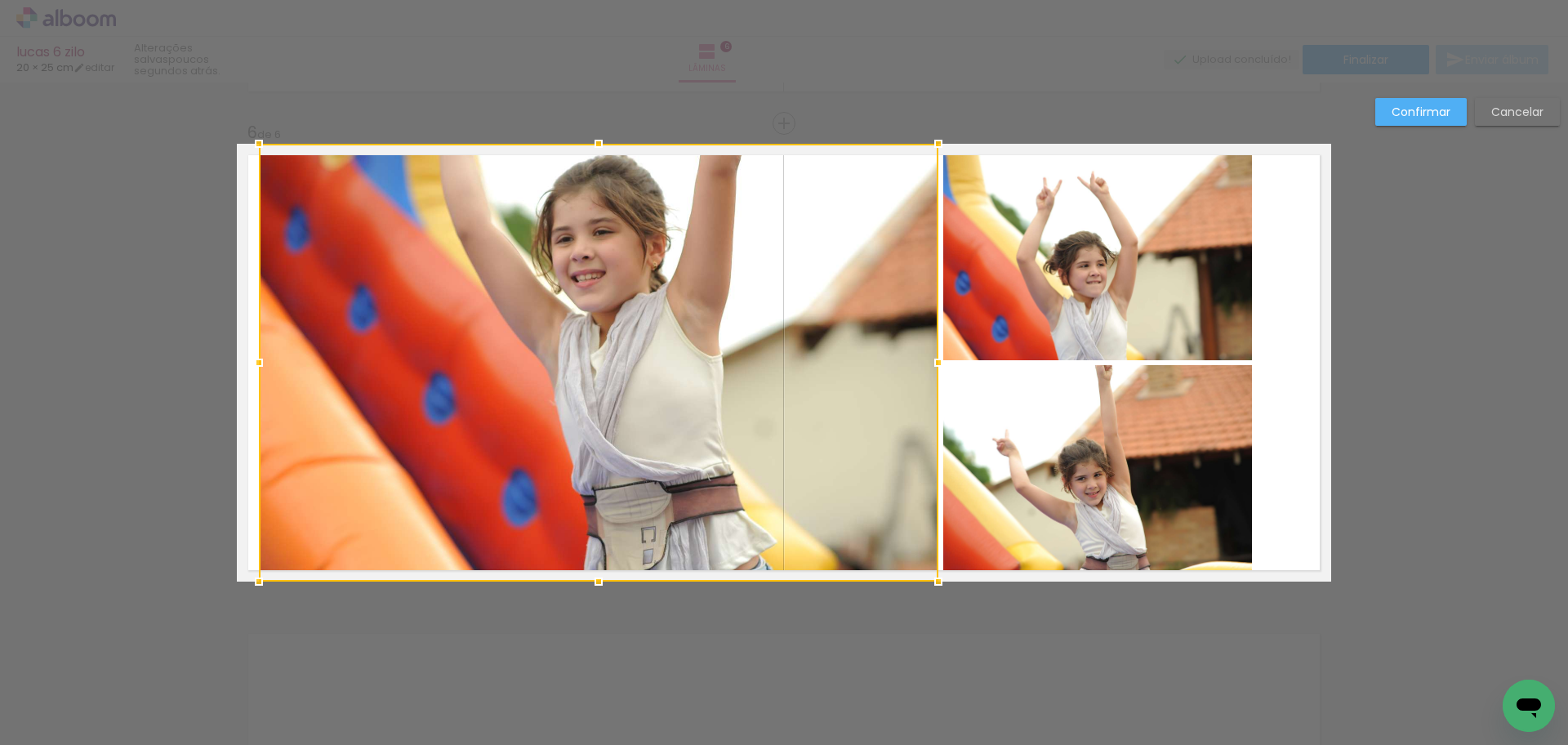
drag, startPoint x: 308, startPoint y: 362, endPoint x: 252, endPoint y: 352, distance: 56.9
click at [252, 352] on div at bounding box center [258, 362] width 33 height 33
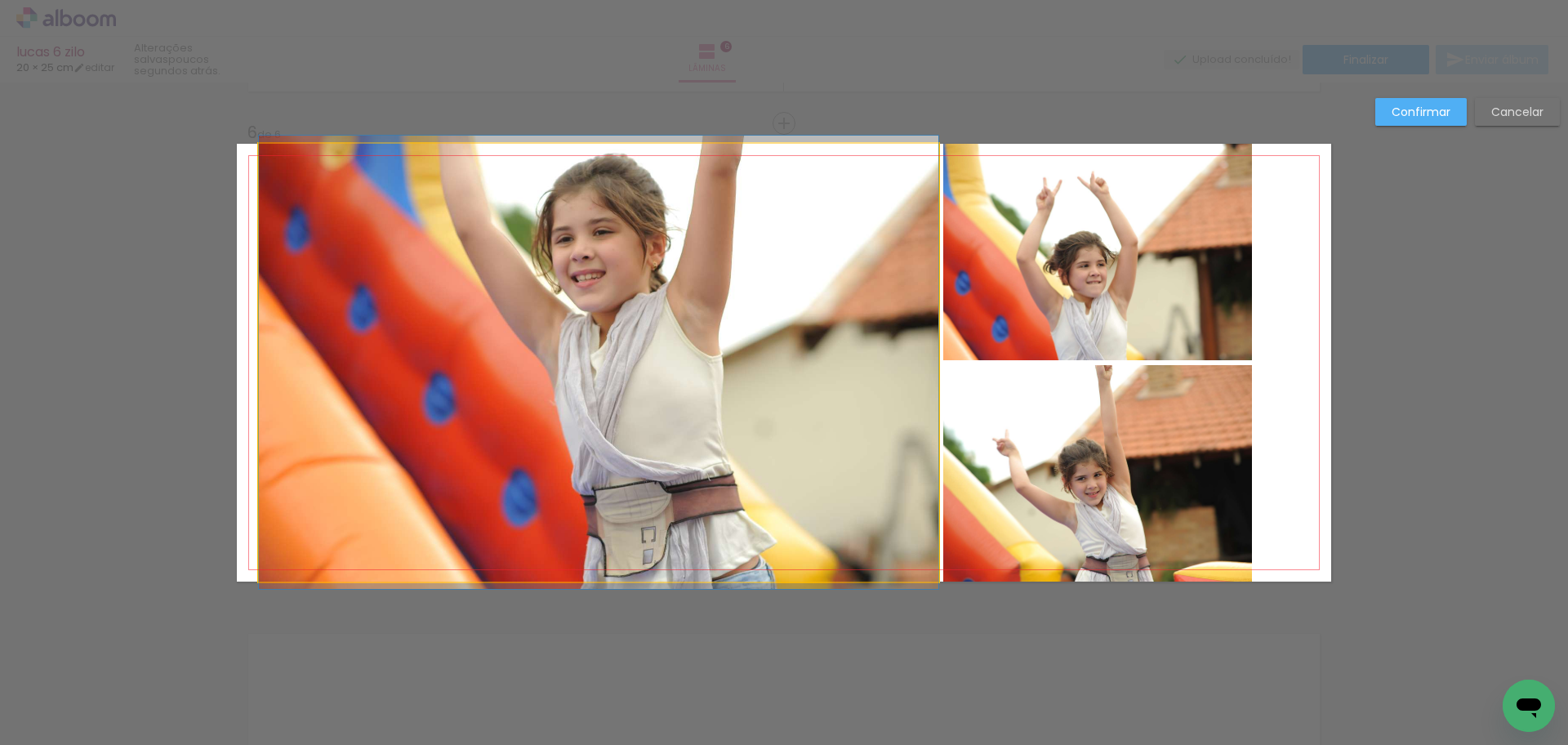
click at [554, 407] on quentale-photo at bounding box center [598, 362] width 679 height 438
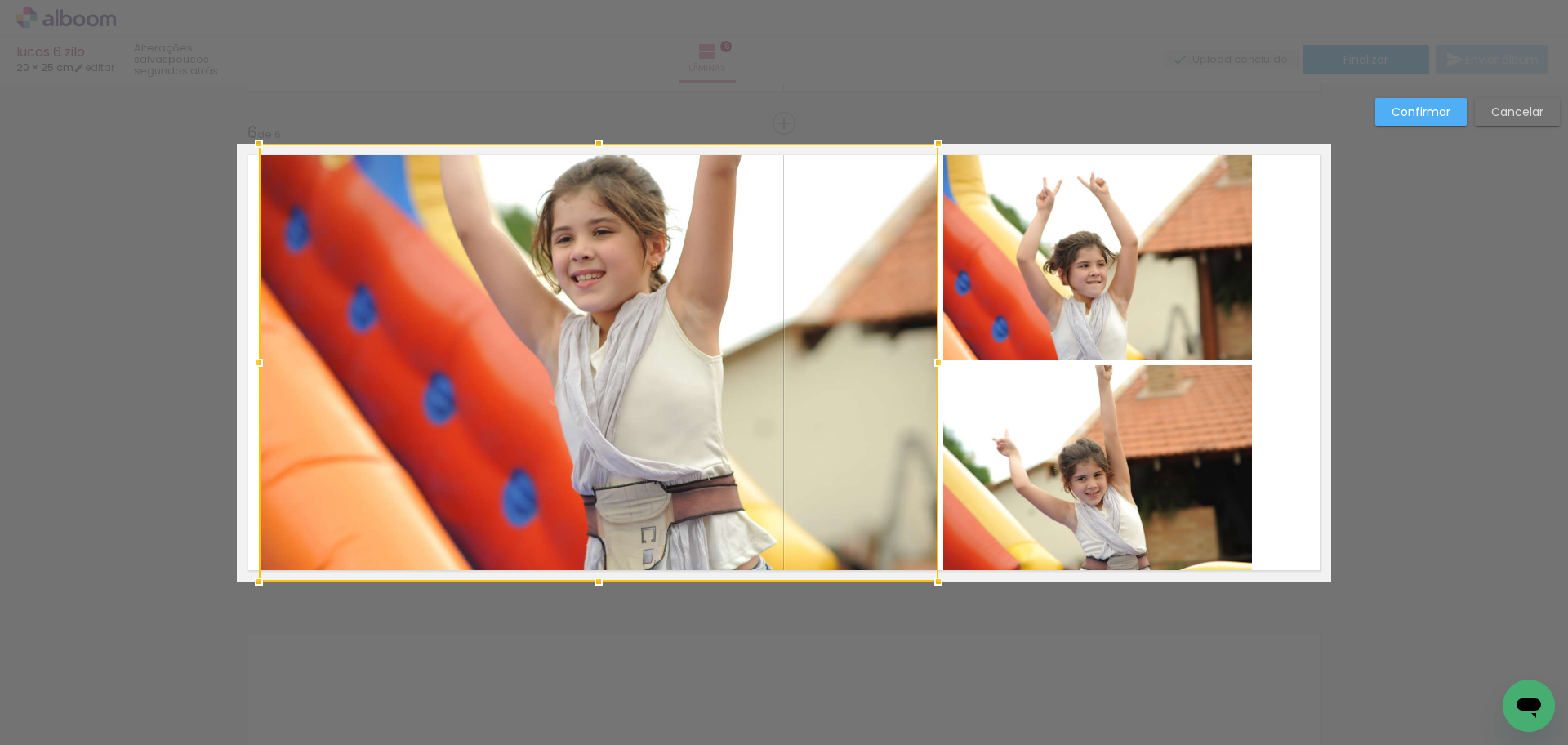
click at [1118, 292] on quentale-photo at bounding box center [1098, 251] width 309 height 216
click at [1182, 448] on div at bounding box center [756, 362] width 994 height 438
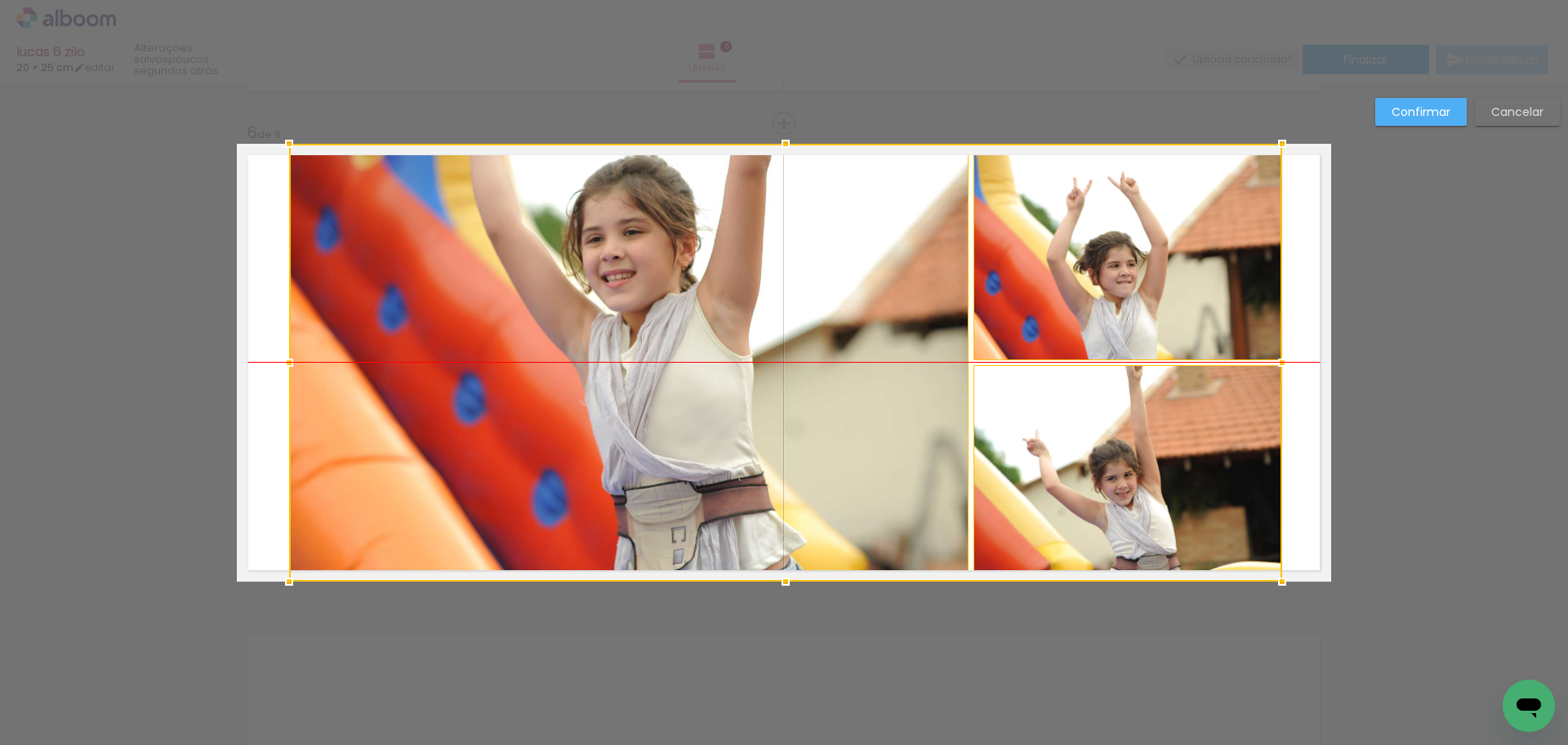
drag, startPoint x: 1074, startPoint y: 458, endPoint x: 1096, endPoint y: 458, distance: 22.0
click at [1096, 458] on div at bounding box center [786, 362] width 994 height 438
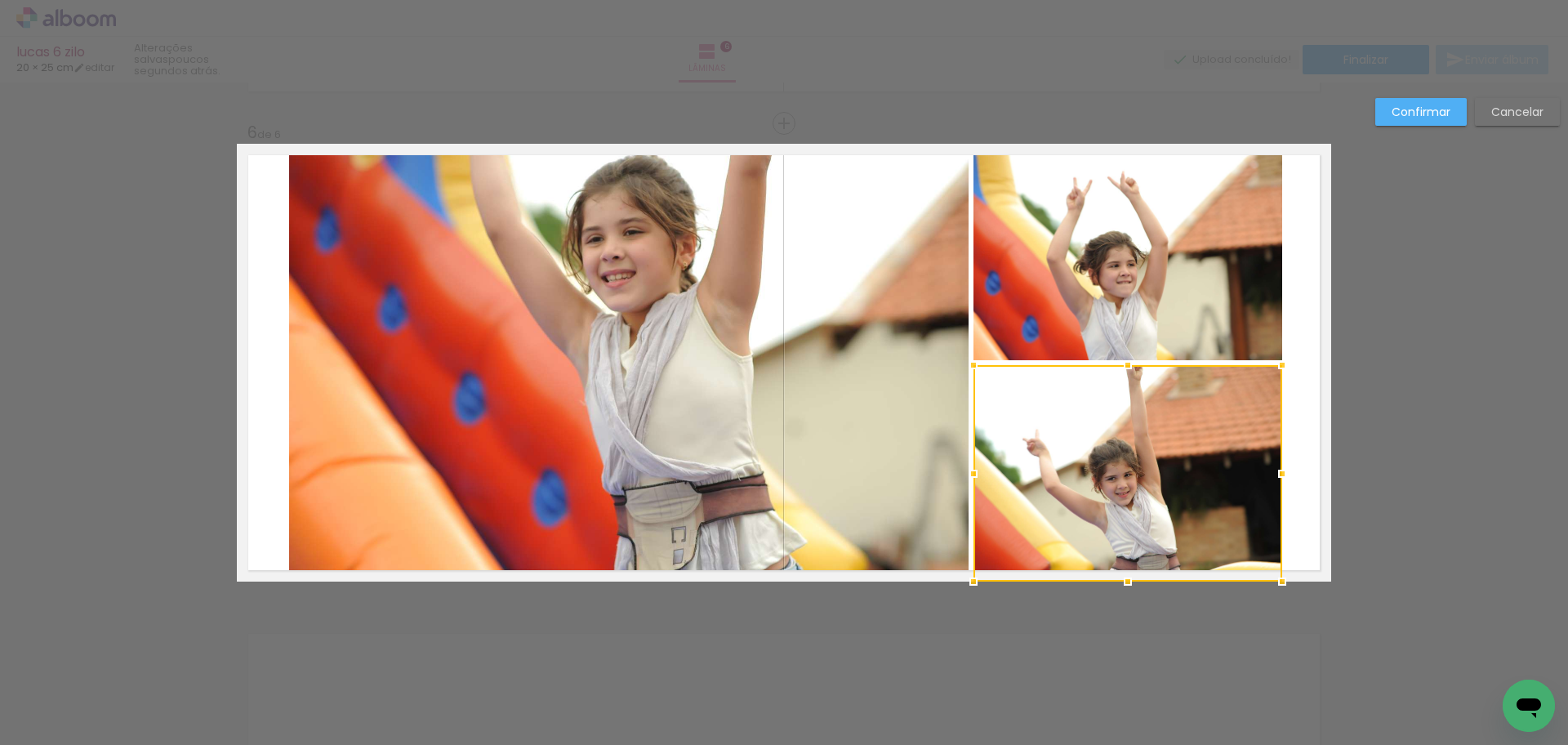
click at [0, 0] on slot "Confirmar" at bounding box center [0, 0] width 0 height 0
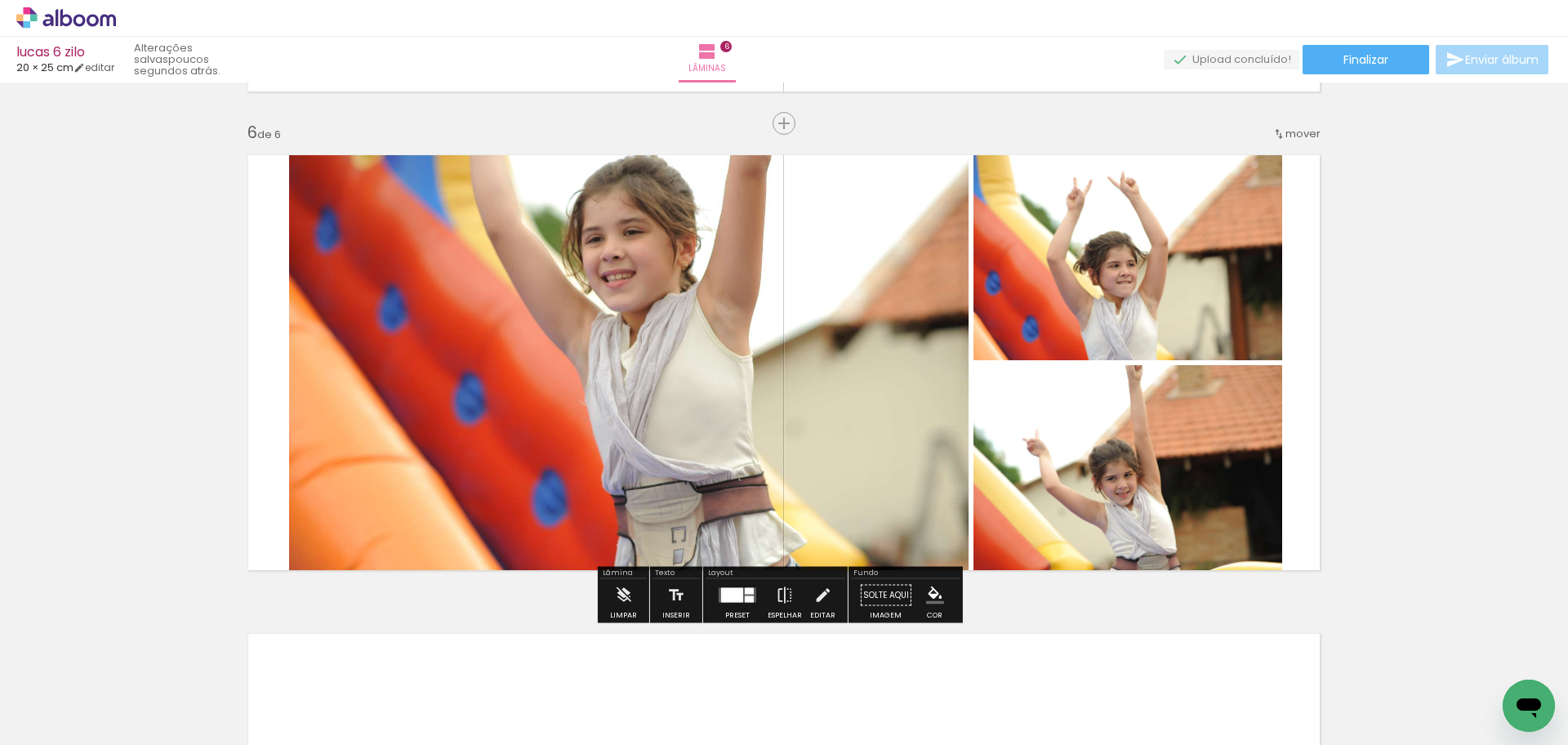
click at [1160, 281] on quentale-photo at bounding box center [1128, 251] width 309 height 216
click at [1177, 249] on quentale-photo at bounding box center [1128, 251] width 309 height 216
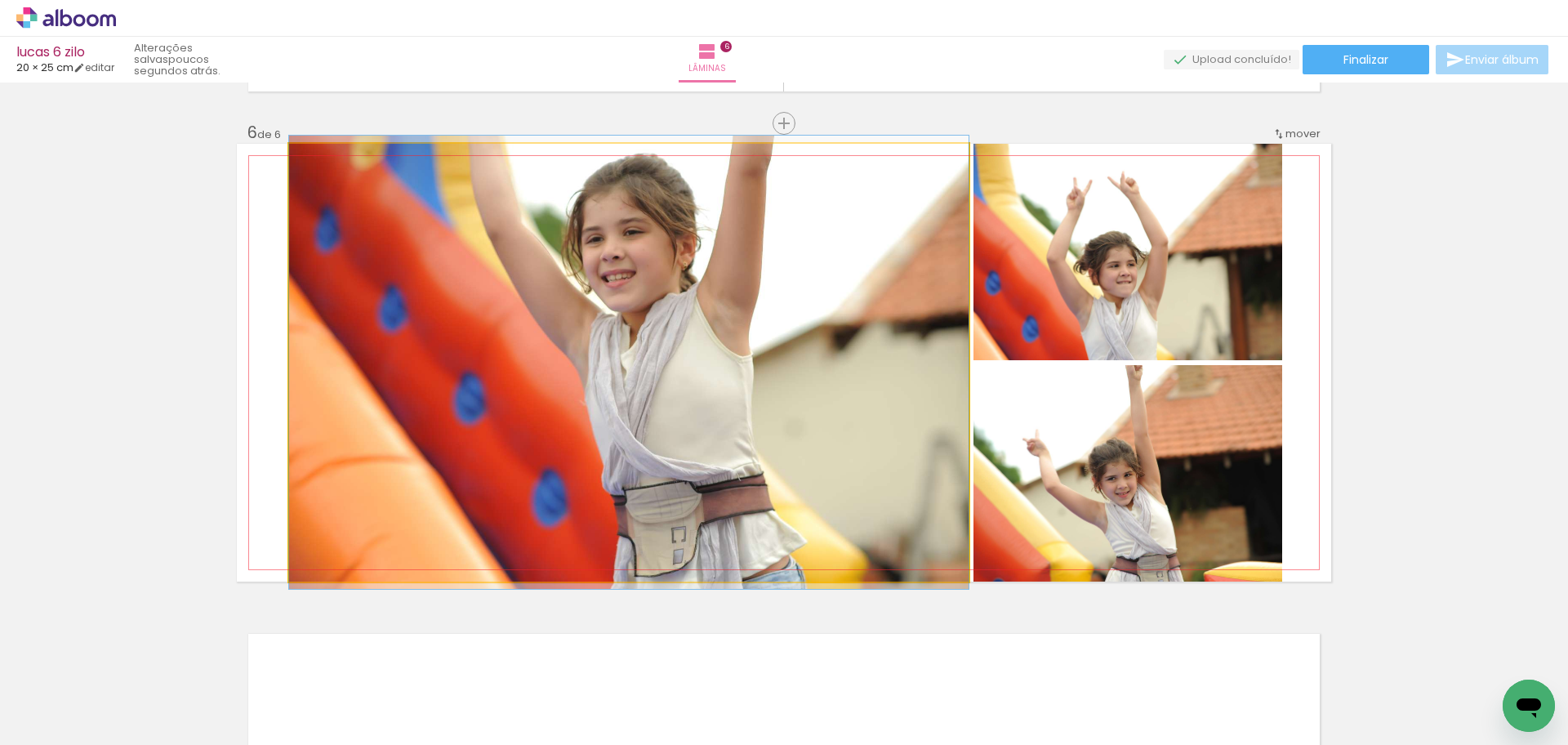
click at [743, 312] on quentale-photo at bounding box center [629, 362] width 679 height 438
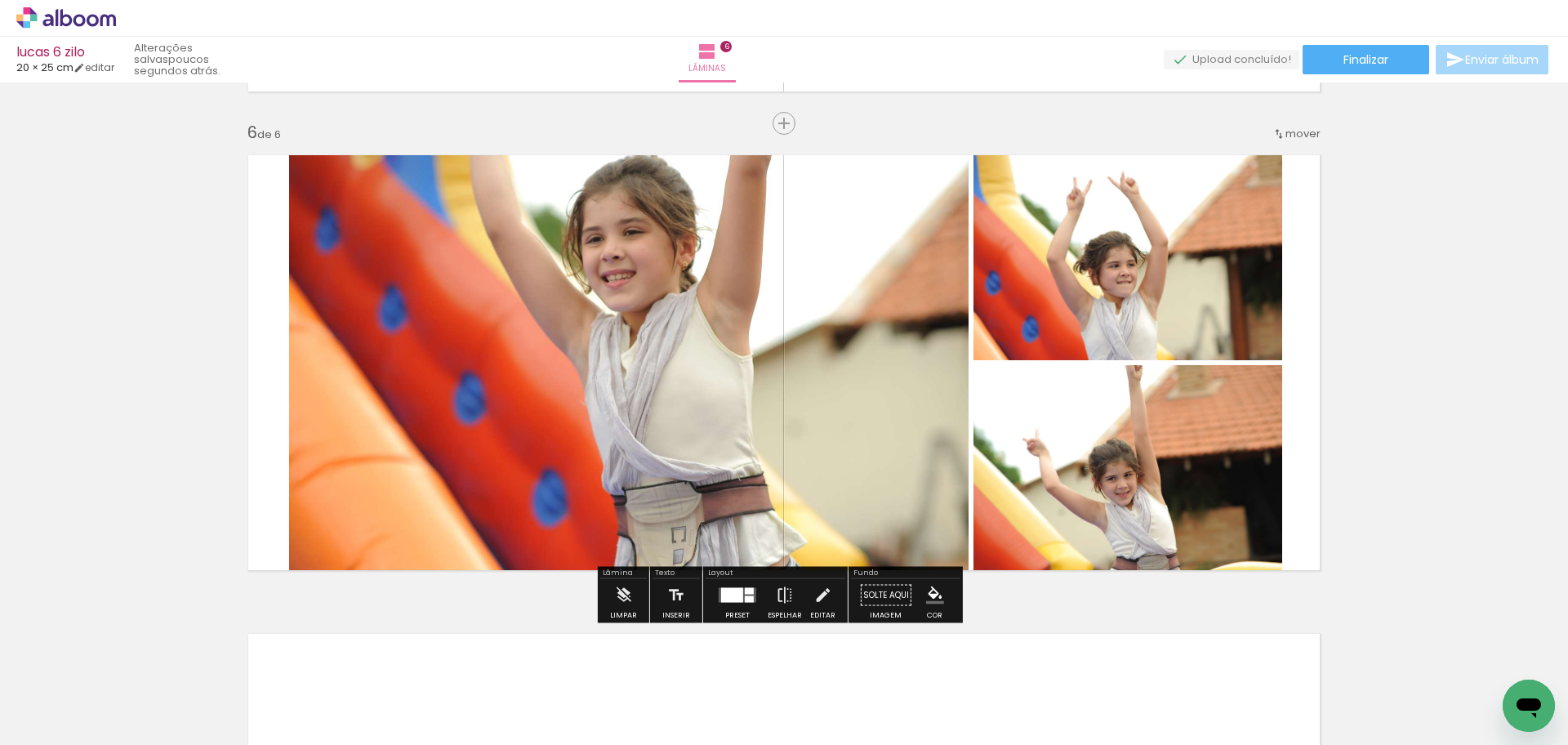
click at [1136, 285] on quentale-photo at bounding box center [1128, 251] width 309 height 216
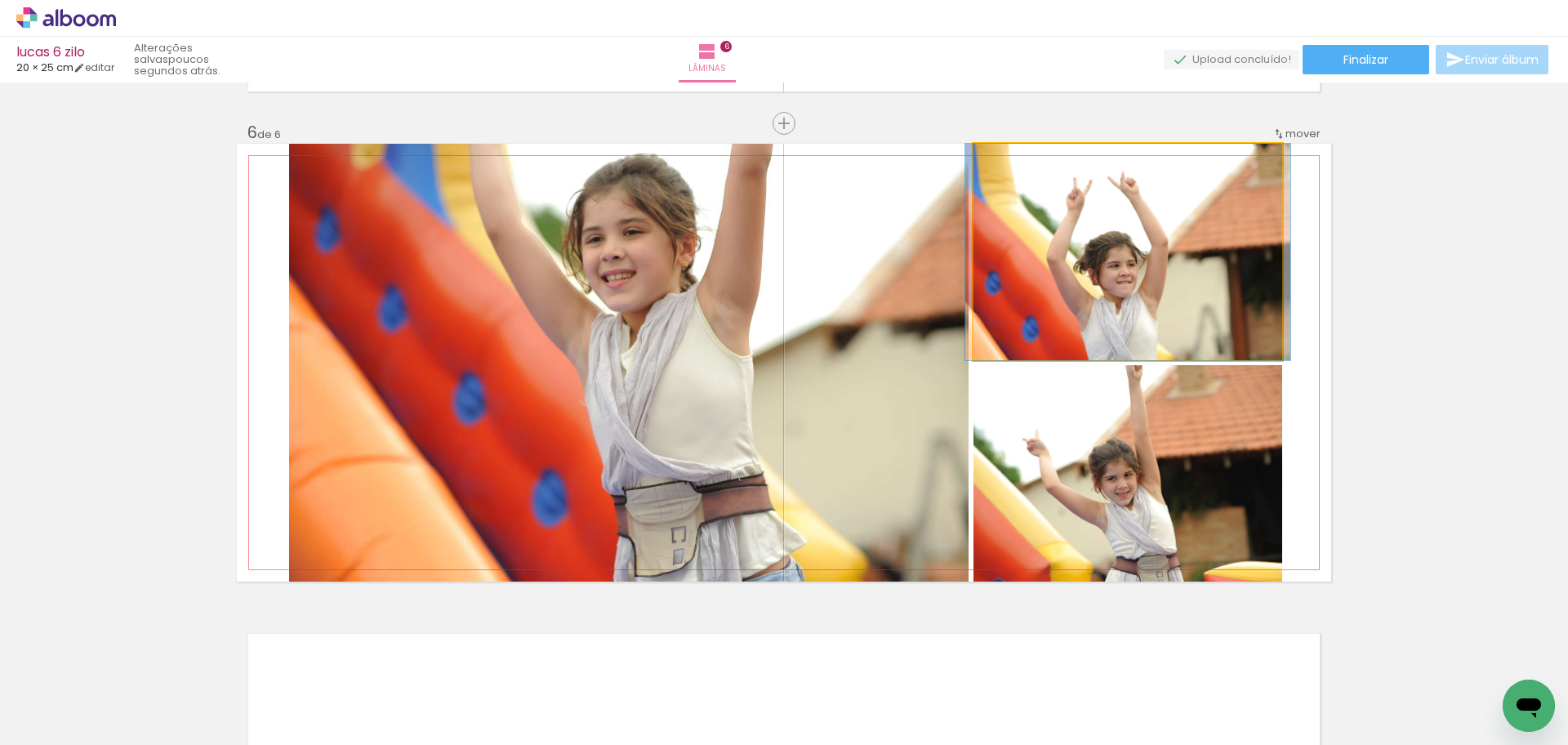
click at [1136, 285] on quentale-photo at bounding box center [1128, 251] width 309 height 216
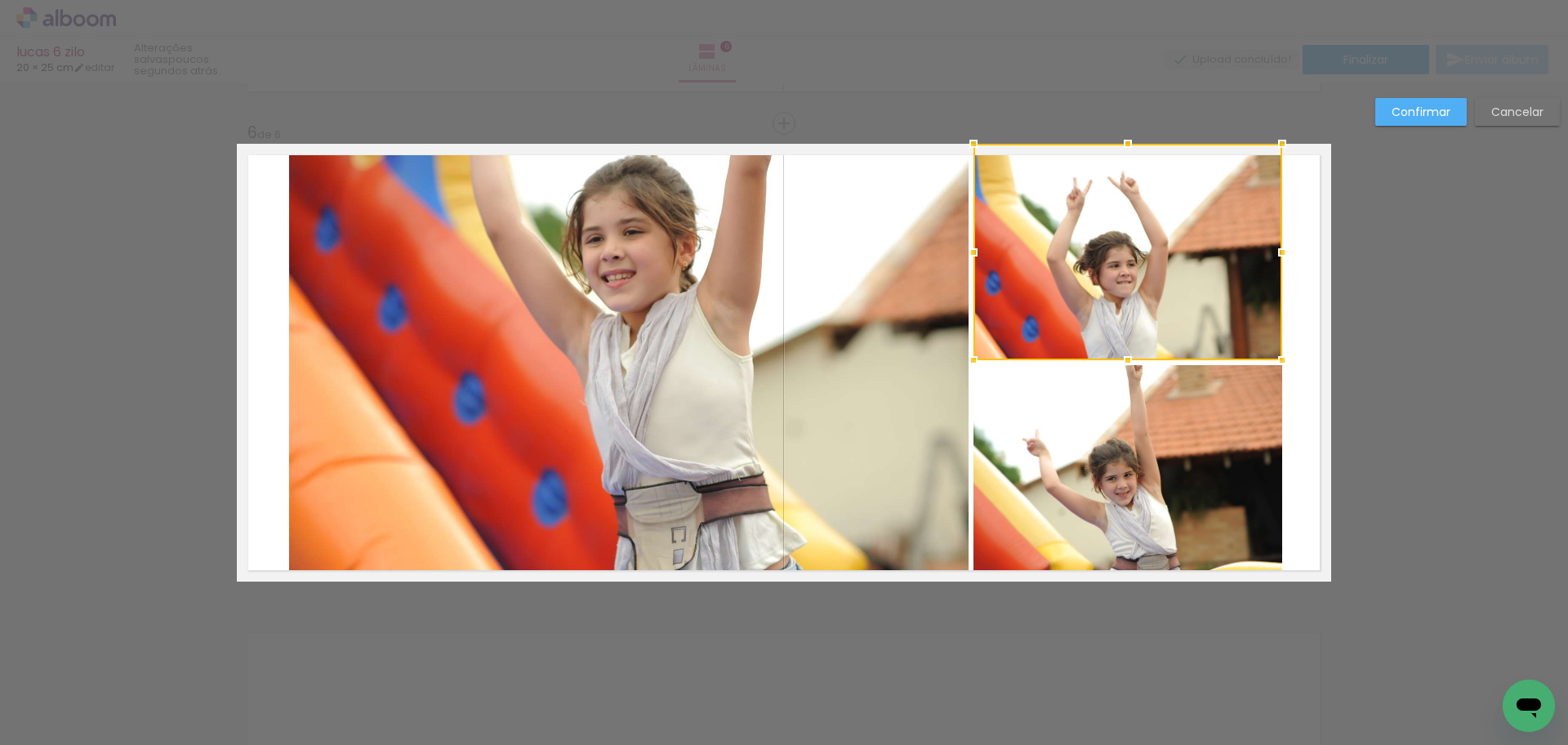
click at [0, 0] on slot "Confirmar" at bounding box center [0, 0] width 0 height 0
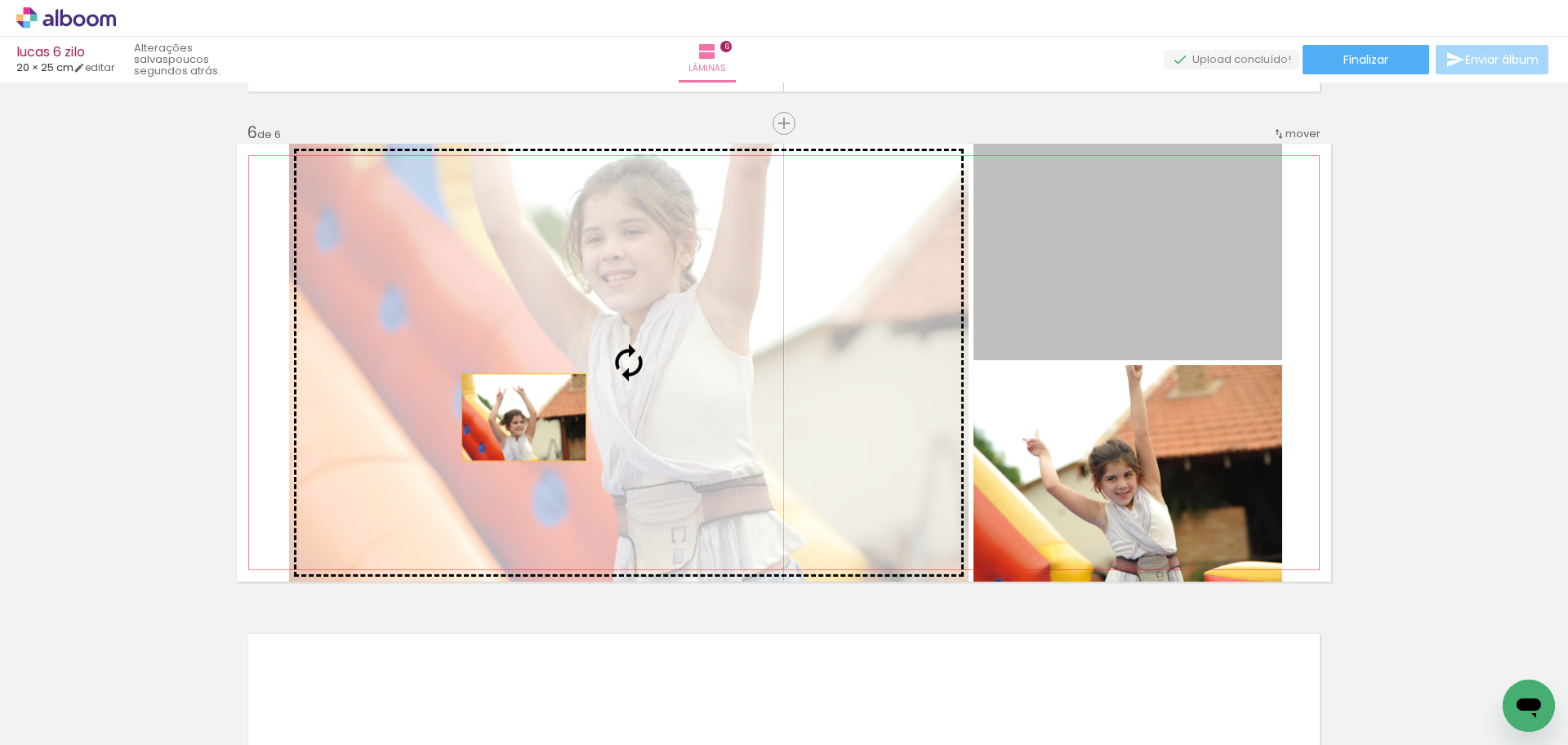
drag, startPoint x: 1163, startPoint y: 309, endPoint x: 518, endPoint y: 417, distance: 654.0
click at [0, 0] on slot at bounding box center [0, 0] width 0 height 0
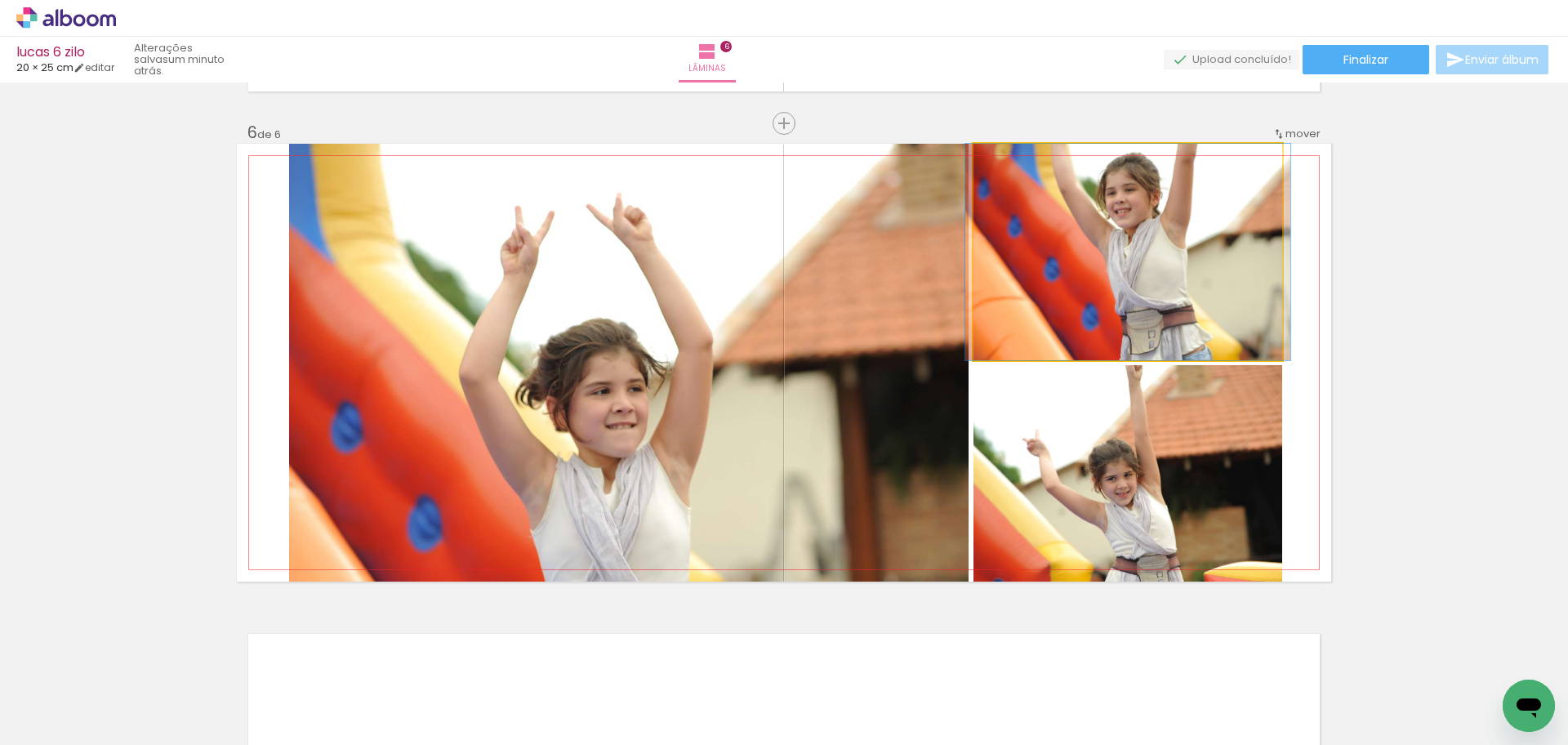
click at [1141, 282] on quentale-photo at bounding box center [1128, 251] width 309 height 216
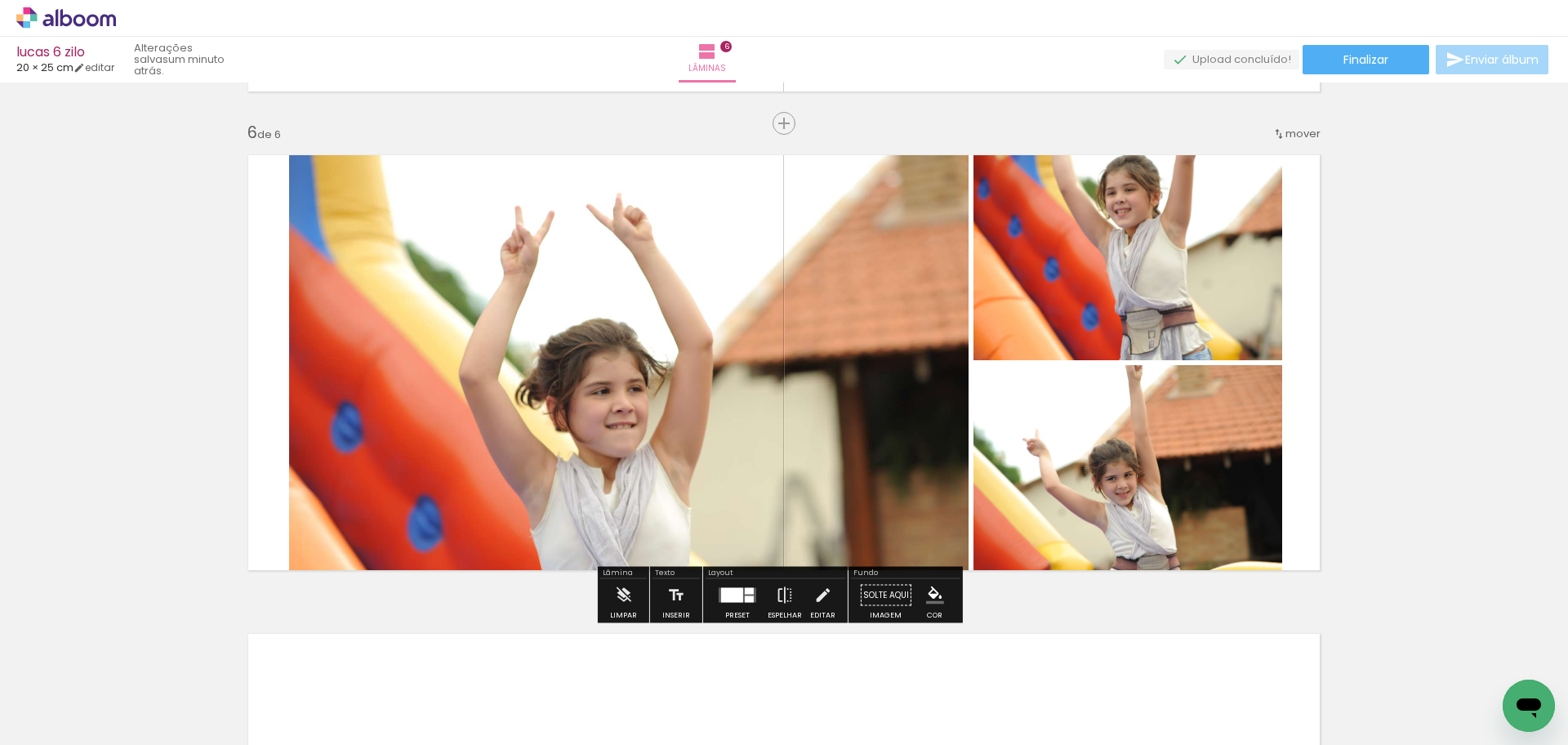
click at [570, 353] on quentale-photo at bounding box center [629, 362] width 679 height 438
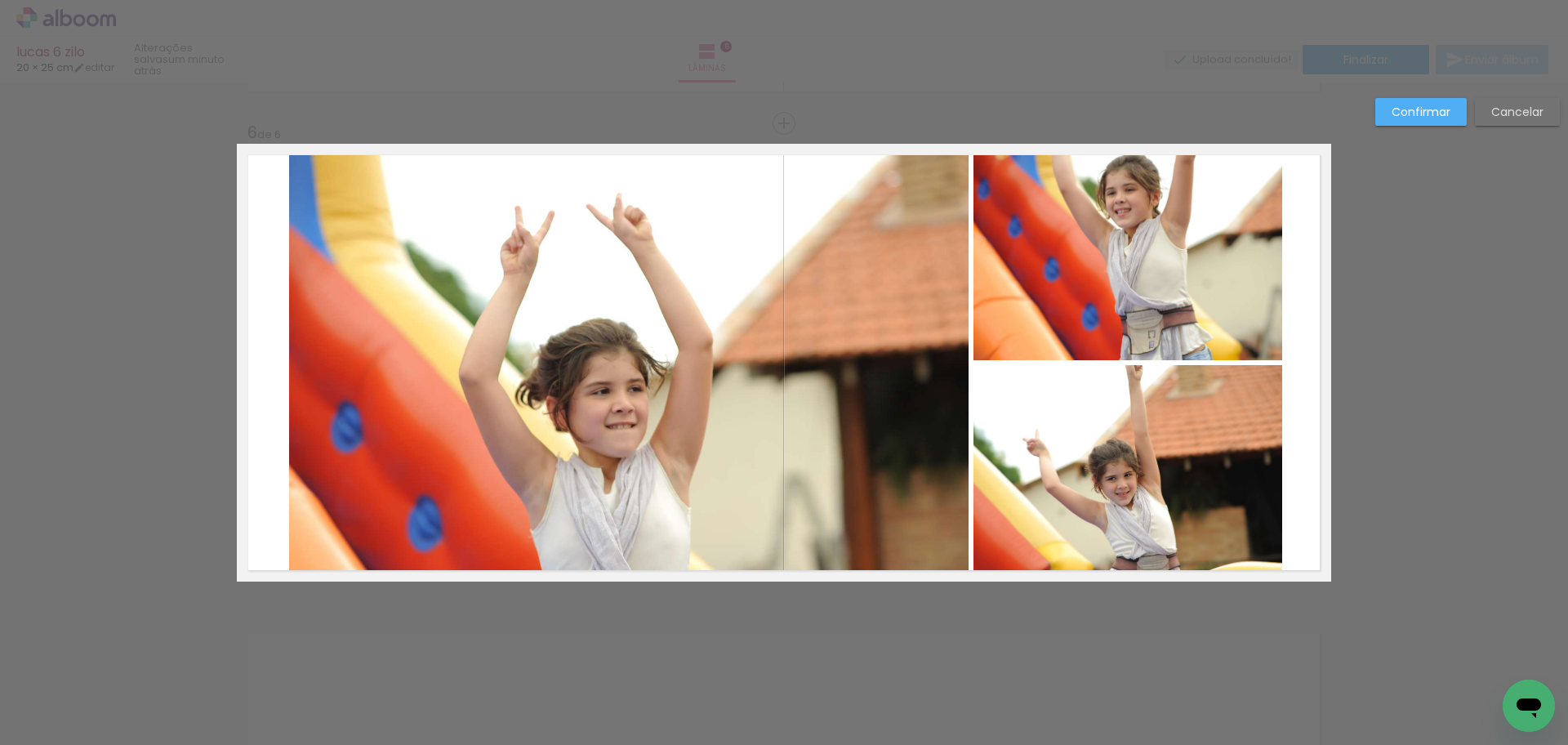
click at [410, 356] on quentale-photo at bounding box center [629, 362] width 679 height 438
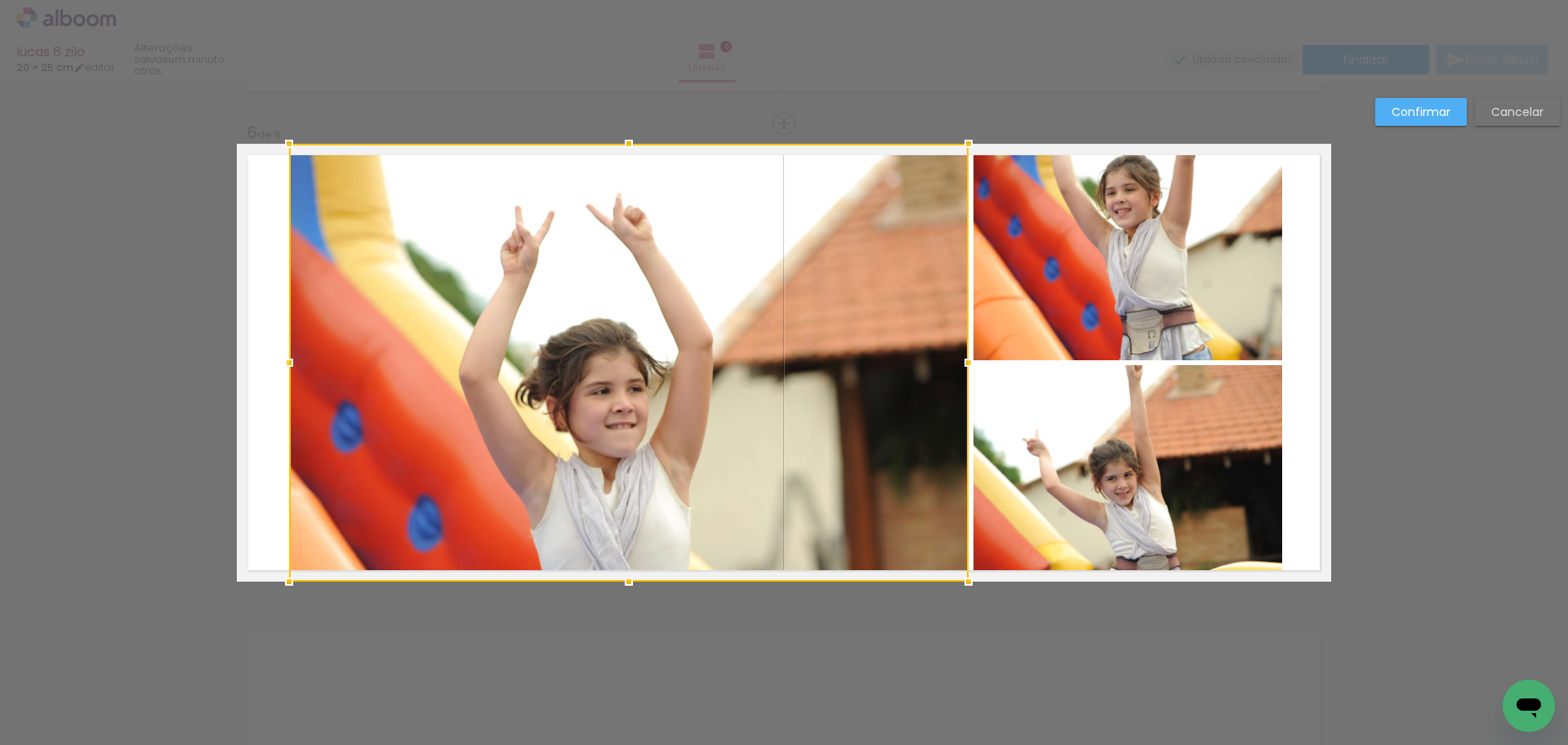
click at [410, 356] on div at bounding box center [629, 362] width 679 height 438
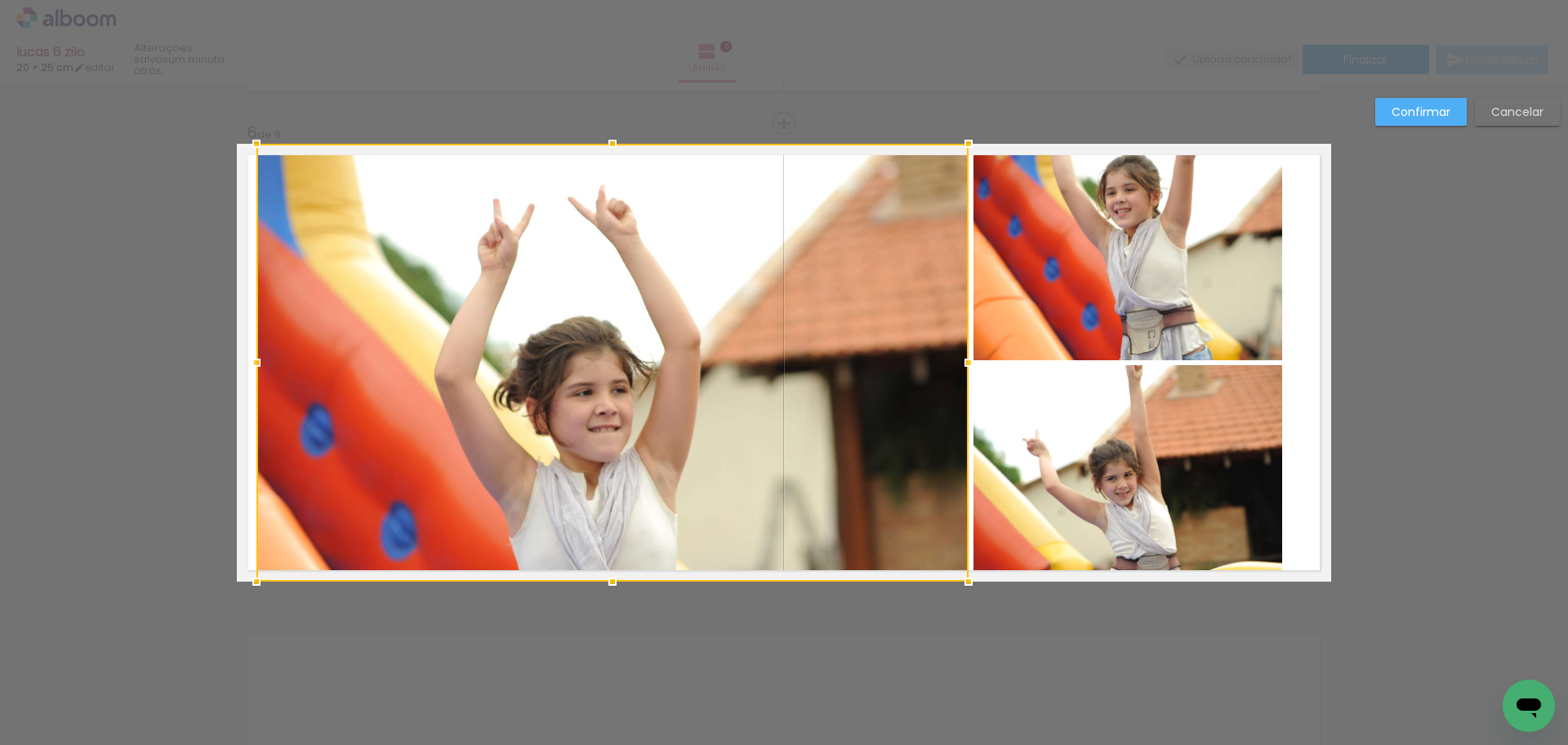
drag, startPoint x: 267, startPoint y: 362, endPoint x: 245, endPoint y: 362, distance: 22.0
click at [245, 362] on div at bounding box center [256, 362] width 33 height 33
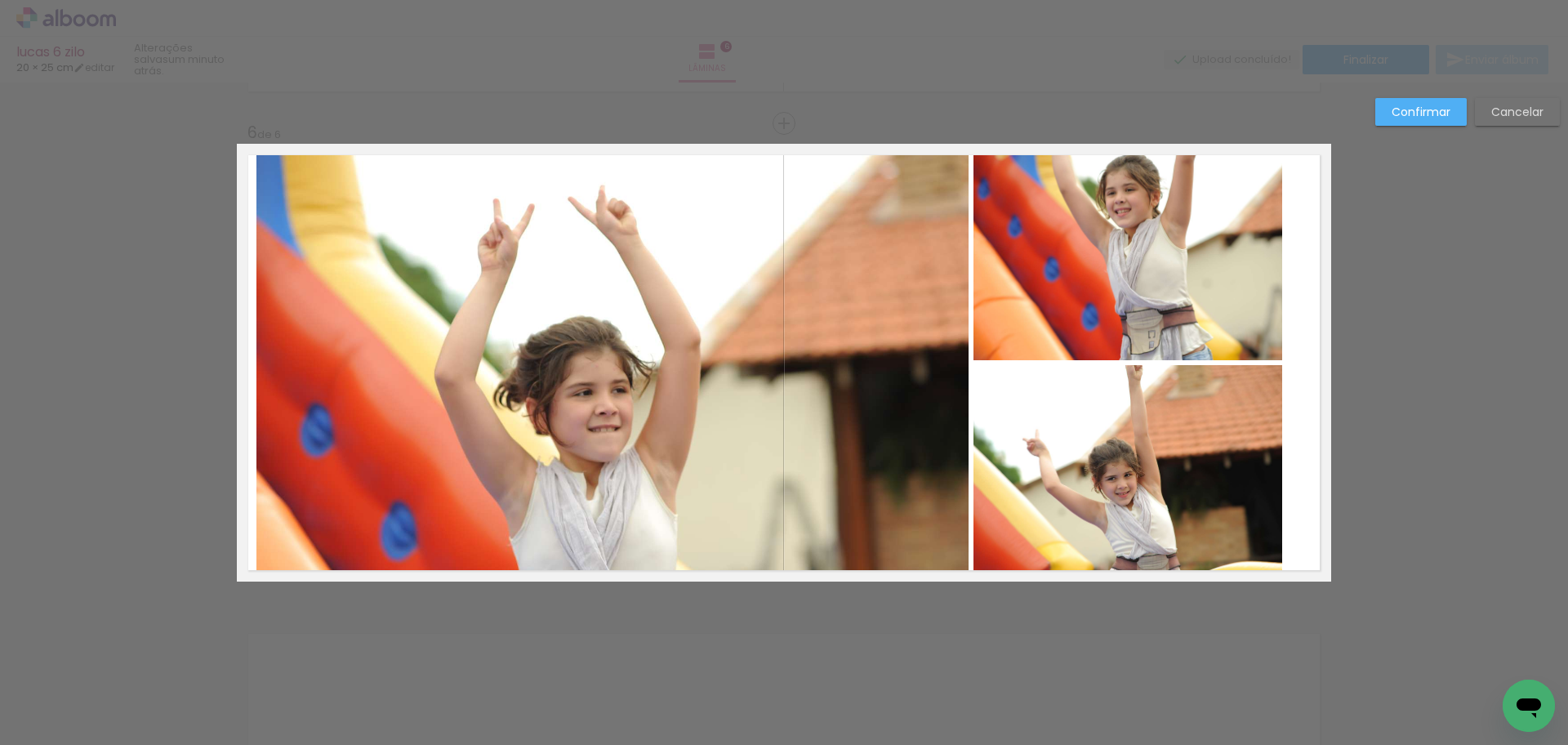
click at [1166, 269] on quentale-photo at bounding box center [1128, 251] width 309 height 216
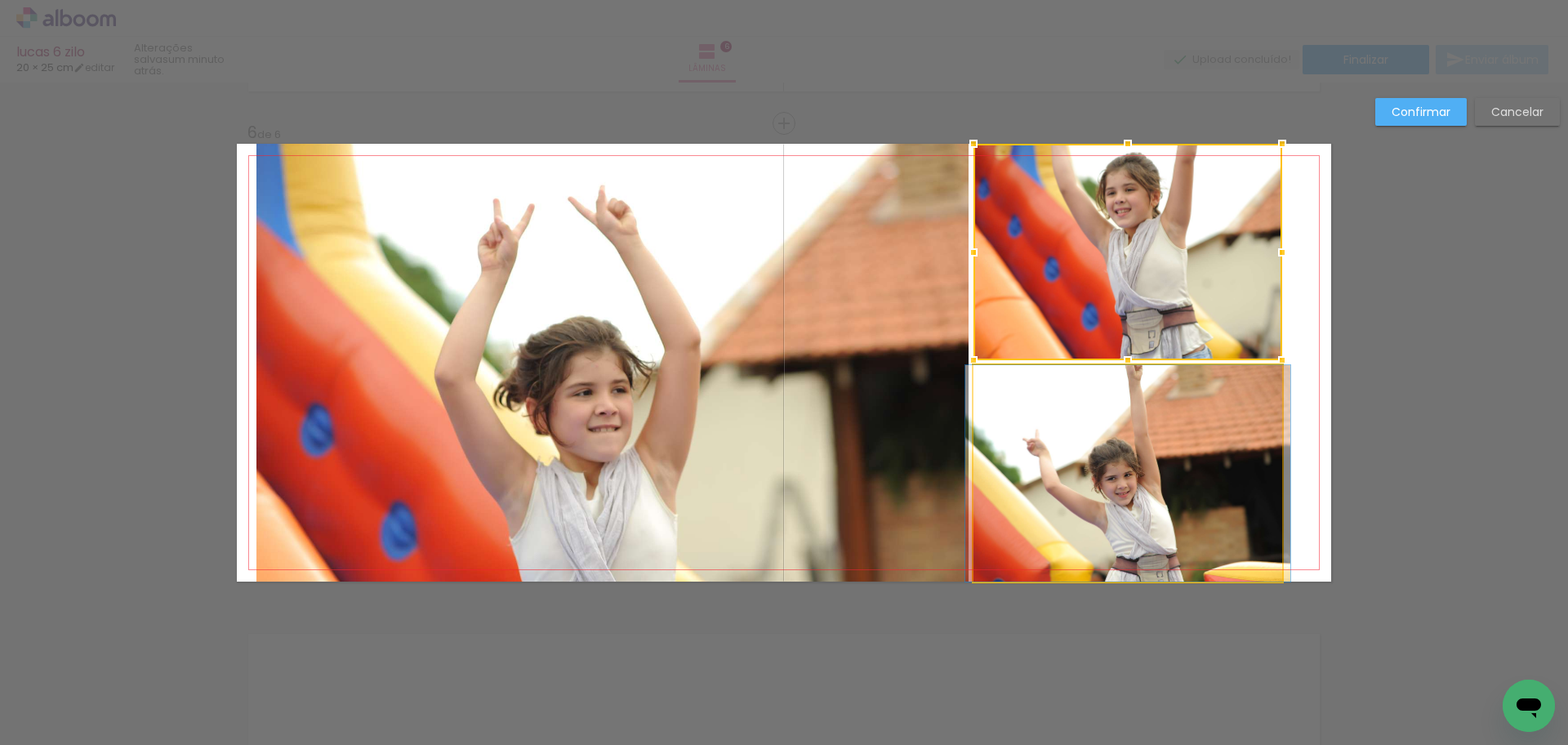
click at [1205, 426] on quentale-photo at bounding box center [1128, 473] width 309 height 216
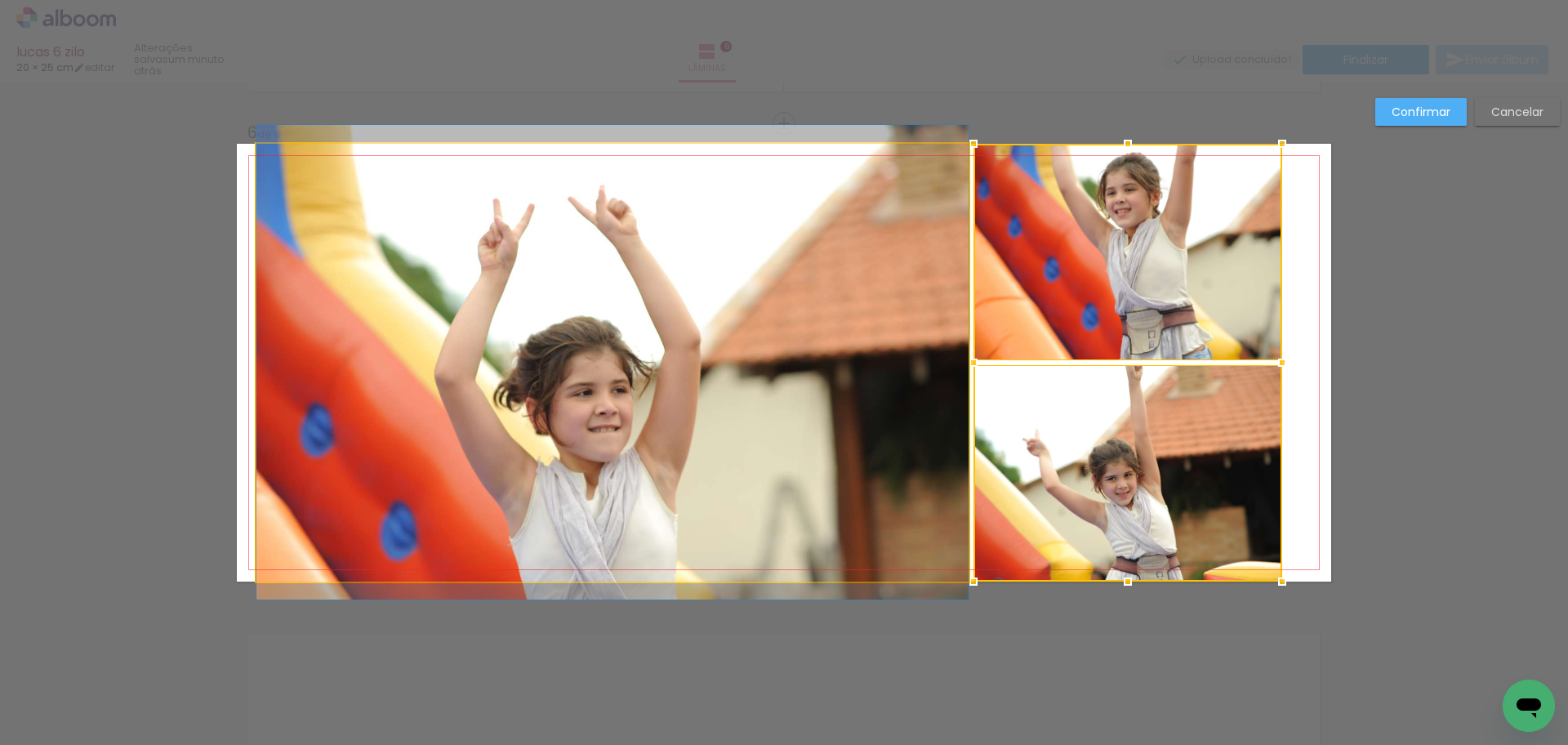
click at [789, 430] on quentale-photo at bounding box center [613, 362] width 712 height 438
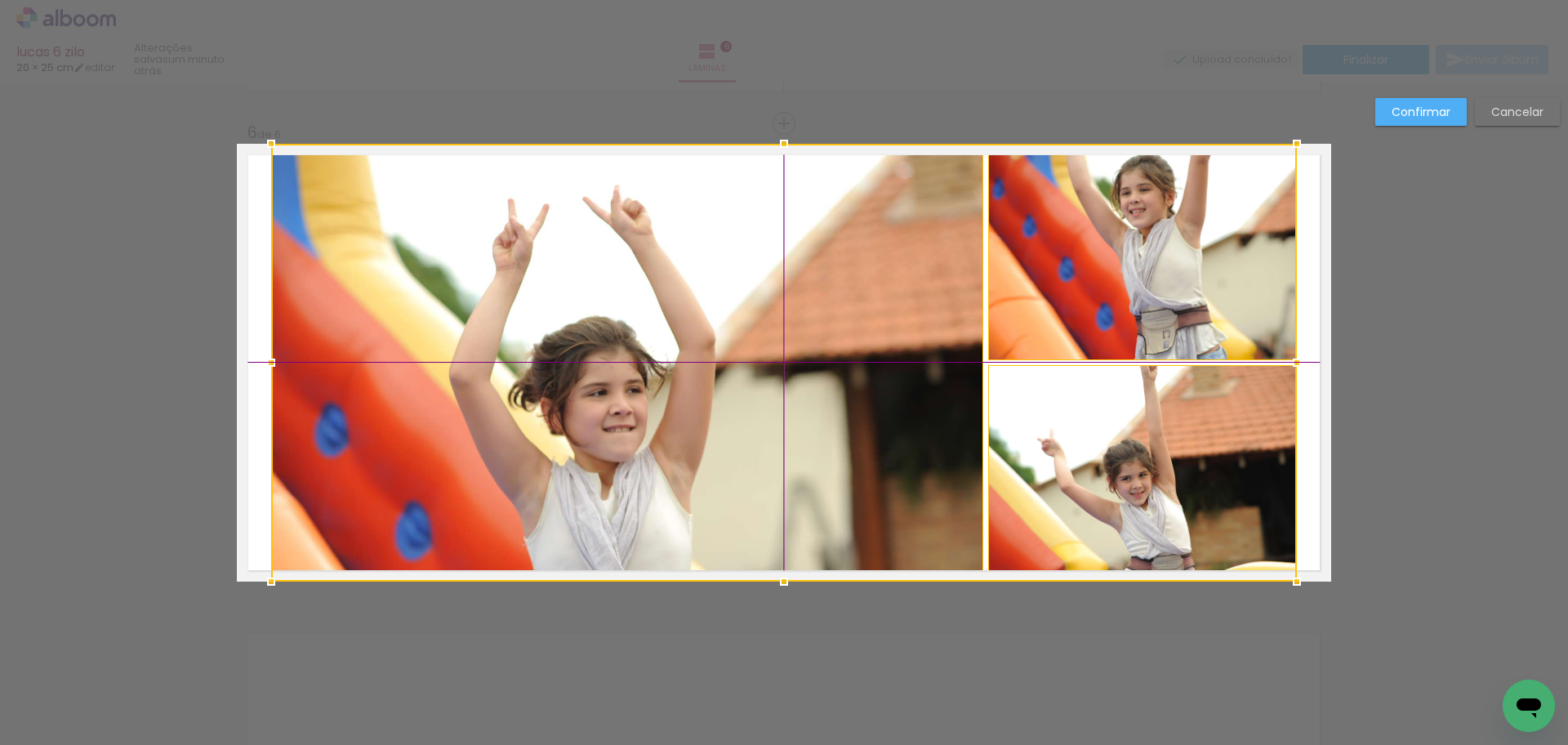
drag, startPoint x: 806, startPoint y: 436, endPoint x: 816, endPoint y: 439, distance: 10.4
click at [816, 439] on div at bounding box center [784, 362] width 1026 height 438
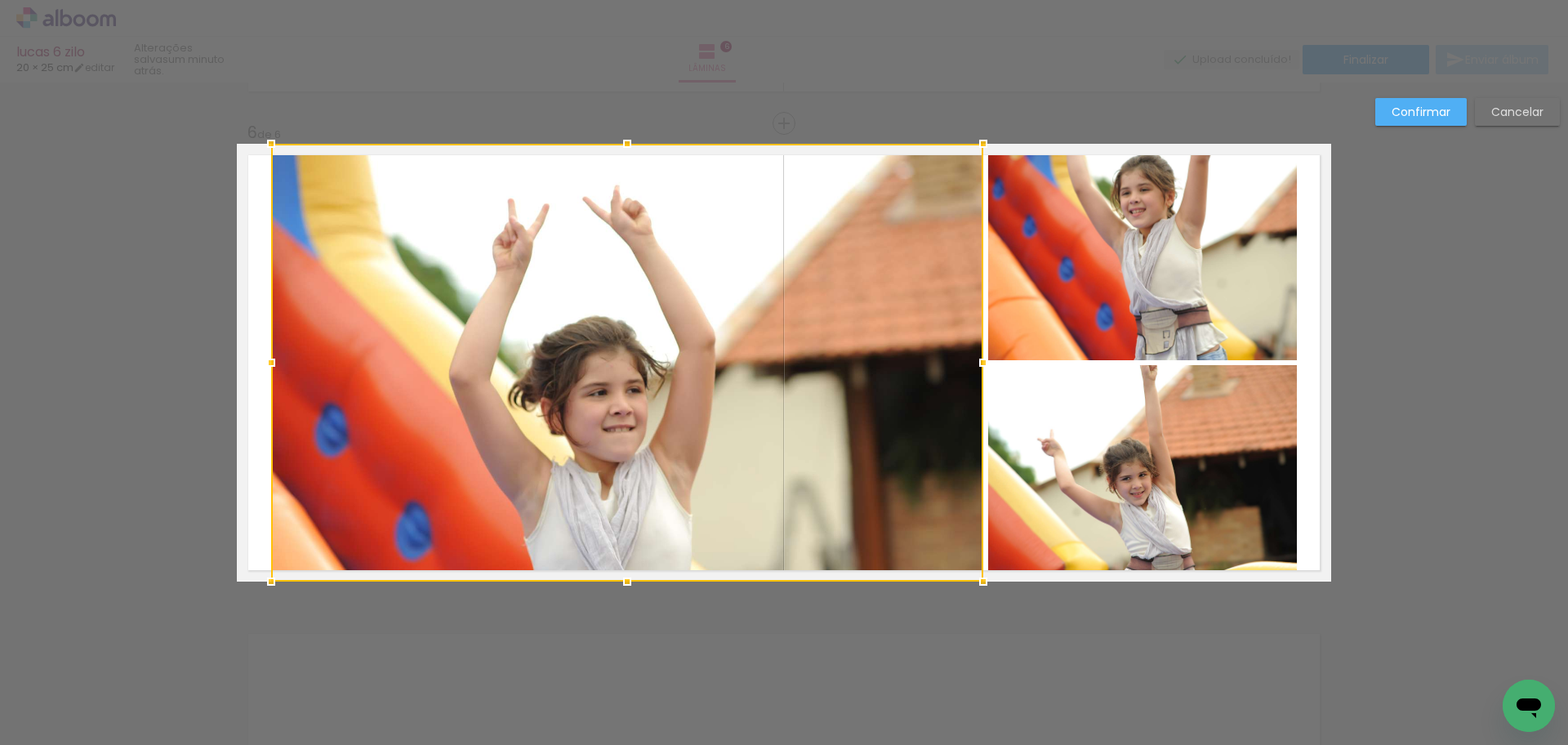
click at [0, 0] on slot "Confirmar" at bounding box center [0, 0] width 0 height 0
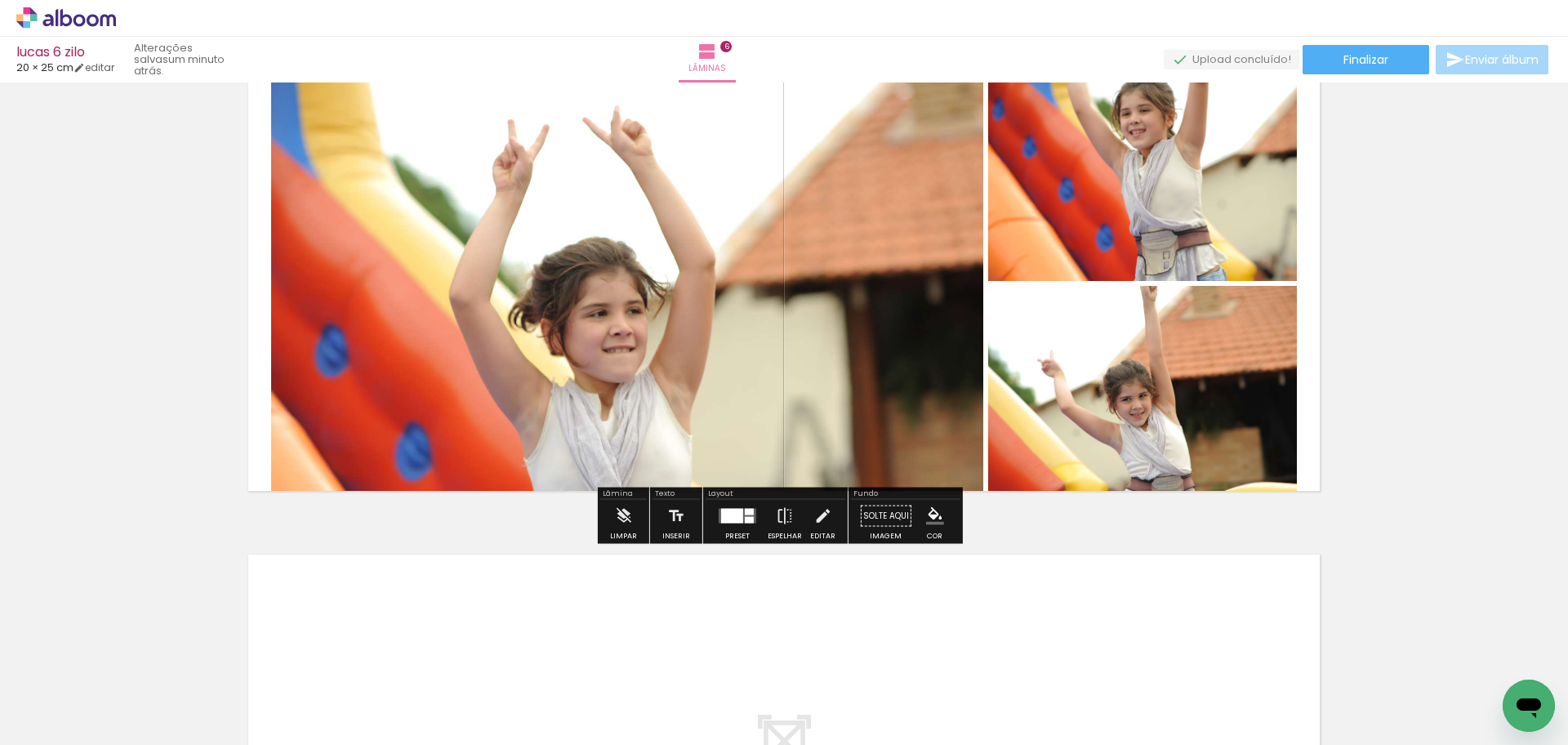
scroll to position [2705, 0]
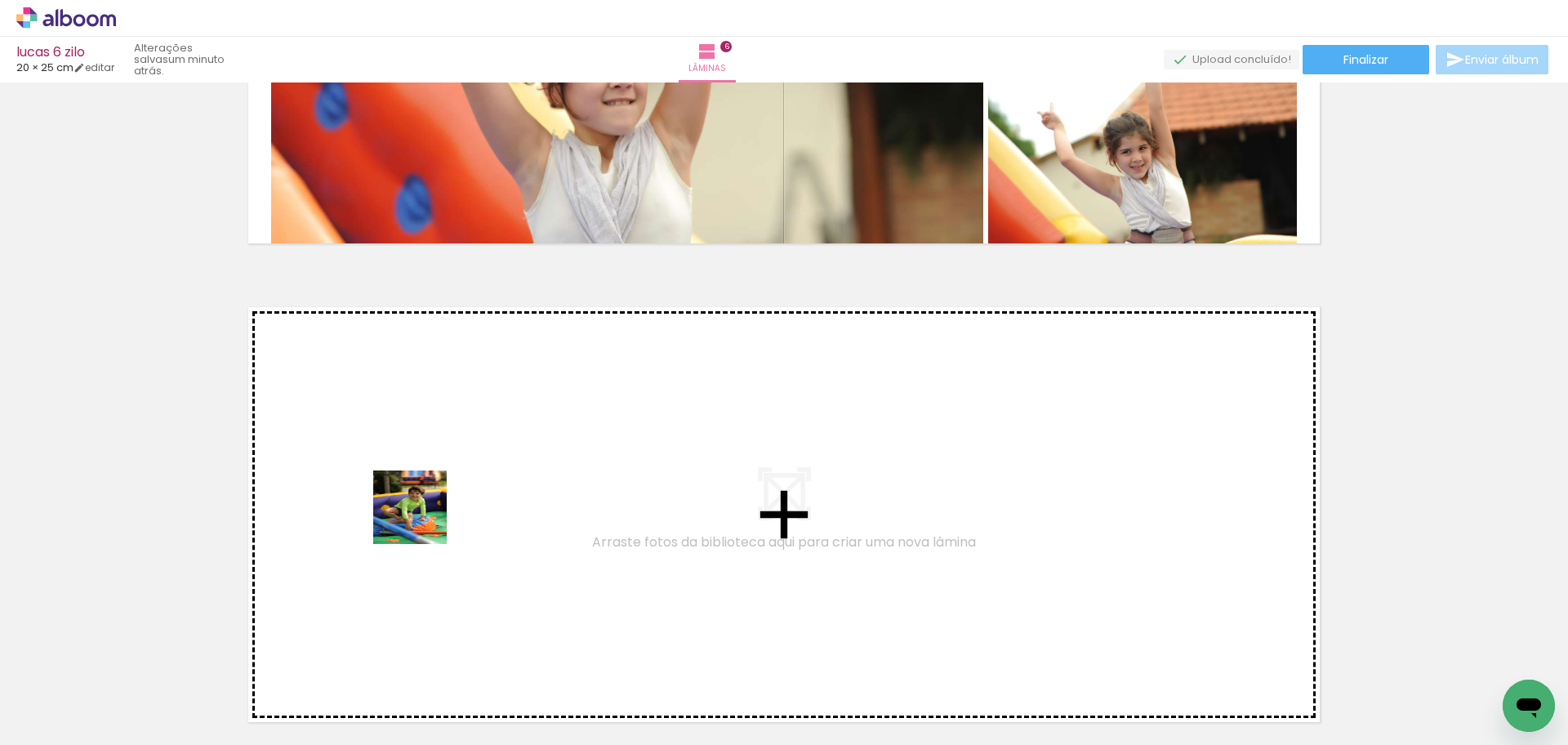
drag, startPoint x: 449, startPoint y: 569, endPoint x: 422, endPoint y: 519, distance: 56.8
click at [422, 519] on quentale-workspace at bounding box center [784, 372] width 1568 height 745
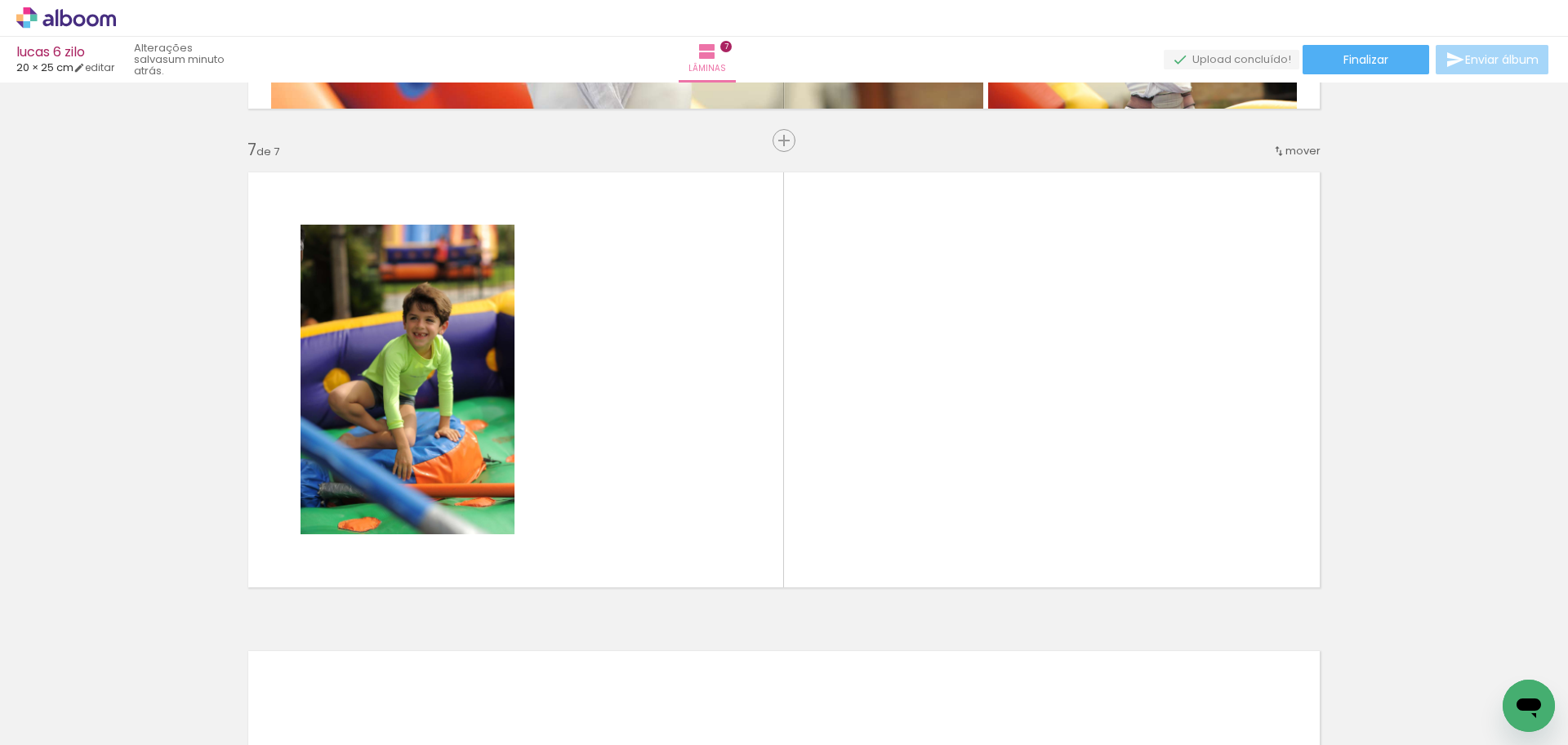
scroll to position [2857, 0]
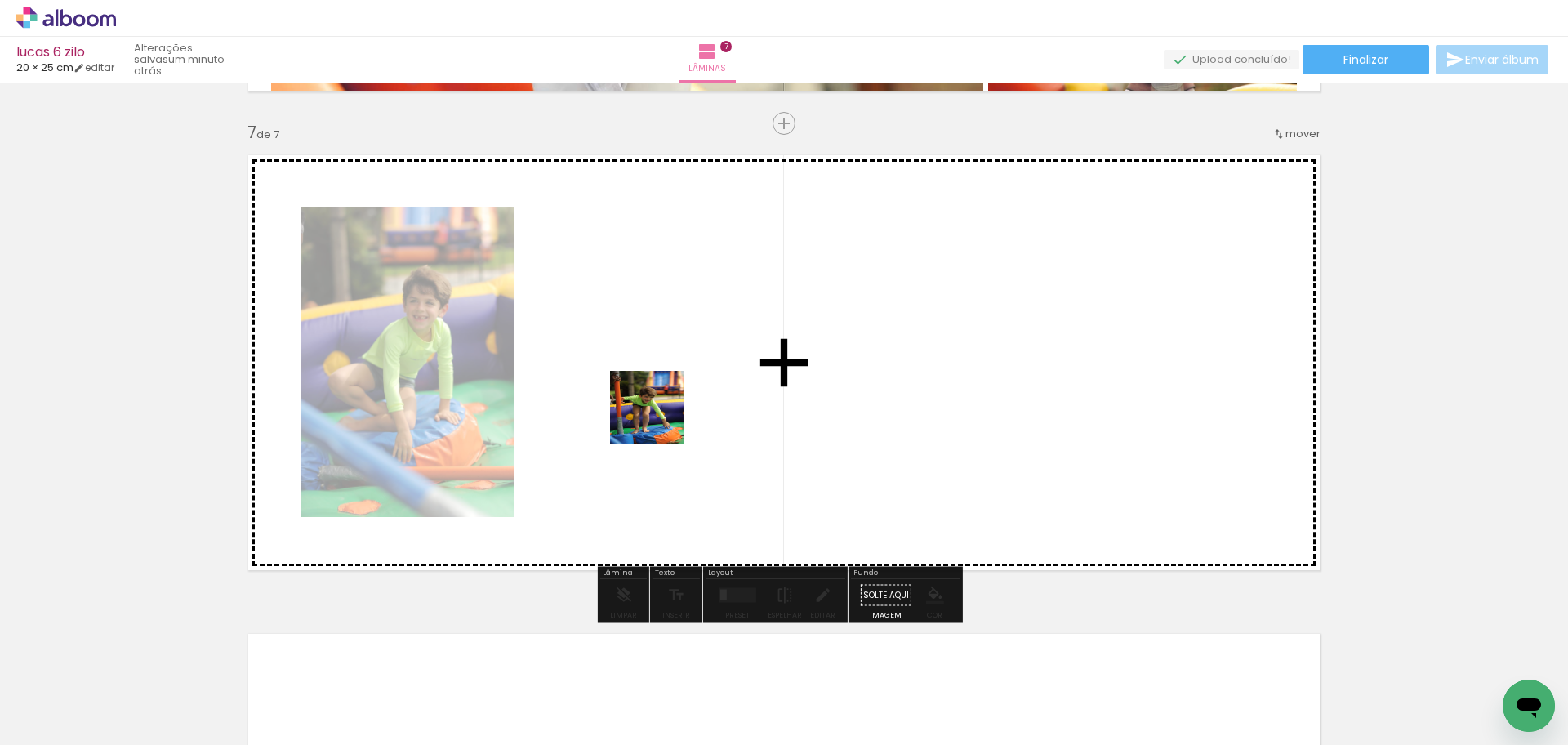
drag, startPoint x: 581, startPoint y: 587, endPoint x: 661, endPoint y: 406, distance: 197.9
click at [661, 406] on quentale-workspace at bounding box center [784, 372] width 1568 height 745
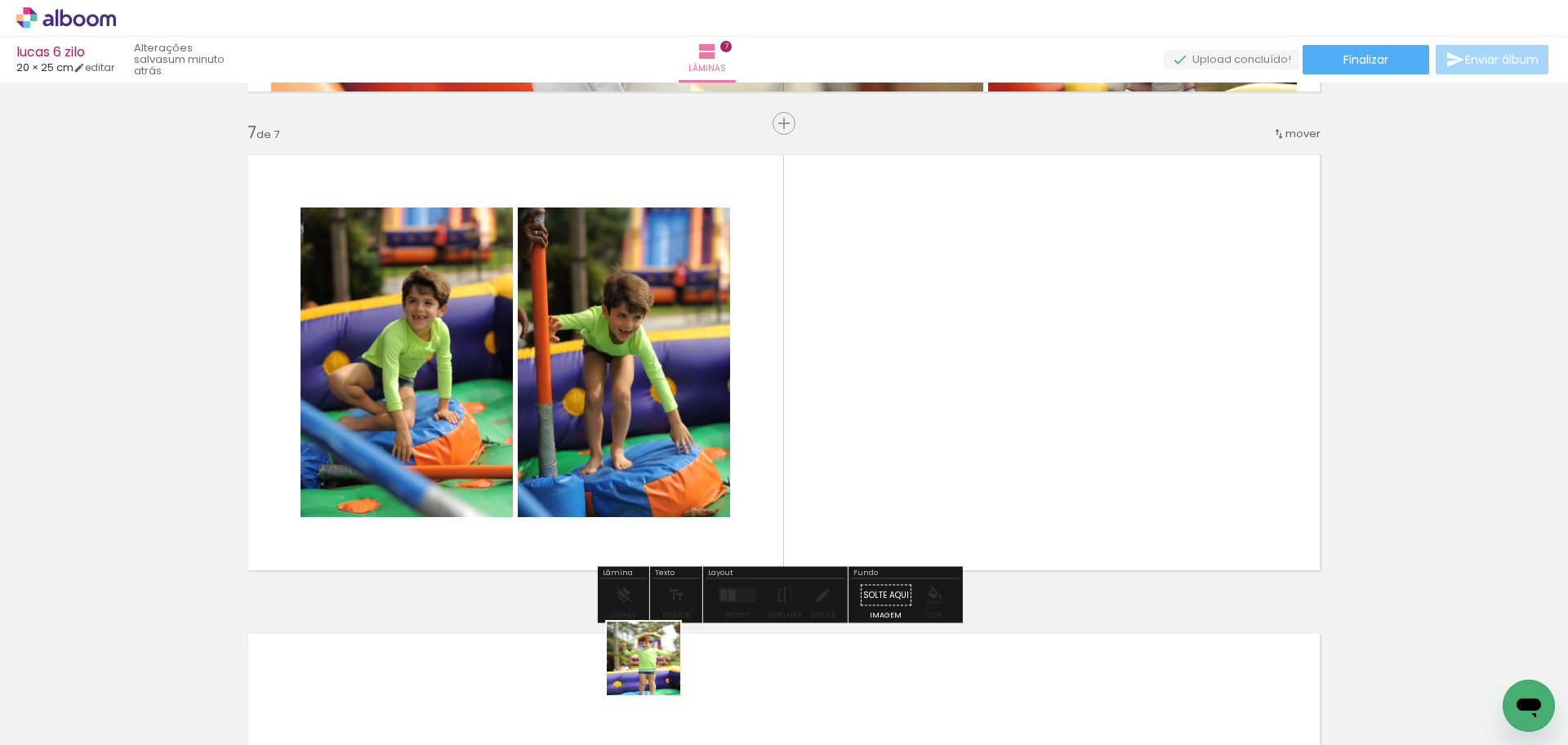
drag, startPoint x: 630, startPoint y: 692, endPoint x: 852, endPoint y: 440, distance: 335.8
click at [852, 440] on quentale-workspace at bounding box center [784, 372] width 1568 height 745
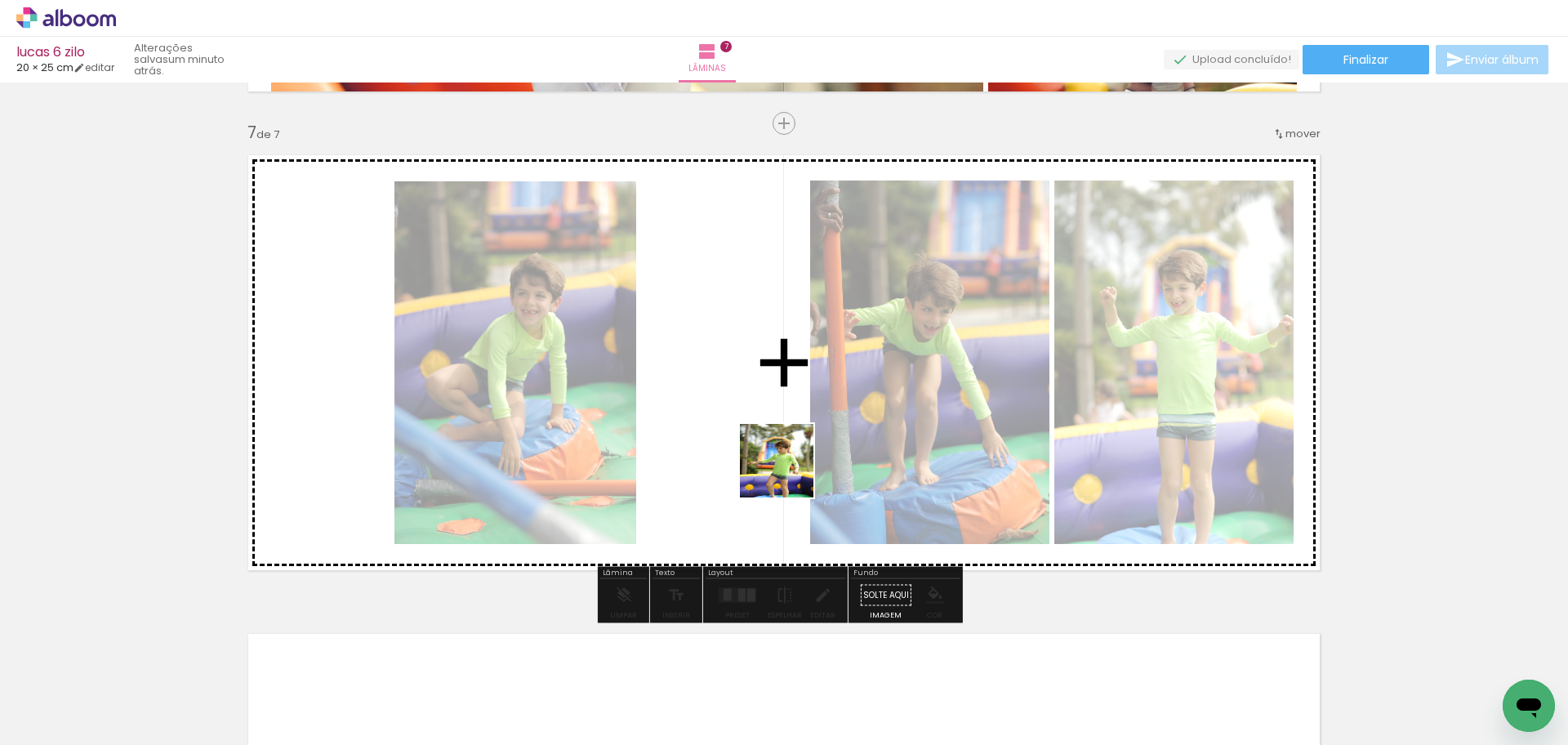
drag, startPoint x: 653, startPoint y: 665, endPoint x: 793, endPoint y: 469, distance: 240.9
click at [793, 469] on quentale-workspace at bounding box center [784, 372] width 1568 height 745
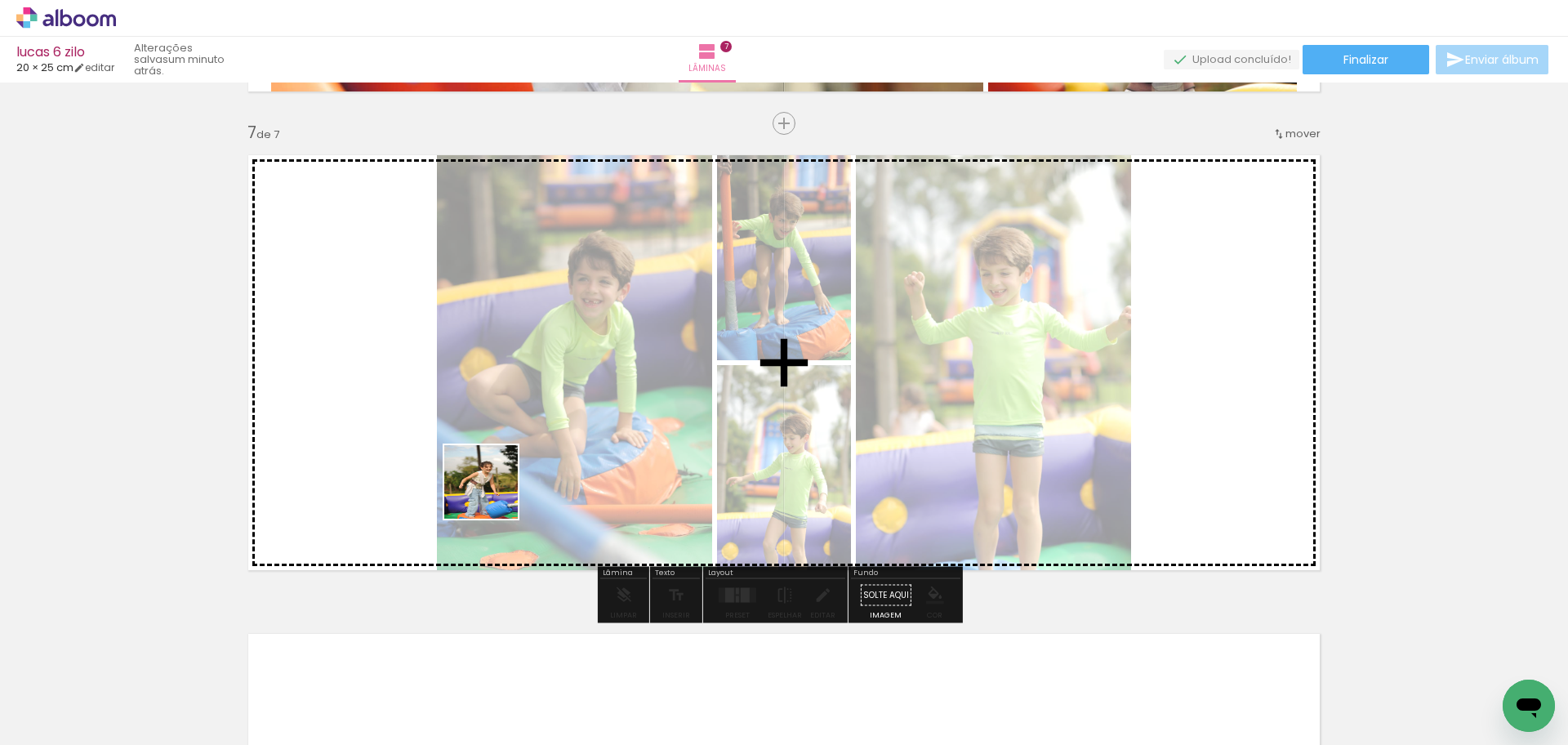
drag, startPoint x: 493, startPoint y: 494, endPoint x: 441, endPoint y: 642, distance: 156.9
click at [548, 399] on quentale-workspace at bounding box center [784, 372] width 1568 height 745
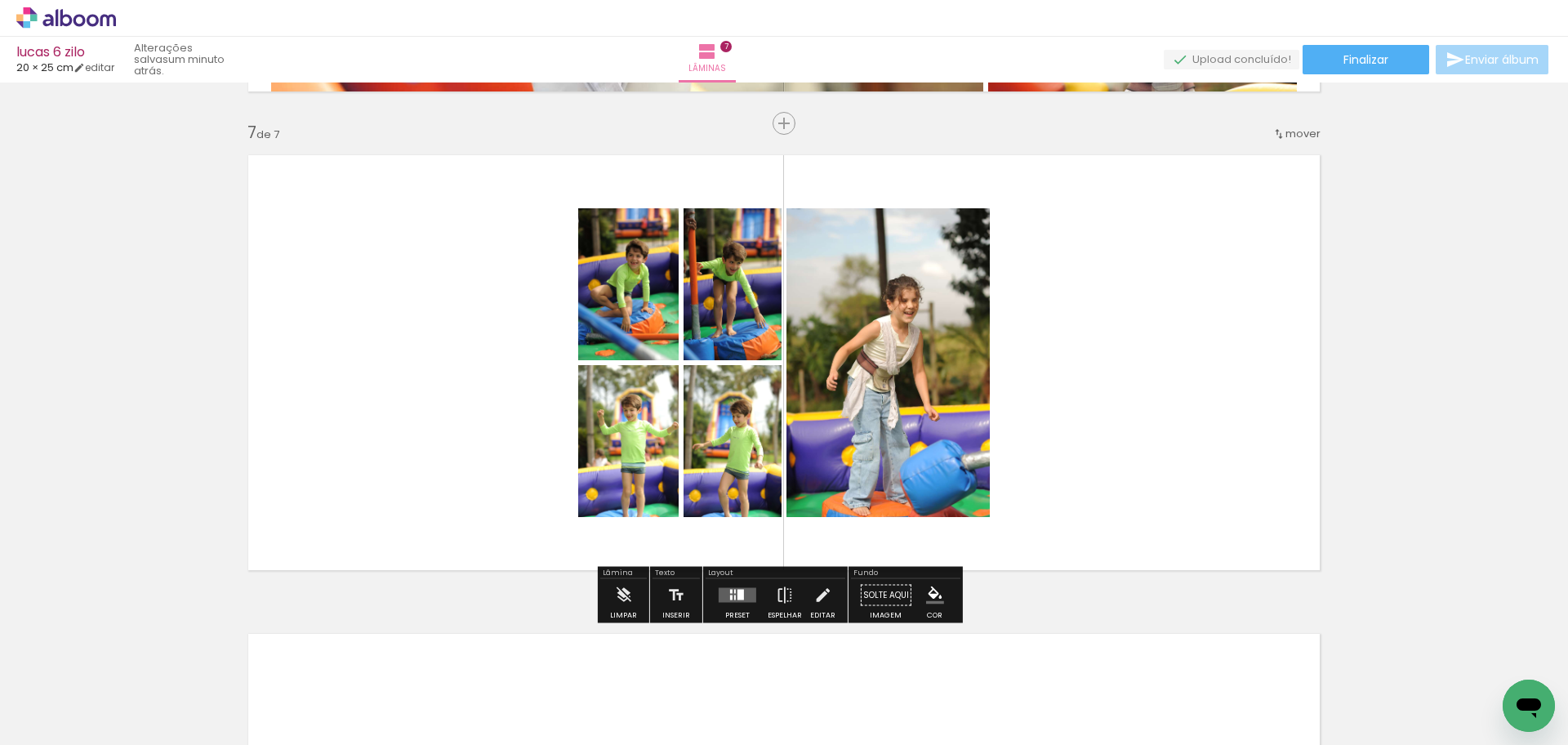
drag, startPoint x: 371, startPoint y: 657, endPoint x: 478, endPoint y: 432, distance: 249.1
click at [478, 432] on quentale-workspace at bounding box center [784, 372] width 1568 height 745
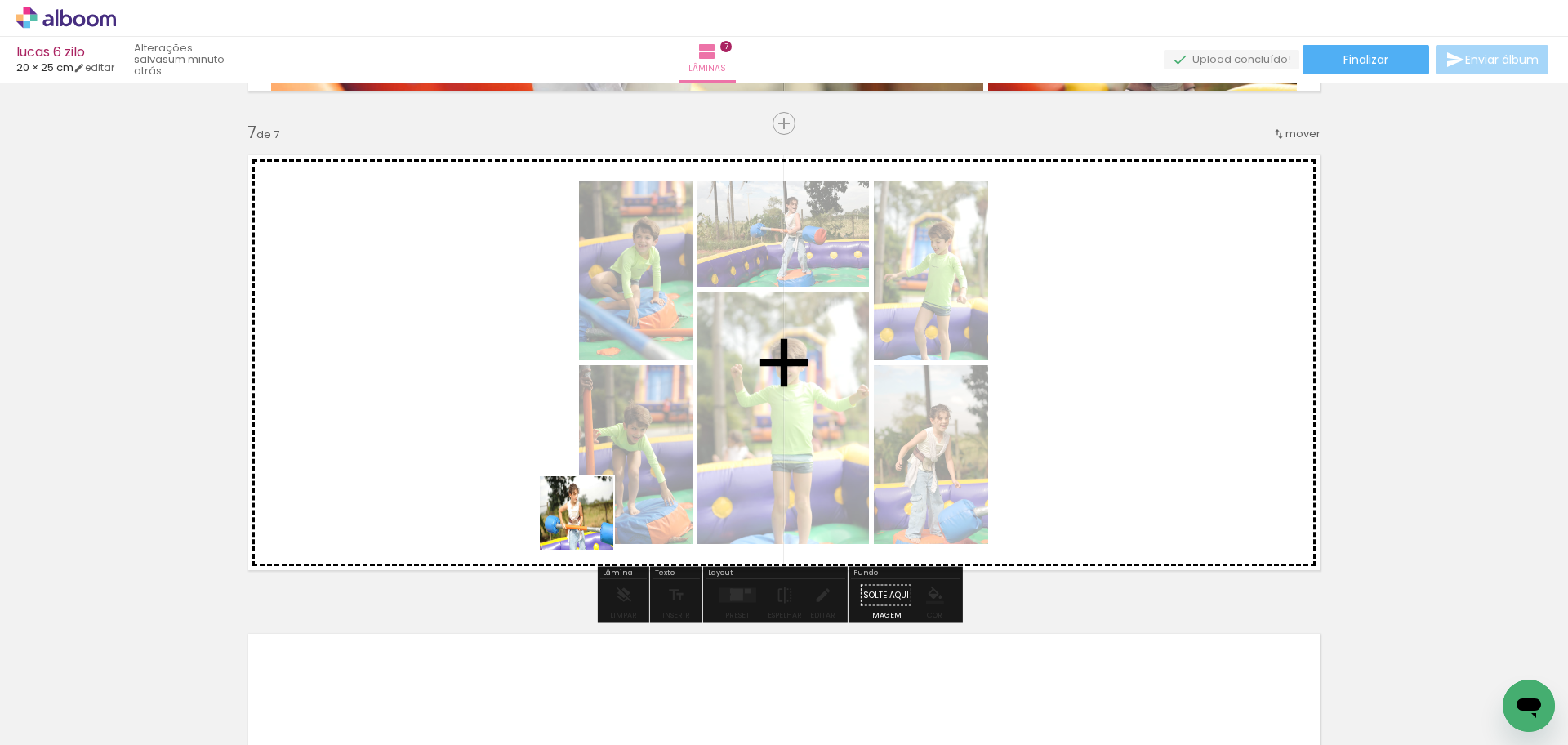
drag, startPoint x: 589, startPoint y: 525, endPoint x: 577, endPoint y: 571, distance: 47.5
click at [654, 430] on quentale-workspace at bounding box center [784, 372] width 1568 height 745
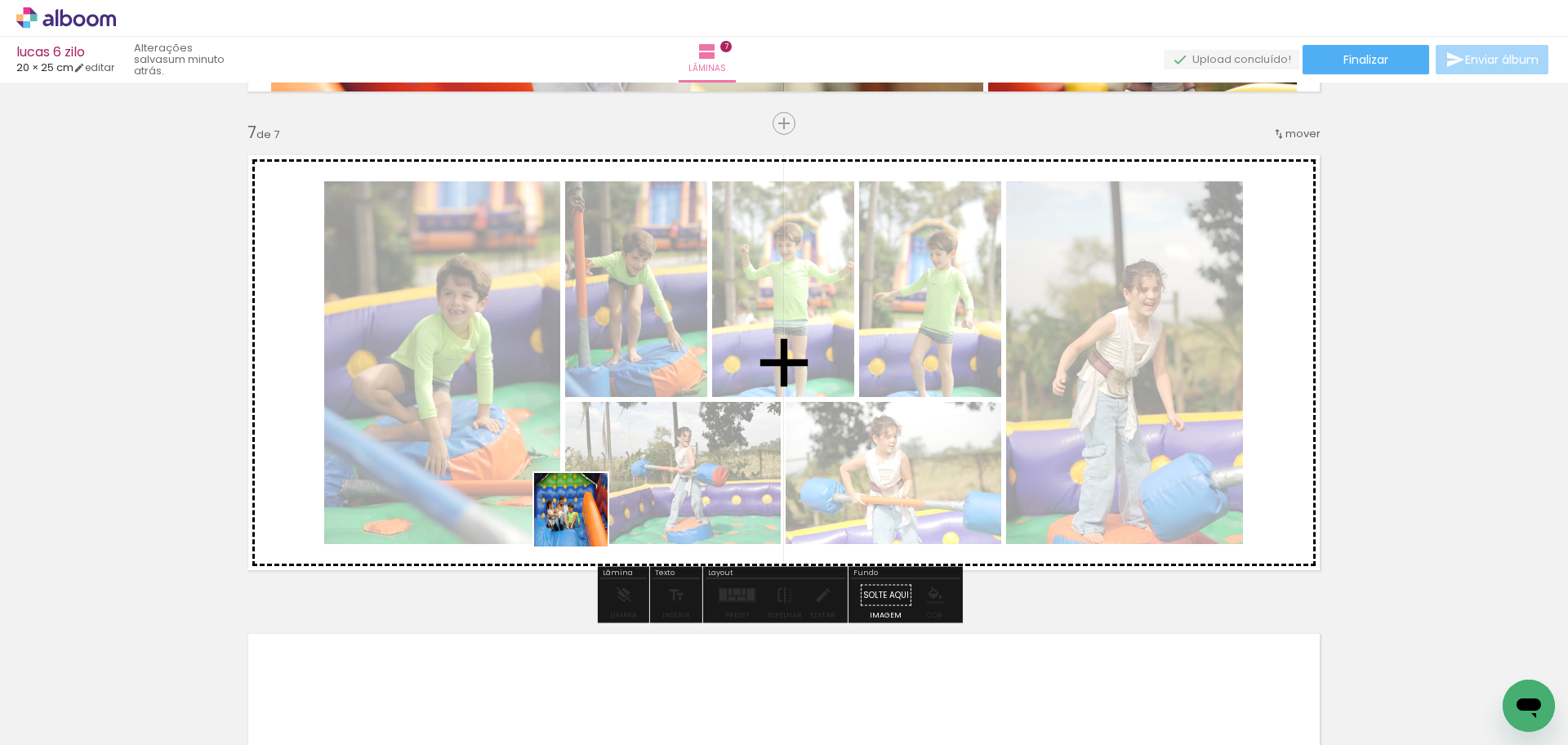
drag, startPoint x: 456, startPoint y: 692, endPoint x: 298, endPoint y: 636, distance: 167.6
click at [605, 443] on quentale-workspace at bounding box center [784, 372] width 1568 height 745
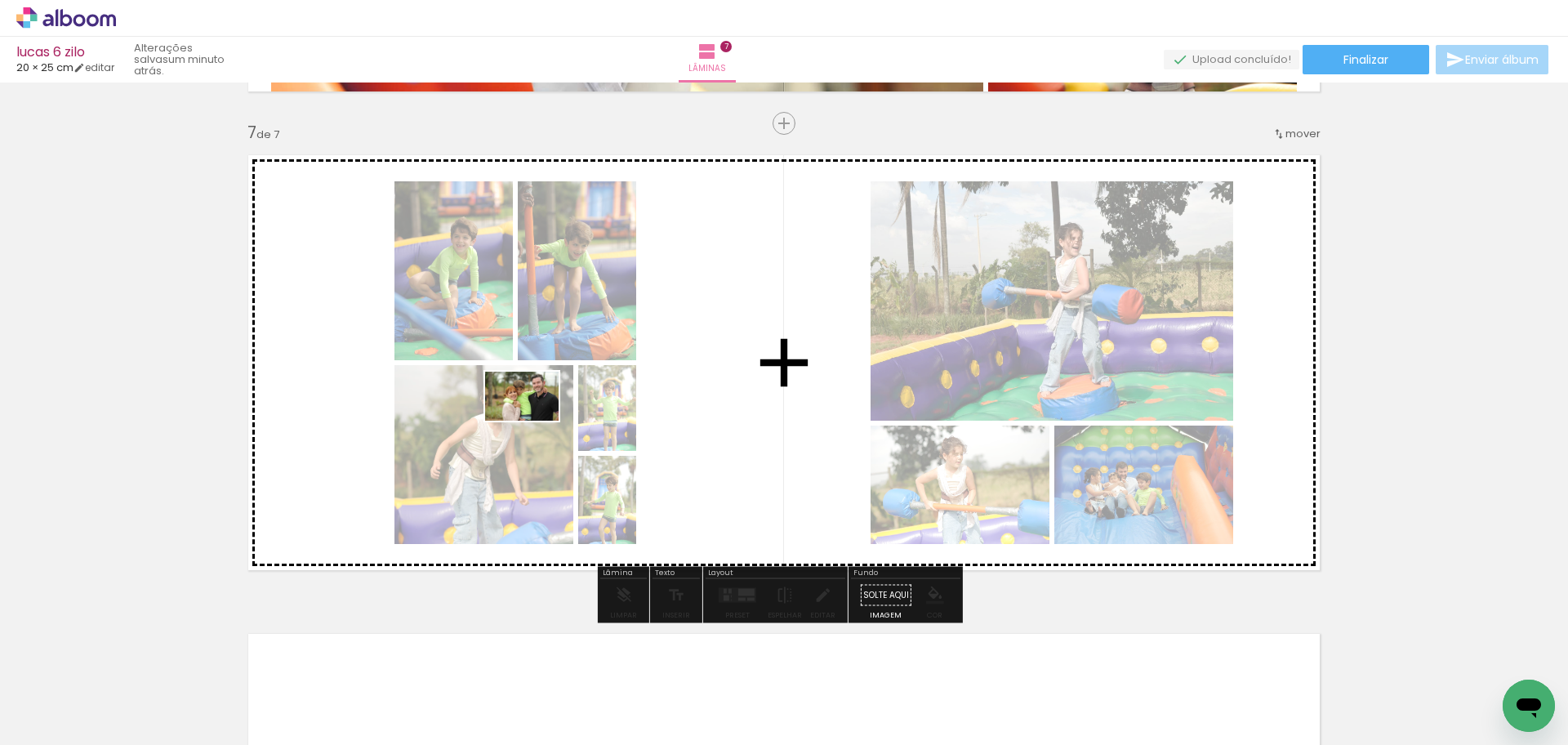
drag, startPoint x: 246, startPoint y: 696, endPoint x: 532, endPoint y: 459, distance: 371.4
click at [532, 419] on quentale-workspace at bounding box center [784, 372] width 1568 height 745
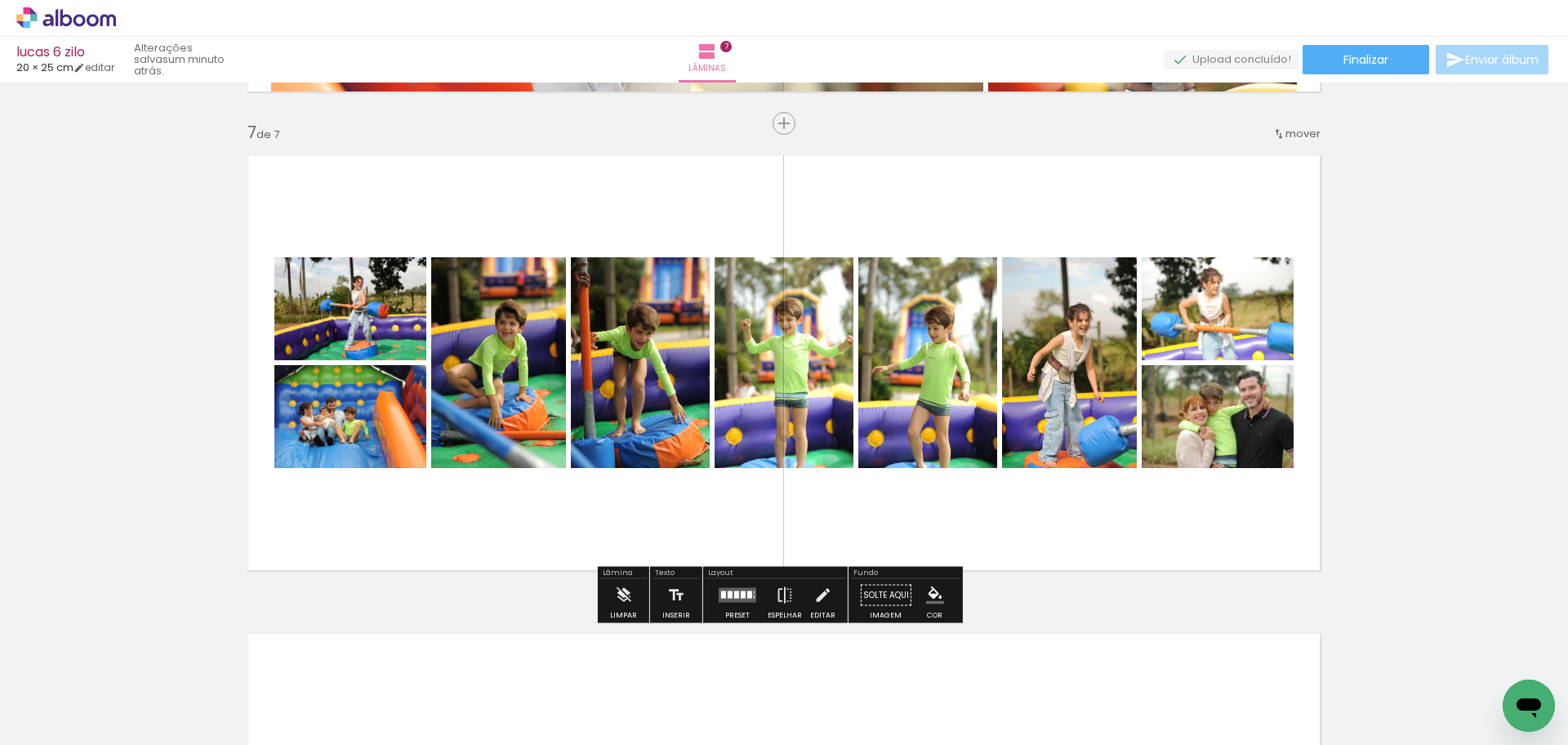
click div
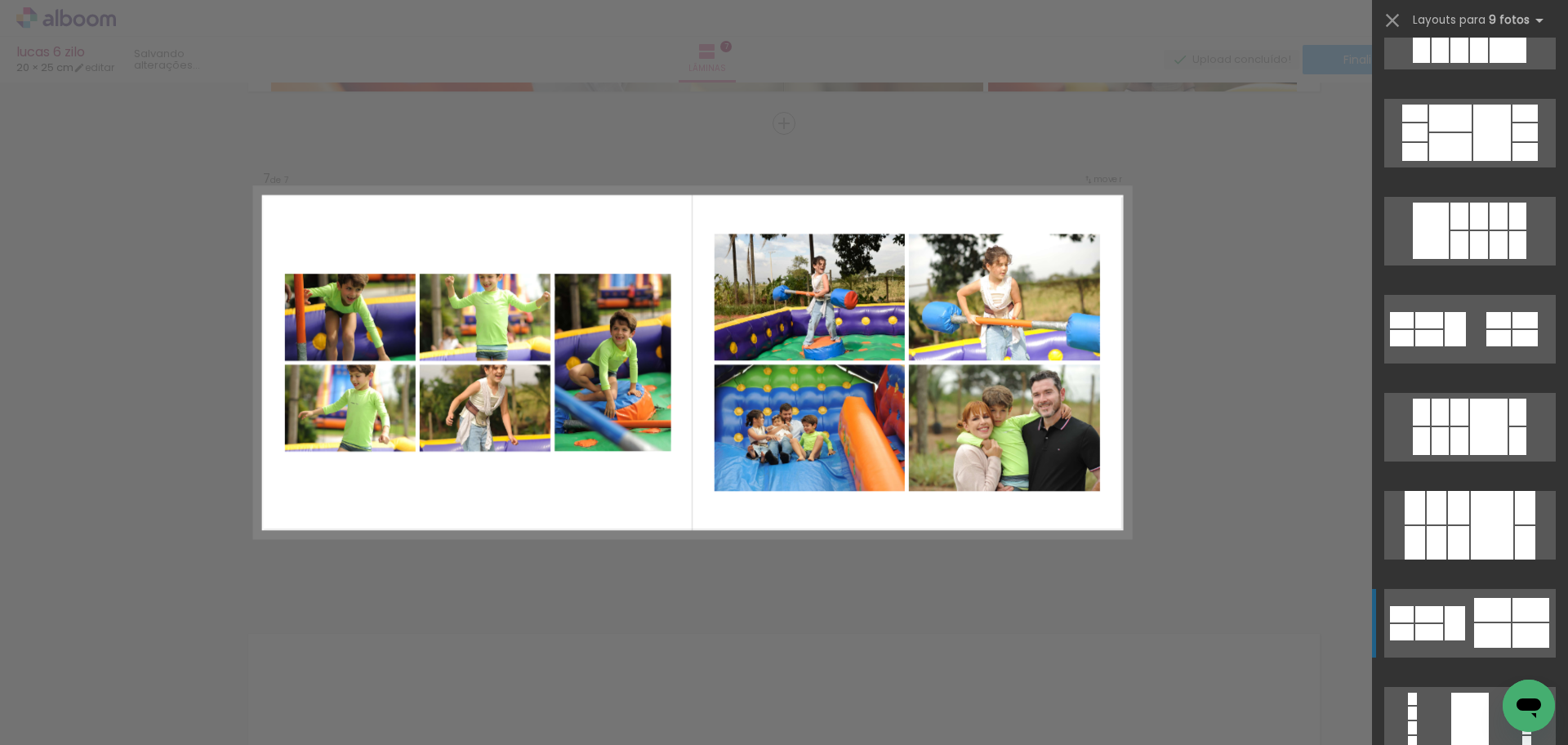
scroll to position [898, 0]
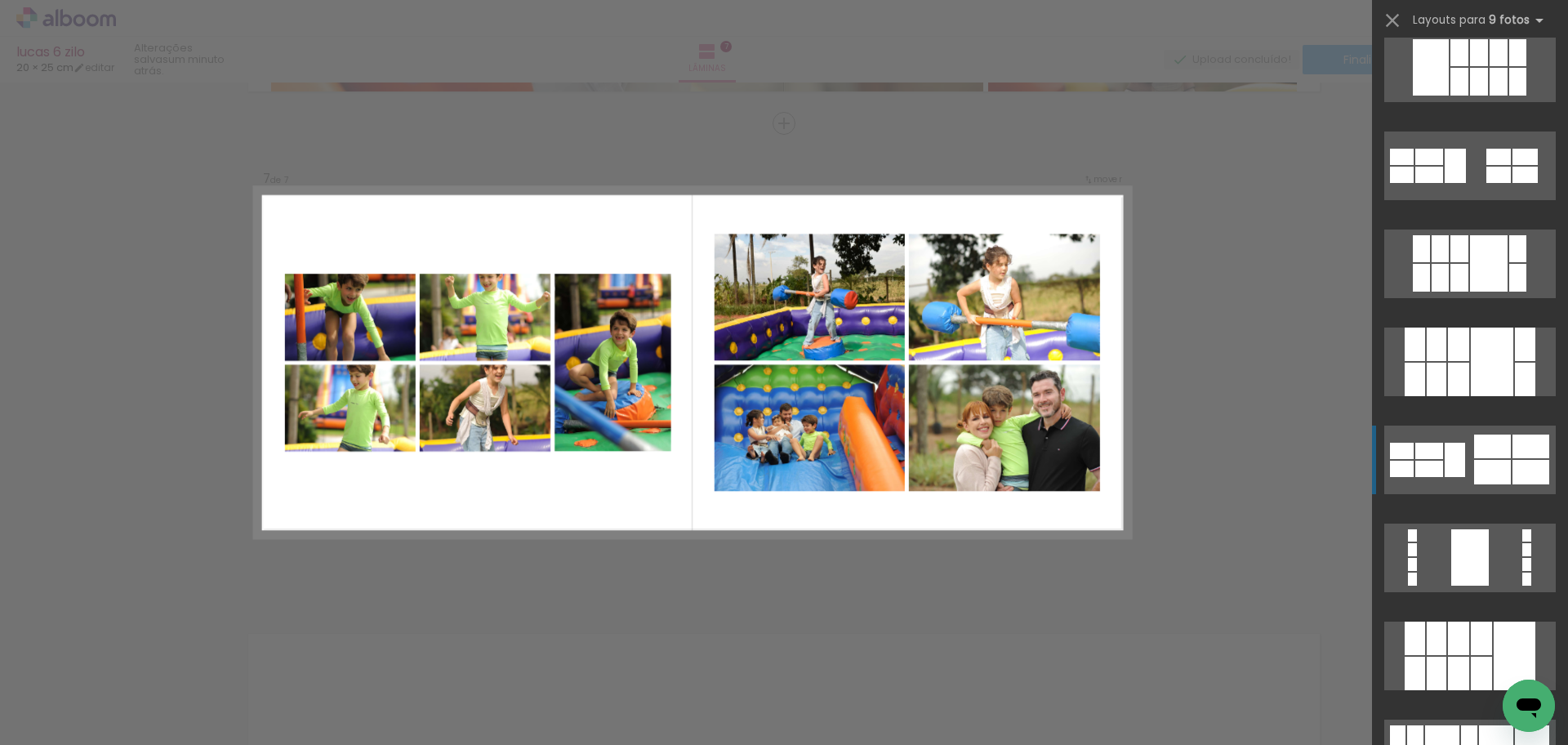
click div
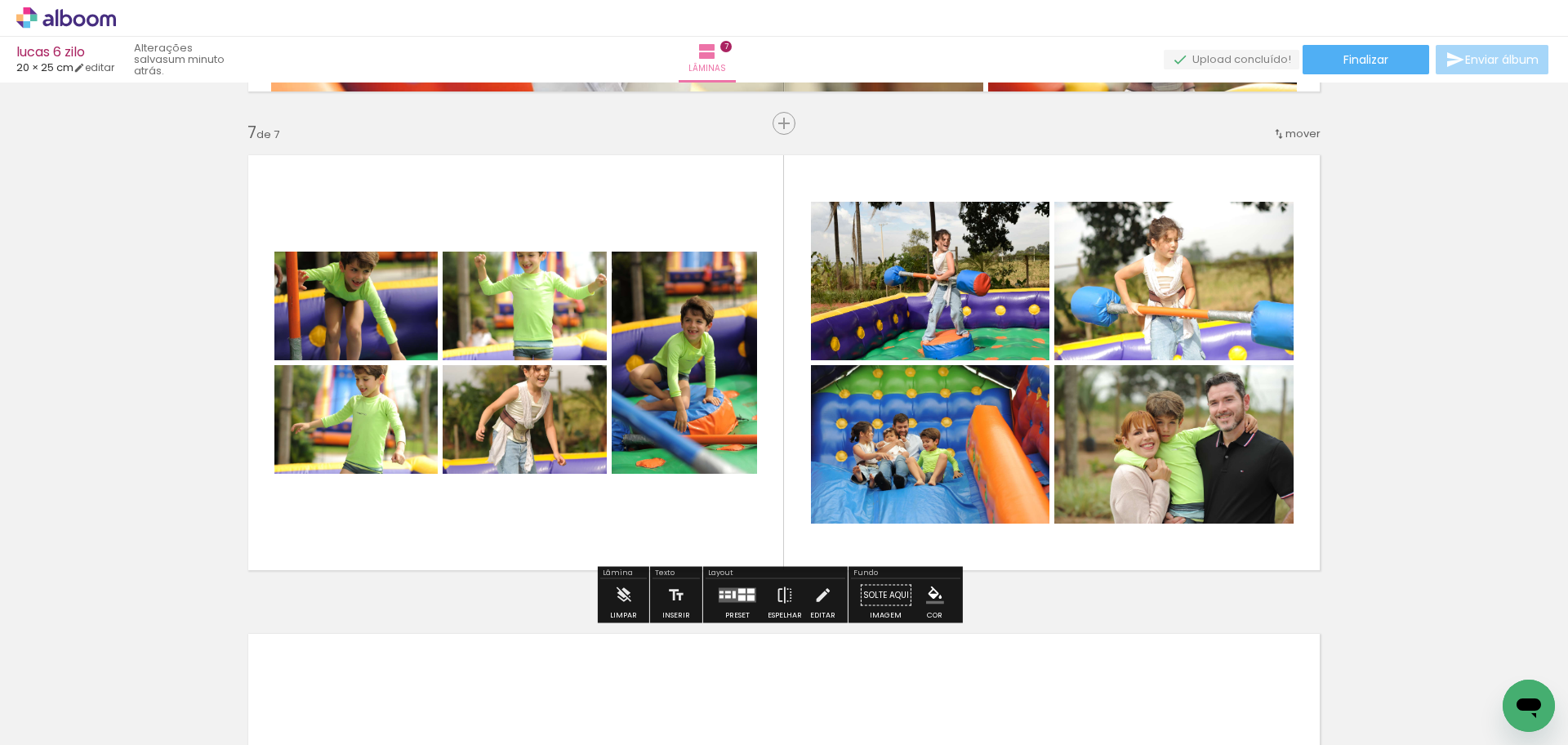
click quentale-layouter
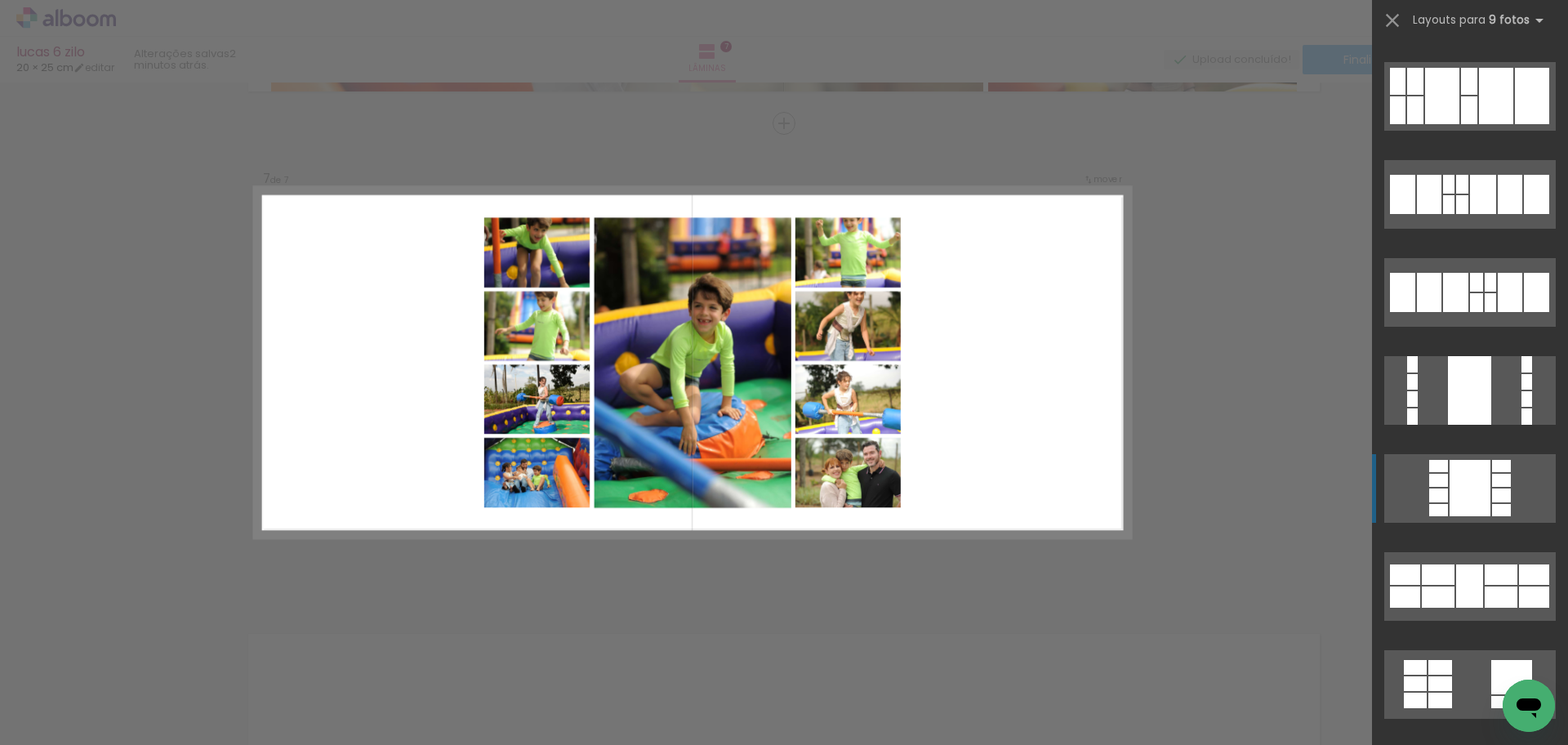
scroll to position [1600, 0]
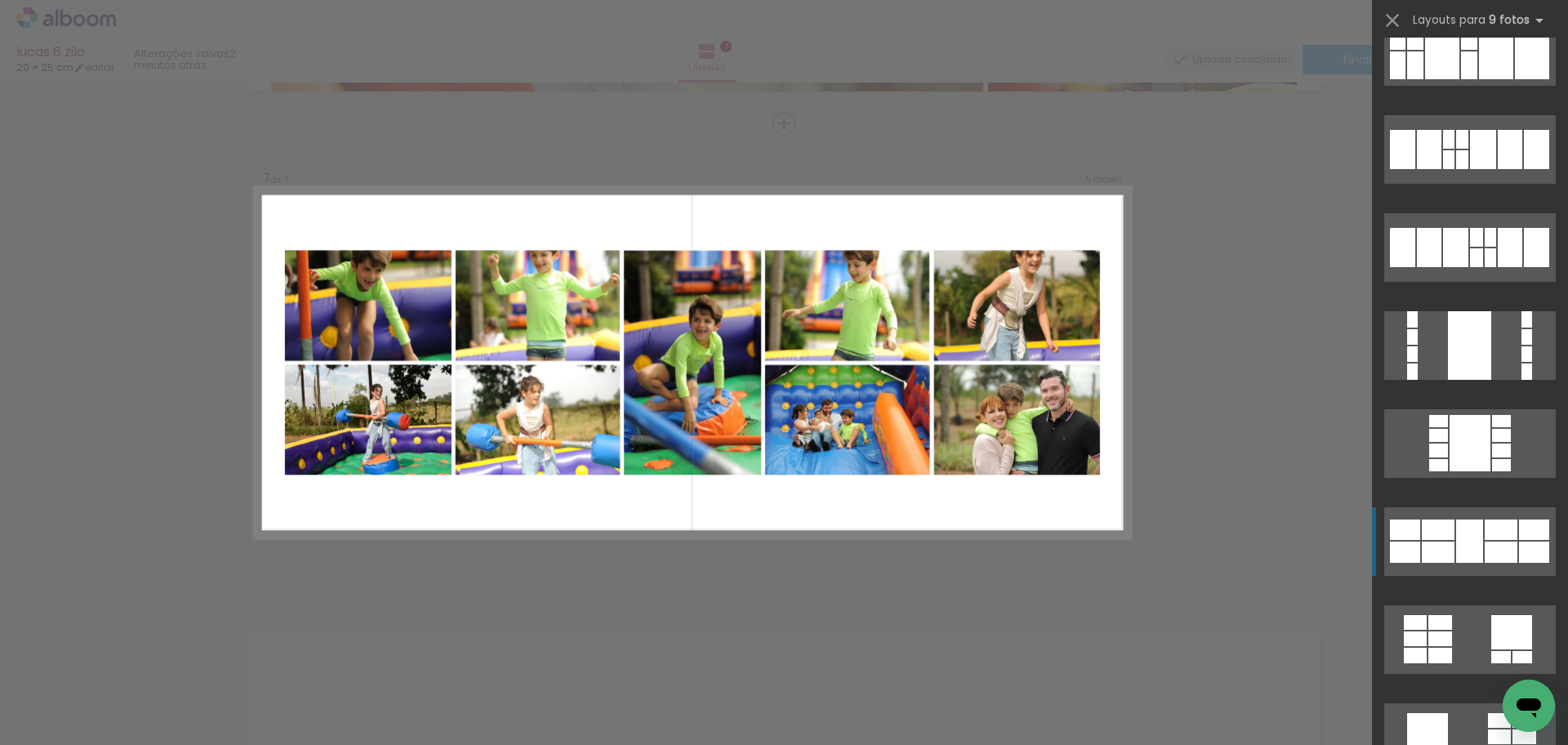
click div
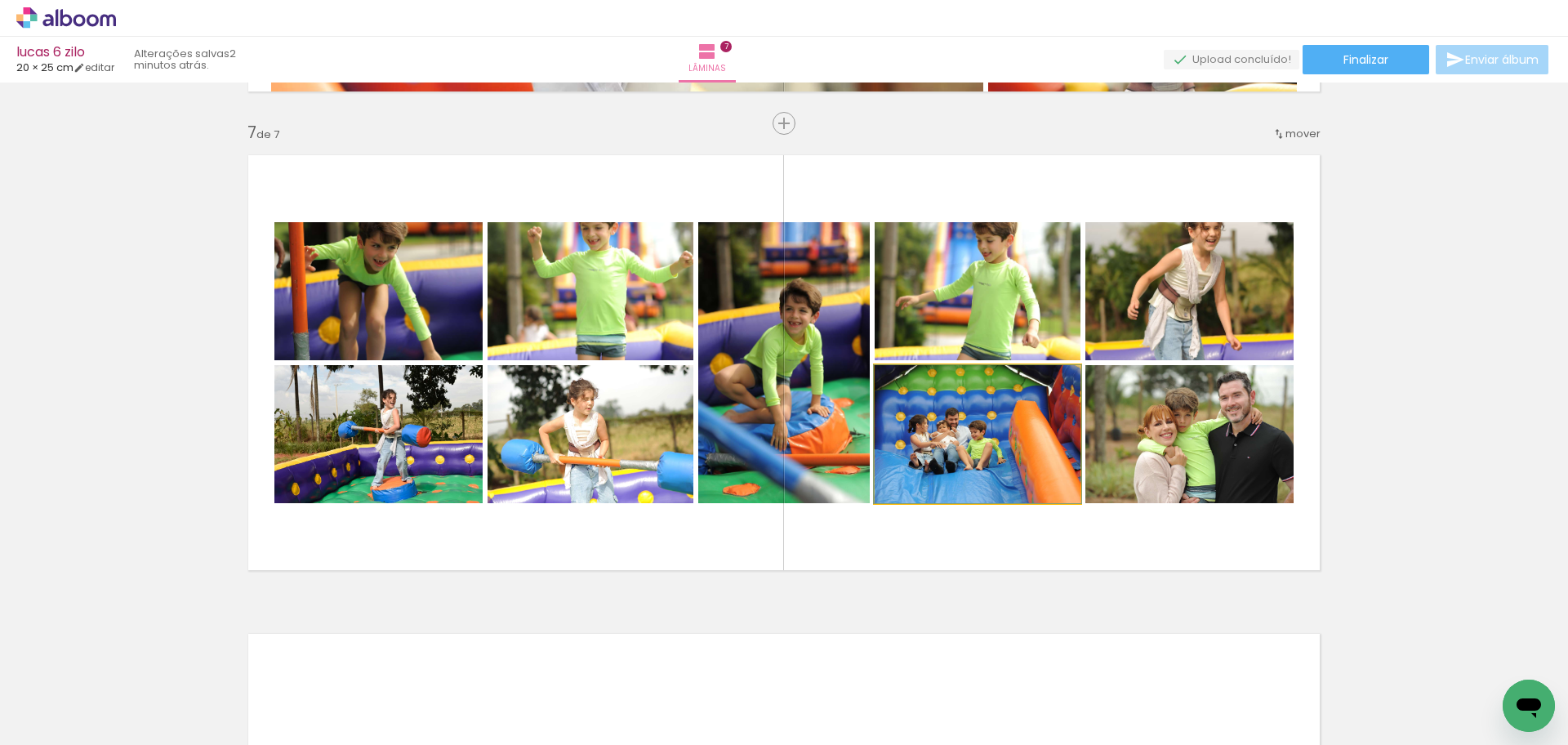
click quentale-photo
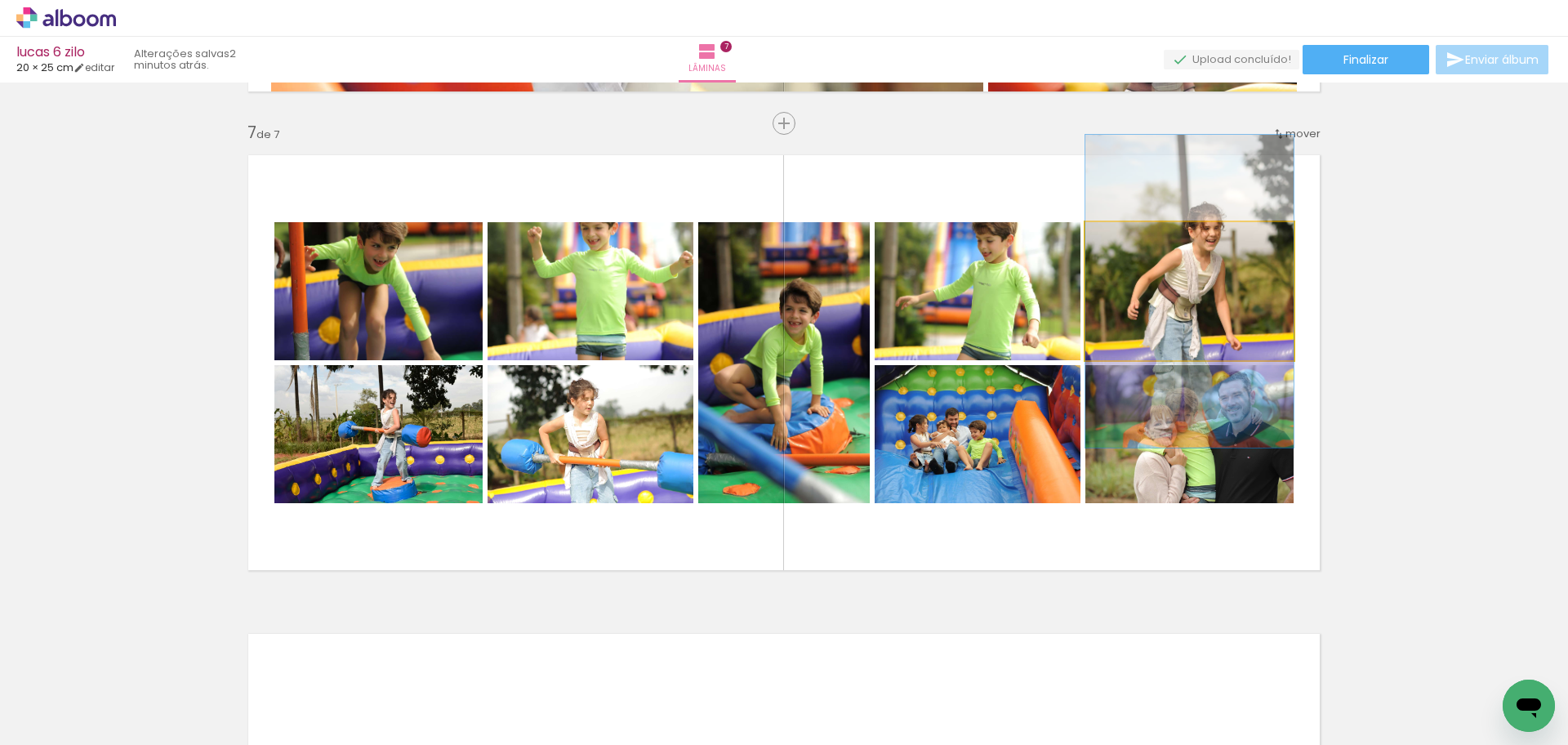
click quentale-photo
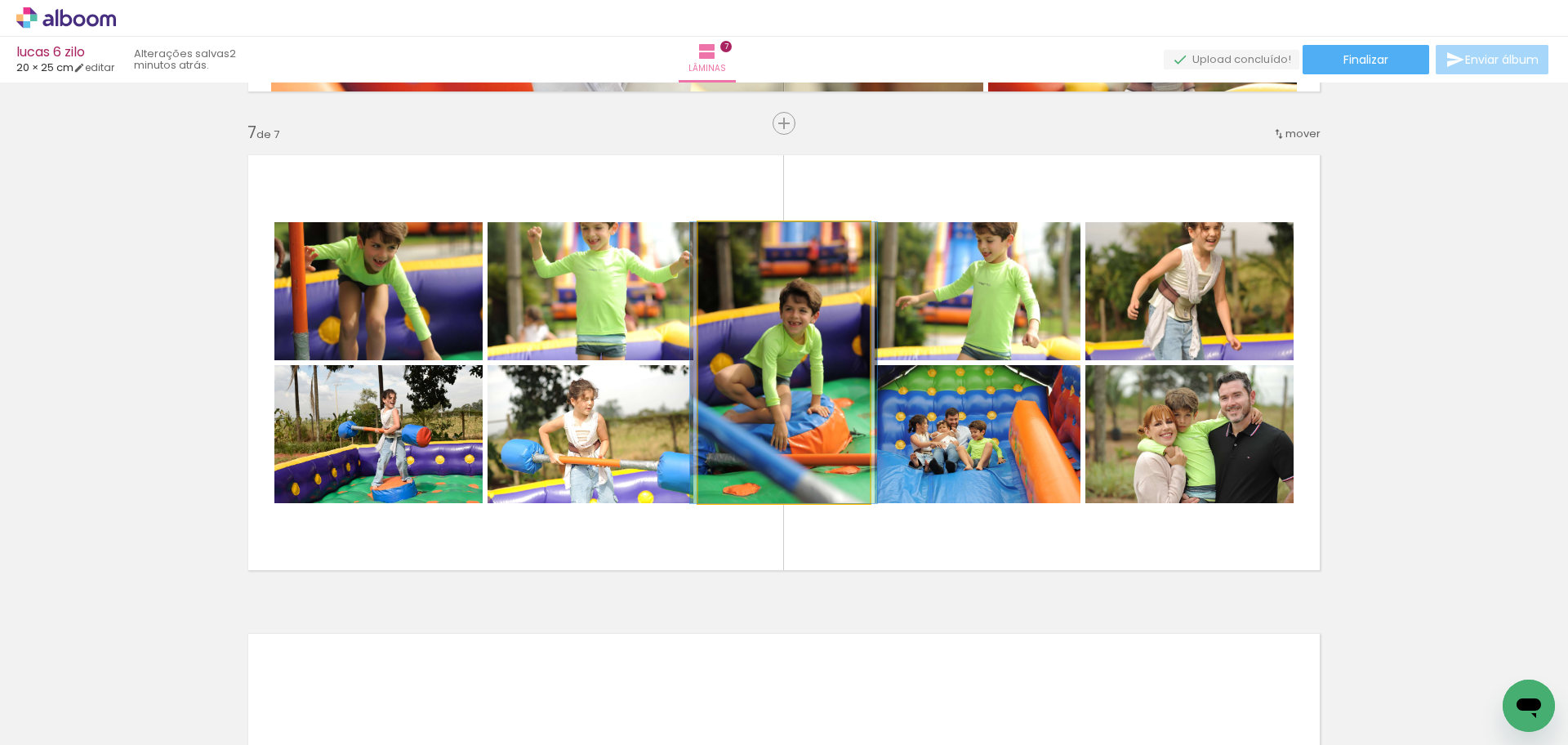
click quentale-photo
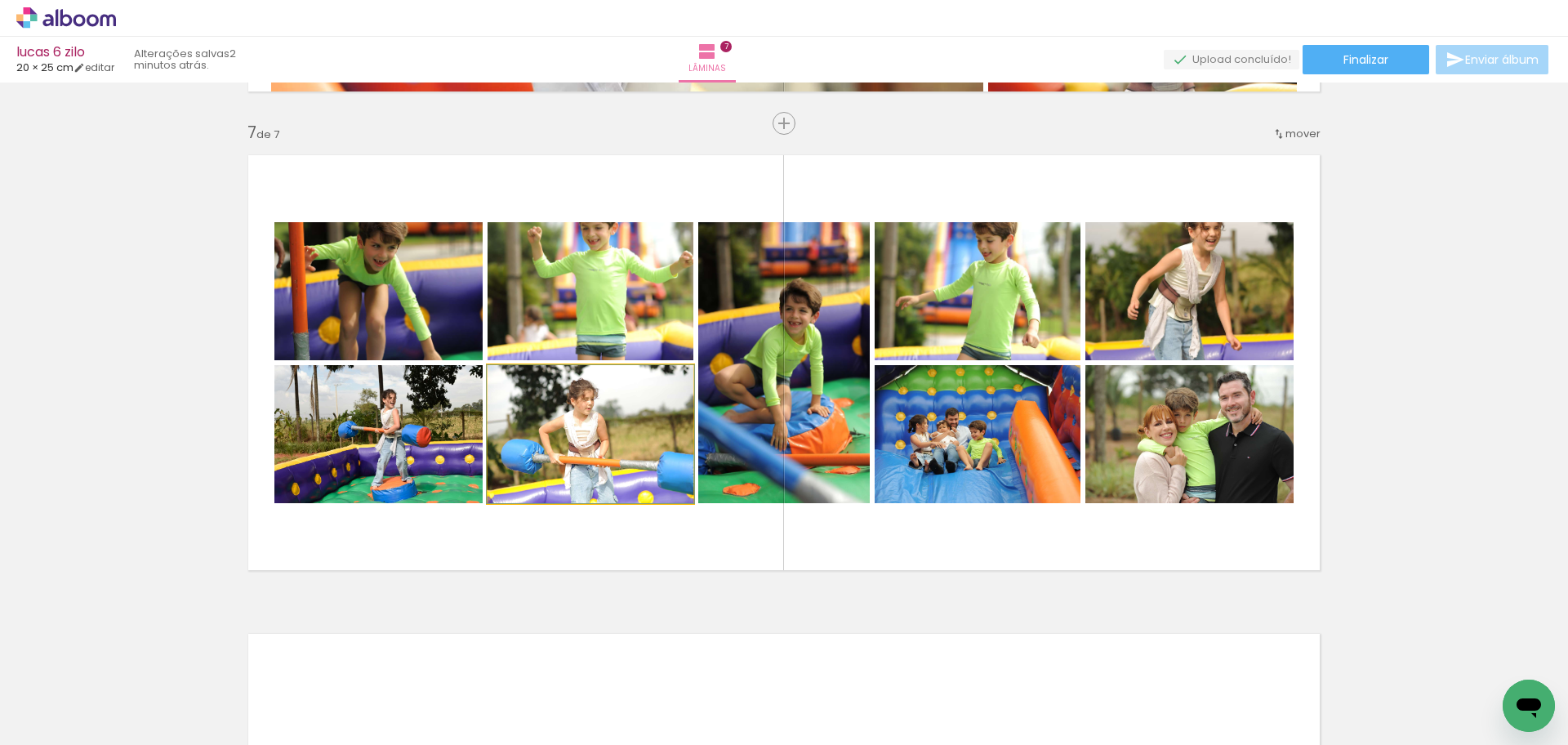
click quentale-photo
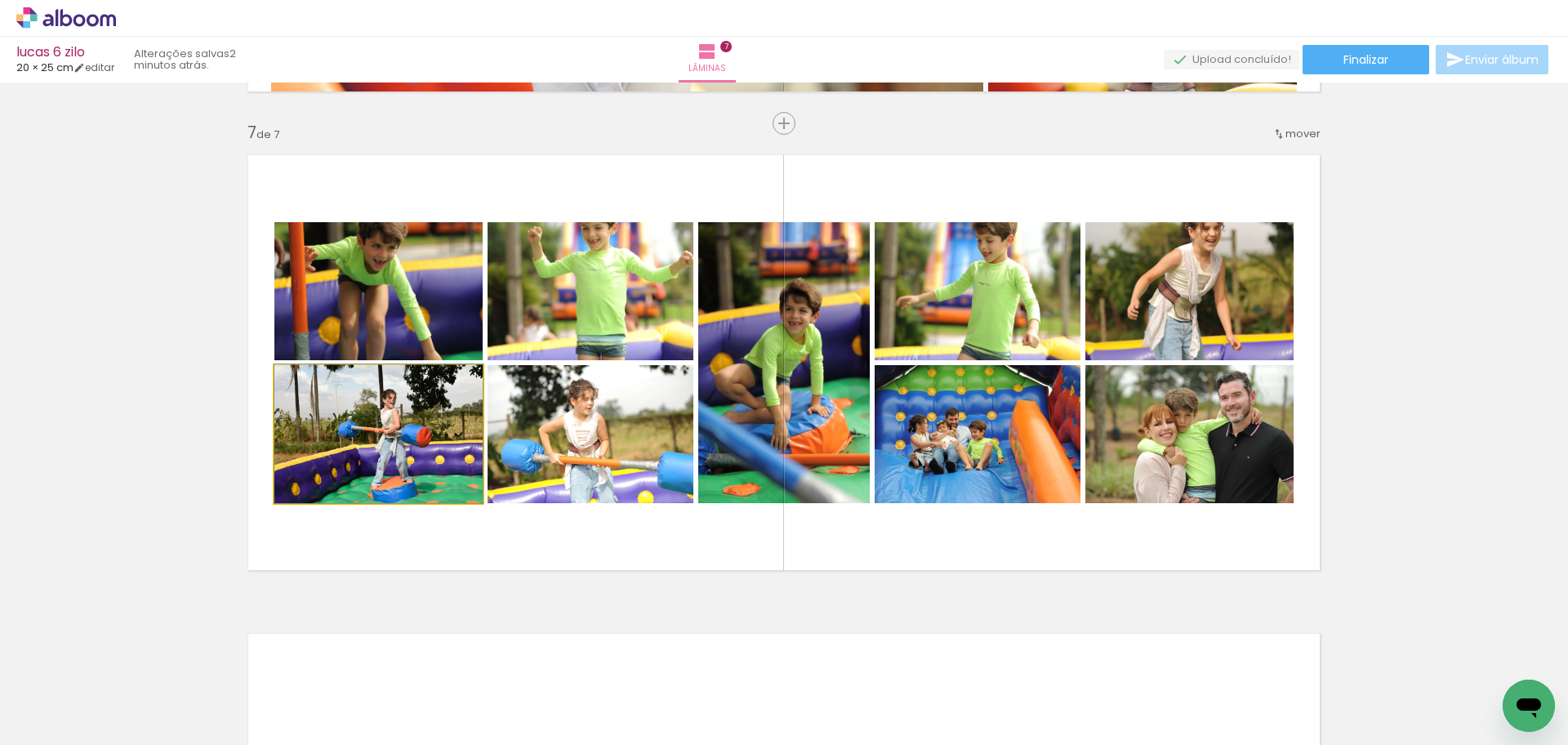
click quentale-photo
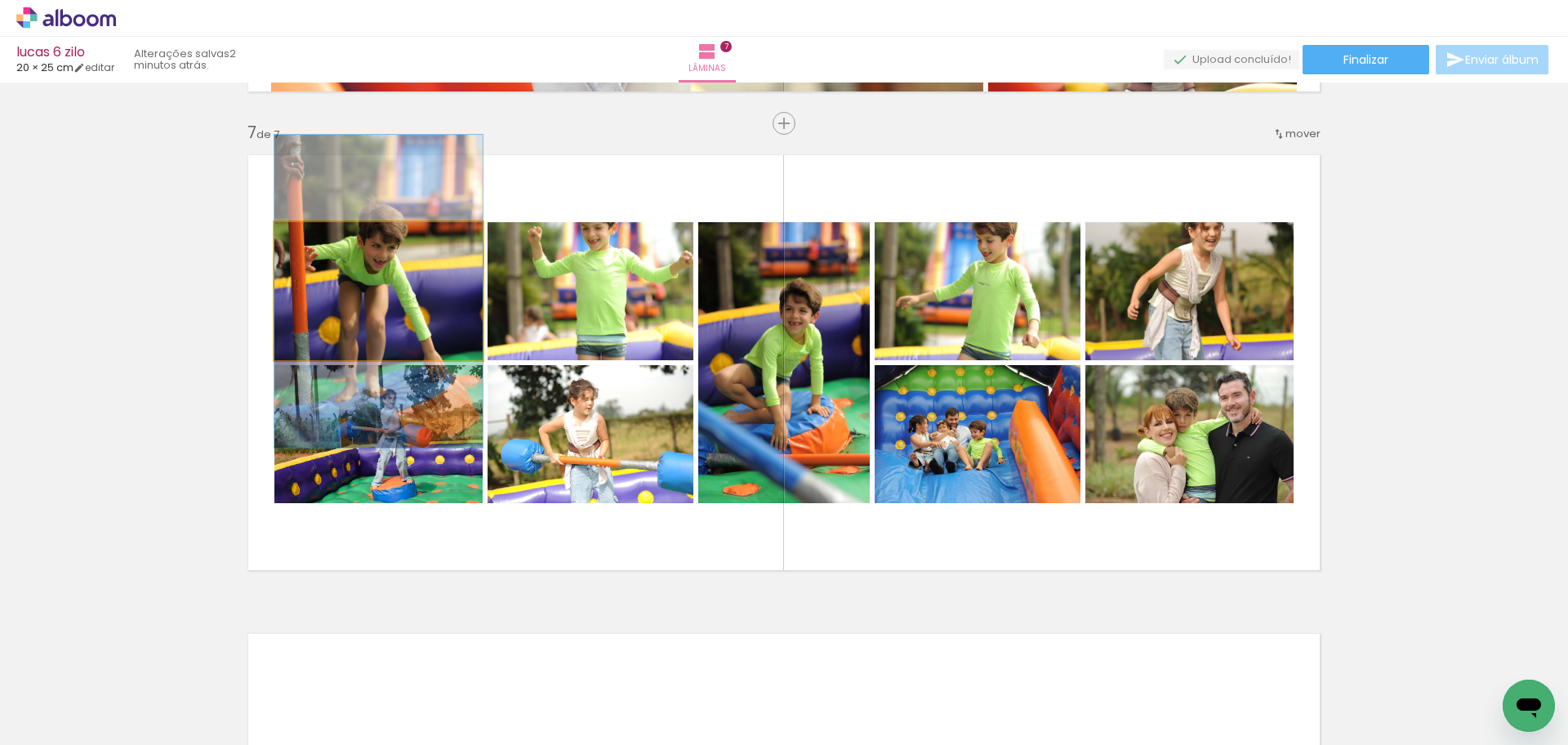
click quentale-photo
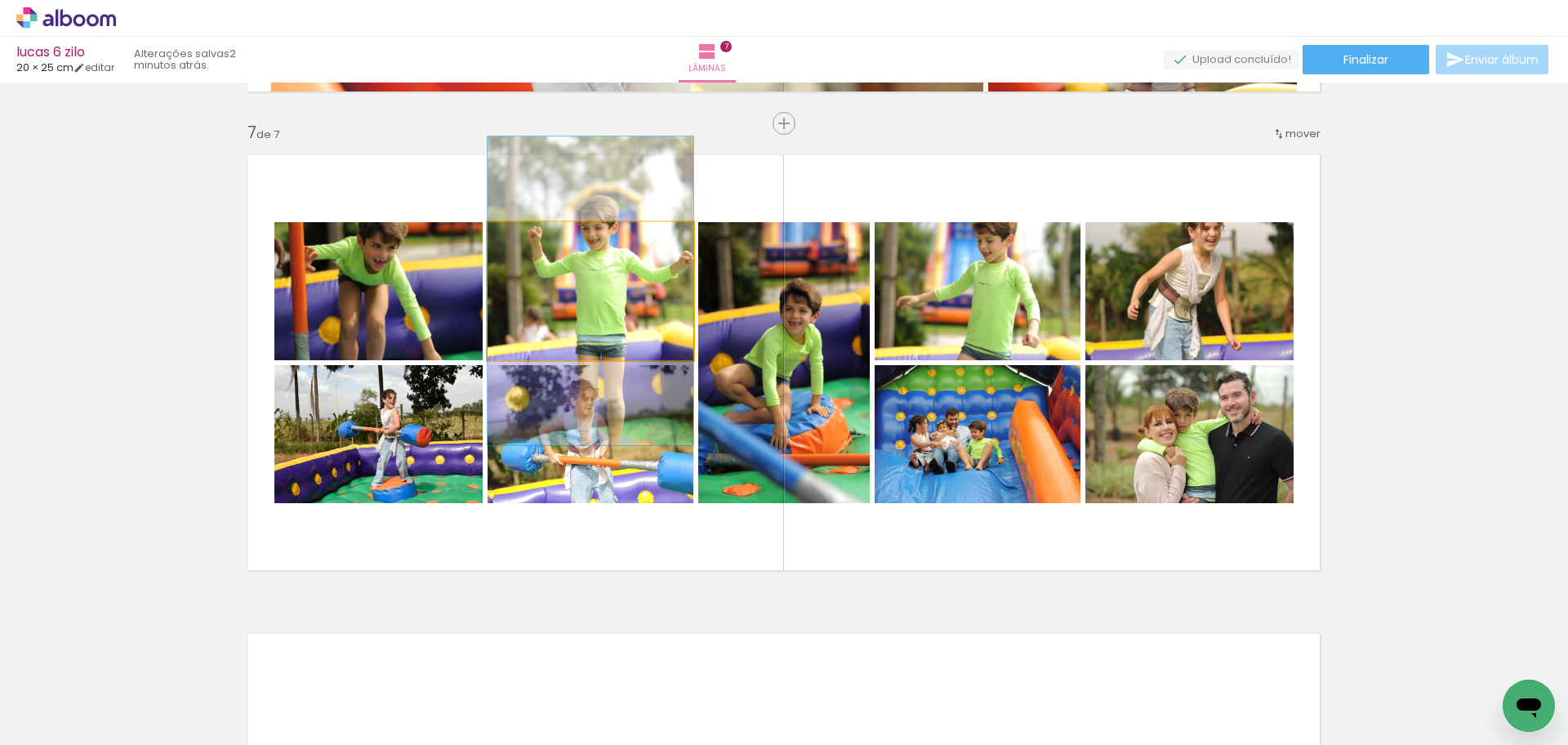
click quentale-photo
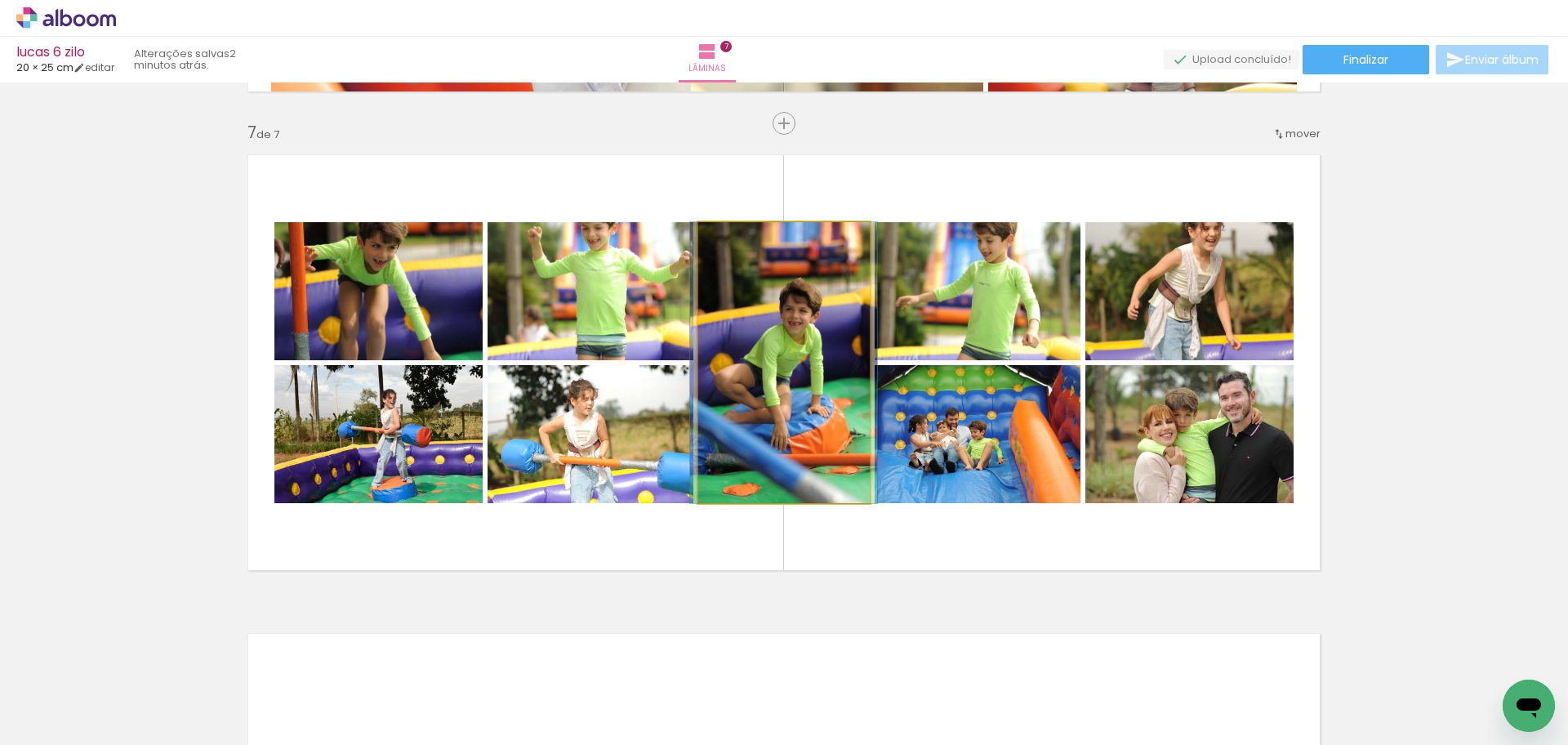
click quentale-photo
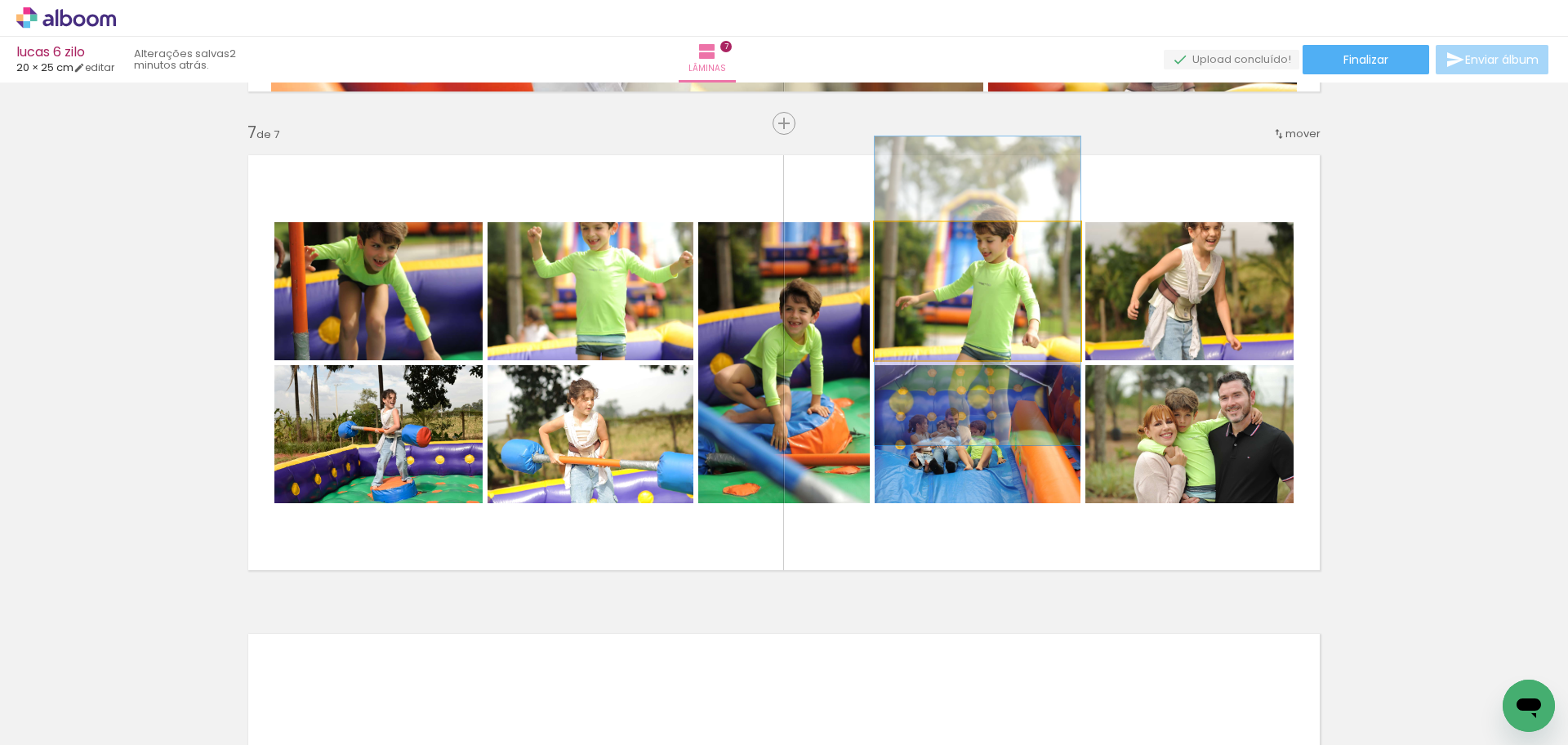
click quentale-photo
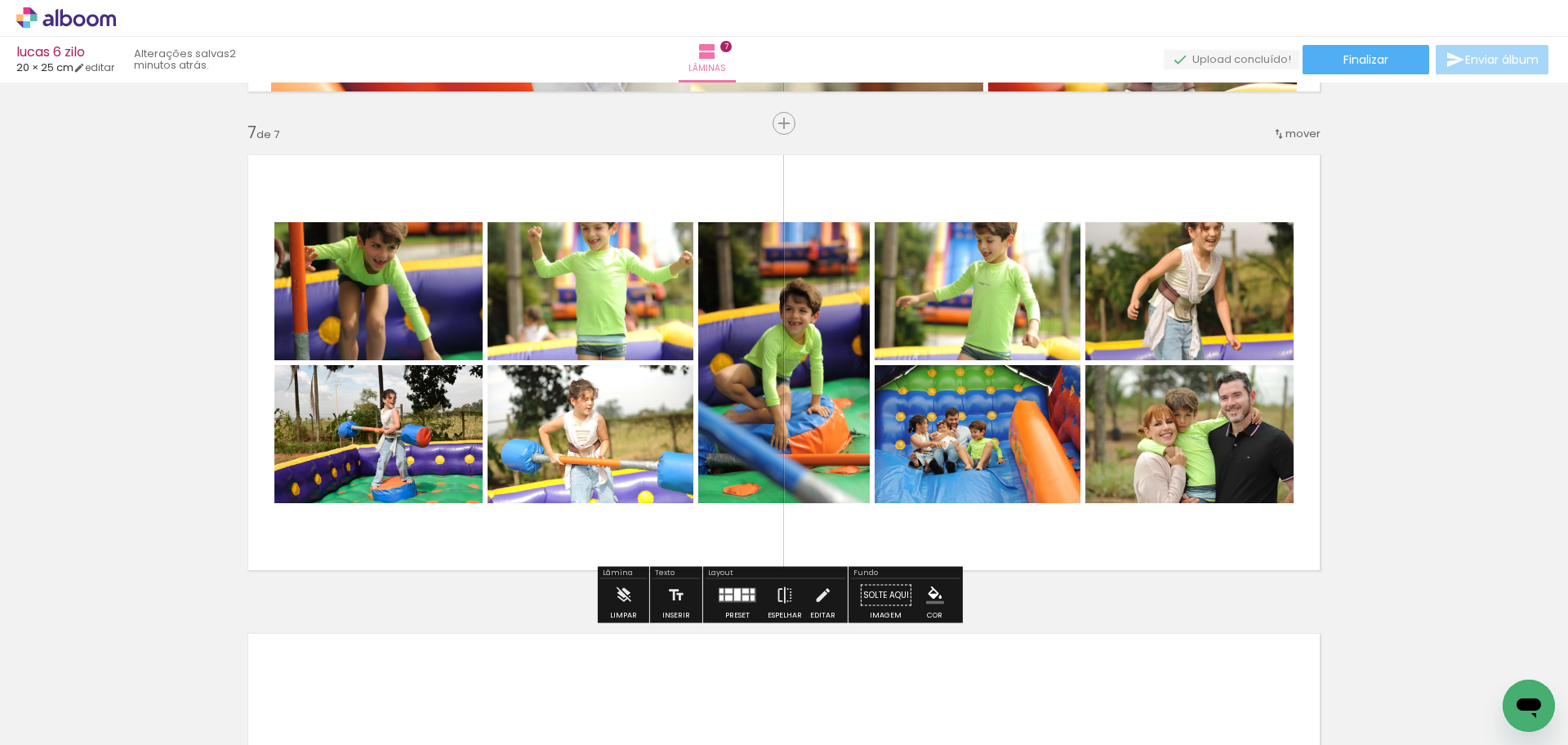
click div
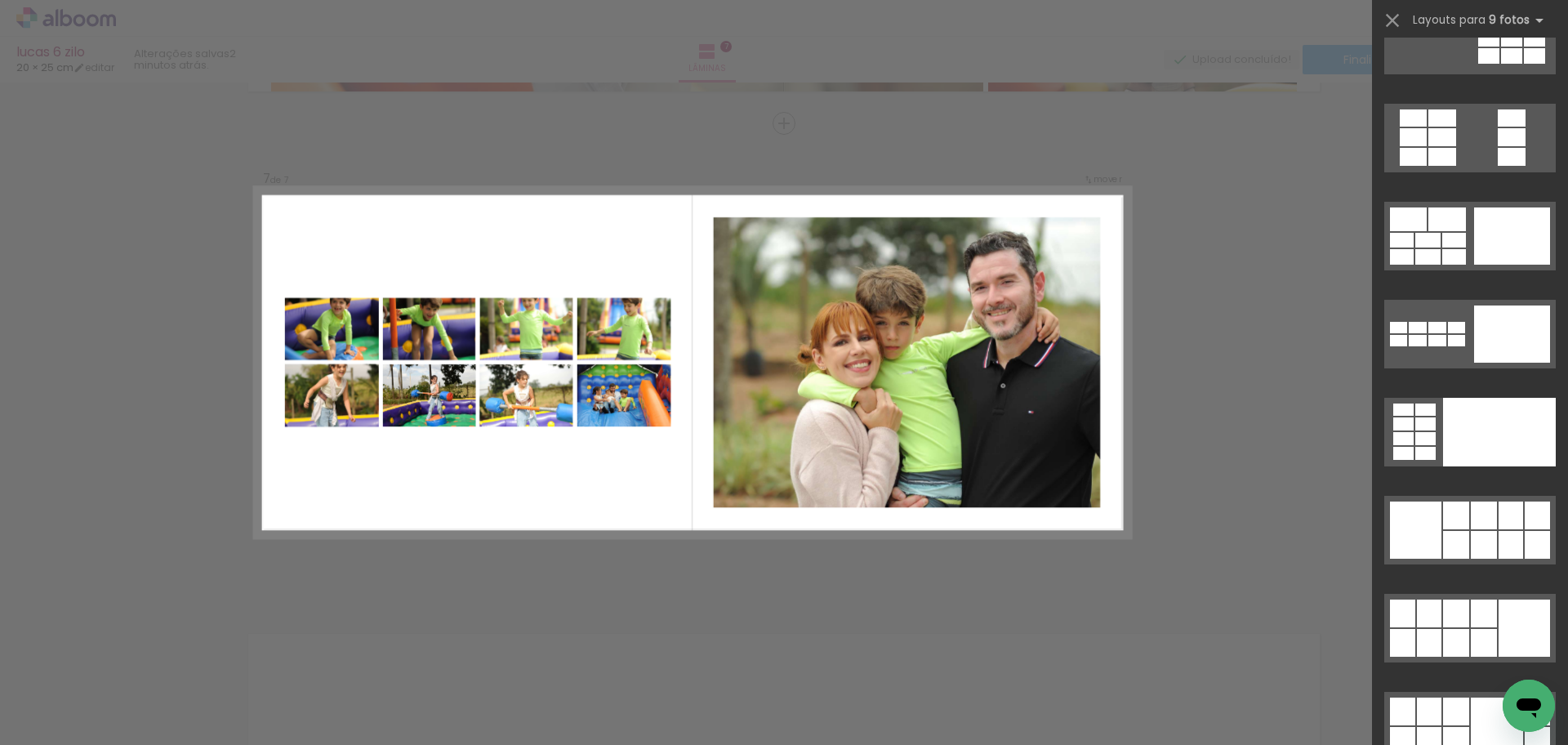
scroll to position [3201, 0]
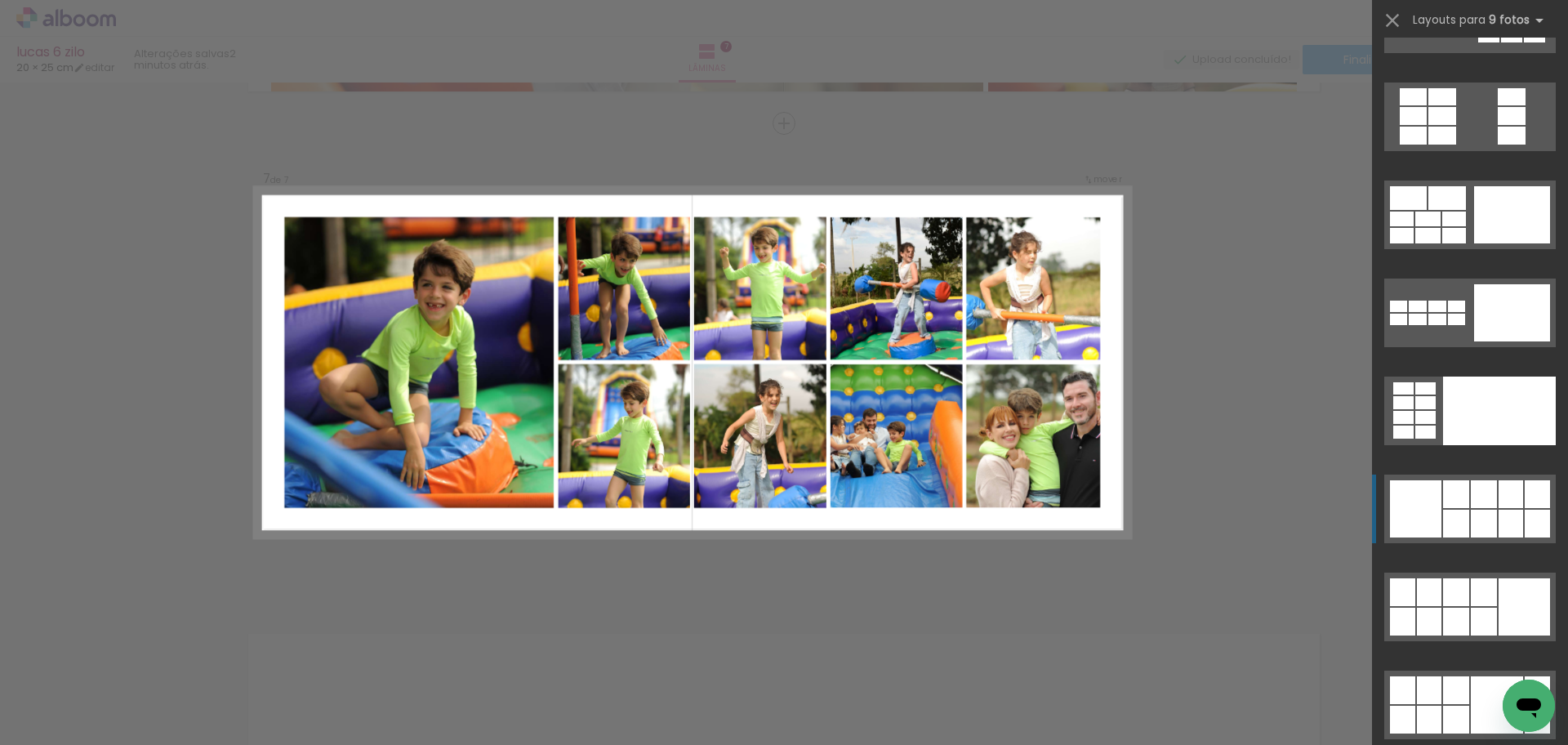
click div
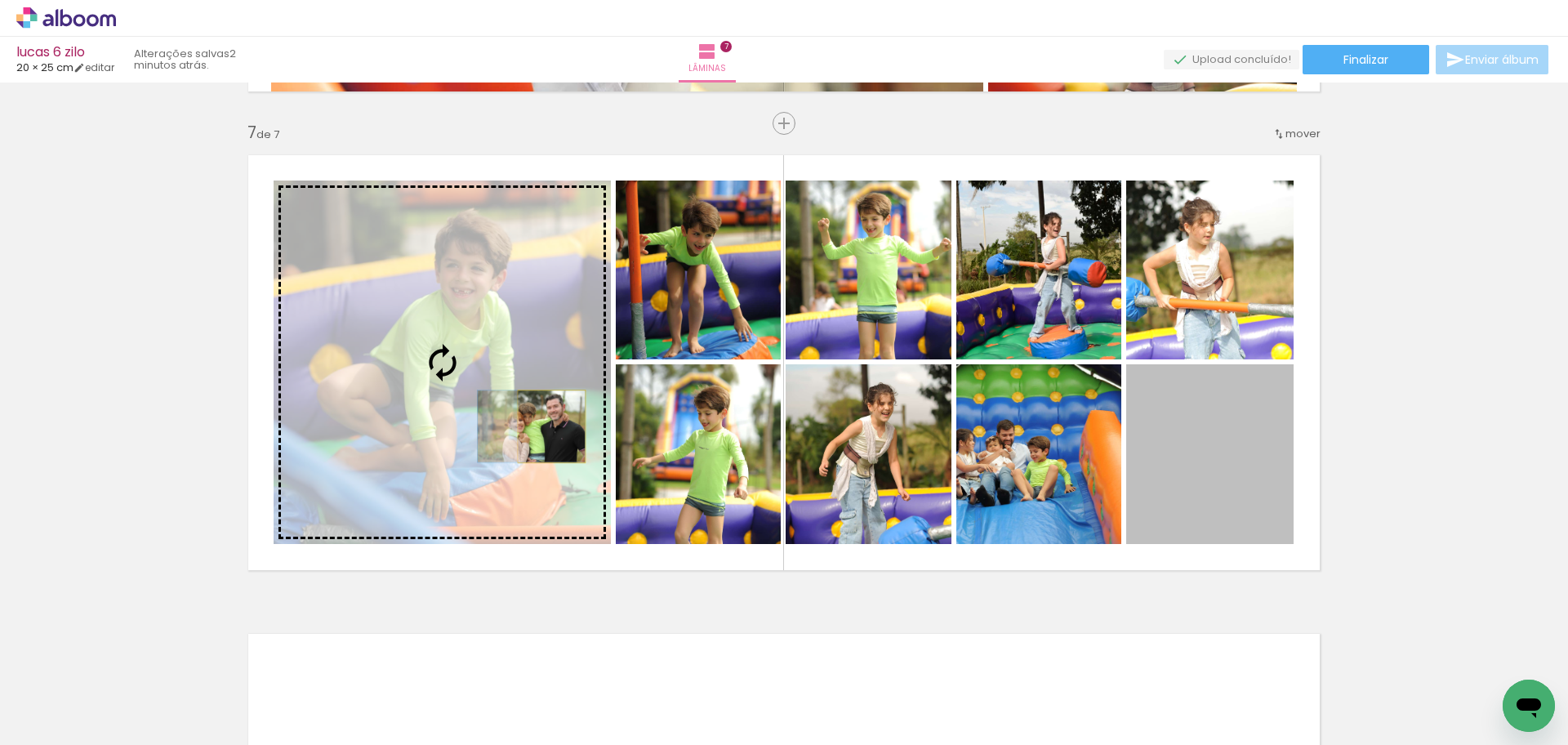
drag, startPoint x: 1227, startPoint y: 511, endPoint x: 532, endPoint y: 423, distance: 700.5
click slot
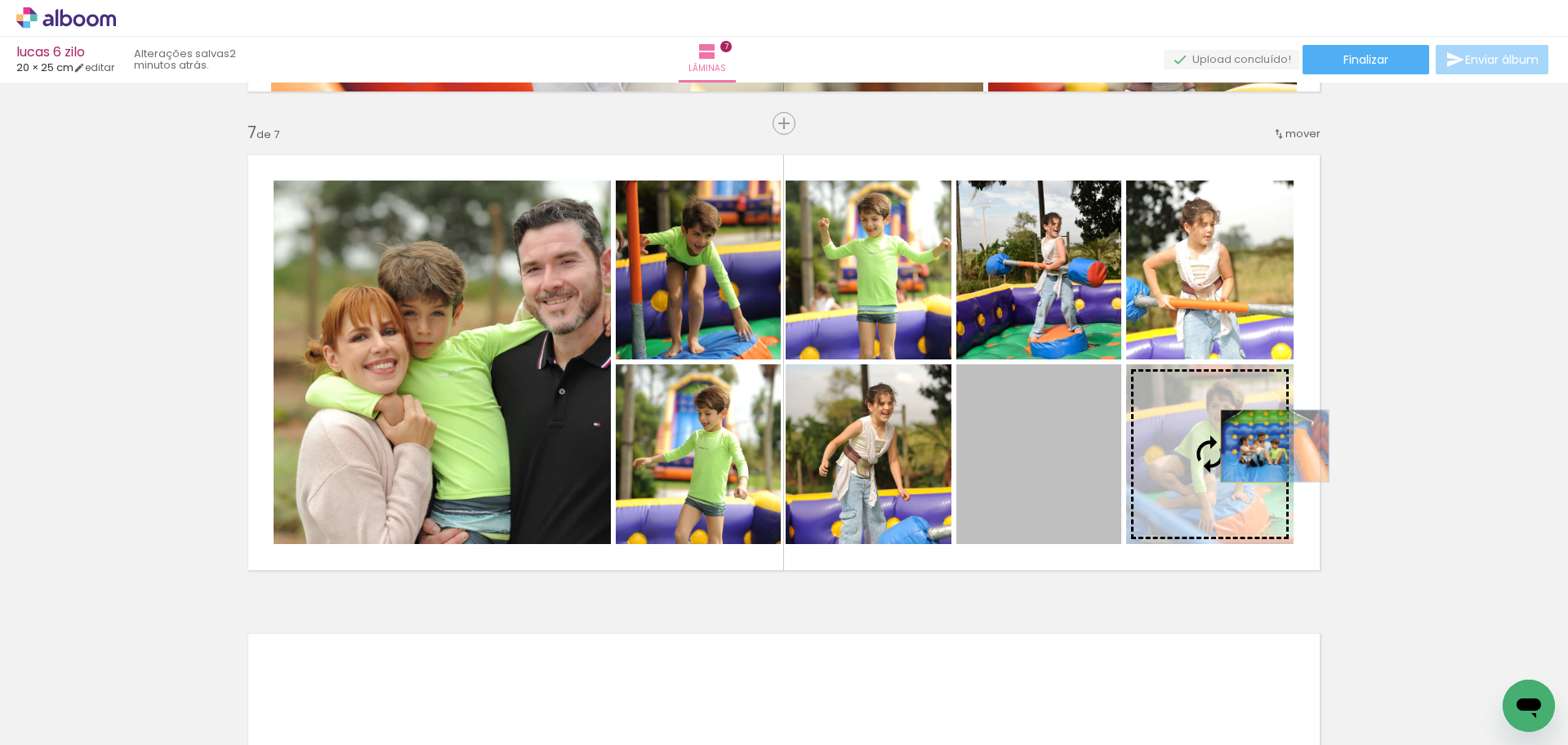
drag, startPoint x: 1030, startPoint y: 443, endPoint x: 1248, endPoint y: 446, distance: 218.0
click slot
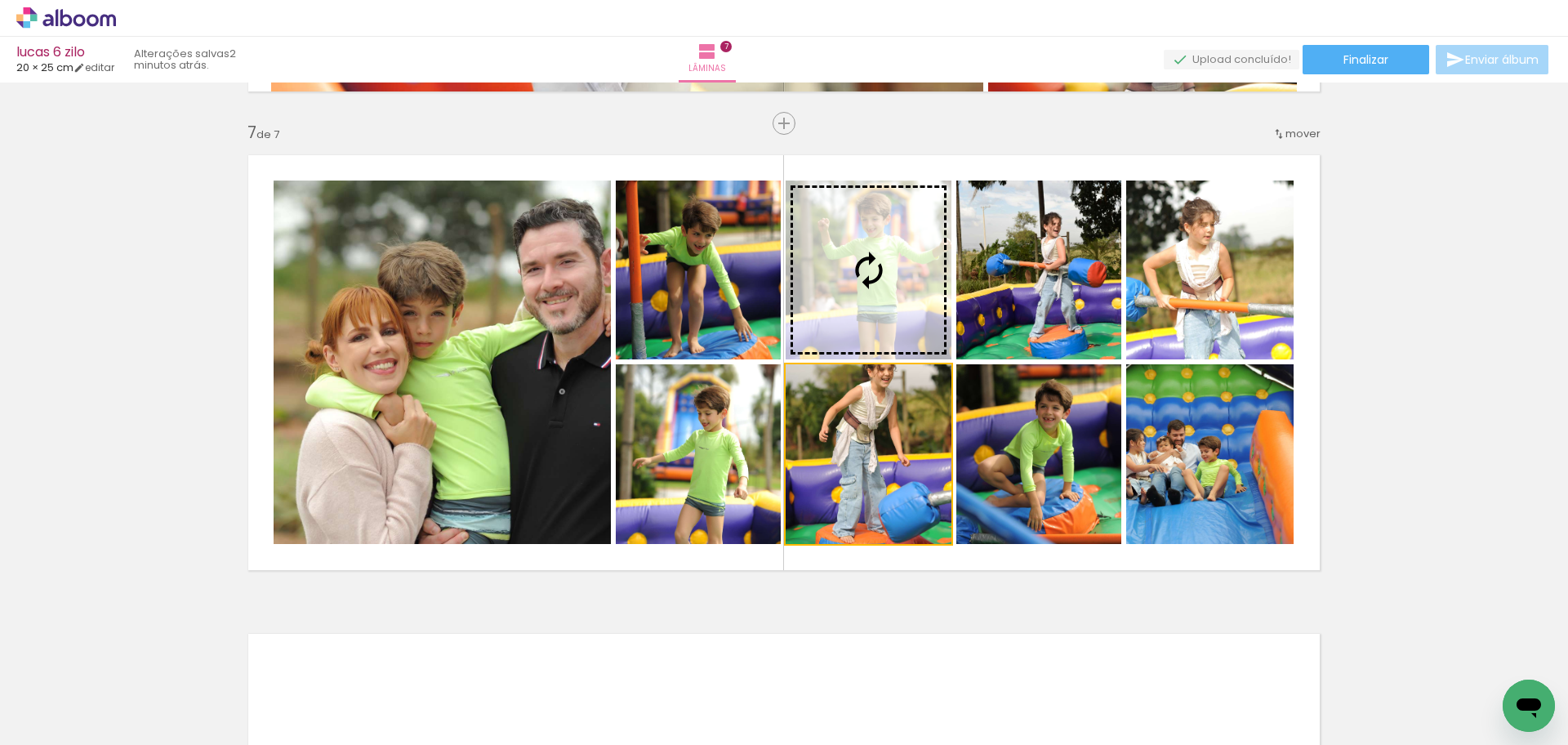
drag, startPoint x: 890, startPoint y: 464, endPoint x: 885, endPoint y: 281, distance: 183.1
click slot
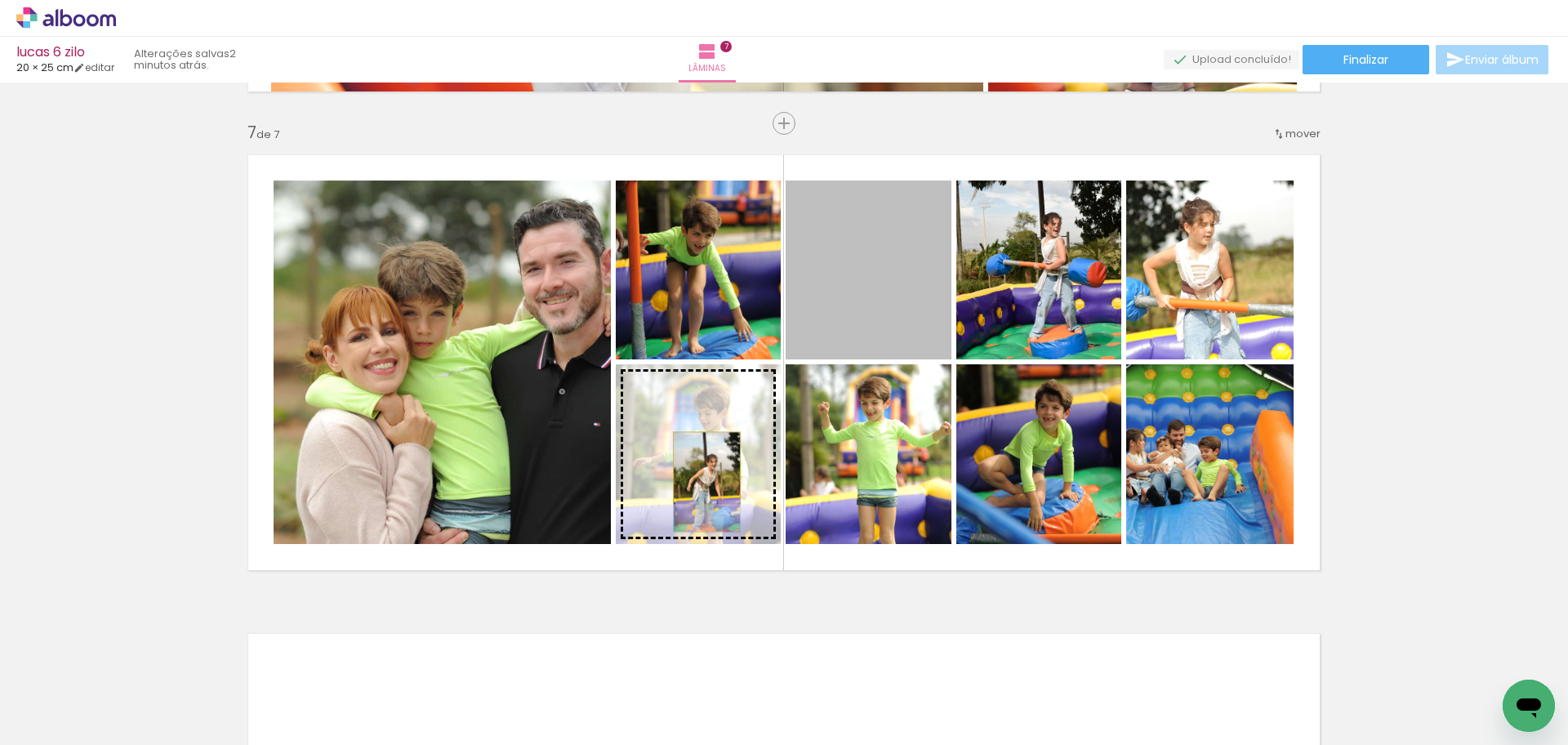
drag, startPoint x: 891, startPoint y: 271, endPoint x: 707, endPoint y: 468, distance: 269.6
click slot
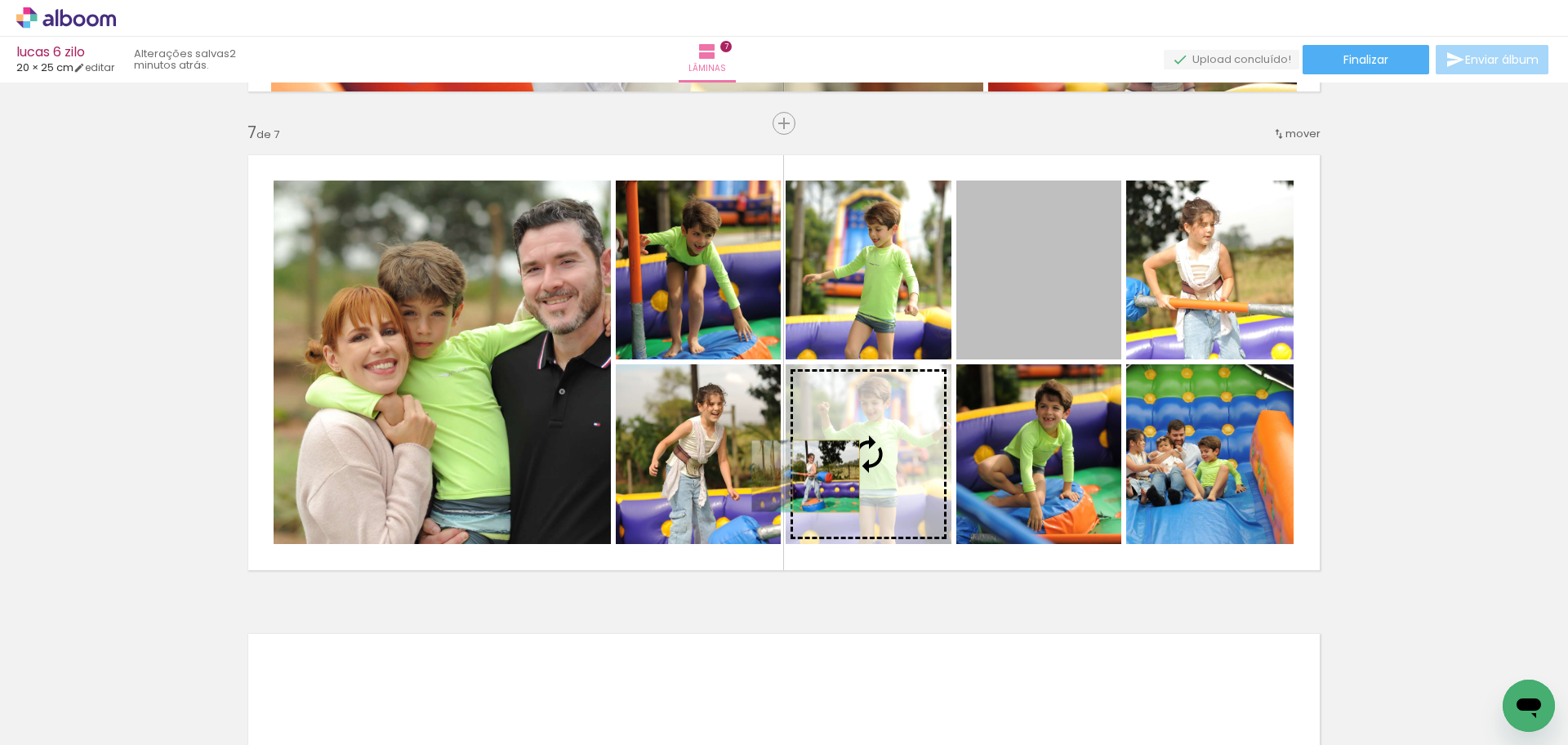
drag, startPoint x: 1060, startPoint y: 302, endPoint x: 830, endPoint y: 476, distance: 288.4
click slot
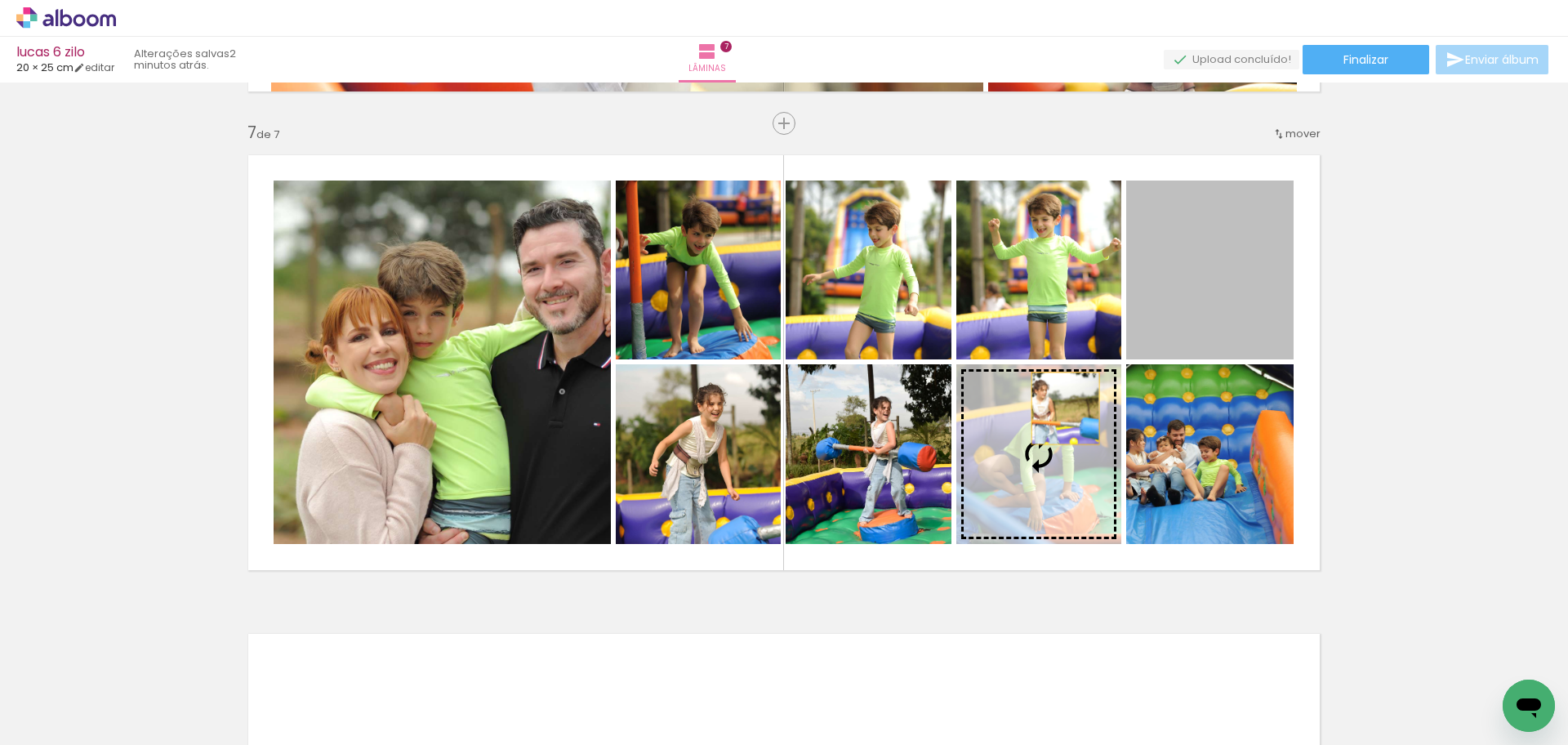
drag, startPoint x: 1207, startPoint y: 312, endPoint x: 979, endPoint y: 501, distance: 296.2
click slot
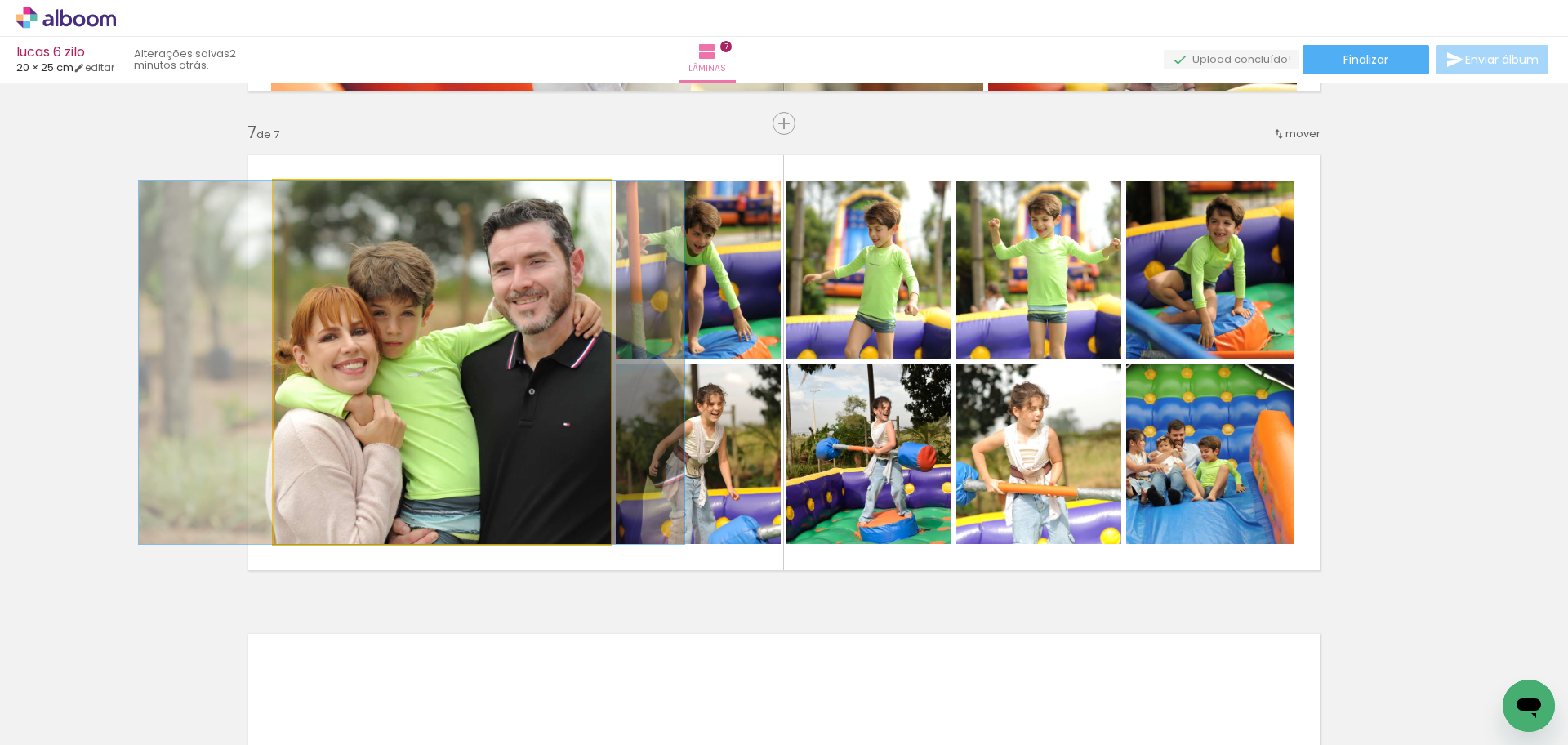
drag, startPoint x: 483, startPoint y: 518, endPoint x: 452, endPoint y: 516, distance: 31.1
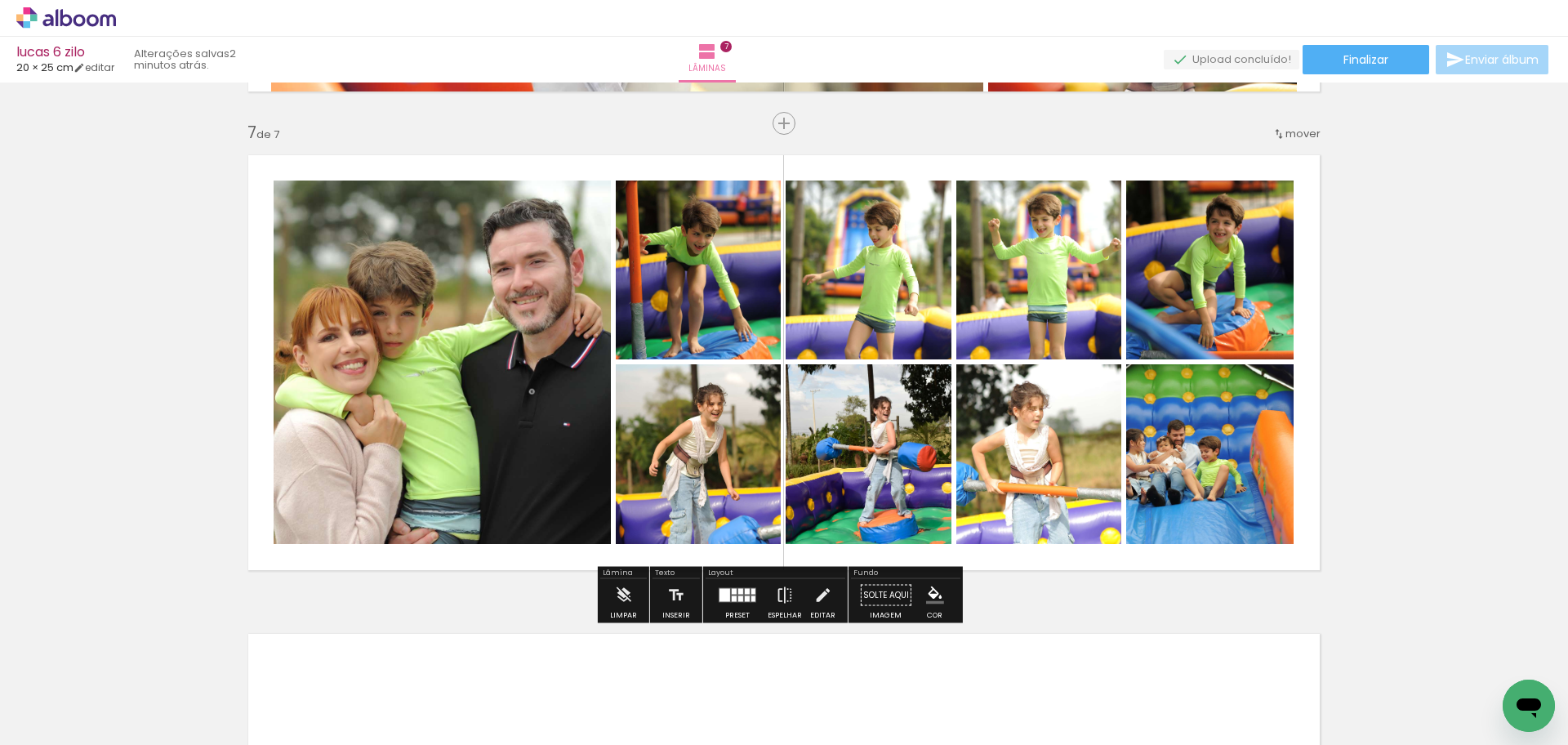
click div "Inserir lâmina 1 de 7 Inserir lâmina 2 de 7 Inserir lâmina 3 de 7 Inserir lâmin…"
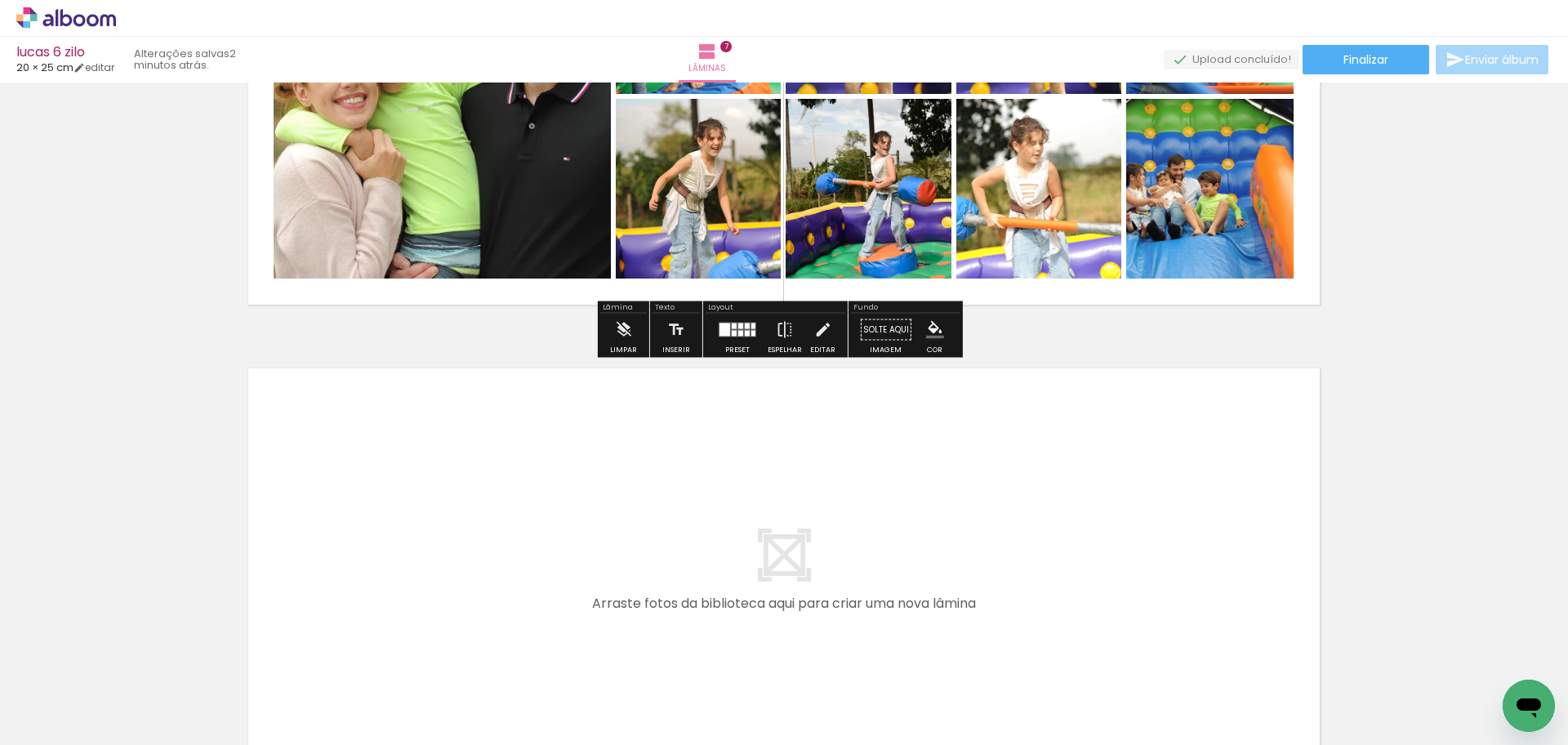
scroll to position [3184, 0]
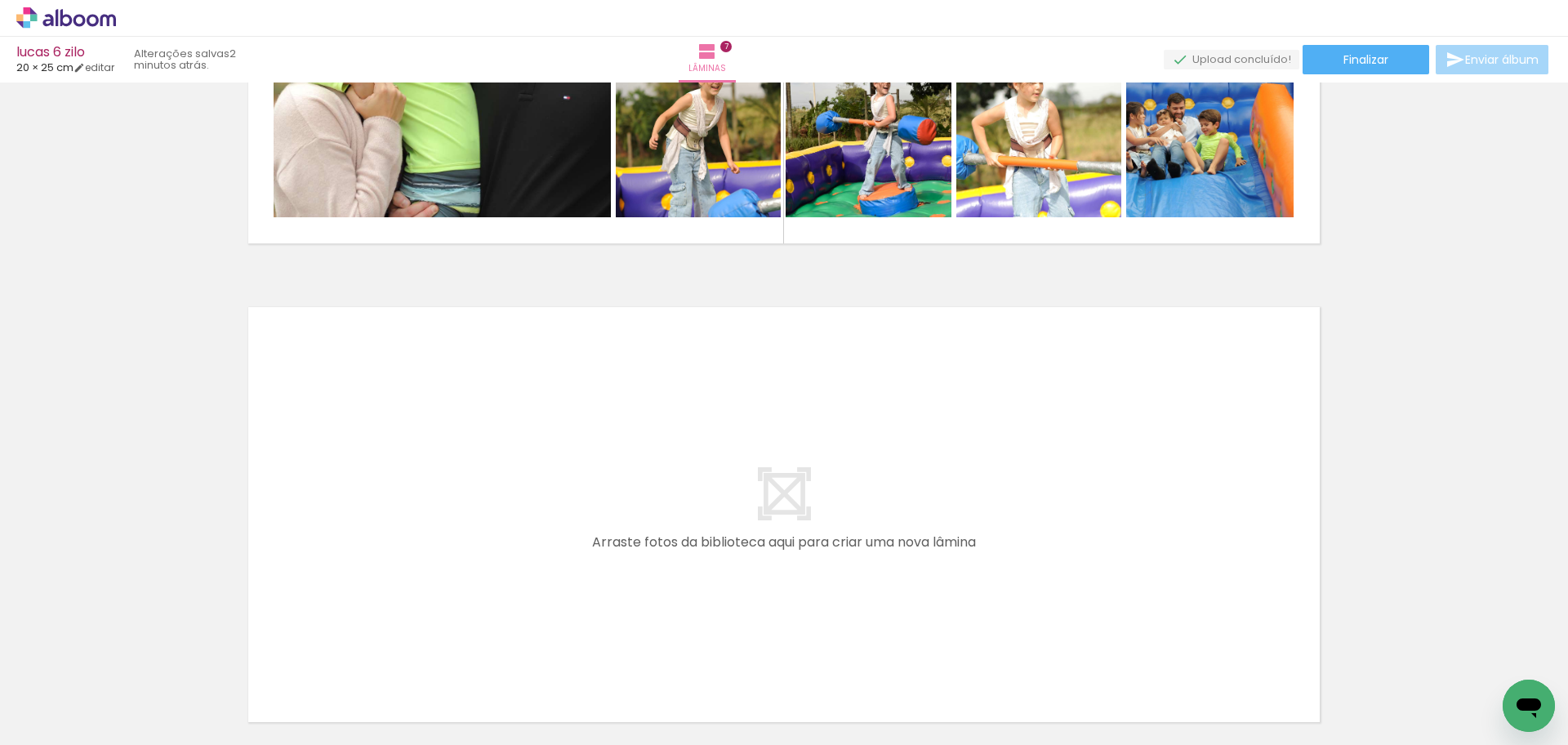
click iron-icon
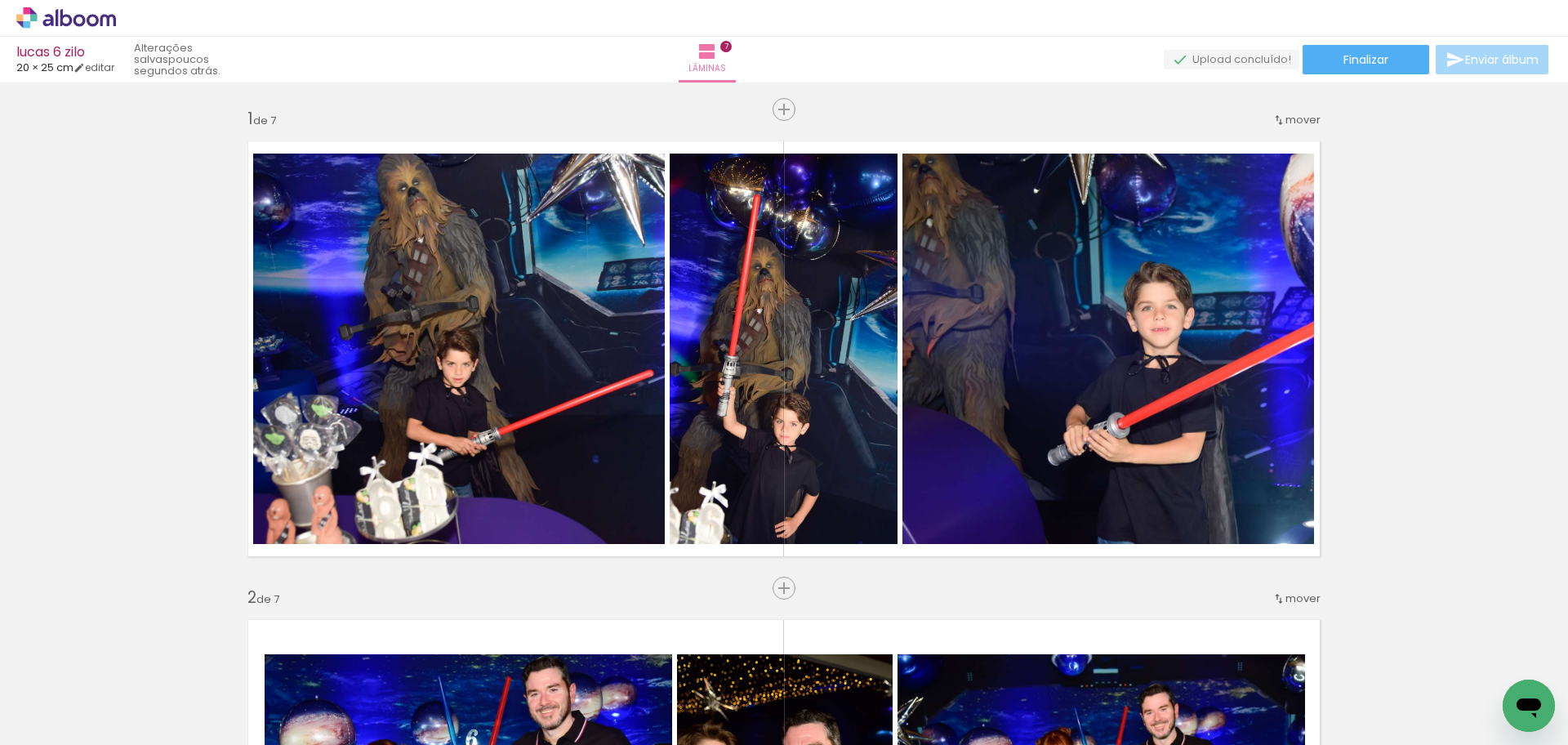
scroll to position [3201, 0]
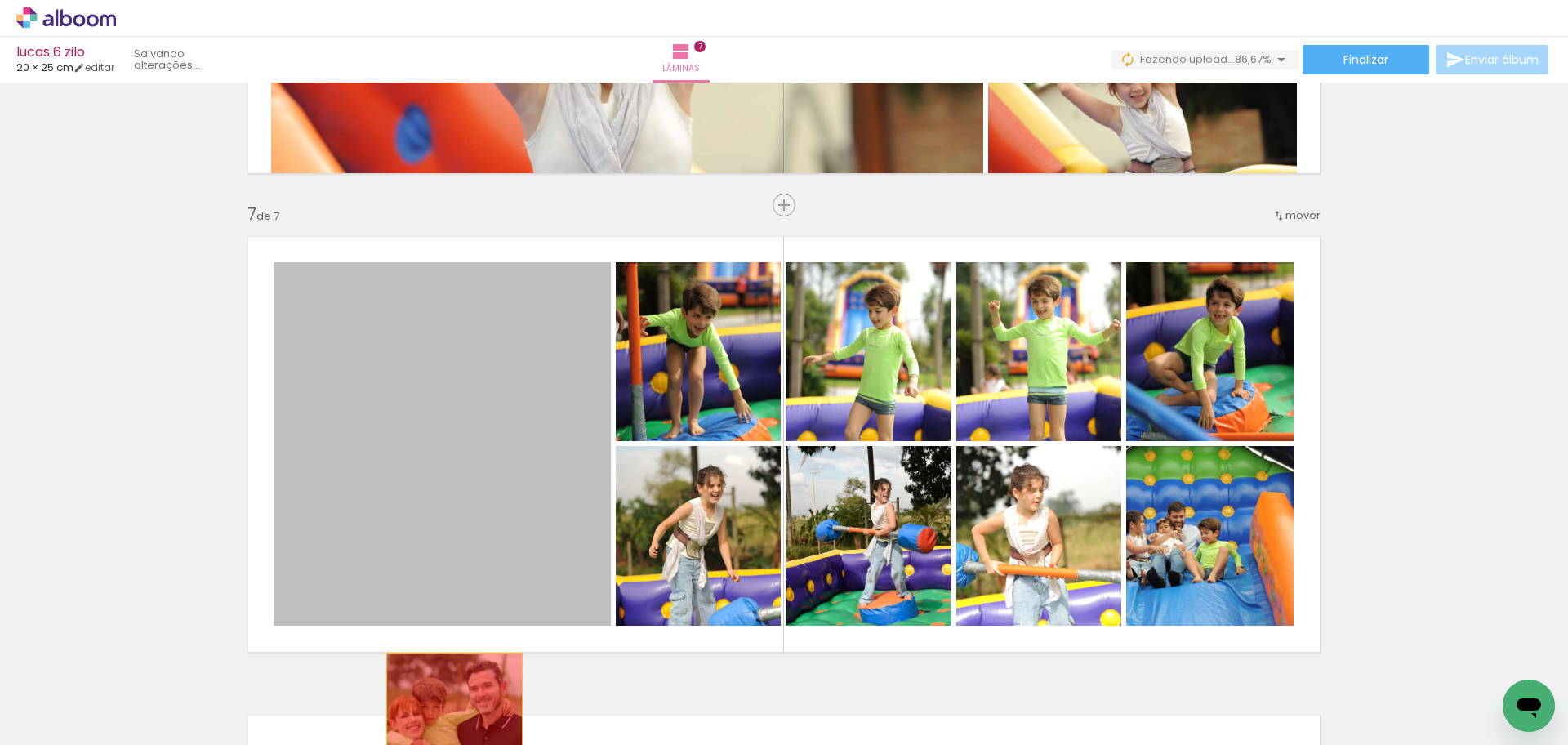
drag, startPoint x: 440, startPoint y: 515, endPoint x: 312, endPoint y: 739, distance: 258.0
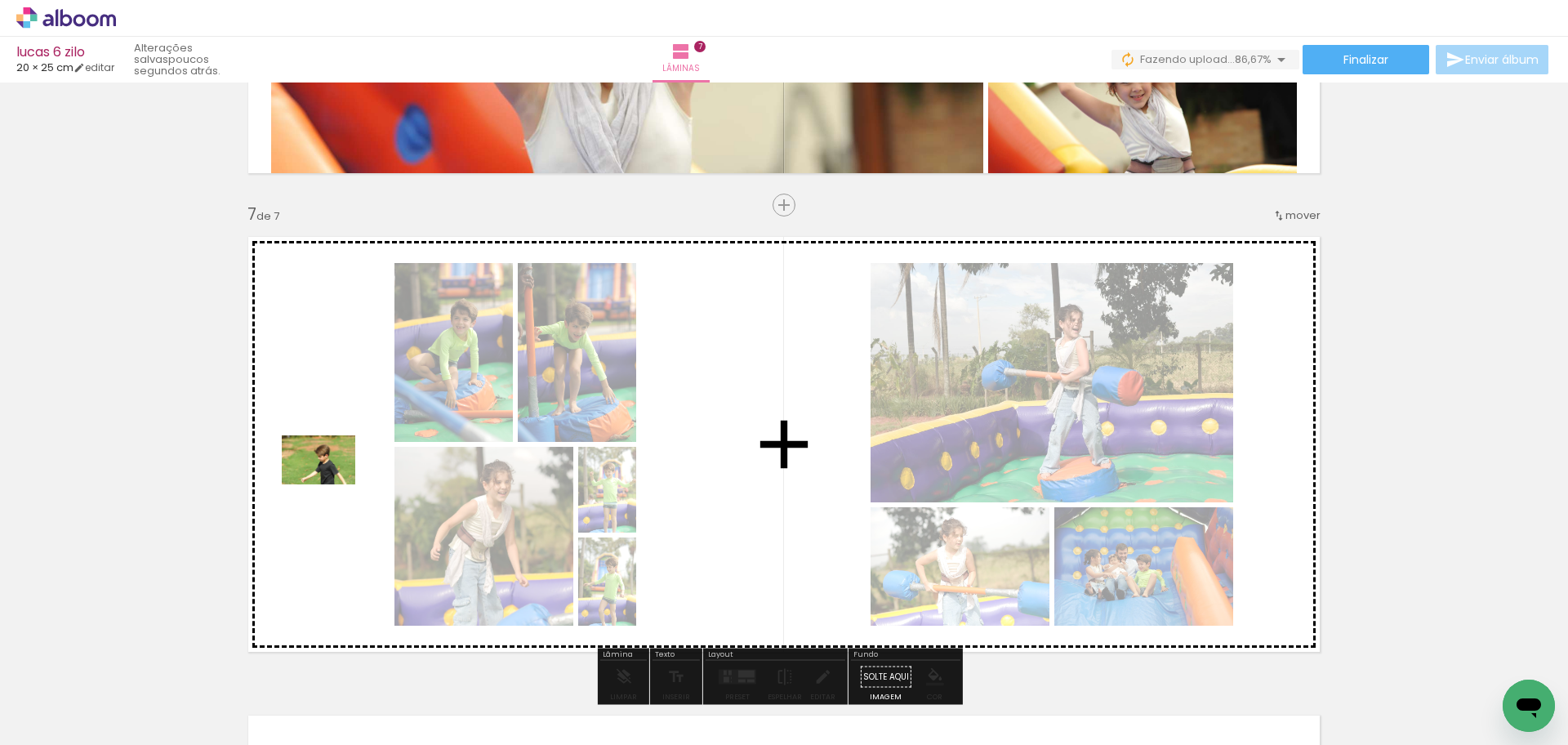
drag, startPoint x: 155, startPoint y: 701, endPoint x: 331, endPoint y: 484, distance: 279.4
click at [331, 484] on quentale-workspace at bounding box center [784, 372] width 1568 height 745
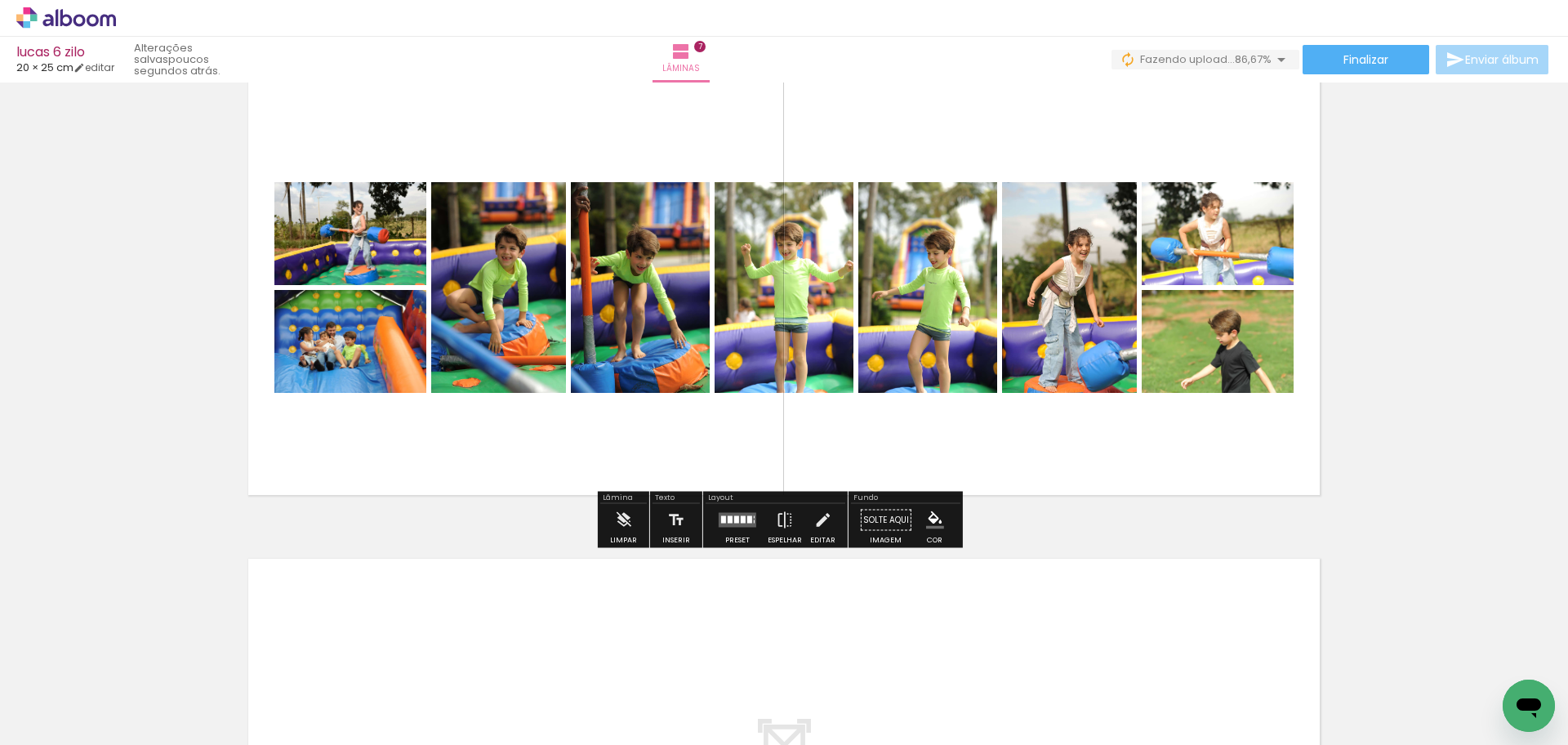
scroll to position [2939, 0]
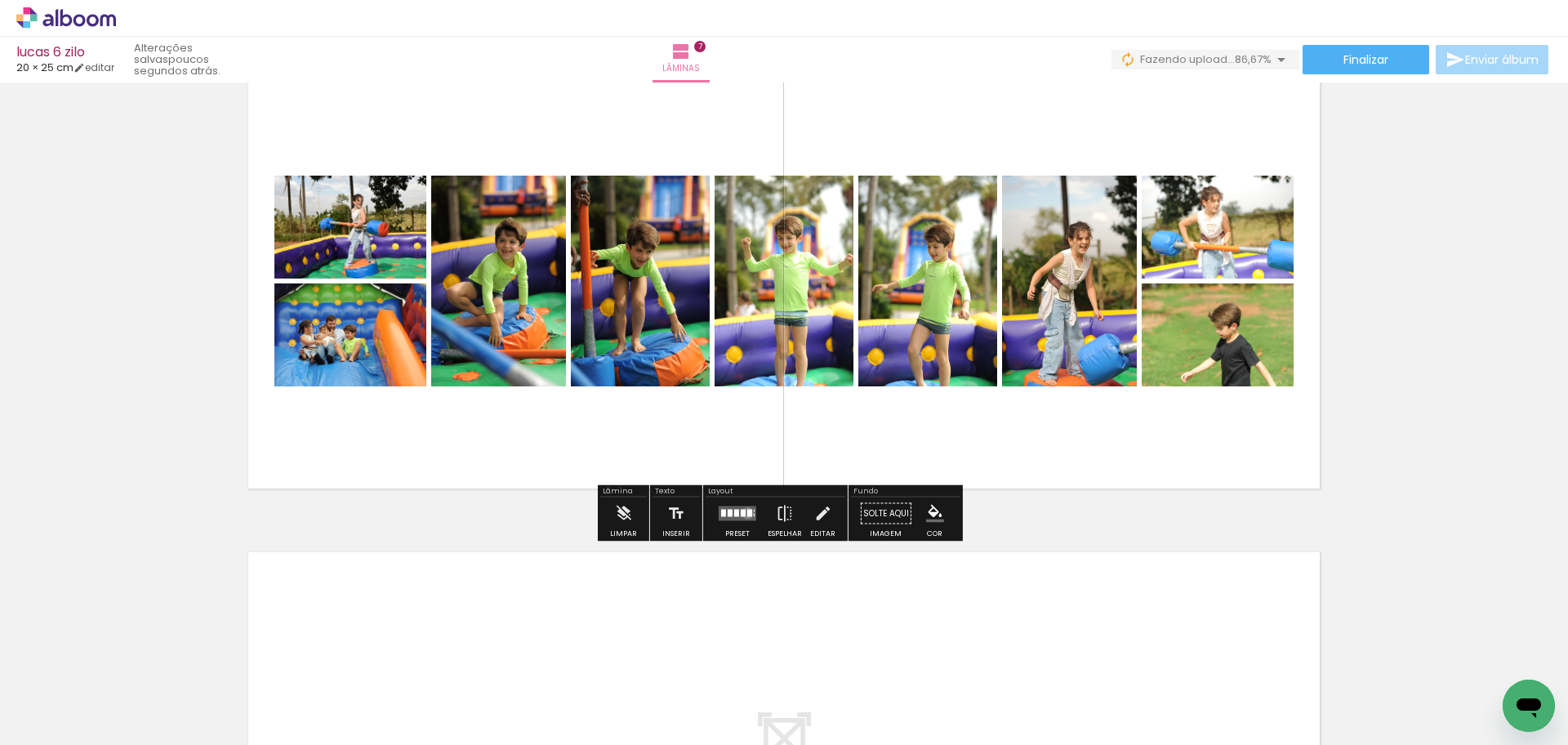
click at [743, 513] on quentale-layouter at bounding box center [737, 514] width 37 height 15
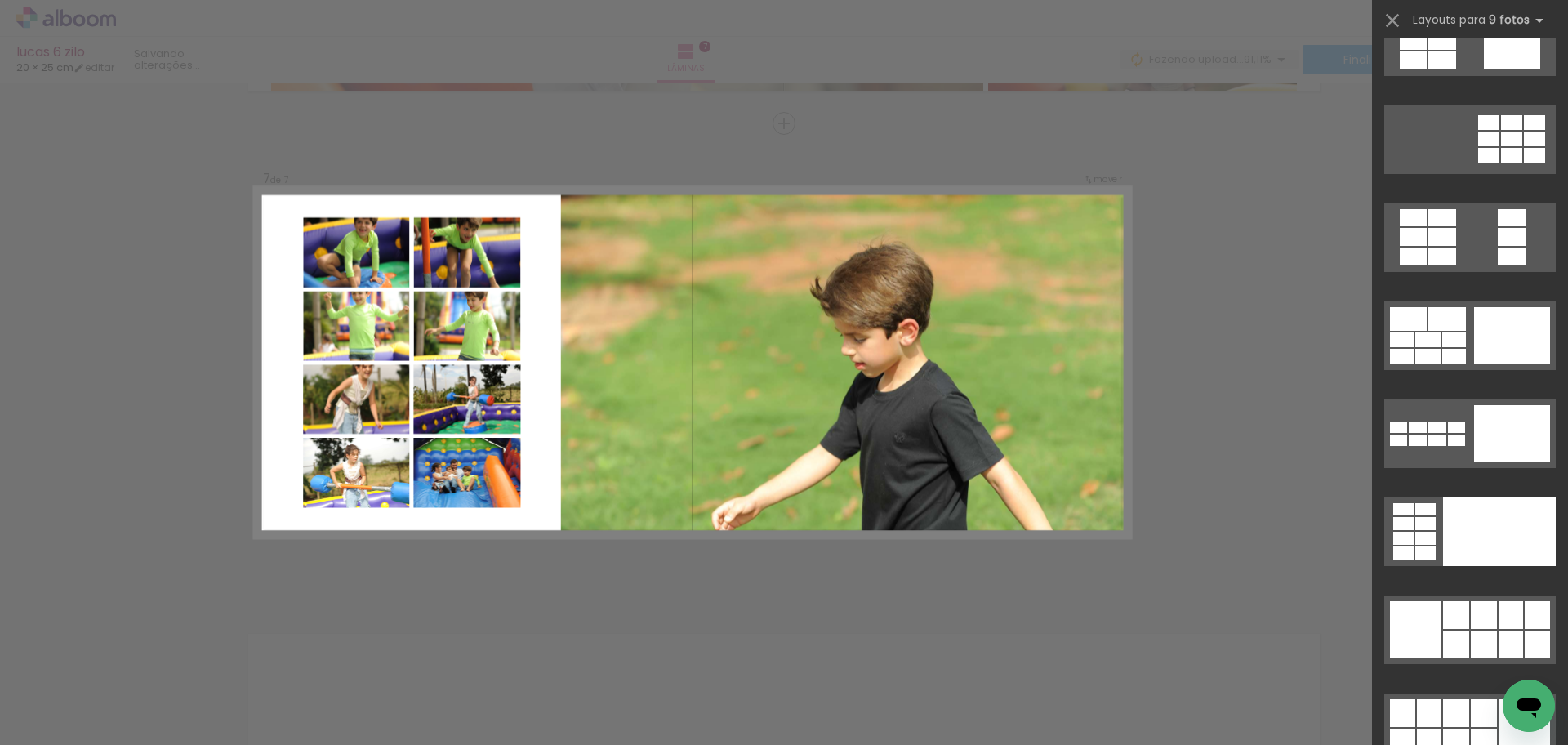
scroll to position [3185, 0]
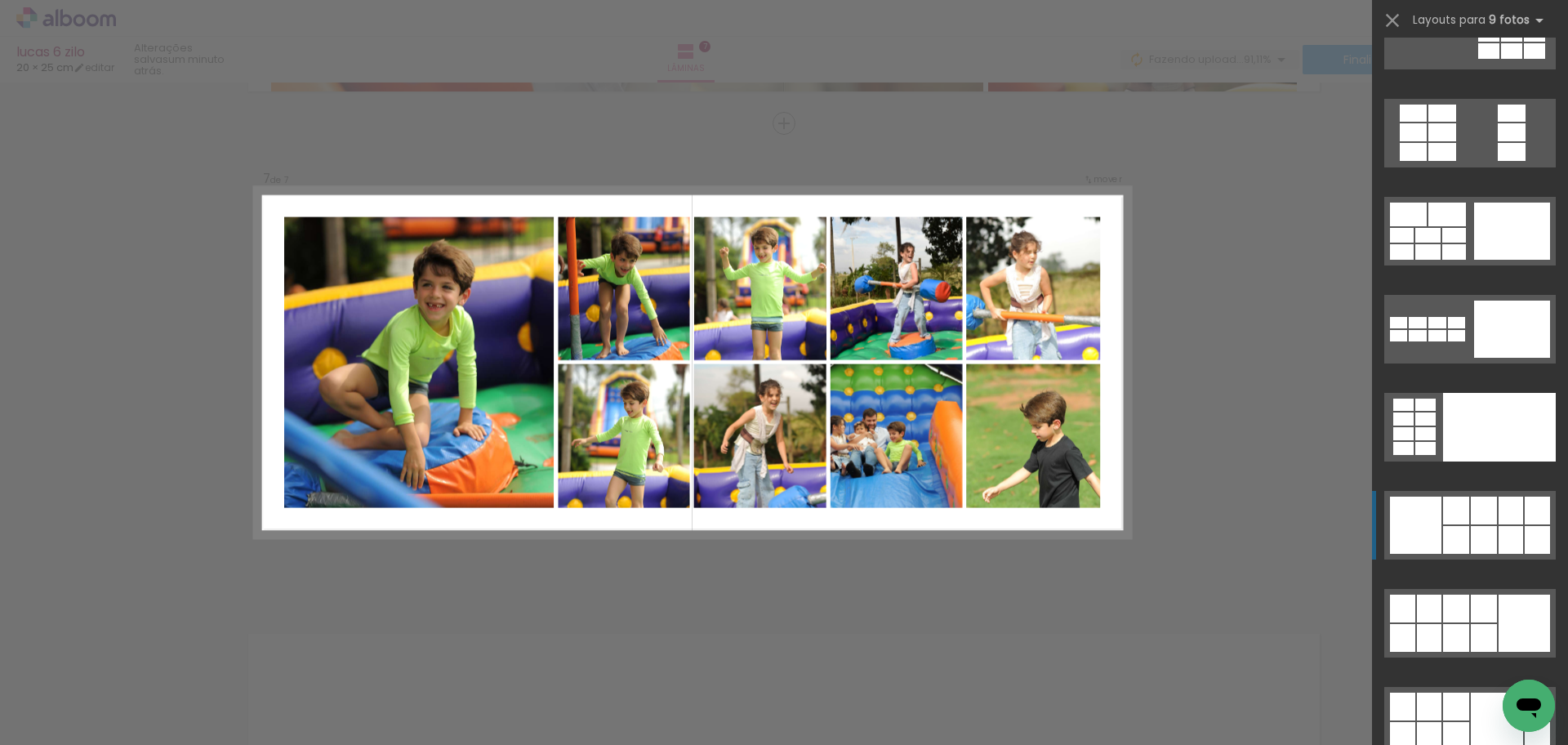
click at [1489, 526] on div at bounding box center [1483, 539] width 26 height 28
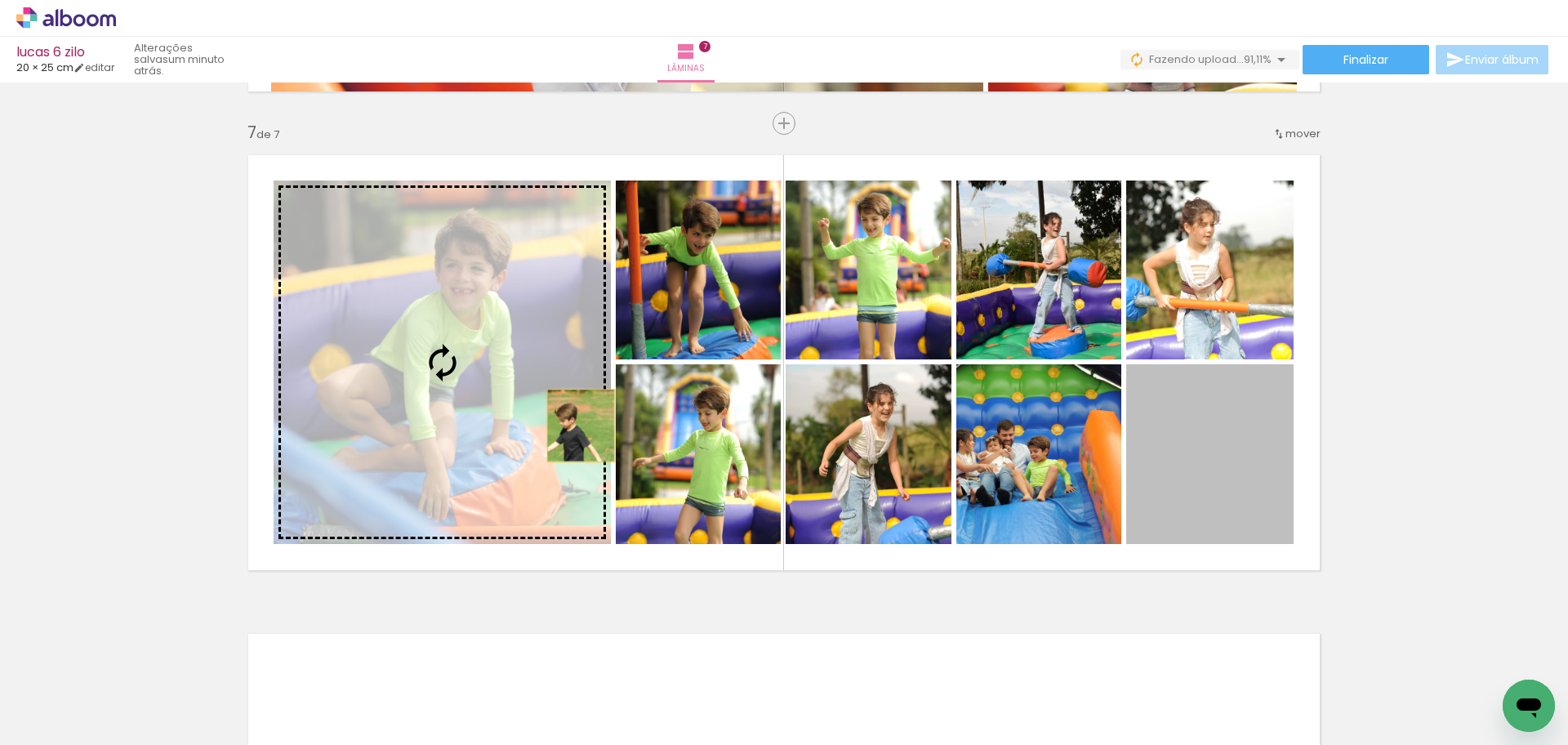
drag, startPoint x: 1225, startPoint y: 493, endPoint x: 548, endPoint y: 423, distance: 680.6
click at [0, 0] on slot at bounding box center [0, 0] width 0 height 0
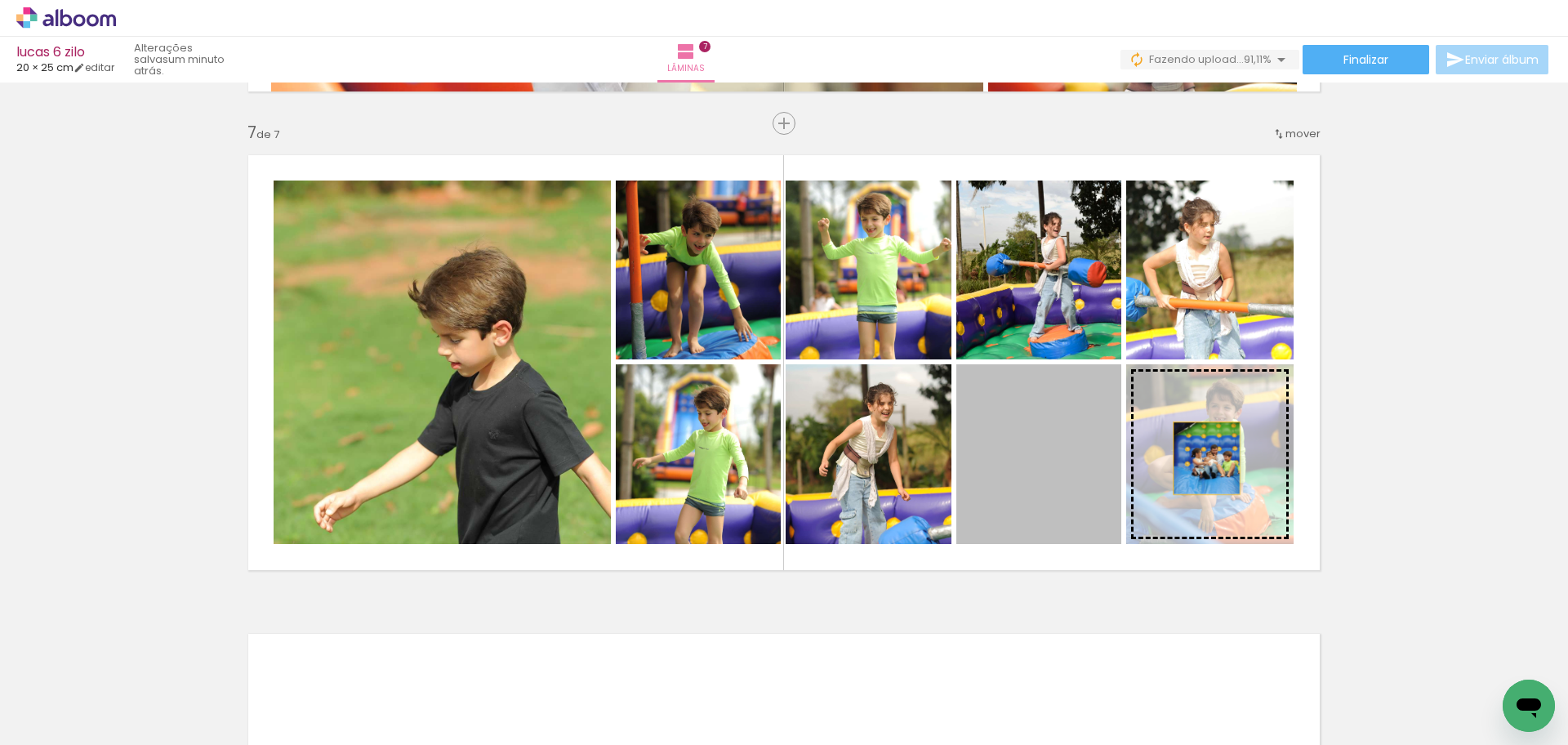
drag, startPoint x: 998, startPoint y: 458, endPoint x: 1205, endPoint y: 458, distance: 207.0
click at [0, 0] on slot at bounding box center [0, 0] width 0 height 0
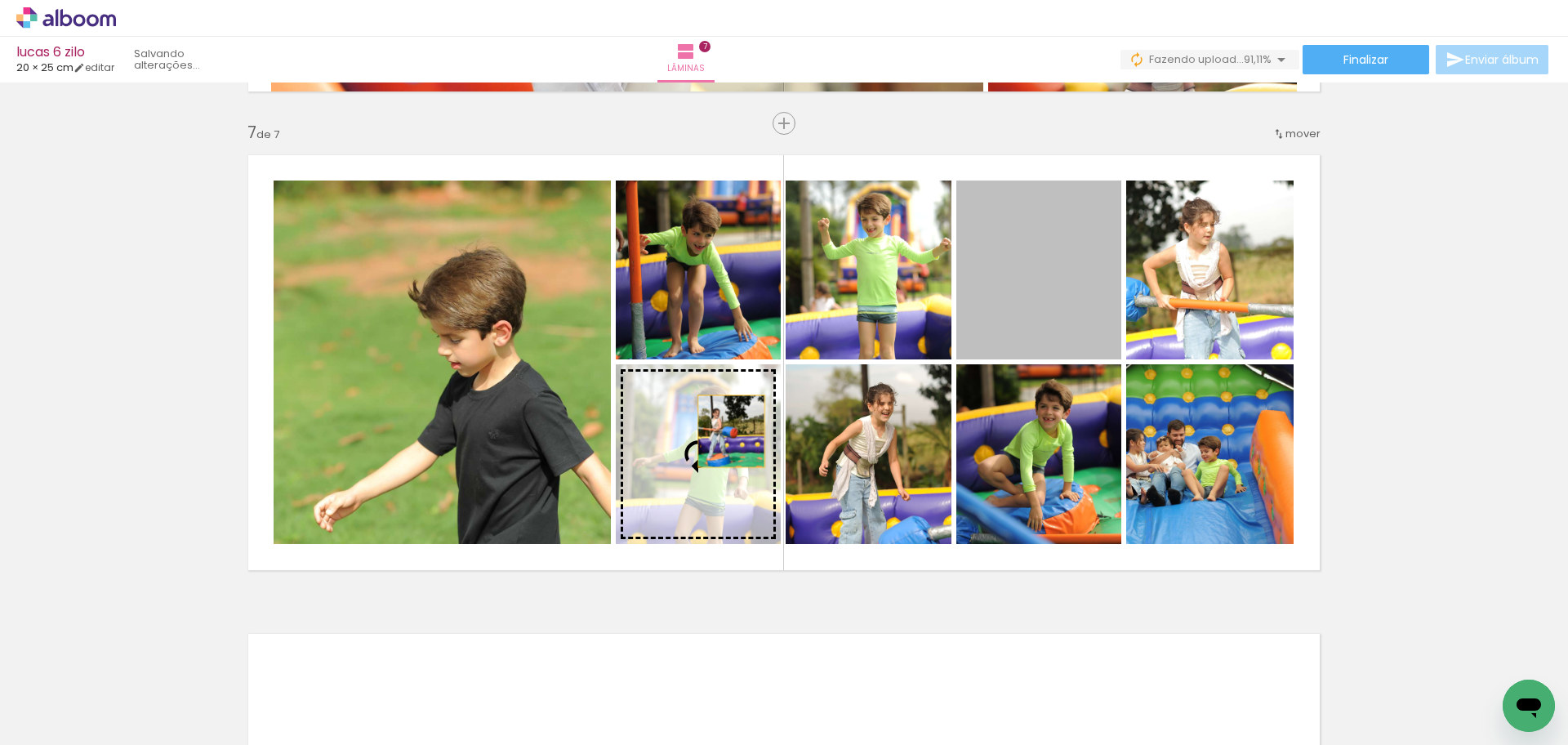
drag, startPoint x: 1051, startPoint y: 292, endPoint x: 726, endPoint y: 431, distance: 353.5
click at [0, 0] on slot at bounding box center [0, 0] width 0 height 0
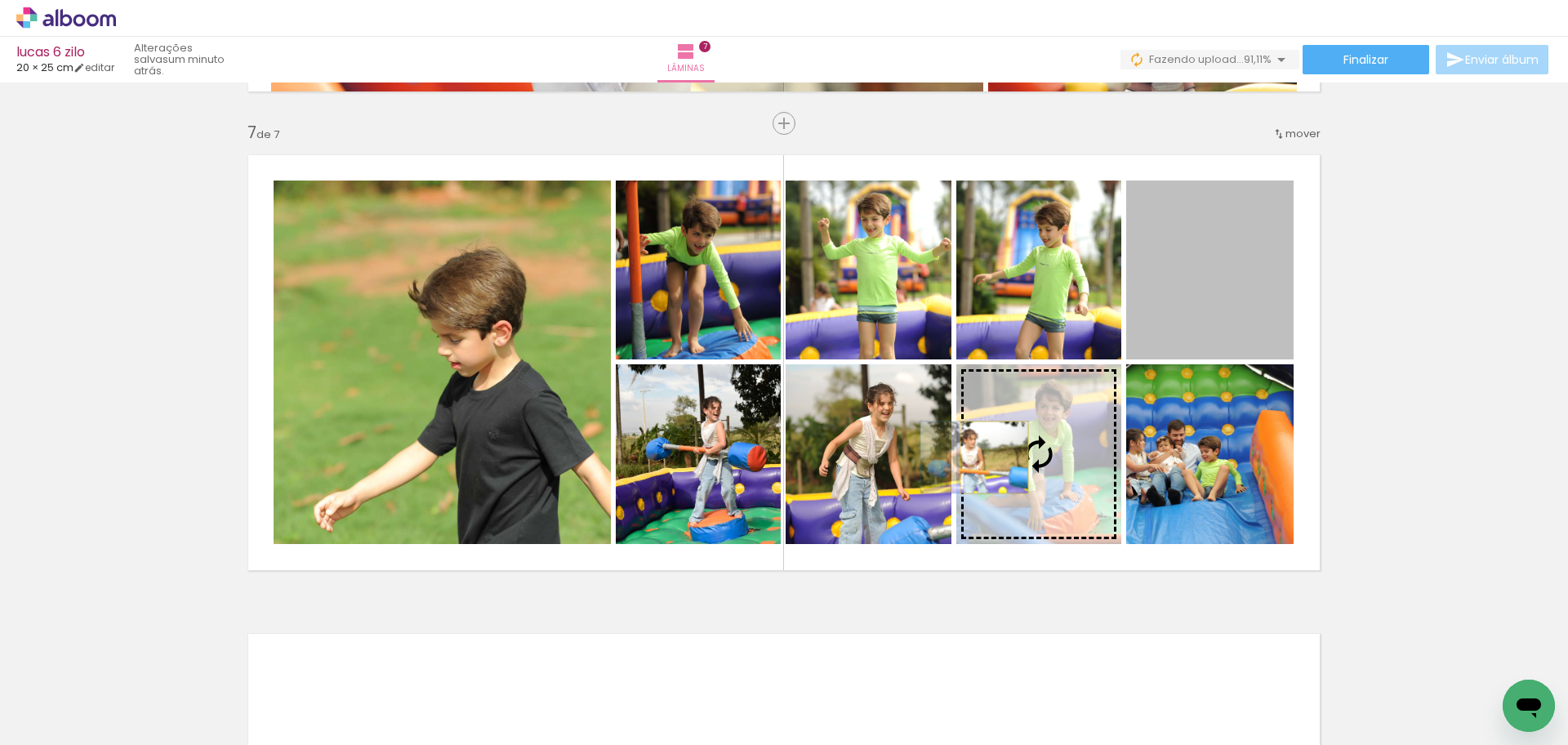
drag, startPoint x: 1083, startPoint y: 384, endPoint x: 1050, endPoint y: 484, distance: 105.3
click at [0, 0] on slot at bounding box center [0, 0] width 0 height 0
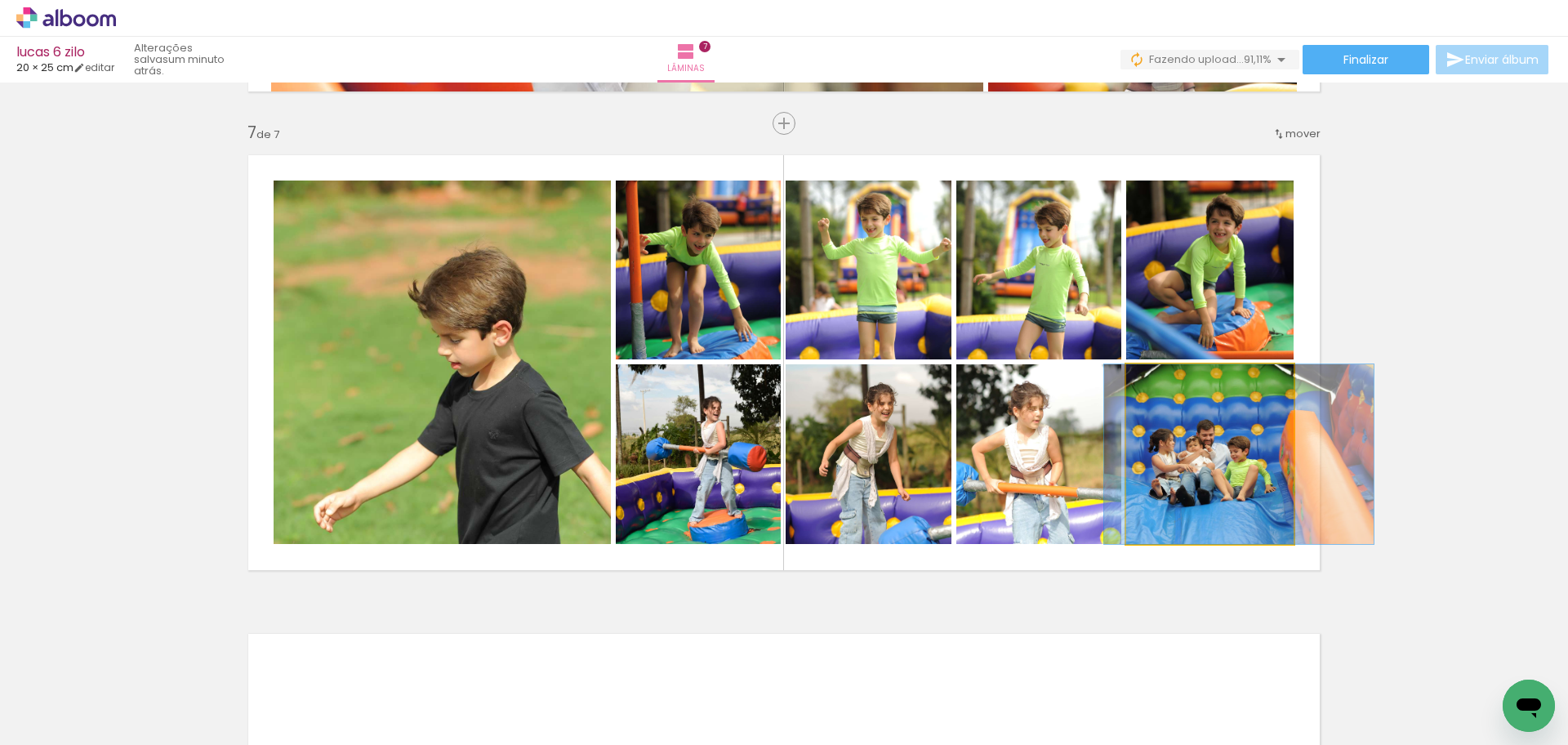
drag, startPoint x: 1197, startPoint y: 512, endPoint x: 1225, endPoint y: 515, distance: 28.2
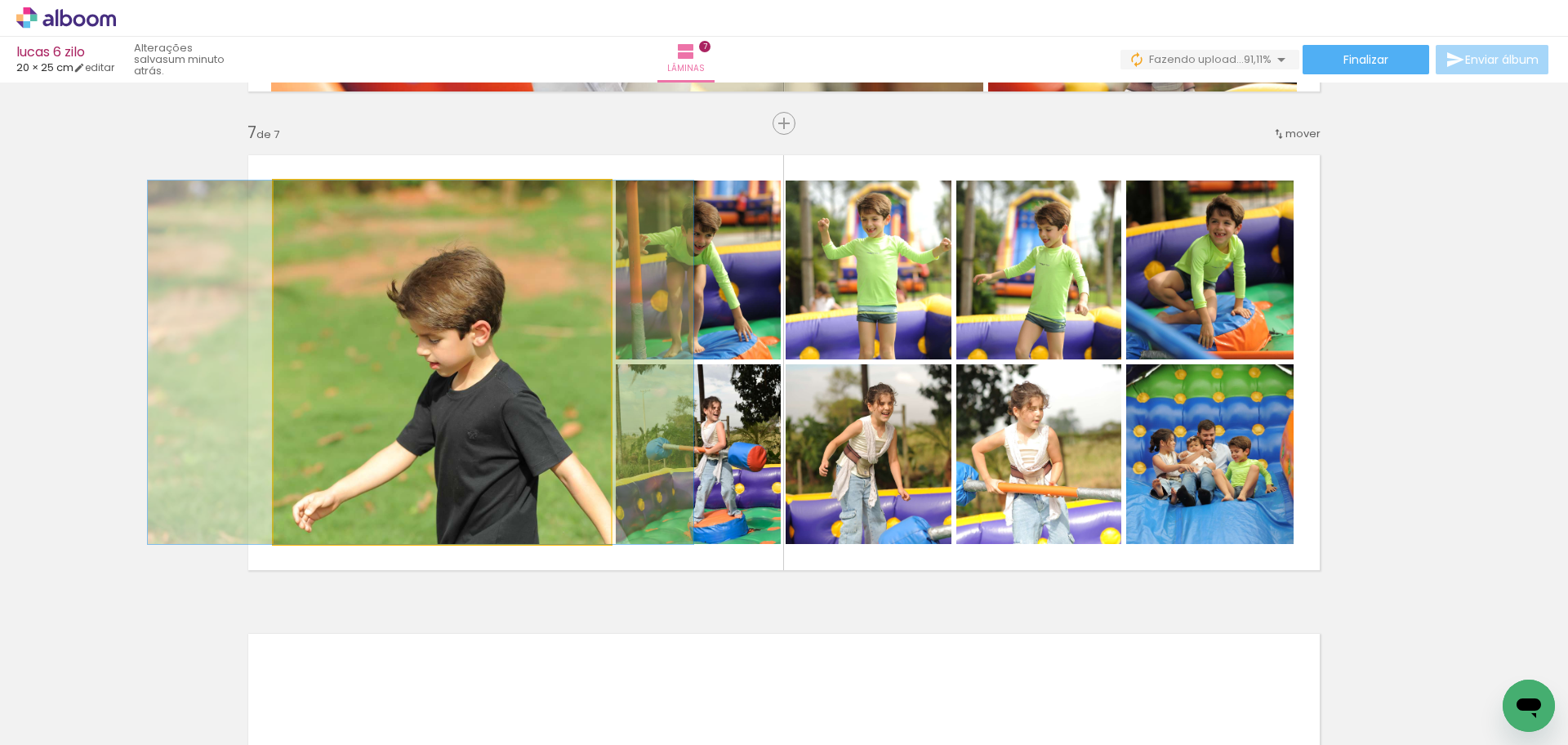
drag, startPoint x: 491, startPoint y: 418, endPoint x: 470, endPoint y: 418, distance: 21.0
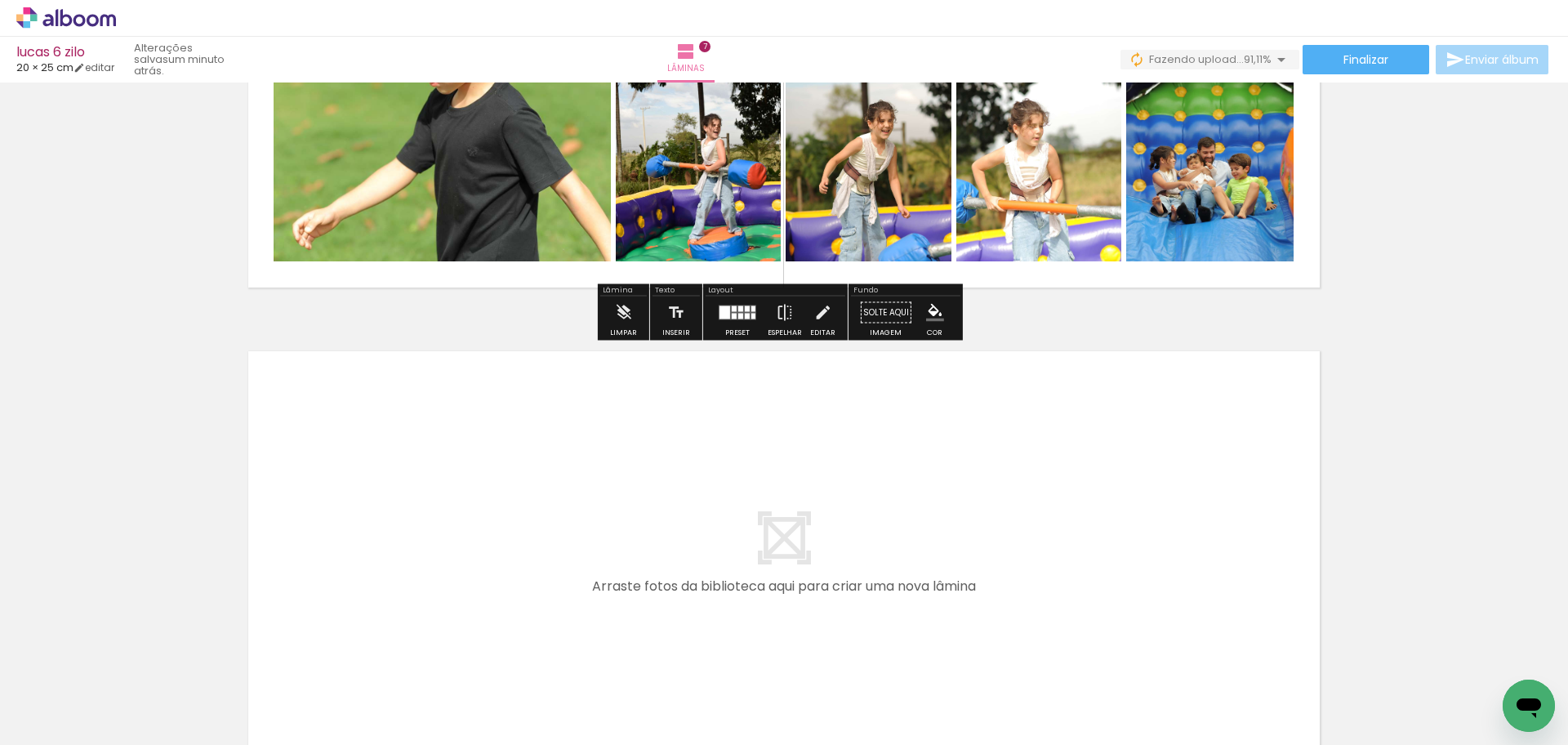
scroll to position [3184, 0]
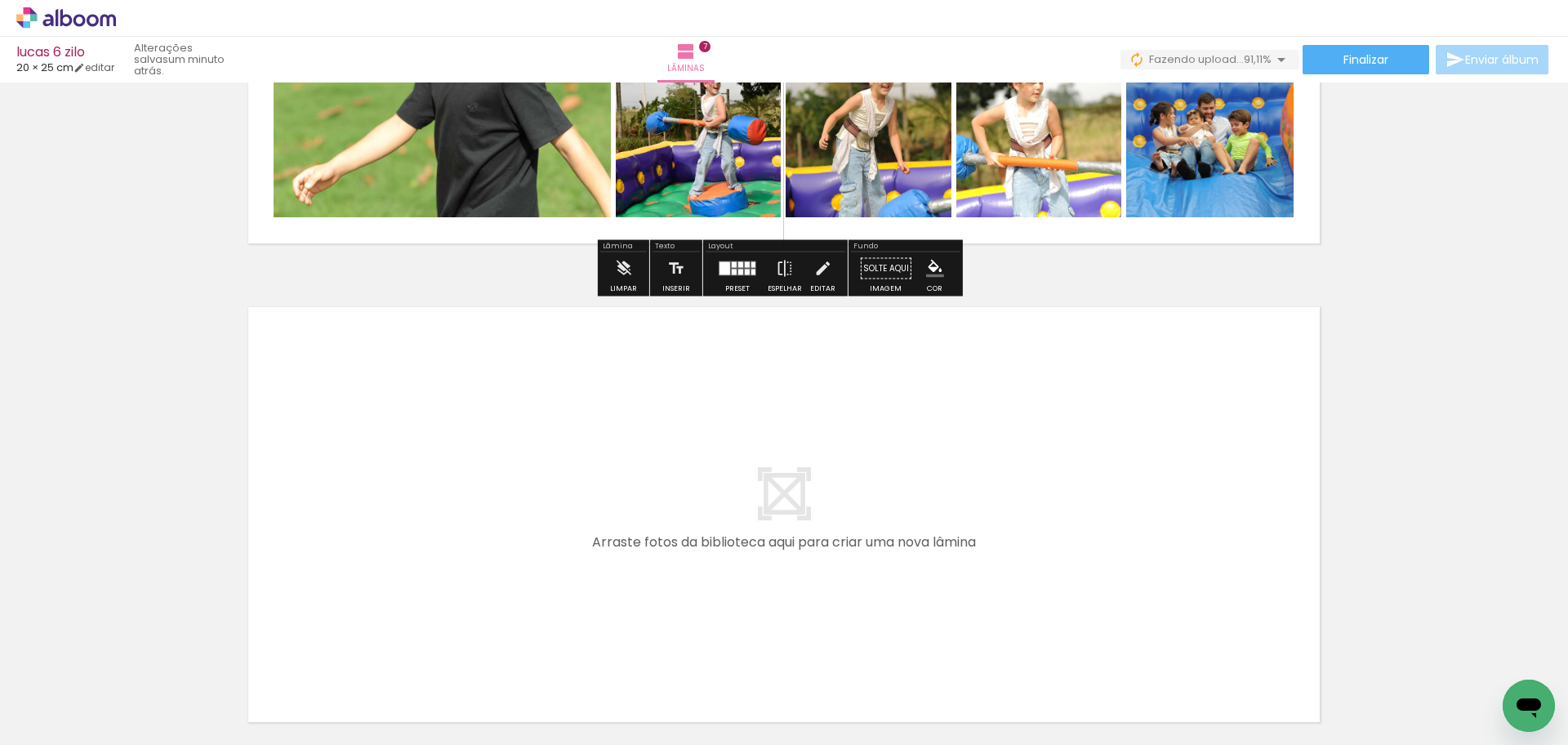
click at [509, 540] on quentale-layouter at bounding box center [784, 514] width 1094 height 438
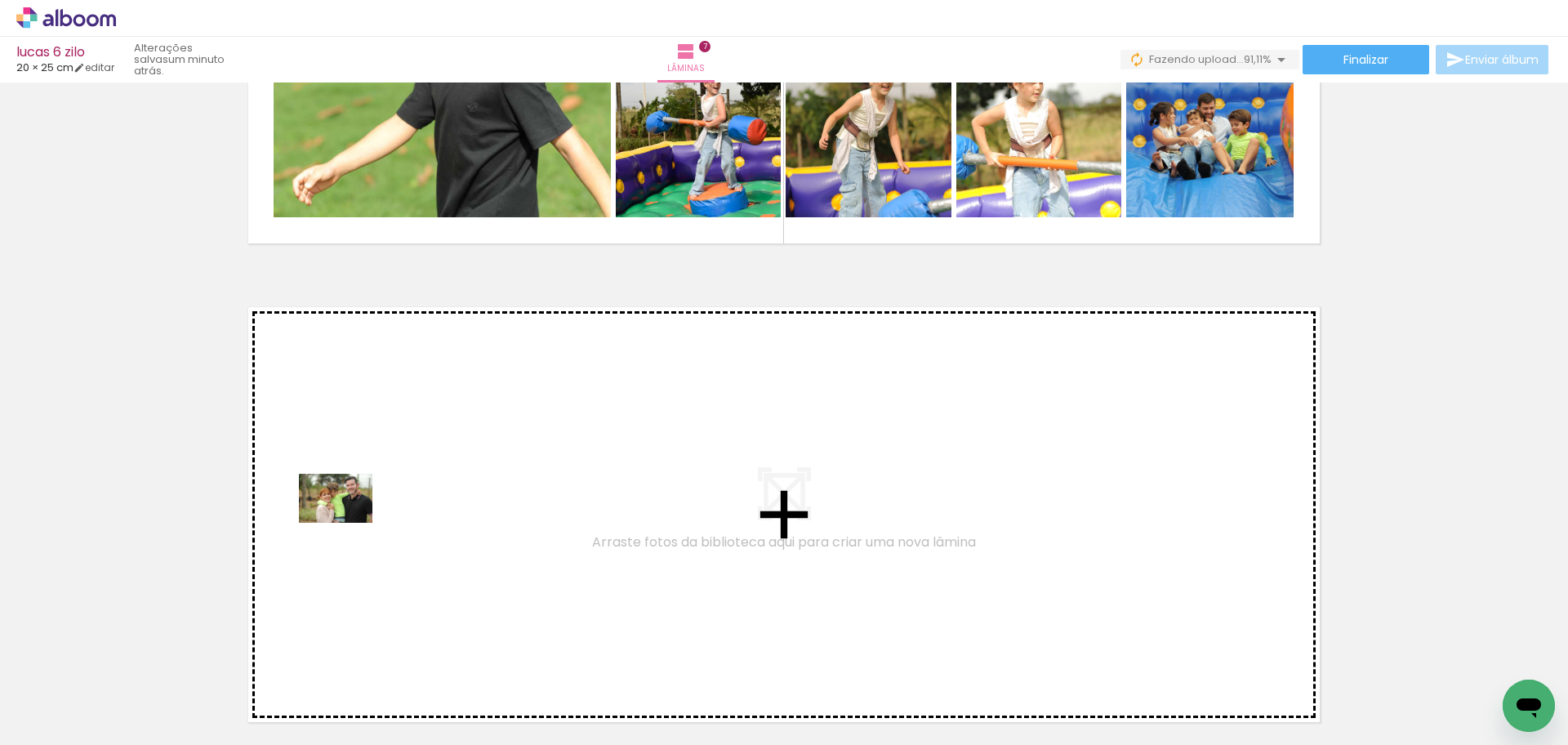
drag, startPoint x: 175, startPoint y: 690, endPoint x: 348, endPoint y: 522, distance: 241.1
click at [348, 522] on quentale-workspace at bounding box center [784, 372] width 1568 height 745
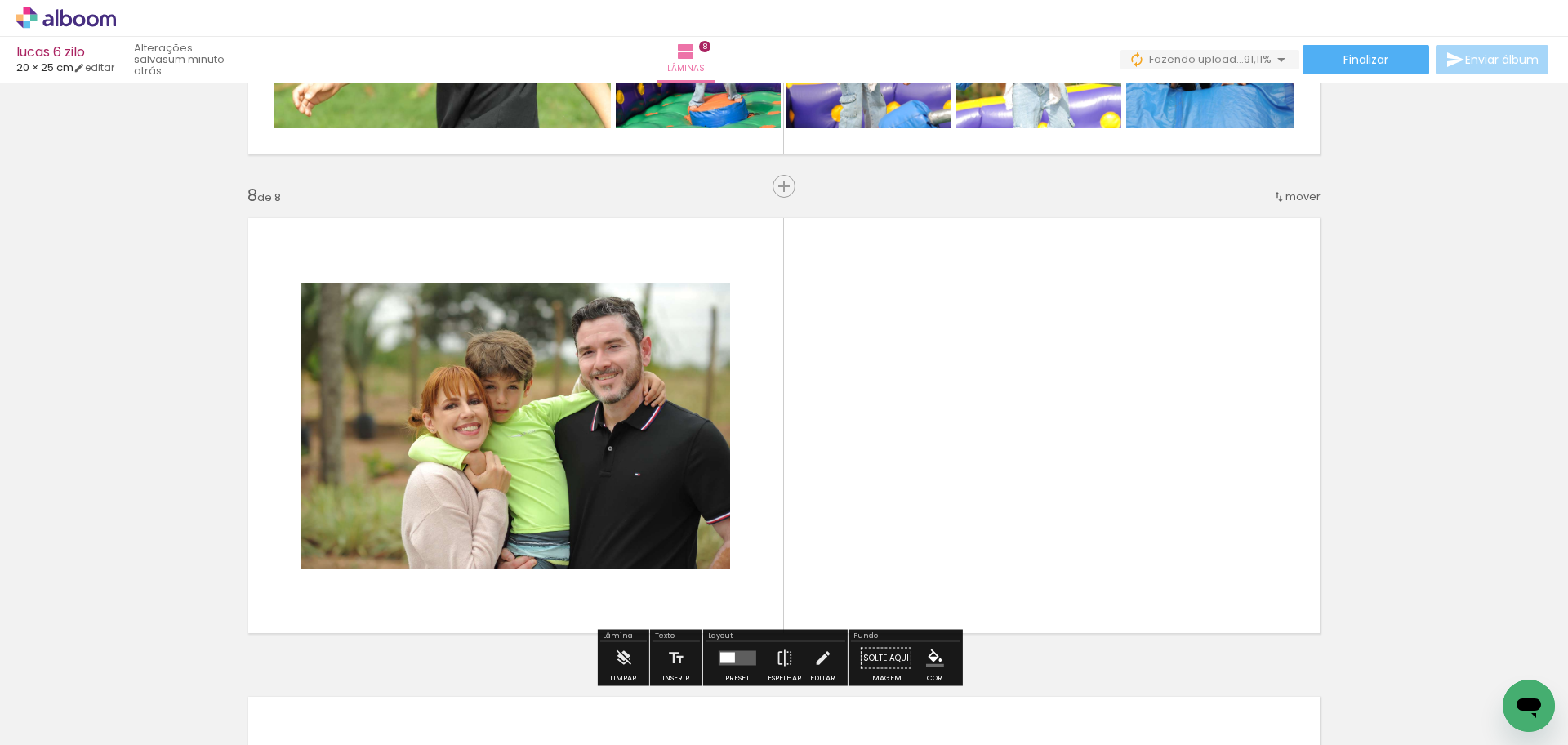
scroll to position [3336, 0]
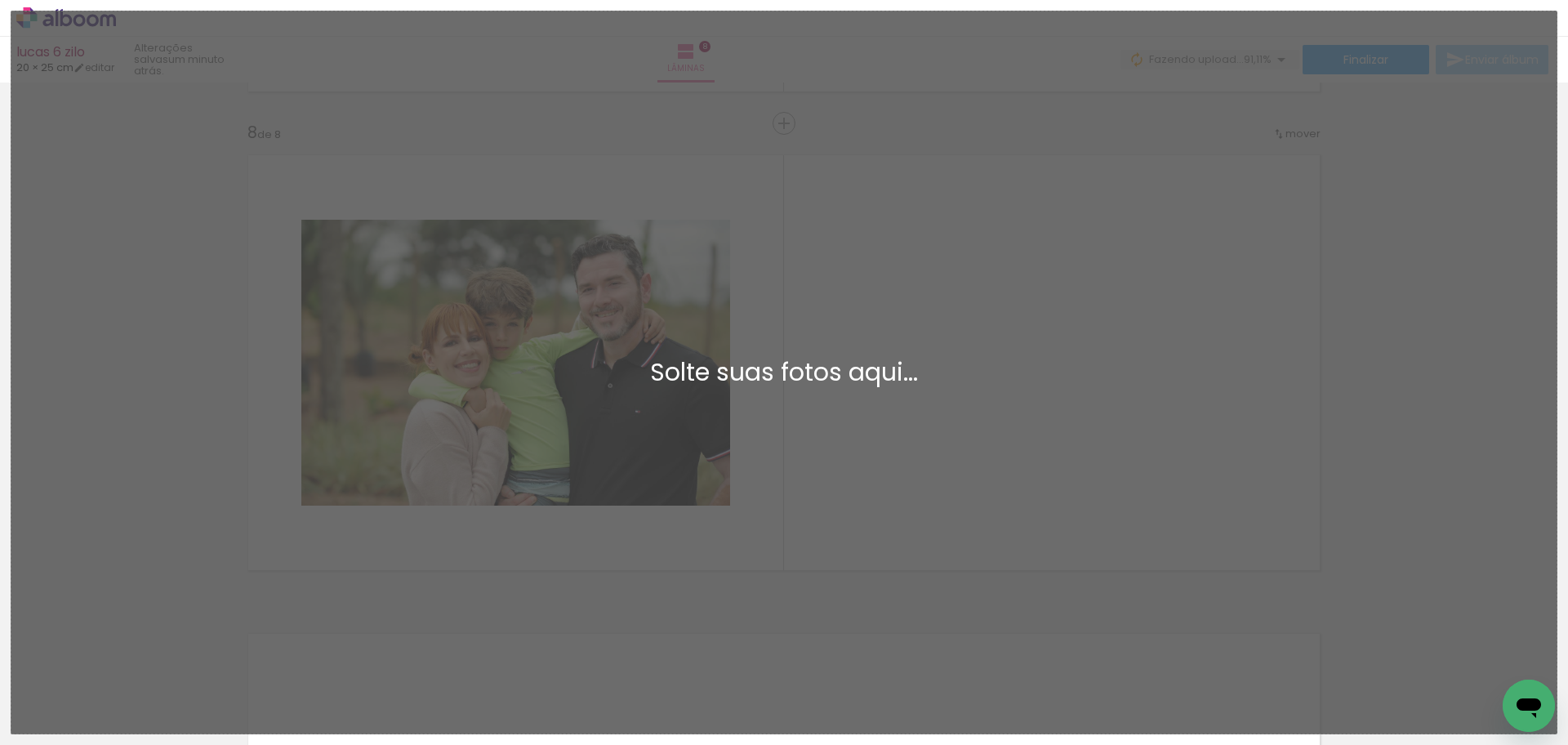
scroll to position [3185, 0]
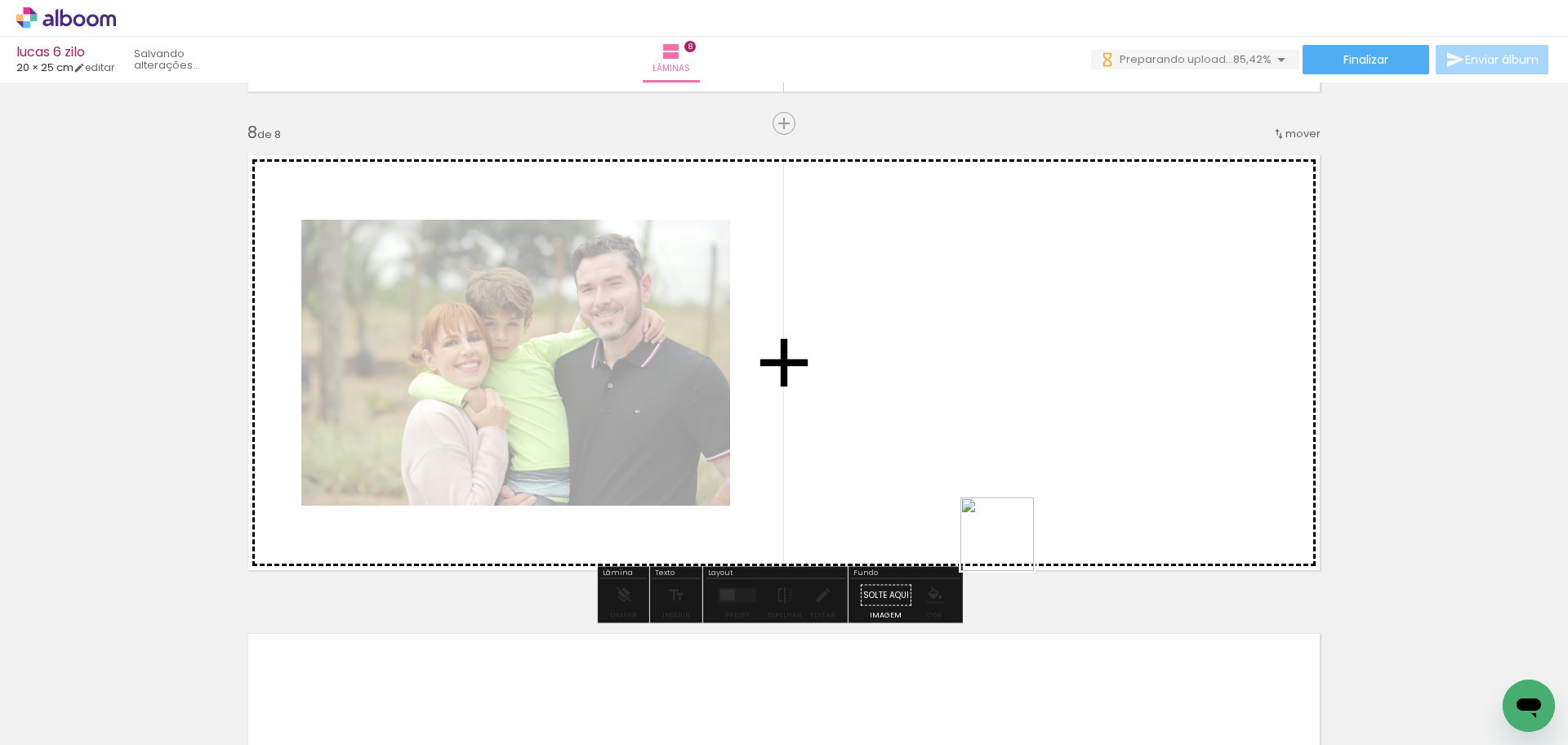
drag, startPoint x: 1020, startPoint y: 571, endPoint x: 1116, endPoint y: 622, distance: 108.7
click at [979, 464] on quentale-workspace at bounding box center [784, 372] width 1568 height 745
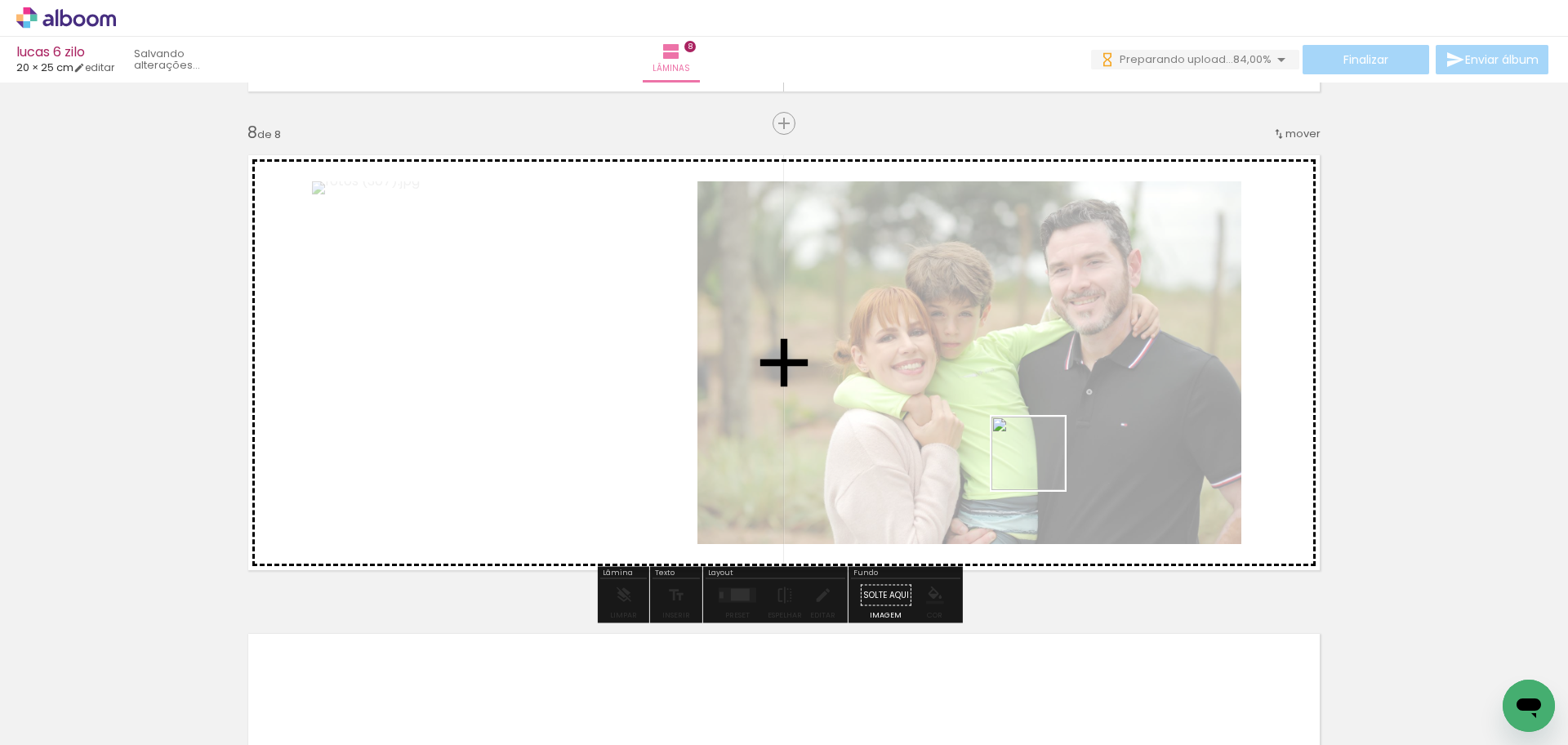
drag, startPoint x: 1067, startPoint y: 514, endPoint x: 1038, endPoint y: 462, distance: 59.5
click at [1038, 462] on quentale-workspace at bounding box center [784, 372] width 1568 height 745
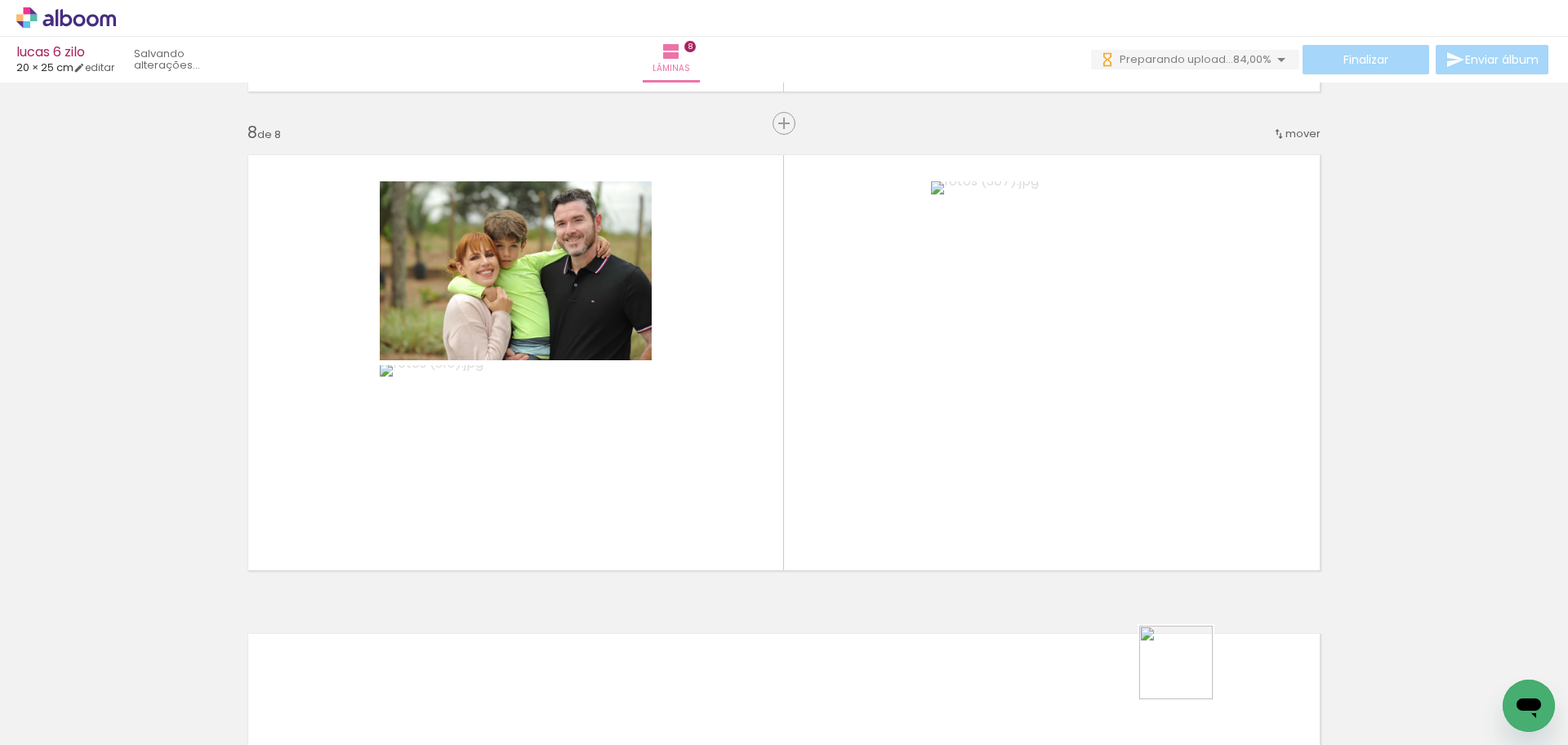
drag, startPoint x: 1189, startPoint y: 675, endPoint x: 1007, endPoint y: 547, distance: 222.5
click at [1005, 551] on quentale-workspace at bounding box center [784, 372] width 1568 height 745
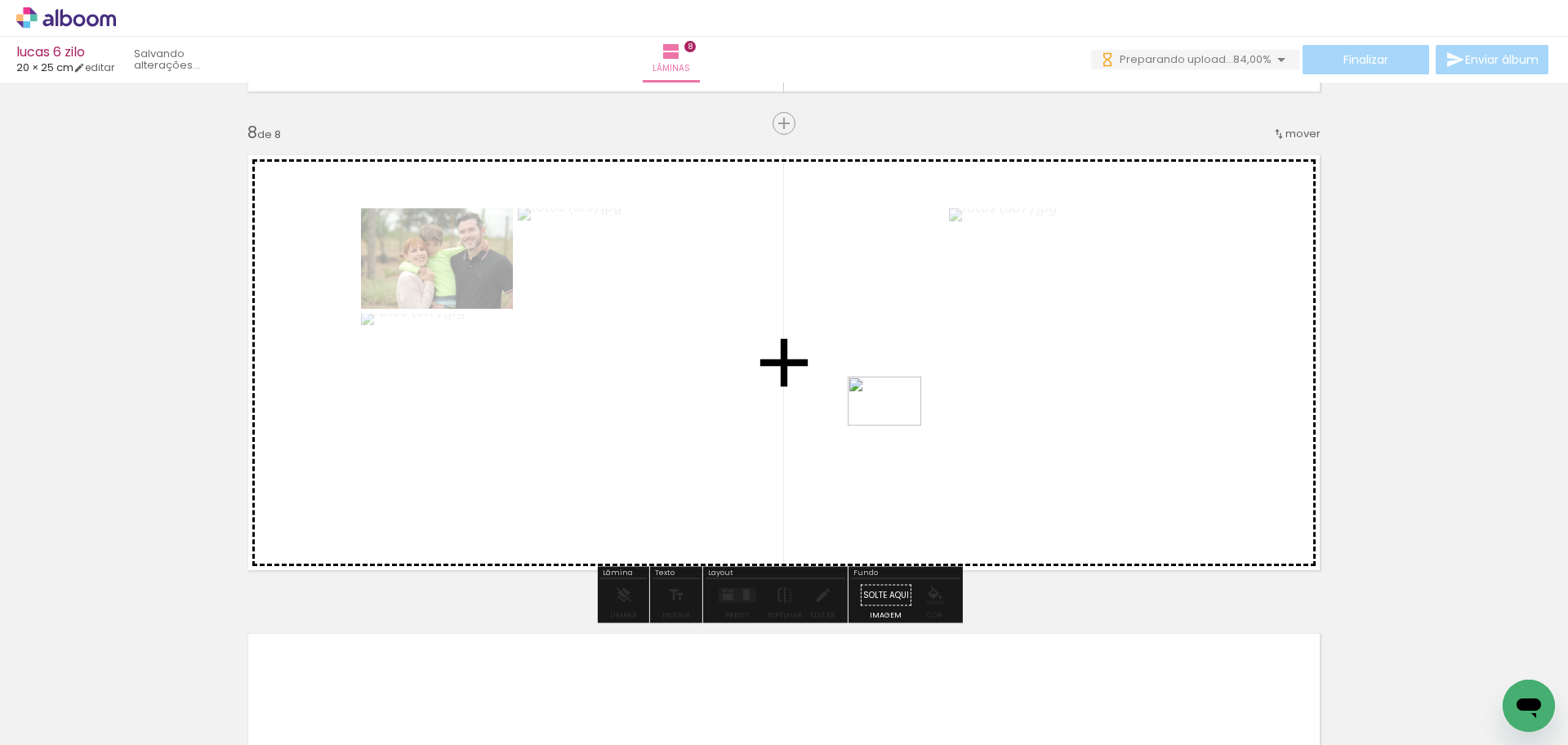
drag, startPoint x: 1152, startPoint y: 678, endPoint x: 897, endPoint y: 425, distance: 359.2
click at [897, 425] on quentale-workspace at bounding box center [784, 372] width 1568 height 745
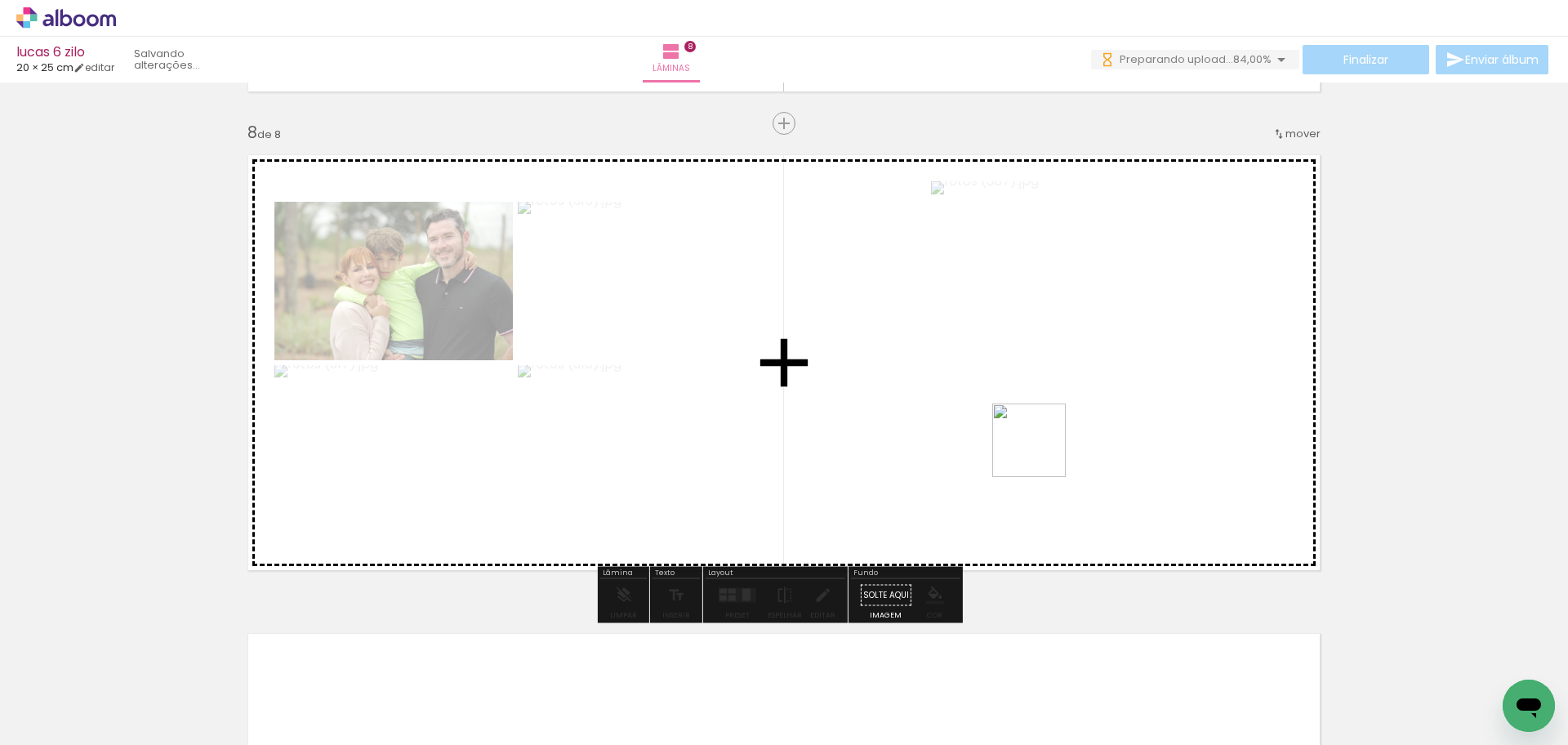
drag, startPoint x: 1082, startPoint y: 699, endPoint x: 1039, endPoint y: 443, distance: 259.6
click at [1039, 443] on quentale-workspace at bounding box center [784, 372] width 1568 height 745
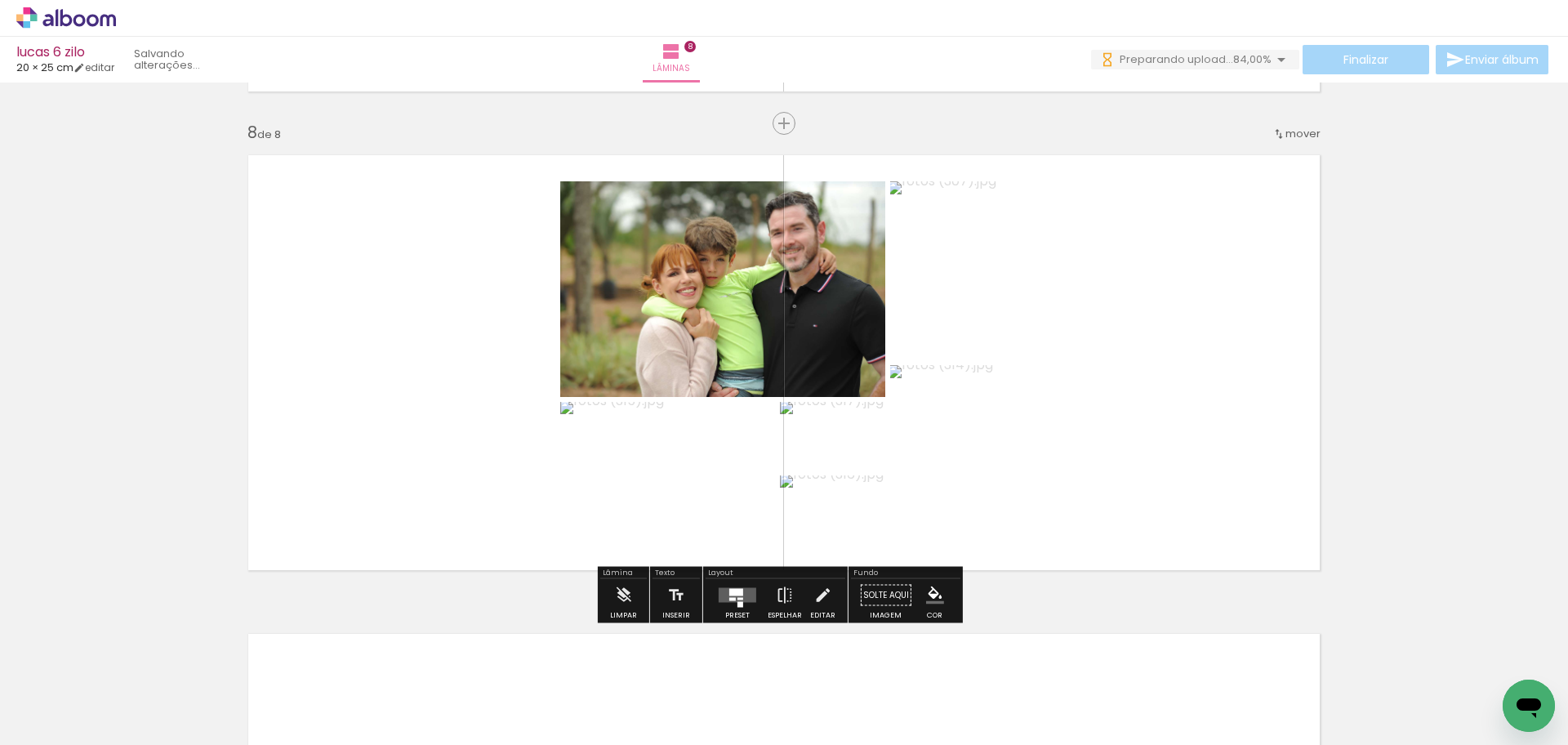
click at [737, 589] on div at bounding box center [736, 592] width 14 height 7
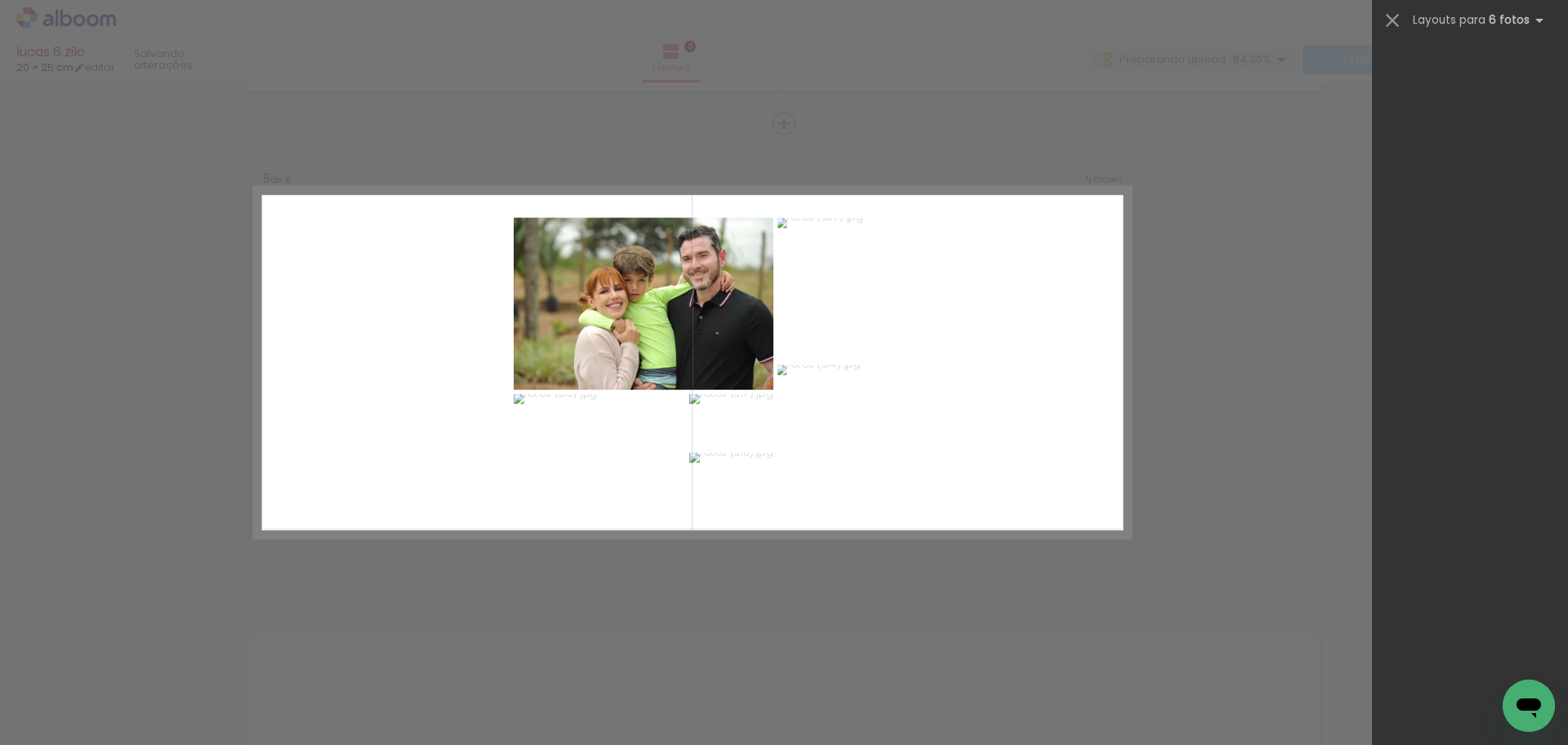
scroll to position [0, 0]
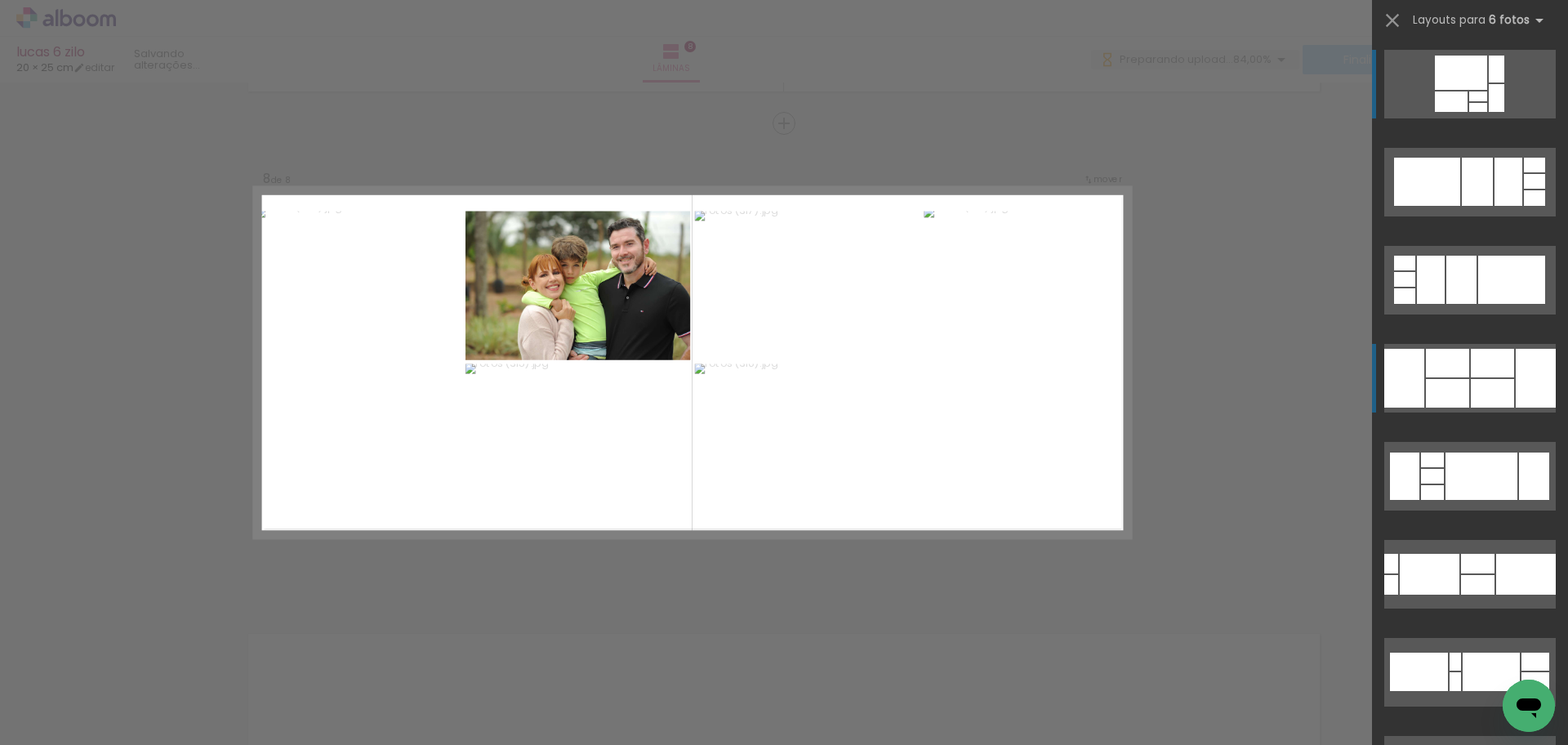
click at [1499, 397] on div at bounding box center [1492, 393] width 44 height 28
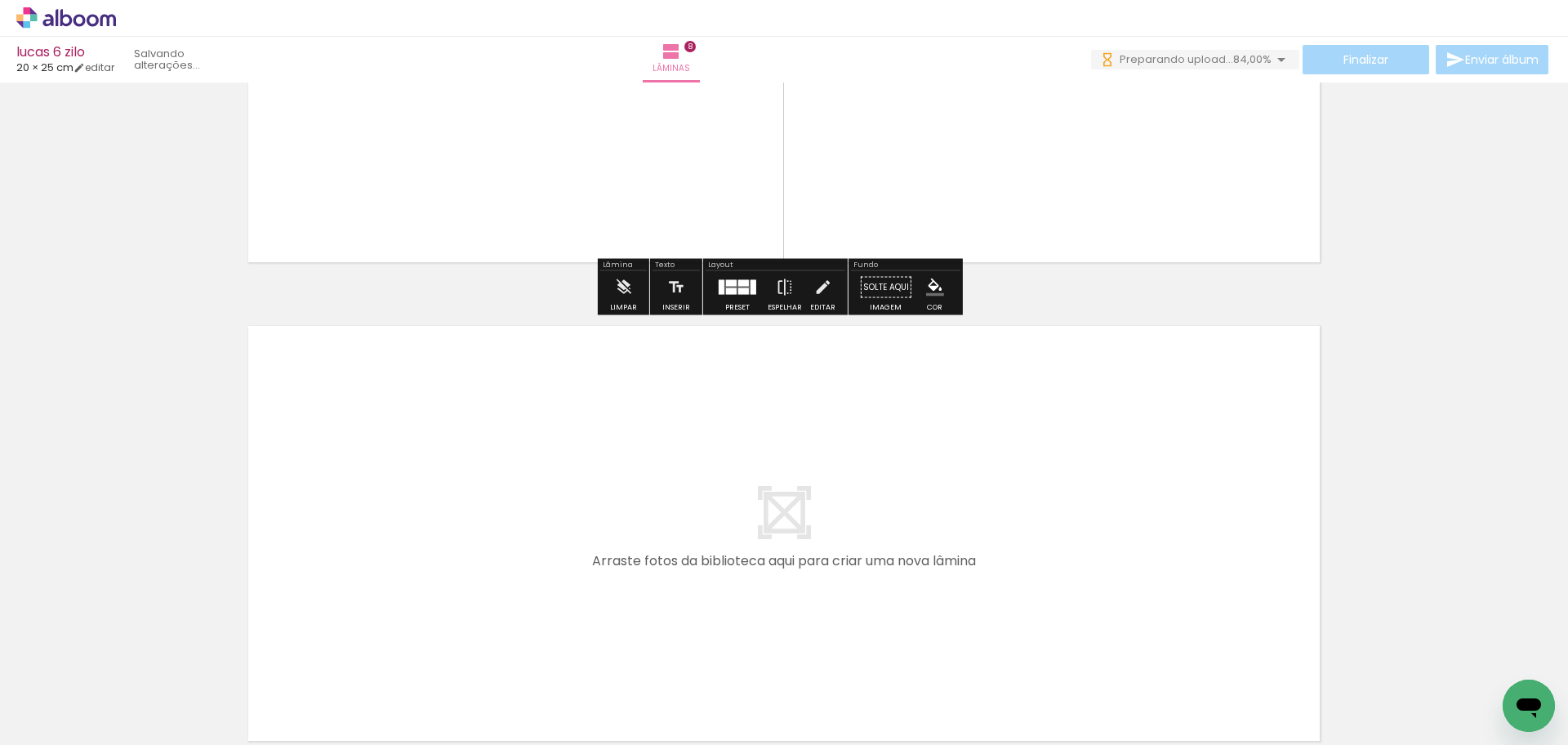
scroll to position [3663, 0]
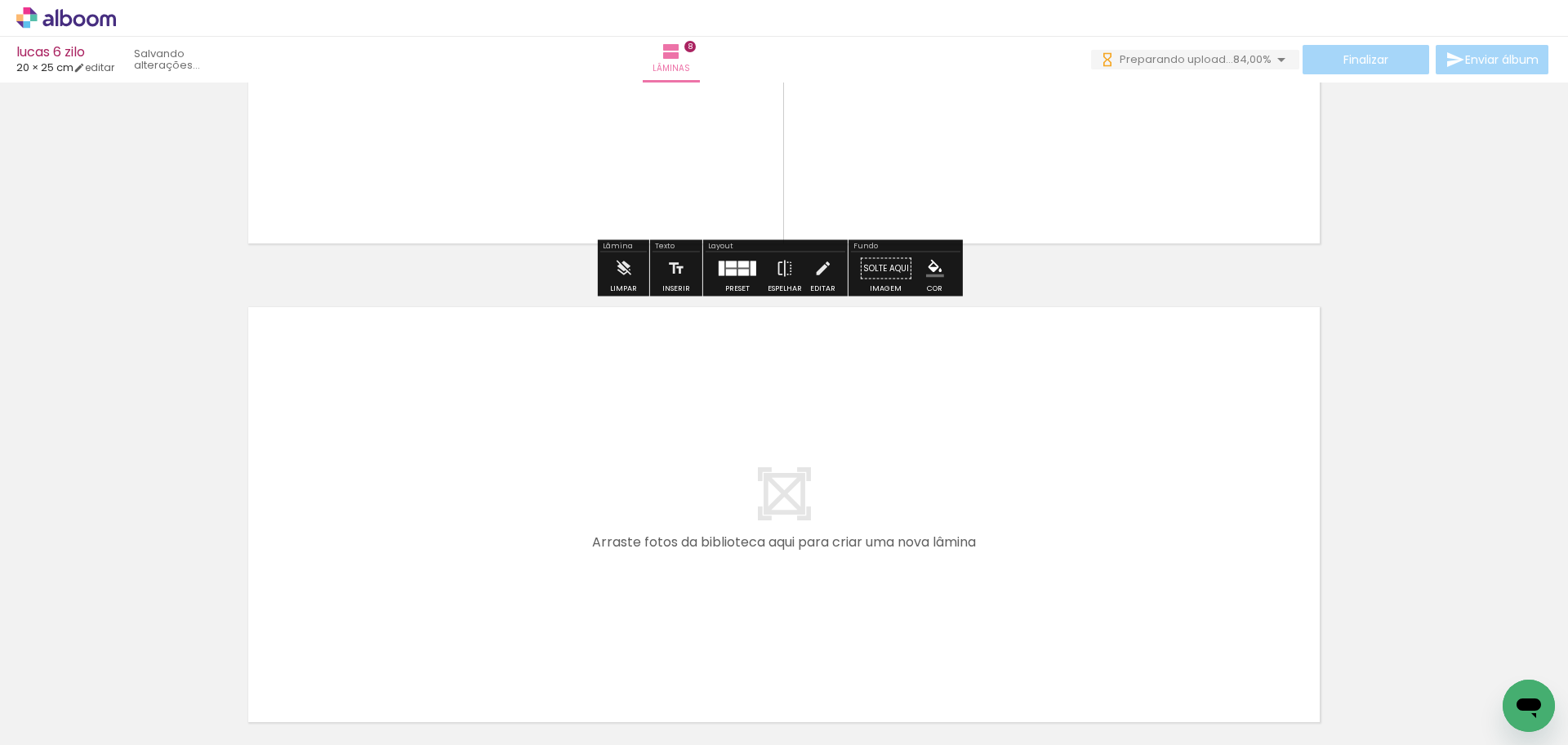
click at [596, 551] on quentale-layouter at bounding box center [784, 514] width 1094 height 438
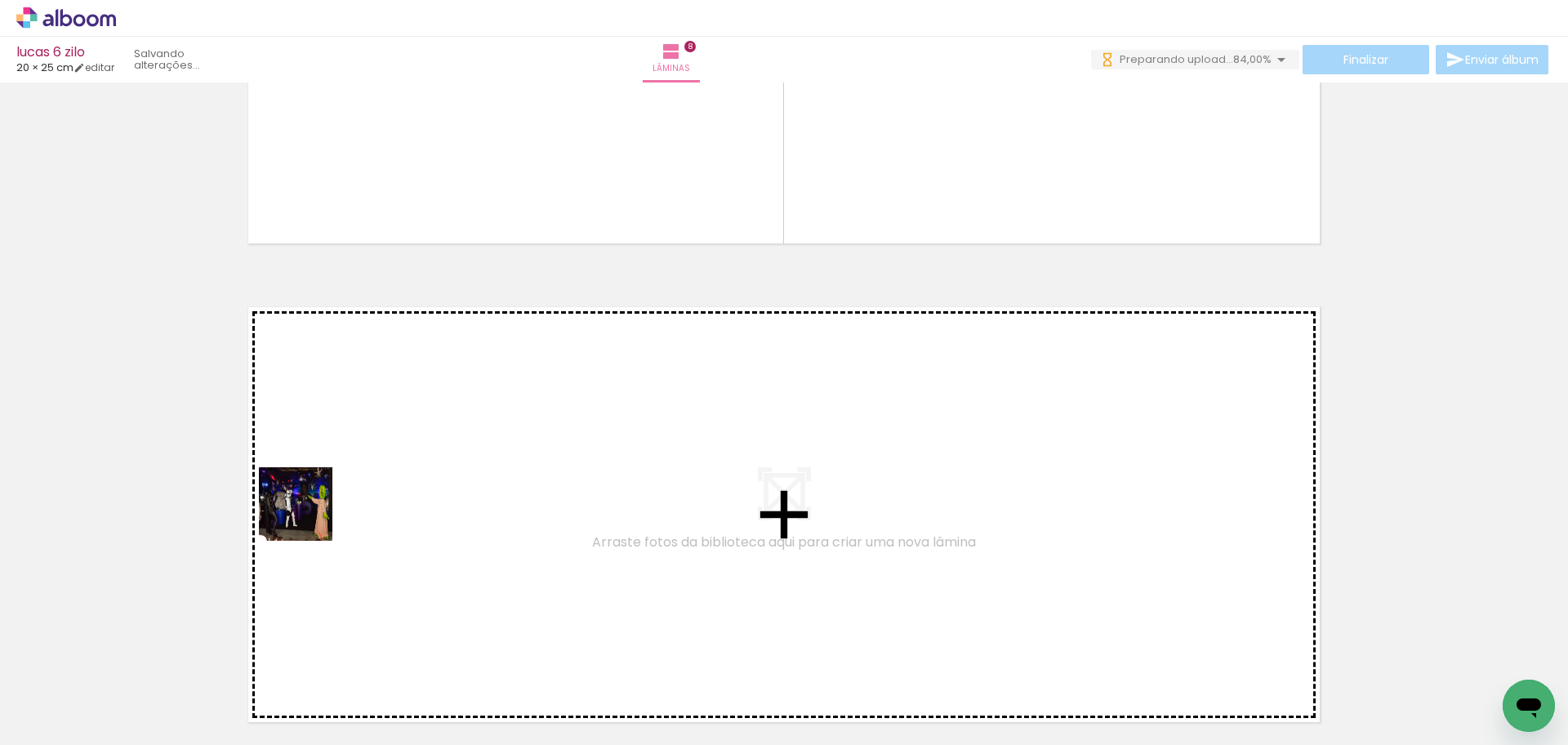
drag, startPoint x: 308, startPoint y: 516, endPoint x: 348, endPoint y: 470, distance: 61.0
click at [348, 470] on quentale-workspace at bounding box center [784, 372] width 1568 height 745
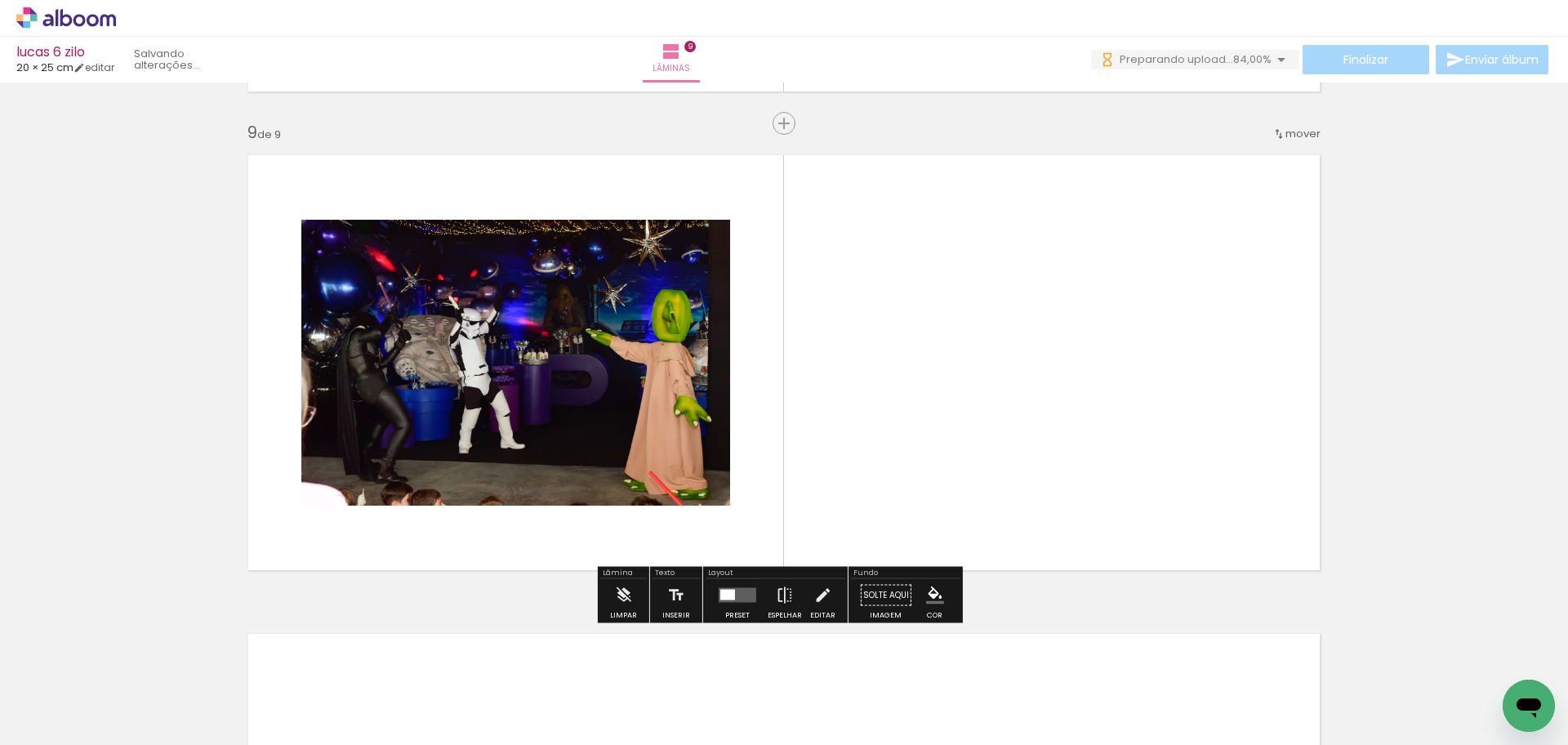
scroll to position [3814, 0]
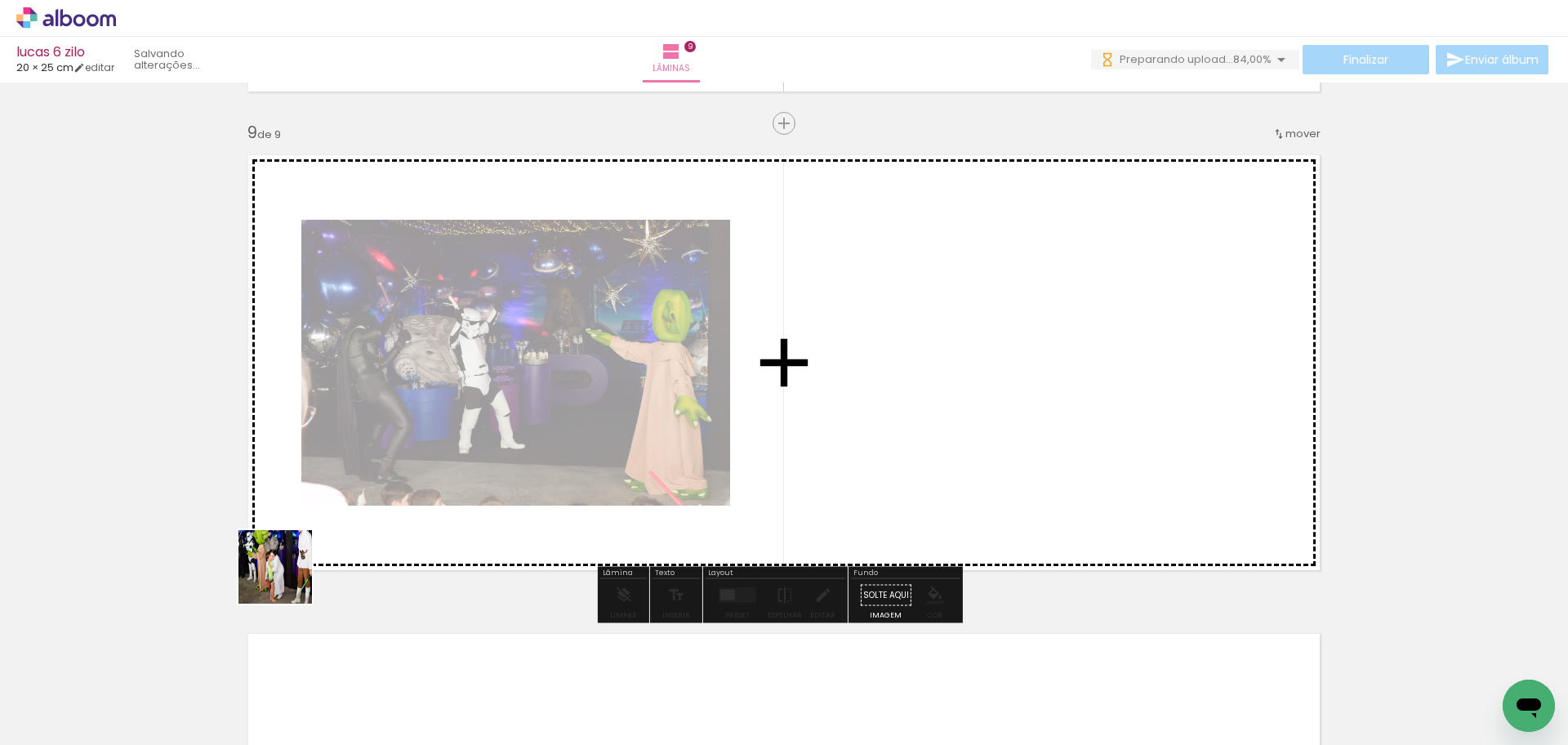
drag, startPoint x: 165, startPoint y: 687, endPoint x: 258, endPoint y: 638, distance: 105.1
click at [467, 411] on quentale-workspace at bounding box center [784, 372] width 1568 height 745
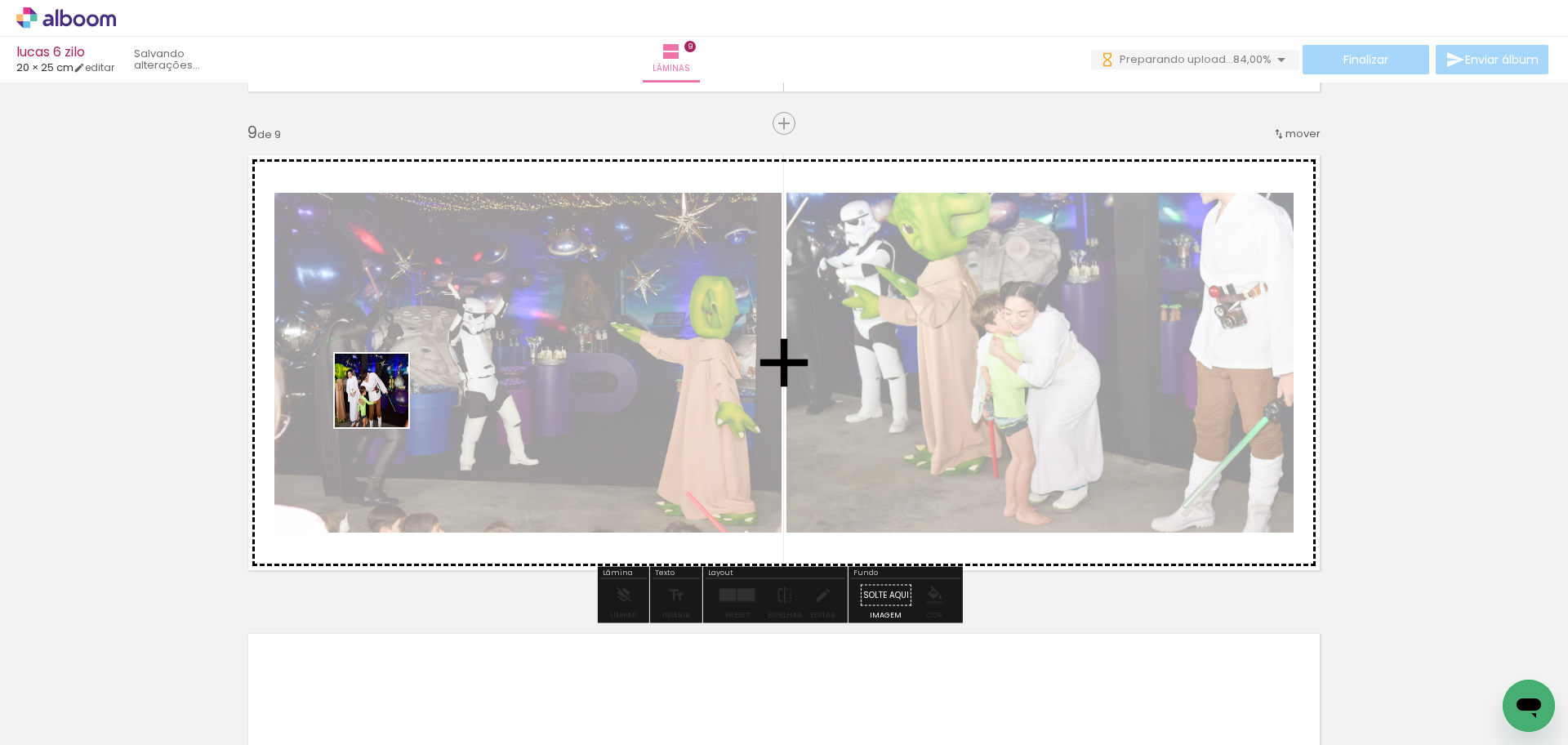
drag, startPoint x: 173, startPoint y: 692, endPoint x: 384, endPoint y: 402, distance: 358.6
click at [384, 402] on quentale-workspace at bounding box center [784, 372] width 1568 height 745
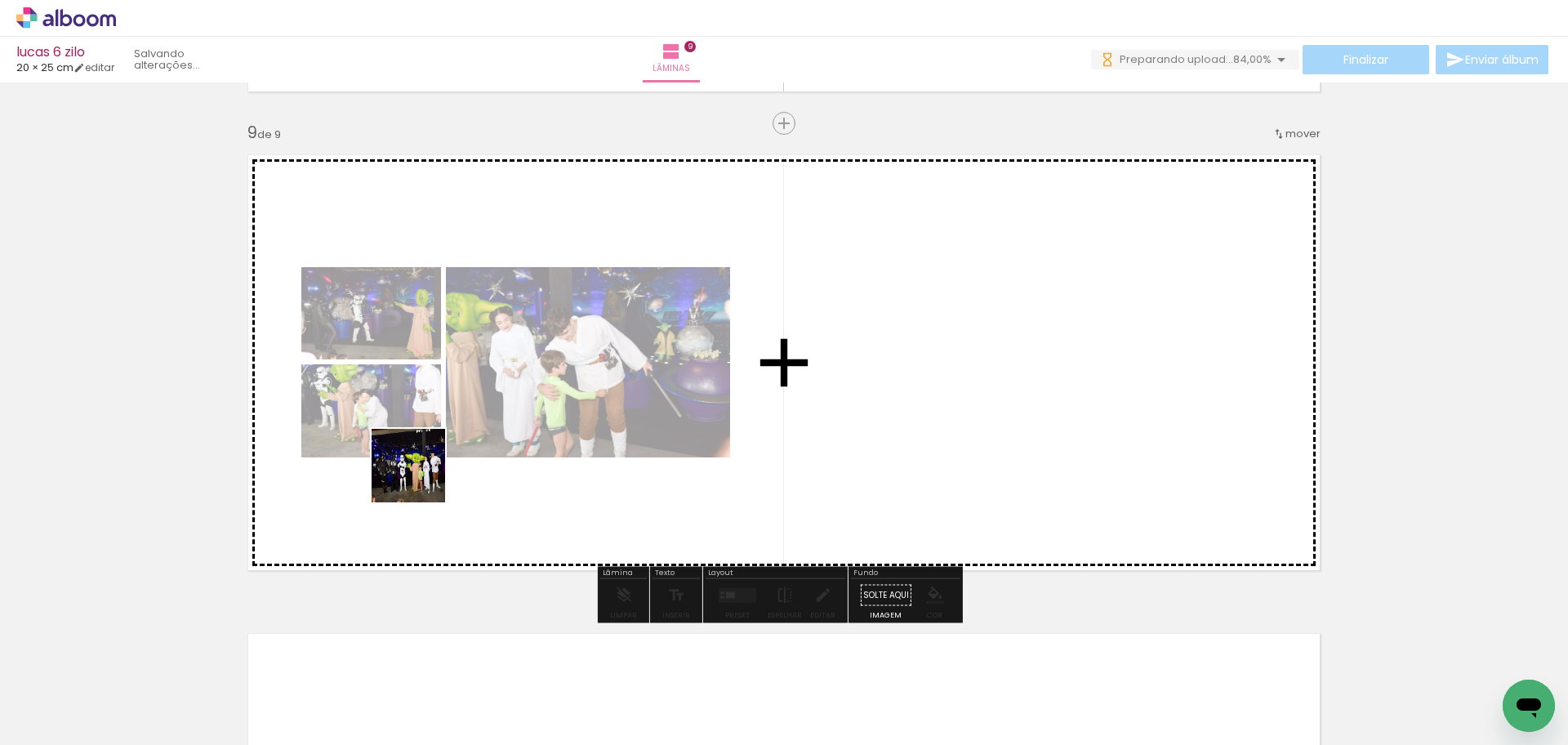
drag, startPoint x: 163, startPoint y: 698, endPoint x: 251, endPoint y: 685, distance: 89.0
click at [445, 428] on quentale-workspace at bounding box center [784, 372] width 1568 height 745
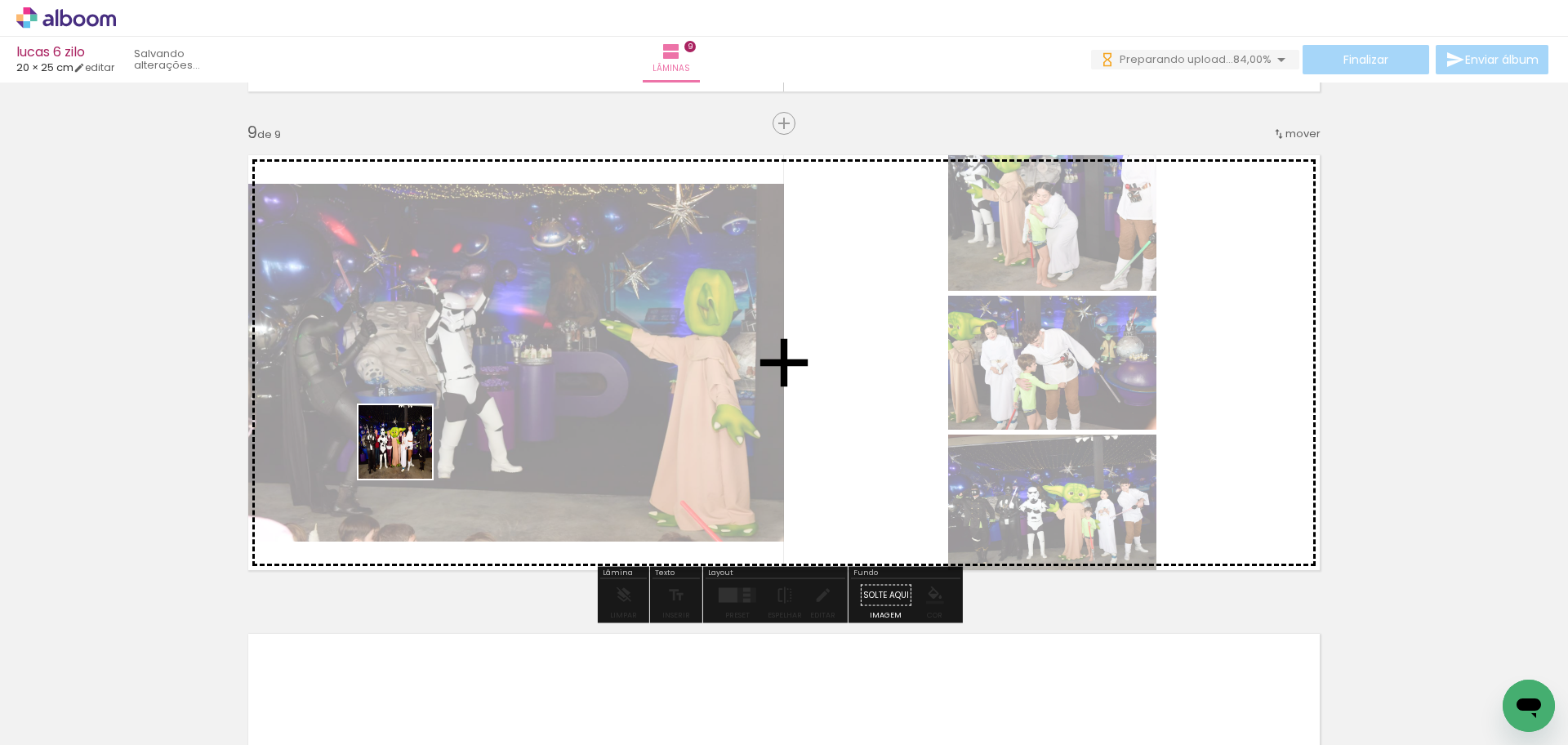
drag, startPoint x: 217, startPoint y: 660, endPoint x: 408, endPoint y: 454, distance: 280.9
click at [408, 454] on quentale-workspace at bounding box center [784, 372] width 1568 height 745
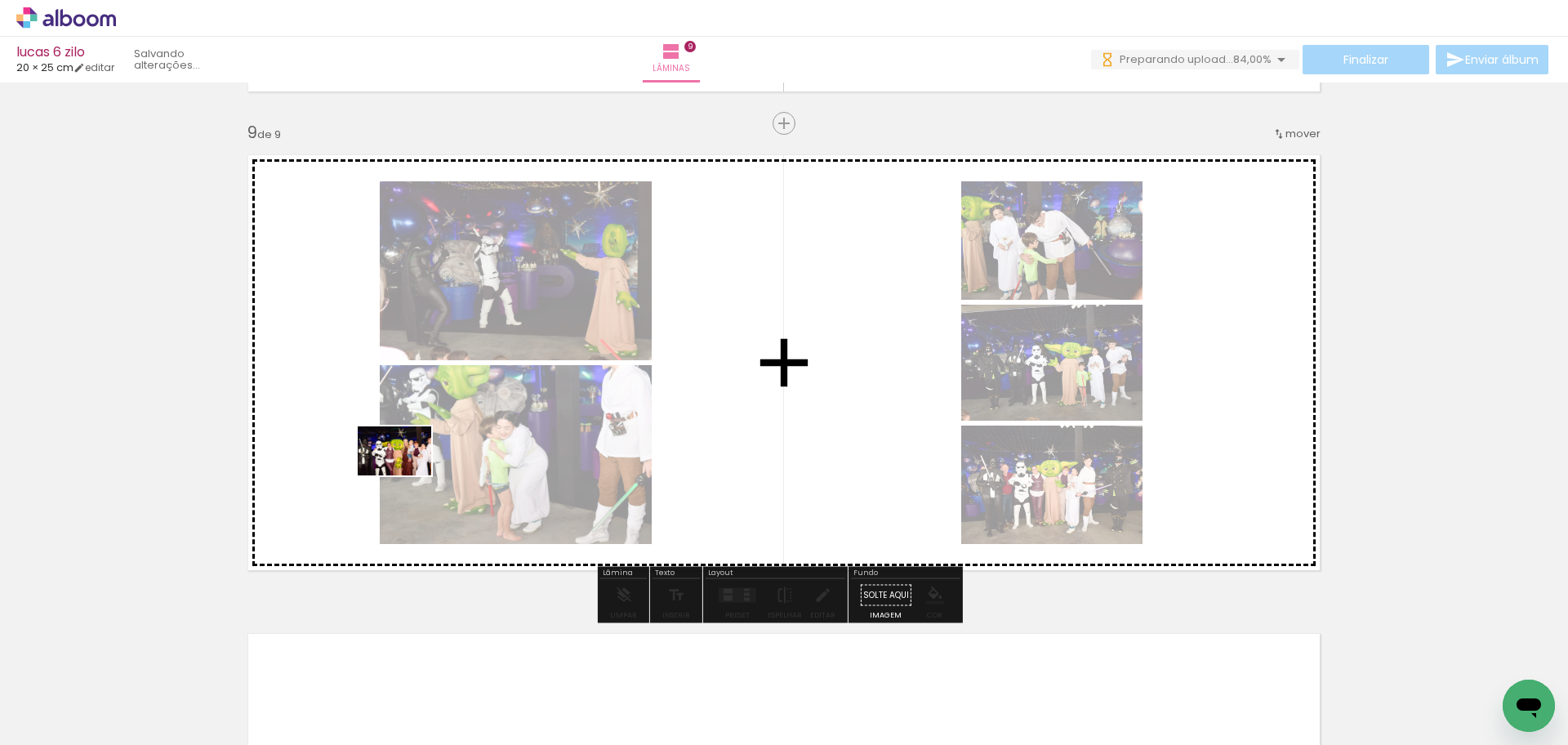
drag, startPoint x: 167, startPoint y: 700, endPoint x: 410, endPoint y: 473, distance: 332.5
click at [410, 473] on quentale-workspace at bounding box center [784, 372] width 1568 height 745
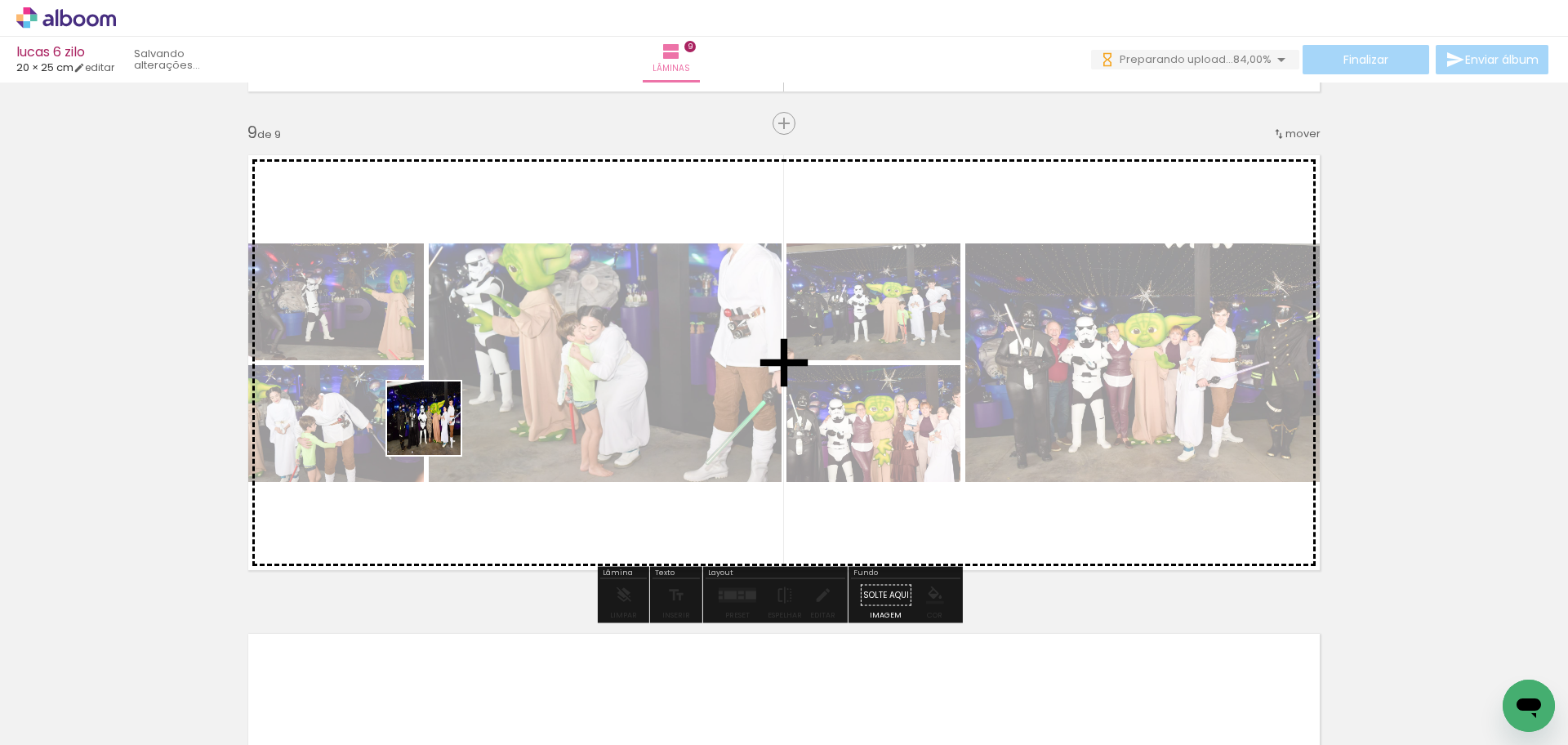
drag, startPoint x: 203, startPoint y: 676, endPoint x: 436, endPoint y: 430, distance: 338.8
click at [436, 430] on quentale-workspace at bounding box center [784, 372] width 1568 height 745
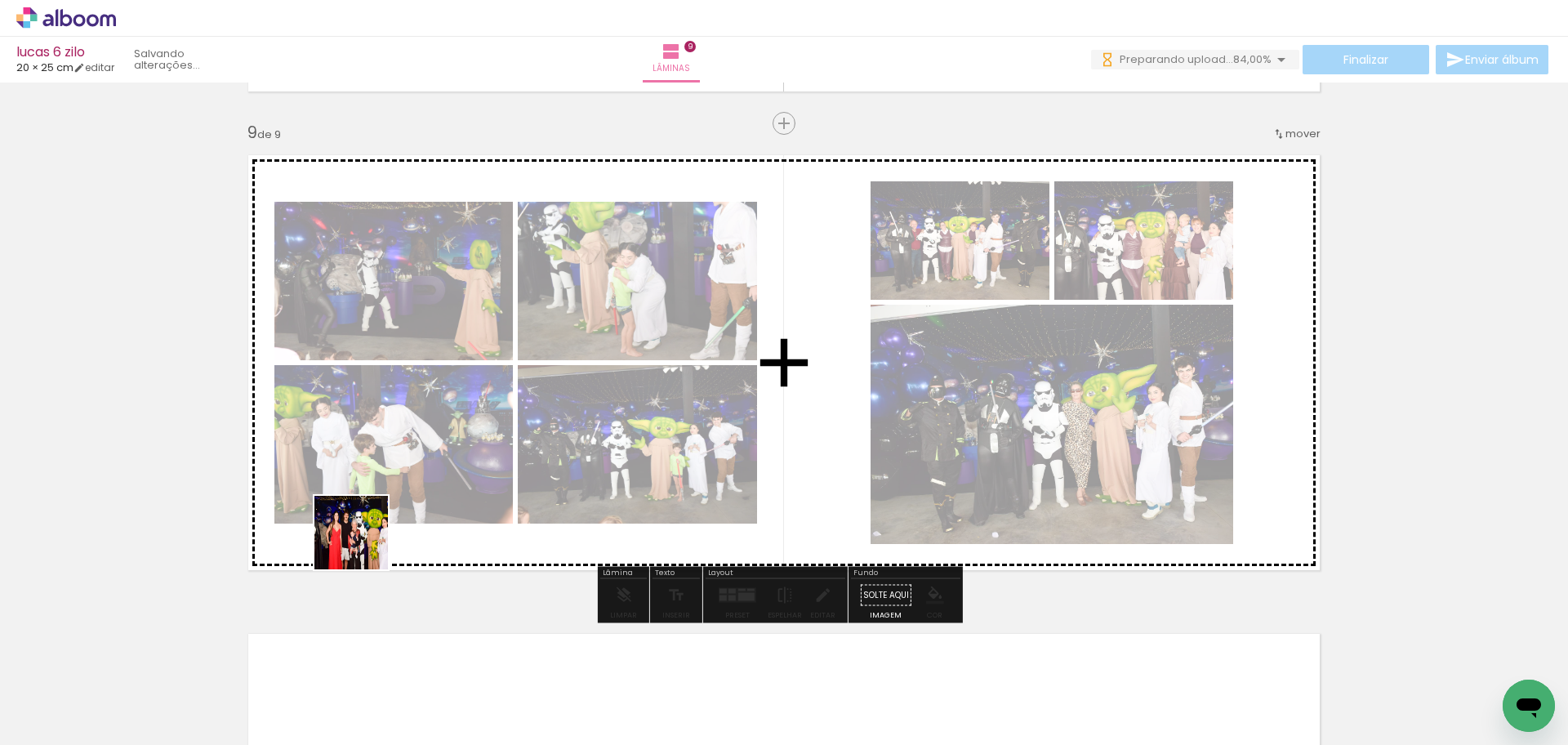
drag, startPoint x: 166, startPoint y: 687, endPoint x: 249, endPoint y: 677, distance: 83.6
click at [486, 466] on quentale-workspace at bounding box center [784, 372] width 1568 height 745
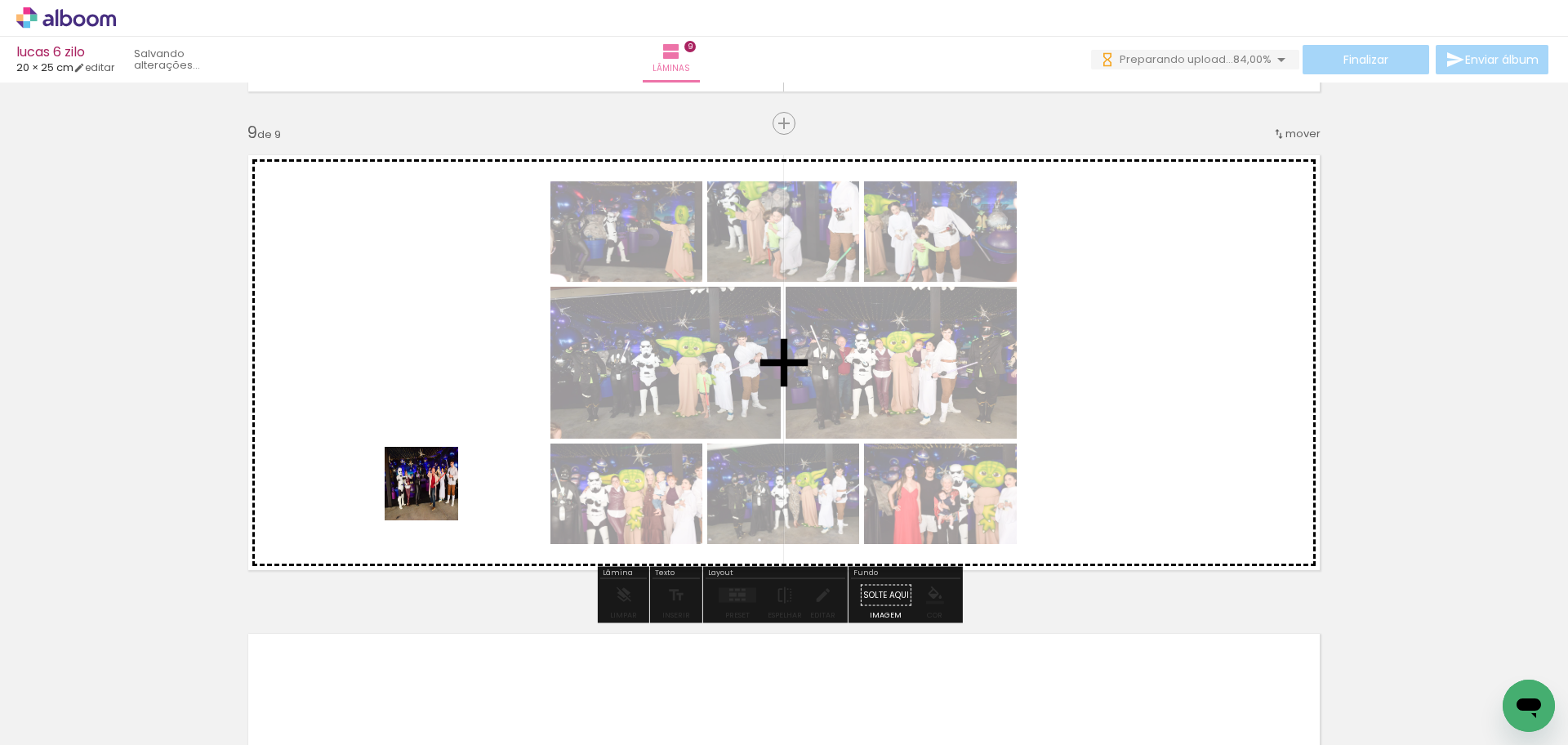
drag, startPoint x: 375, startPoint y: 549, endPoint x: 460, endPoint y: 469, distance: 116.7
click at [460, 469] on quentale-workspace at bounding box center [784, 372] width 1568 height 745
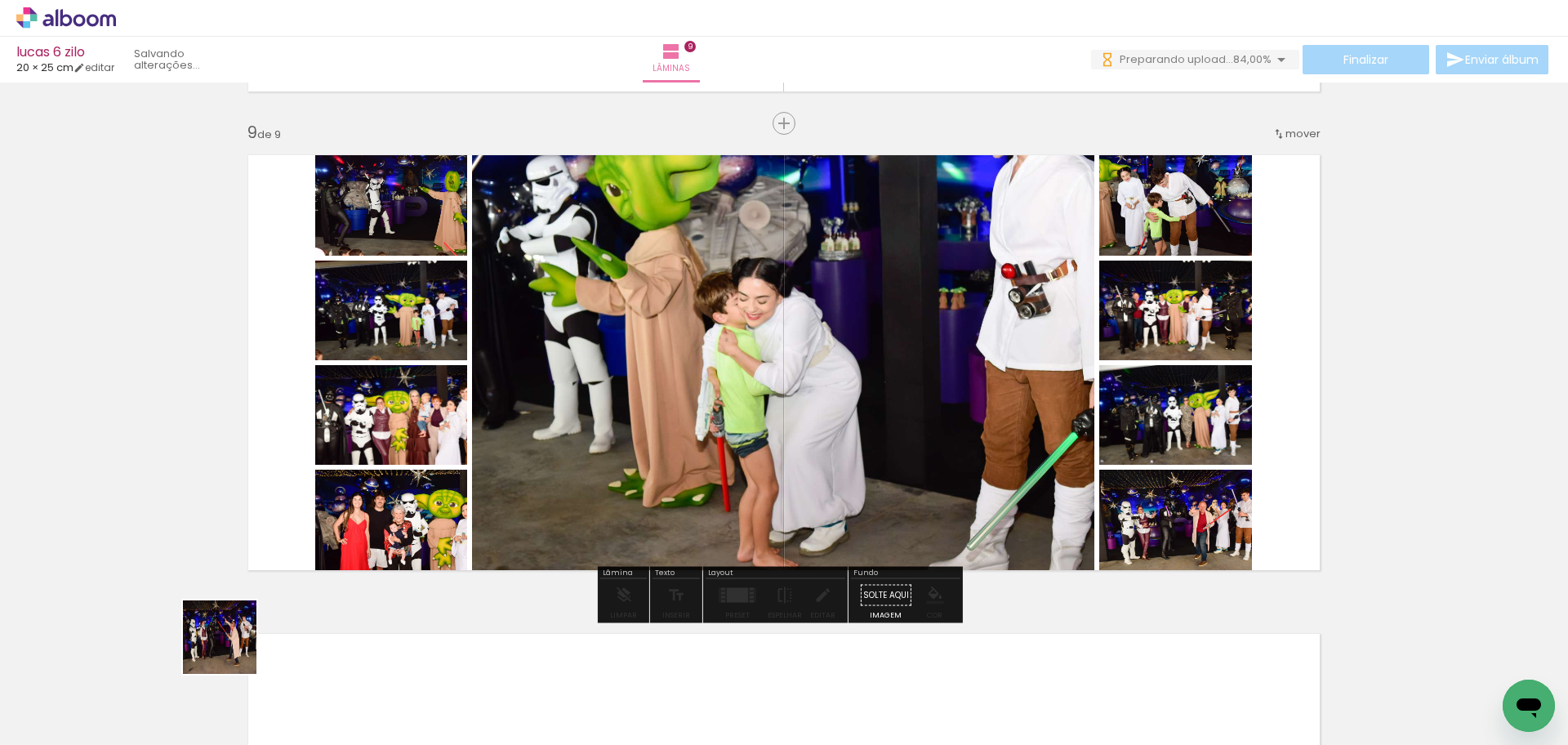
drag, startPoint x: 183, startPoint y: 689, endPoint x: 669, endPoint y: 548, distance: 506.0
click at [540, 433] on quentale-workspace at bounding box center [784, 372] width 1568 height 745
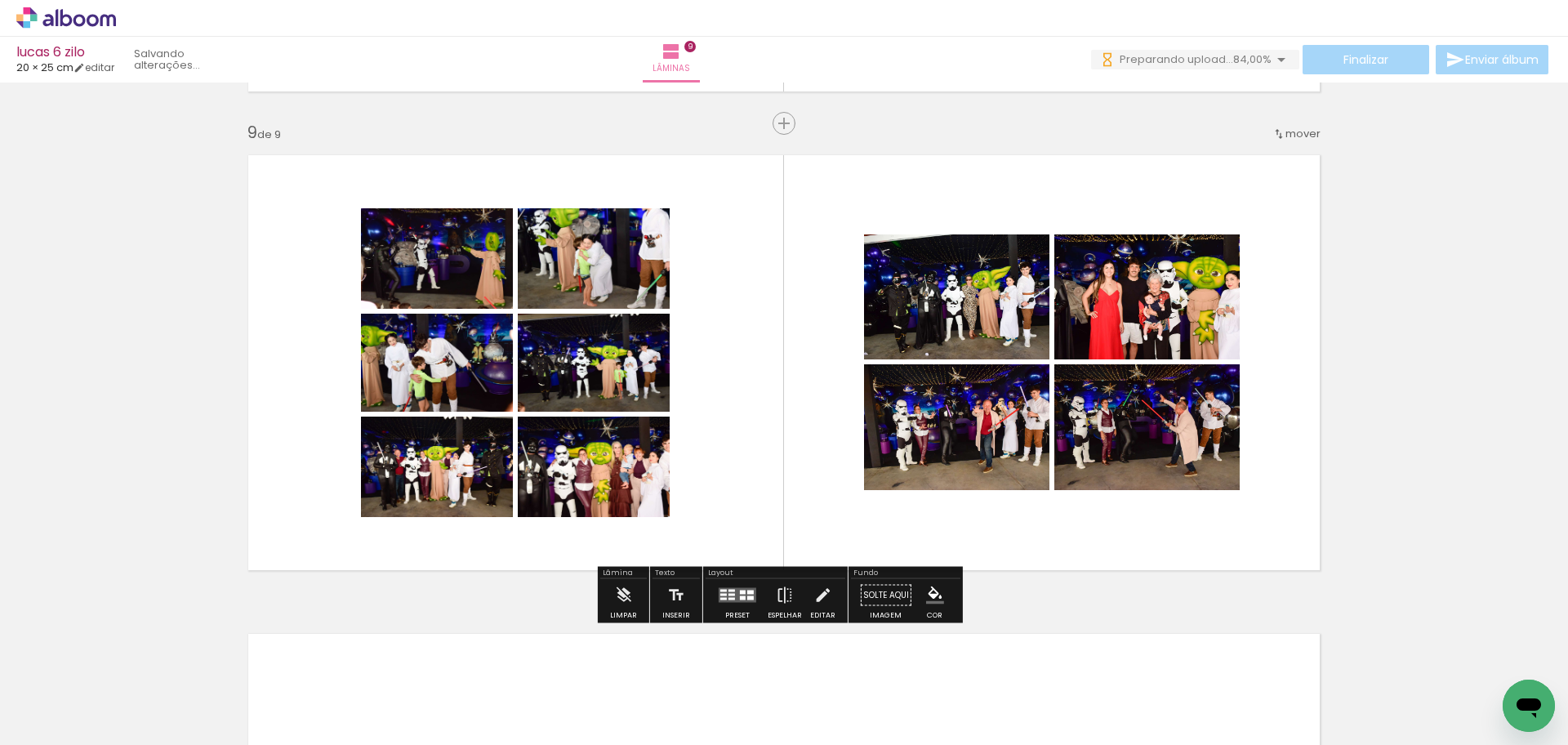
click at [742, 590] on div at bounding box center [743, 592] width 5 height 4
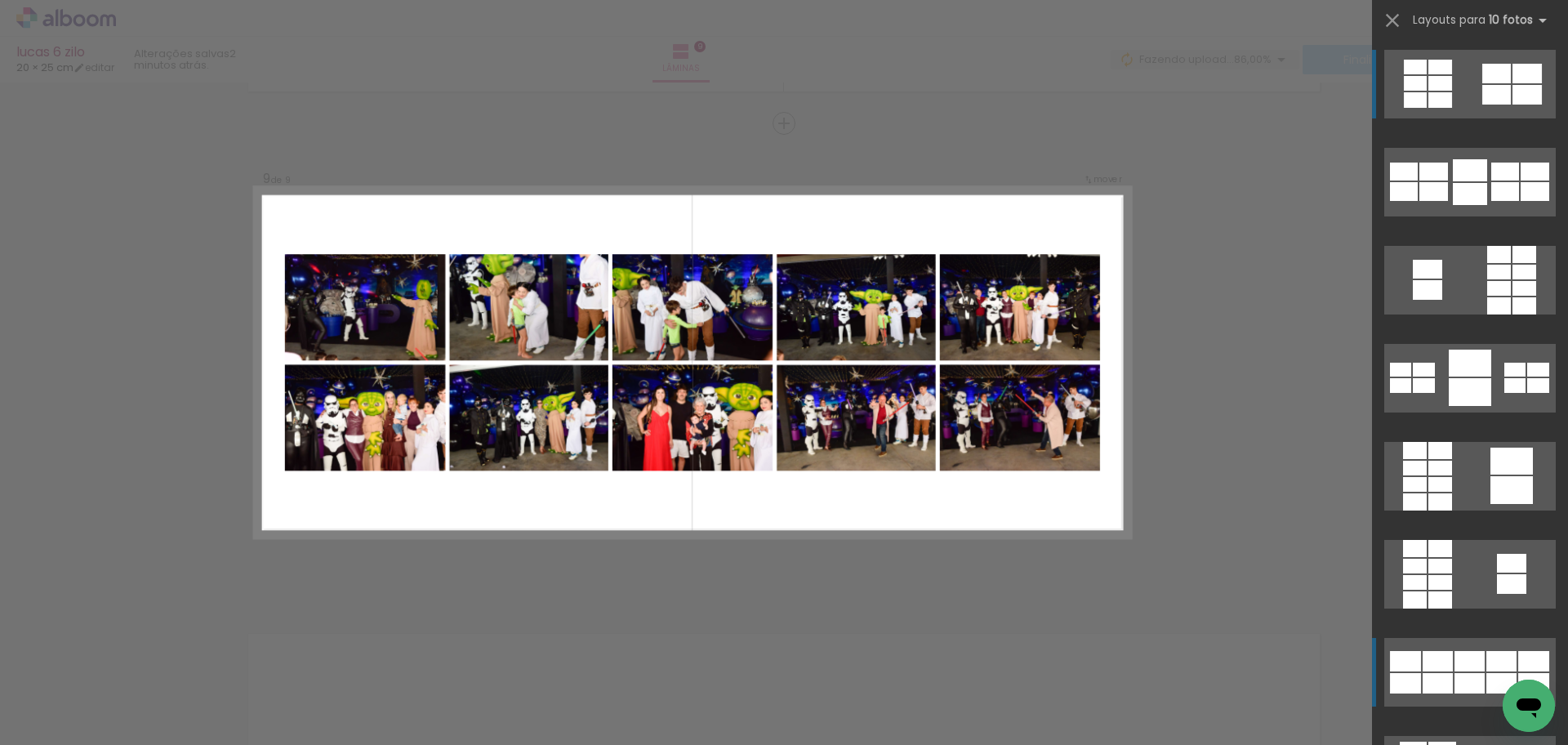
click at [1444, 681] on div at bounding box center [1438, 683] width 30 height 20
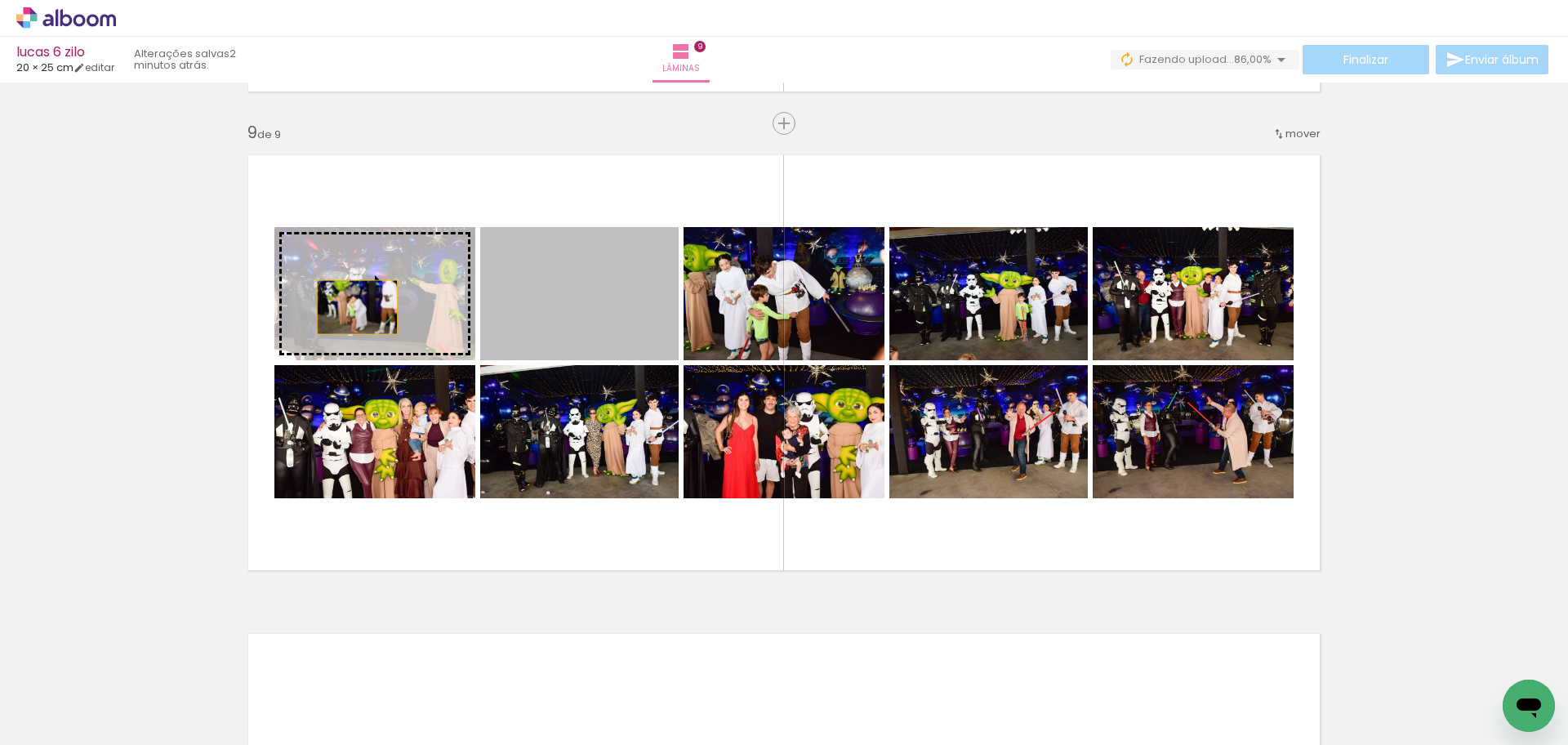
drag, startPoint x: 610, startPoint y: 318, endPoint x: 351, endPoint y: 307, distance: 259.2
click at [0, 0] on slot at bounding box center [0, 0] width 0 height 0
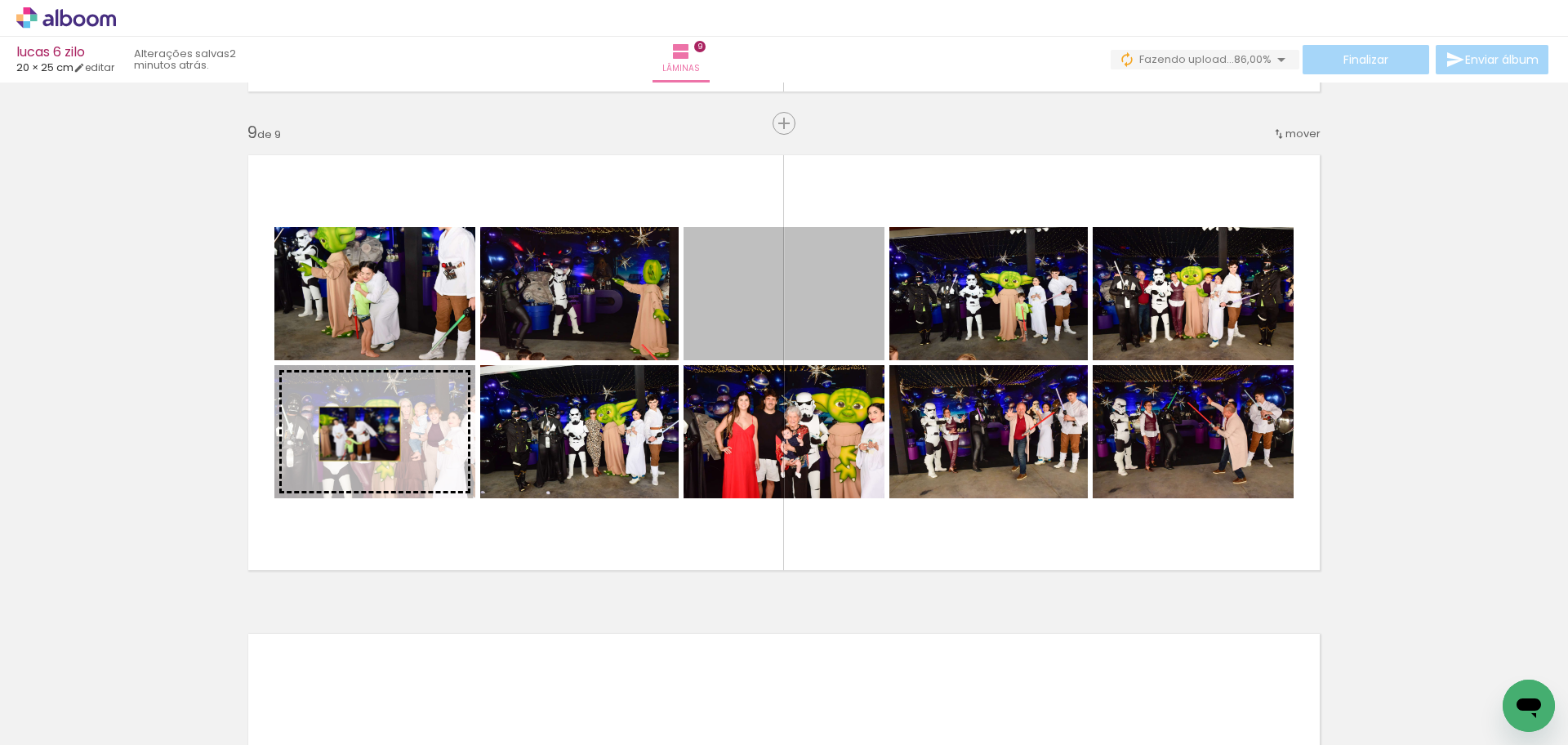
drag, startPoint x: 738, startPoint y: 323, endPoint x: 353, endPoint y: 433, distance: 400.4
click at [0, 0] on slot at bounding box center [0, 0] width 0 height 0
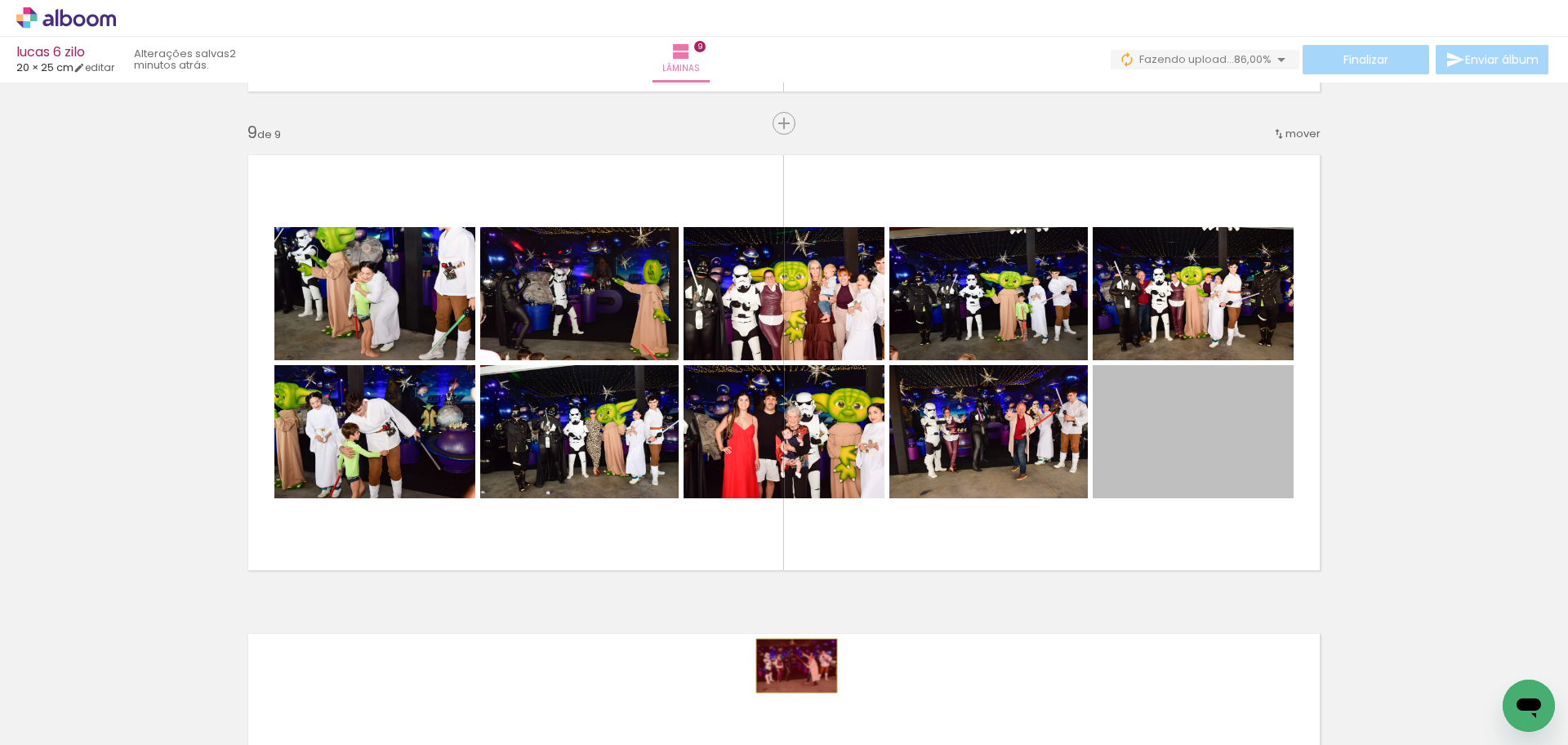
drag, startPoint x: 1193, startPoint y: 474, endPoint x: 791, endPoint y: 666, distance: 445.5
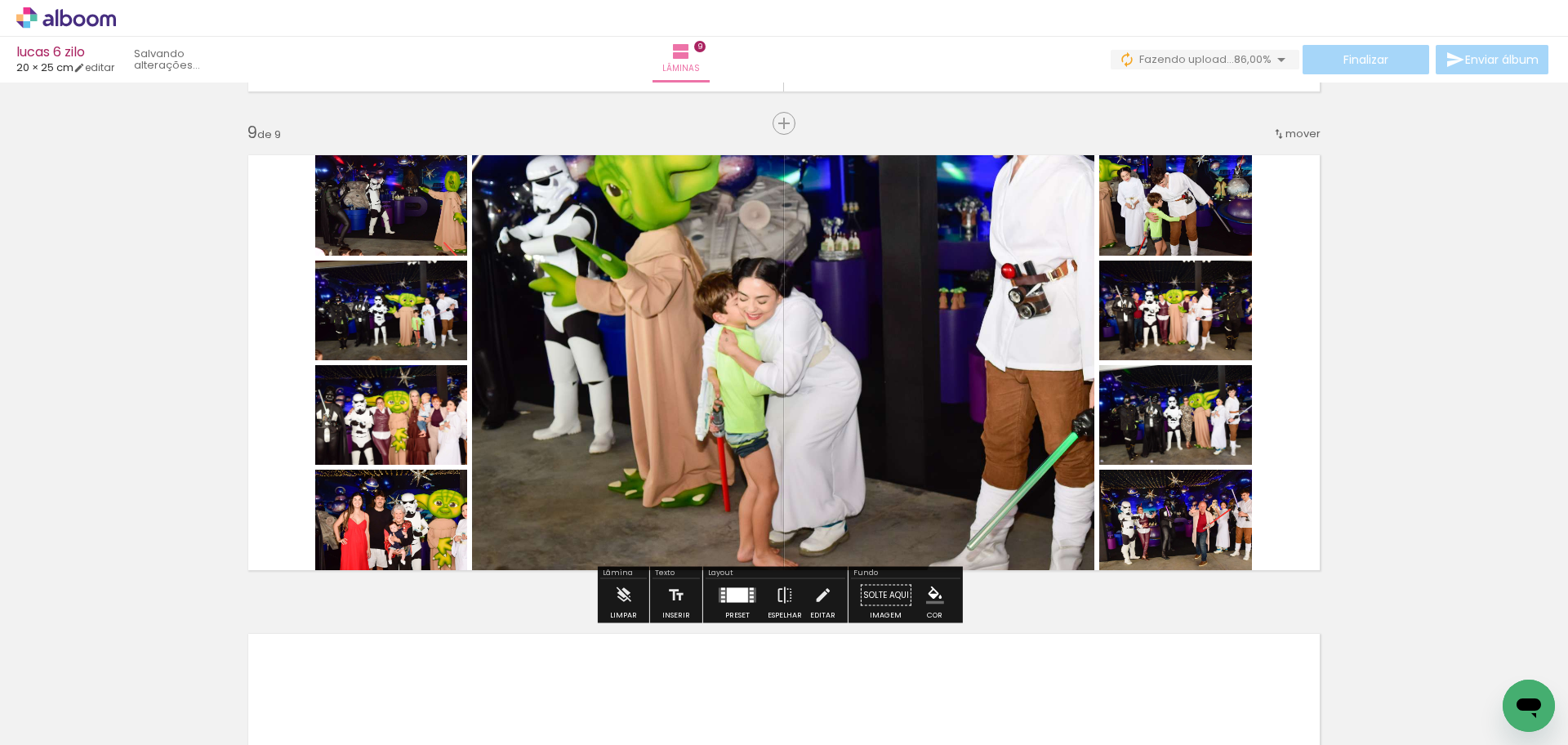
click at [743, 596] on div at bounding box center [738, 595] width 21 height 15
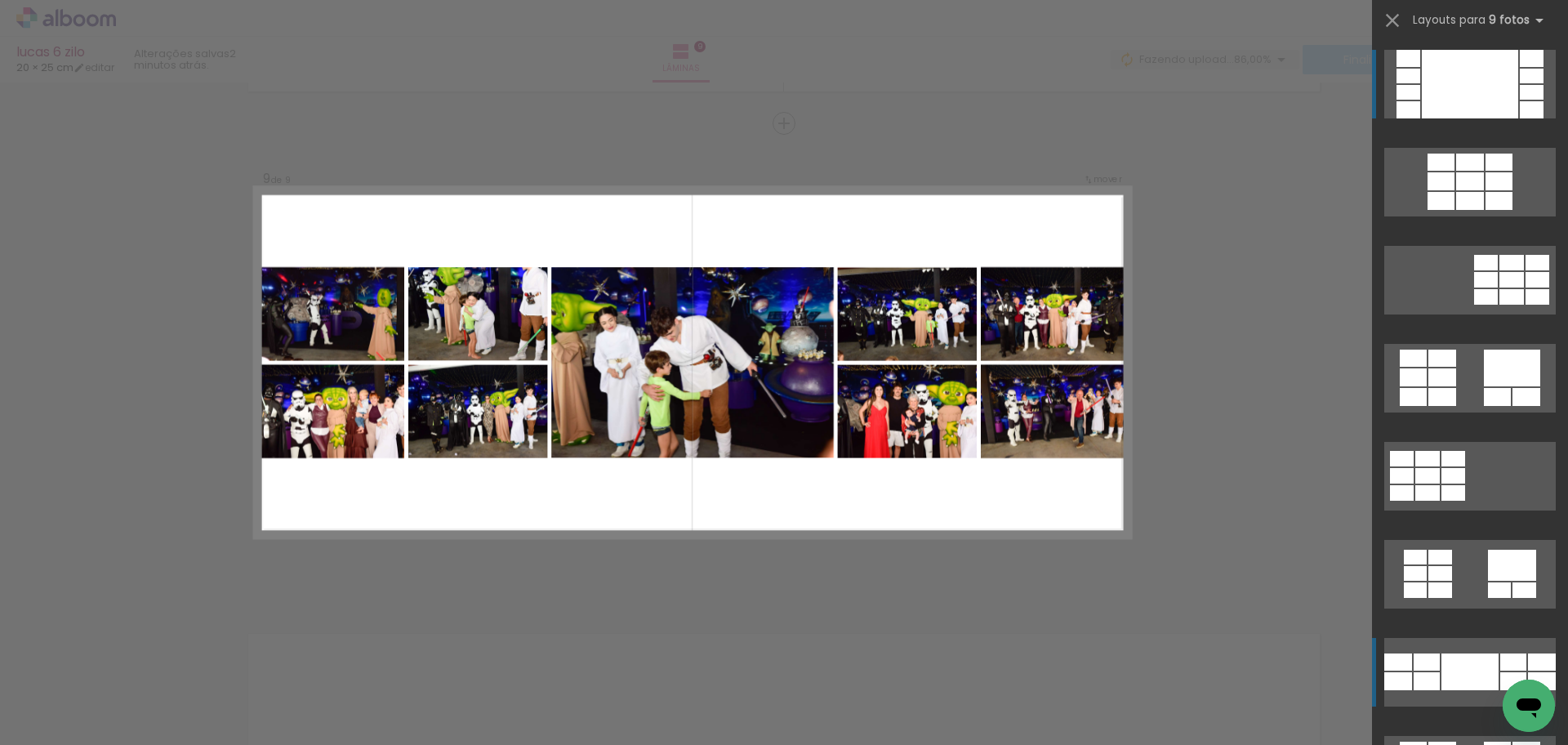
click at [1484, 678] on div at bounding box center [1470, 671] width 57 height 36
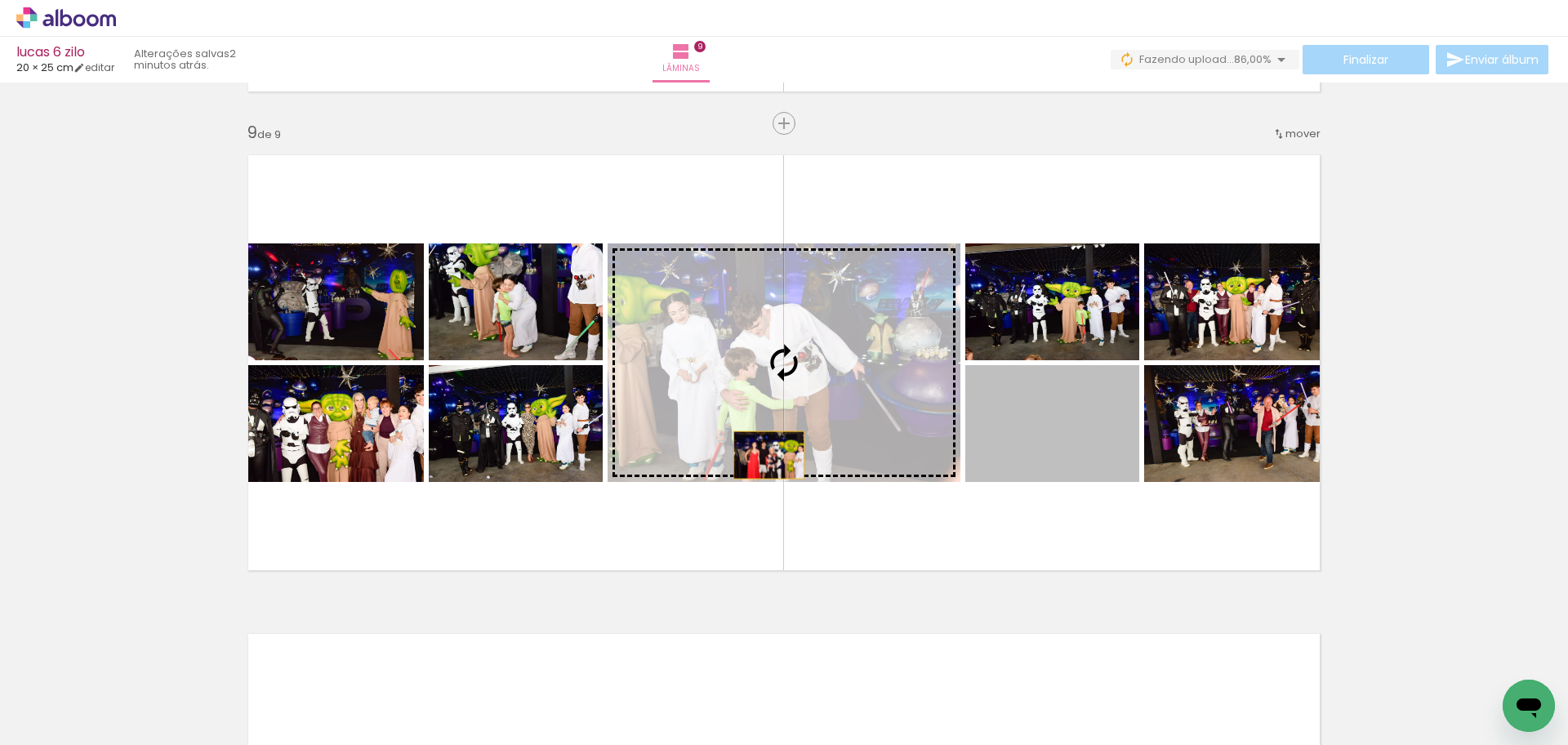
drag, startPoint x: 915, startPoint y: 456, endPoint x: 714, endPoint y: 455, distance: 201.0
click at [0, 0] on slot at bounding box center [0, 0] width 0 height 0
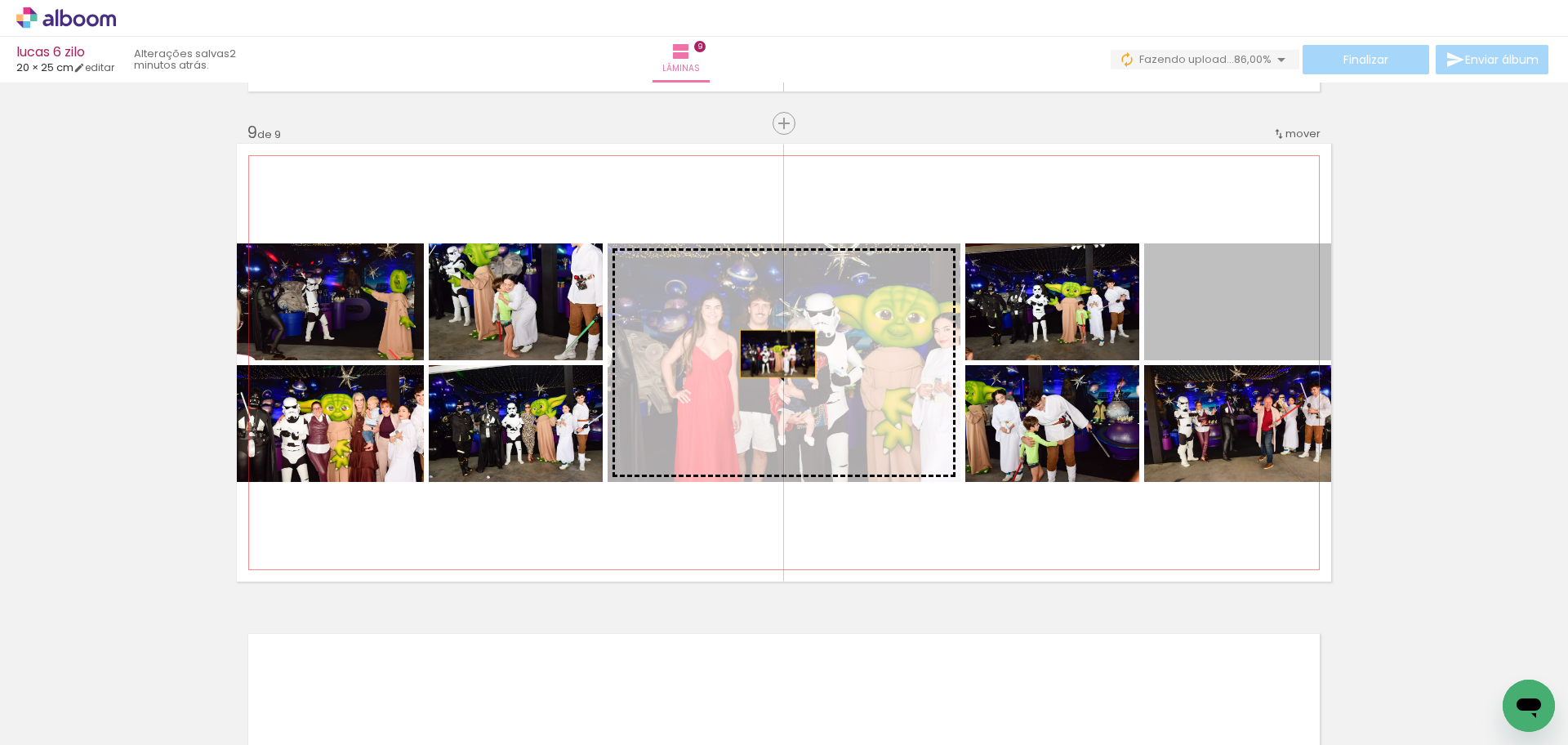
drag, startPoint x: 1222, startPoint y: 313, endPoint x: 772, endPoint y: 353, distance: 451.8
click at [0, 0] on slot at bounding box center [0, 0] width 0 height 0
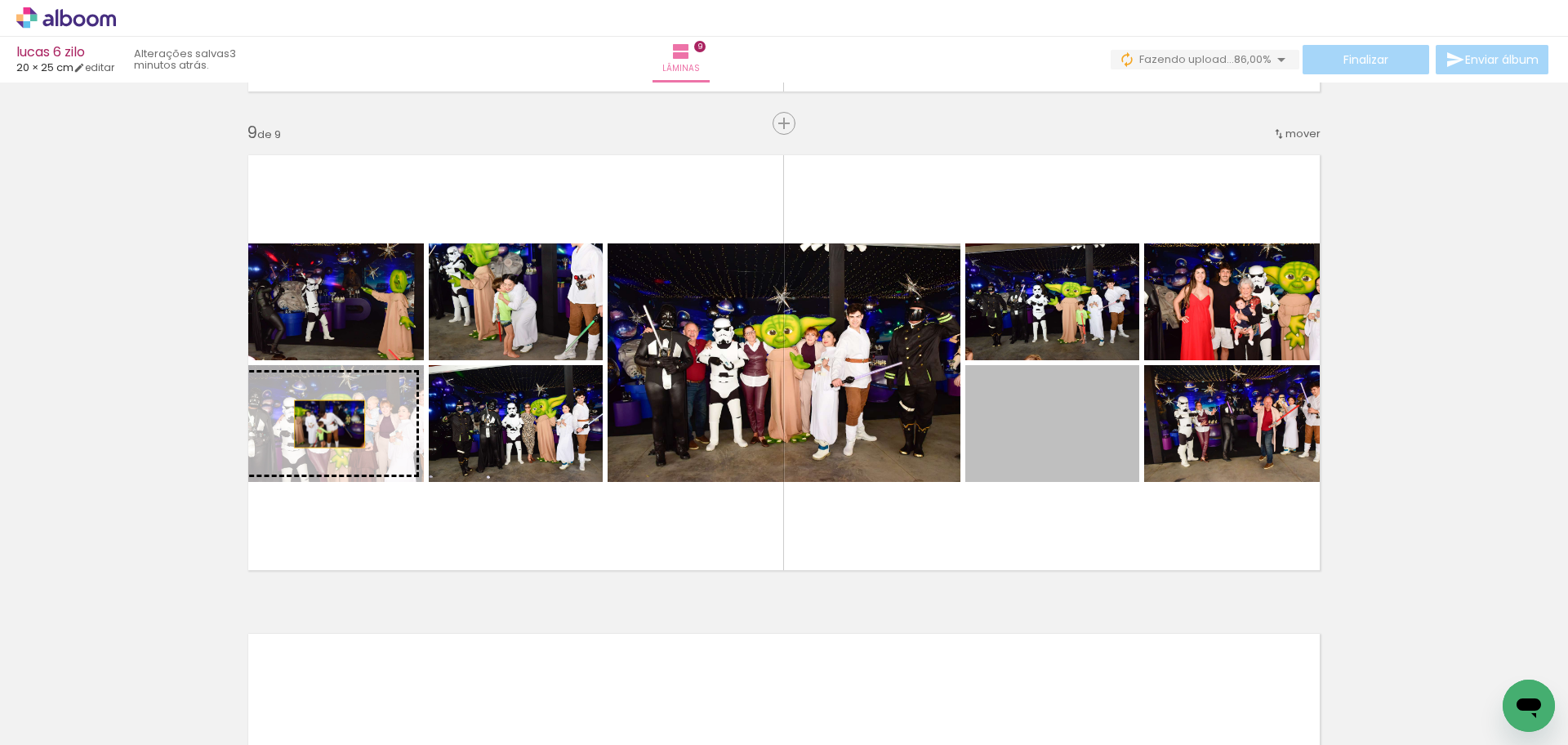
drag, startPoint x: 1053, startPoint y: 453, endPoint x: 323, endPoint y: 424, distance: 730.6
click at [0, 0] on slot at bounding box center [0, 0] width 0 height 0
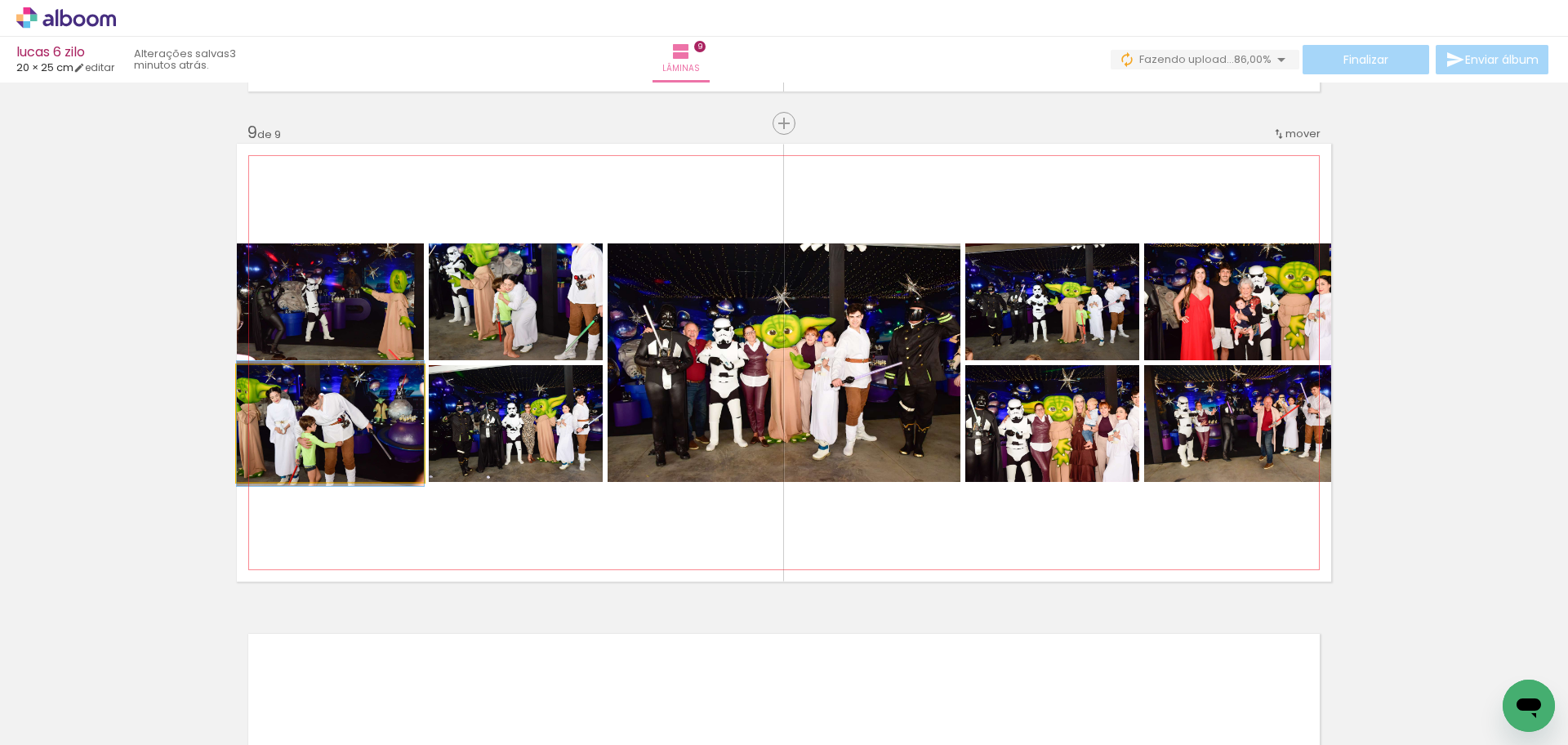
click at [358, 439] on quentale-photo at bounding box center [330, 423] width 187 height 117
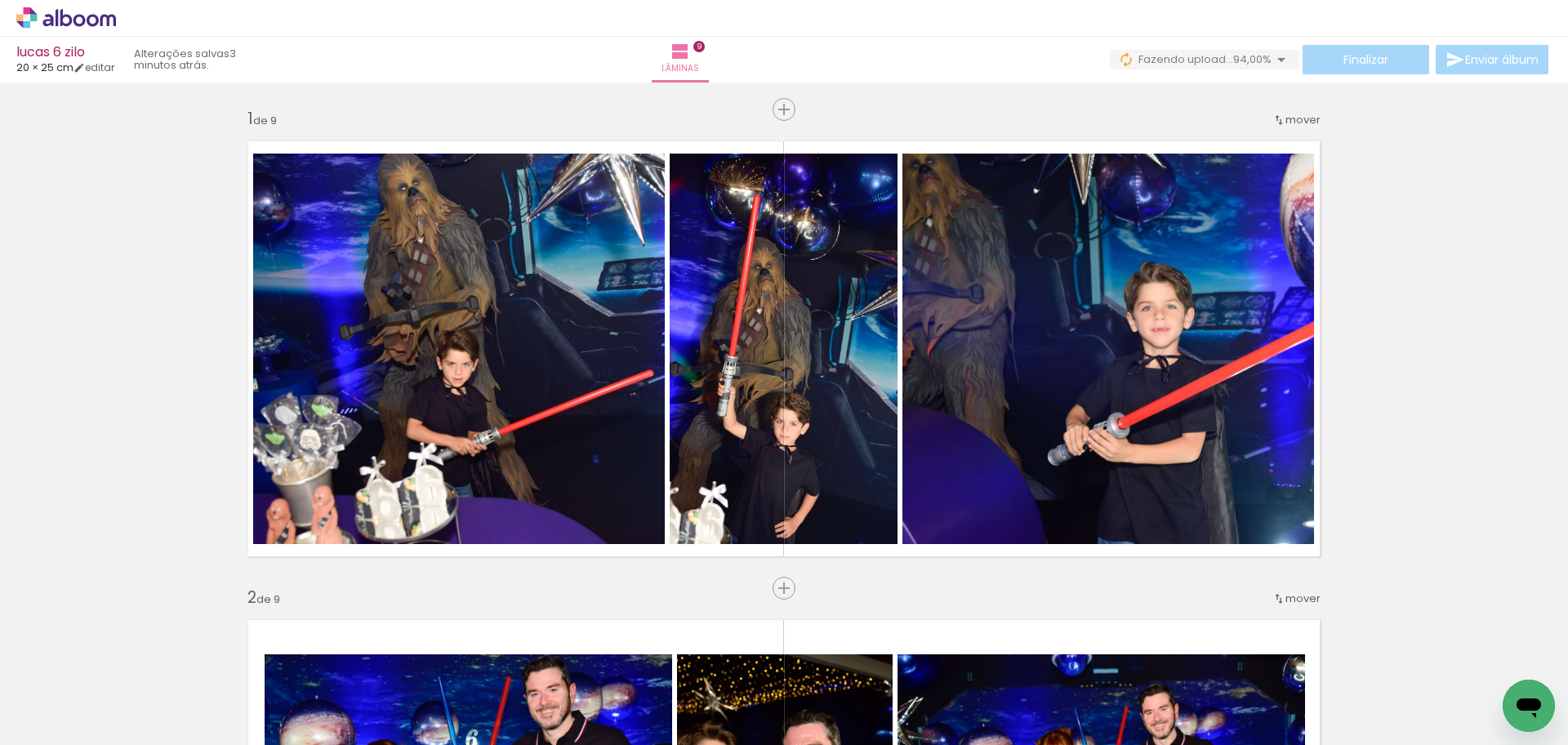
scroll to position [3814, 0]
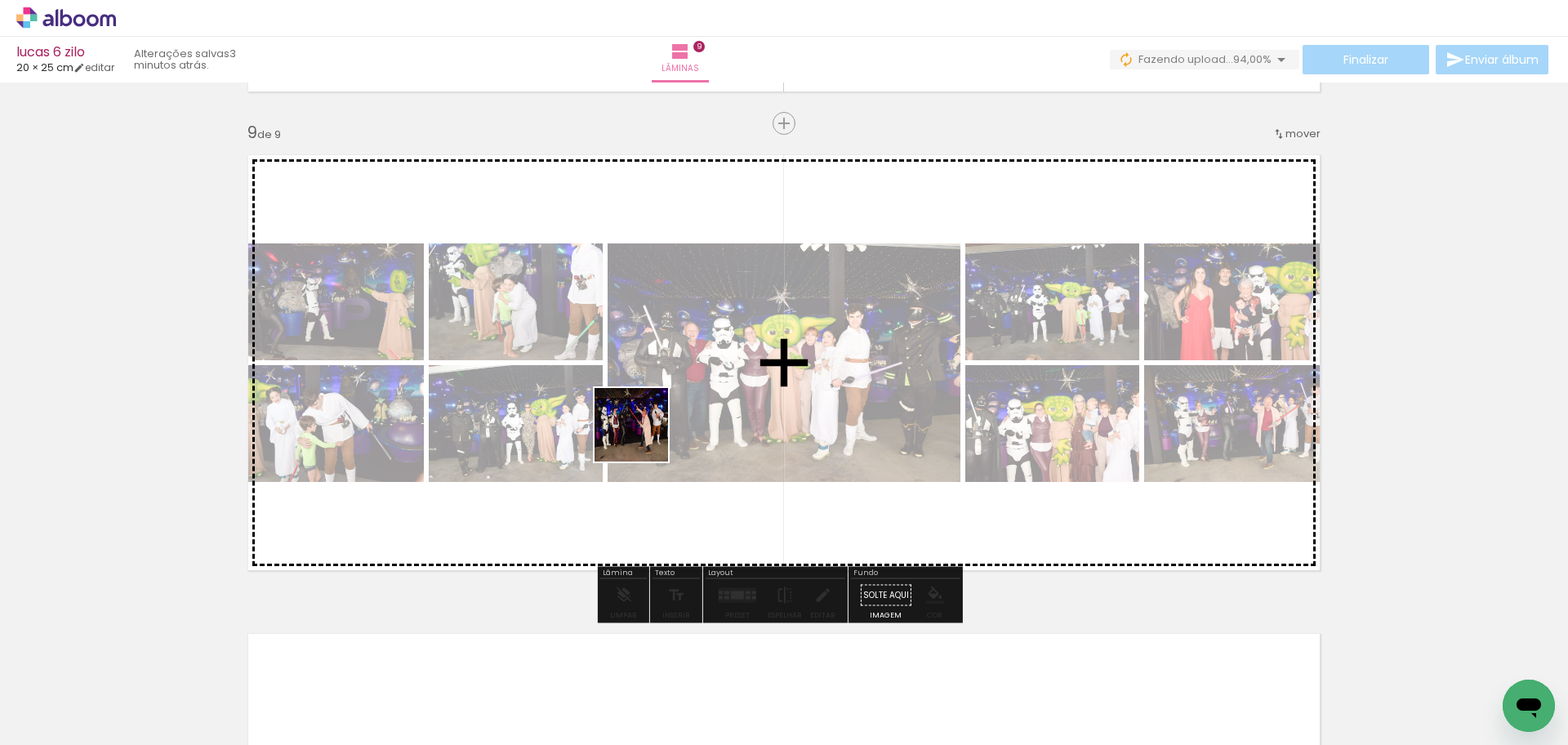
drag, startPoint x: 508, startPoint y: 499, endPoint x: 645, endPoint y: 437, distance: 150.4
click at [645, 437] on quentale-workspace at bounding box center [784, 372] width 1568 height 745
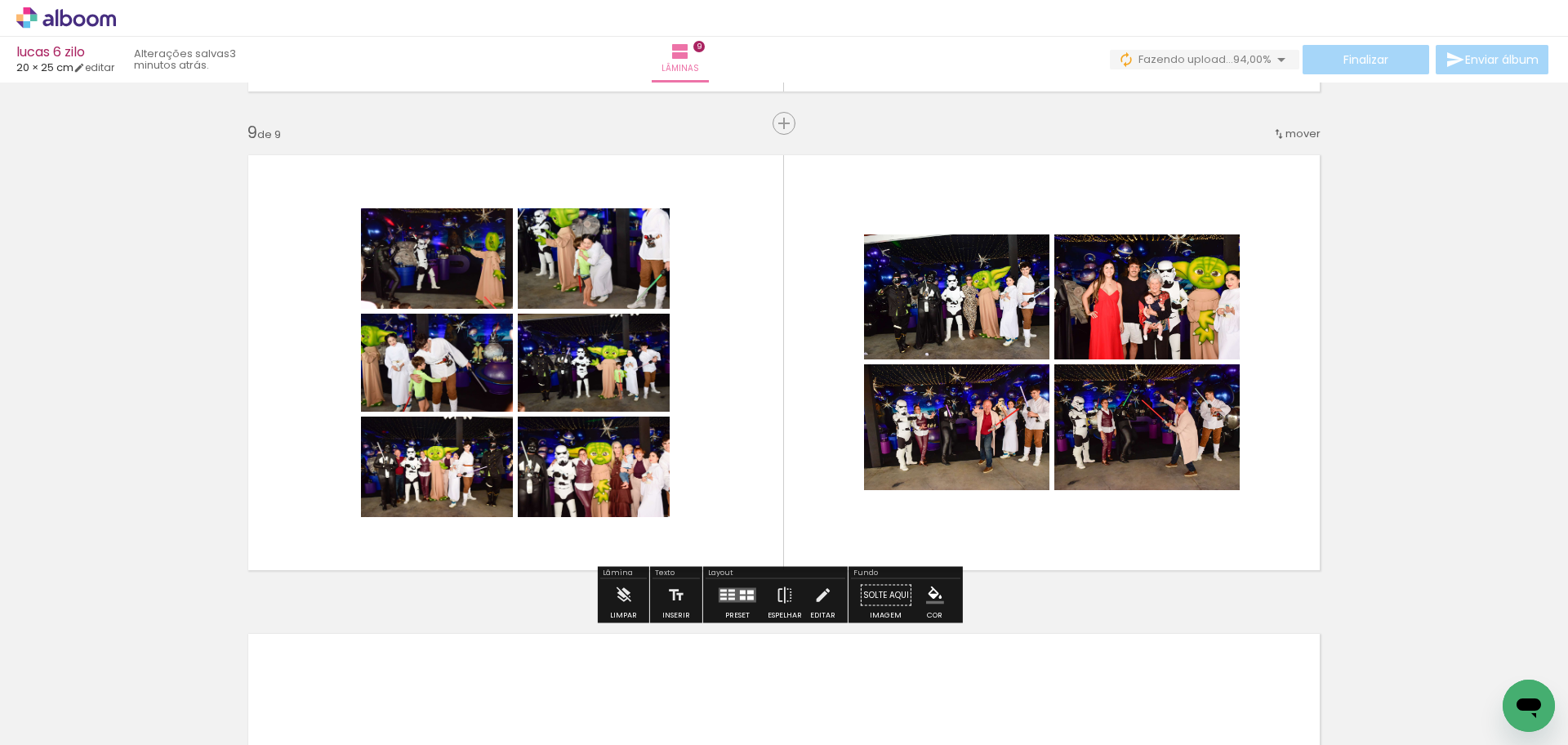
click at [734, 588] on quentale-layouter at bounding box center [737, 595] width 37 height 15
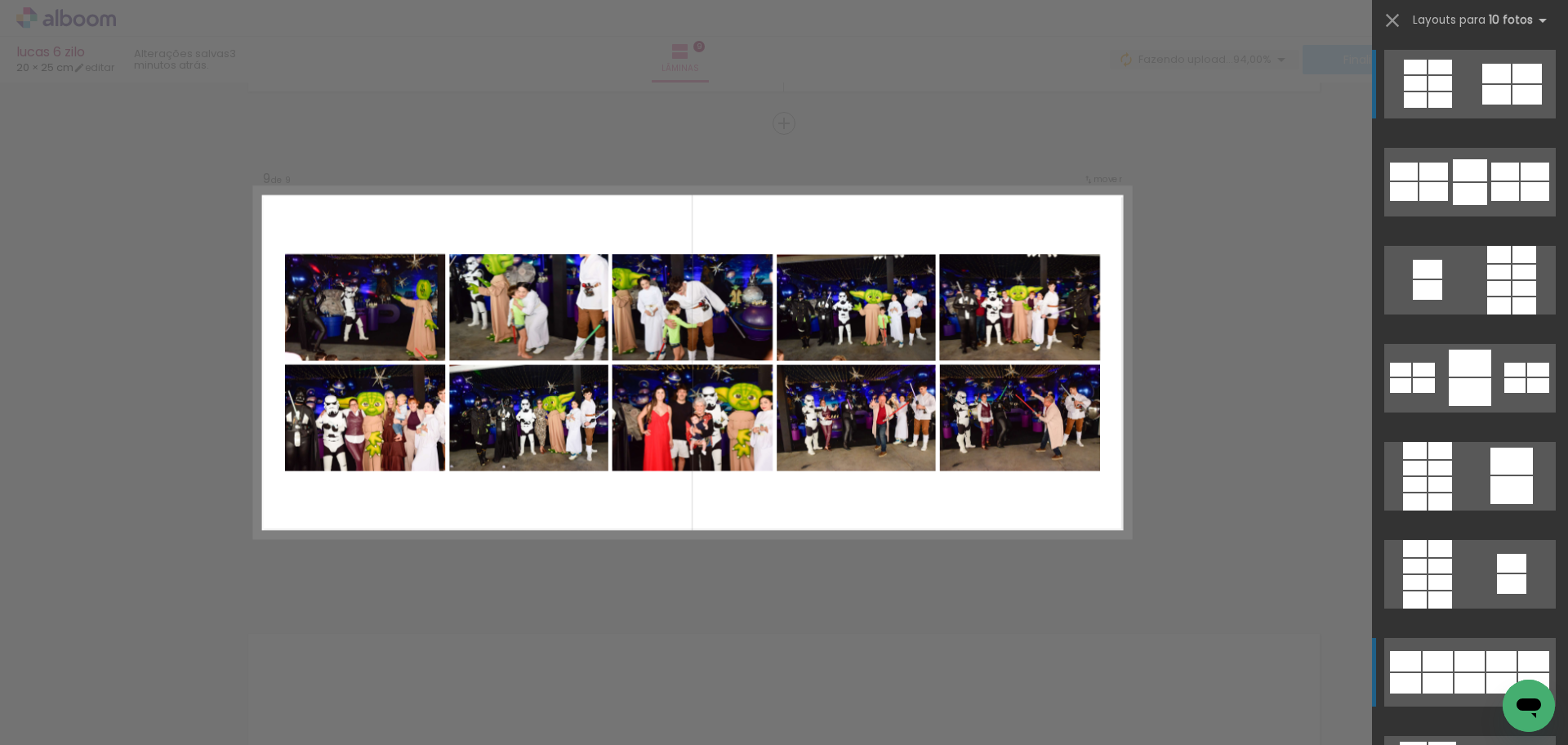
click at [1464, 670] on div at bounding box center [1470, 660] width 30 height 20
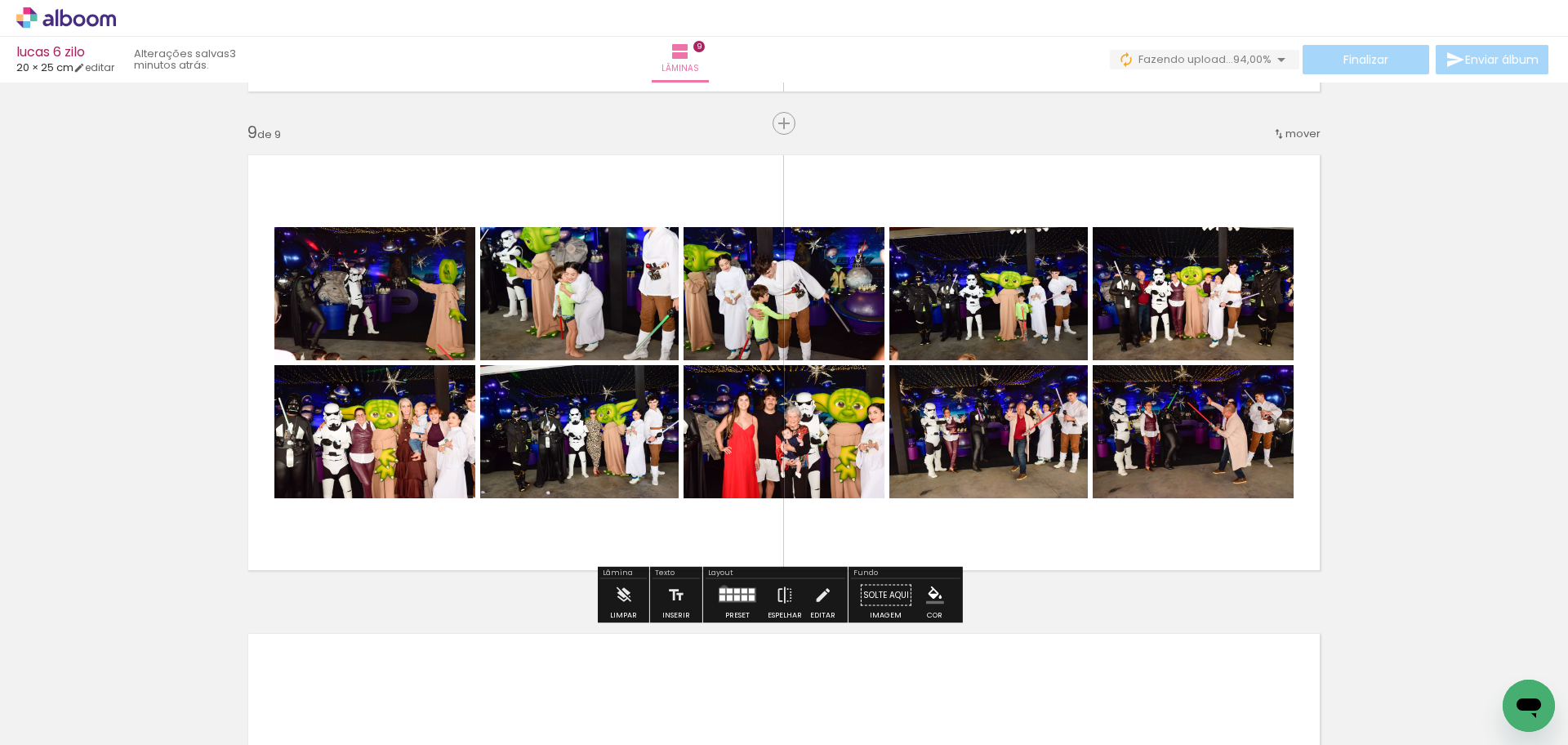
click at [720, 588] on div at bounding box center [722, 591] width 5 height 5
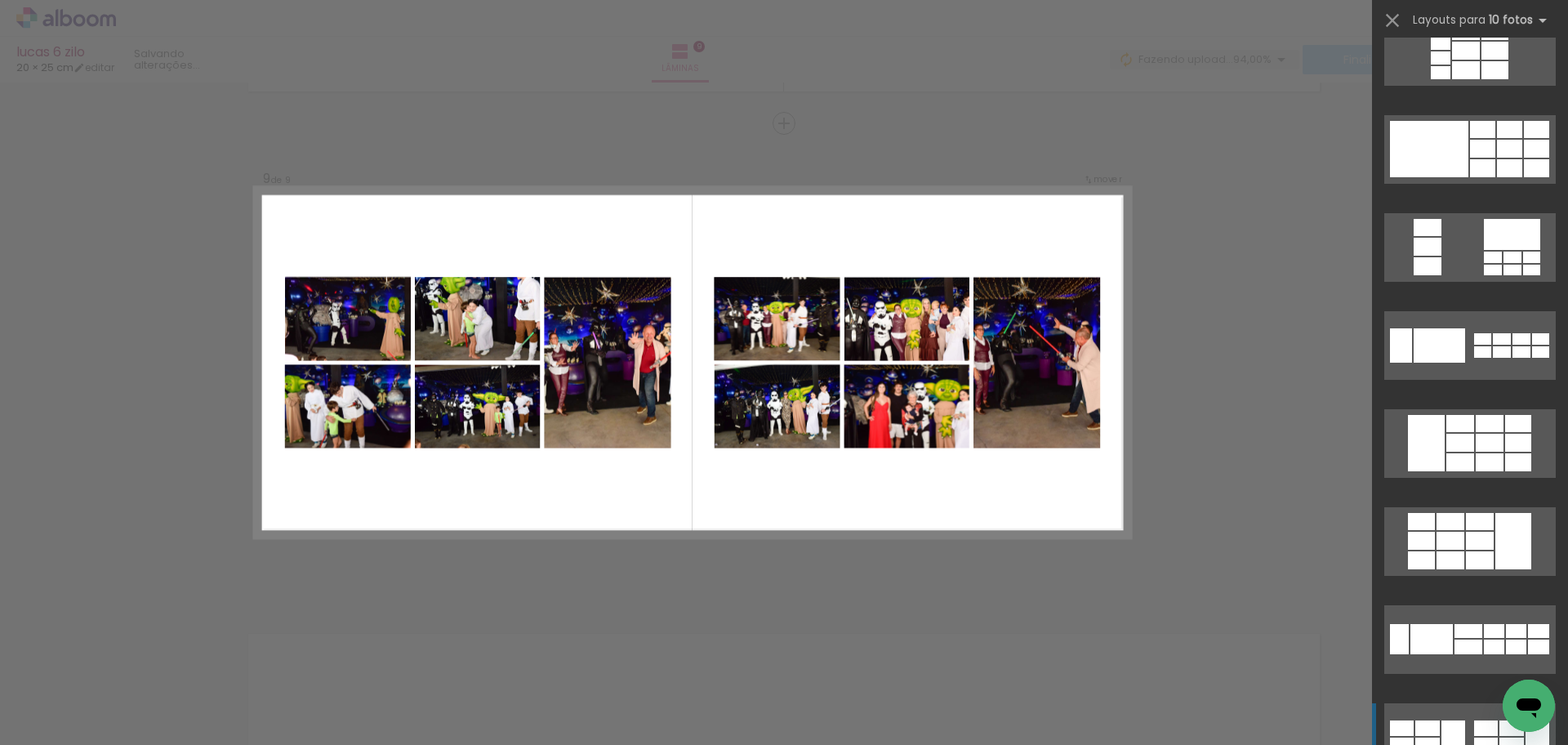
scroll to position [1078, 0]
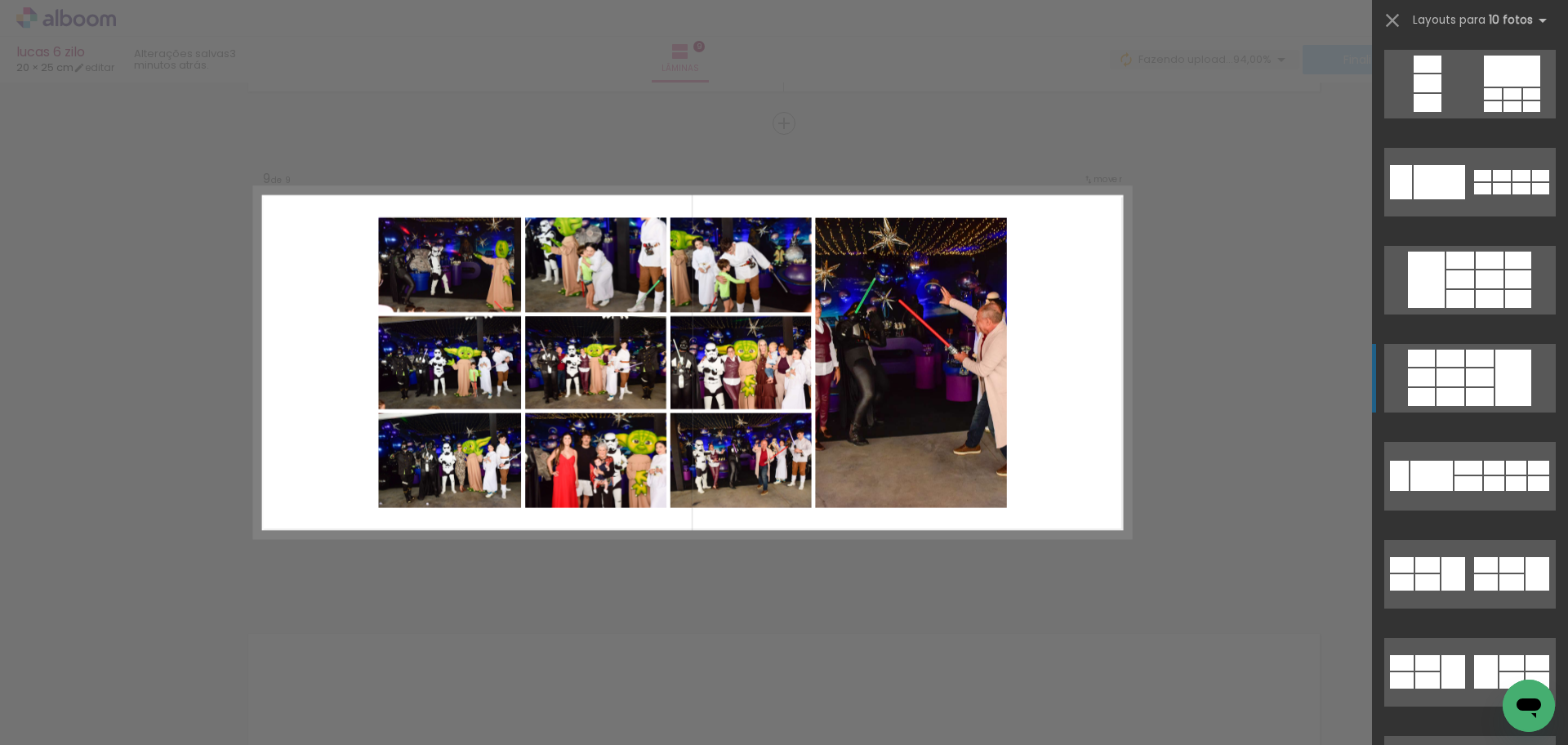
click at [1480, 398] on div at bounding box center [1480, 397] width 28 height 18
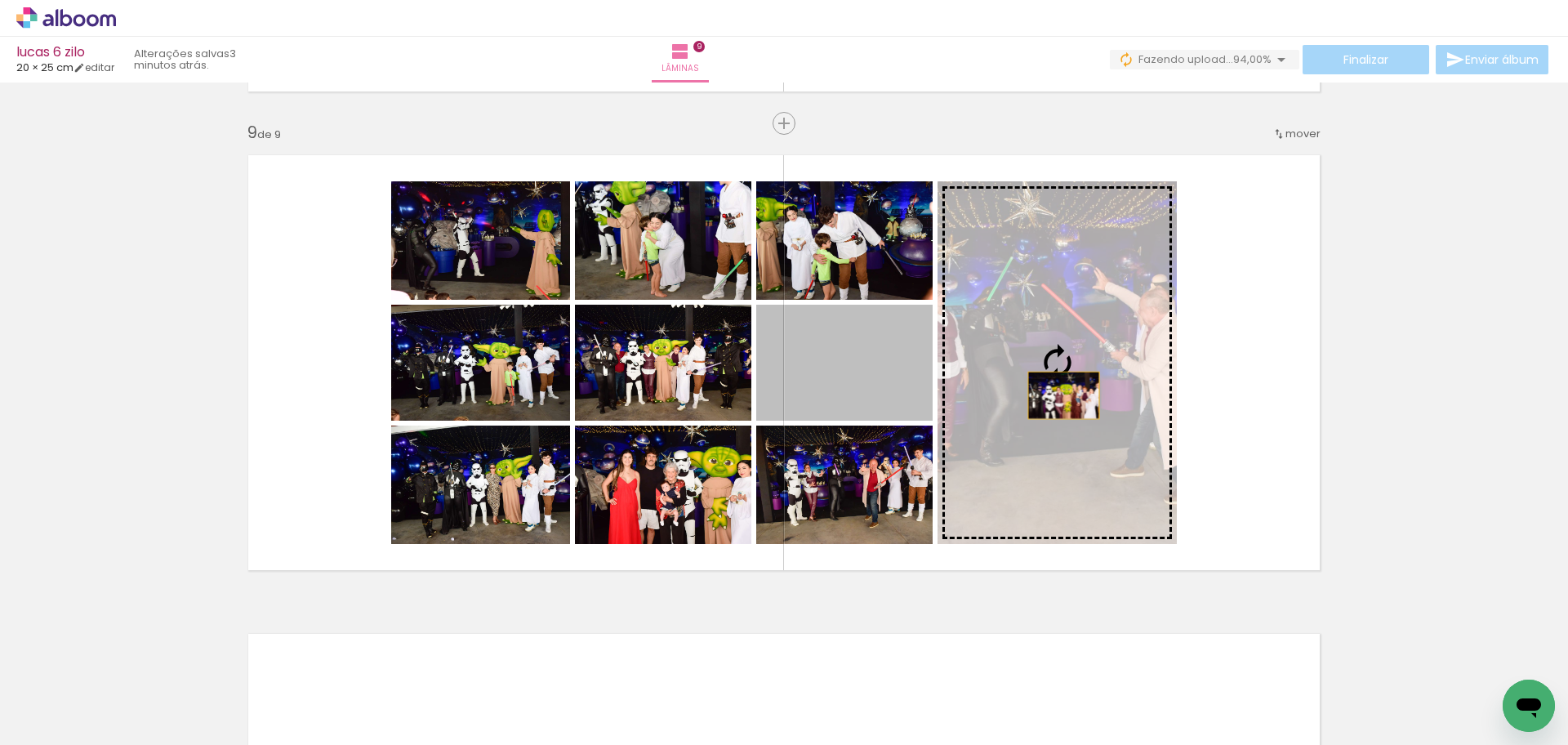
drag, startPoint x: 826, startPoint y: 395, endPoint x: 1059, endPoint y: 395, distance: 233.0
click at [0, 0] on slot at bounding box center [0, 0] width 0 height 0
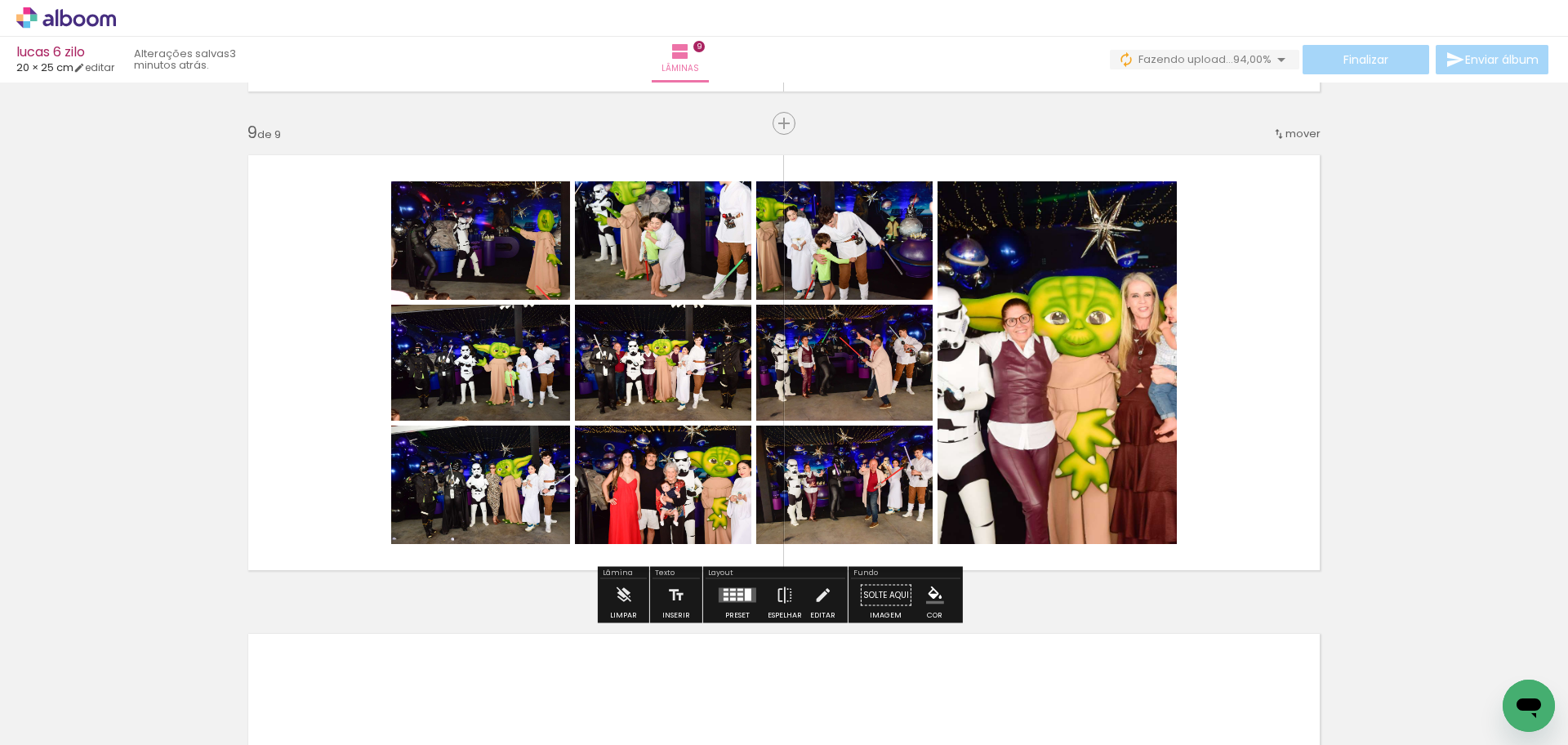
click at [455, 262] on quentale-photo at bounding box center [480, 240] width 179 height 118
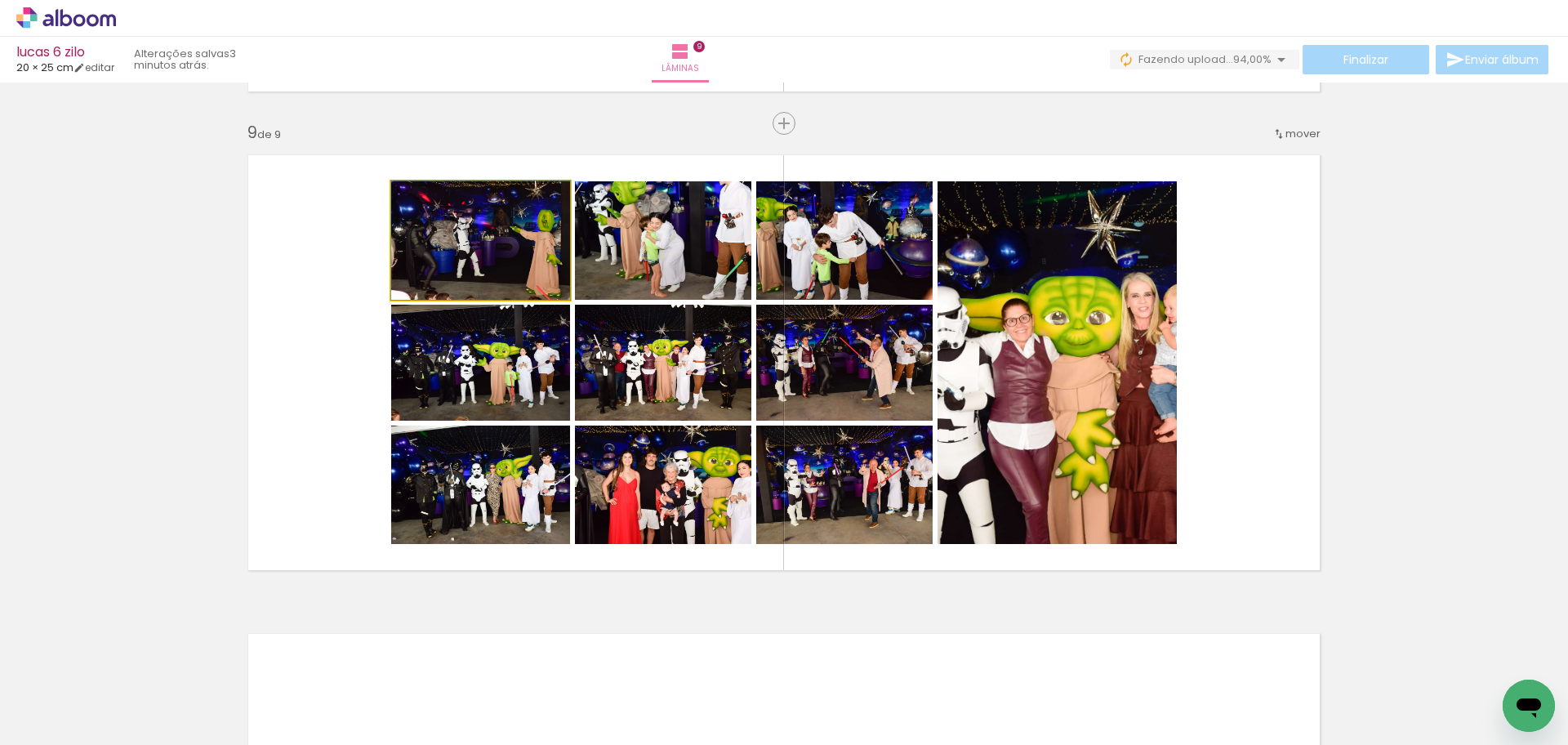
click at [455, 262] on quentale-photo at bounding box center [480, 240] width 179 height 118
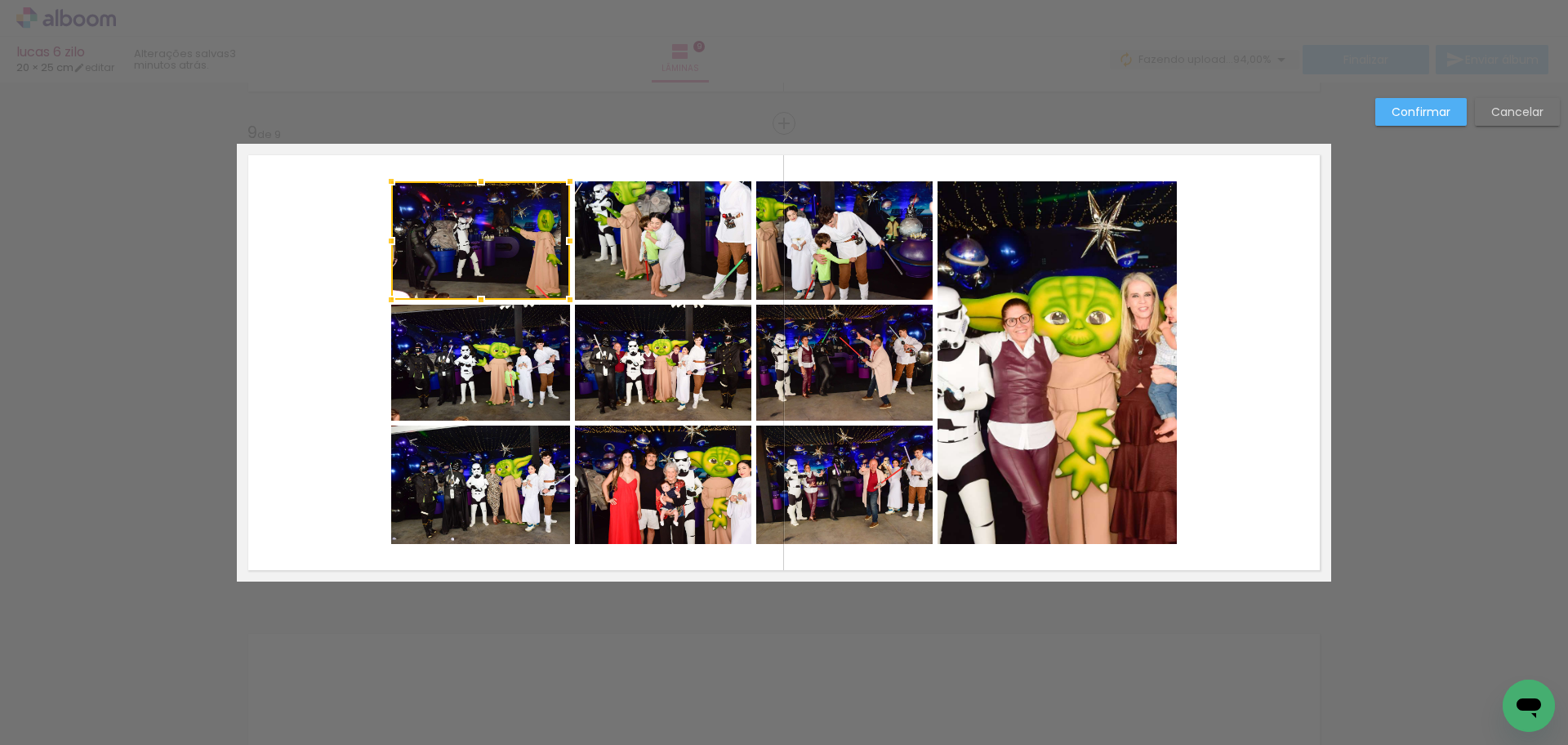
click at [476, 383] on quentale-photo at bounding box center [480, 362] width 179 height 116
click at [524, 493] on quentale-photo at bounding box center [480, 484] width 179 height 118
click at [668, 493] on quentale-photo at bounding box center [663, 484] width 176 height 118
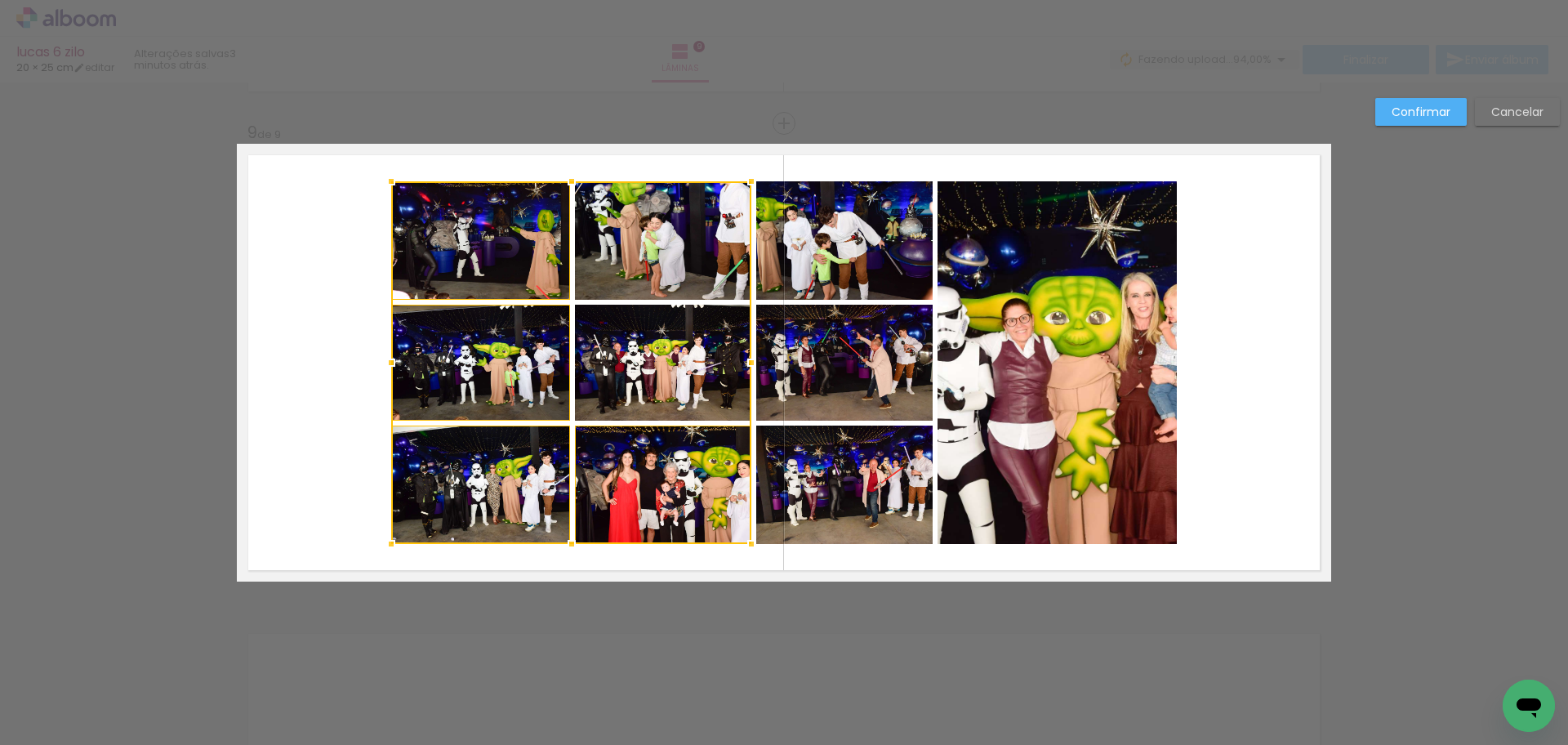
click at [669, 391] on div at bounding box center [571, 362] width 361 height 362
click at [673, 242] on div at bounding box center [571, 362] width 361 height 362
click at [885, 257] on quentale-photo at bounding box center [845, 240] width 176 height 118
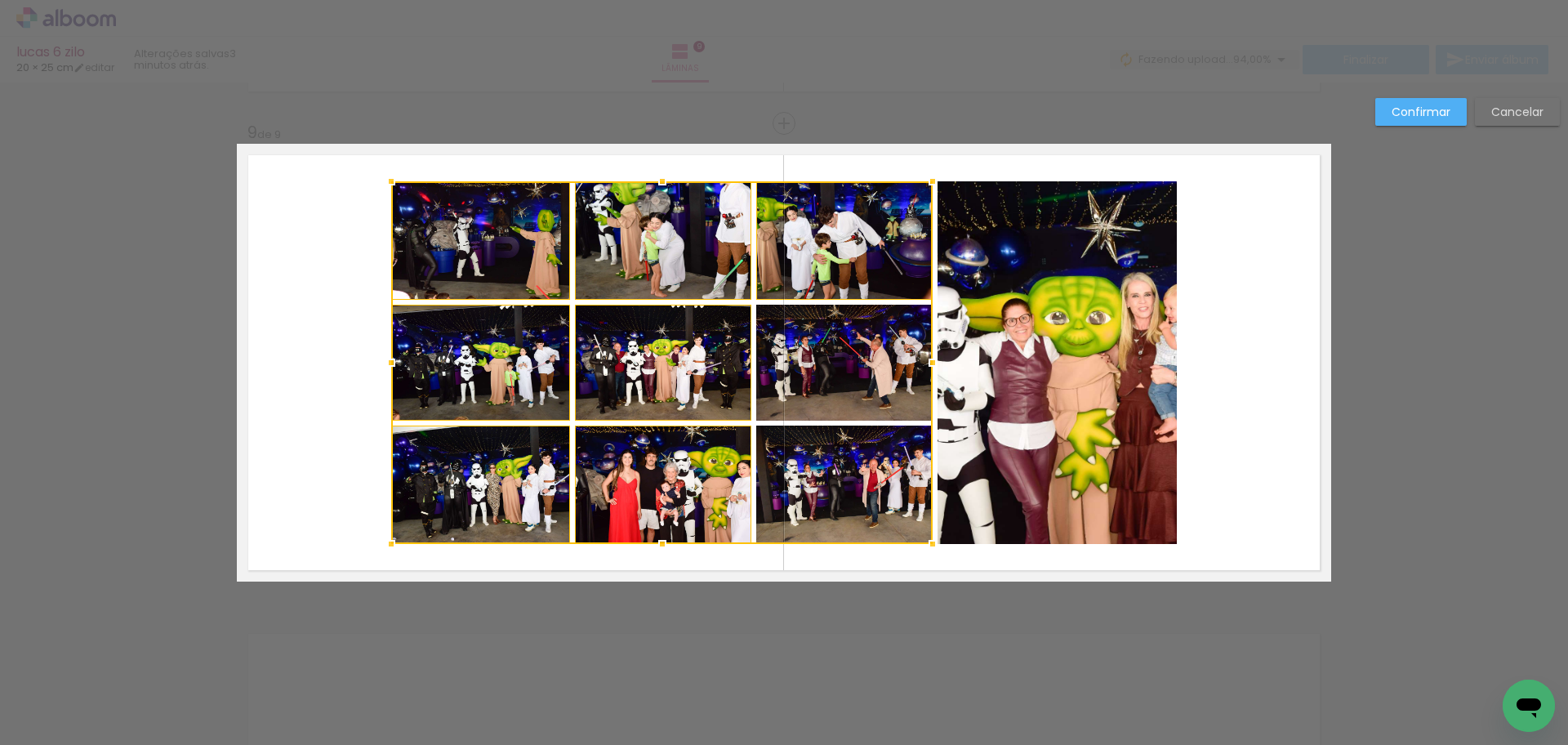
click at [857, 371] on div at bounding box center [662, 362] width 541 height 362
click at [871, 485] on div at bounding box center [662, 362] width 541 height 362
click at [1026, 479] on quentale-photo at bounding box center [1057, 362] width 240 height 362
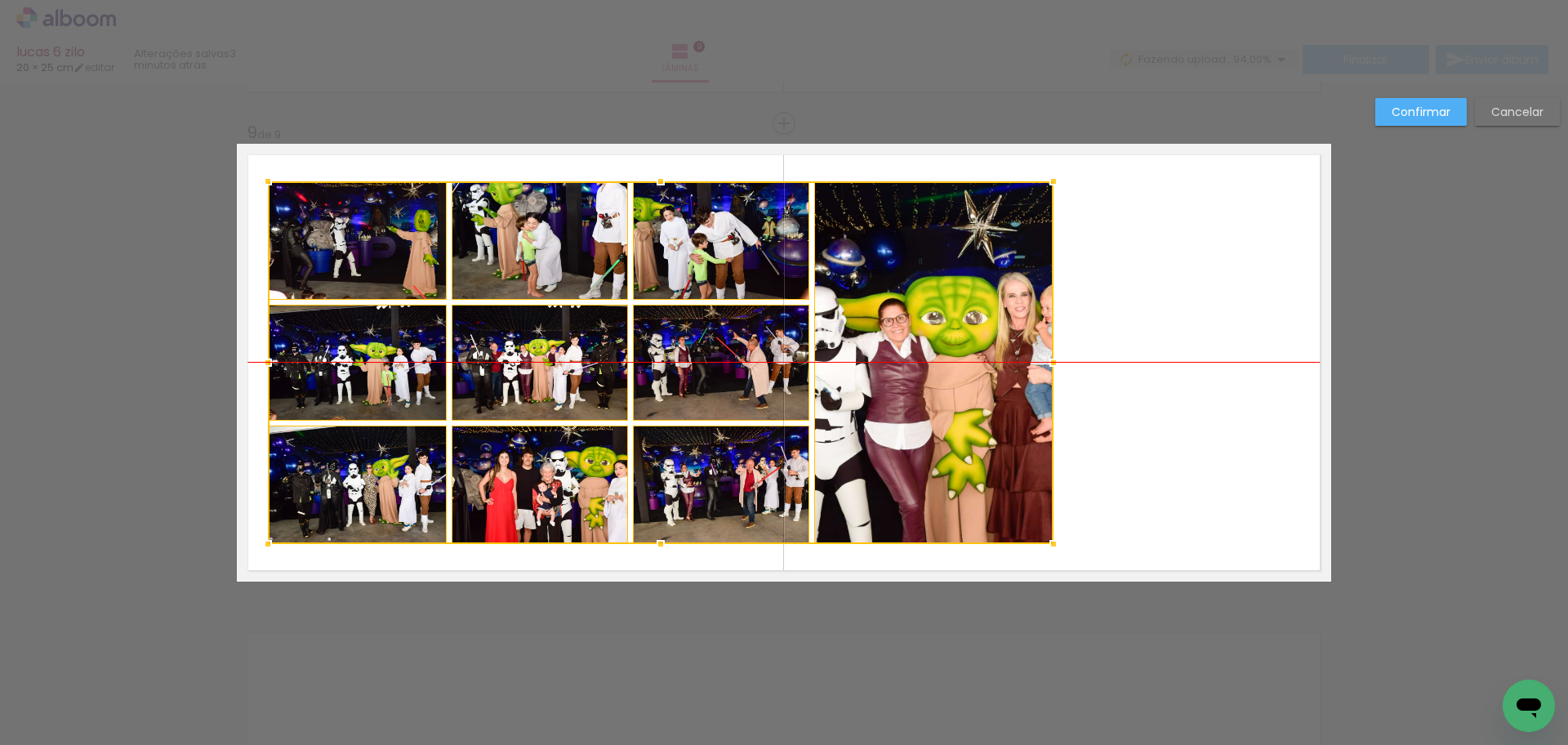
drag, startPoint x: 1045, startPoint y: 480, endPoint x: 924, endPoint y: 477, distance: 121.0
click at [924, 477] on div at bounding box center [661, 362] width 786 height 362
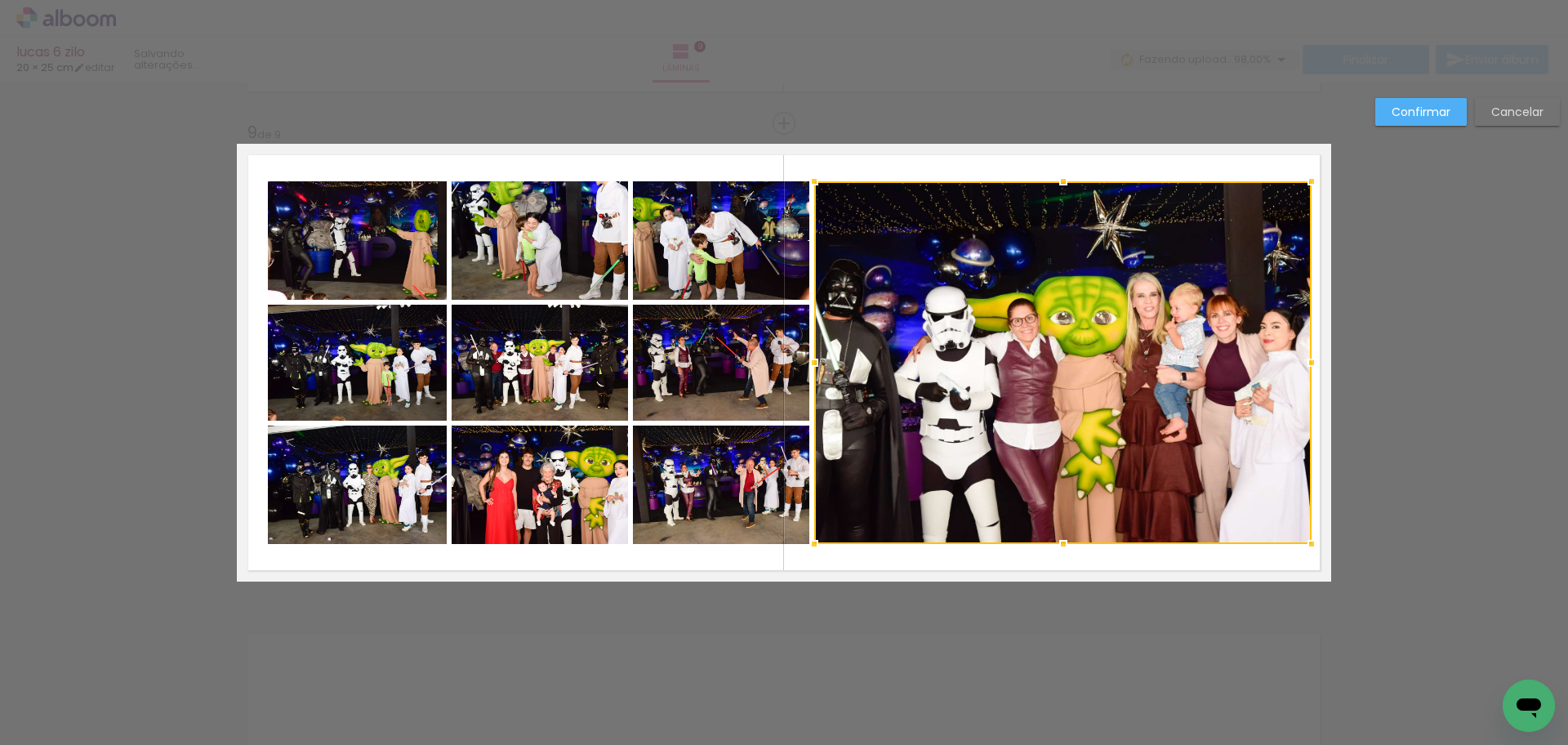
drag, startPoint x: 1054, startPoint y: 364, endPoint x: 1305, endPoint y: 362, distance: 251.0
click at [1305, 362] on div at bounding box center [1312, 362] width 33 height 33
click at [1432, 126] on div "Confirmar Cancelar" at bounding box center [1464, 117] width 193 height 40
click at [0, 0] on slot "Confirmar" at bounding box center [0, 0] width 0 height 0
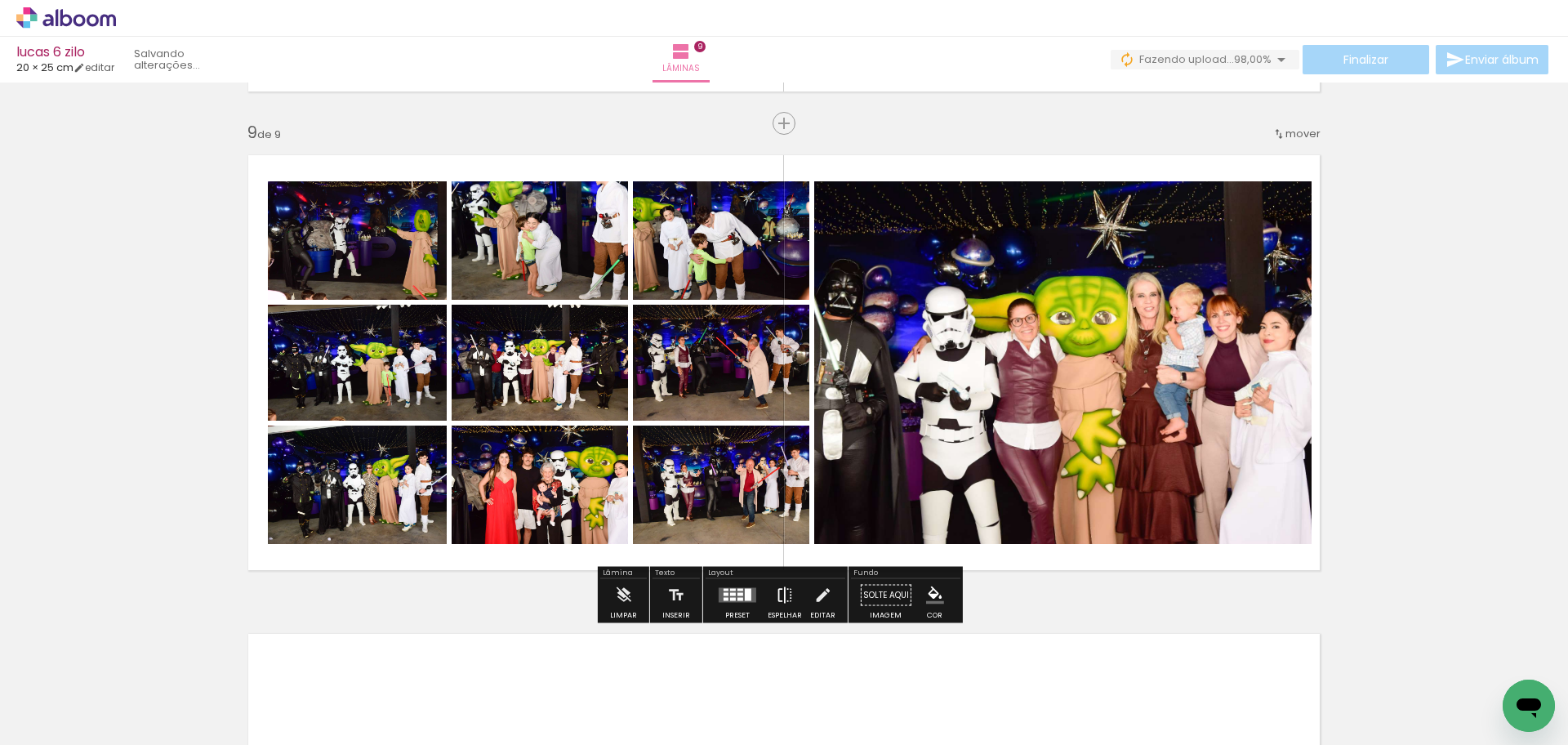
click at [785, 588] on iron-icon at bounding box center [785, 595] width 18 height 33
click at [784, 589] on iron-icon at bounding box center [785, 595] width 18 height 33
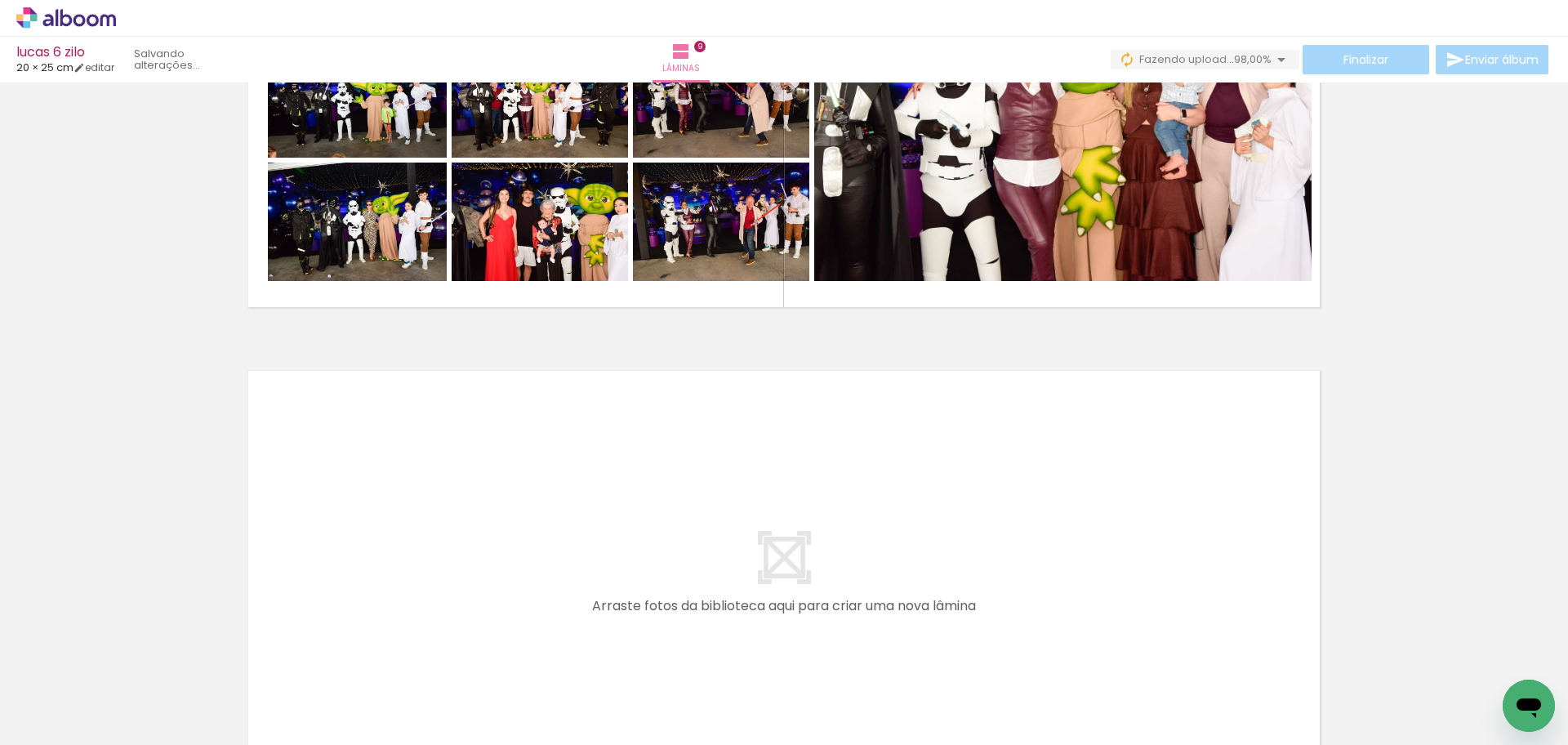
scroll to position [4141, 0]
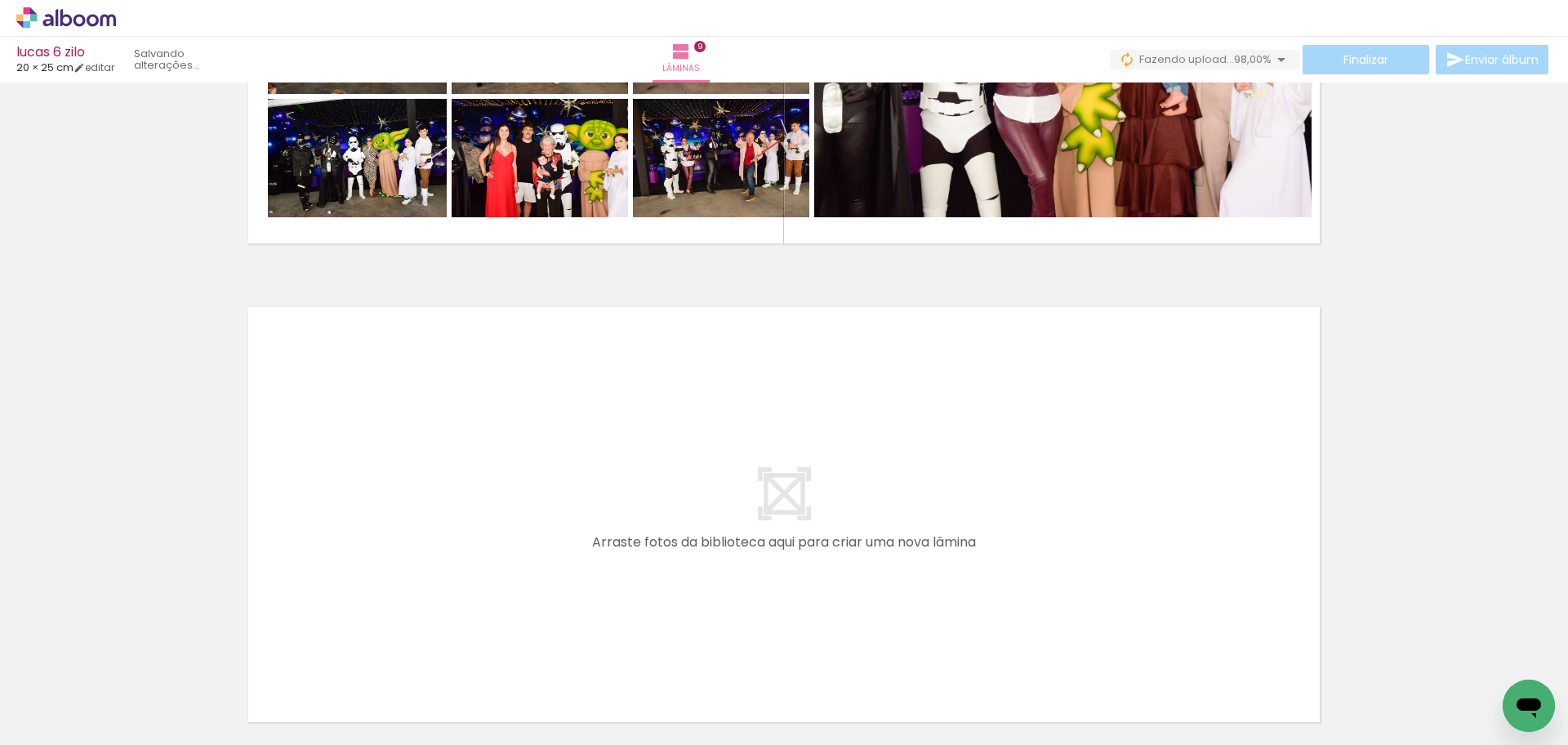
click at [842, 569] on quentale-layouter at bounding box center [784, 514] width 1094 height 438
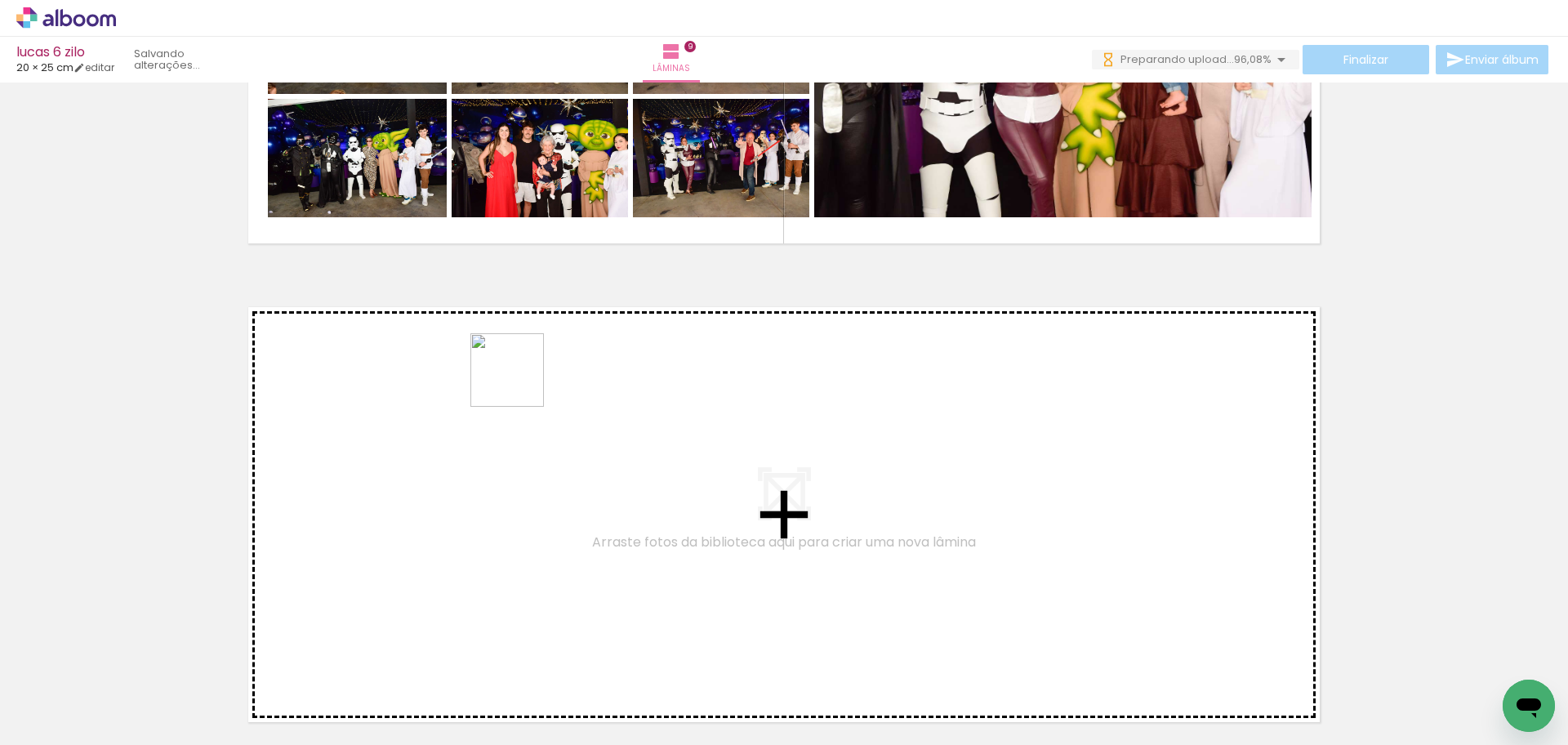
drag, startPoint x: 165, startPoint y: 702, endPoint x: 519, endPoint y: 382, distance: 477.2
click at [519, 382] on quentale-workspace at bounding box center [784, 372] width 1568 height 745
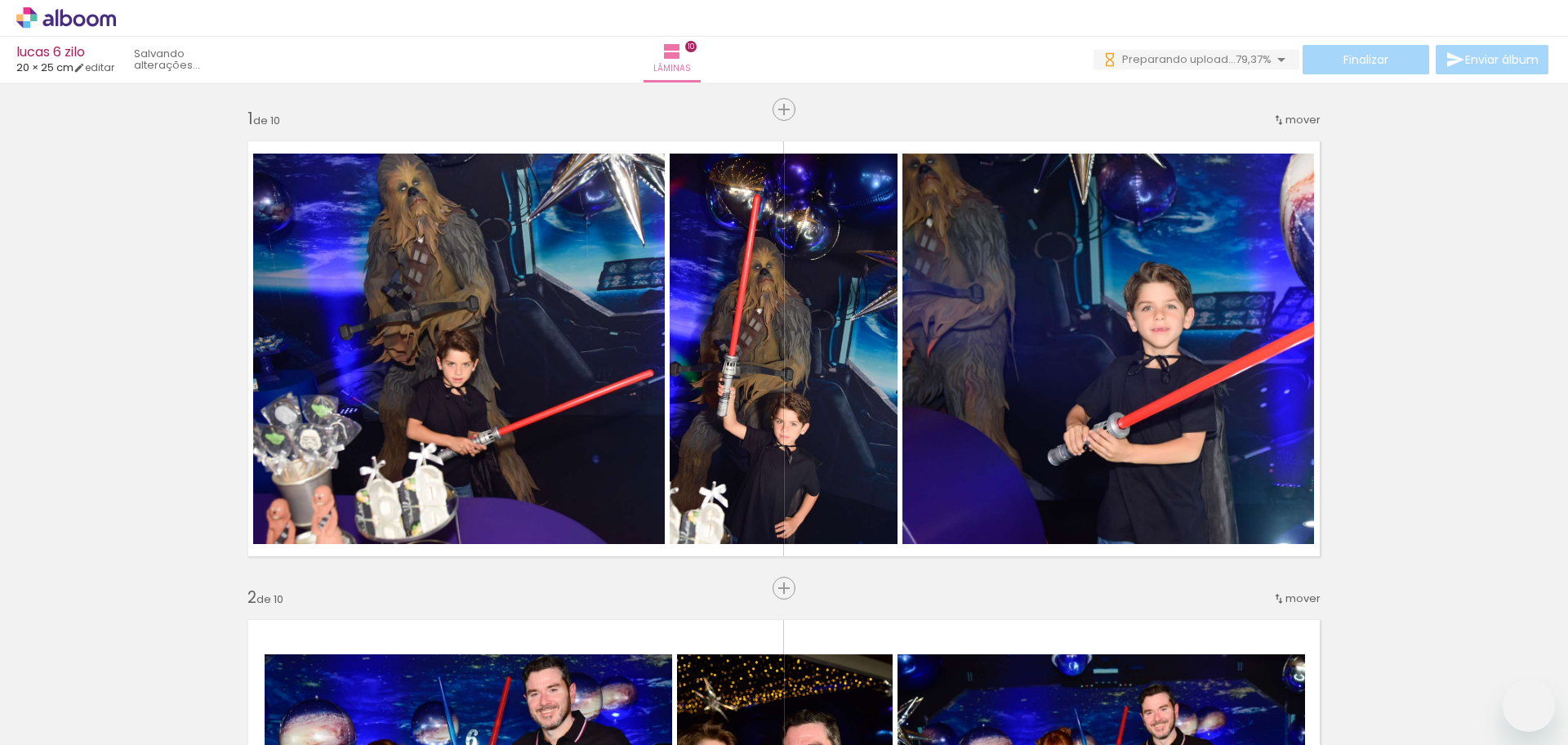
click at [549, 474] on quentale-workspace at bounding box center [784, 372] width 1568 height 745
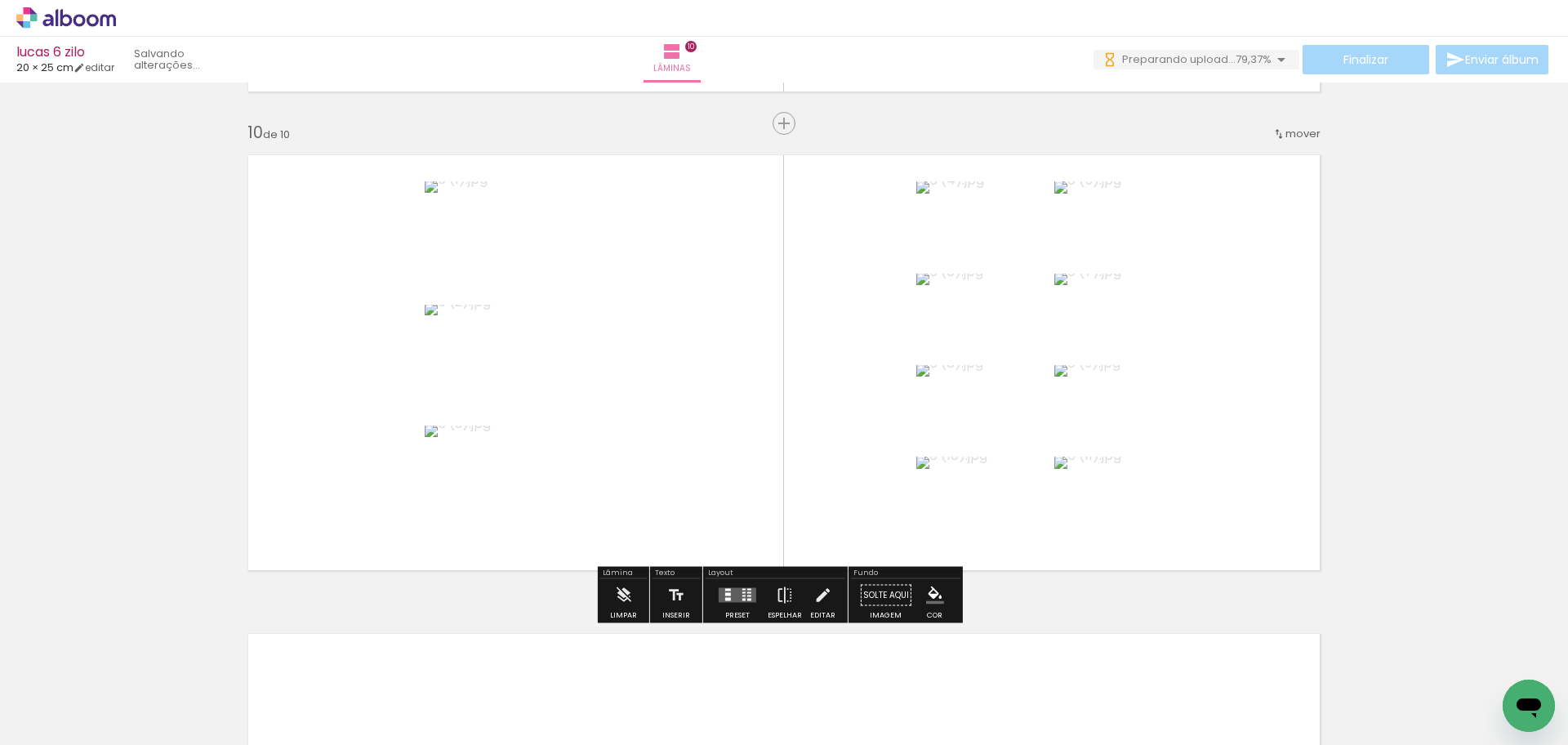
scroll to position [1078, 0]
drag, startPoint x: 306, startPoint y: 604, endPoint x: 500, endPoint y: 495, distance: 222.5
click at [500, 495] on quentale-workspace at bounding box center [784, 372] width 1568 height 745
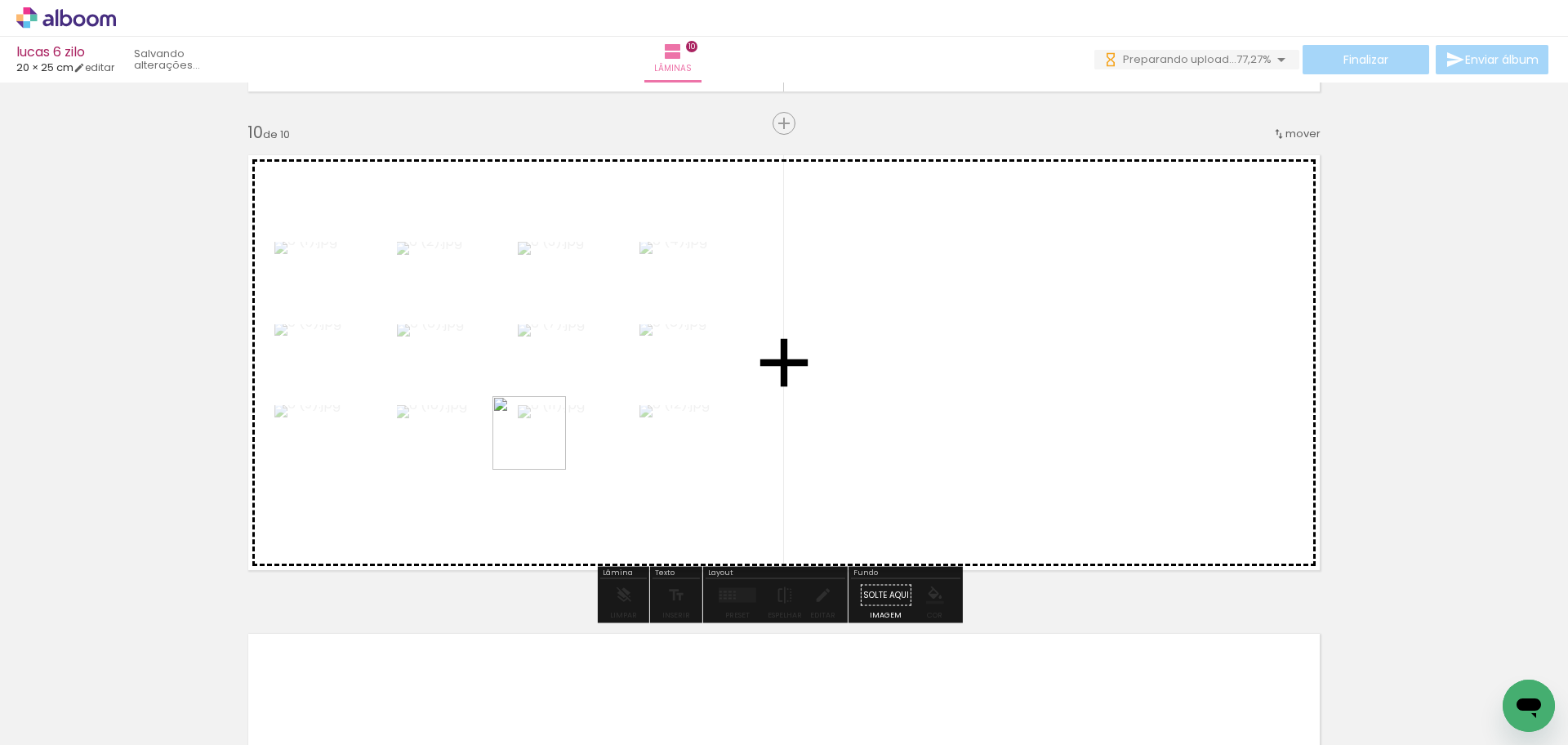
drag, startPoint x: 185, startPoint y: 689, endPoint x: 291, endPoint y: 653, distance: 111.9
click at [570, 428] on quentale-workspace at bounding box center [784, 372] width 1568 height 745
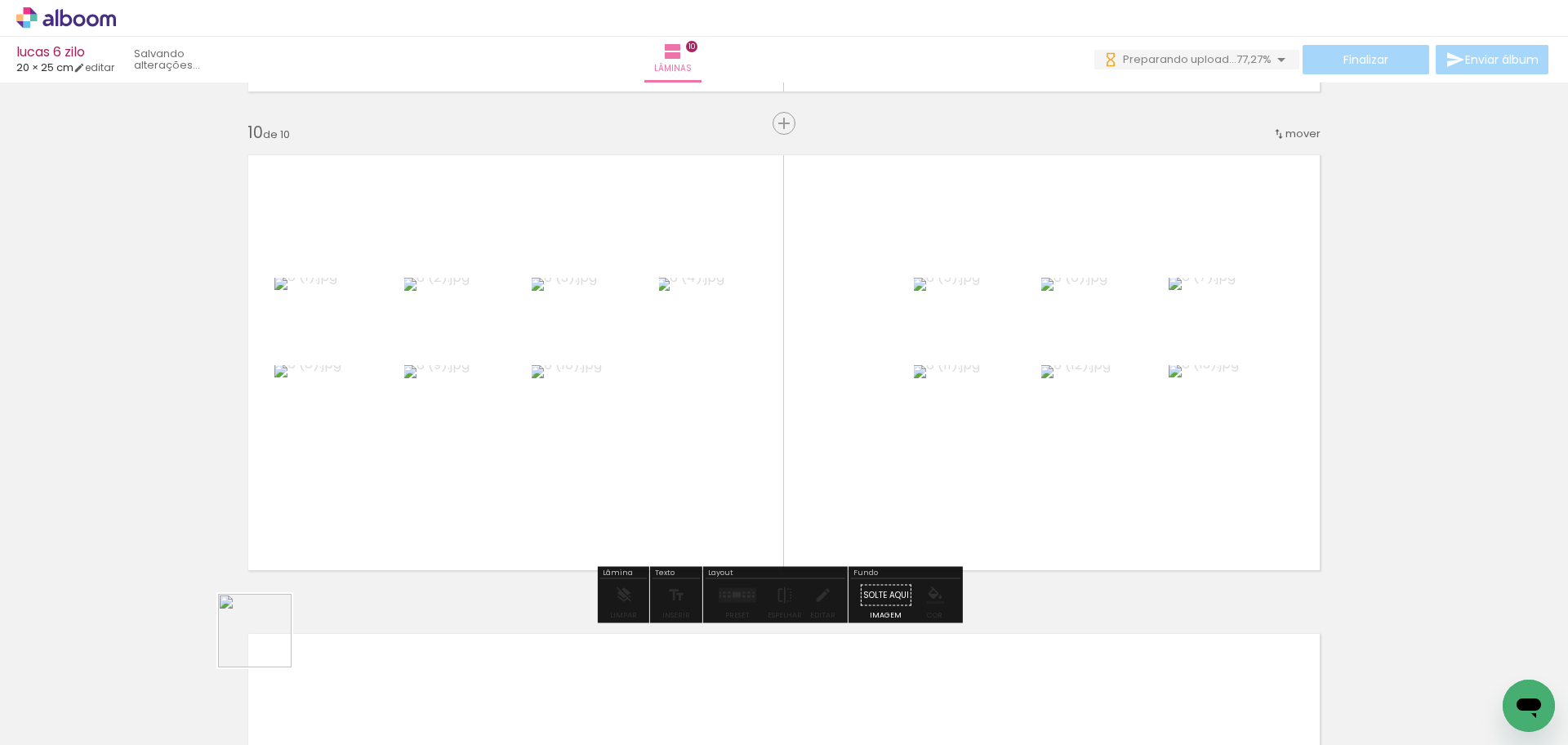
drag, startPoint x: 267, startPoint y: 643, endPoint x: 237, endPoint y: 687, distance: 53.3
click at [525, 497] on quentale-workspace at bounding box center [784, 372] width 1568 height 745
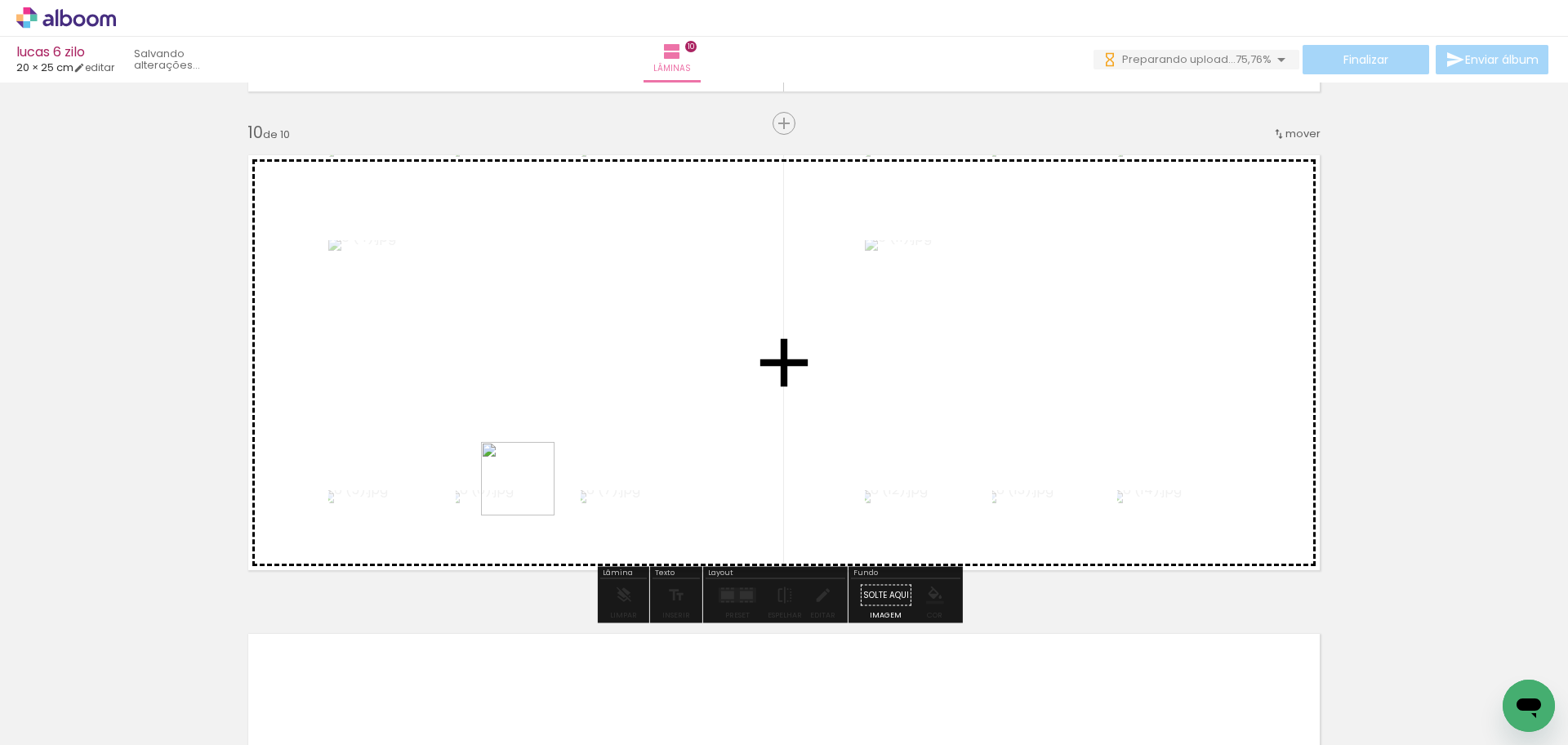
drag, startPoint x: 217, startPoint y: 683, endPoint x: 539, endPoint y: 486, distance: 377.5
click at [539, 486] on quentale-workspace at bounding box center [784, 372] width 1568 height 745
drag, startPoint x: 551, startPoint y: 534, endPoint x: 655, endPoint y: 483, distance: 115.8
click at [655, 483] on quentale-workspace at bounding box center [784, 372] width 1568 height 745
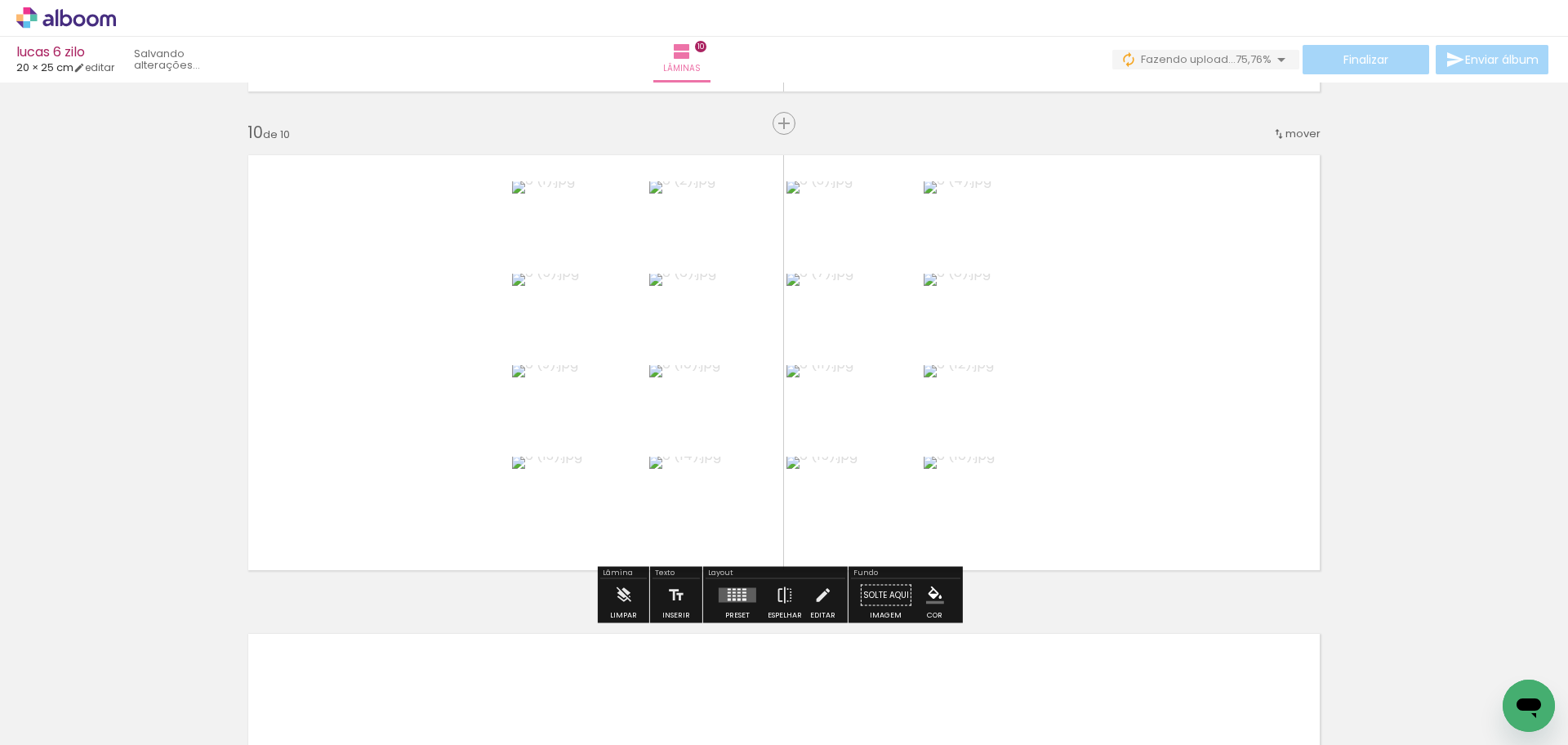
click at [737, 598] on div at bounding box center [739, 599] width 4 height 3
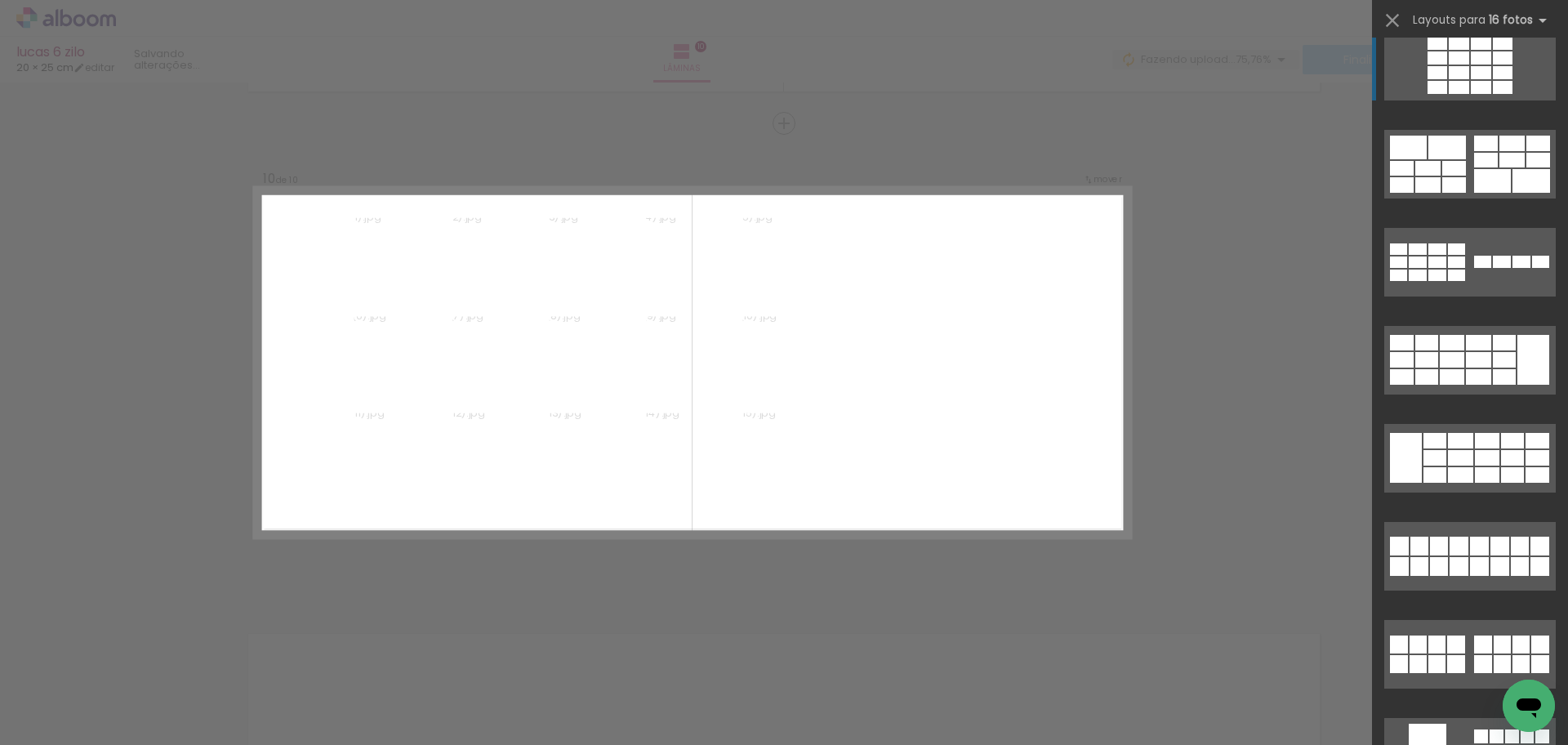
scroll to position [0, 0]
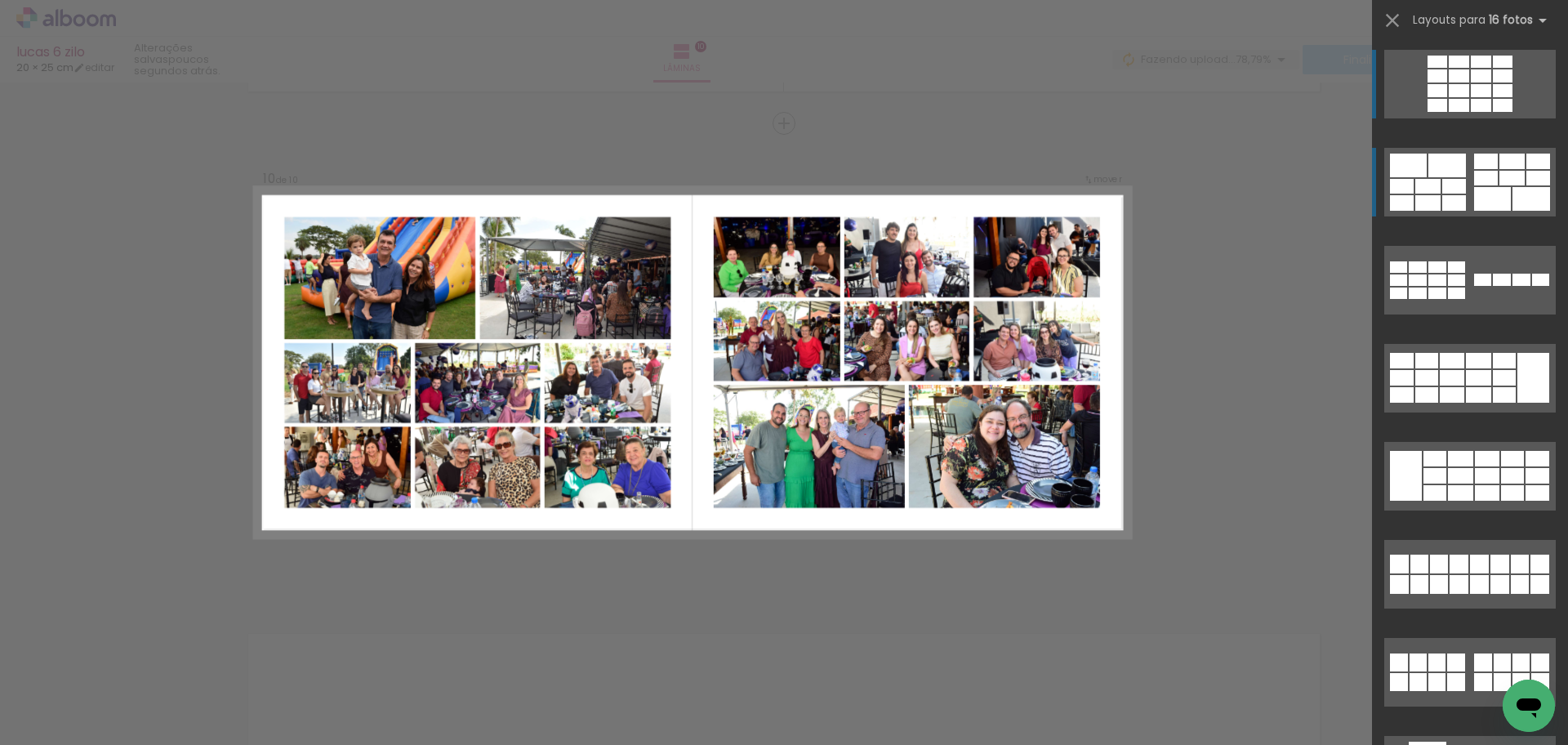
click at [1513, 188] on div at bounding box center [1531, 198] width 37 height 24
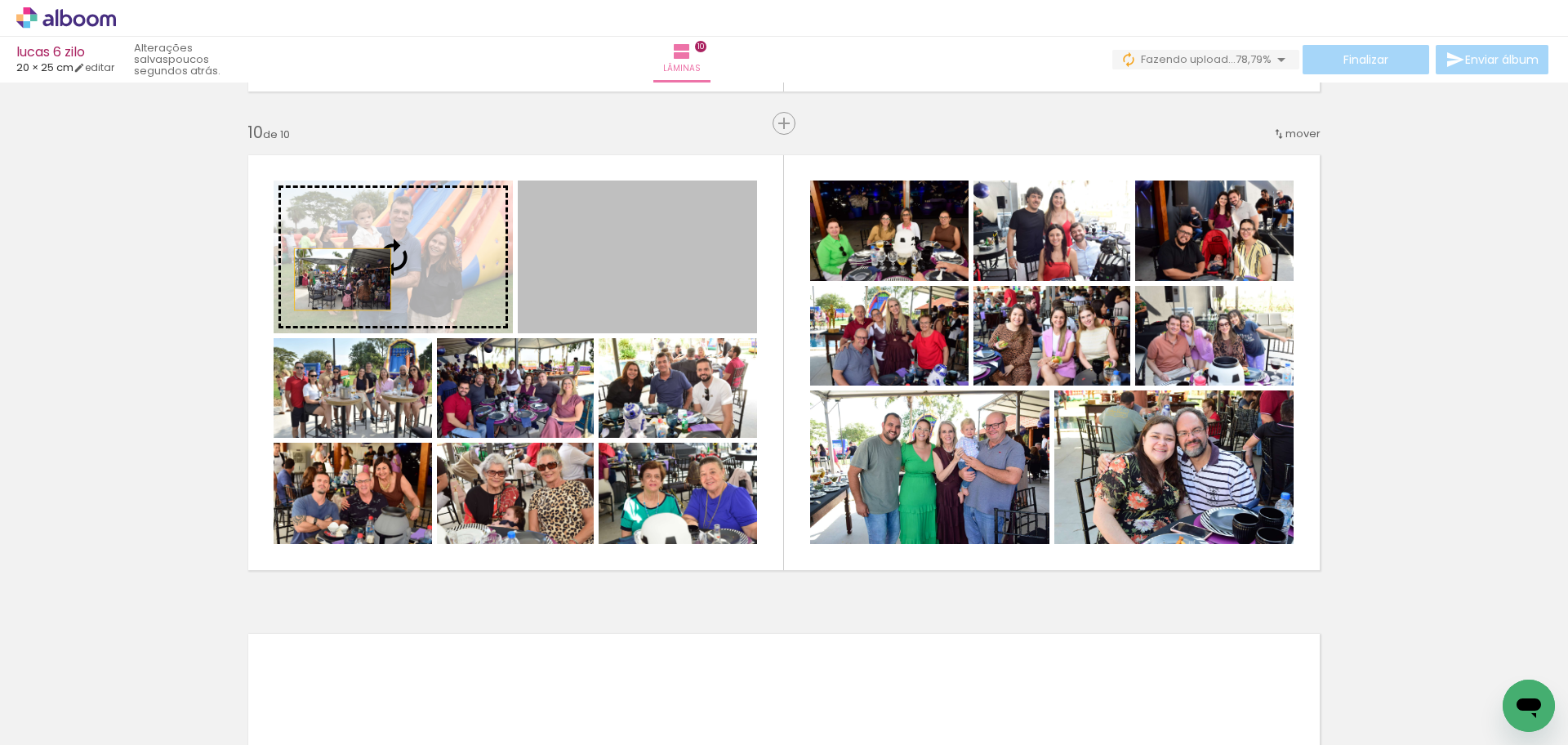
drag, startPoint x: 638, startPoint y: 316, endPoint x: 337, endPoint y: 279, distance: 303.3
click at [0, 0] on slot at bounding box center [0, 0] width 0 height 0
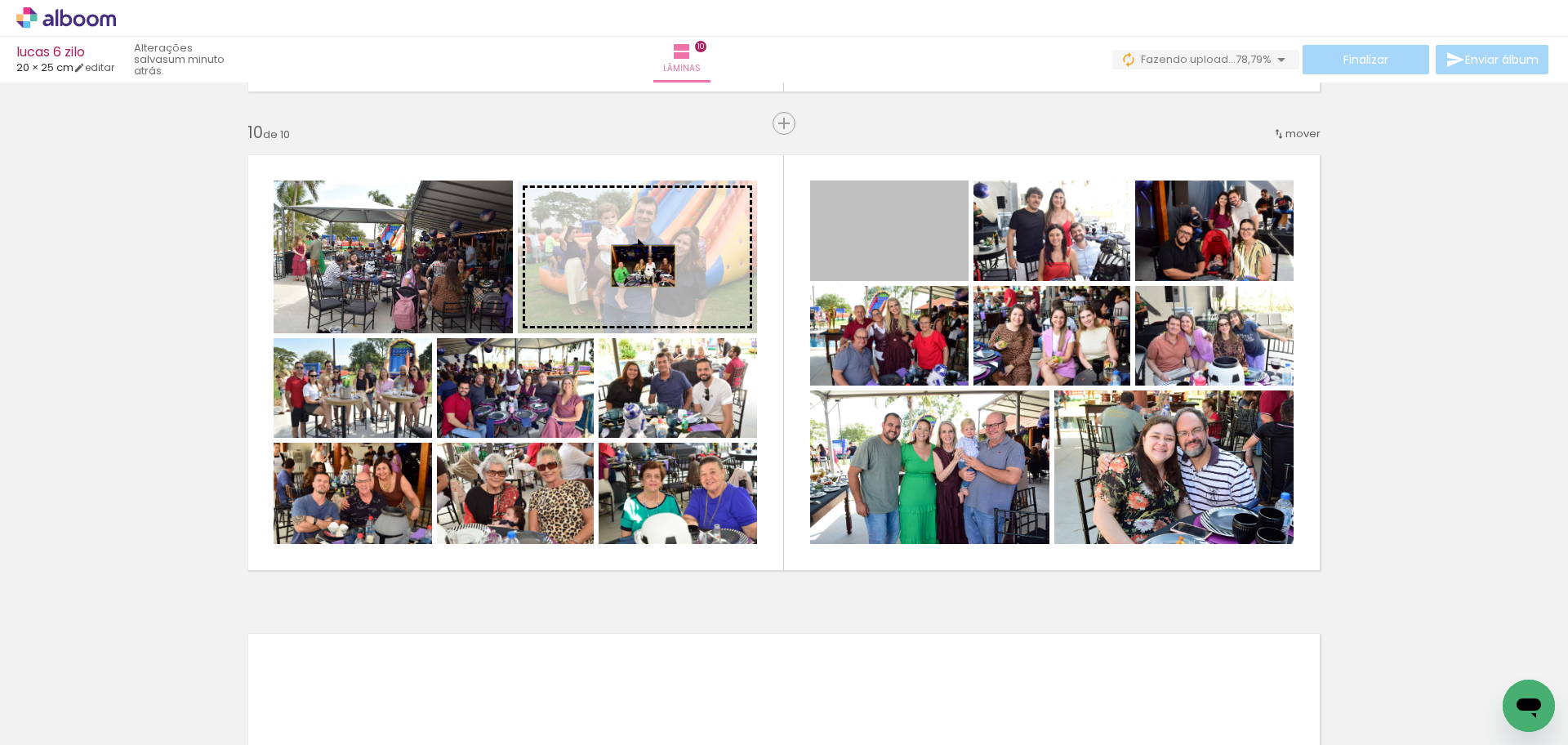
drag, startPoint x: 899, startPoint y: 268, endPoint x: 638, endPoint y: 266, distance: 261.0
click at [0, 0] on slot at bounding box center [0, 0] width 0 height 0
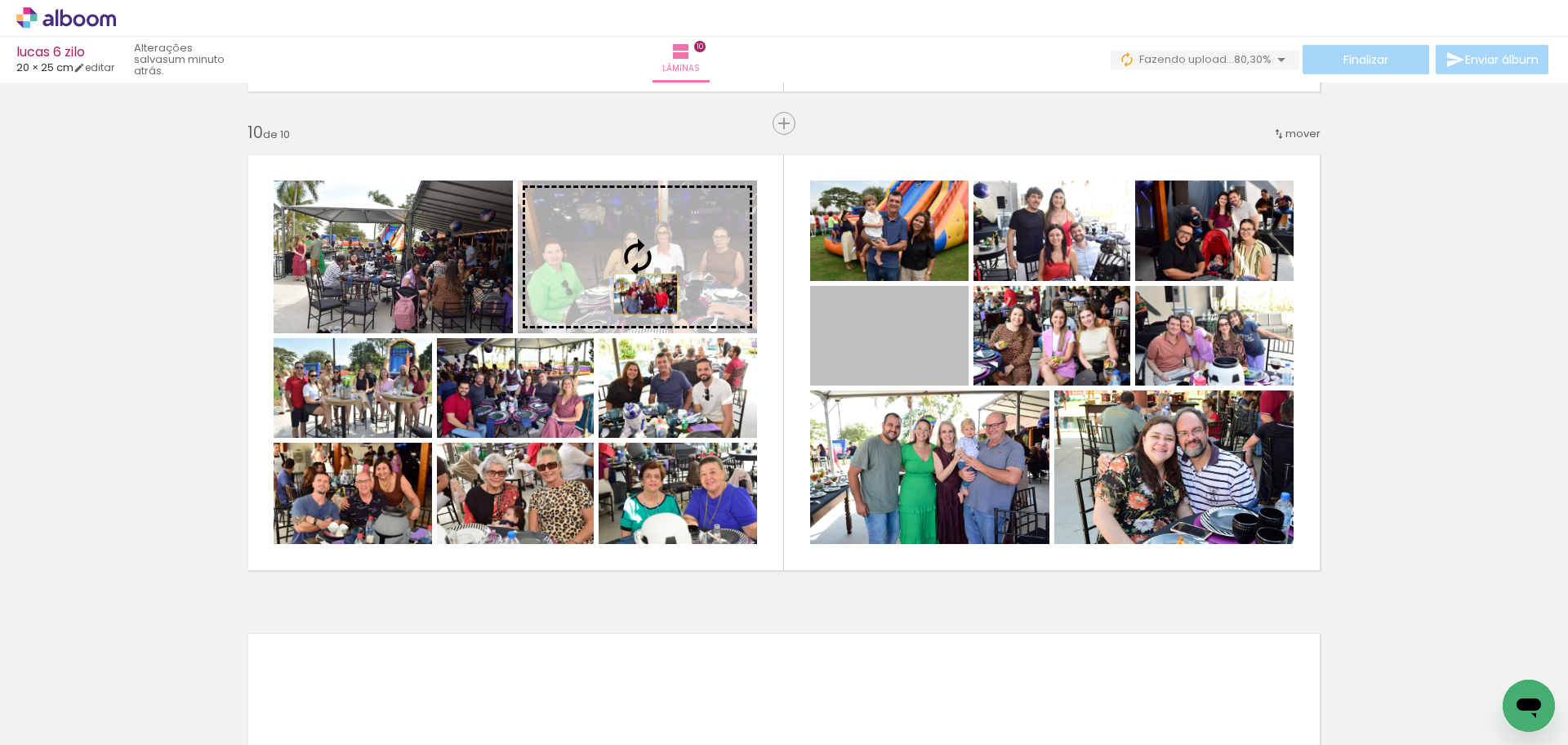
drag, startPoint x: 899, startPoint y: 344, endPoint x: 639, endPoint y: 294, distance: 264.8
click at [0, 0] on slot at bounding box center [0, 0] width 0 height 0
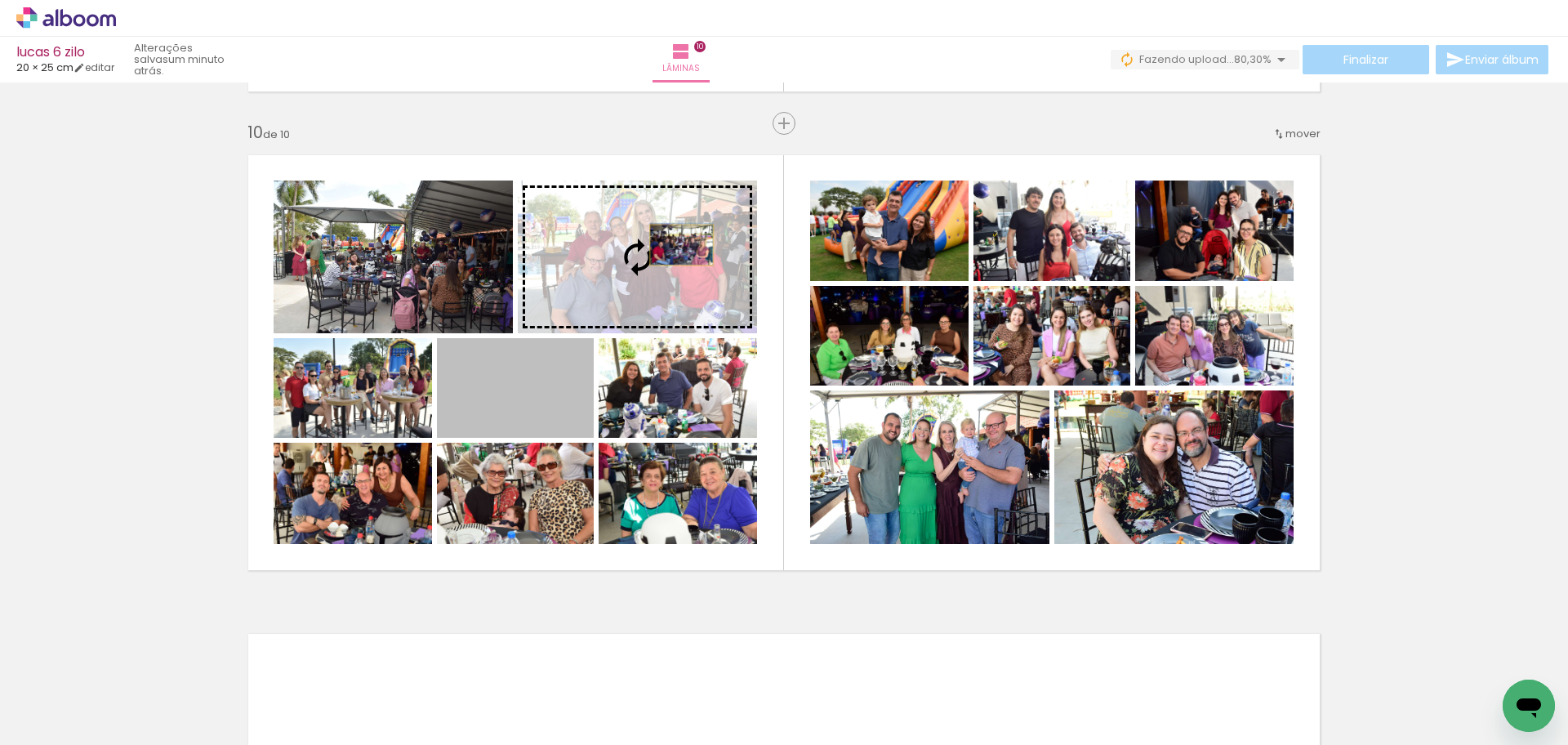
drag, startPoint x: 546, startPoint y: 420, endPoint x: 676, endPoint y: 245, distance: 218.0
click at [0, 0] on slot at bounding box center [0, 0] width 0 height 0
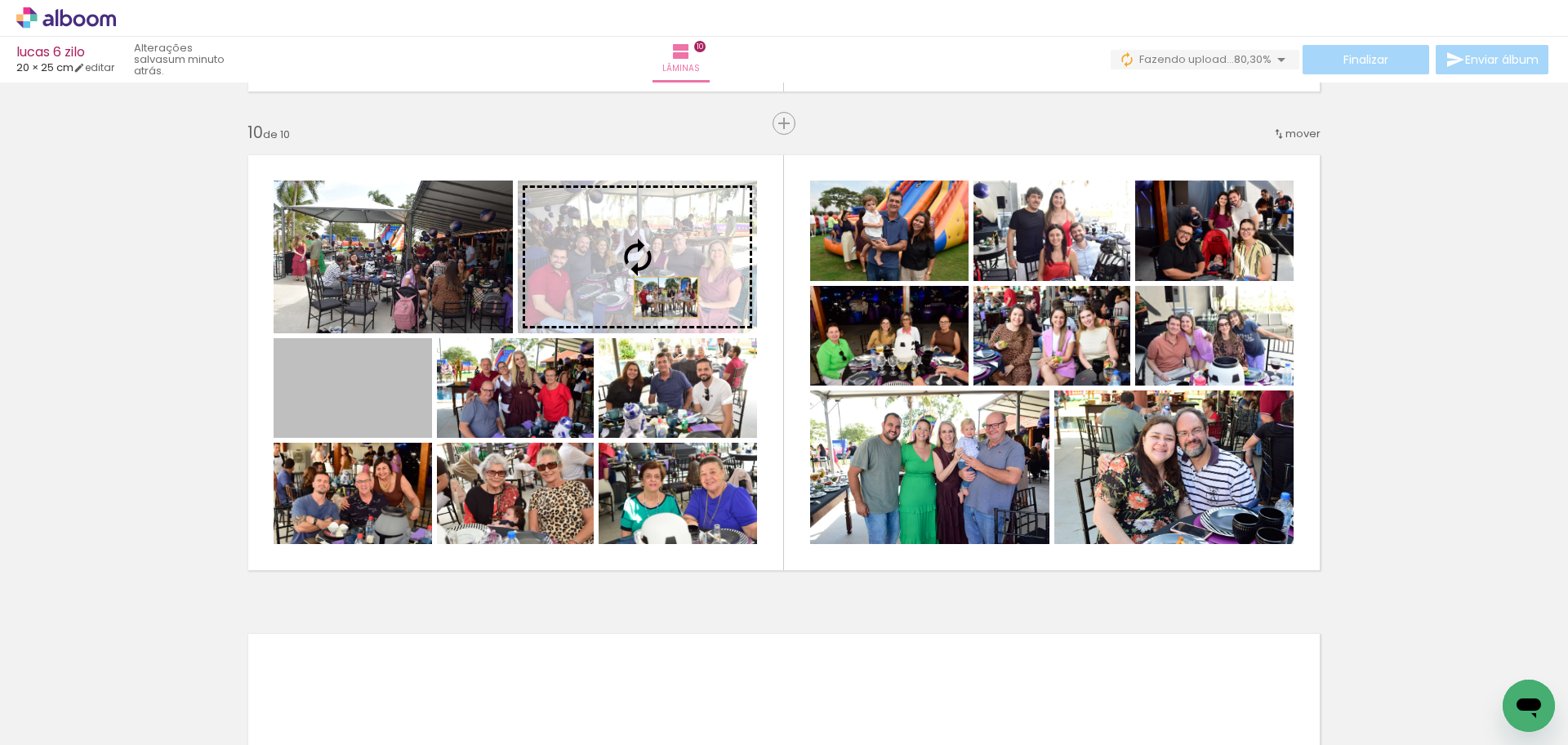
drag, startPoint x: 337, startPoint y: 417, endPoint x: 660, endPoint y: 297, distance: 344.6
click at [0, 0] on slot at bounding box center [0, 0] width 0 height 0
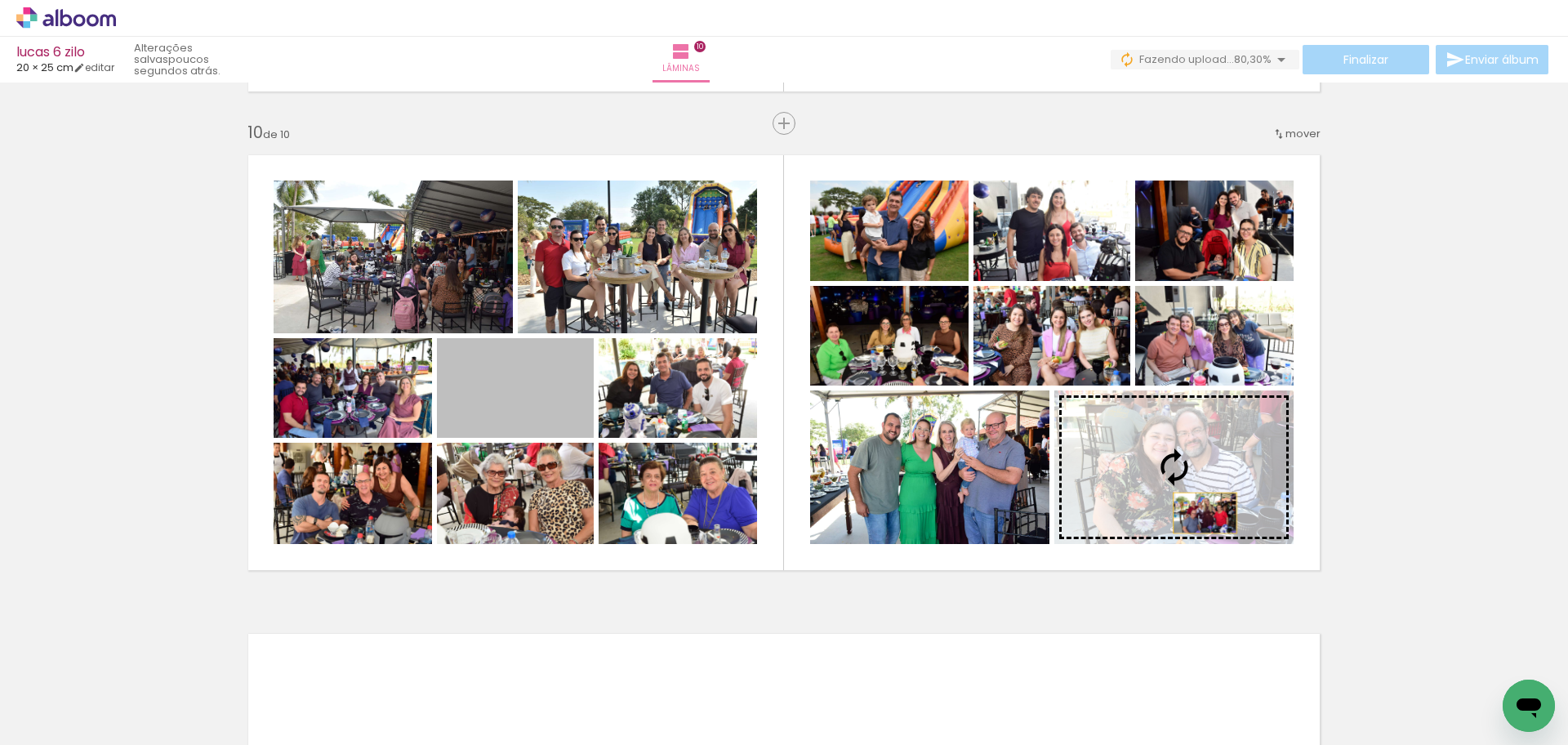
drag, startPoint x: 533, startPoint y: 405, endPoint x: 1199, endPoint y: 513, distance: 674.7
click at [0, 0] on slot at bounding box center [0, 0] width 0 height 0
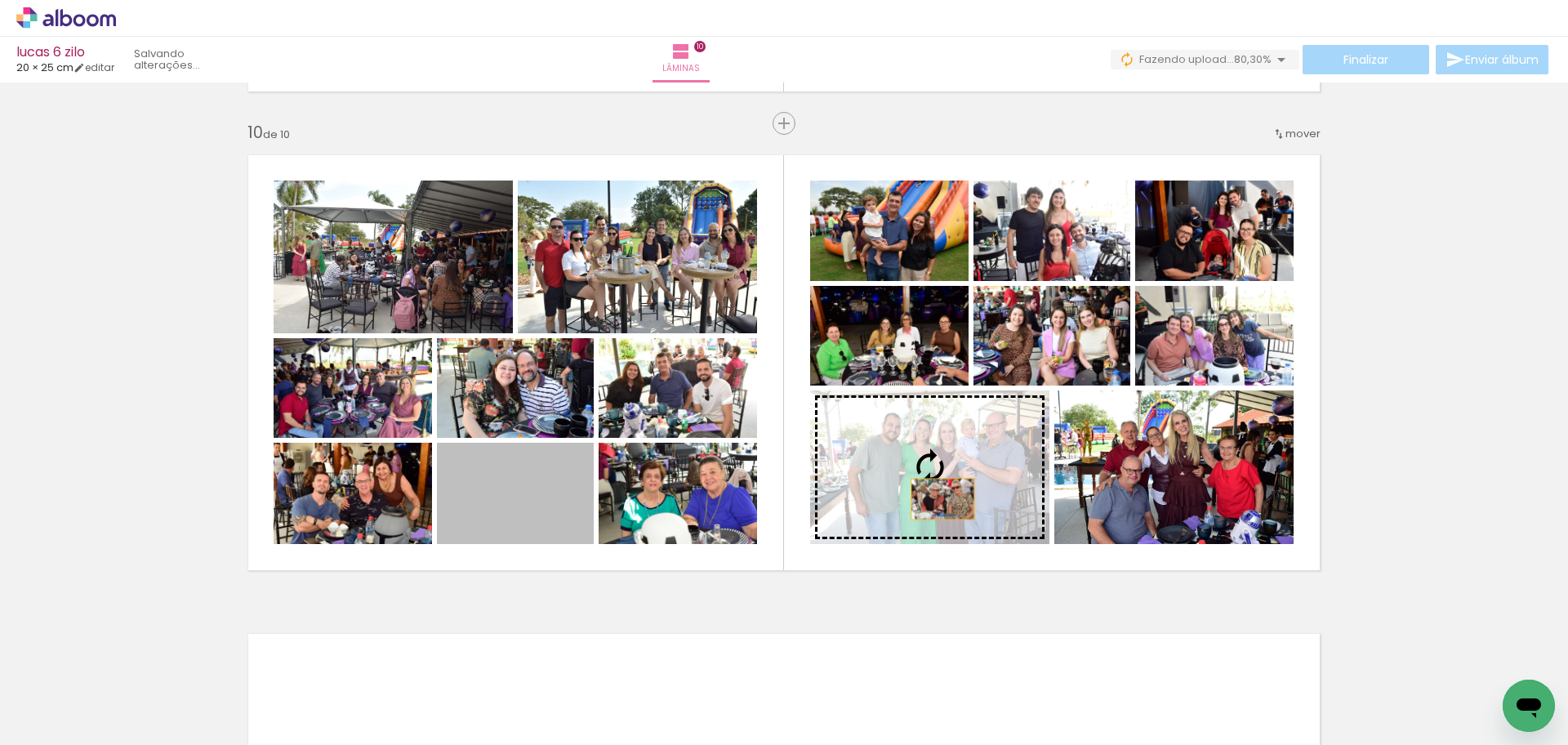
drag, startPoint x: 515, startPoint y: 512, endPoint x: 937, endPoint y: 499, distance: 422.2
click at [0, 0] on slot at bounding box center [0, 0] width 0 height 0
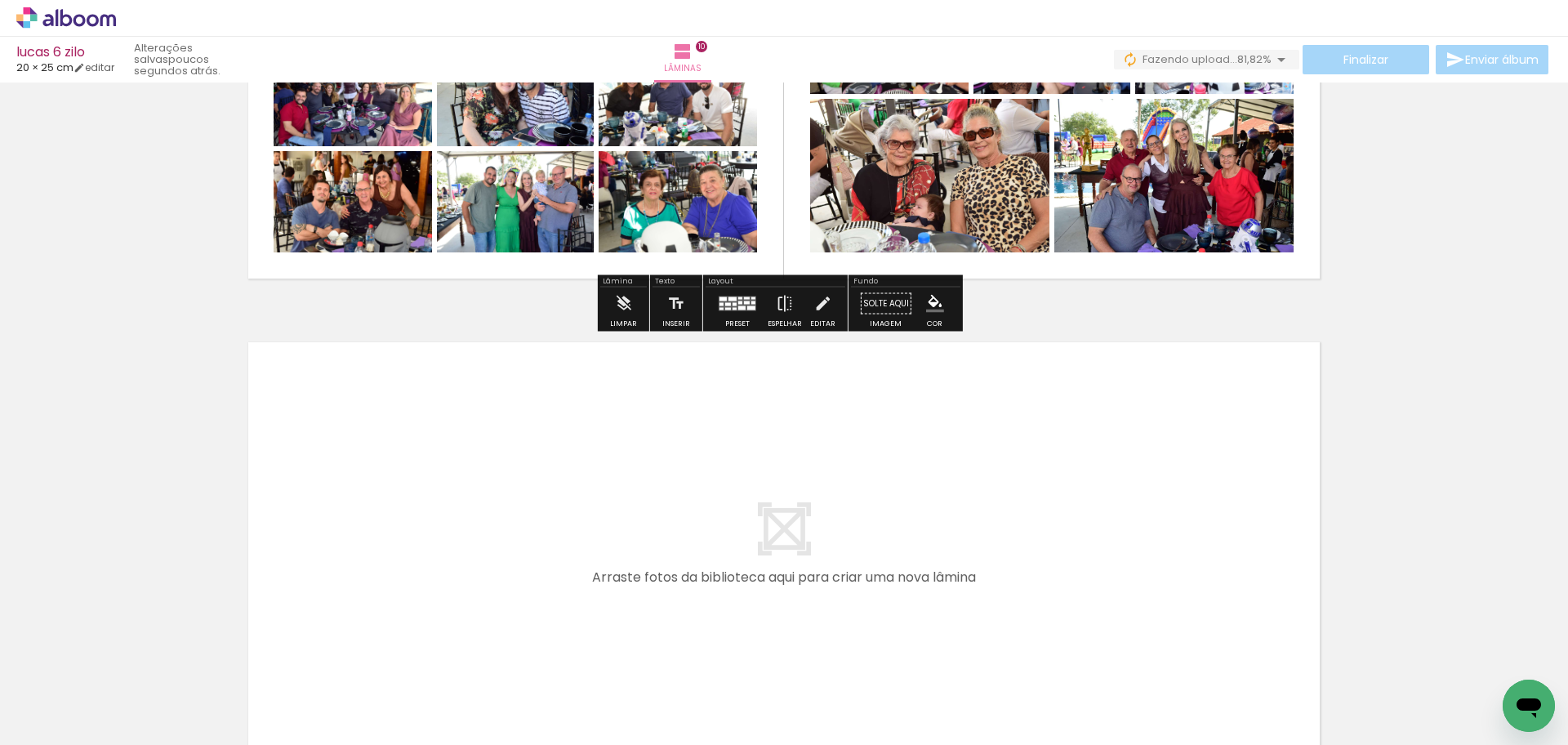
scroll to position [4620, 0]
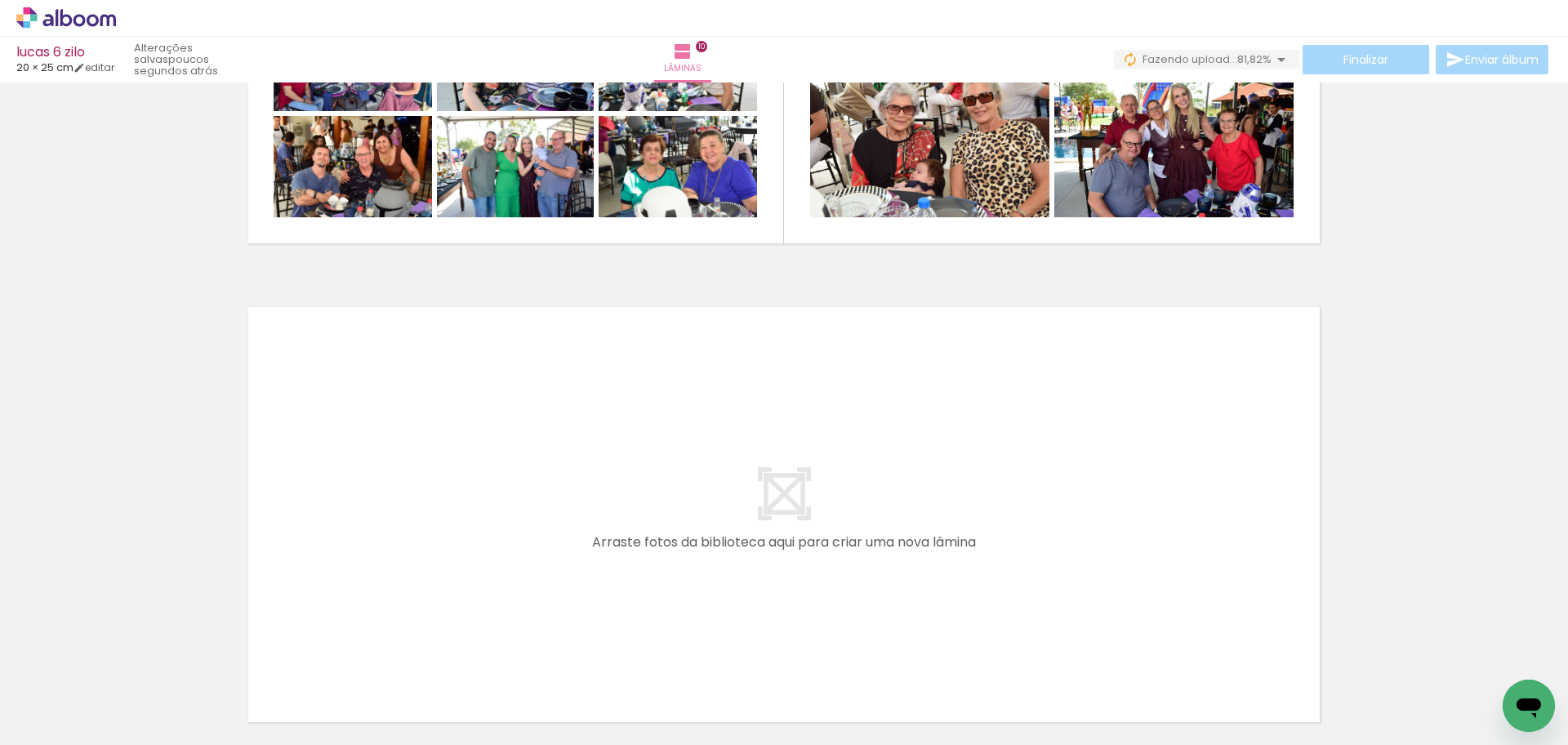
click at [784, 517] on quentale-layouter at bounding box center [784, 514] width 1094 height 438
